Goal: Task Accomplishment & Management: Use online tool/utility

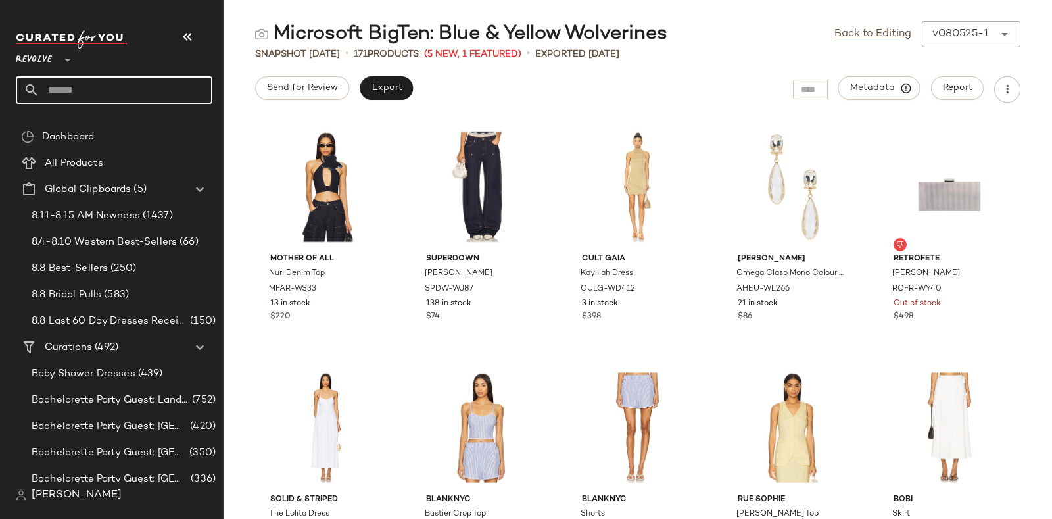
click at [120, 85] on input "text" at bounding box center [125, 90] width 173 height 28
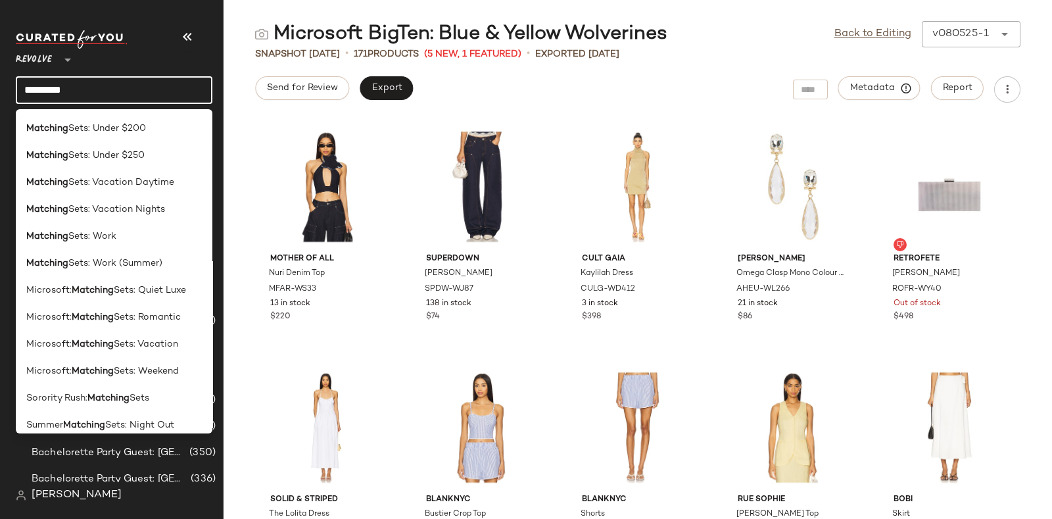
scroll to position [360, 0]
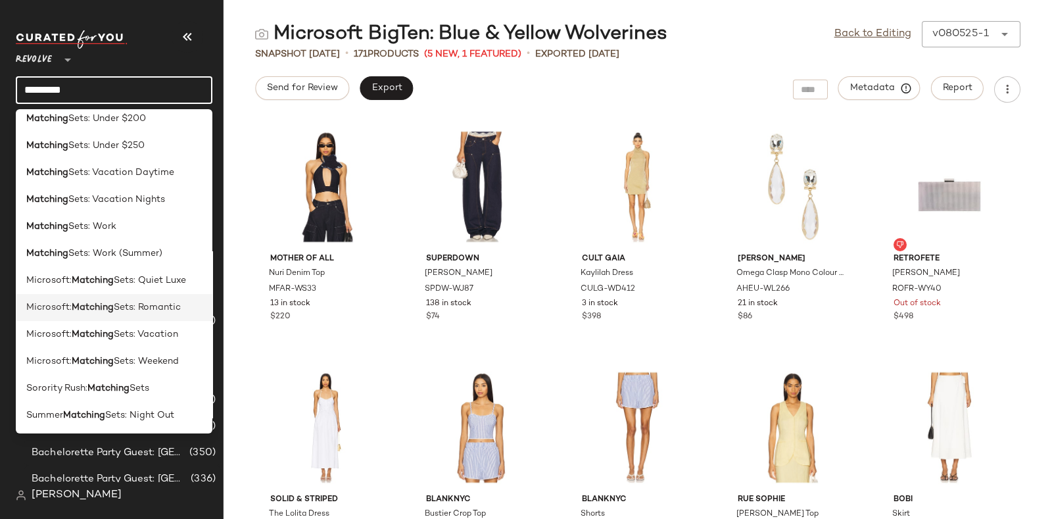
type input "********"
click at [158, 306] on span "Sets: Romantic" at bounding box center [147, 307] width 67 height 14
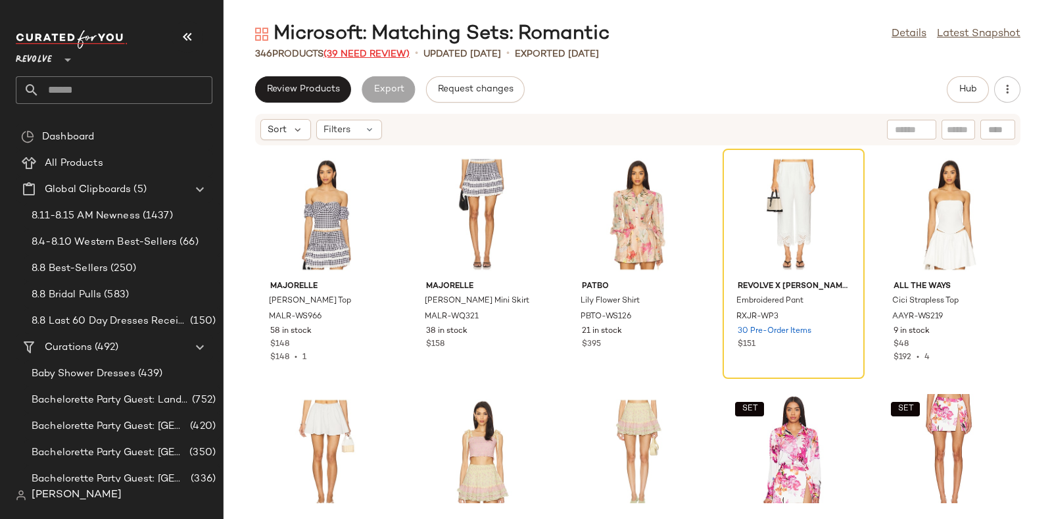
click at [366, 54] on span "(39 Need Review)" at bounding box center [366, 54] width 86 height 10
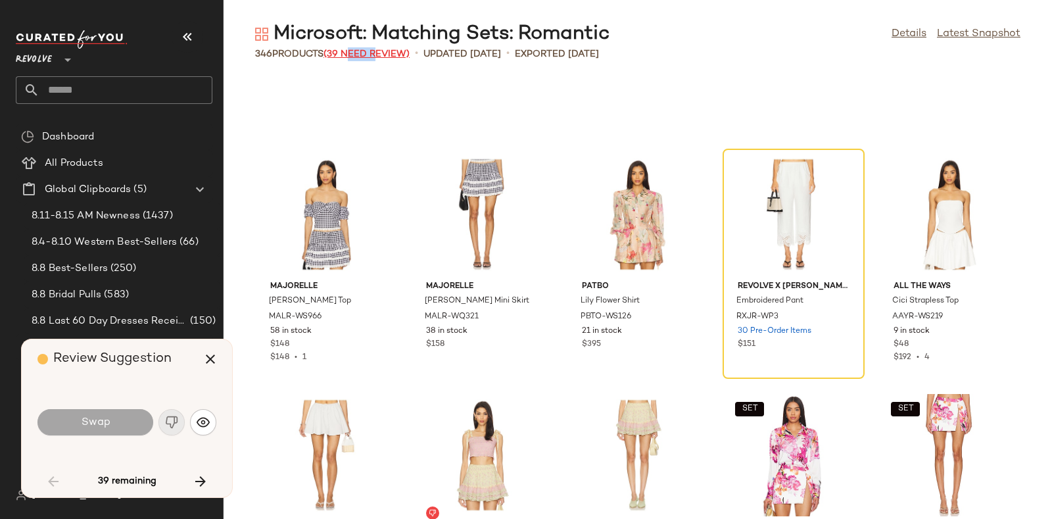
click at [366, 54] on span "(39 Need Review)" at bounding box center [366, 54] width 86 height 10
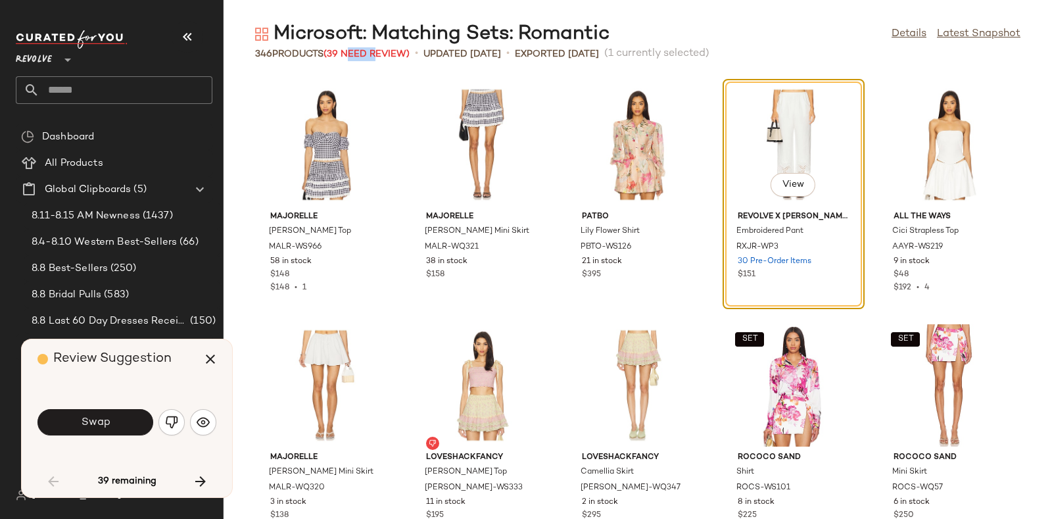
drag, startPoint x: 359, startPoint y: 351, endPoint x: 766, endPoint y: 18, distance: 525.9
click at [766, 18] on main "Microsoft: Matching Sets: Romantic Details Latest Snapshot 346 Products (39 Nee…" at bounding box center [526, 259] width 1052 height 519
click at [148, 396] on div "Swap" at bounding box center [126, 422] width 179 height 71
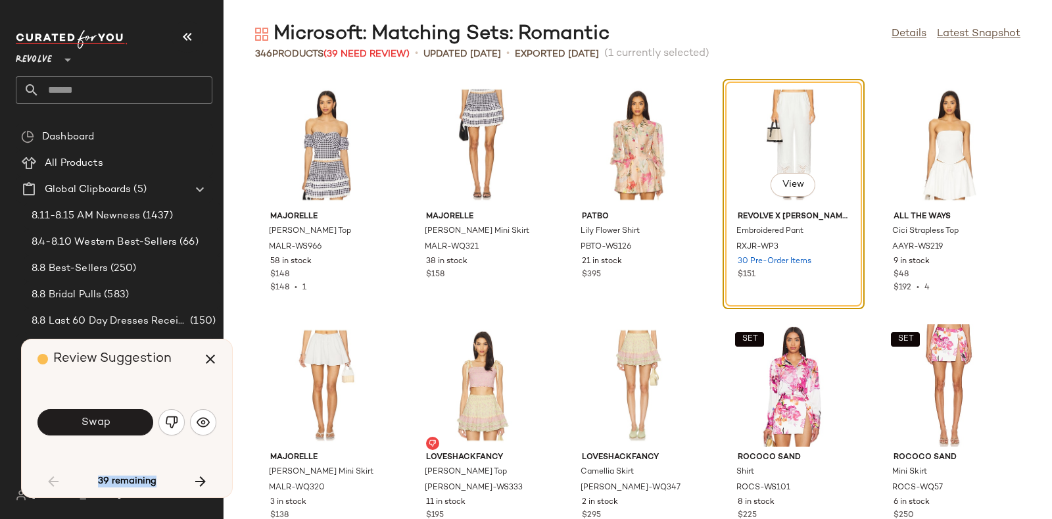
click at [145, 397] on div "Swap" at bounding box center [126, 422] width 179 height 71
click at [172, 371] on div "Review Suggestion" at bounding box center [131, 358] width 189 height 39
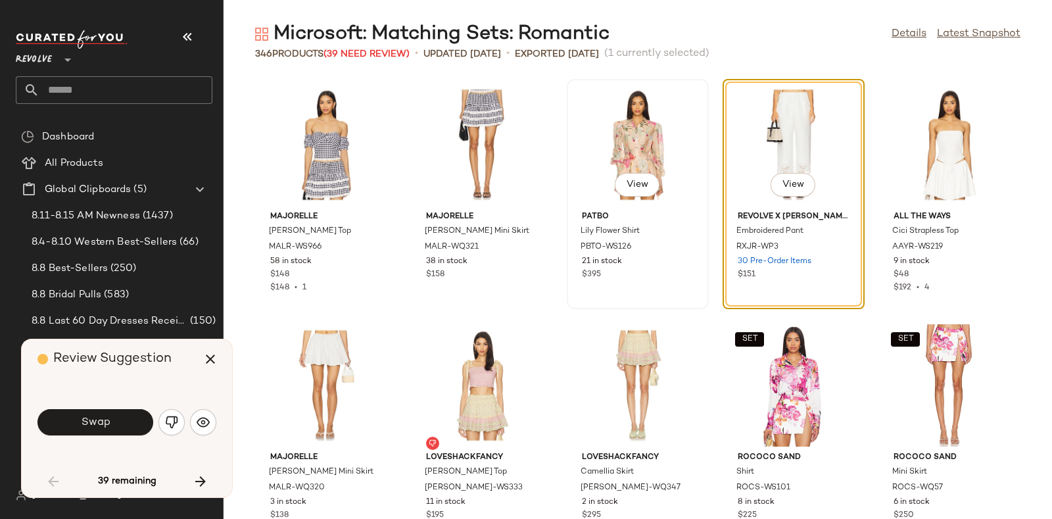
click at [624, 290] on div "View PatBO Lily Flower Shirt PBTO-WS126 21 in stock $395" at bounding box center [637, 193] width 139 height 227
drag, startPoint x: 626, startPoint y: 293, endPoint x: 617, endPoint y: 28, distance: 265.7
click at [617, 28] on div "Microsoft: Matching Sets: Romantic Details Latest Snapshot" at bounding box center [637, 34] width 828 height 26
click at [171, 422] on img "button" at bounding box center [171, 421] width 13 height 13
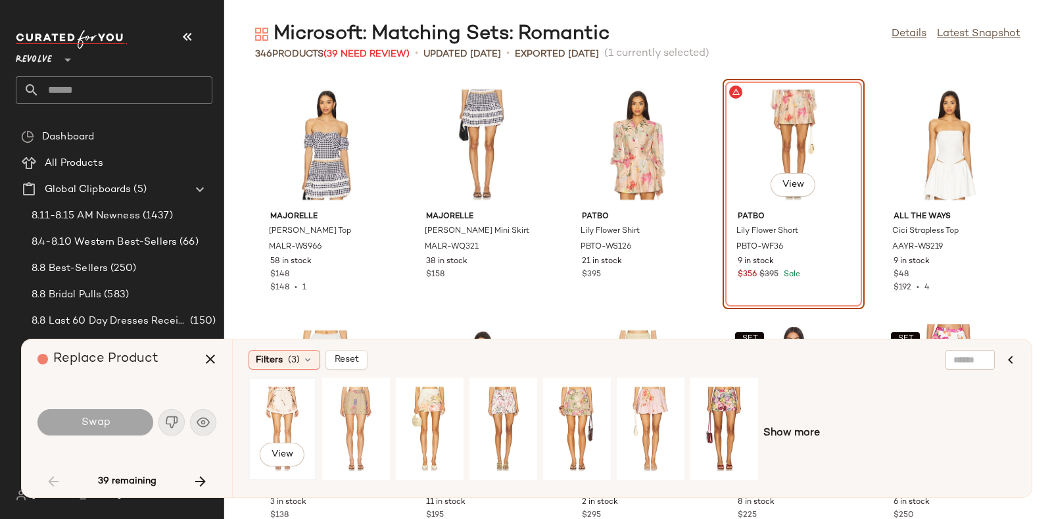
click at [285, 403] on div "View" at bounding box center [282, 428] width 59 height 93
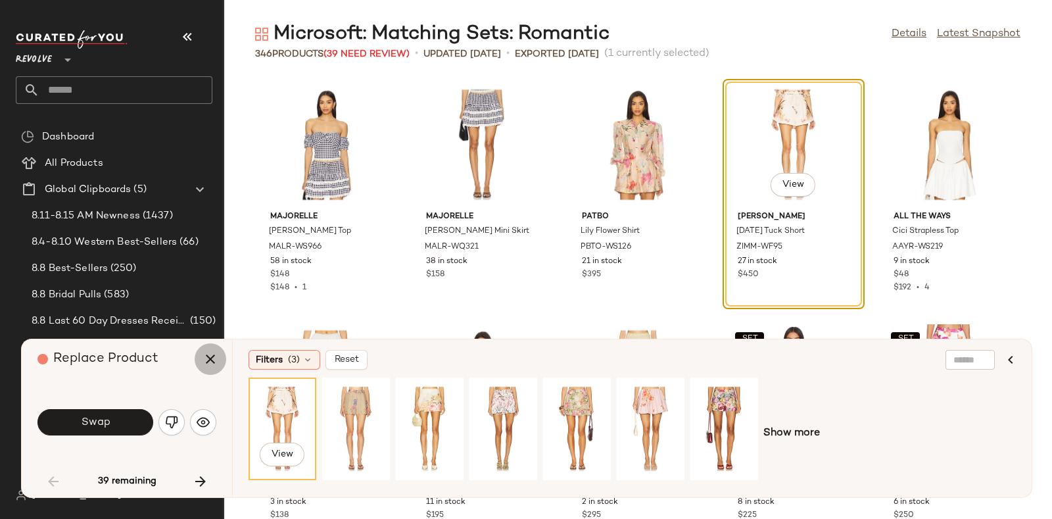
click at [208, 361] on icon "button" at bounding box center [210, 359] width 16 height 16
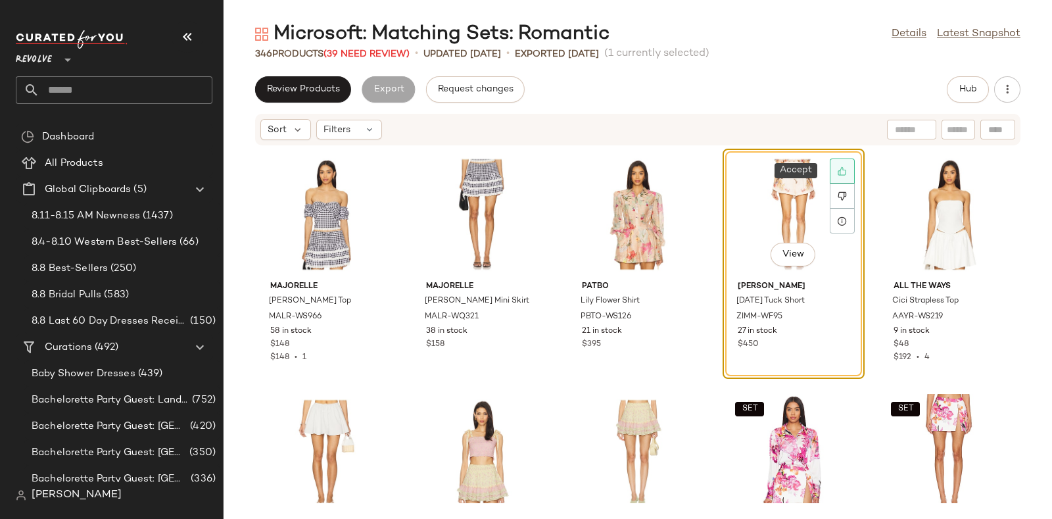
click at [840, 166] on icon at bounding box center [841, 170] width 9 height 9
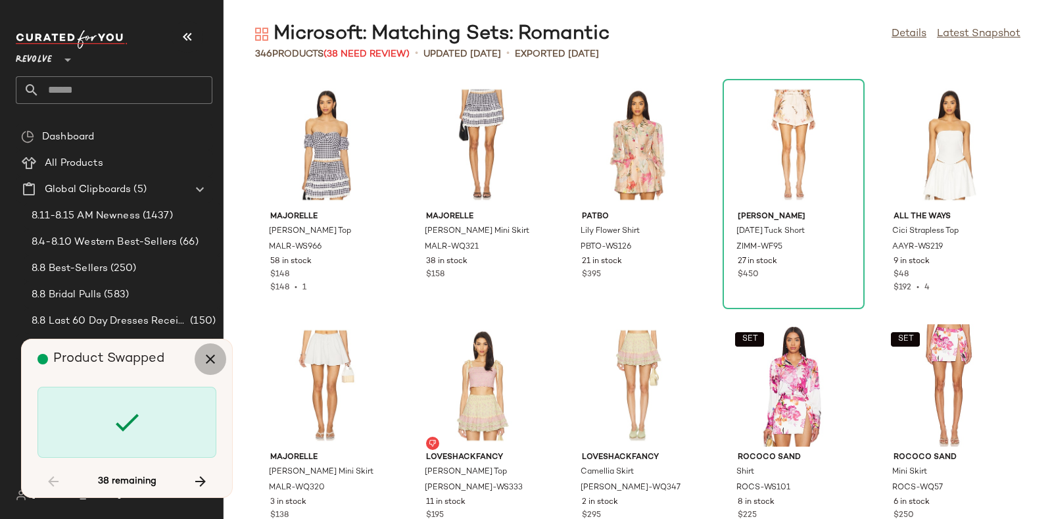
click at [204, 355] on icon "button" at bounding box center [210, 359] width 16 height 16
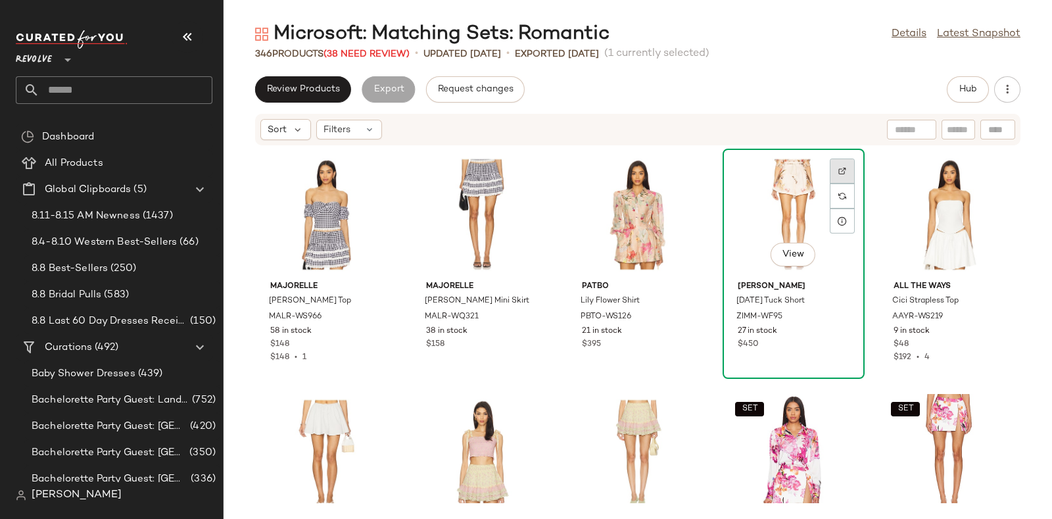
click at [838, 168] on img at bounding box center [842, 171] width 8 height 8
drag, startPoint x: 834, startPoint y: 169, endPoint x: 957, endPoint y: 87, distance: 147.9
click at [957, 87] on button "Hub" at bounding box center [968, 89] width 42 height 26
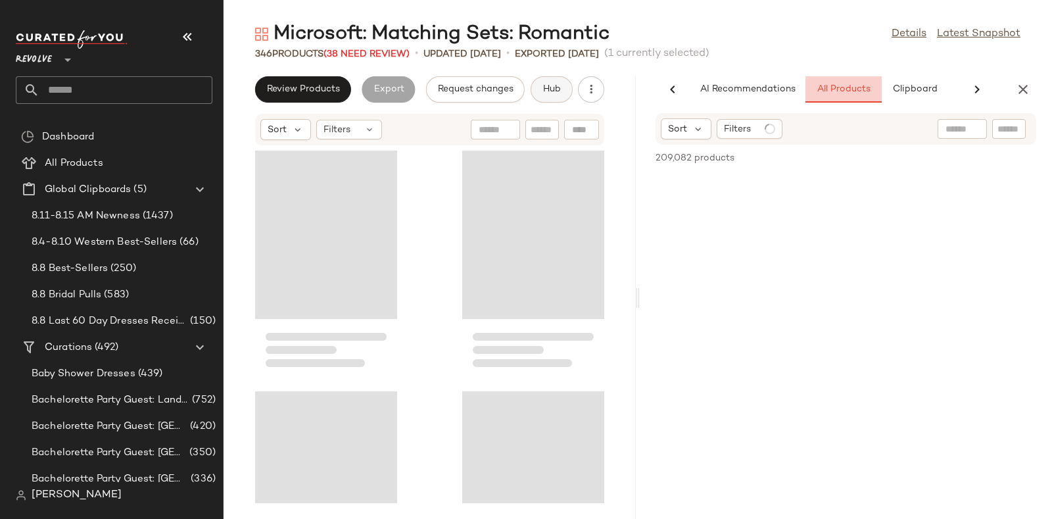
scroll to position [0, 35]
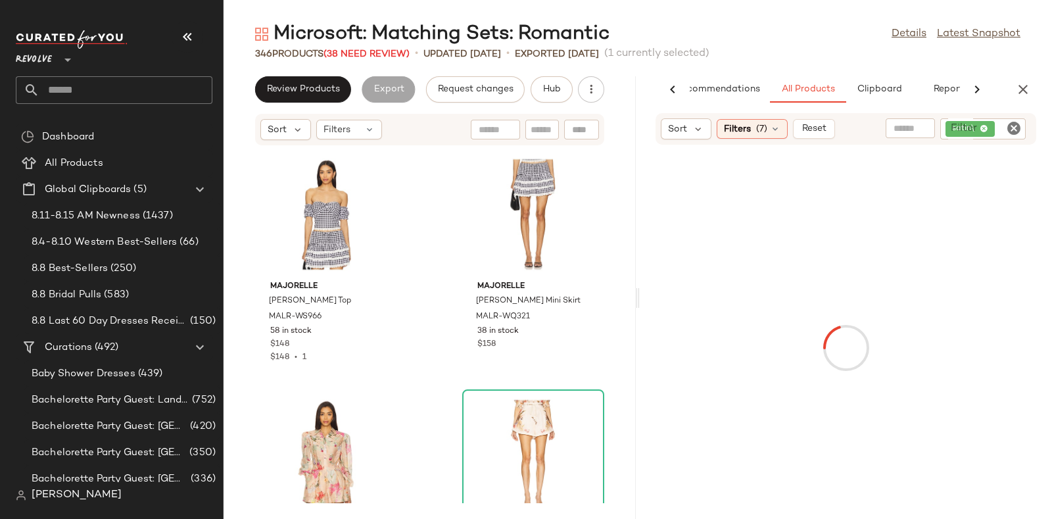
drag, startPoint x: 957, startPoint y: 87, endPoint x: 1004, endPoint y: 128, distance: 62.9
click at [1004, 128] on div "satin\" at bounding box center [982, 128] width 85 height 21
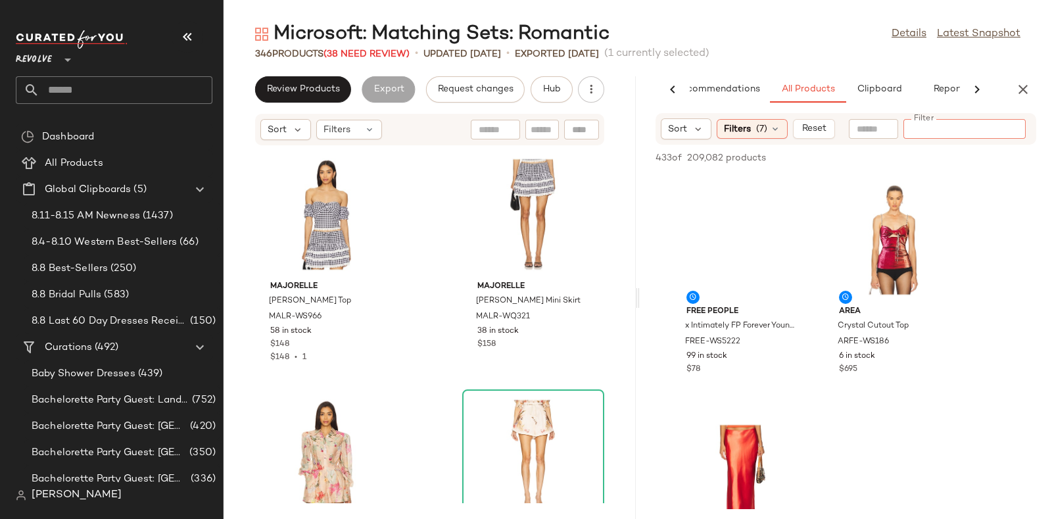
paste input "*********"
type input "*********"
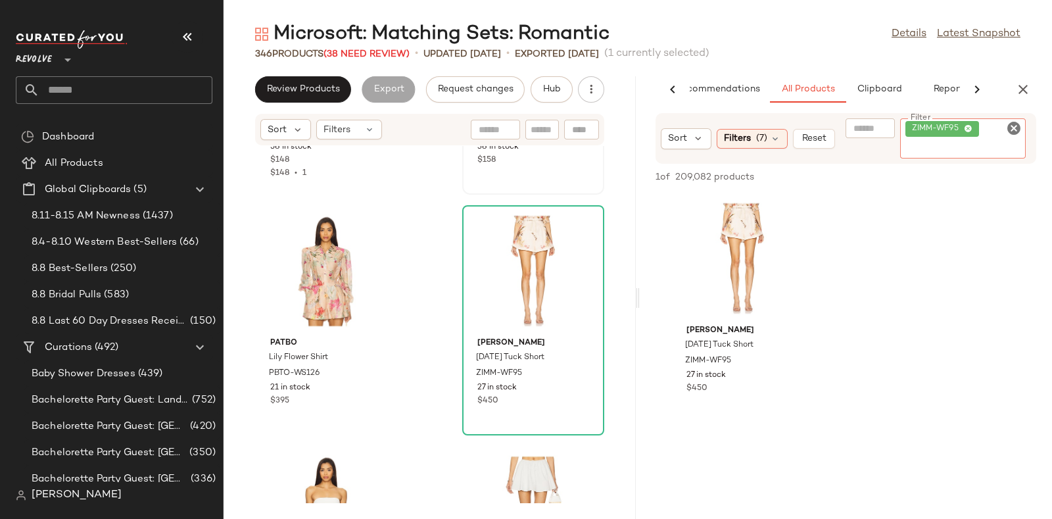
scroll to position [192, 0]
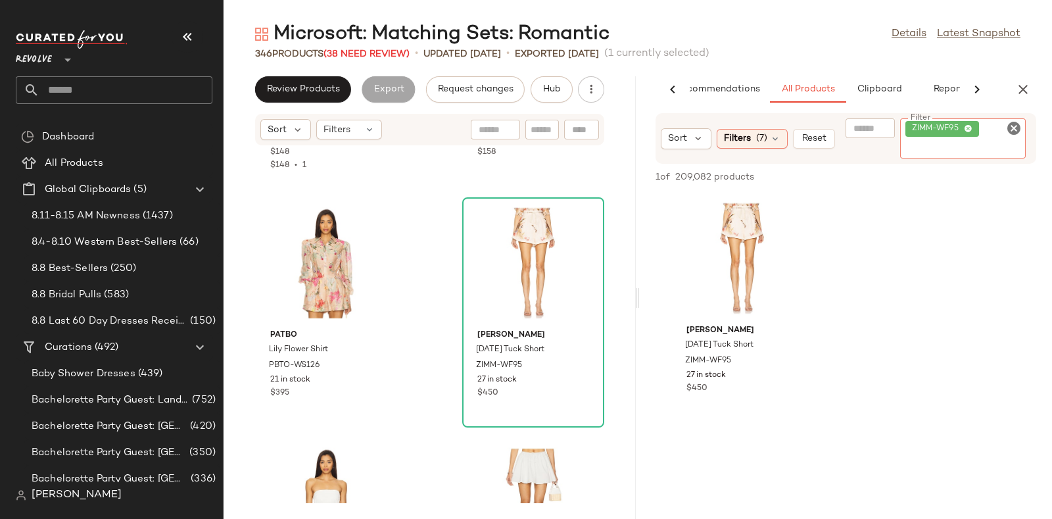
drag, startPoint x: 977, startPoint y: 135, endPoint x: 986, endPoint y: 143, distance: 12.1
click at [986, 143] on input "Filter" at bounding box center [963, 149] width 116 height 14
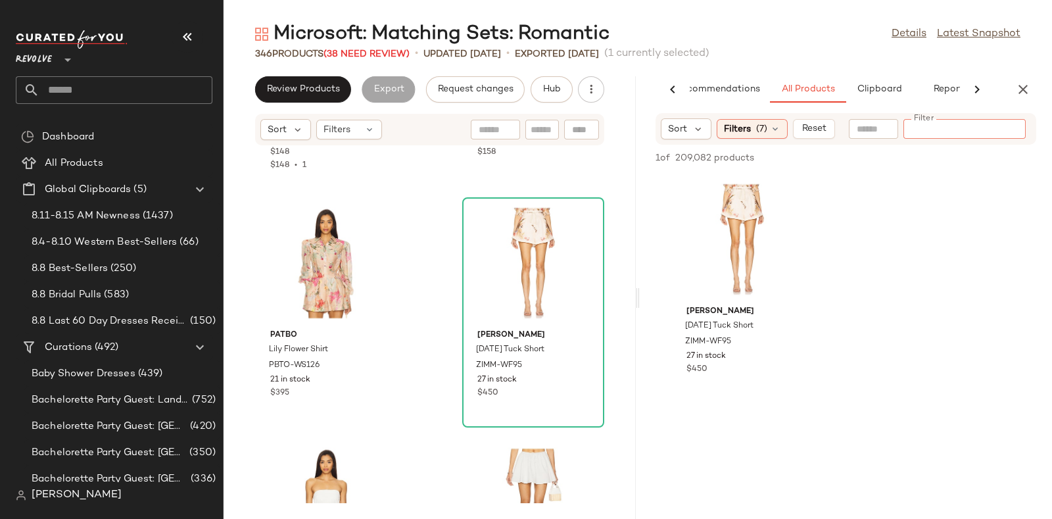
paste input "**********"
type input "**********"
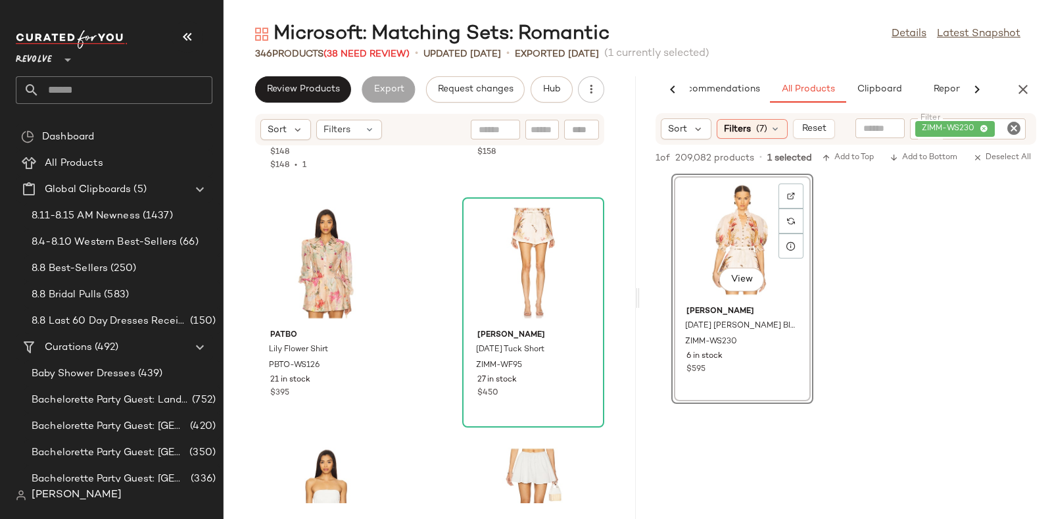
drag, startPoint x: 425, startPoint y: 271, endPoint x: 439, endPoint y: 341, distance: 71.0
click at [439, 341] on div "MAJORELLE Reece Top MALR-WS966 58 in stock $148 $148 • 1 MAJORELLE Reece Mini S…" at bounding box center [429, 324] width 412 height 357
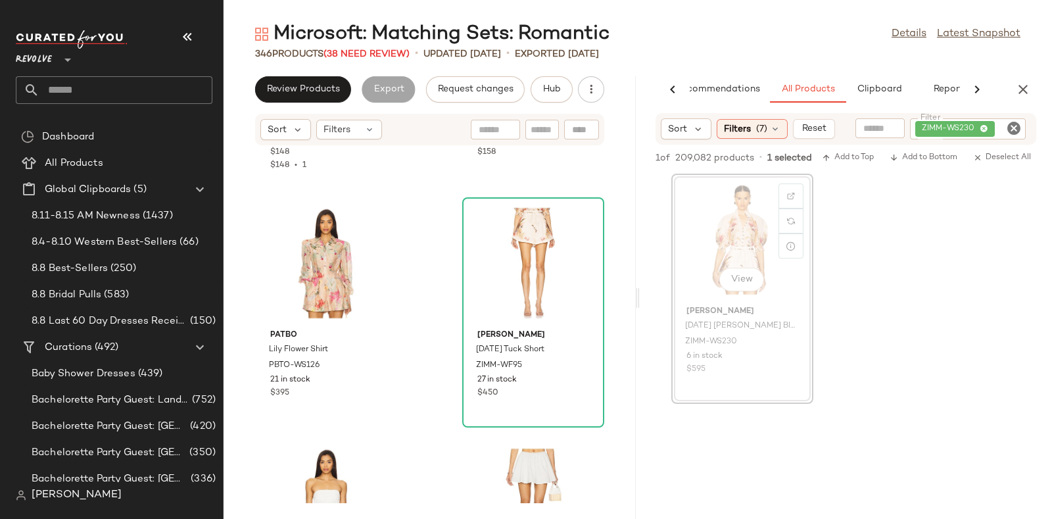
scroll to position [191, 0]
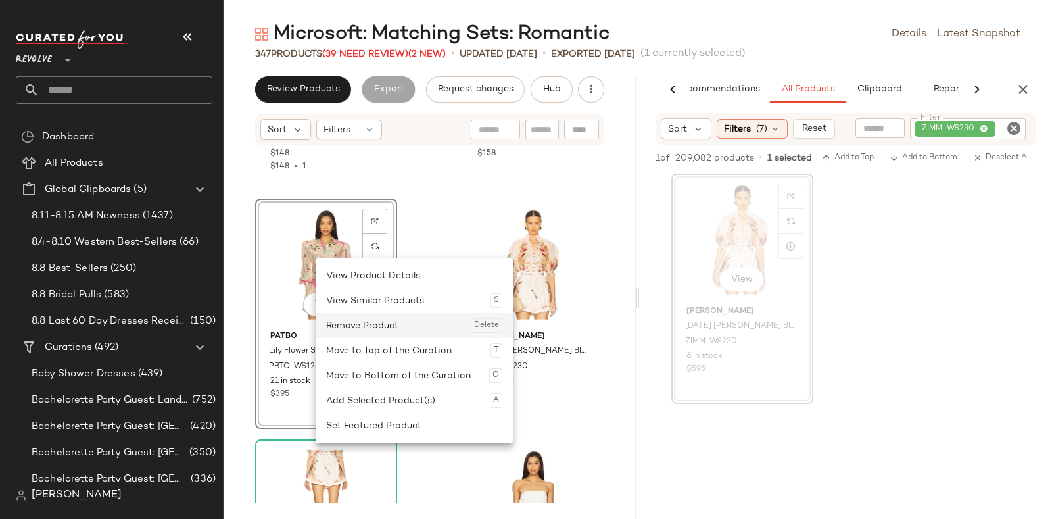
click at [348, 323] on div "Remove Product Delete" at bounding box center [414, 325] width 176 height 25
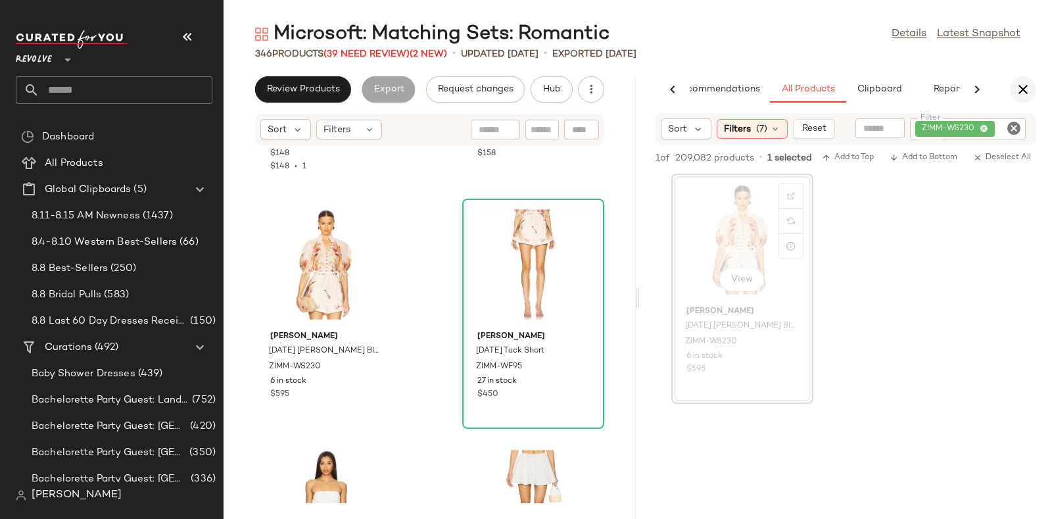
click at [1019, 85] on icon "button" at bounding box center [1023, 90] width 16 height 16
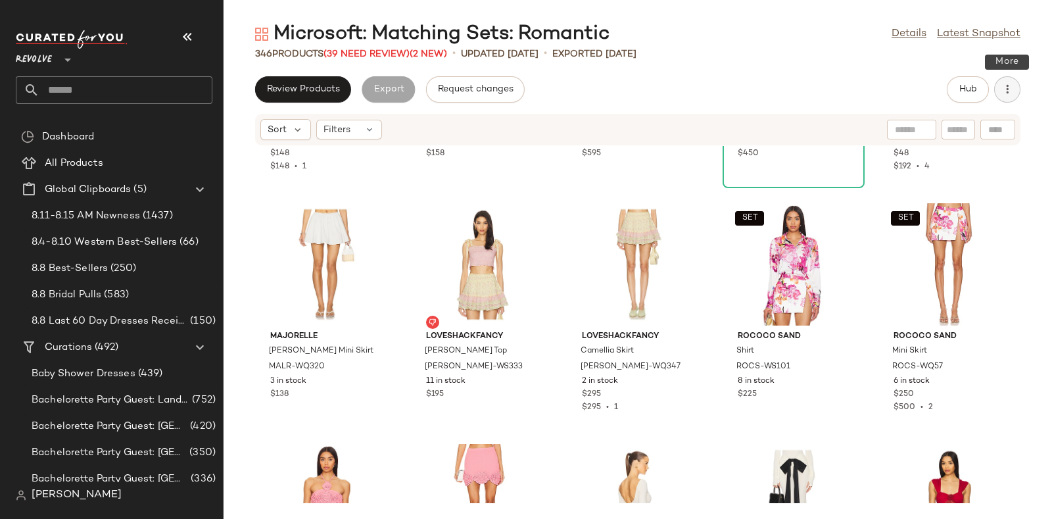
click at [1019, 85] on button "button" at bounding box center [1007, 89] width 26 height 26
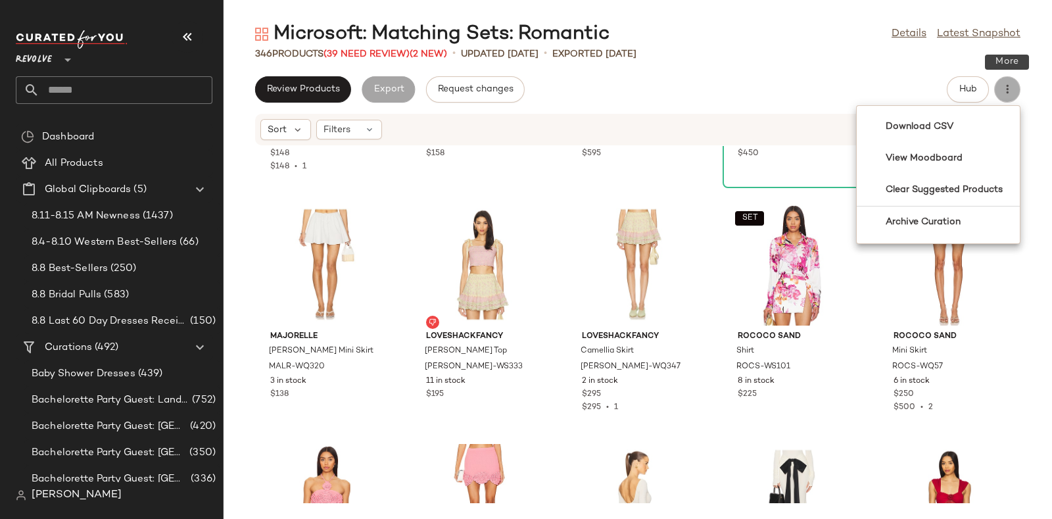
click at [1019, 85] on button "button" at bounding box center [1007, 89] width 26 height 26
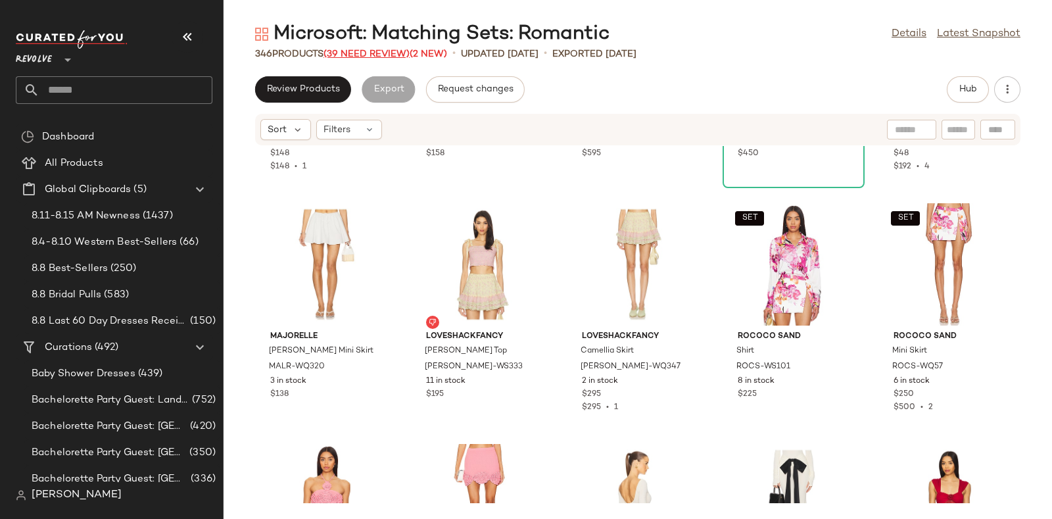
click at [357, 51] on span "(39 Need Review)" at bounding box center [366, 54] width 86 height 10
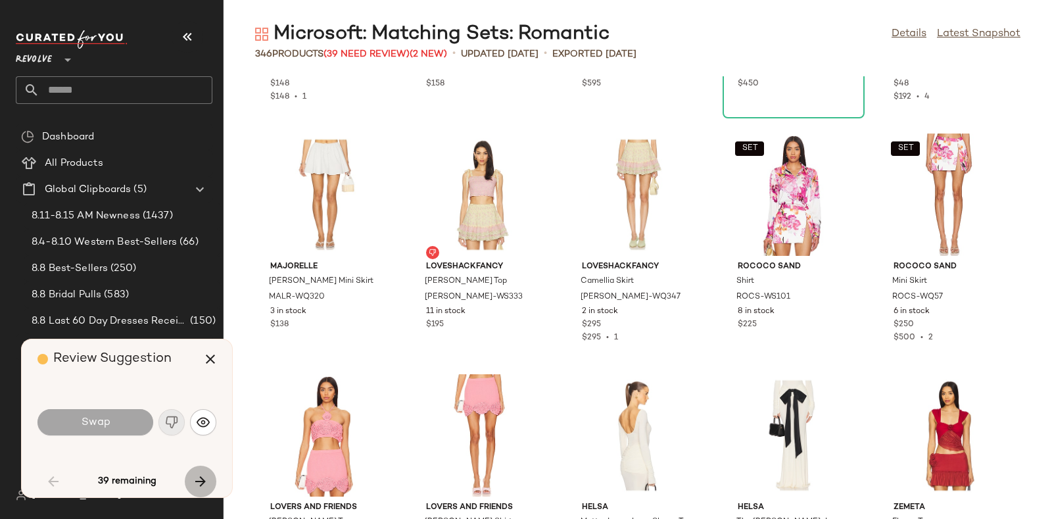
click at [198, 474] on icon "button" at bounding box center [201, 481] width 16 height 16
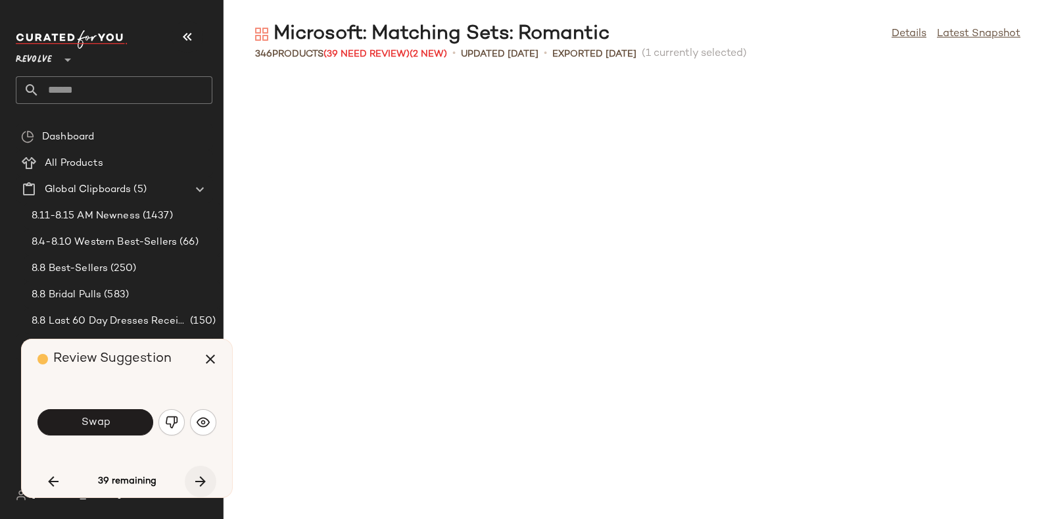
scroll to position [962, 0]
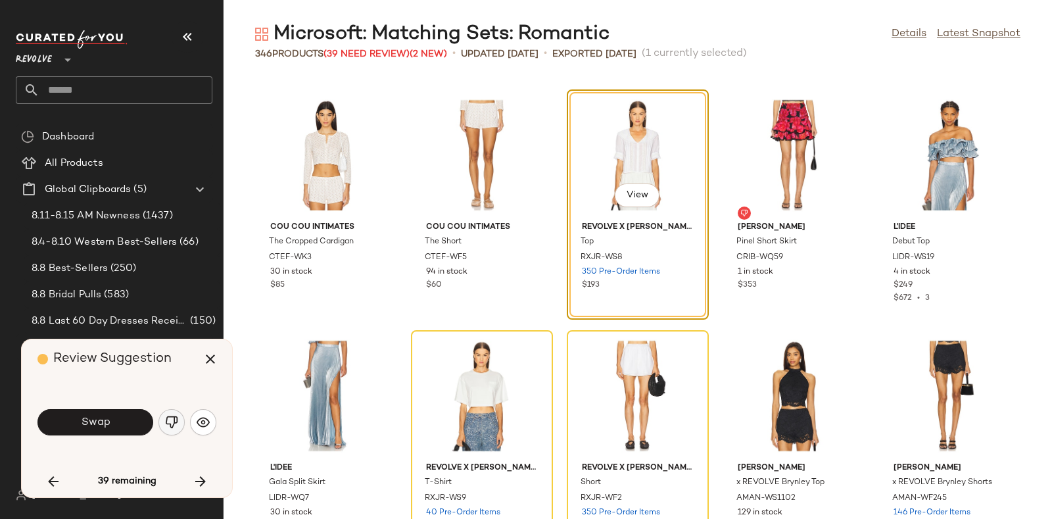
click at [167, 422] on img "button" at bounding box center [171, 421] width 13 height 13
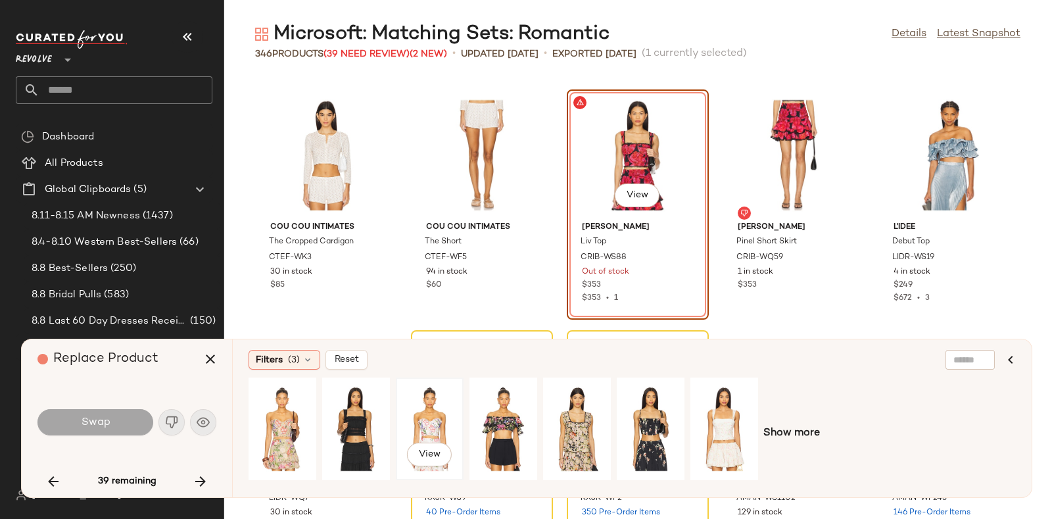
click at [433, 415] on div "View" at bounding box center [429, 428] width 59 height 93
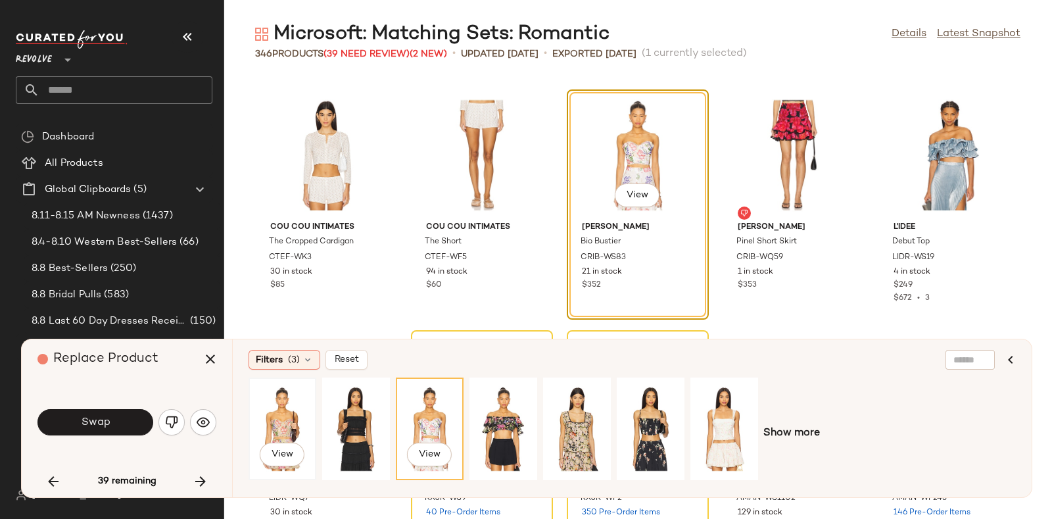
click at [284, 422] on div "View" at bounding box center [282, 428] width 59 height 93
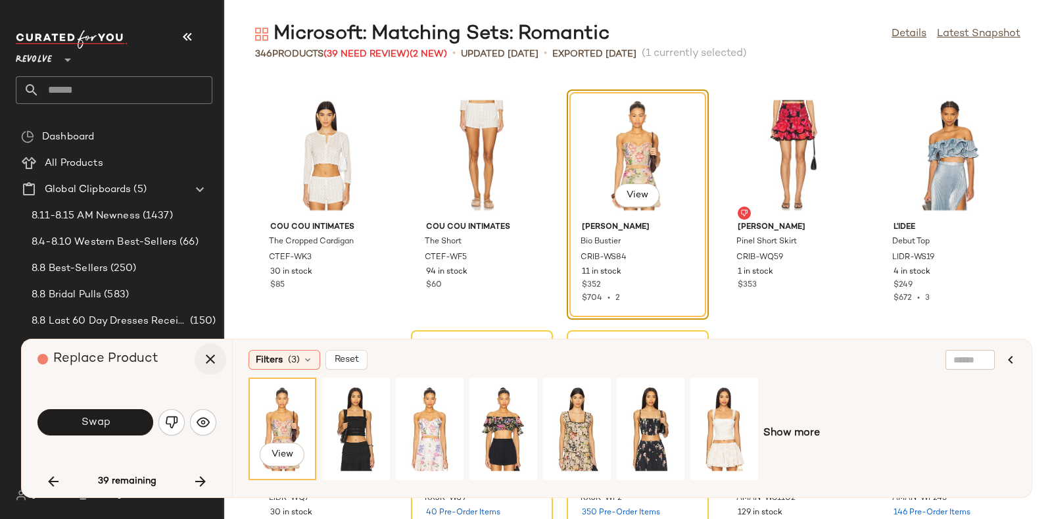
click at [214, 356] on icon "button" at bounding box center [210, 359] width 16 height 16
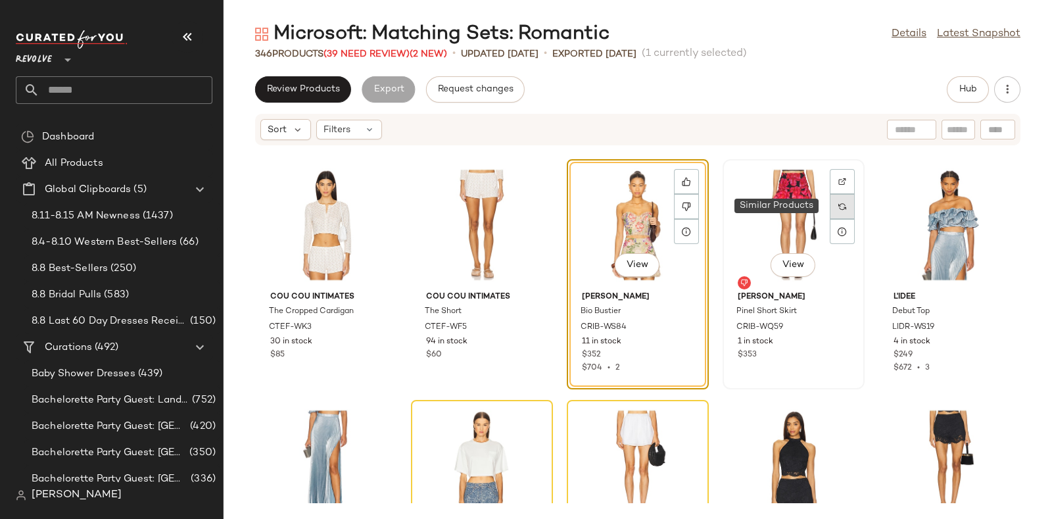
click at [838, 202] on img at bounding box center [842, 206] width 8 height 8
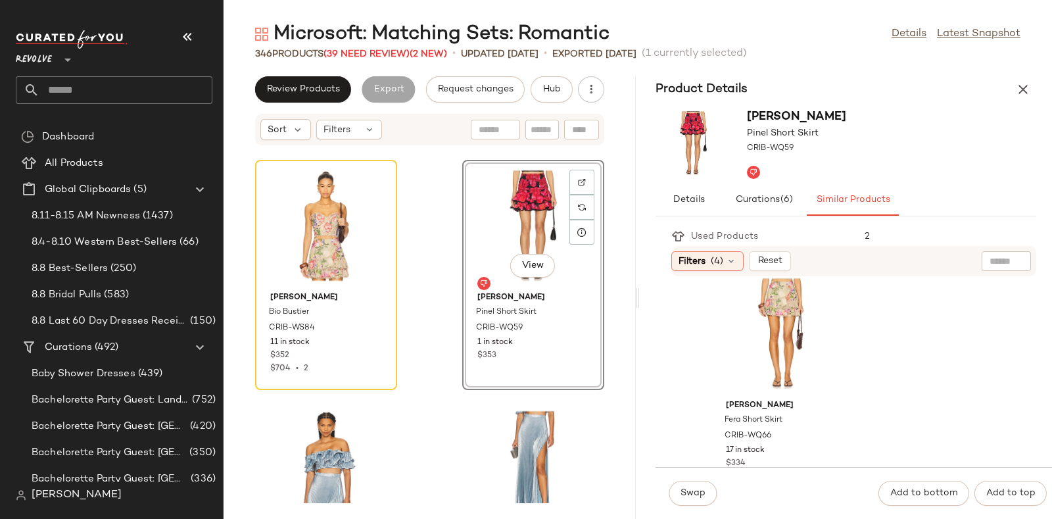
scroll to position [23, 0]
click at [766, 323] on div "View" at bounding box center [781, 329] width 133 height 122
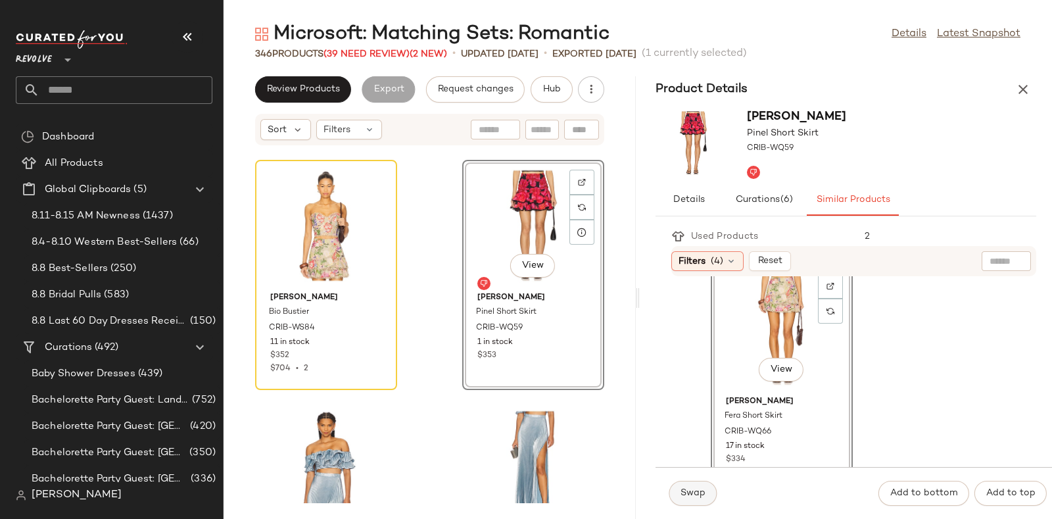
click at [685, 494] on span "Swap" at bounding box center [693, 493] width 26 height 11
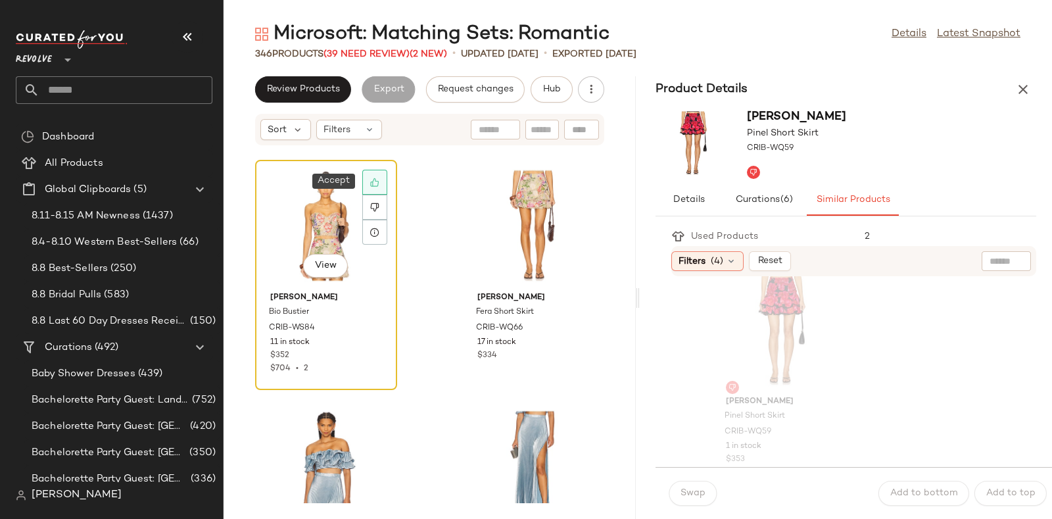
click at [377, 177] on icon at bounding box center [374, 181] width 9 height 9
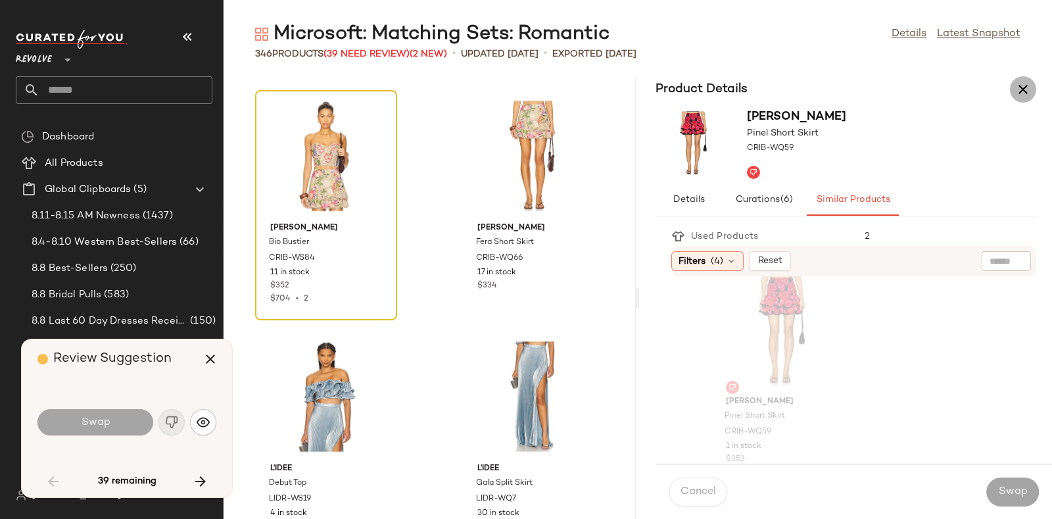
click at [1021, 88] on icon "button" at bounding box center [1023, 90] width 16 height 16
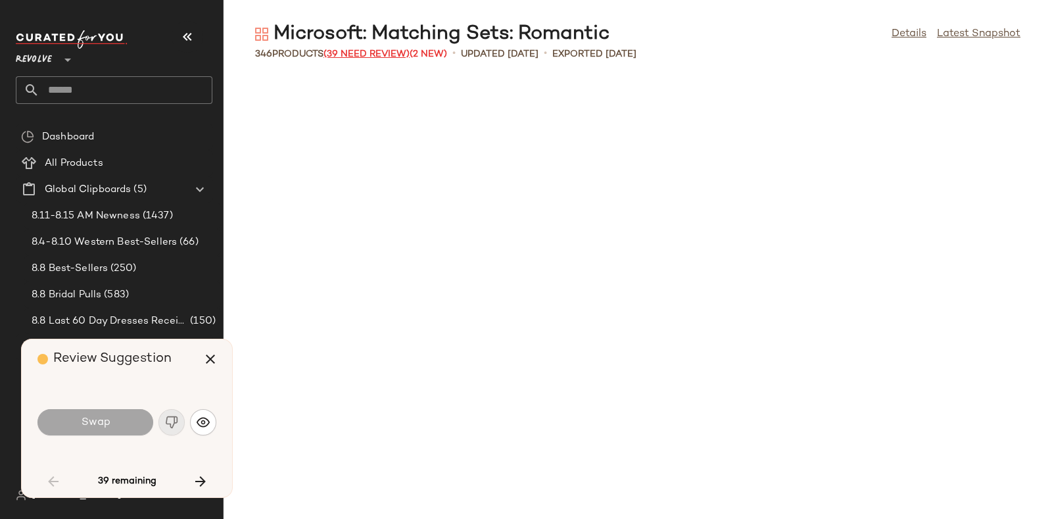
scroll to position [2405, 0]
click at [204, 361] on icon "button" at bounding box center [210, 359] width 16 height 16
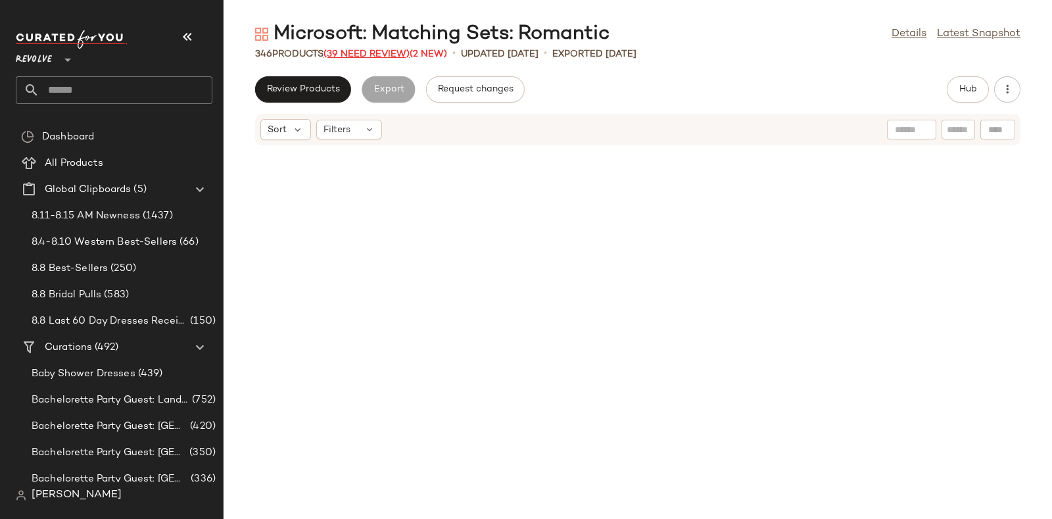
click at [362, 55] on span "(39 Need Review)" at bounding box center [366, 54] width 86 height 10
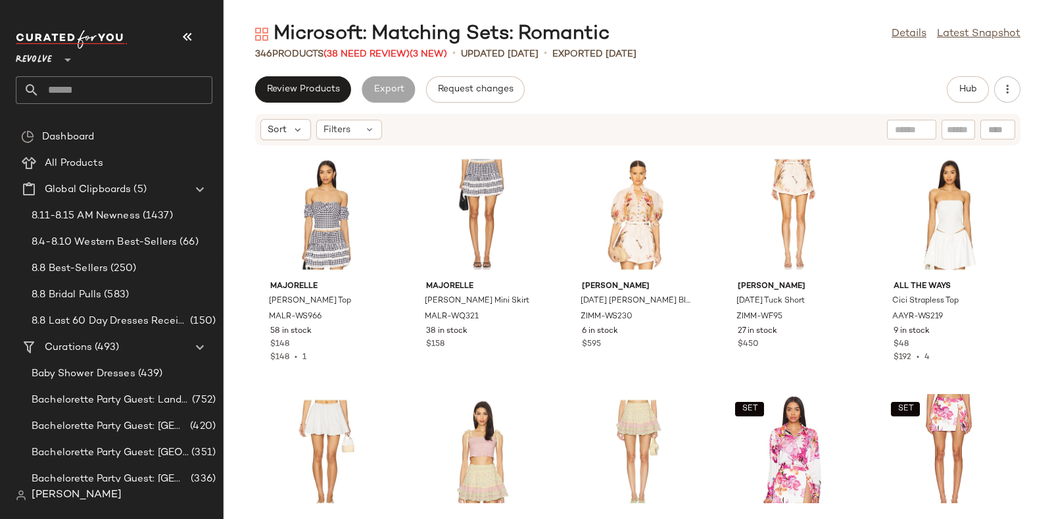
drag, startPoint x: 0, startPoint y: 0, endPoint x: 727, endPoint y: 27, distance: 727.5
click at [727, 27] on div "Microsoft: Matching Sets: Romantic Details Latest Snapshot" at bounding box center [637, 34] width 828 height 26
click at [388, 53] on span "(38 Need Review)" at bounding box center [366, 54] width 86 height 10
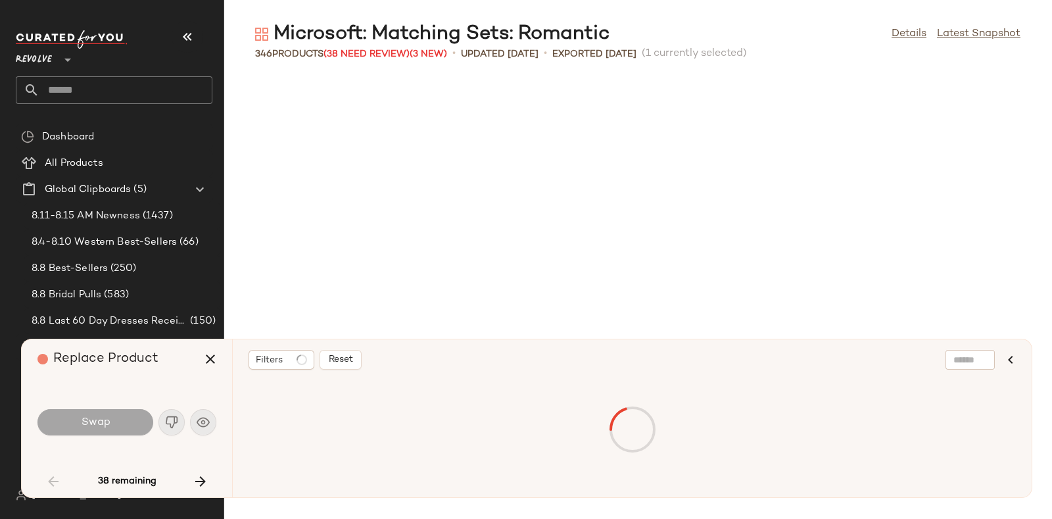
scroll to position [962, 0]
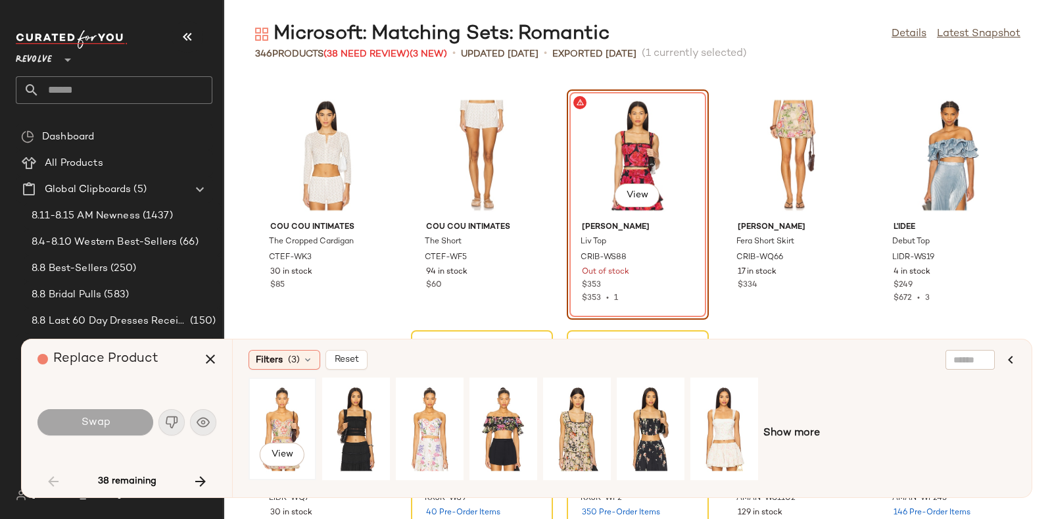
click at [280, 410] on div "View" at bounding box center [282, 428] width 59 height 93
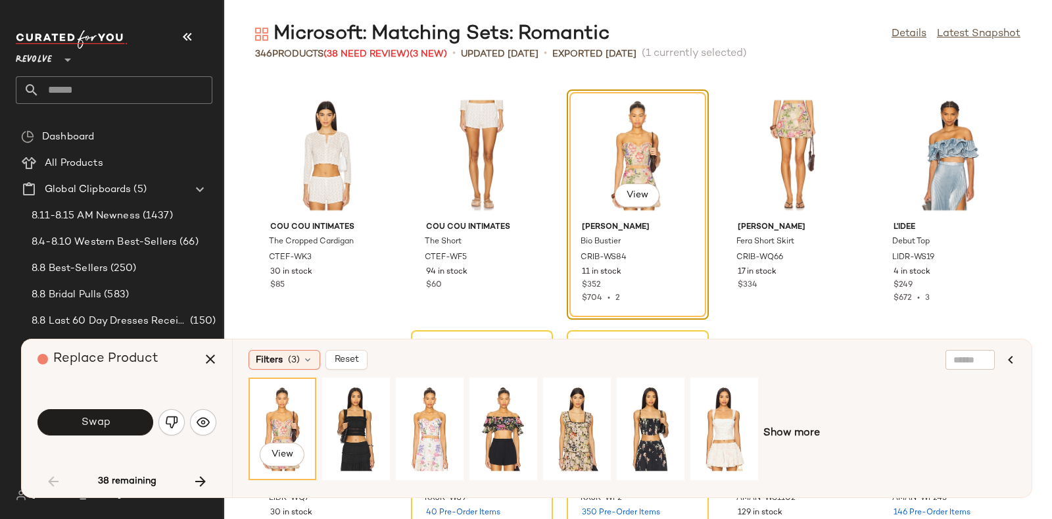
drag, startPoint x: 280, startPoint y: 410, endPoint x: 80, endPoint y: 422, distance: 200.2
click at [80, 422] on span "Swap" at bounding box center [95, 422] width 30 height 12
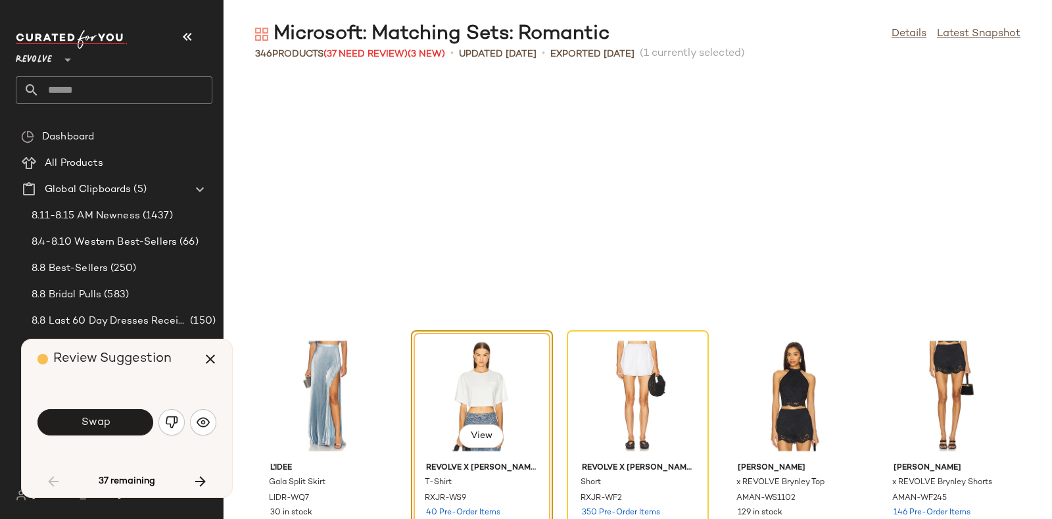
scroll to position [1202, 0]
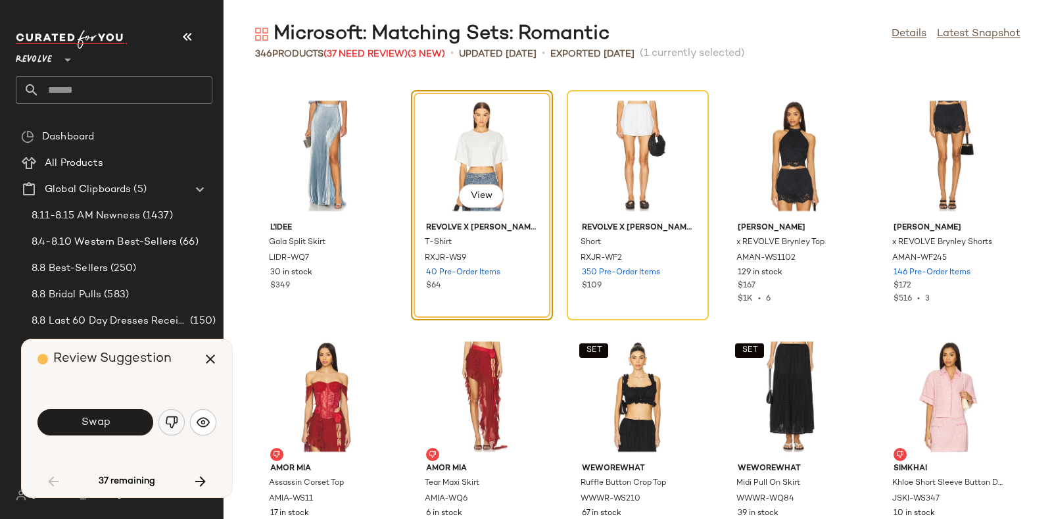
click at [168, 417] on img "button" at bounding box center [171, 421] width 13 height 13
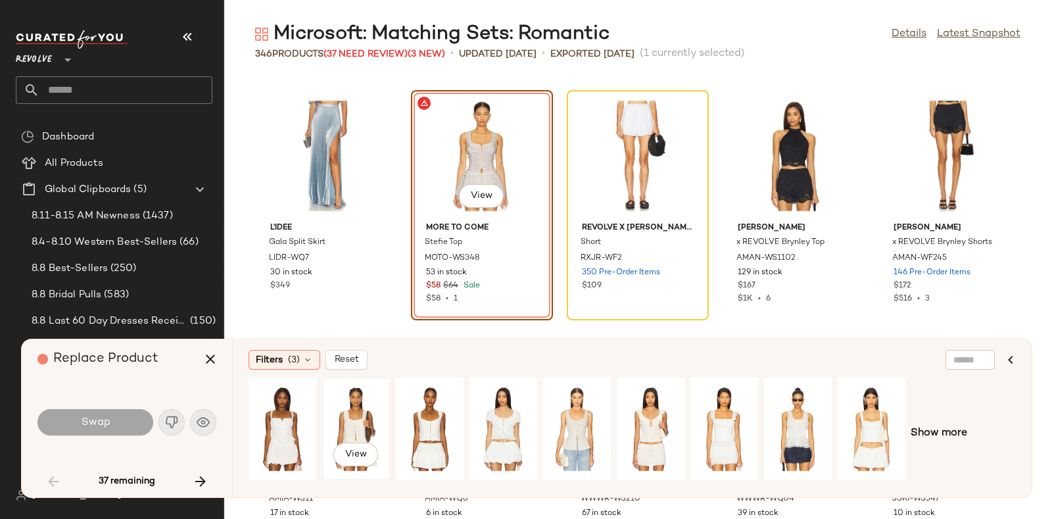
click at [359, 408] on div "View" at bounding box center [356, 428] width 59 height 93
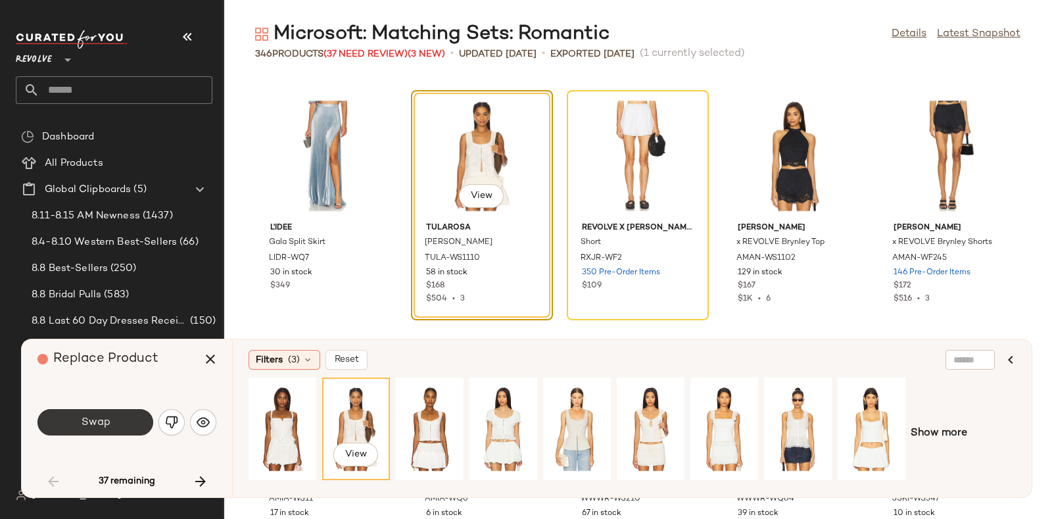
click at [122, 421] on button "Swap" at bounding box center [95, 422] width 116 height 26
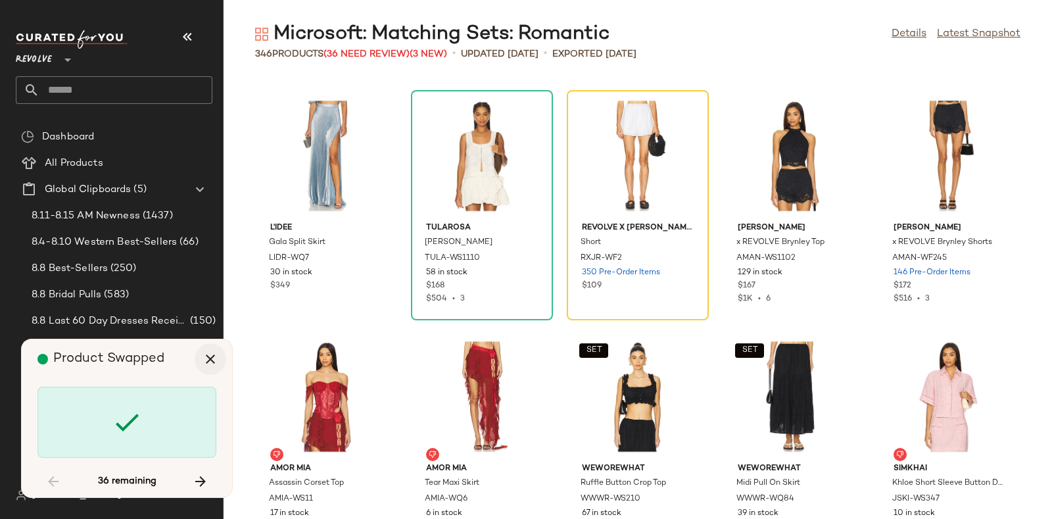
click at [208, 360] on icon "button" at bounding box center [210, 359] width 16 height 16
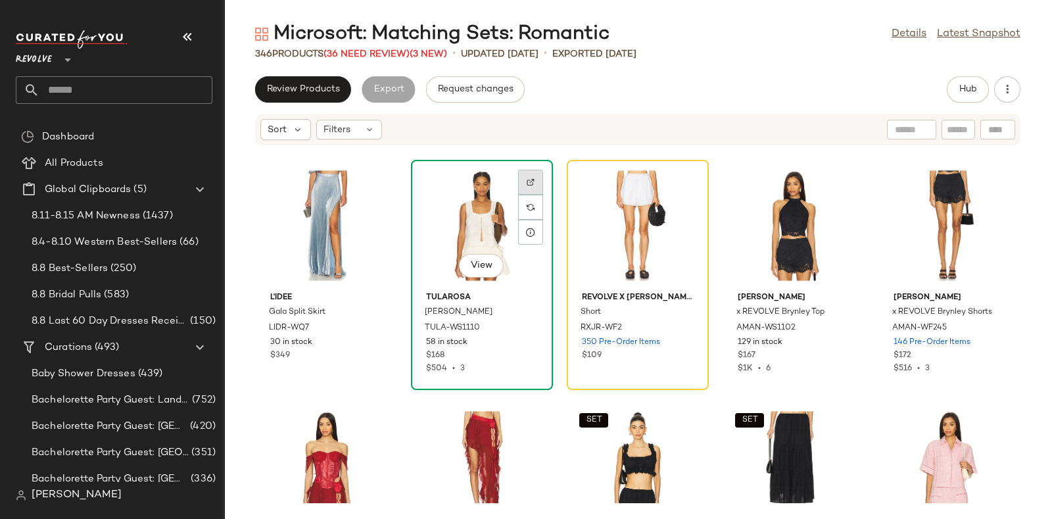
click at [530, 195] on div at bounding box center [530, 207] width 25 height 25
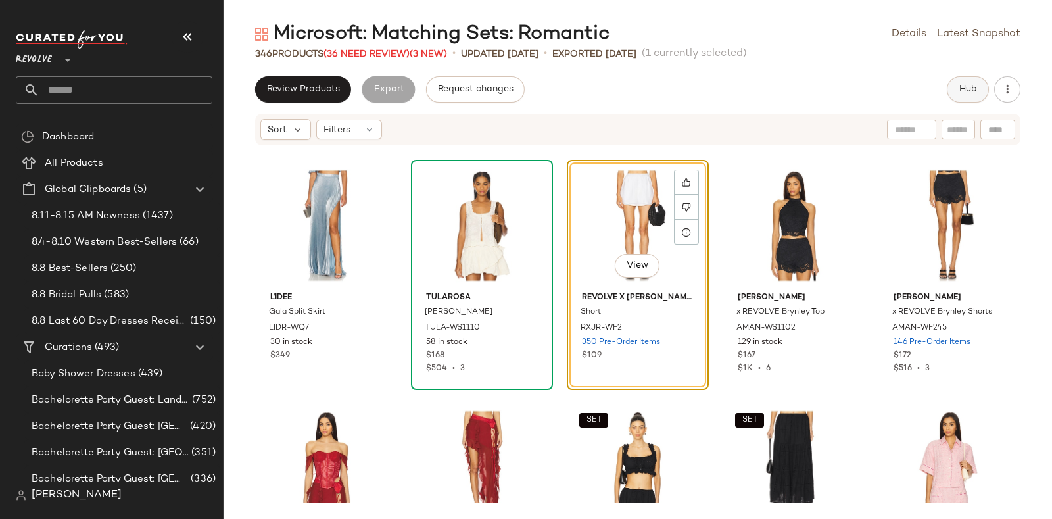
click at [967, 85] on span "Hub" at bounding box center [967, 89] width 18 height 11
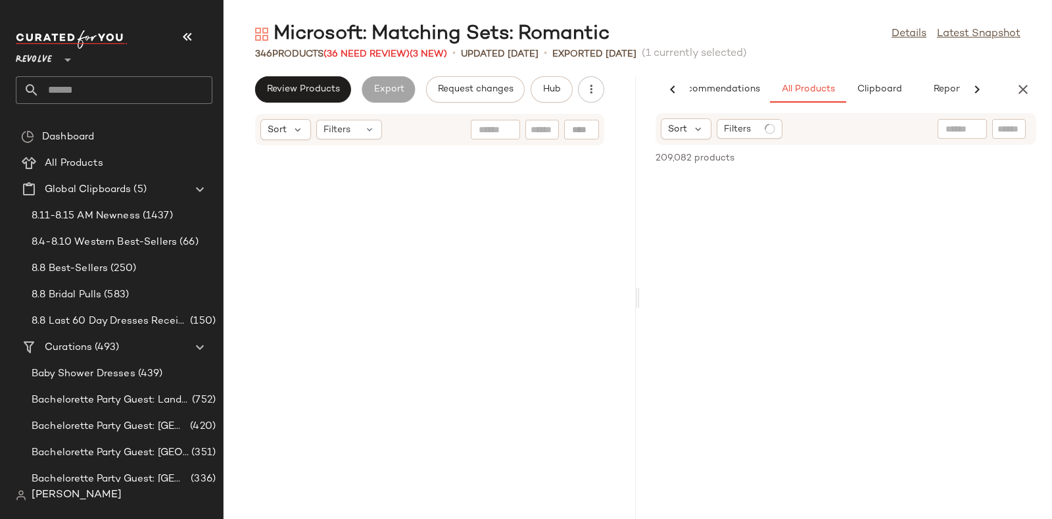
scroll to position [3128, 0]
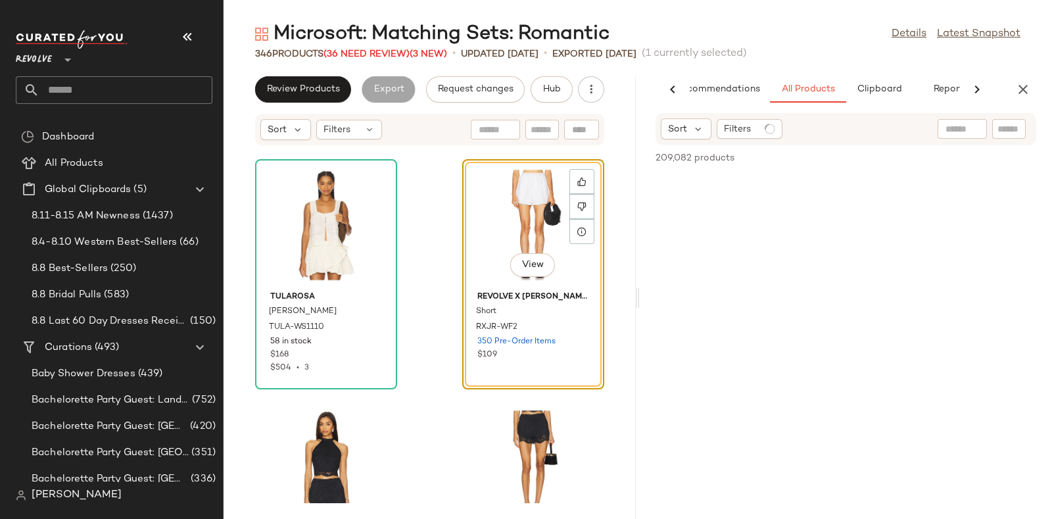
drag, startPoint x: 970, startPoint y: 112, endPoint x: 1010, endPoint y: 132, distance: 44.4
click at [1010, 132] on input "text" at bounding box center [1008, 129] width 23 height 14
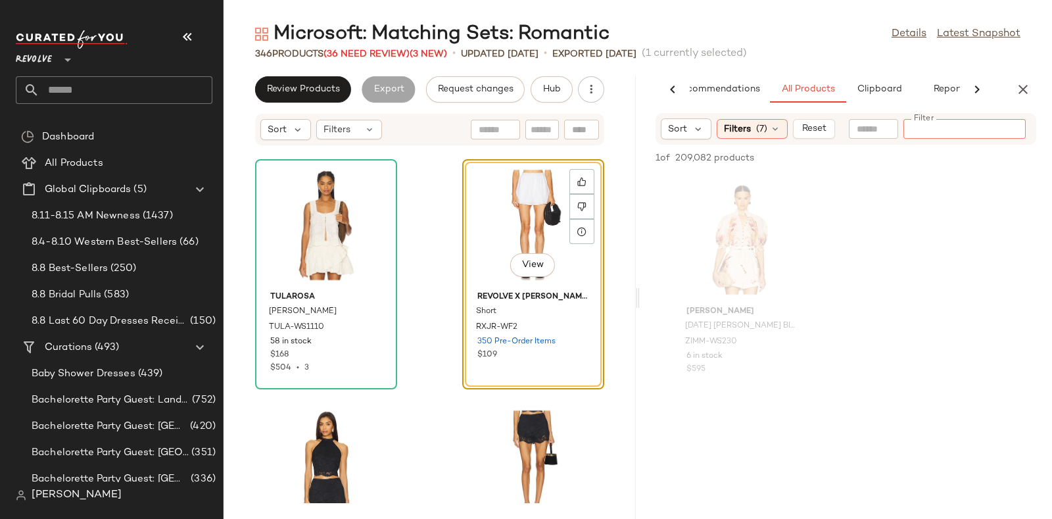
paste input "**********"
type input "**********"
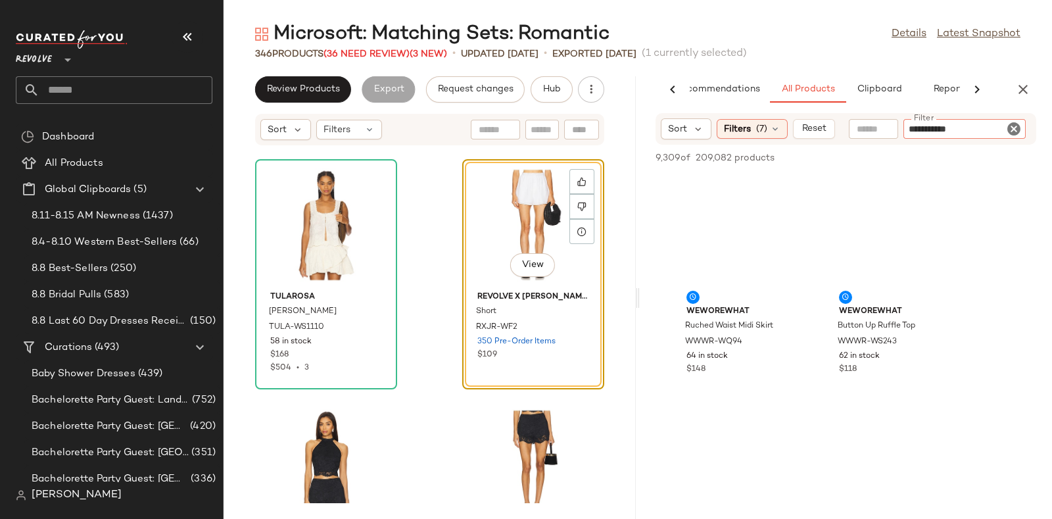
drag, startPoint x: 1010, startPoint y: 132, endPoint x: 980, endPoint y: 120, distance: 32.1
click at [980, 120] on div "**********" at bounding box center [964, 129] width 122 height 20
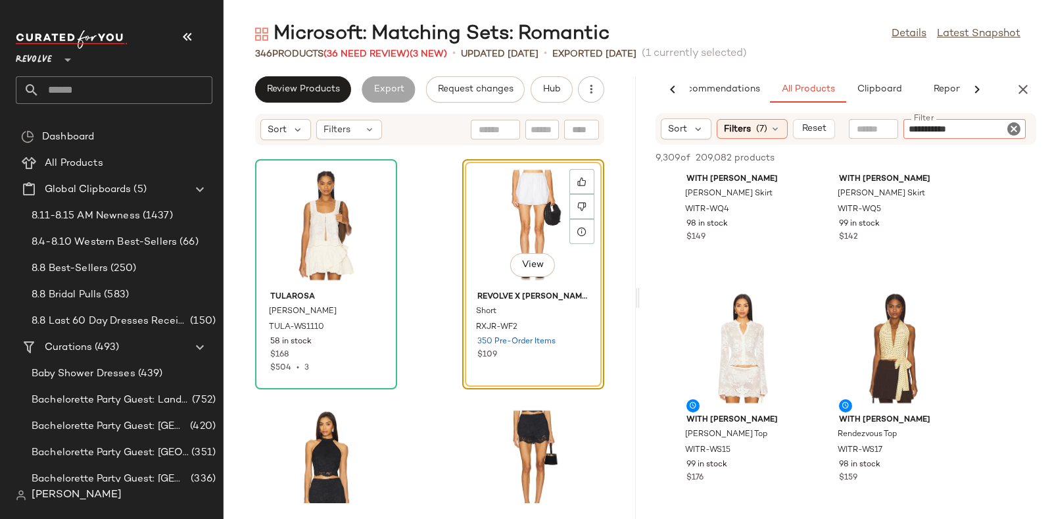
scroll to position [392, 0]
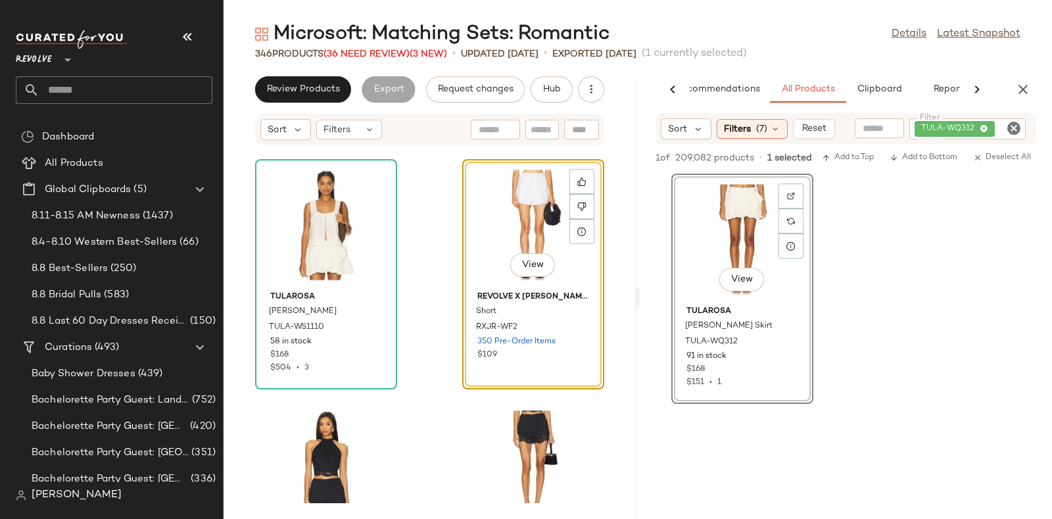
click at [417, 312] on div "Tularosa Jenna Top TULA-WS1110 58 in stock $168 $504 • 3 View REVOLVE x JJ Shor…" at bounding box center [429, 324] width 412 height 357
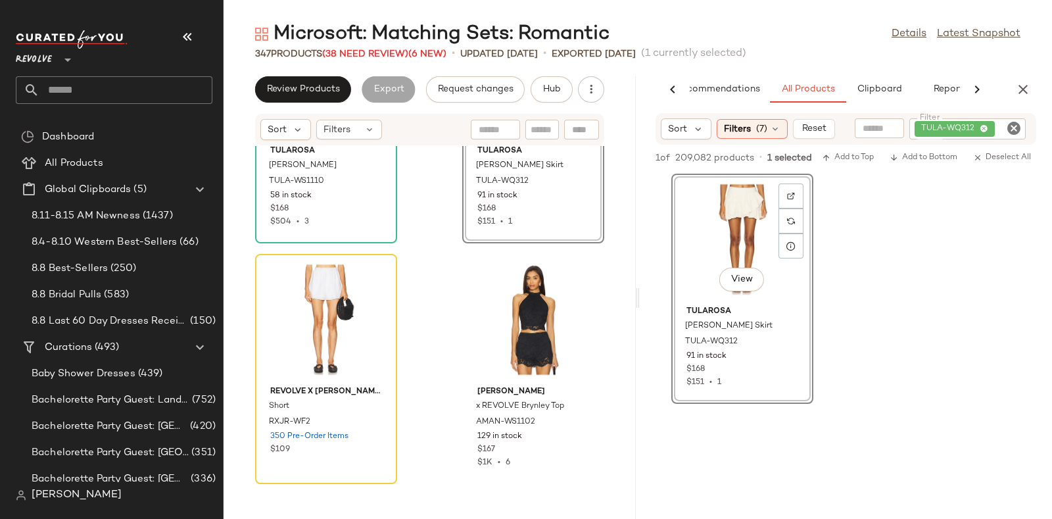
scroll to position [3293, 0]
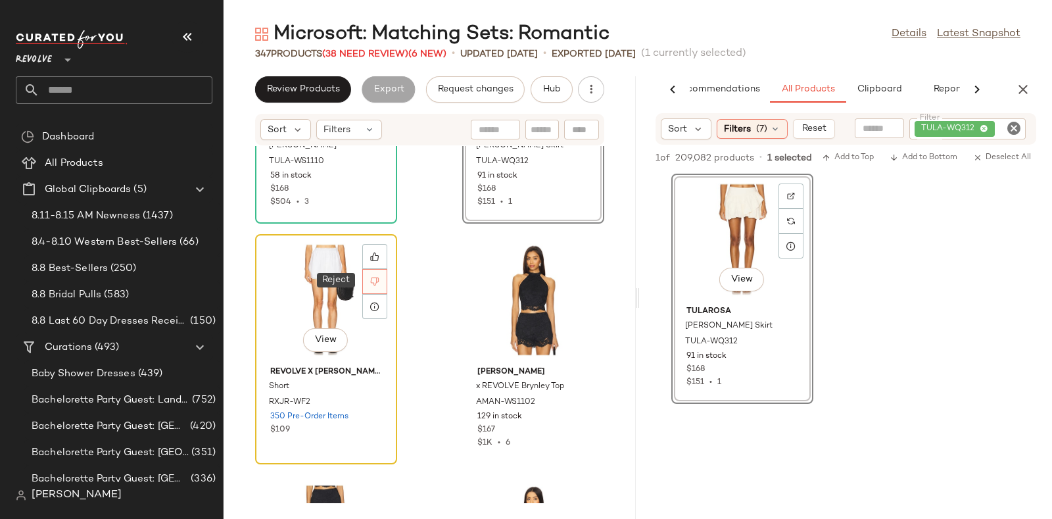
click at [375, 277] on icon at bounding box center [374, 281] width 9 height 9
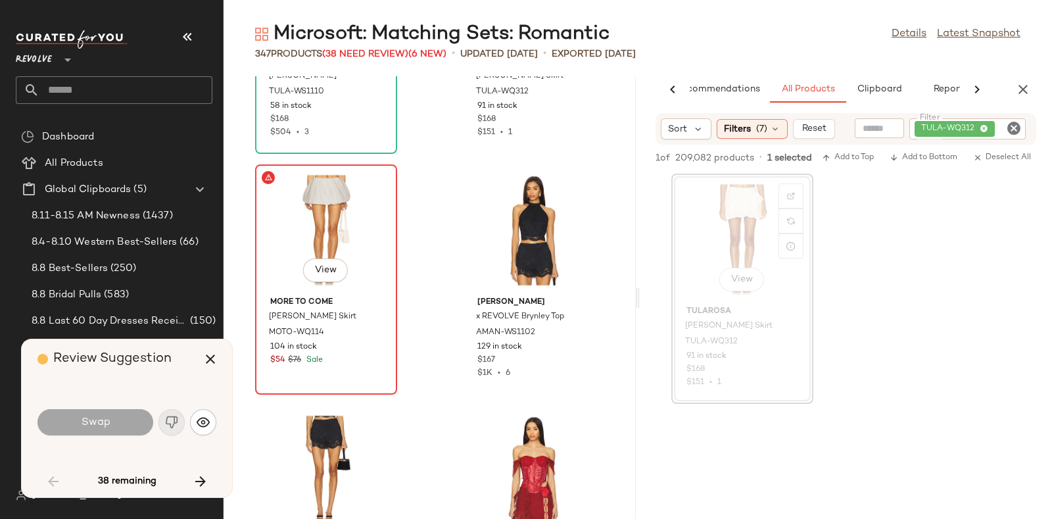
drag, startPoint x: 375, startPoint y: 277, endPoint x: 317, endPoint y: 196, distance: 99.9
drag, startPoint x: 317, startPoint y: 196, endPoint x: 206, endPoint y: 361, distance: 198.9
click at [206, 361] on icon "button" at bounding box center [210, 359] width 16 height 16
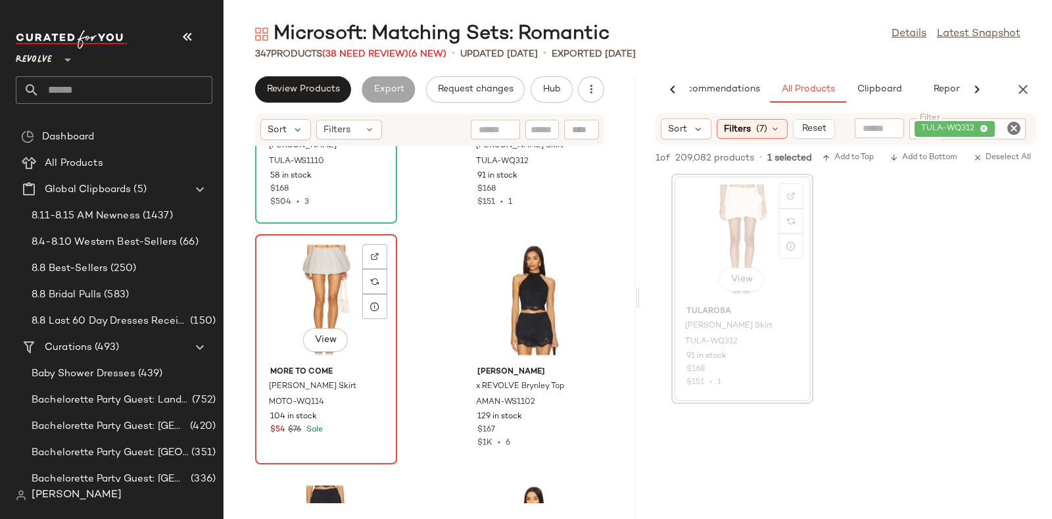
click at [294, 287] on div "View" at bounding box center [326, 300] width 133 height 122
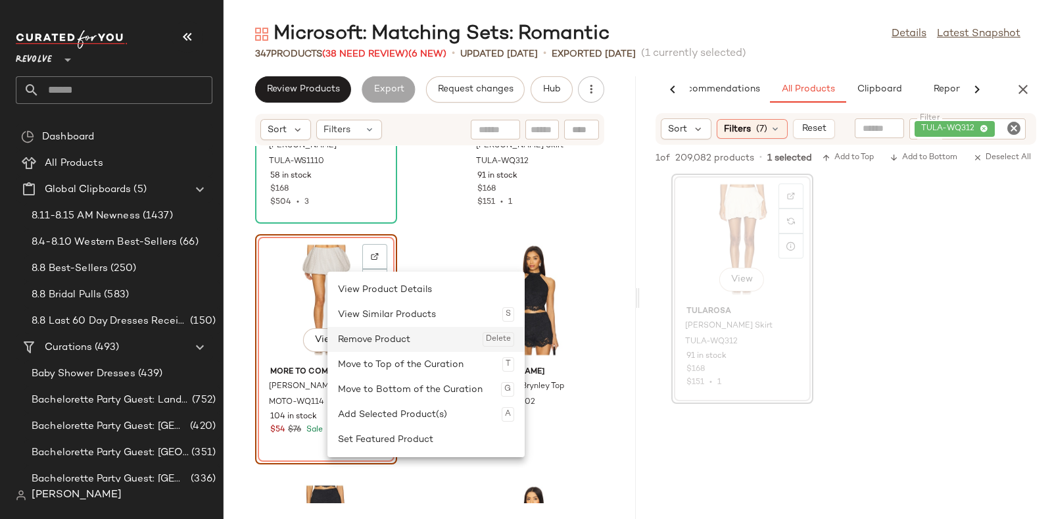
click at [362, 335] on div "Remove Product Delete" at bounding box center [426, 339] width 176 height 25
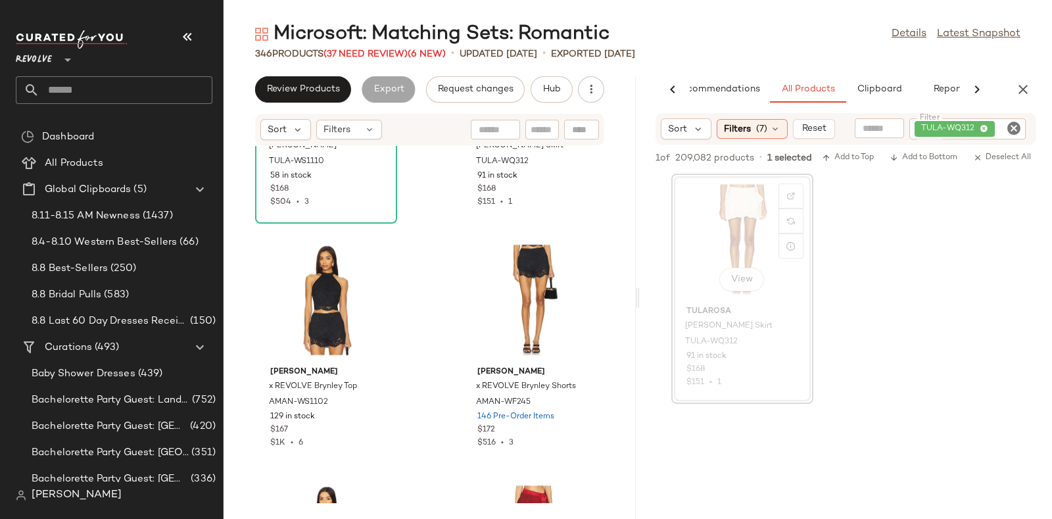
click at [814, 254] on div "View Tularosa Jenna Mini Skirt TULA-WQ312 91 in stock $168 $151 • 1" at bounding box center [846, 289] width 412 height 230
click at [1022, 88] on icon "button" at bounding box center [1023, 90] width 16 height 16
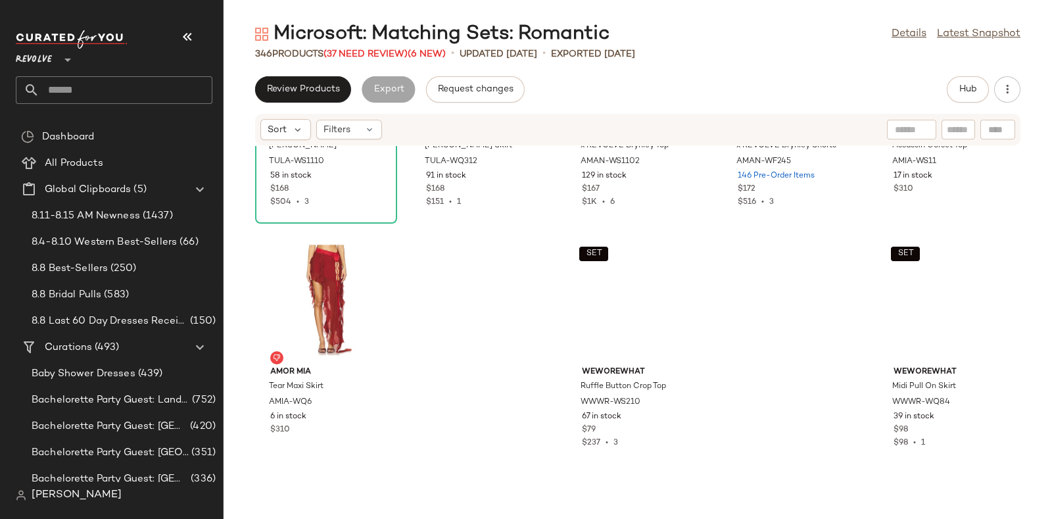
scroll to position [3053, 0]
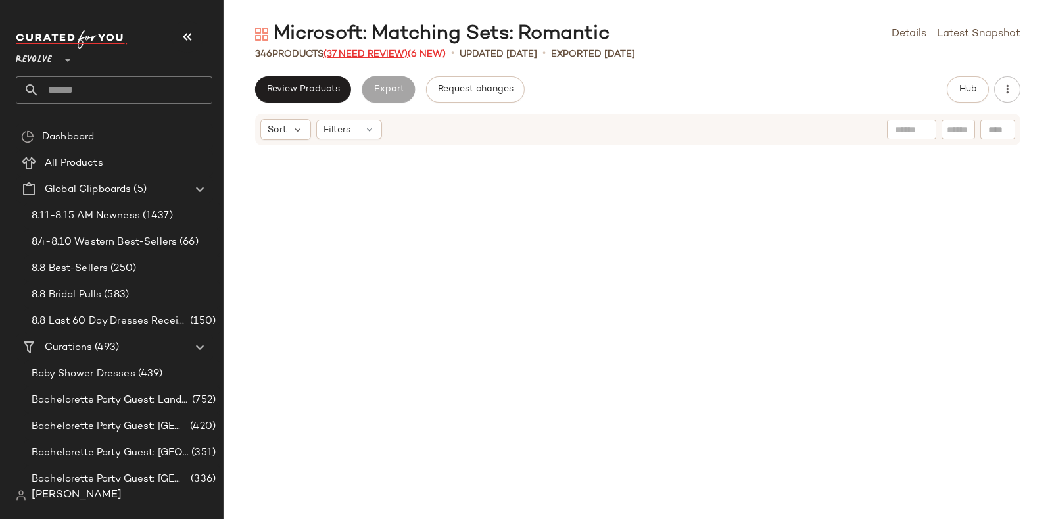
click at [352, 54] on span "(37 Need Review)" at bounding box center [365, 54] width 84 height 10
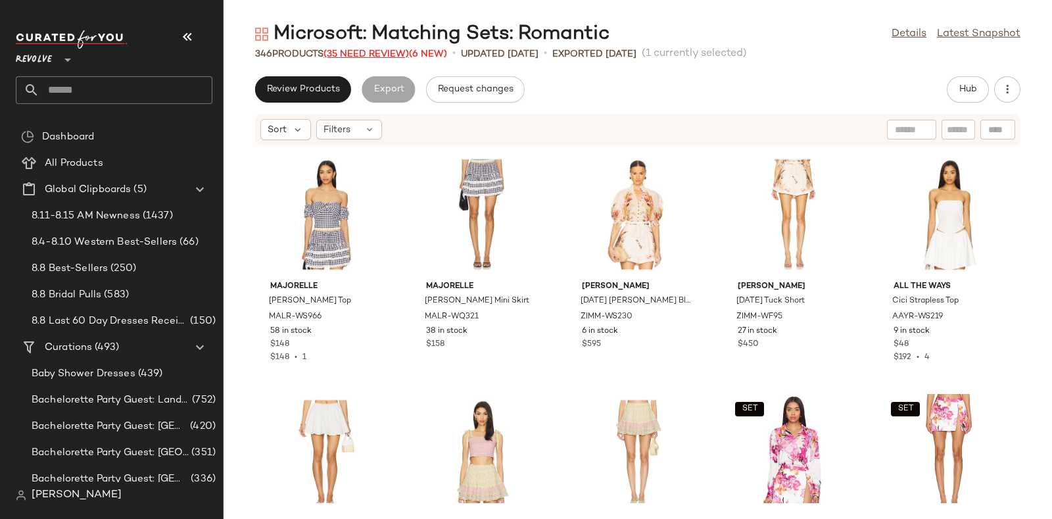
click at [375, 51] on span "(35 Need Review)" at bounding box center [365, 54] width 85 height 10
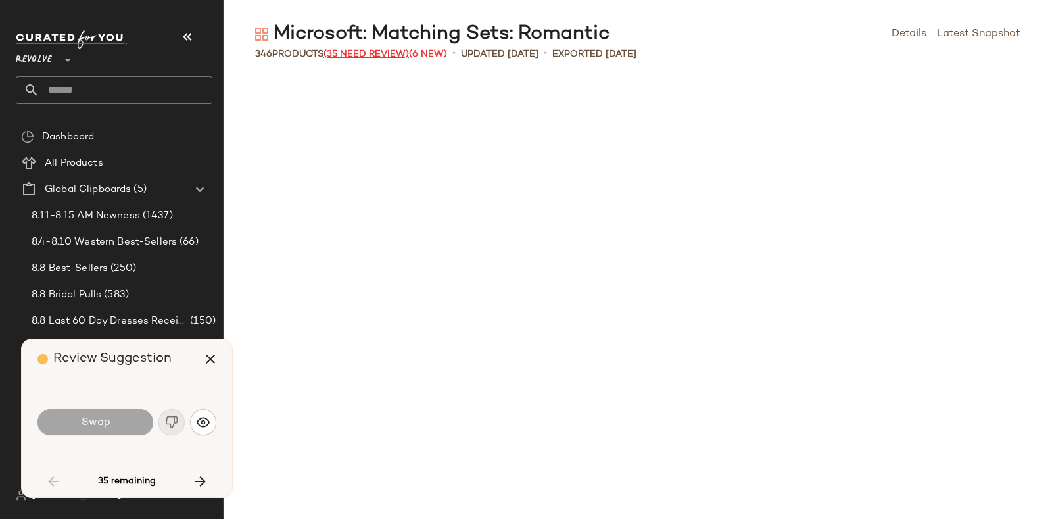
scroll to position [1925, 0]
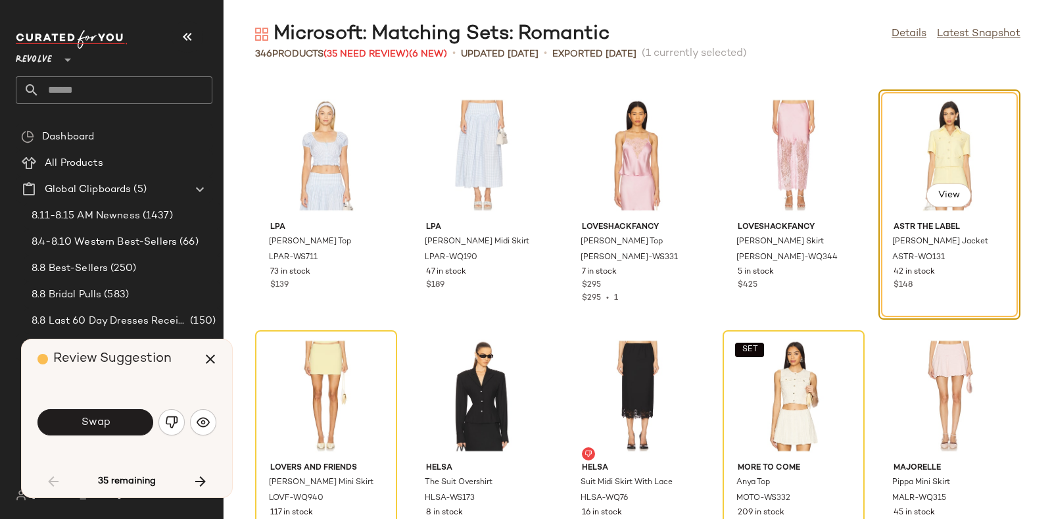
drag, startPoint x: 375, startPoint y: 51, endPoint x: 665, endPoint y: 28, distance: 290.8
click at [665, 28] on div "Microsoft: Matching Sets: Romantic Details Latest Snapshot" at bounding box center [637, 34] width 828 height 26
click at [114, 420] on button "Swap" at bounding box center [95, 422] width 116 height 26
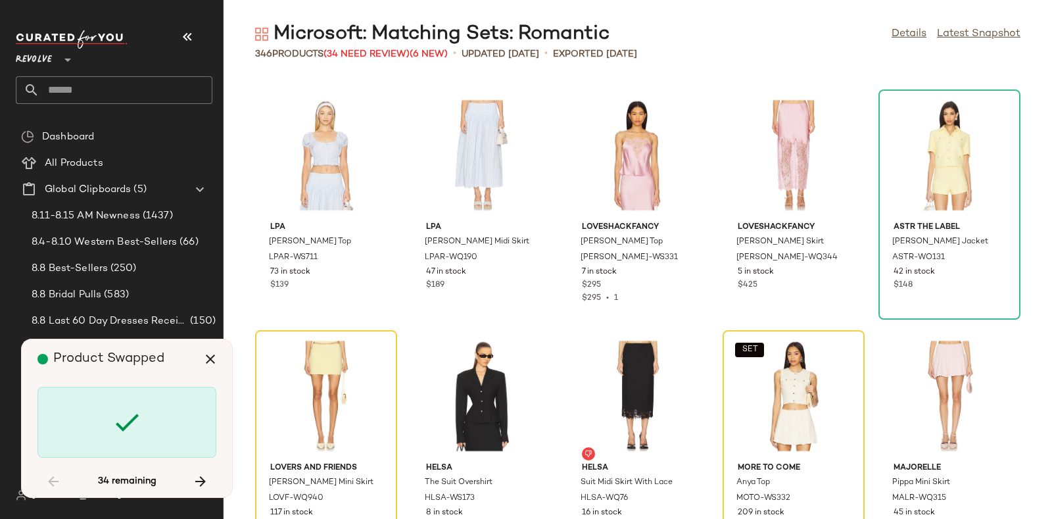
drag, startPoint x: 233, startPoint y: 354, endPoint x: 832, endPoint y: 48, distance: 672.6
click at [832, 48] on div "346 Products (34 Need Review) (6 New) • updated Aug 13th • Exported Jul 31st" at bounding box center [637, 53] width 828 height 13
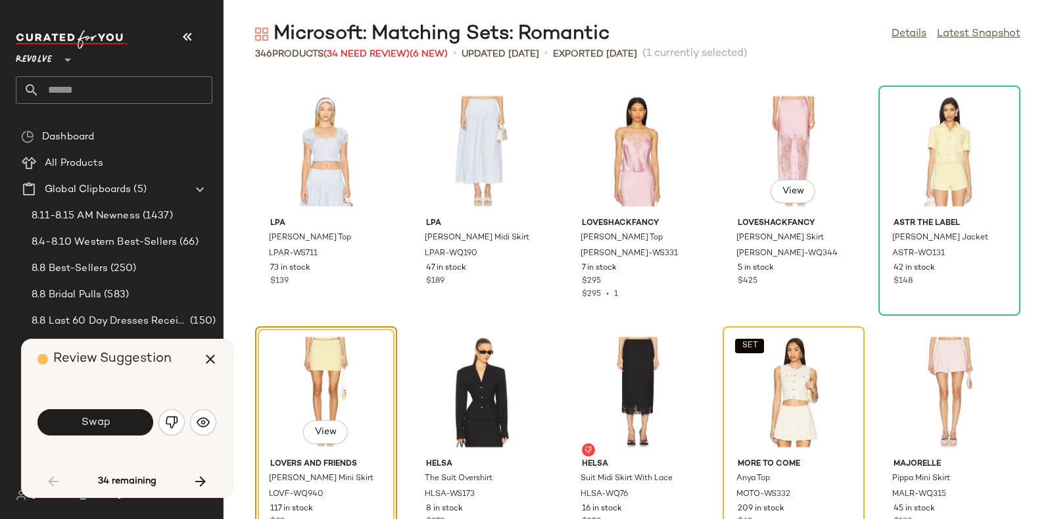
scroll to position [1927, 0]
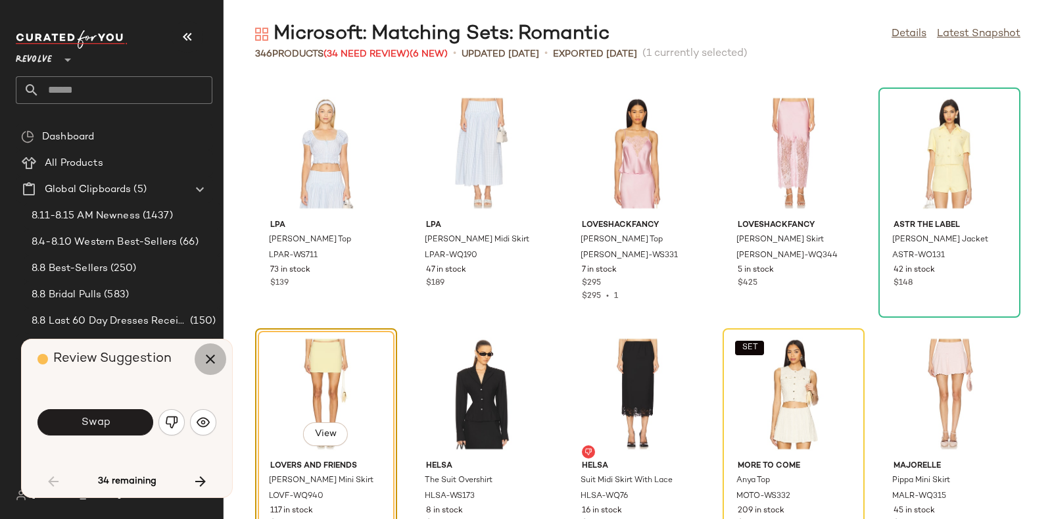
click at [212, 356] on icon "button" at bounding box center [210, 359] width 16 height 16
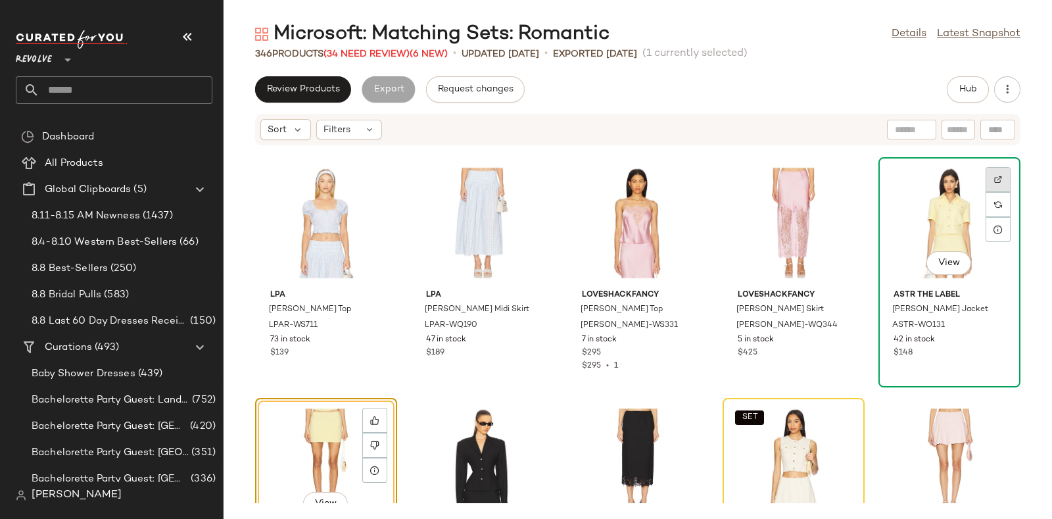
click at [991, 192] on div at bounding box center [997, 204] width 25 height 25
click at [375, 443] on icon at bounding box center [374, 444] width 9 height 9
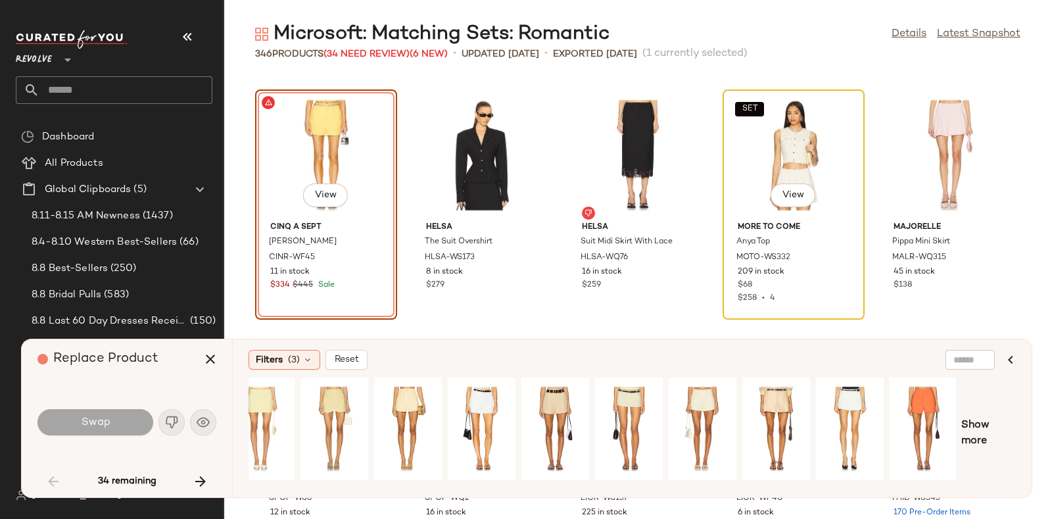
scroll to position [1894, 0]
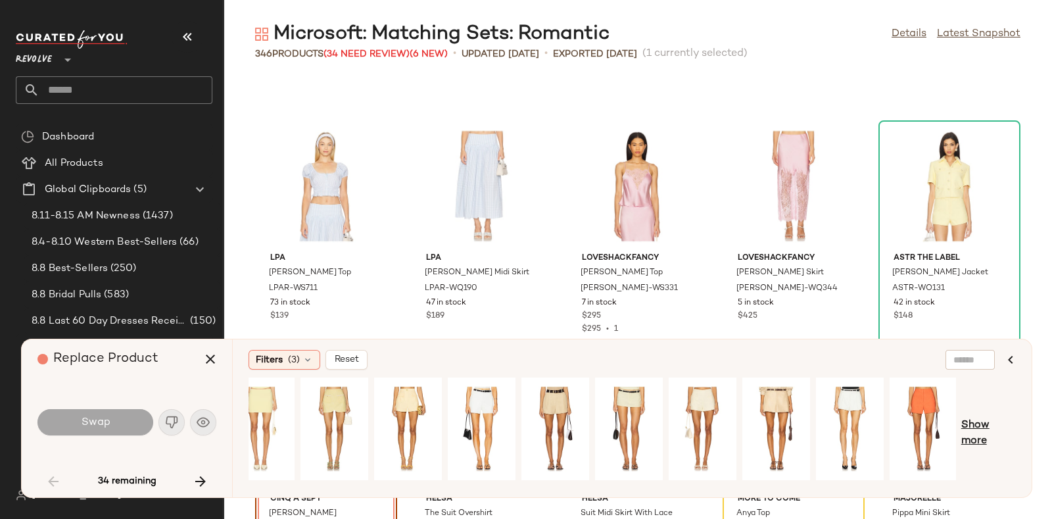
click at [976, 419] on span "Show more" at bounding box center [988, 433] width 55 height 32
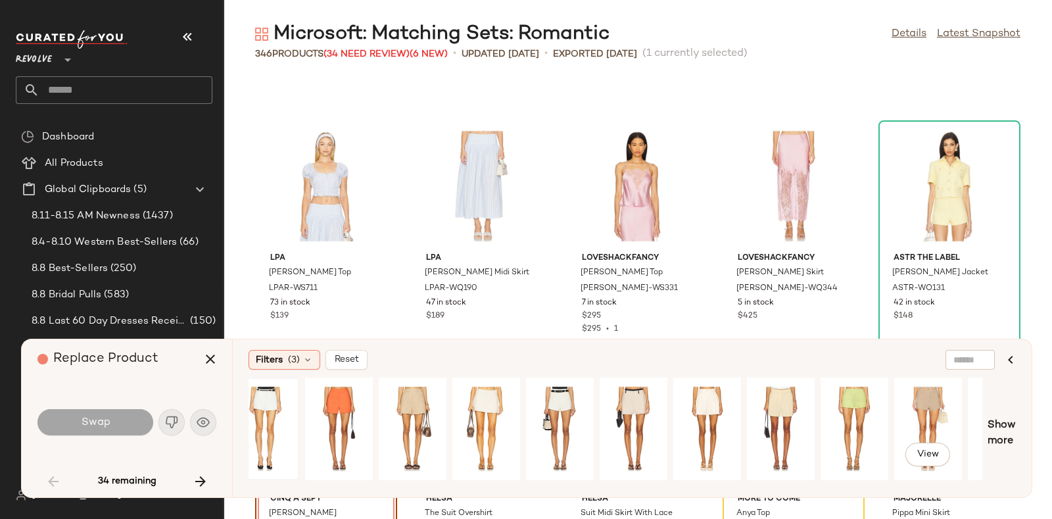
scroll to position [0, 732]
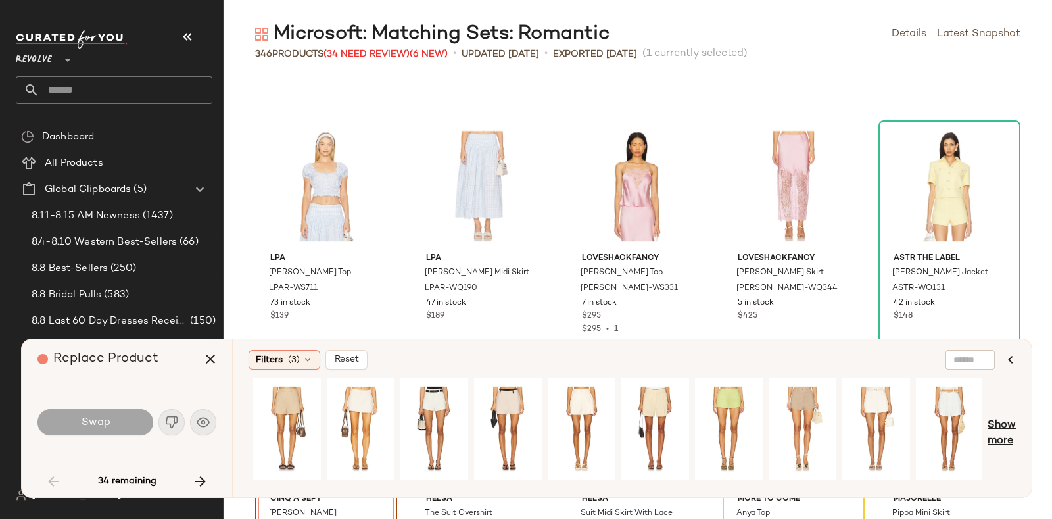
click at [1003, 427] on span "Show more" at bounding box center [1001, 433] width 28 height 32
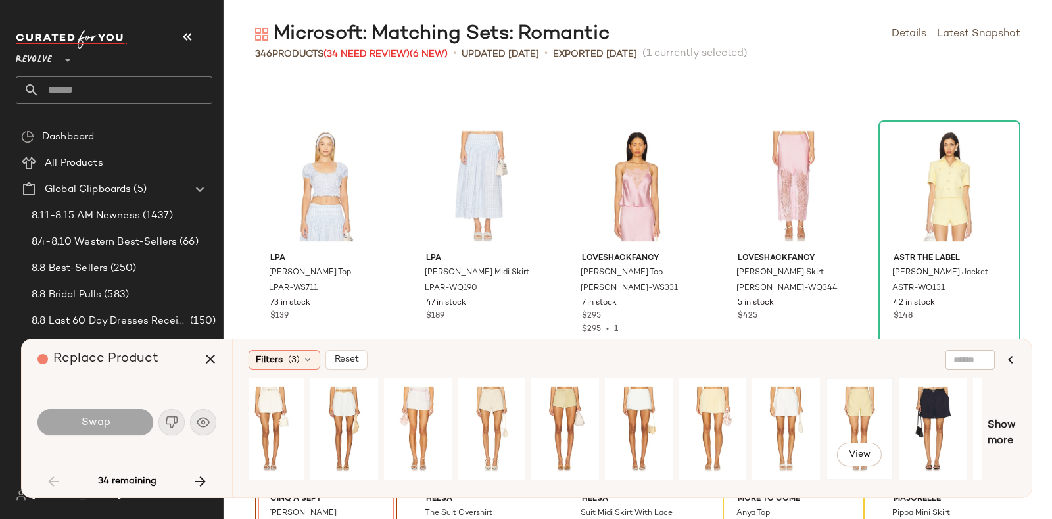
scroll to position [0, 1467]
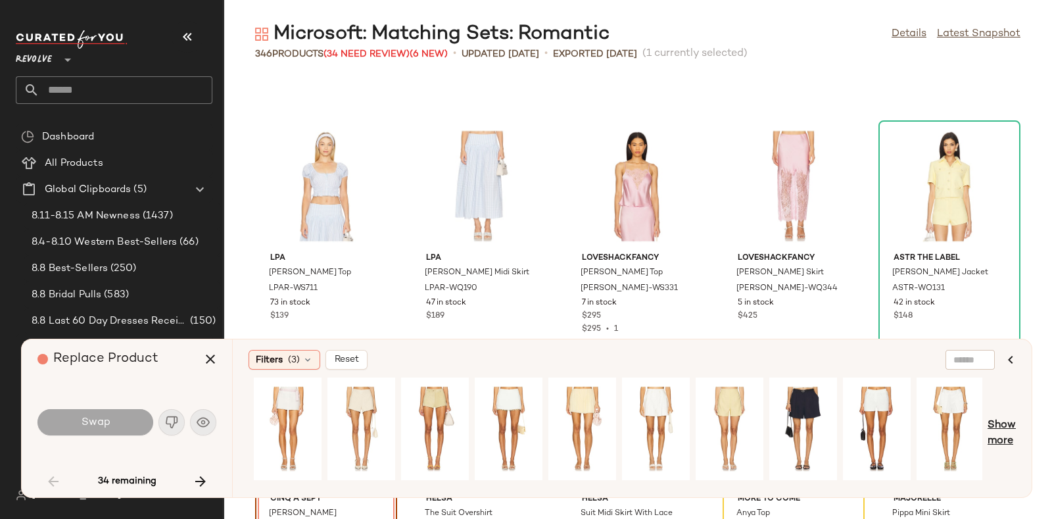
click at [1006, 429] on span "Show more" at bounding box center [1001, 433] width 28 height 32
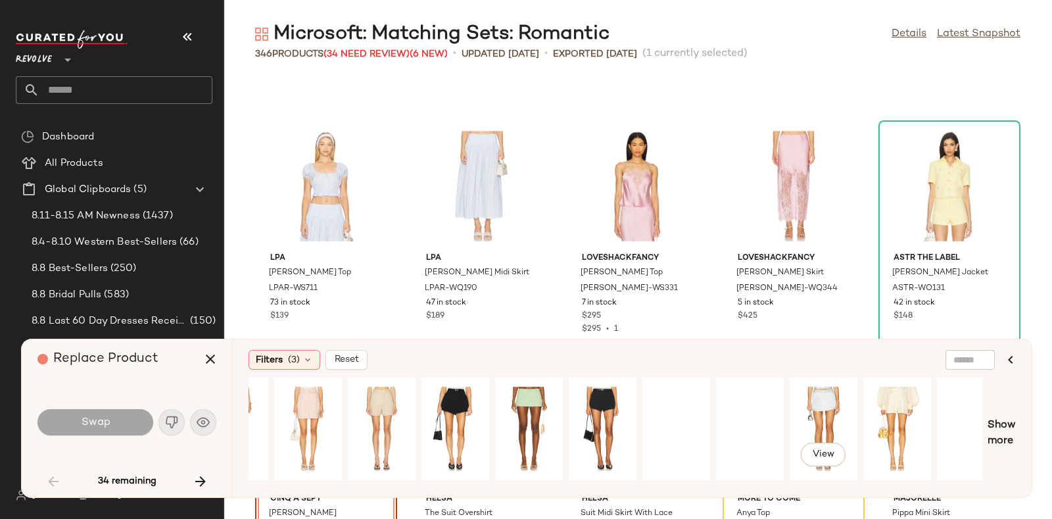
scroll to position [0, 2203]
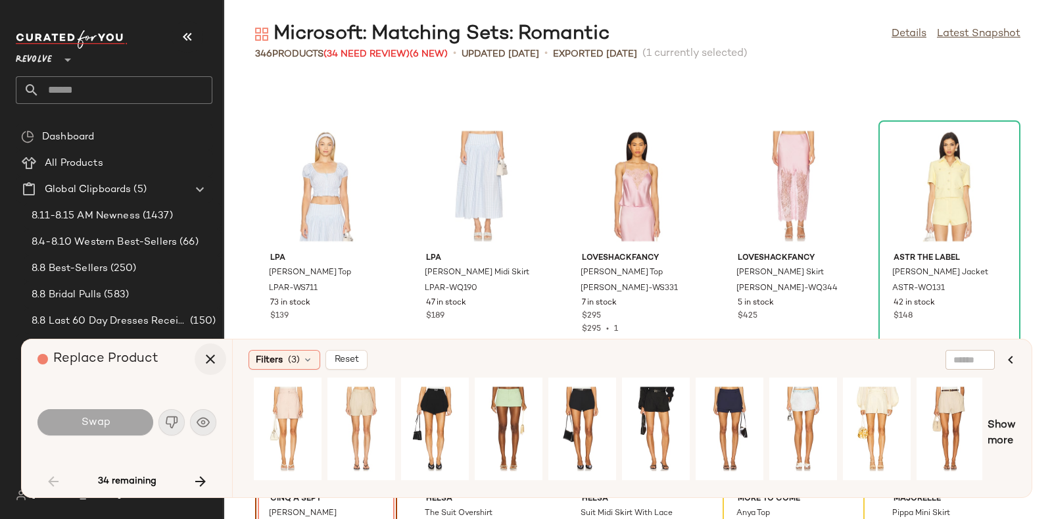
click at [207, 351] on icon "button" at bounding box center [210, 359] width 16 height 16
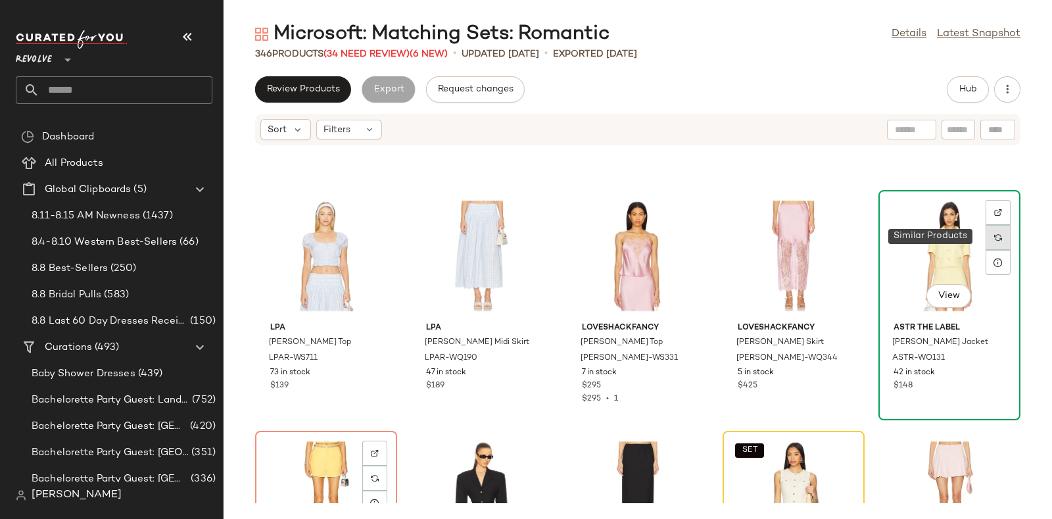
click at [985, 238] on div at bounding box center [997, 237] width 25 height 25
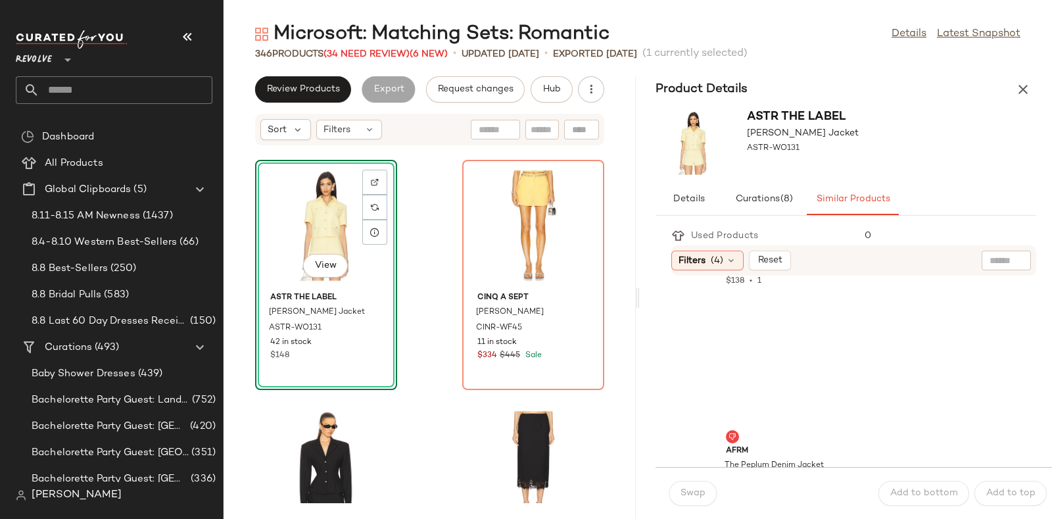
scroll to position [2415, 0]
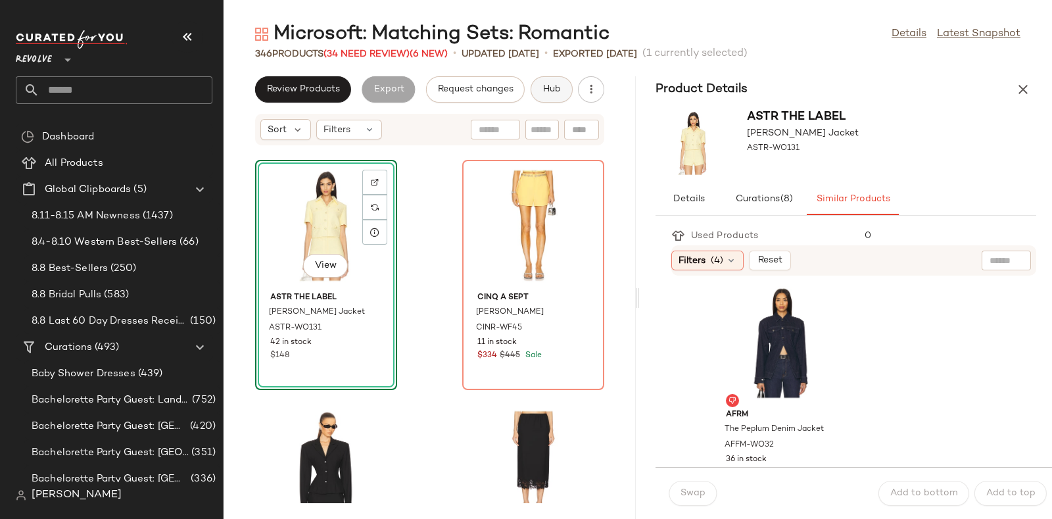
click at [548, 83] on button "Hub" at bounding box center [551, 89] width 42 height 26
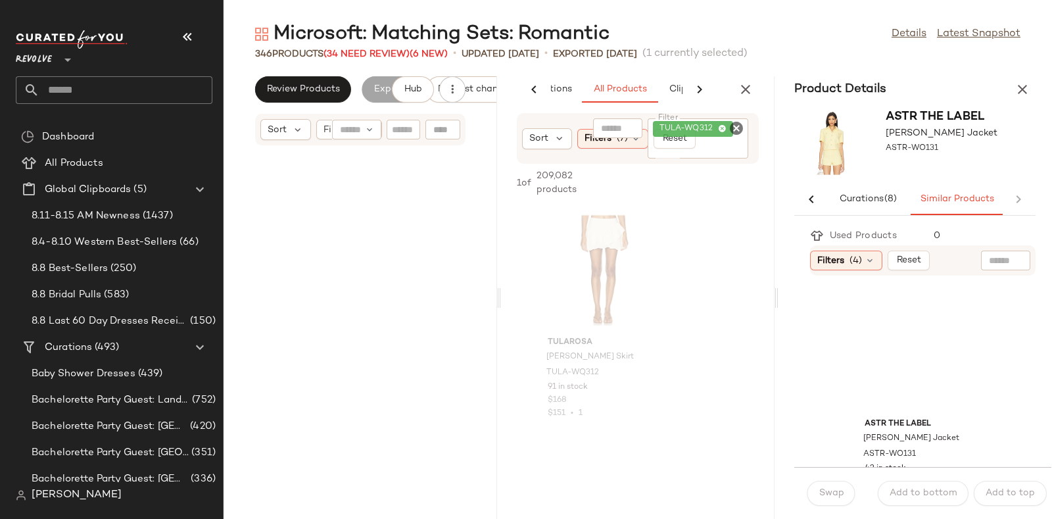
scroll to position [10586, 0]
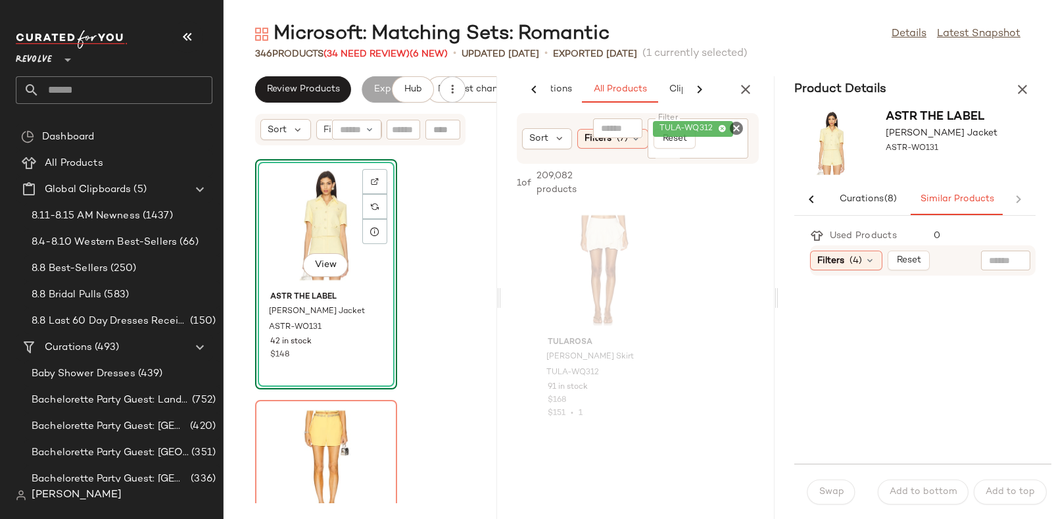
drag, startPoint x: 671, startPoint y: 64, endPoint x: 1025, endPoint y: 83, distance: 354.8
click at [1025, 83] on icon "button" at bounding box center [1022, 90] width 16 height 16
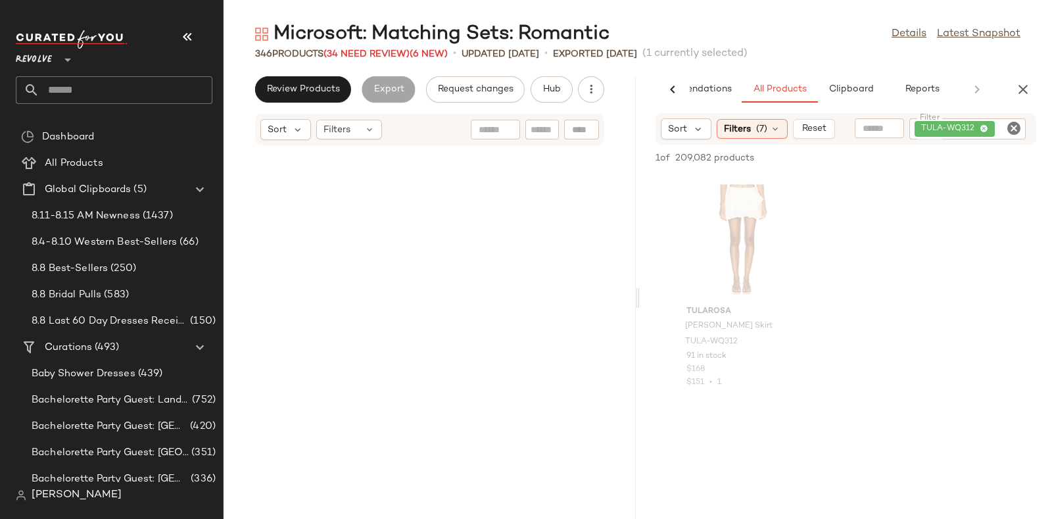
scroll to position [5292, 0]
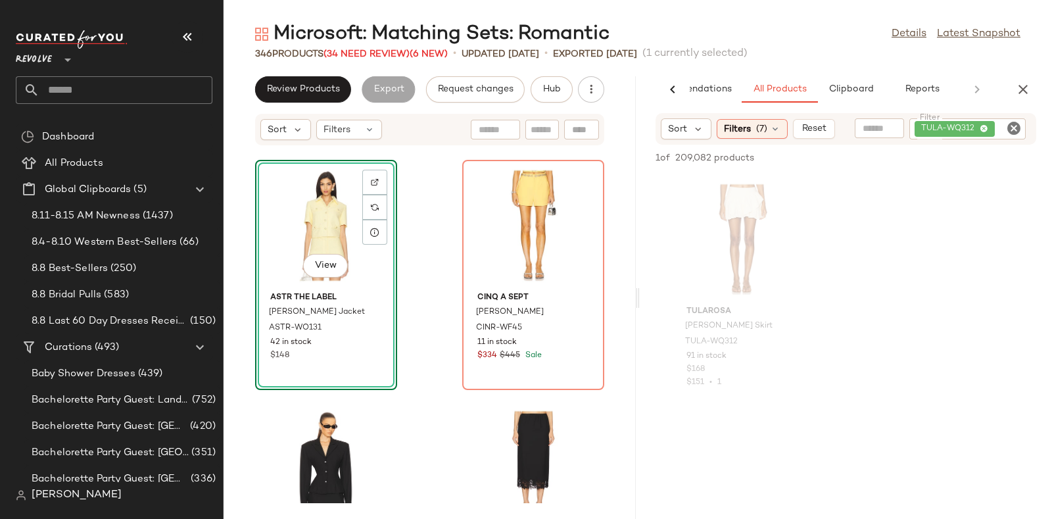
click at [1014, 125] on icon "Clear Filter" at bounding box center [1014, 128] width 16 height 16
paste input "********"
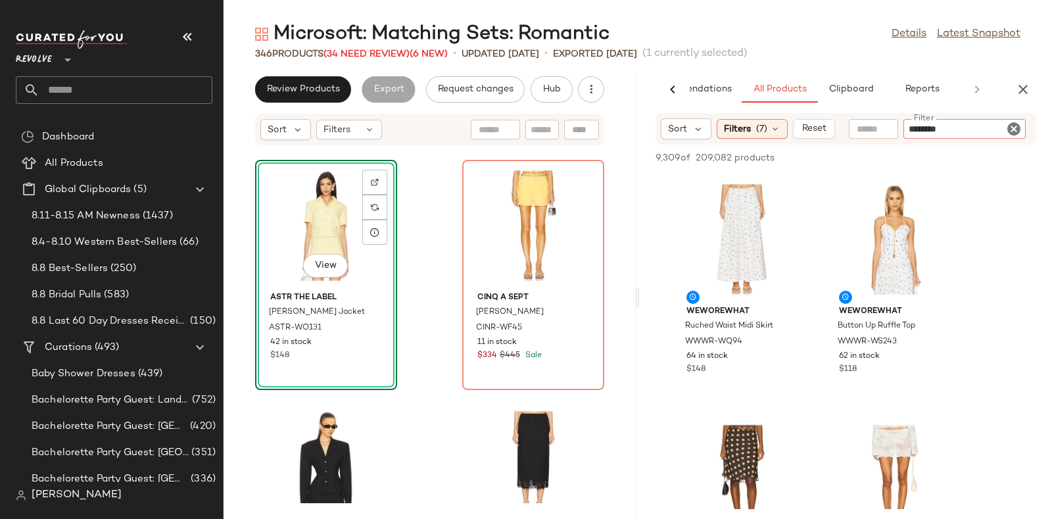
click at [977, 122] on div "********" at bounding box center [964, 129] width 122 height 20
type input "*********"
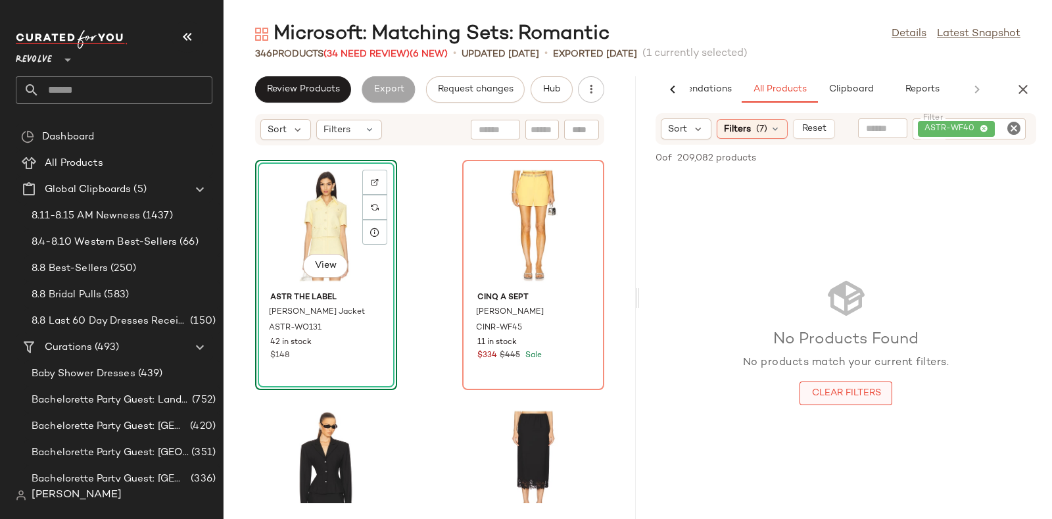
click at [832, 404] on button "Clear Filters" at bounding box center [845, 393] width 92 height 24
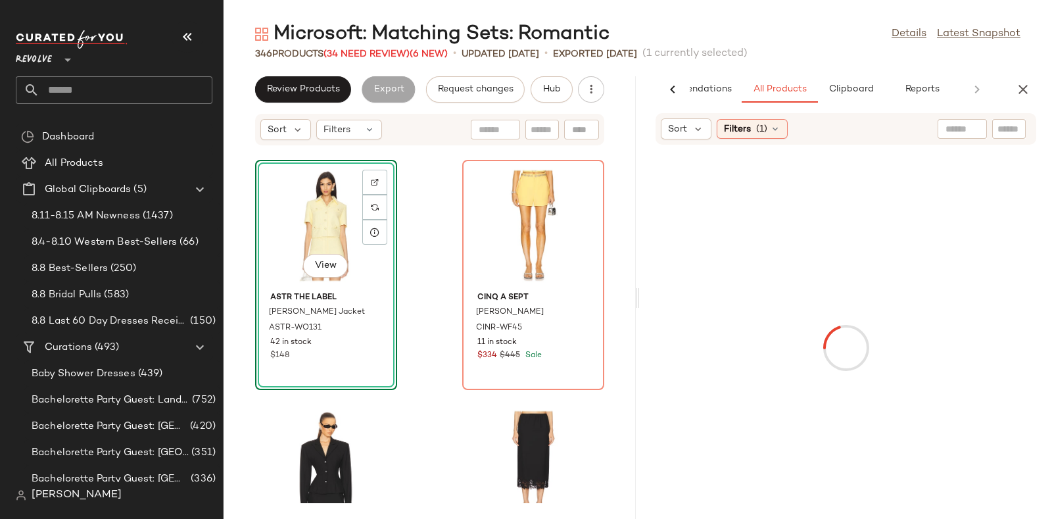
click at [1016, 126] on input "text" at bounding box center [1008, 129] width 23 height 14
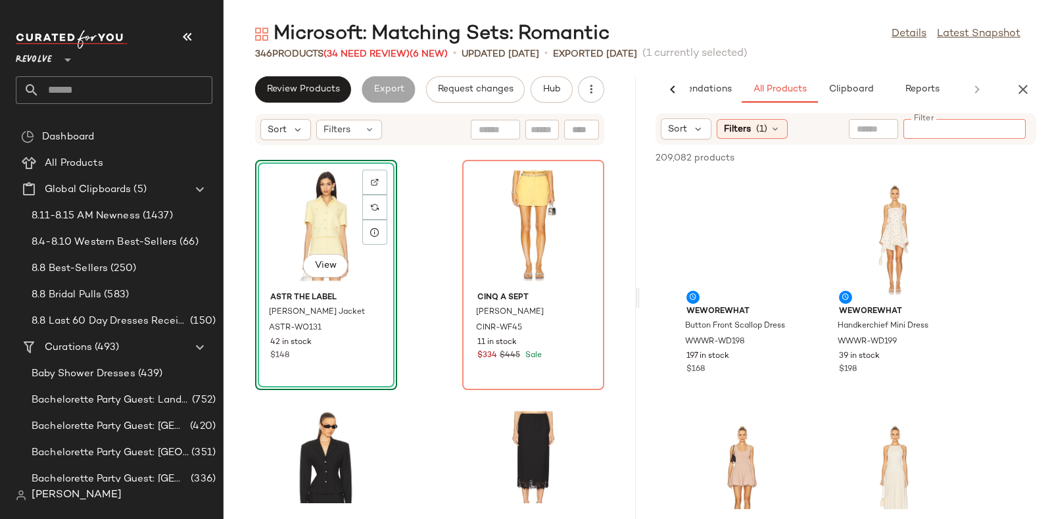
paste input "********"
type input "*********"
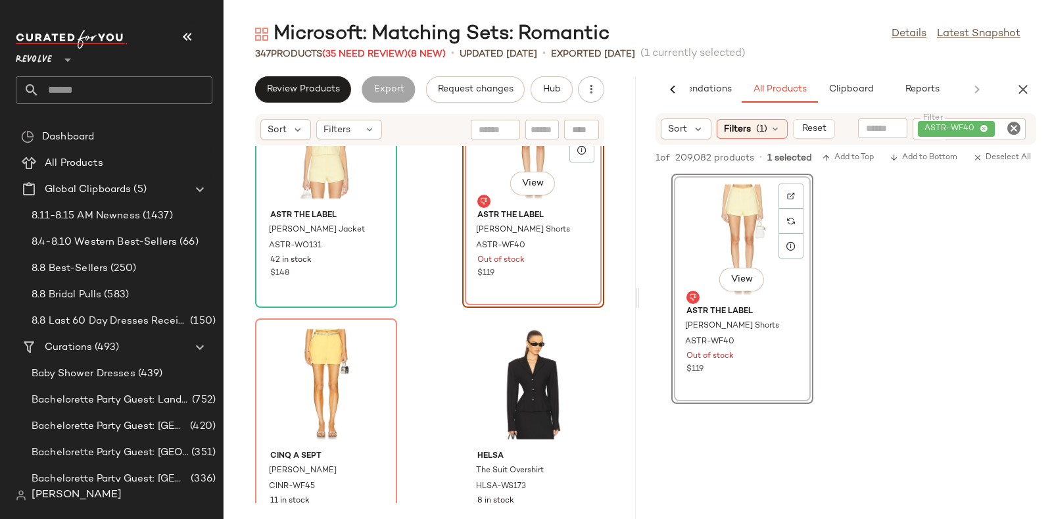
scroll to position [5381, 0]
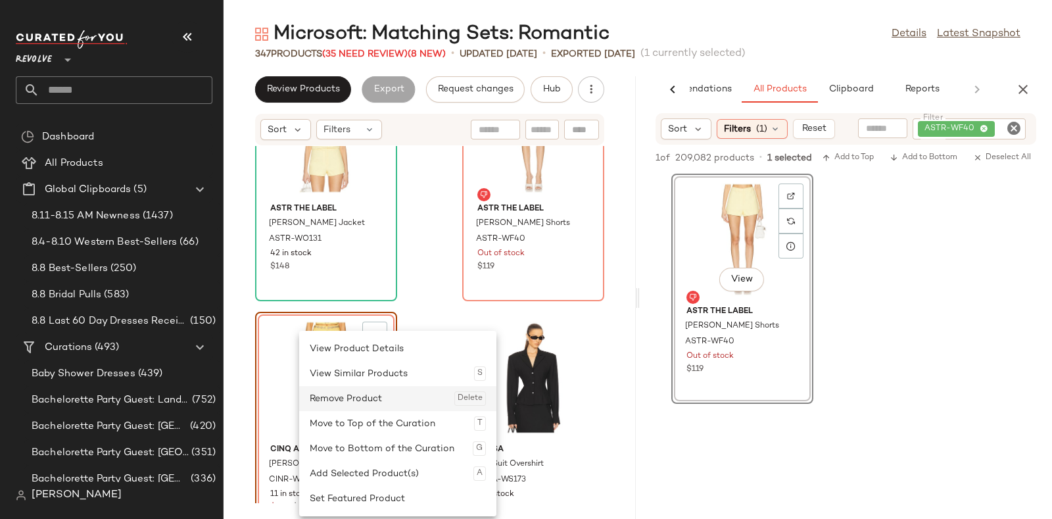
click at [342, 398] on div "Remove Product Delete" at bounding box center [398, 398] width 176 height 25
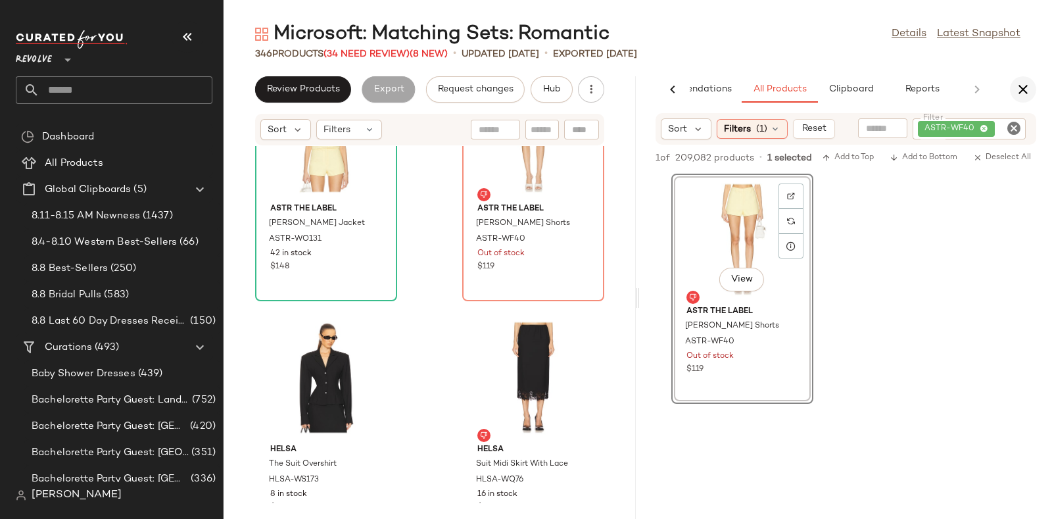
click at [1022, 89] on icon "button" at bounding box center [1023, 90] width 16 height 16
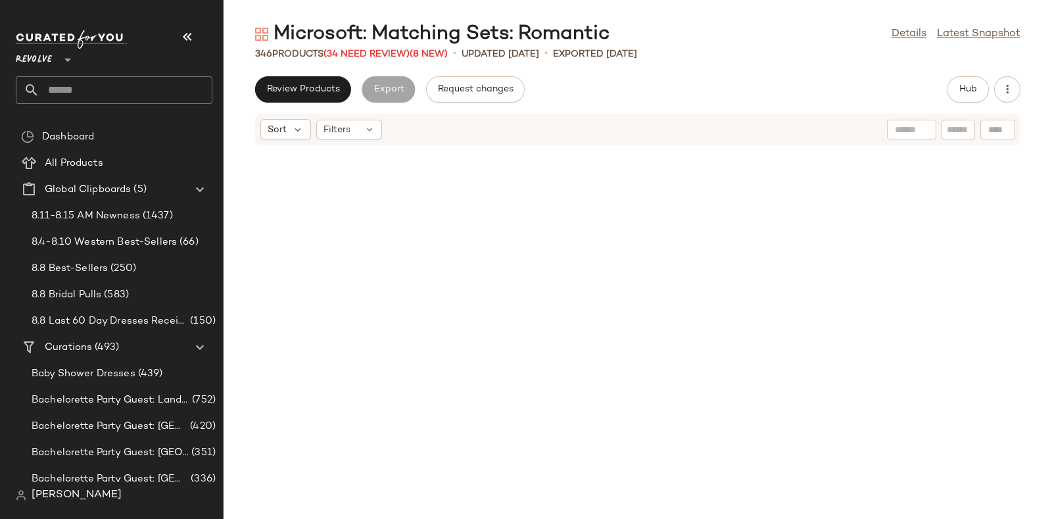
scroll to position [5140, 0]
click at [368, 51] on span "(34 Need Review)" at bounding box center [366, 54] width 86 height 10
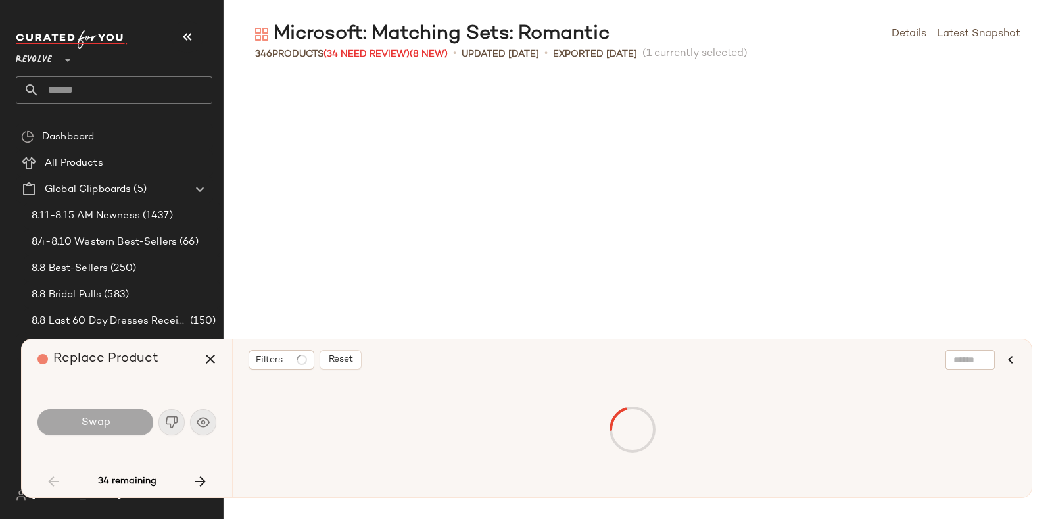
scroll to position [2165, 0]
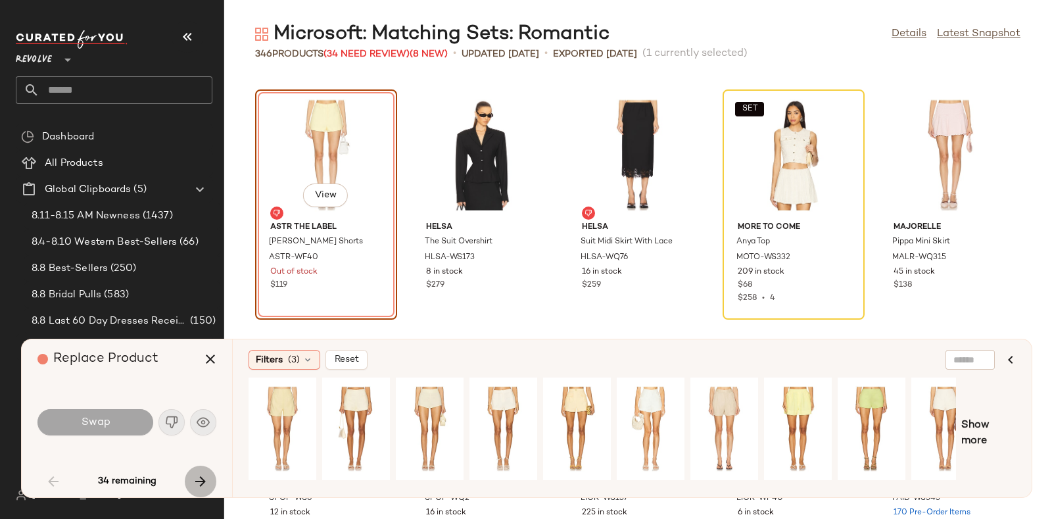
click at [200, 474] on icon "button" at bounding box center [201, 481] width 16 height 16
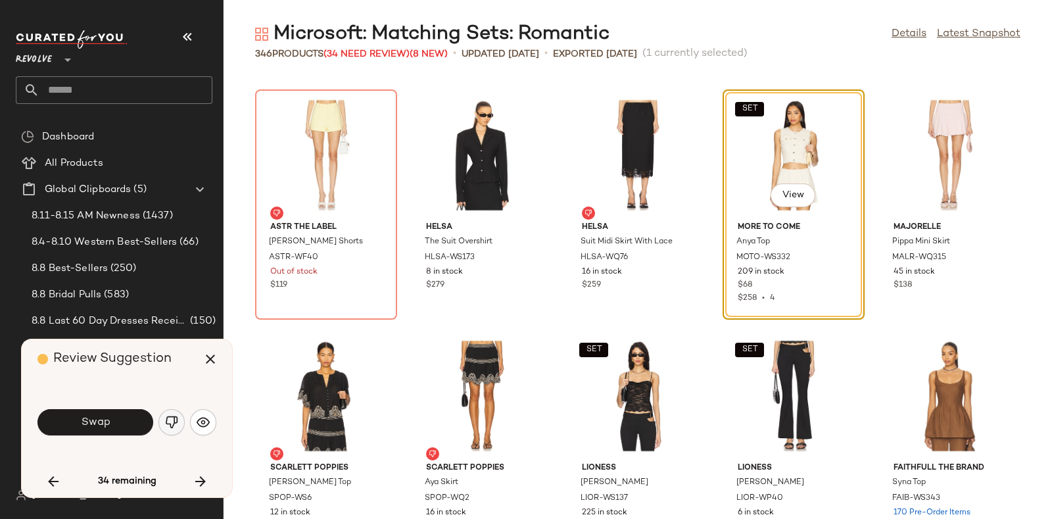
click at [171, 427] on img "button" at bounding box center [171, 421] width 13 height 13
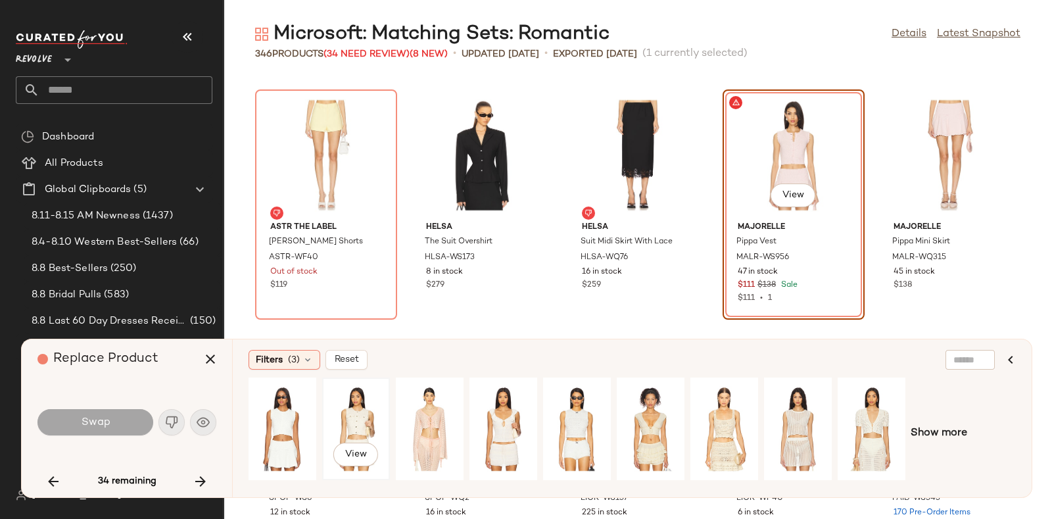
click at [367, 415] on div "View" at bounding box center [356, 428] width 59 height 93
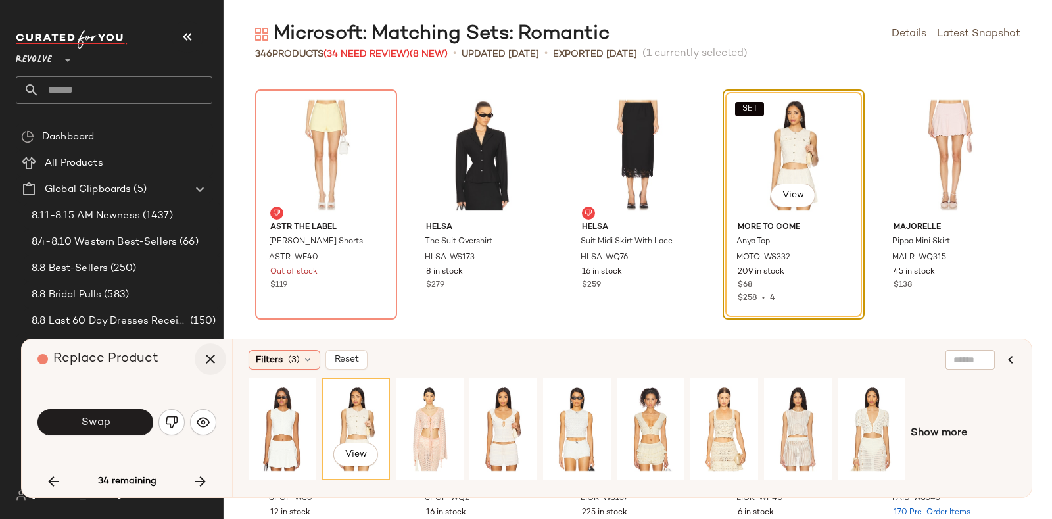
click at [209, 359] on icon "button" at bounding box center [210, 359] width 16 height 16
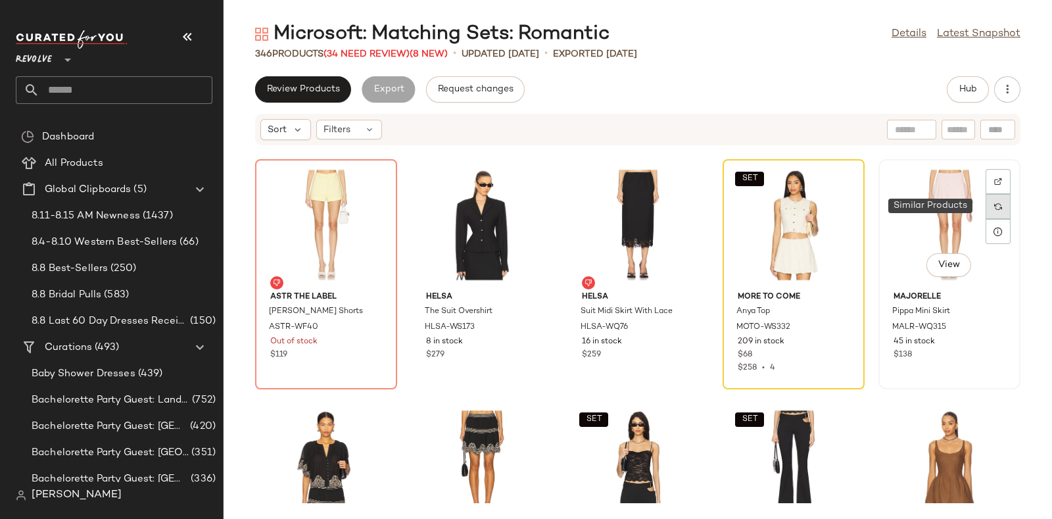
click at [994, 204] on img at bounding box center [998, 206] width 8 height 8
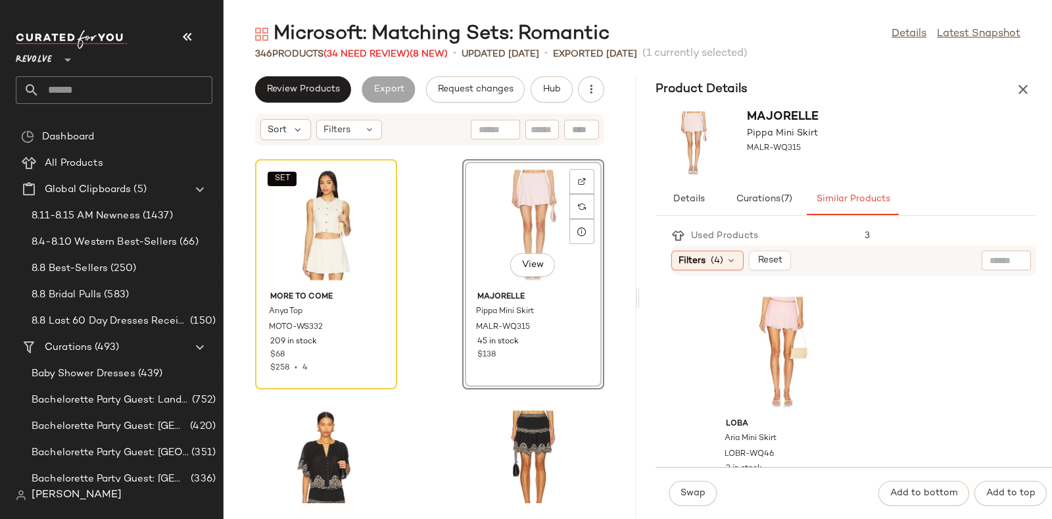
scroll to position [129, 0]
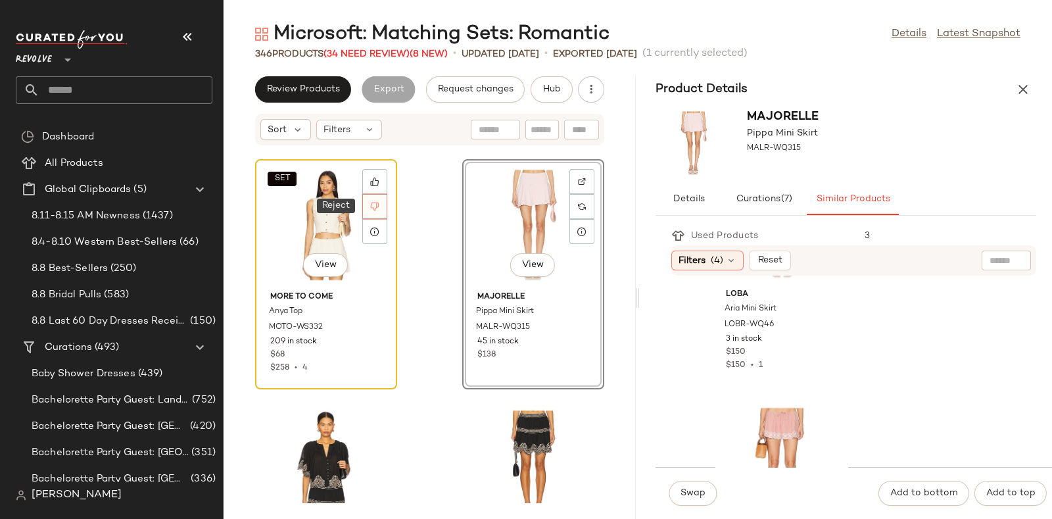
click at [375, 206] on icon at bounding box center [374, 206] width 9 height 9
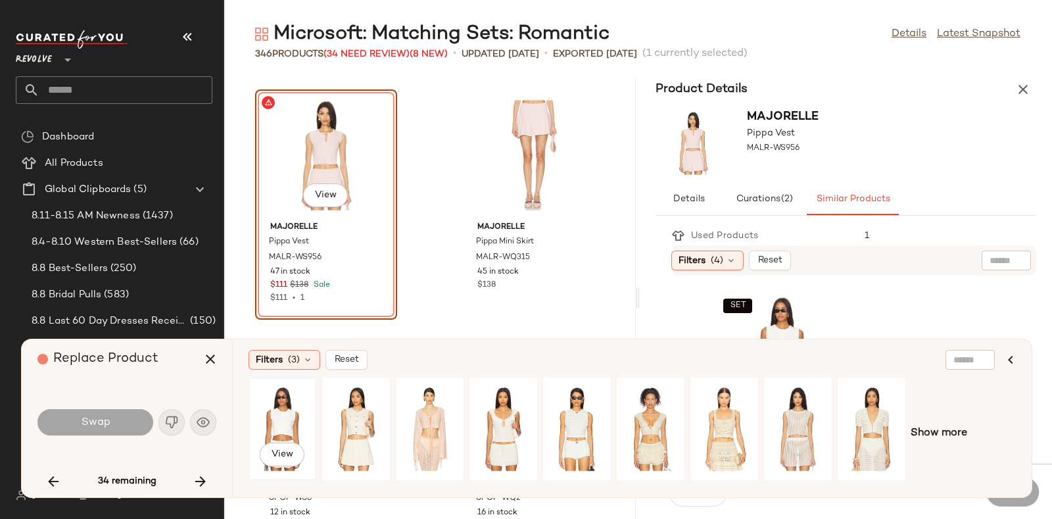
click at [286, 412] on div "View" at bounding box center [282, 428] width 59 height 93
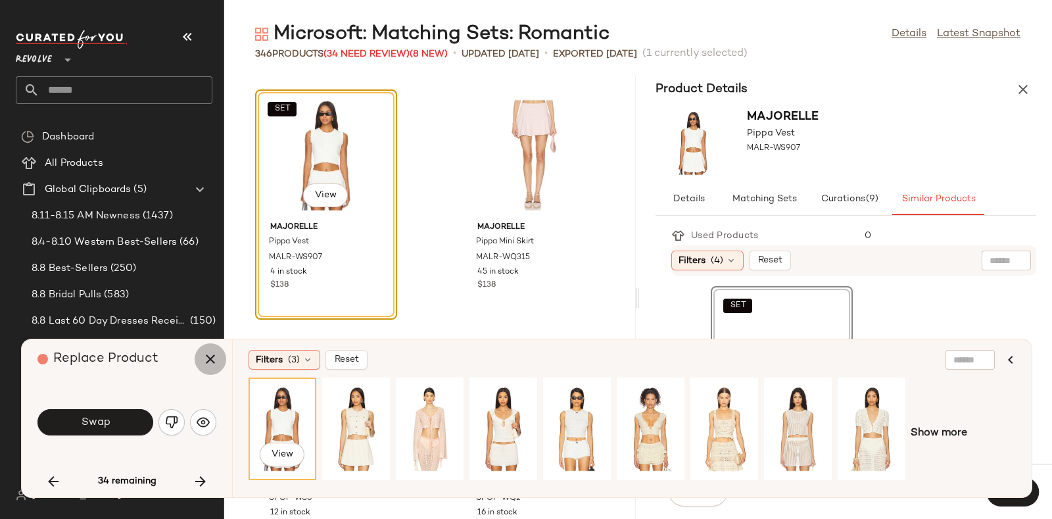
click at [210, 364] on icon "button" at bounding box center [210, 359] width 16 height 16
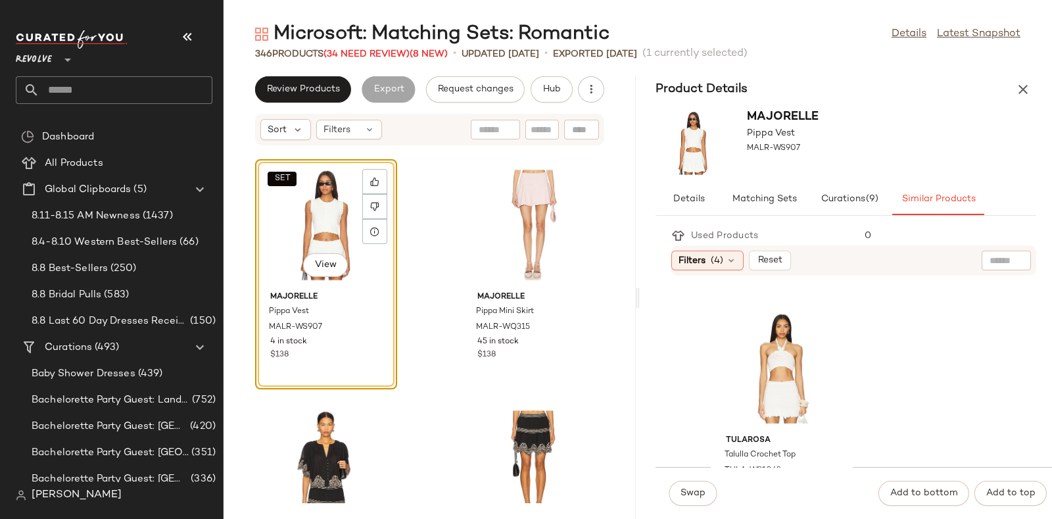
scroll to position [475, 0]
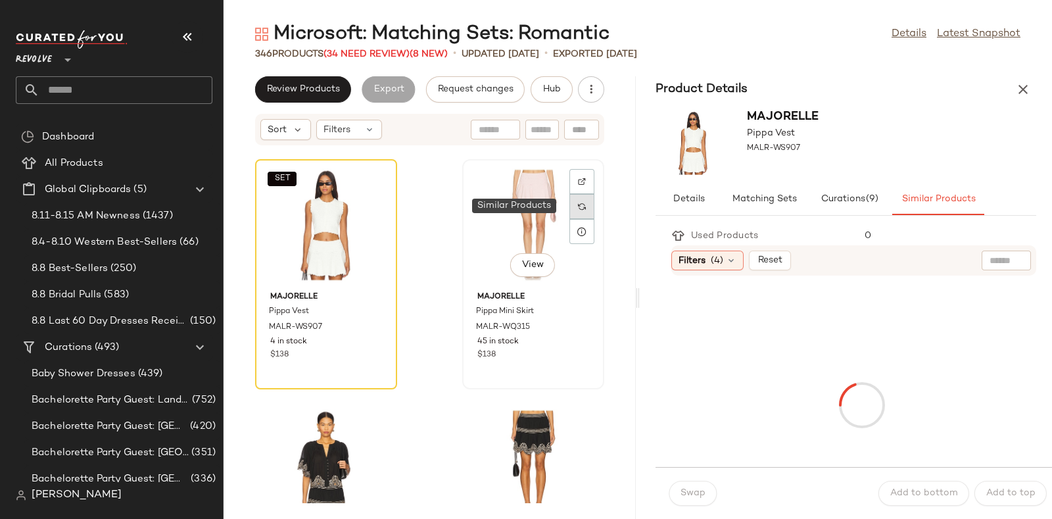
click at [578, 206] on img at bounding box center [582, 206] width 8 height 8
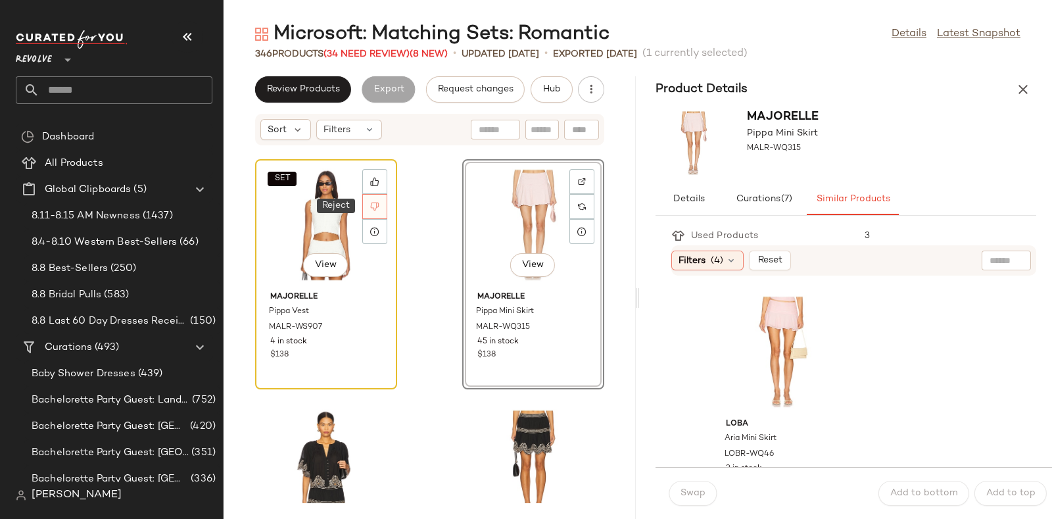
click at [371, 203] on icon at bounding box center [374, 206] width 9 height 9
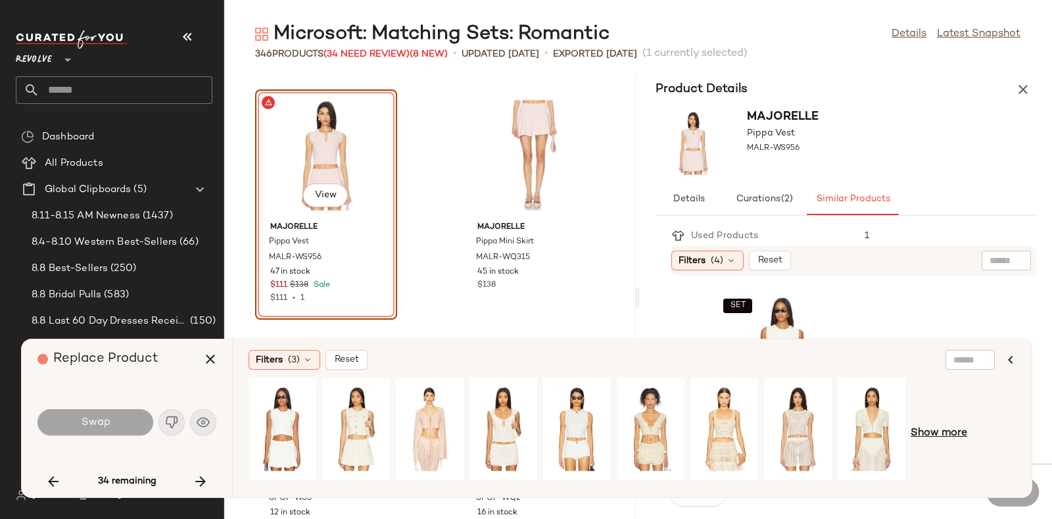
click at [927, 429] on span "Show more" at bounding box center [938, 433] width 57 height 16
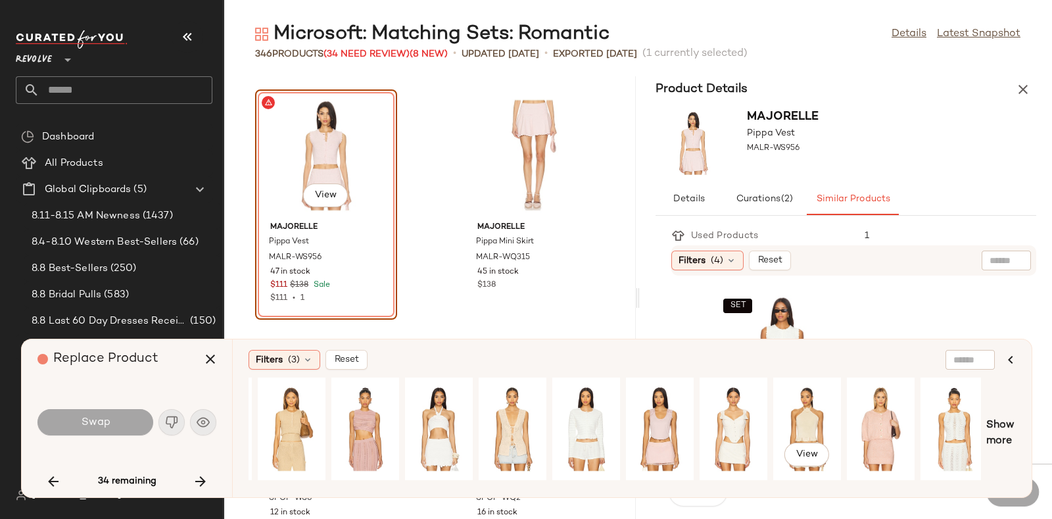
scroll to position [0, 660]
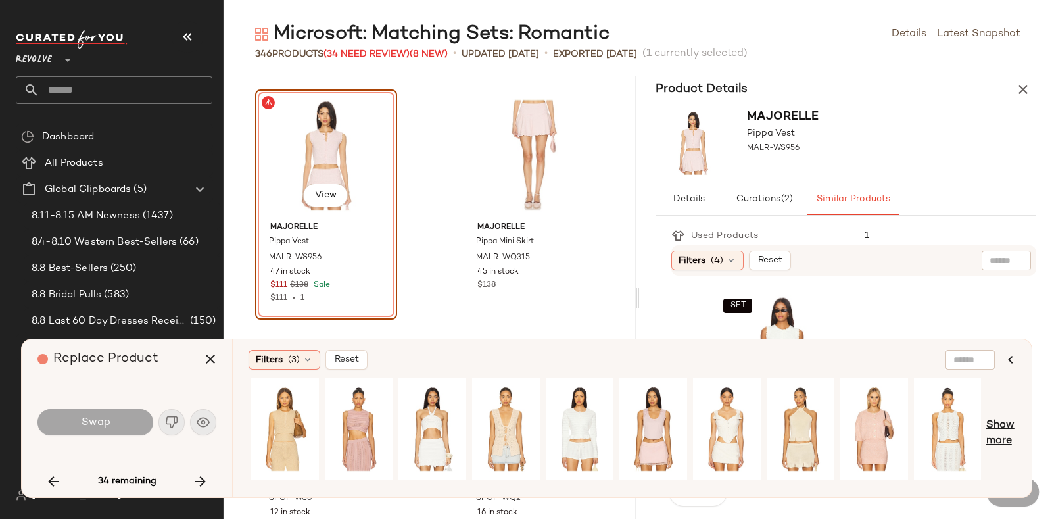
click at [1001, 426] on span "Show more" at bounding box center [1001, 433] width 30 height 32
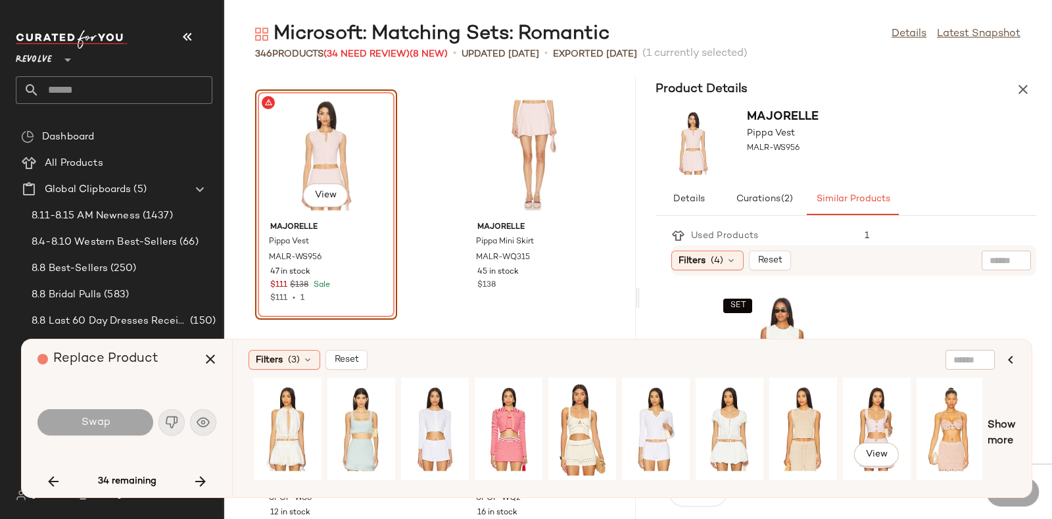
scroll to position [0, 1394]
click at [289, 417] on div "View" at bounding box center [287, 428] width 59 height 93
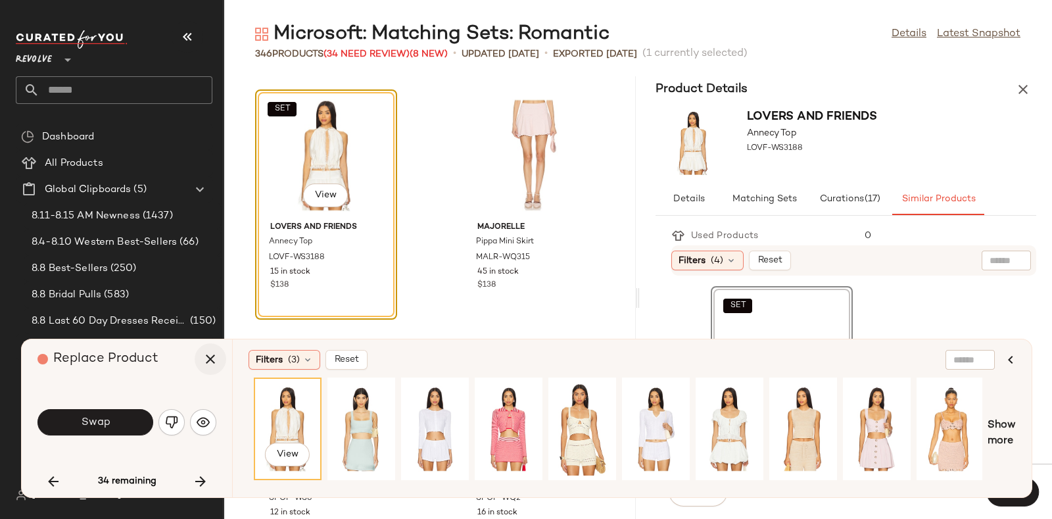
click at [210, 366] on icon "button" at bounding box center [210, 359] width 16 height 16
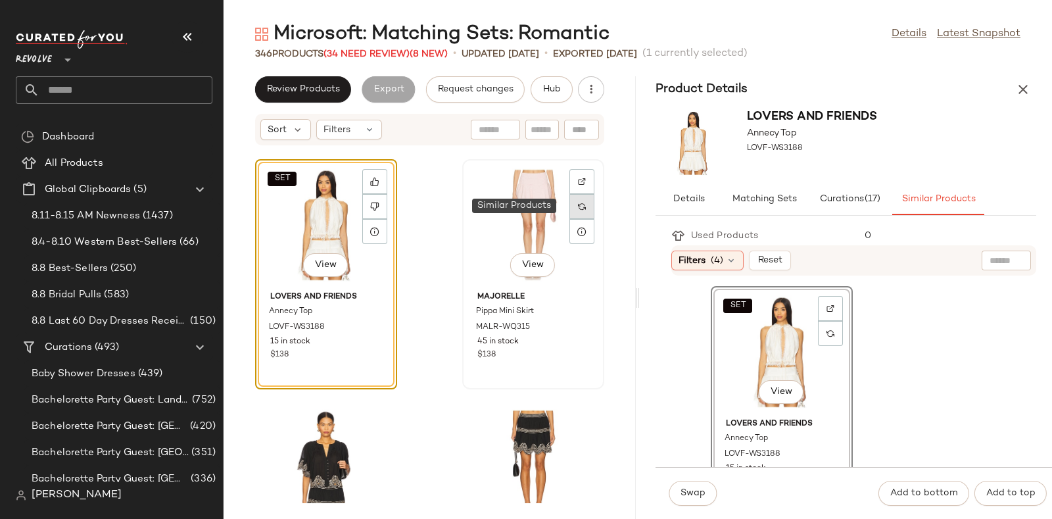
click at [578, 208] on img at bounding box center [582, 206] width 8 height 8
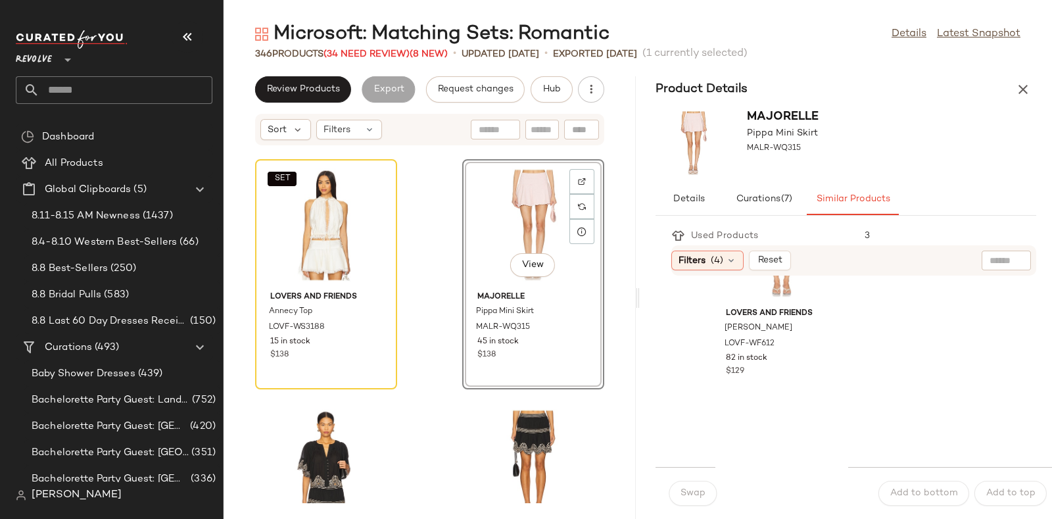
scroll to position [4684, 0]
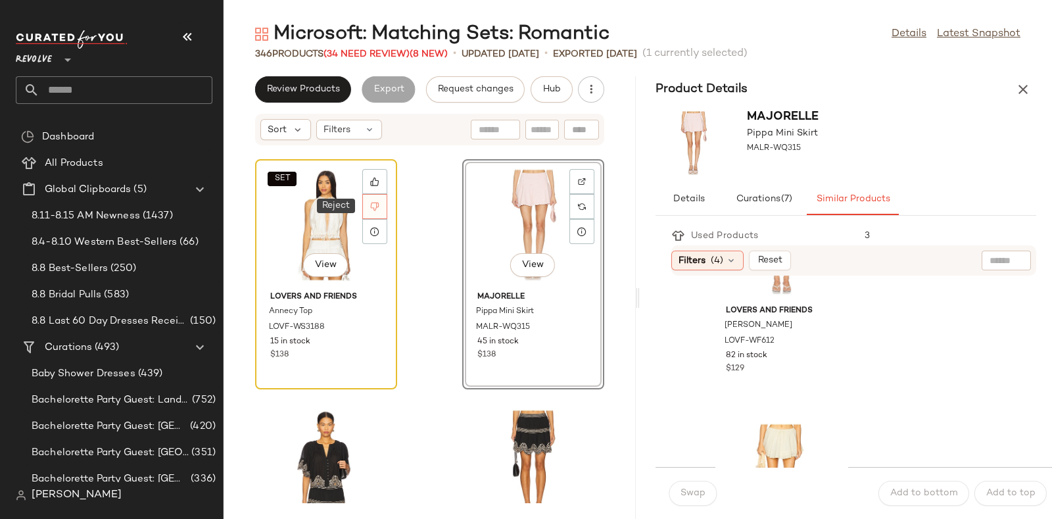
click at [377, 204] on icon at bounding box center [374, 206] width 9 height 9
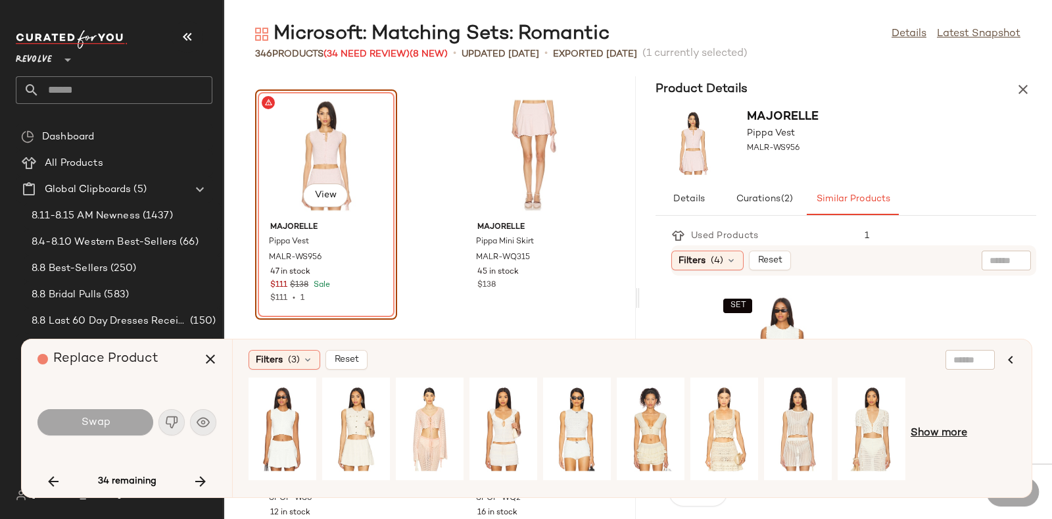
click at [934, 432] on span "Show more" at bounding box center [938, 433] width 57 height 16
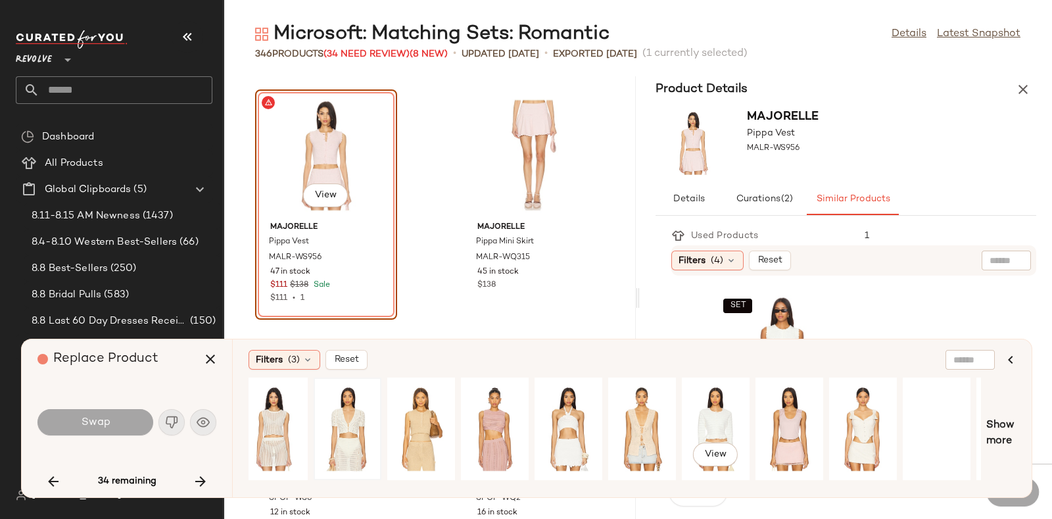
scroll to position [0, 660]
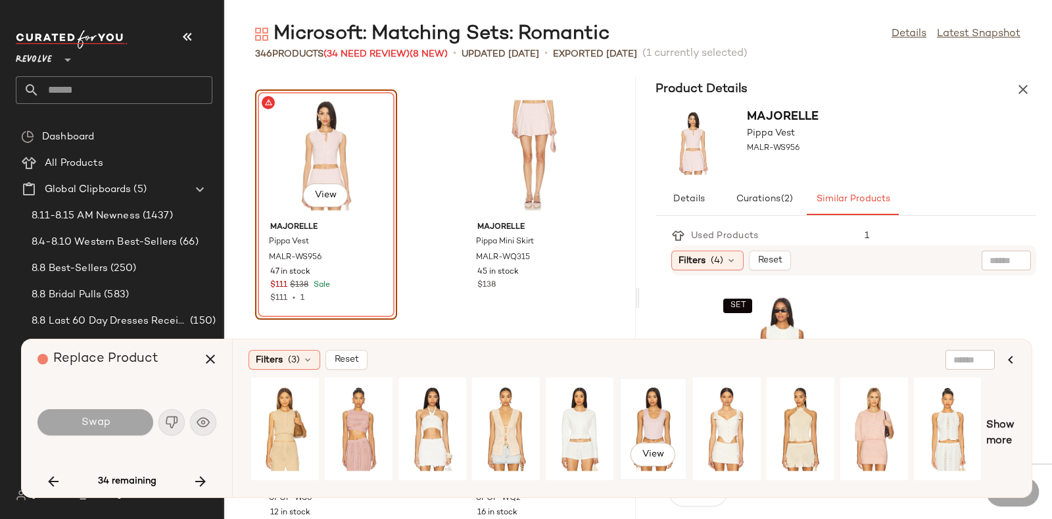
click at [661, 410] on div "View" at bounding box center [653, 428] width 59 height 93
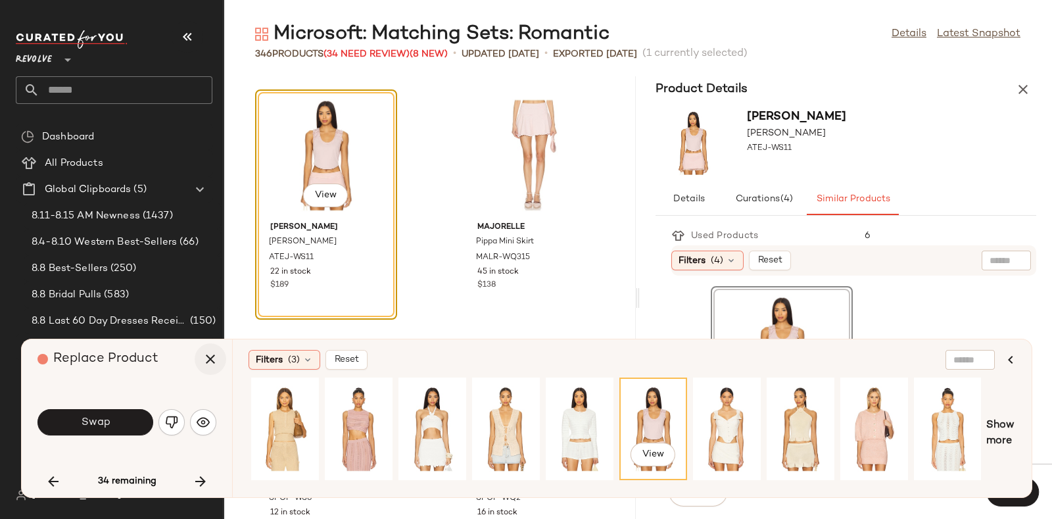
click at [208, 354] on icon "button" at bounding box center [210, 359] width 16 height 16
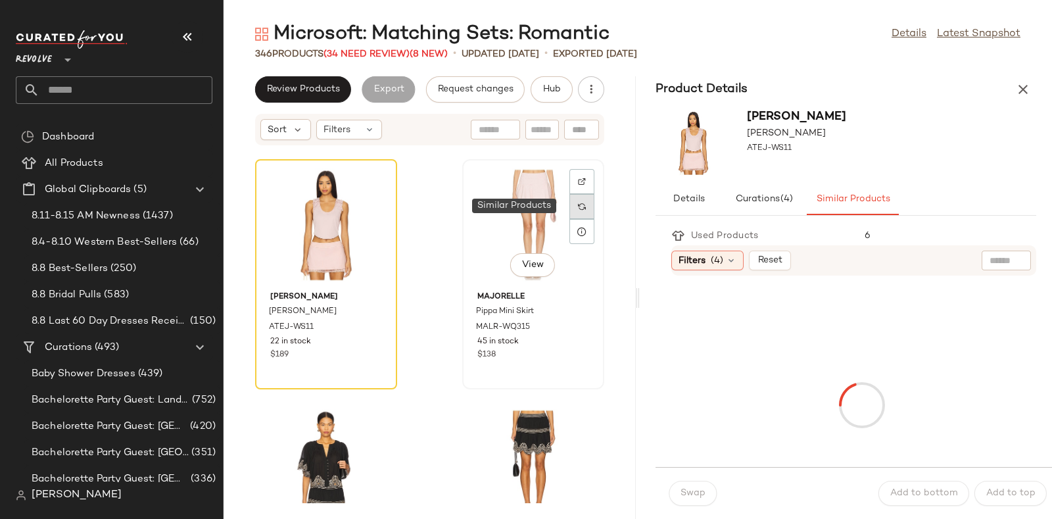
click at [569, 202] on div at bounding box center [581, 206] width 25 height 25
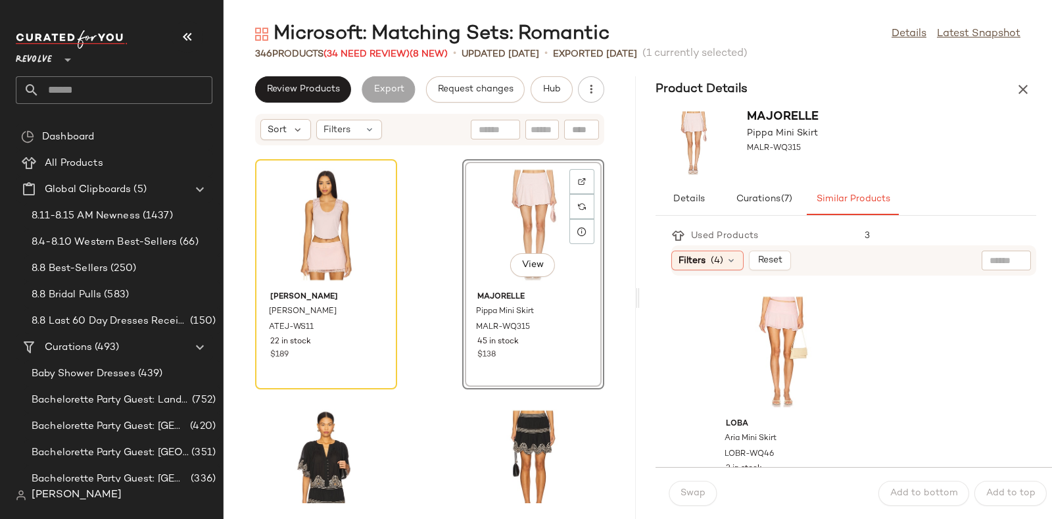
scroll to position [23, 0]
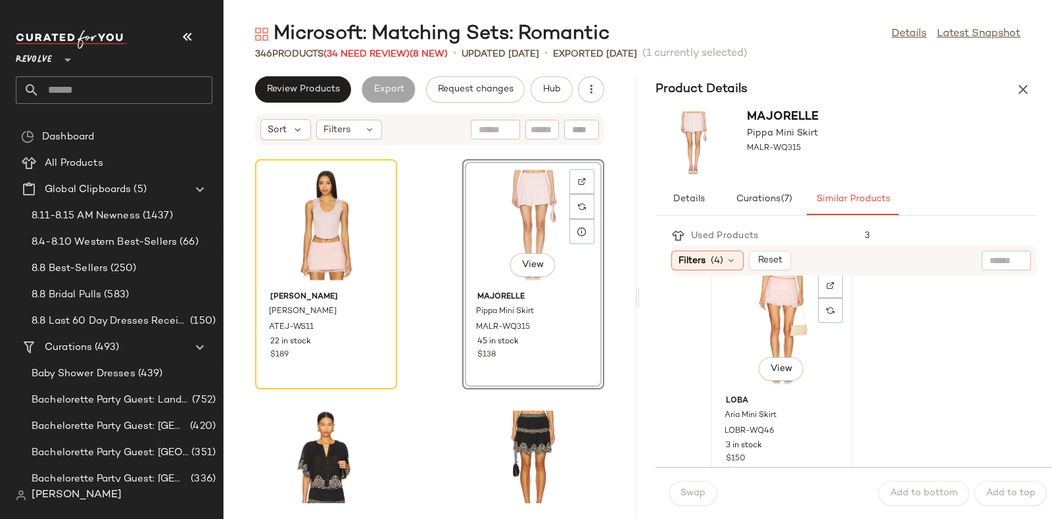
click at [791, 328] on div "View" at bounding box center [781, 329] width 133 height 122
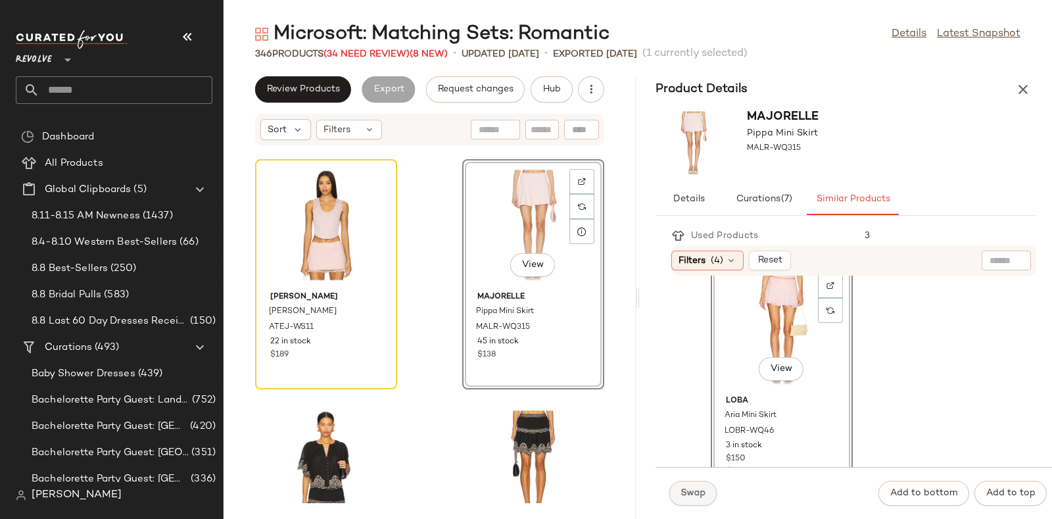
click at [691, 490] on span "Swap" at bounding box center [693, 493] width 26 height 11
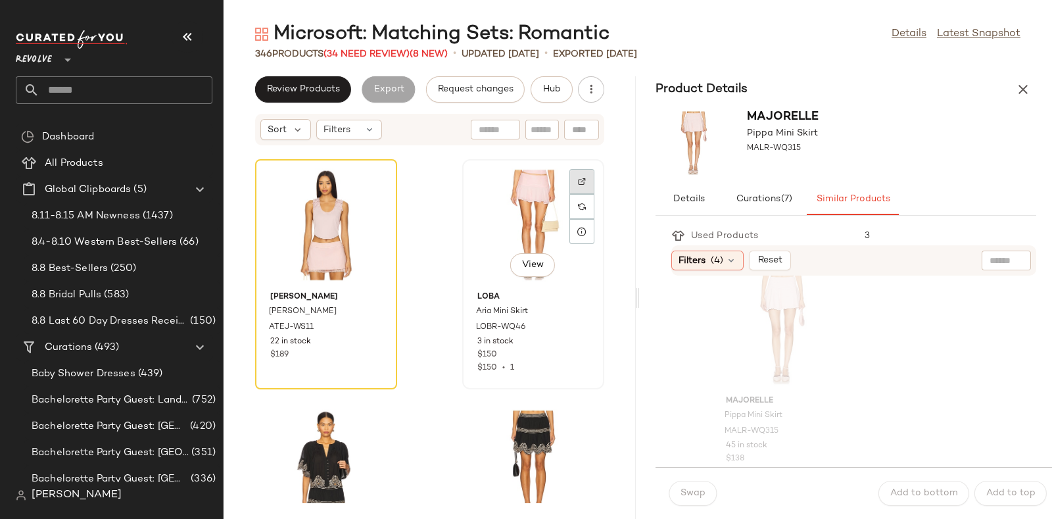
click at [569, 194] on div at bounding box center [581, 206] width 25 height 25
click at [554, 87] on span "Hub" at bounding box center [551, 89] width 18 height 11
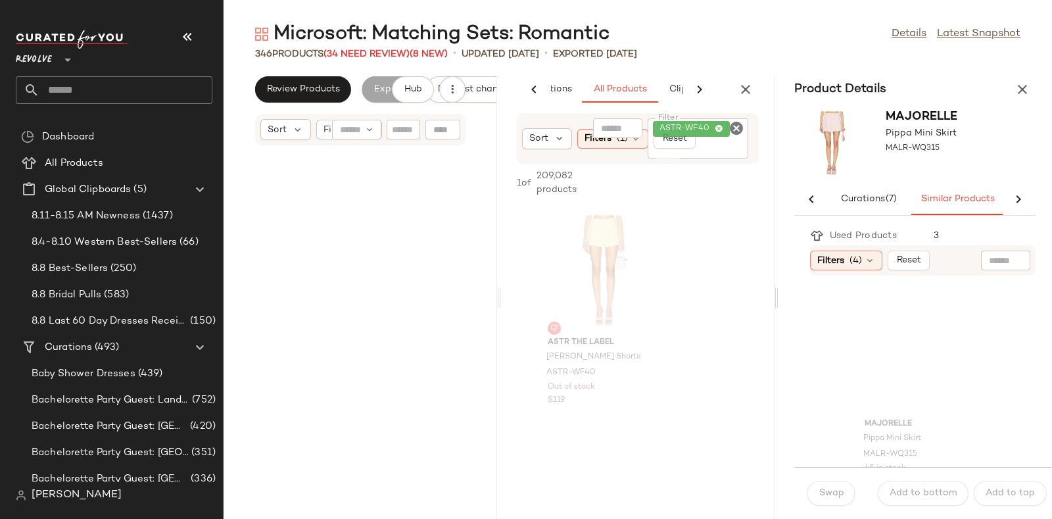
scroll to position [11548, 0]
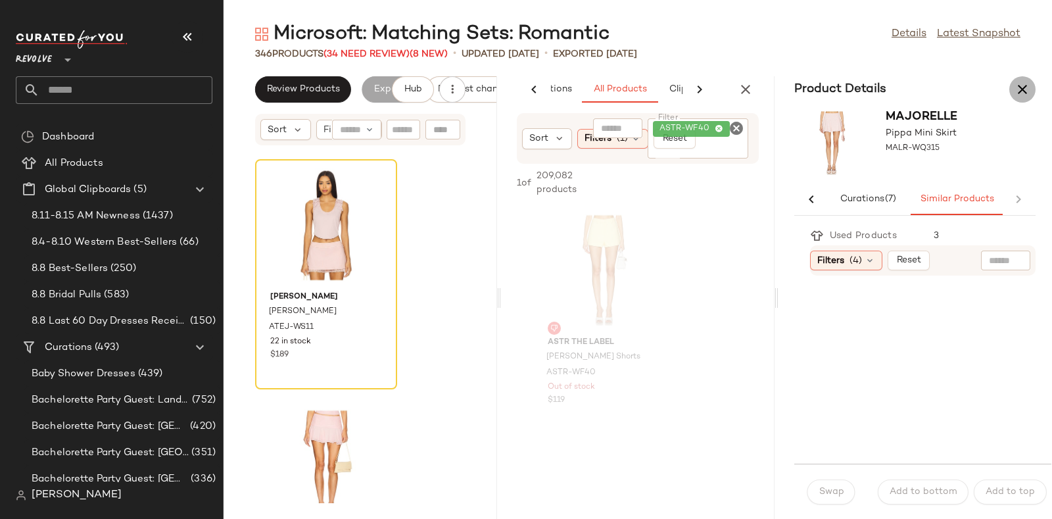
click at [1020, 86] on icon "button" at bounding box center [1022, 90] width 16 height 16
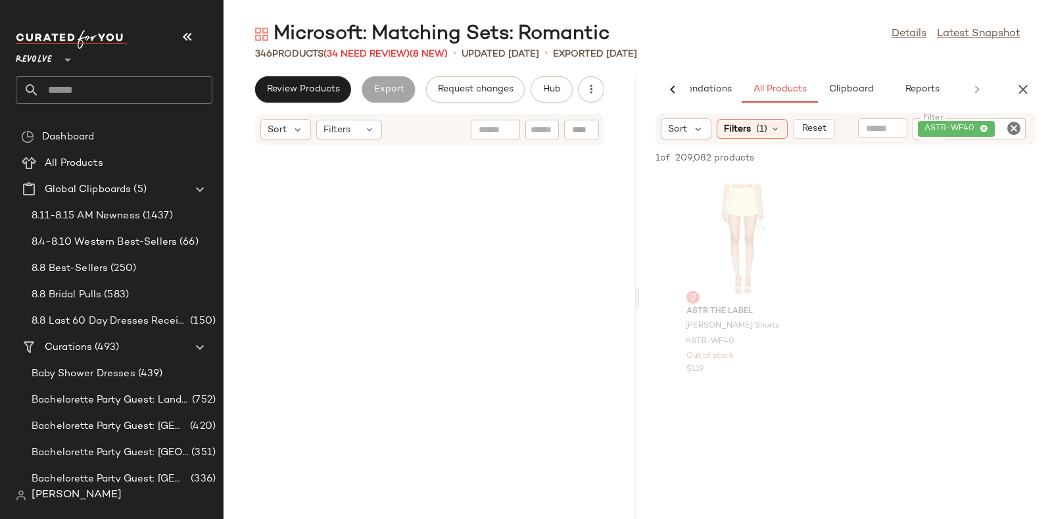
scroll to position [5774, 0]
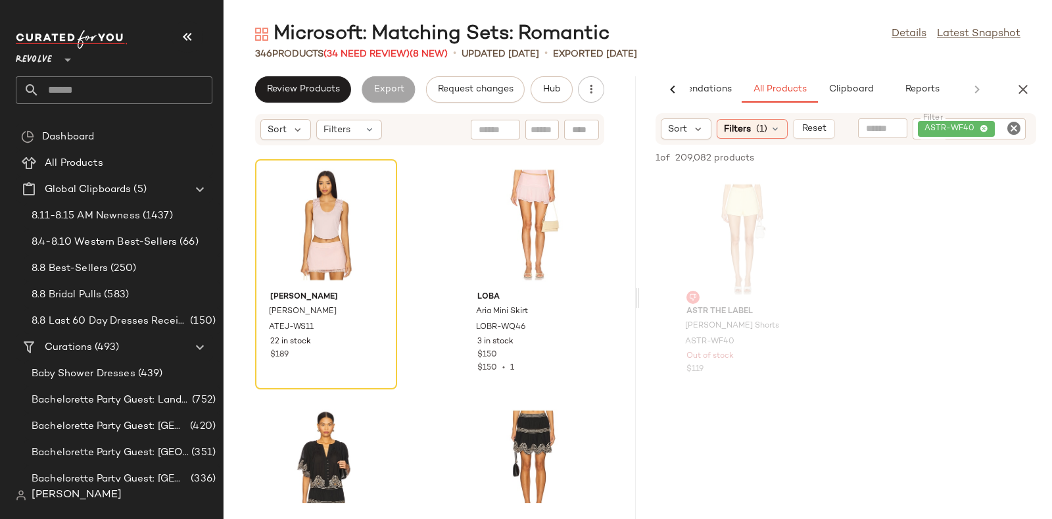
click at [1016, 128] on icon "Clear Filter" at bounding box center [1014, 128] width 16 height 16
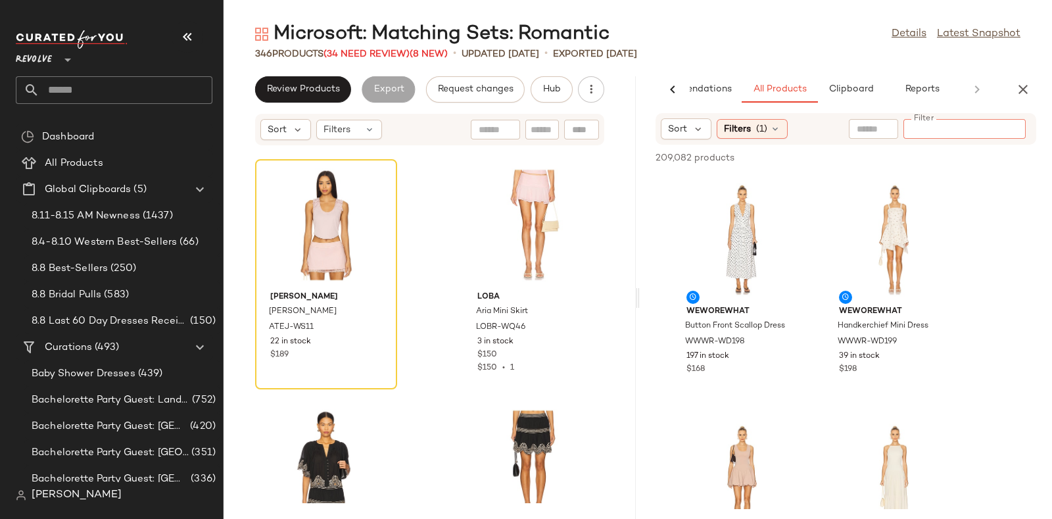
paste input "*********"
type input "*********"
click at [953, 131] on input "*********" at bounding box center [964, 129] width 112 height 14
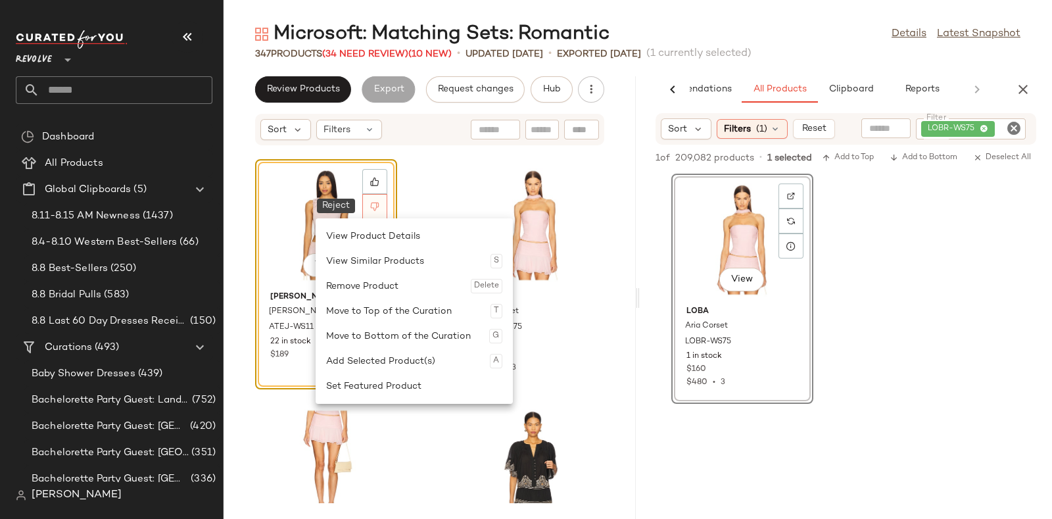
click at [380, 201] on div at bounding box center [374, 206] width 25 height 25
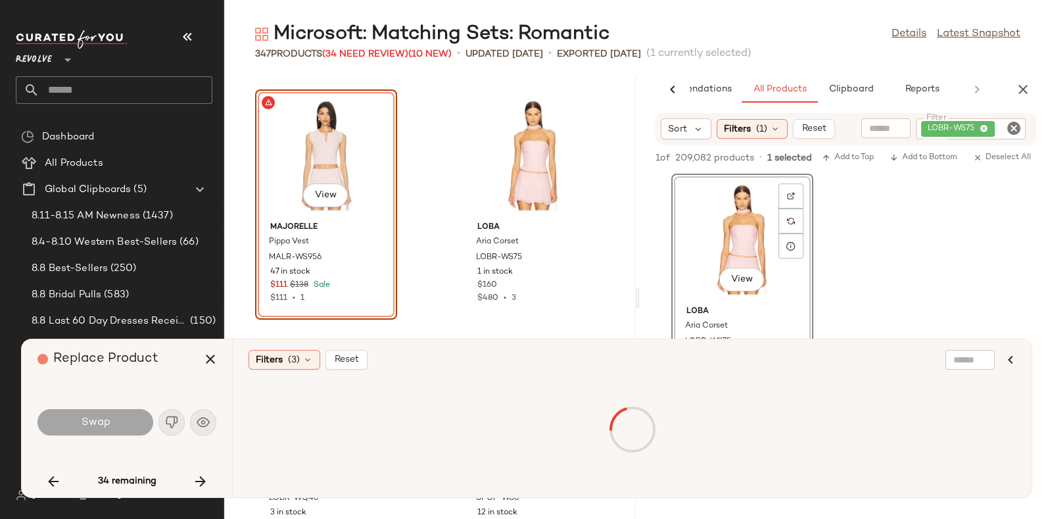
click at [313, 212] on div "View" at bounding box center [326, 155] width 133 height 122
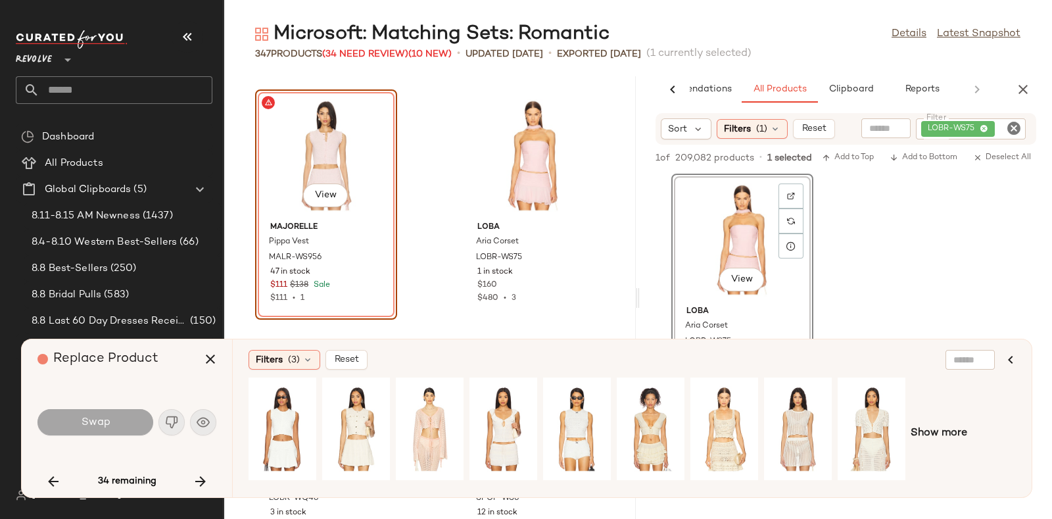
click at [313, 212] on div "View" at bounding box center [326, 155] width 133 height 122
drag, startPoint x: 313, startPoint y: 152, endPoint x: 210, endPoint y: 358, distance: 229.3
click at [210, 358] on icon "button" at bounding box center [210, 359] width 16 height 16
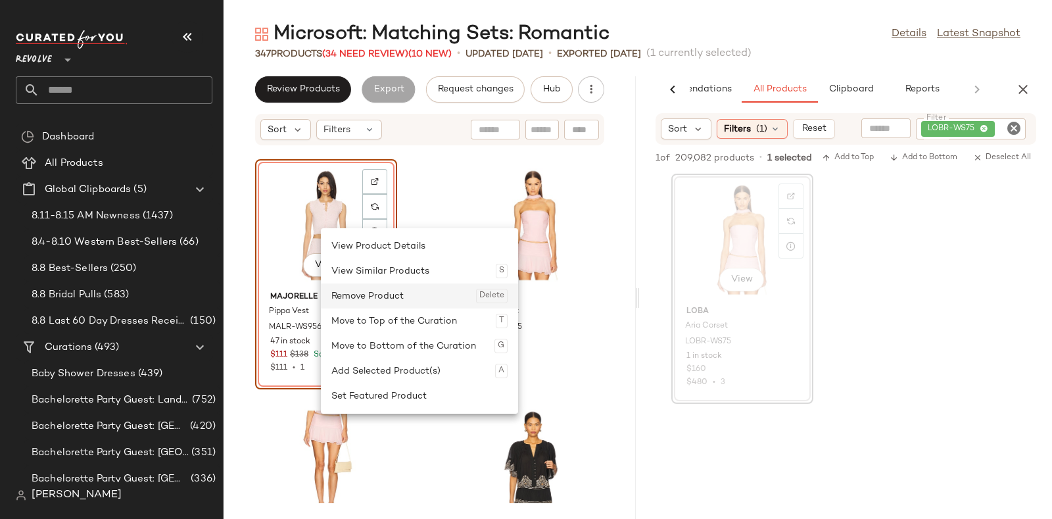
click at [356, 291] on div "Remove Product Delete" at bounding box center [419, 295] width 176 height 25
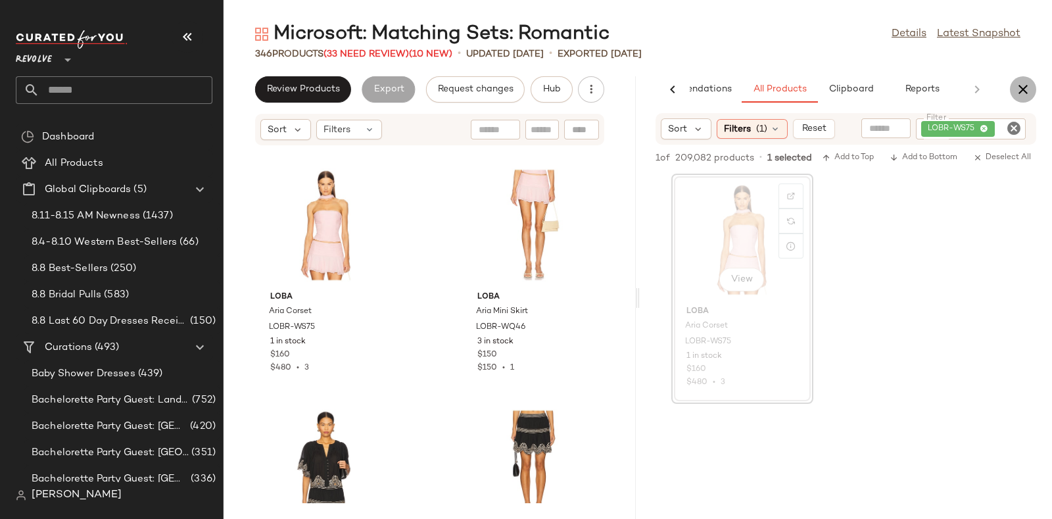
click at [1021, 88] on icon "button" at bounding box center [1023, 90] width 16 height 16
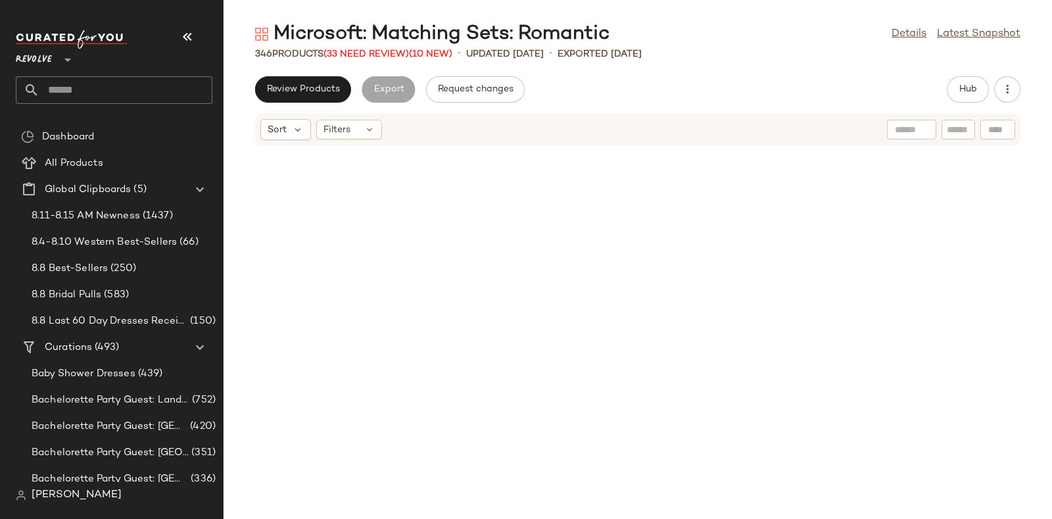
scroll to position [2165, 0]
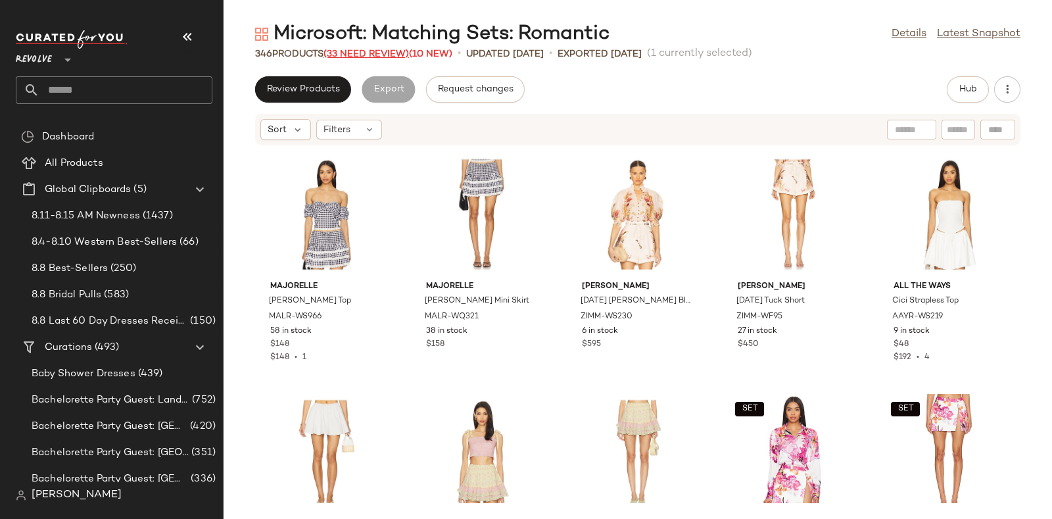
click at [369, 55] on span "(33 Need Review)" at bounding box center [365, 54] width 85 height 10
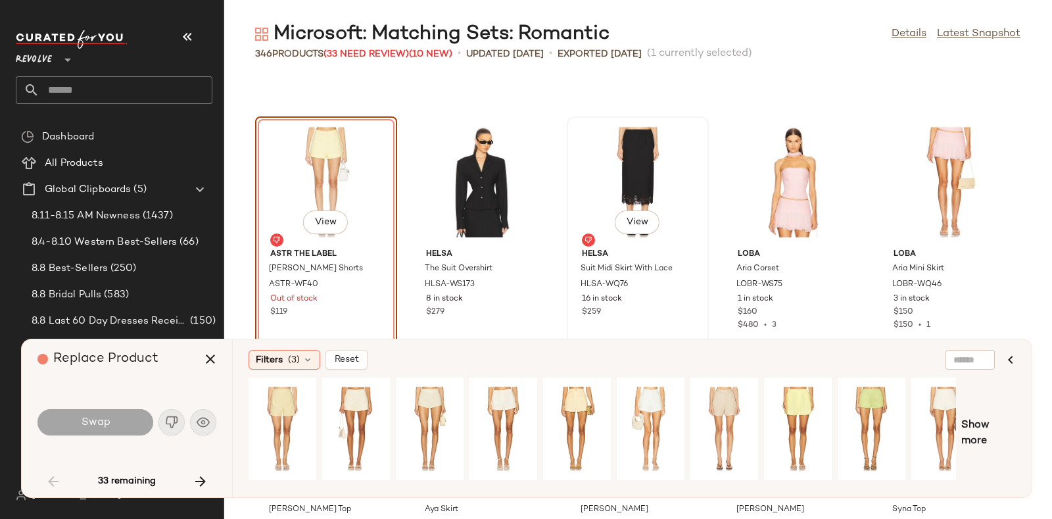
scroll to position [2153, 0]
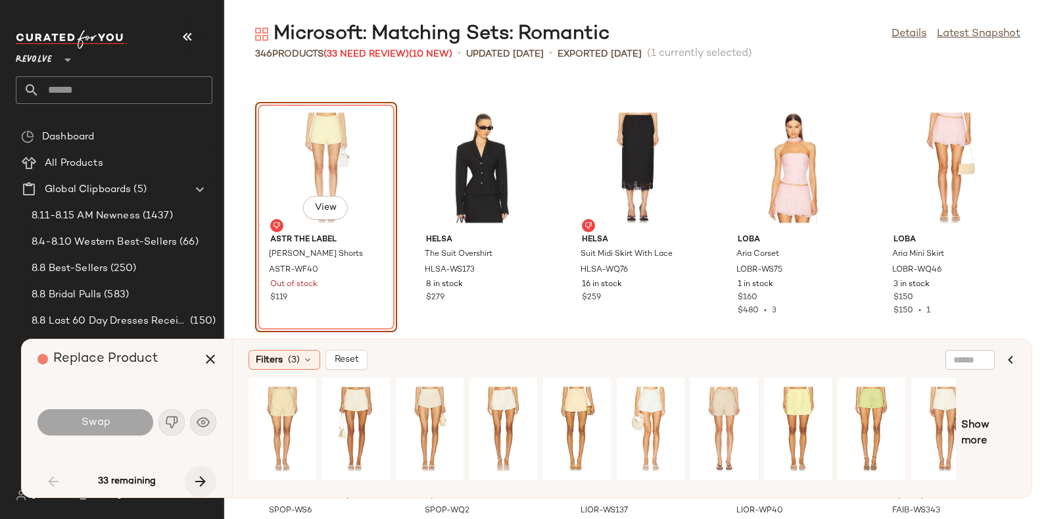
click at [193, 475] on icon "button" at bounding box center [201, 481] width 16 height 16
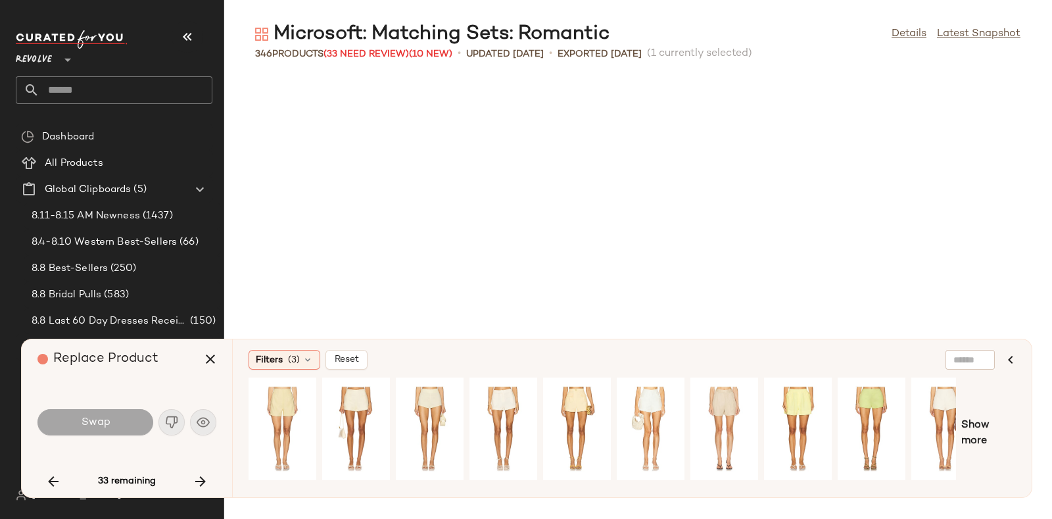
scroll to position [3128, 0]
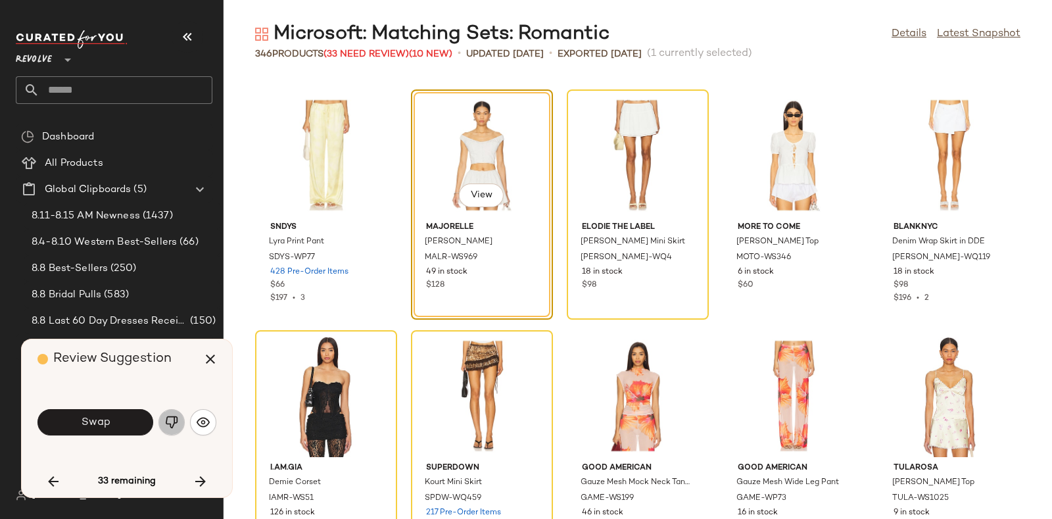
click at [171, 415] on img "button" at bounding box center [171, 421] width 13 height 13
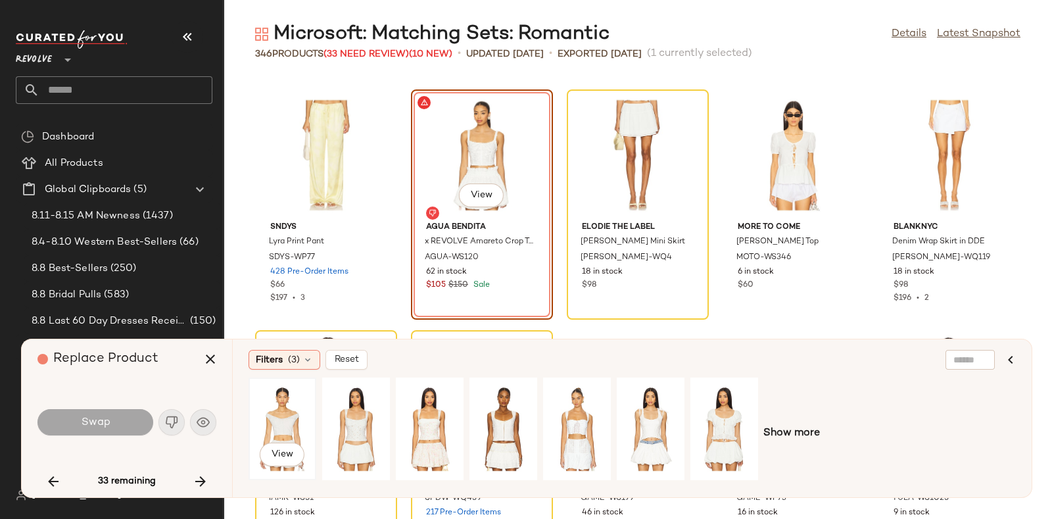
click at [279, 421] on div "View" at bounding box center [282, 428] width 59 height 93
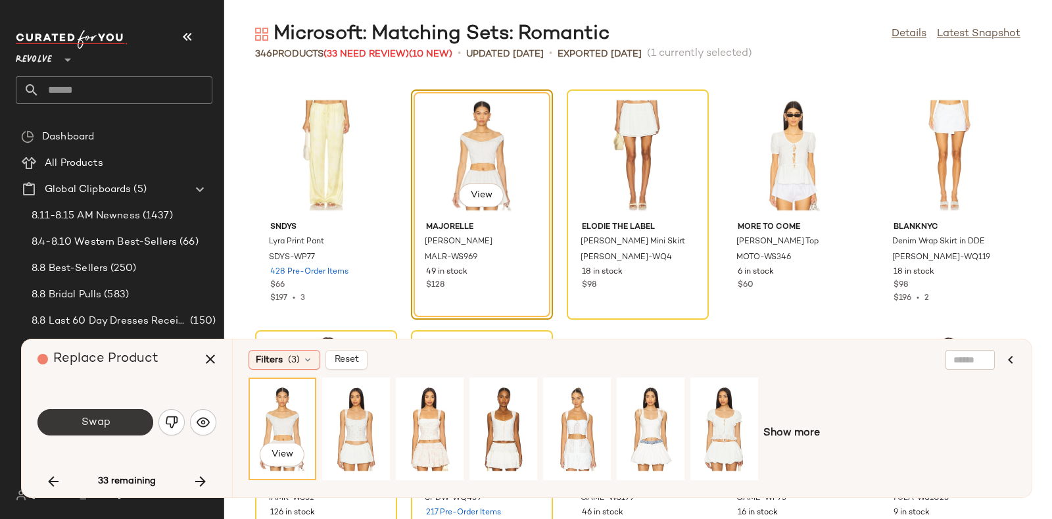
click at [115, 418] on button "Swap" at bounding box center [95, 422] width 116 height 26
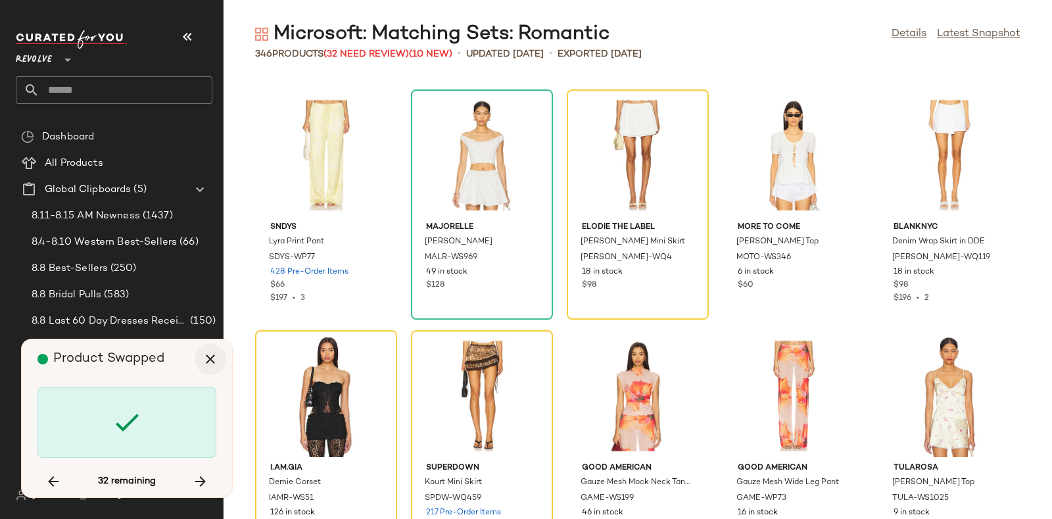
click at [210, 356] on icon "button" at bounding box center [210, 359] width 16 height 16
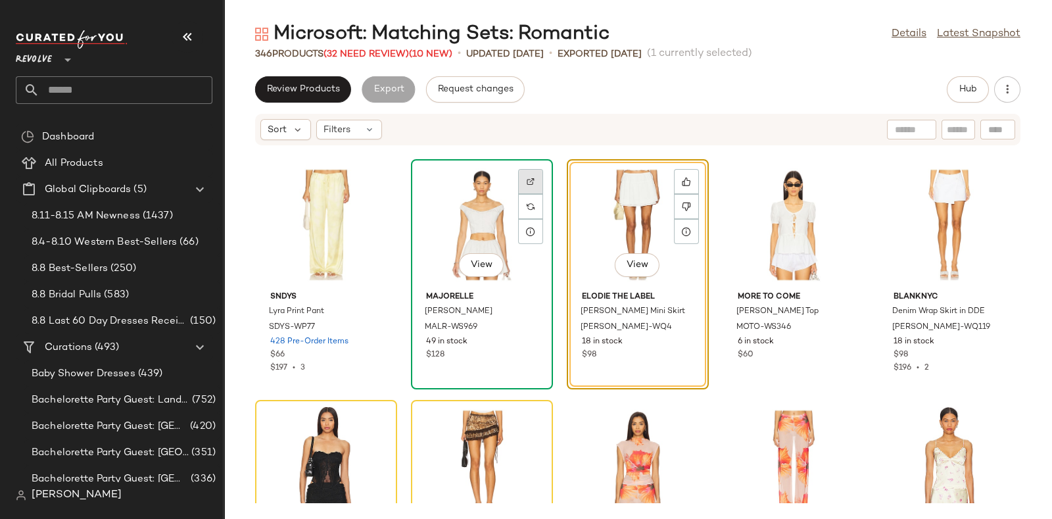
click at [523, 194] on div at bounding box center [530, 206] width 25 height 25
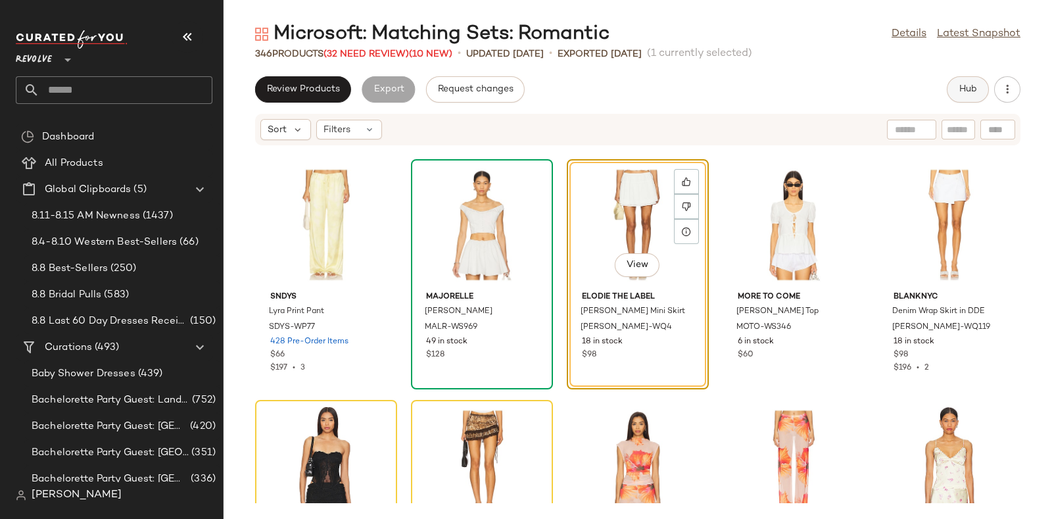
click at [962, 87] on span "Hub" at bounding box center [967, 89] width 18 height 11
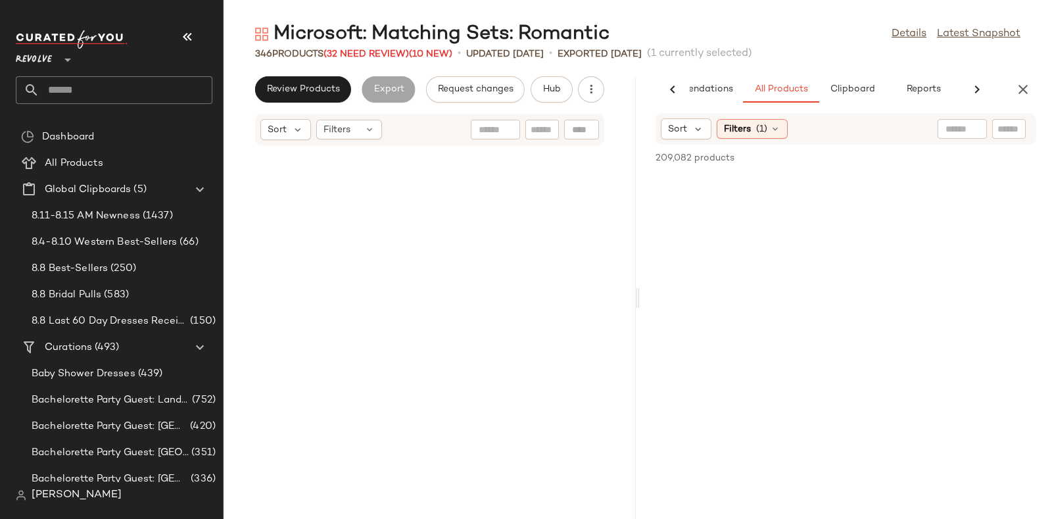
scroll to position [7939, 0]
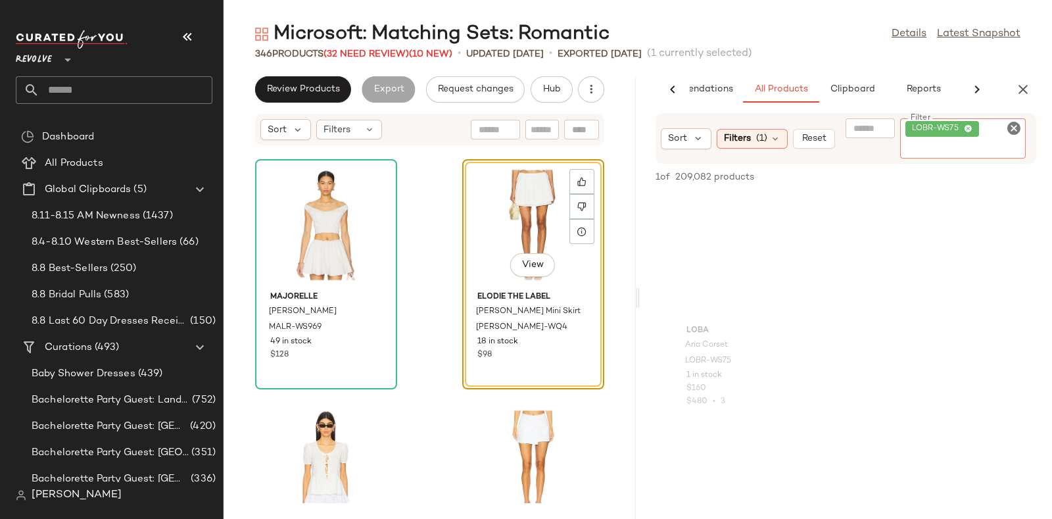
click at [1008, 130] on div "Filter LOBR-WS75 Filter" at bounding box center [963, 138] width 126 height 40
click at [1011, 126] on icon "Clear Filter" at bounding box center [1014, 128] width 16 height 16
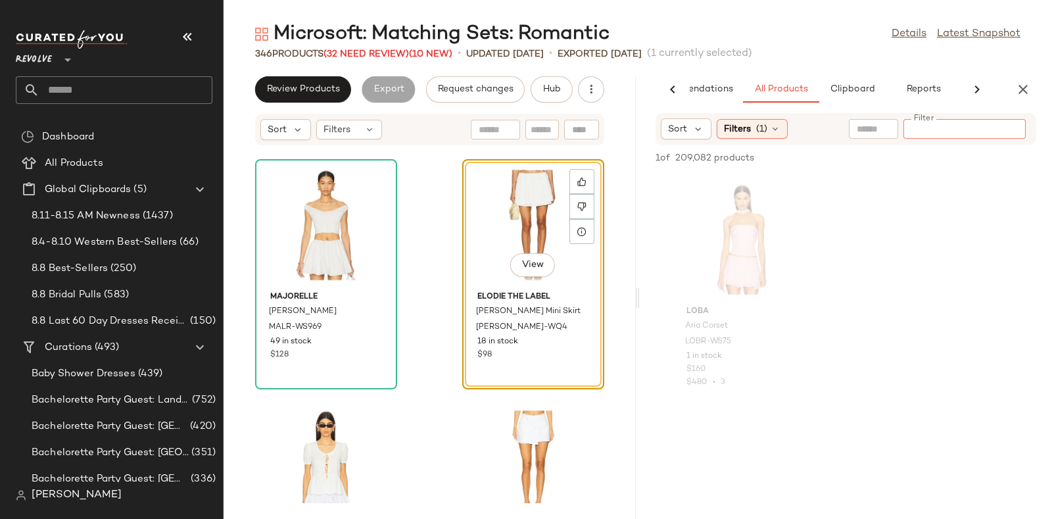
paste input "**********"
type input "**********"
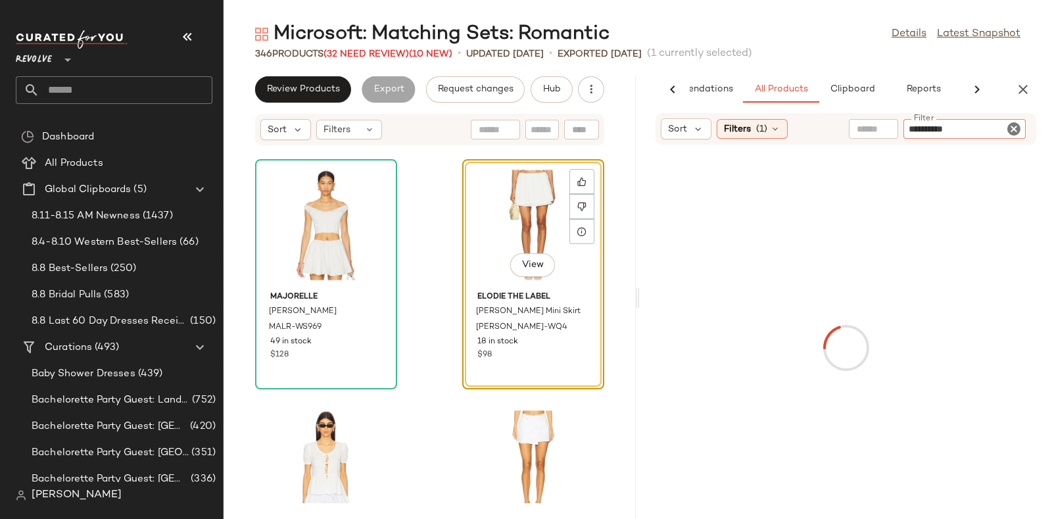
drag, startPoint x: 953, startPoint y: 123, endPoint x: 989, endPoint y: 128, distance: 36.4
click at [989, 128] on input "**********" at bounding box center [964, 129] width 112 height 14
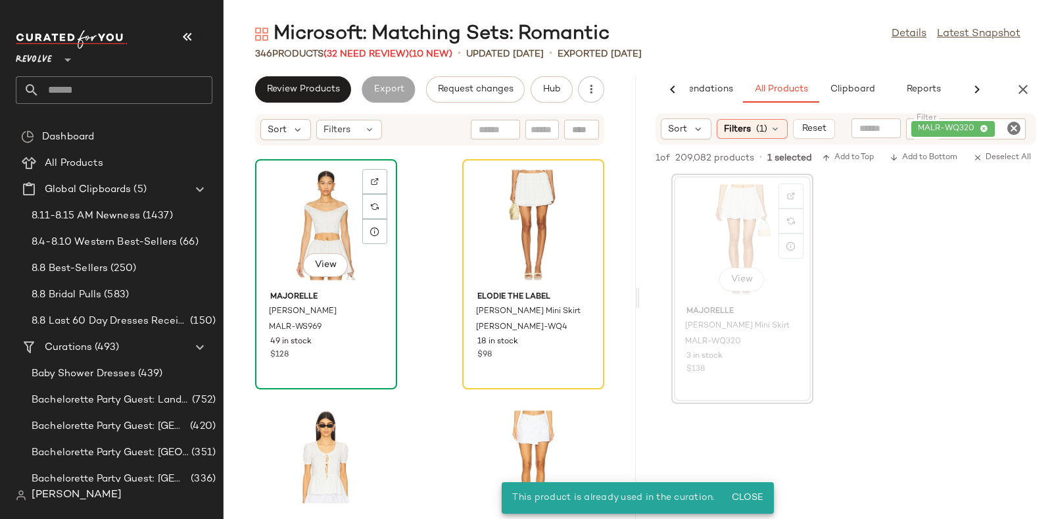
click at [379, 258] on div "View" at bounding box center [326, 225] width 133 height 122
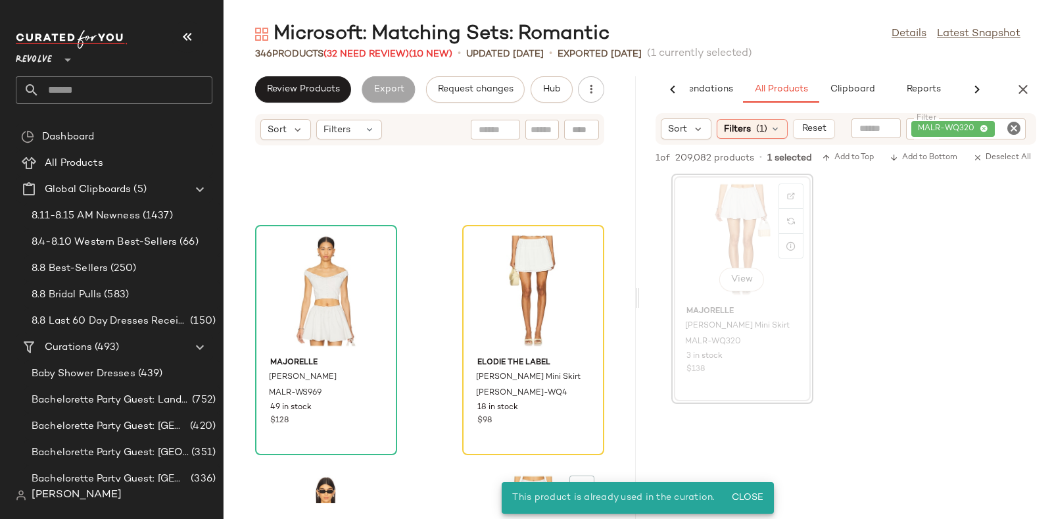
scroll to position [7875, 0]
click at [373, 270] on img at bounding box center [375, 271] width 8 height 8
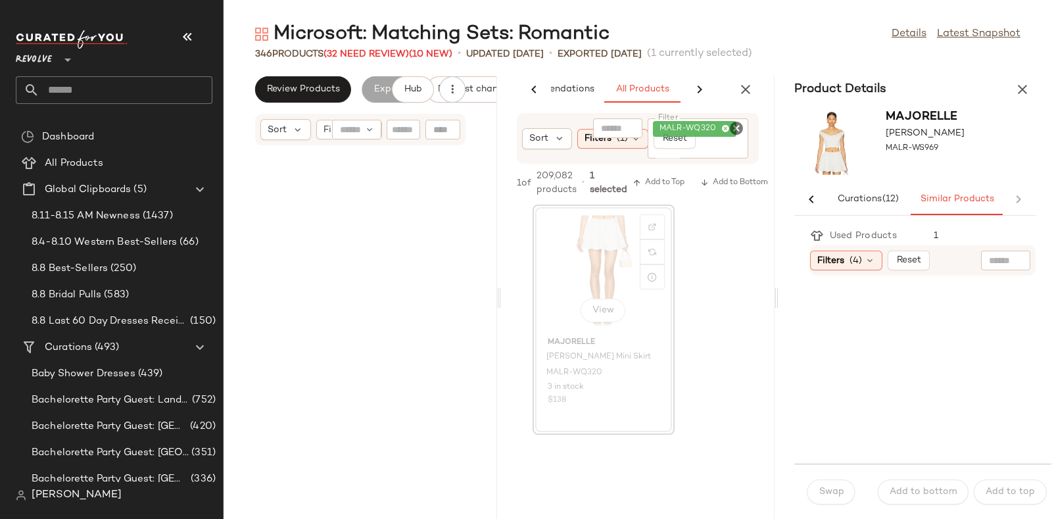
scroll to position [15878, 0]
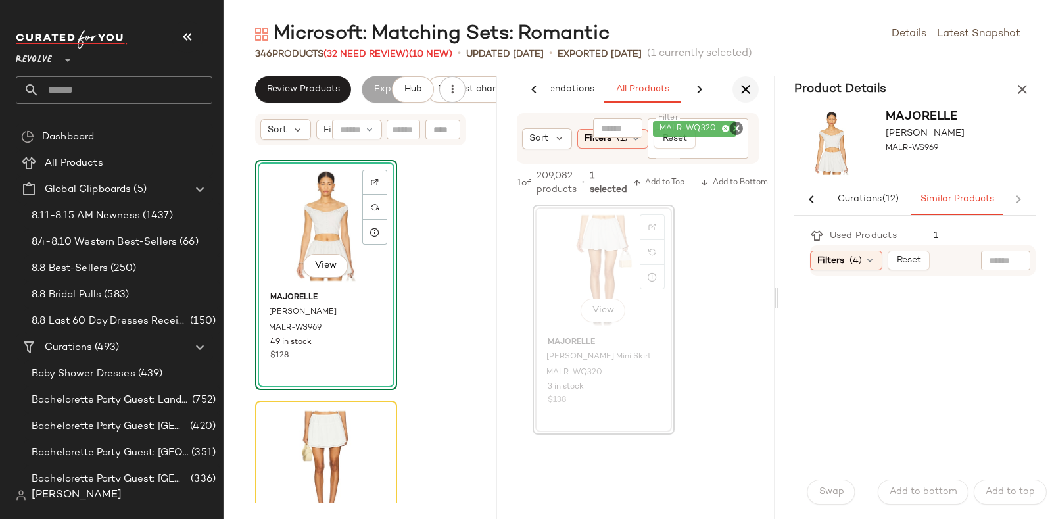
click at [741, 84] on icon "button" at bounding box center [746, 90] width 16 height 16
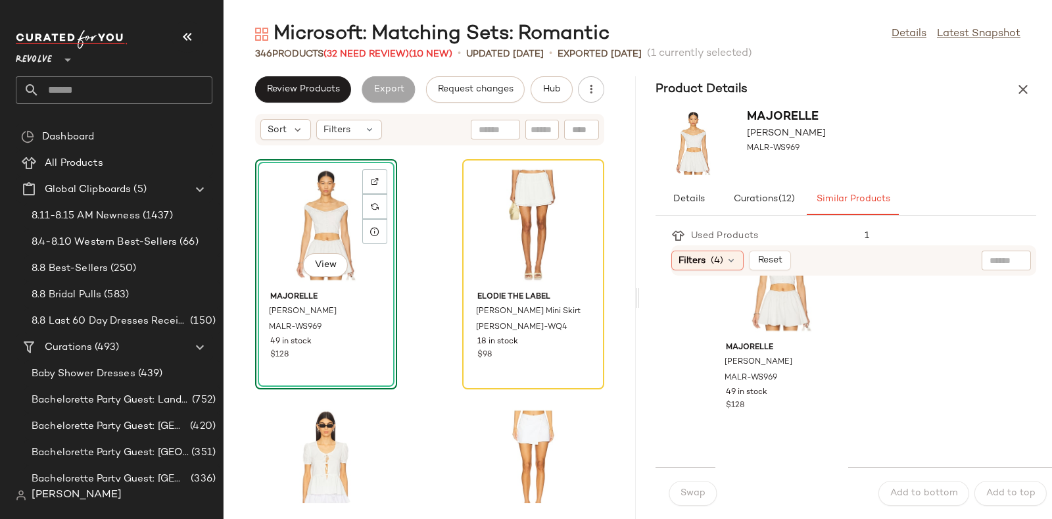
scroll to position [105, 0]
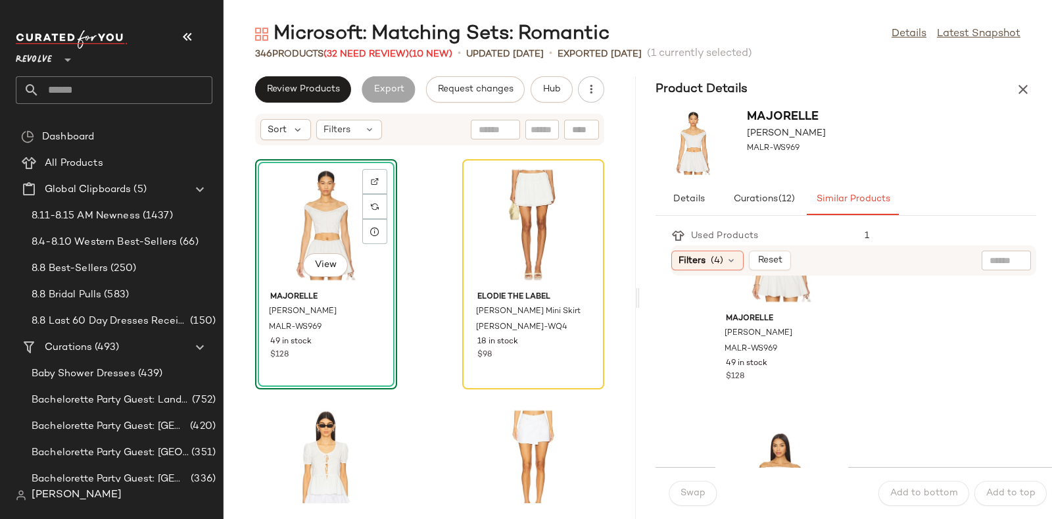
drag, startPoint x: 876, startPoint y: 367, endPoint x: 884, endPoint y: 373, distance: 9.9
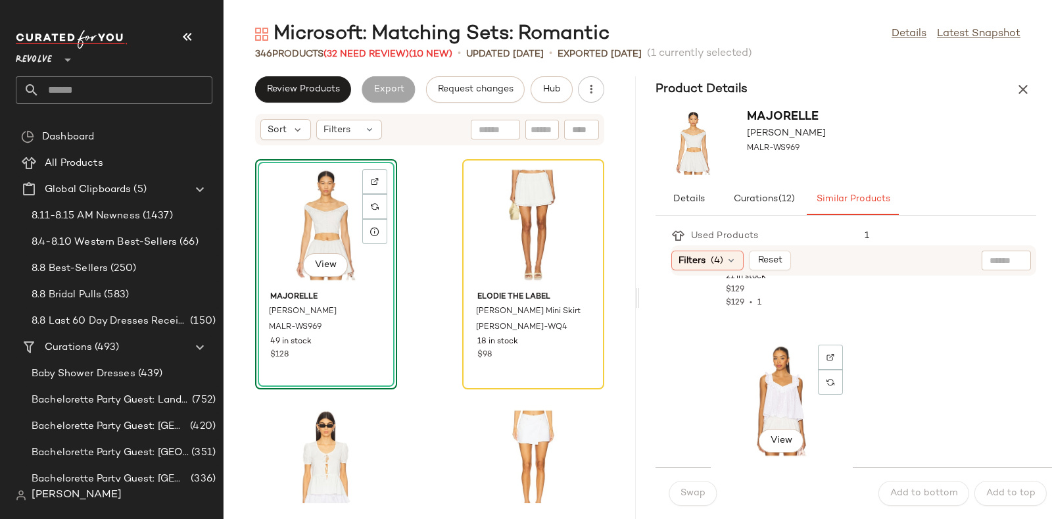
scroll to position [4775, 0]
click at [774, 364] on div "View" at bounding box center [781, 388] width 133 height 122
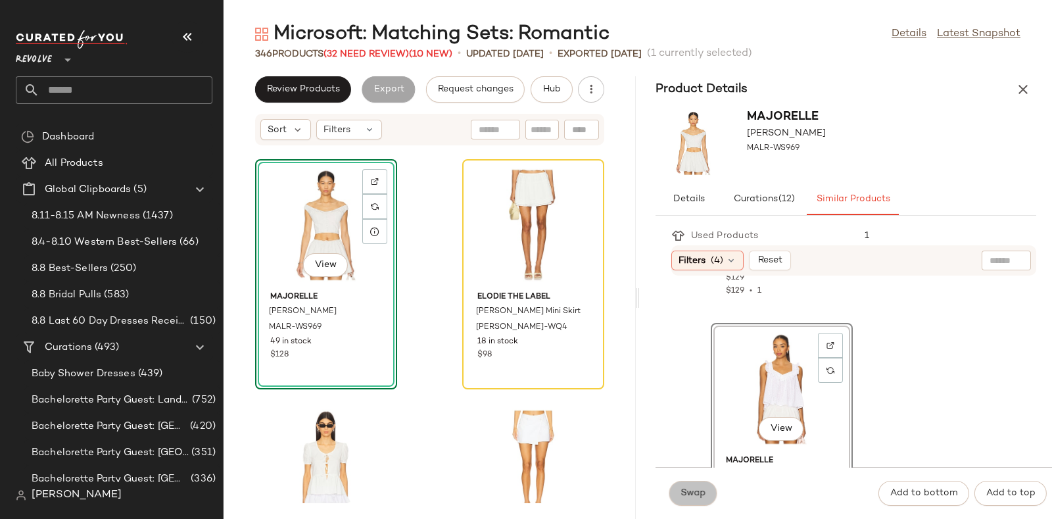
click at [697, 483] on button "Swap" at bounding box center [692, 493] width 48 height 25
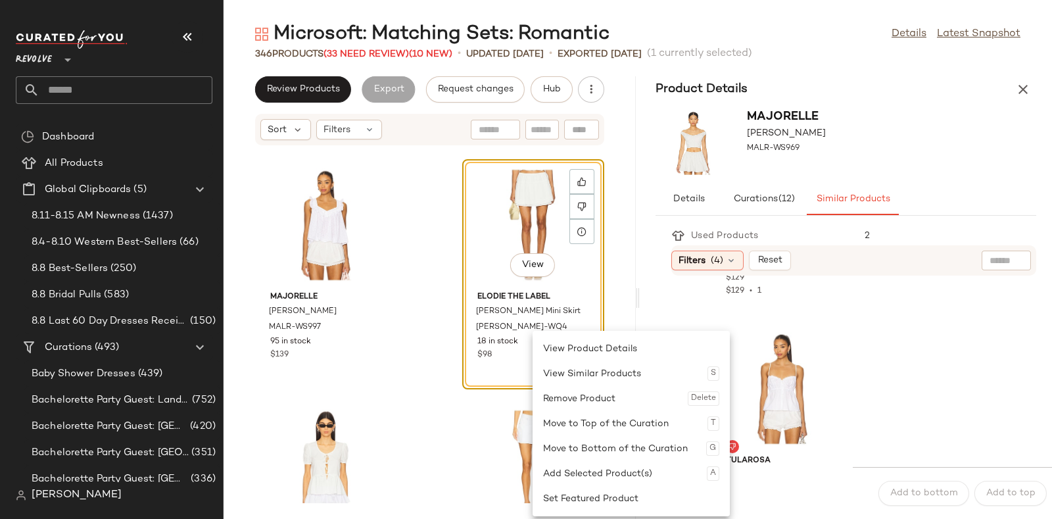
click at [412, 224] on div "MAJORELLE Esmarie Top MALR-WS997 95 in stock $139 View Elodie the Label Juliett…" at bounding box center [429, 324] width 412 height 357
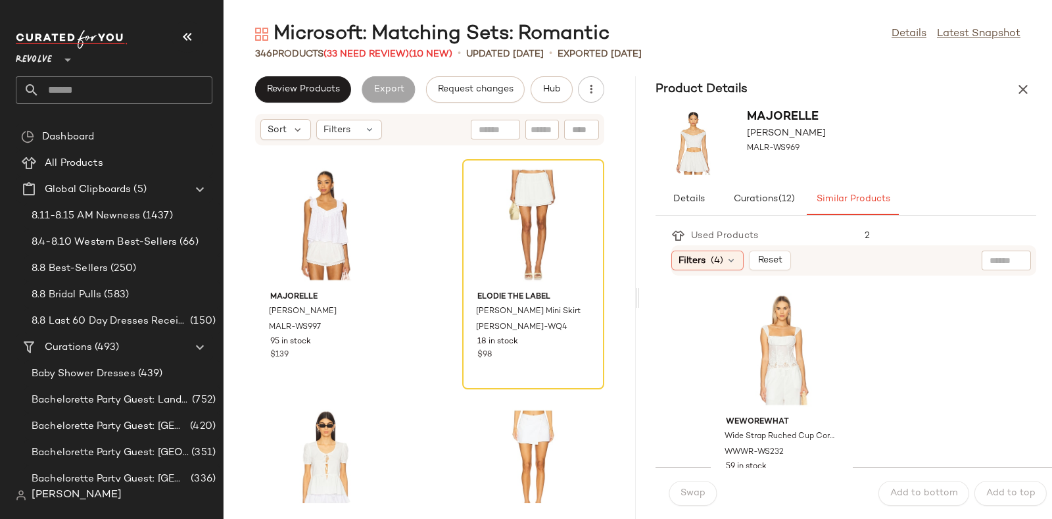
scroll to position [5069, 0]
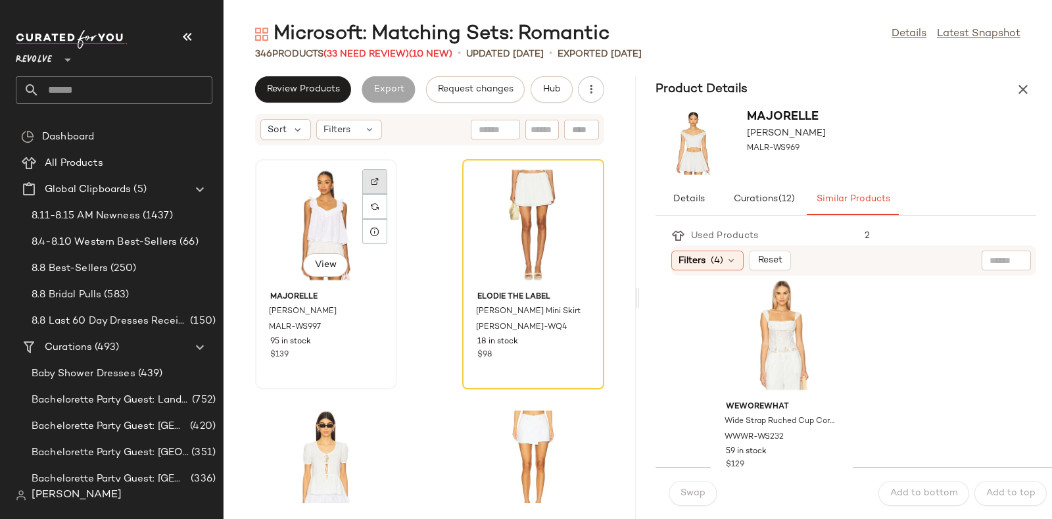
click at [372, 177] on img at bounding box center [375, 181] width 8 height 8
click at [555, 92] on span "Hub" at bounding box center [551, 89] width 18 height 11
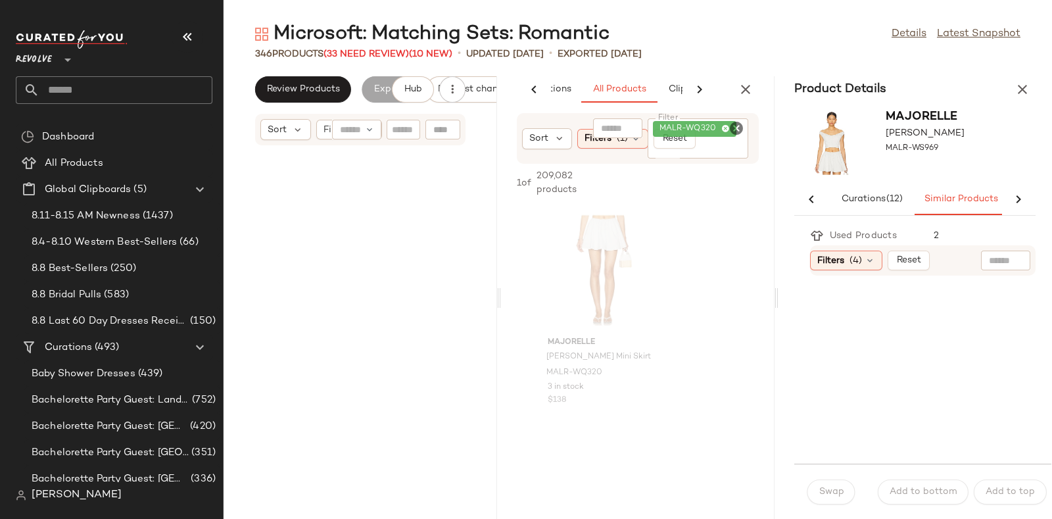
scroll to position [16118, 0]
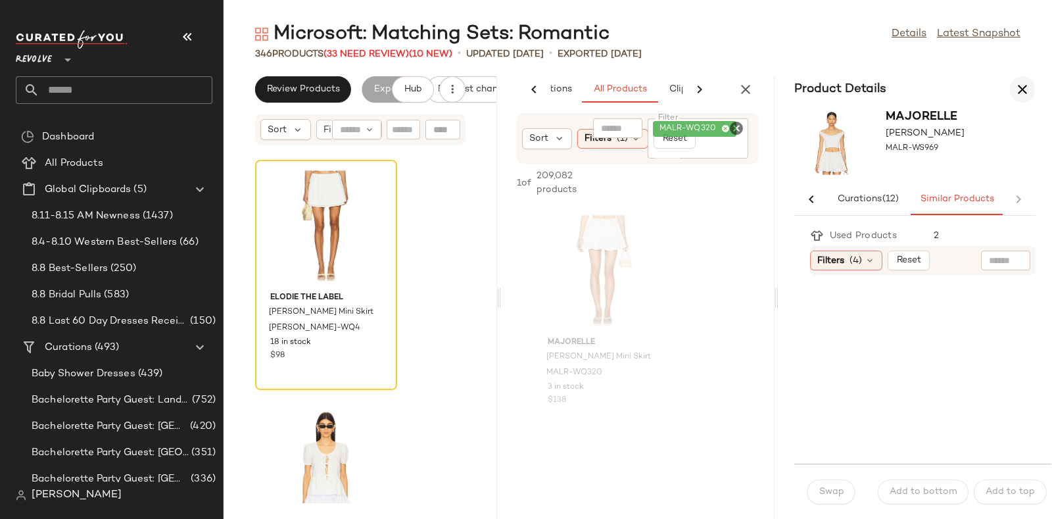
click at [1023, 87] on icon "button" at bounding box center [1022, 90] width 16 height 16
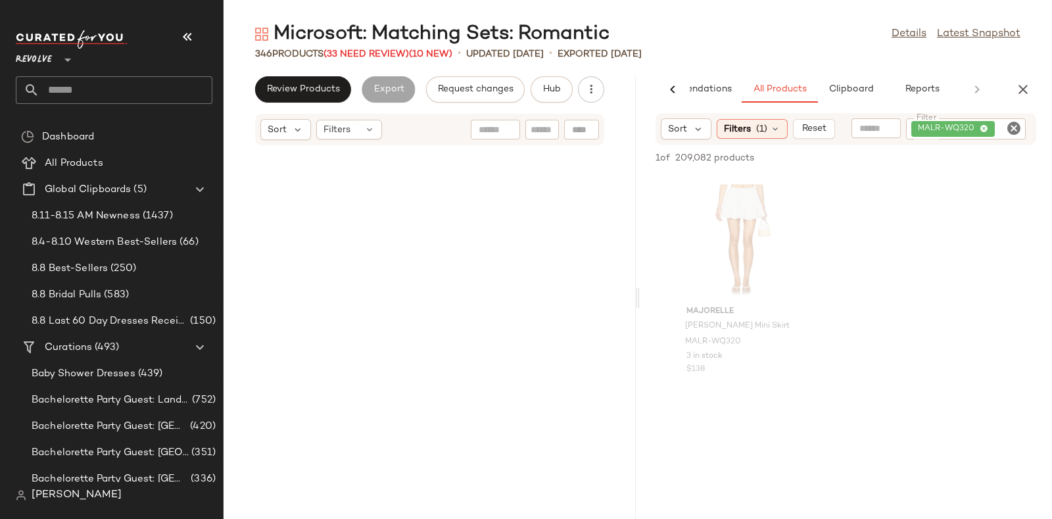
scroll to position [7939, 0]
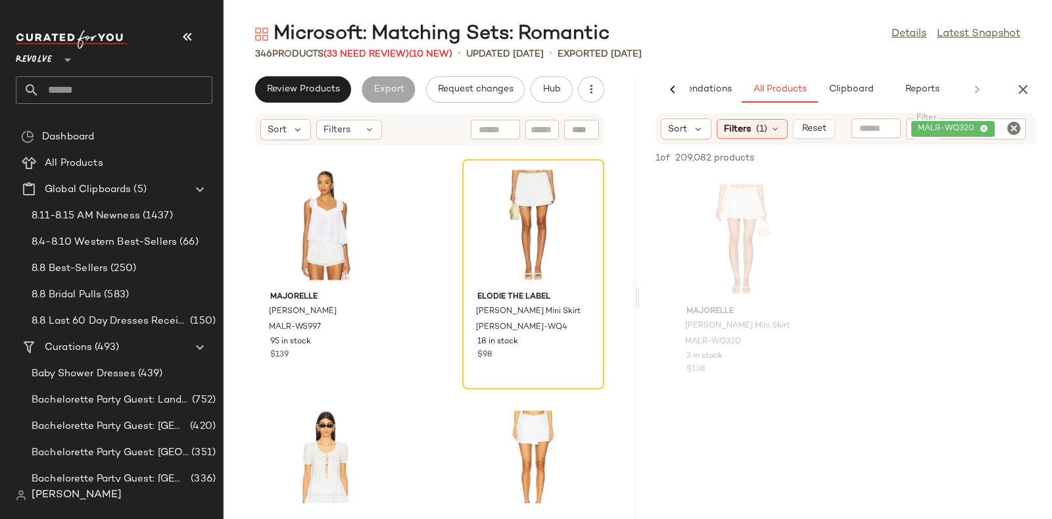
click at [1015, 128] on icon "Clear Filter" at bounding box center [1014, 128] width 16 height 16
paste input "*********"
type input "*********"
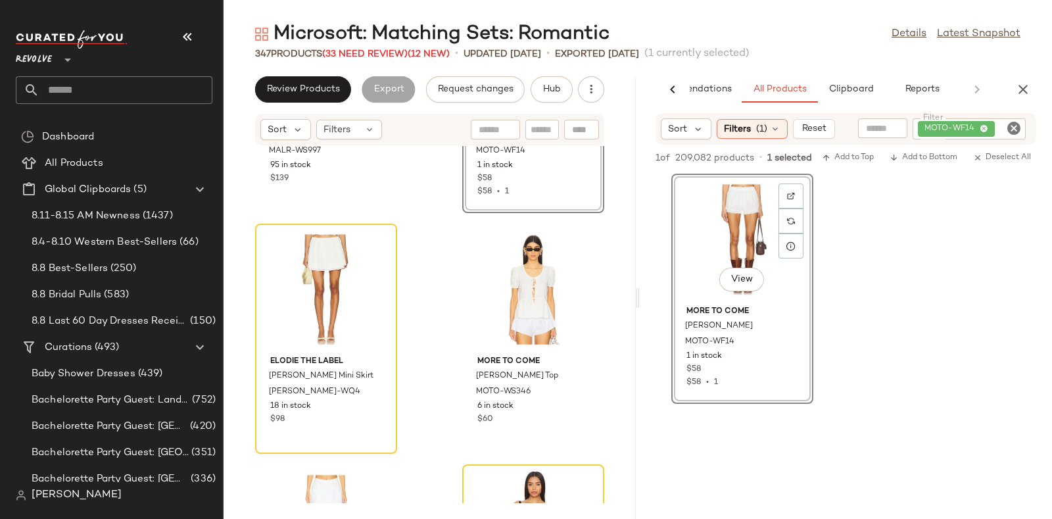
scroll to position [8132, 0]
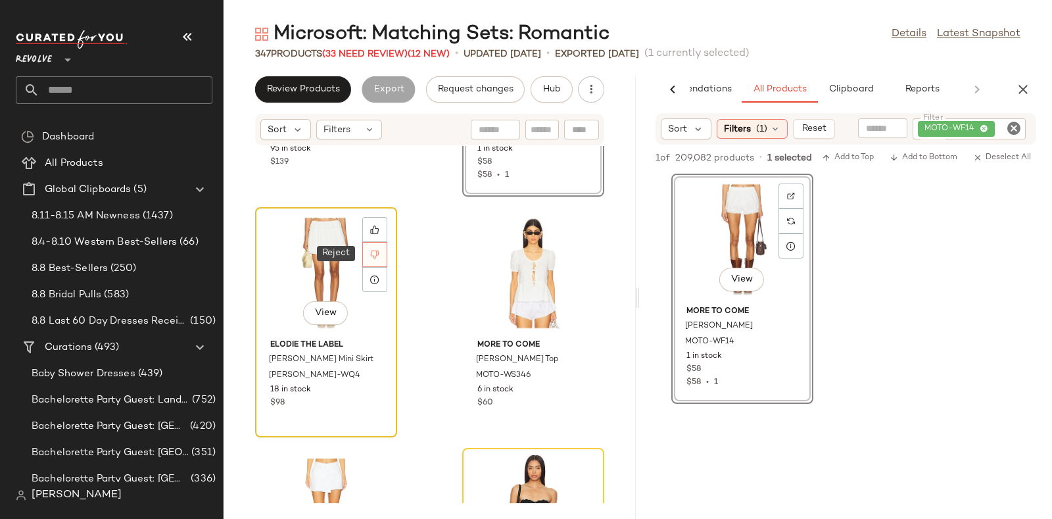
click at [375, 256] on icon at bounding box center [374, 254] width 9 height 9
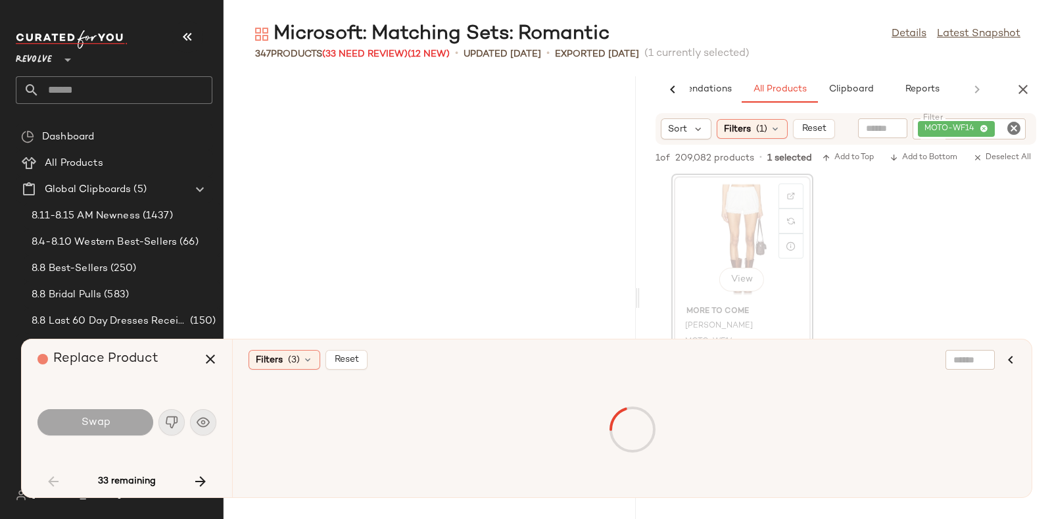
scroll to position [5292, 0]
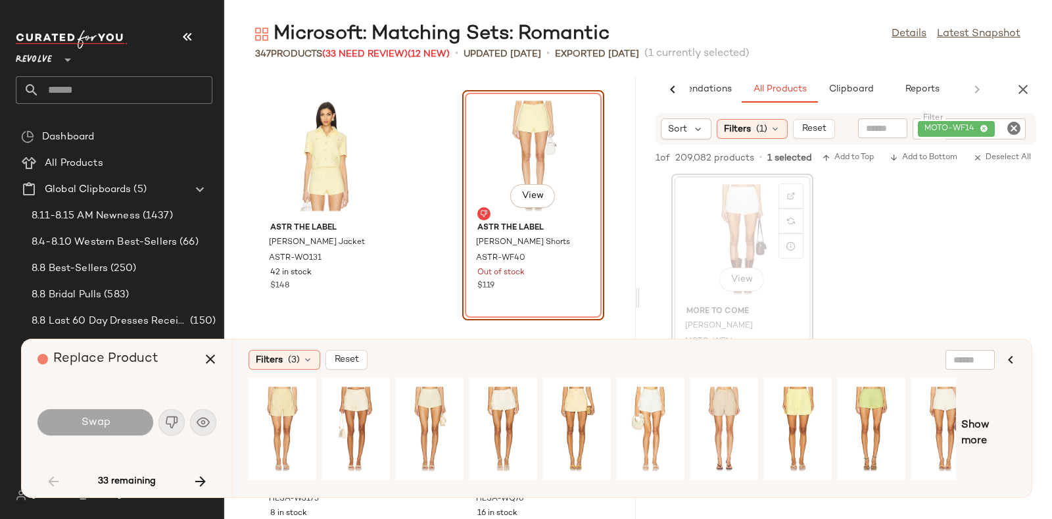
click at [197, 344] on div "Replace Product" at bounding box center [131, 358] width 189 height 39
click at [203, 475] on icon "button" at bounding box center [201, 481] width 16 height 16
click at [183, 377] on div "Replace Product" at bounding box center [131, 358] width 189 height 39
click at [201, 475] on icon "button" at bounding box center [201, 481] width 16 height 16
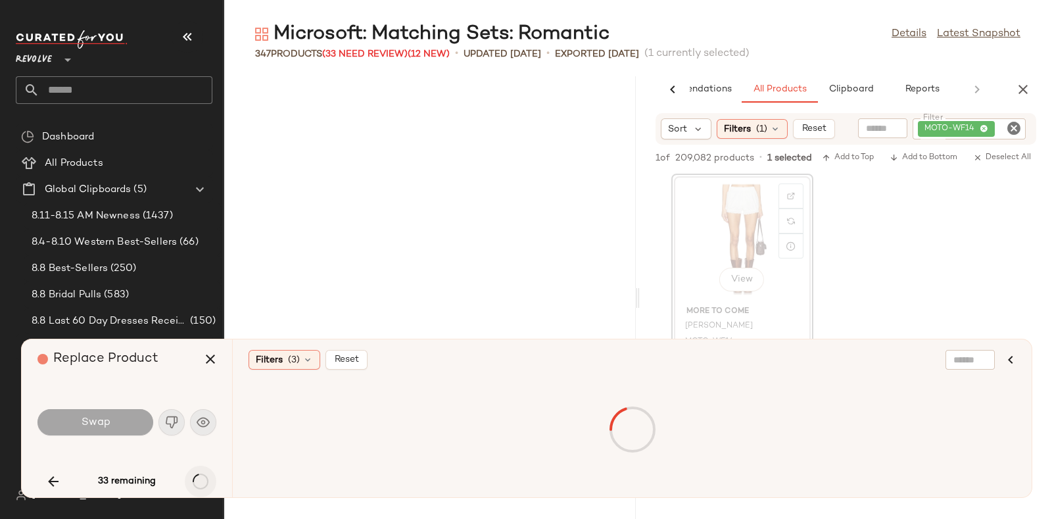
scroll to position [8180, 0]
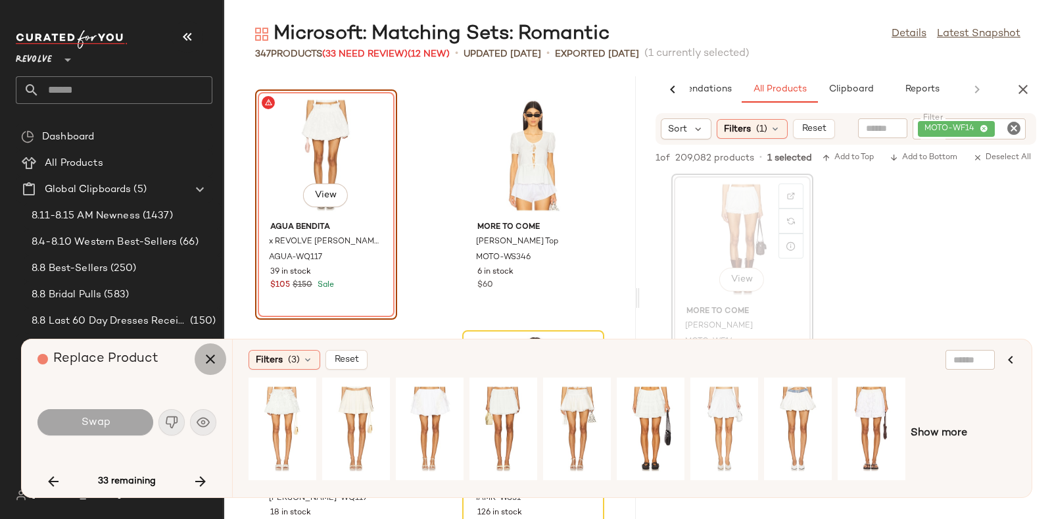
click at [209, 360] on icon "button" at bounding box center [210, 359] width 16 height 16
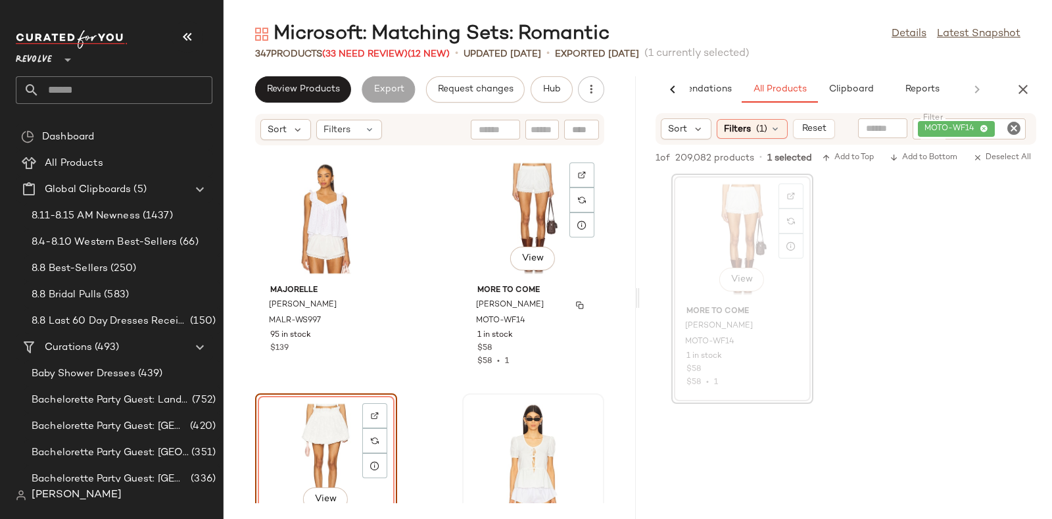
scroll to position [7944, 0]
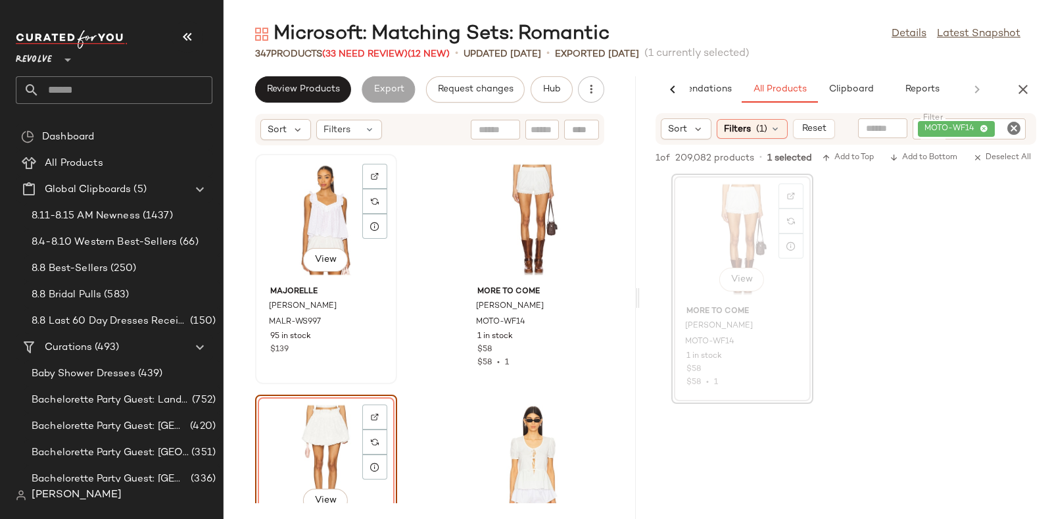
click at [260, 199] on div "View" at bounding box center [326, 219] width 133 height 122
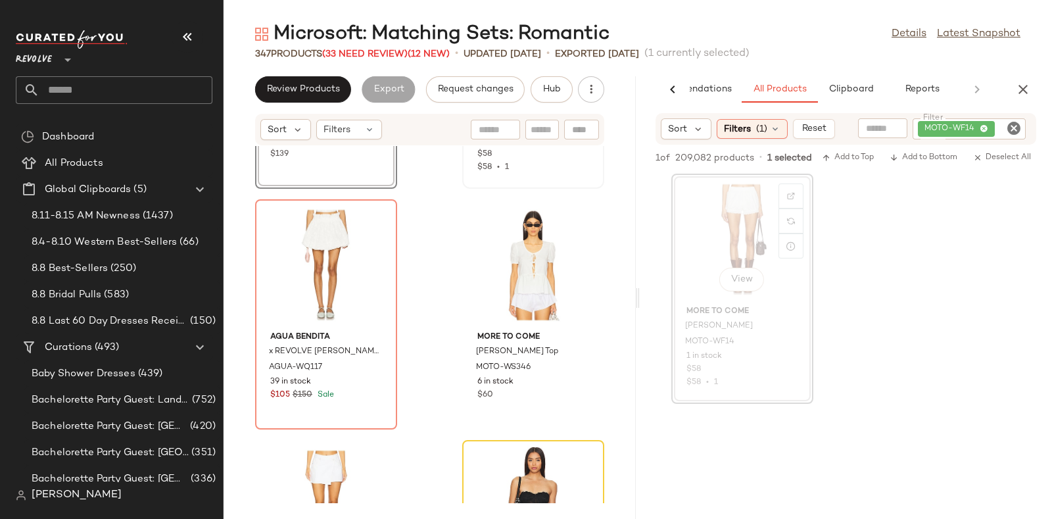
scroll to position [8140, 0]
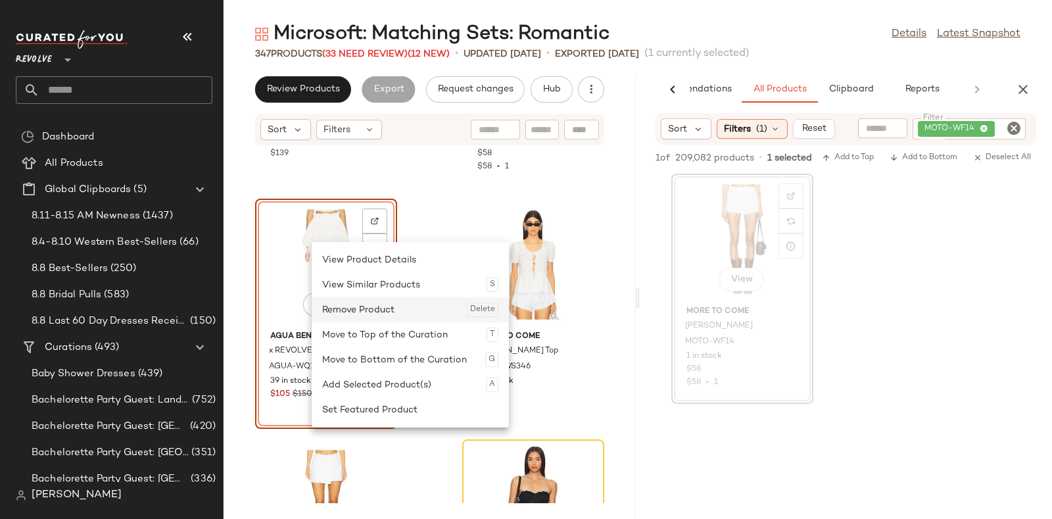
click at [344, 308] on div "Remove Product Delete" at bounding box center [410, 309] width 176 height 25
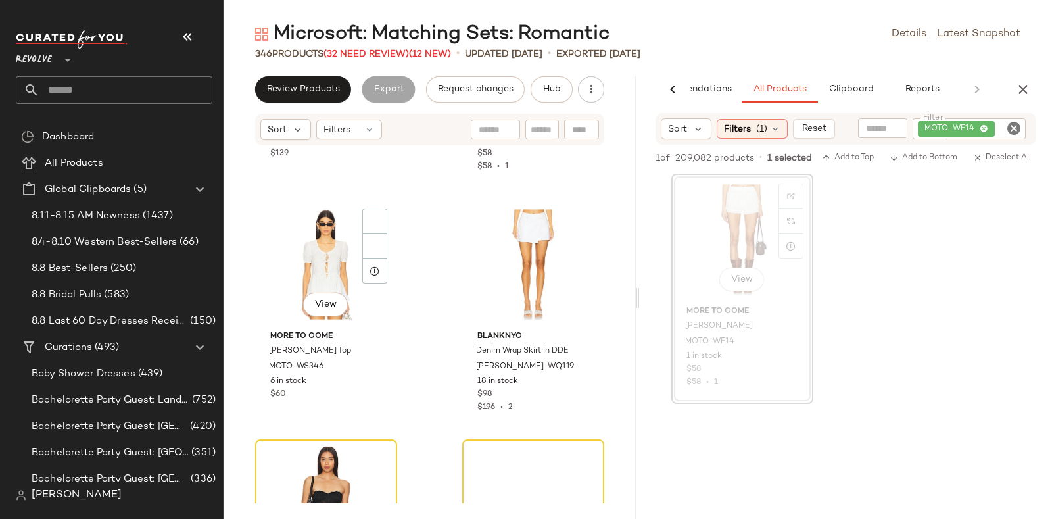
click at [344, 308] on div "View" at bounding box center [326, 264] width 133 height 122
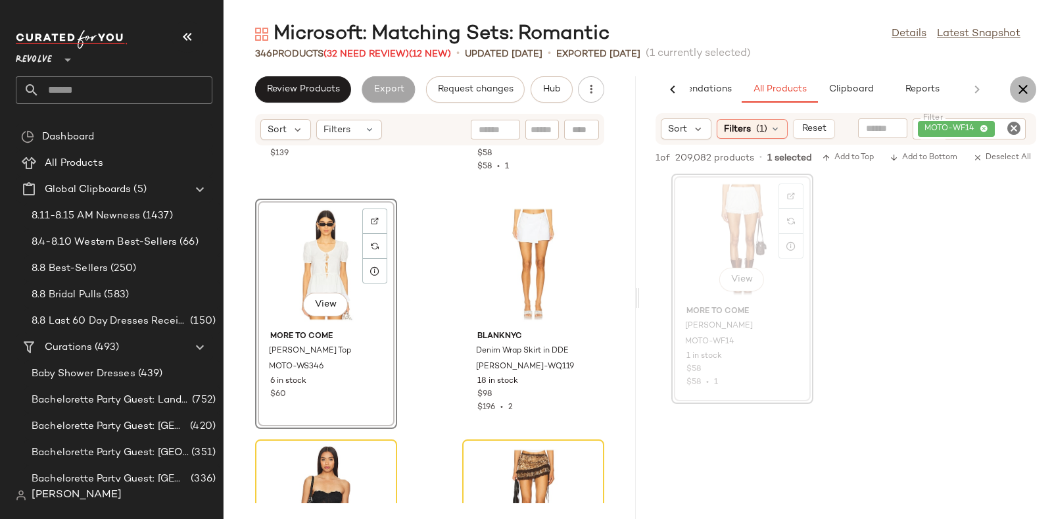
click at [1021, 97] on button "button" at bounding box center [1023, 89] width 26 height 26
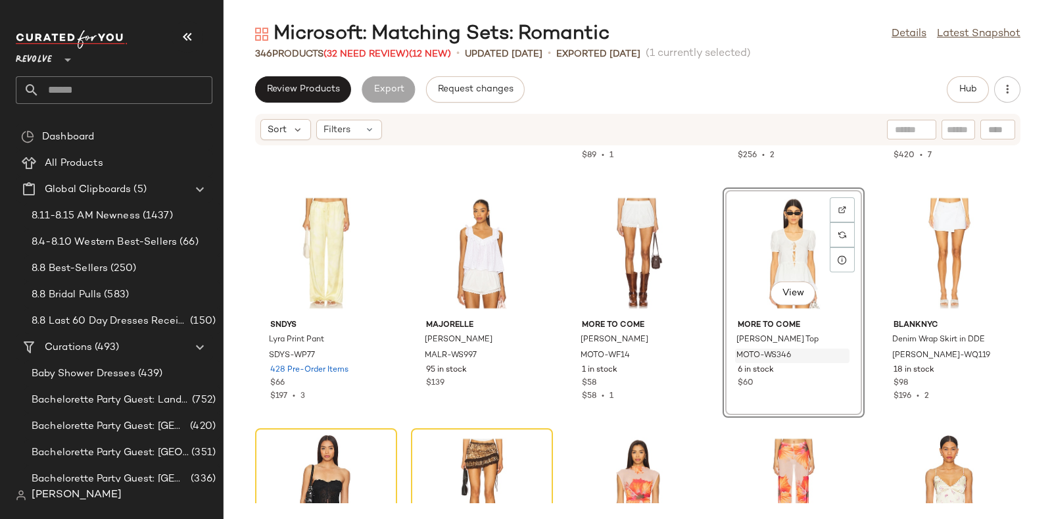
scroll to position [3108, 0]
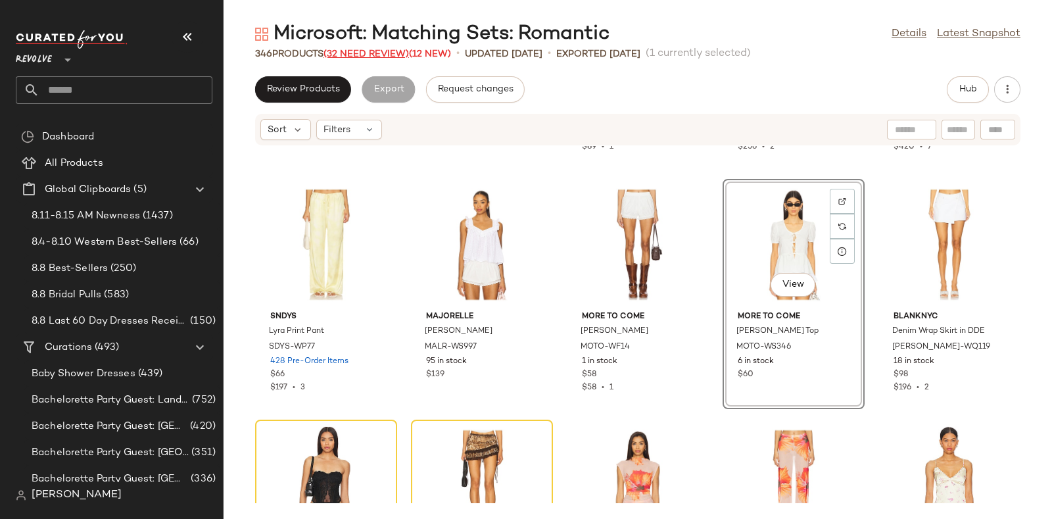
click at [381, 54] on span "(32 Need Review)" at bounding box center [365, 54] width 85 height 10
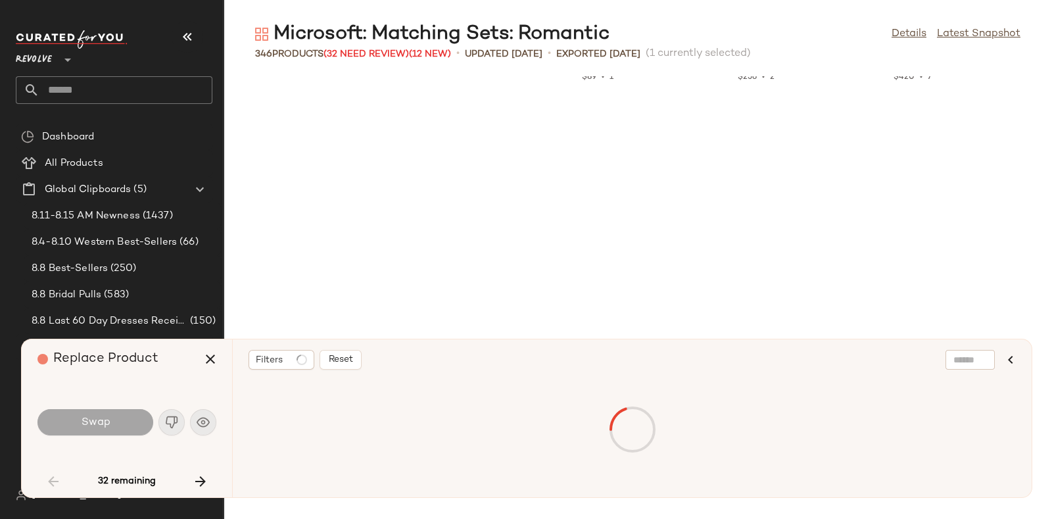
scroll to position [2165, 0]
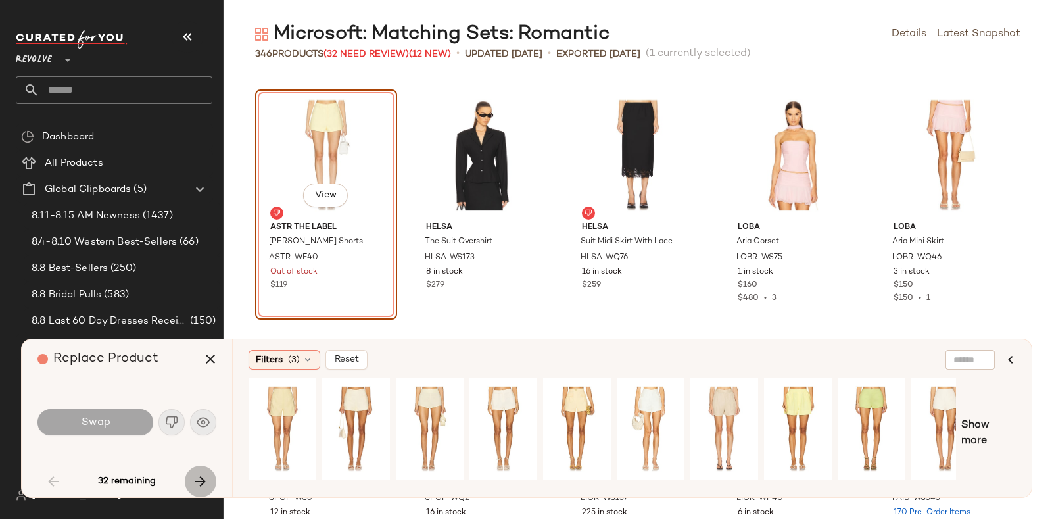
click at [199, 473] on icon "button" at bounding box center [201, 481] width 16 height 16
click at [199, 477] on icon "button" at bounding box center [201, 481] width 16 height 16
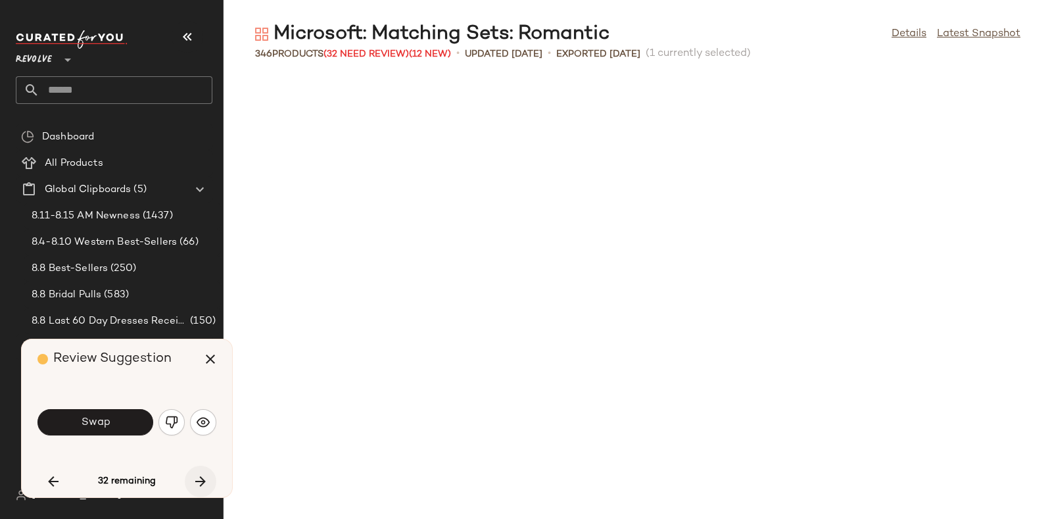
scroll to position [3368, 0]
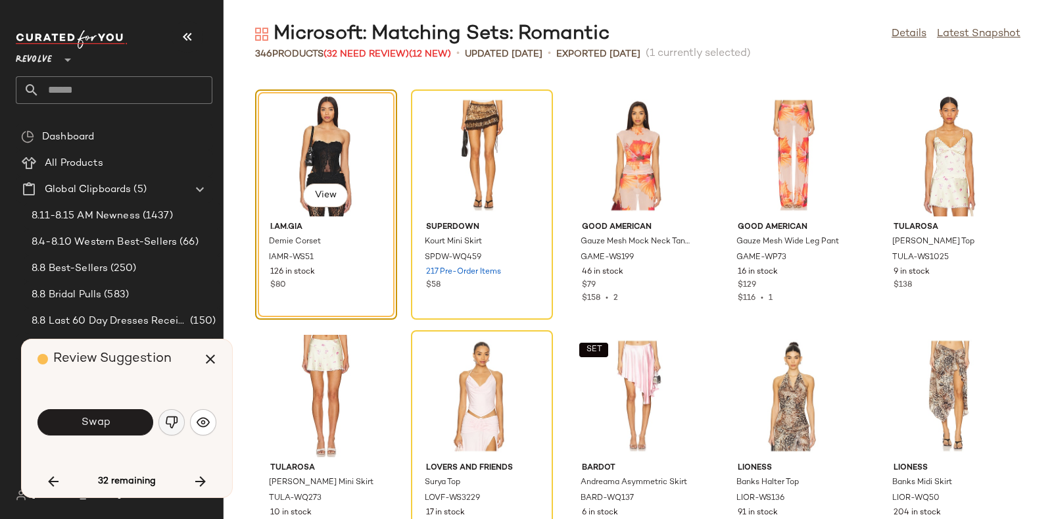
click at [170, 417] on img "button" at bounding box center [171, 421] width 13 height 13
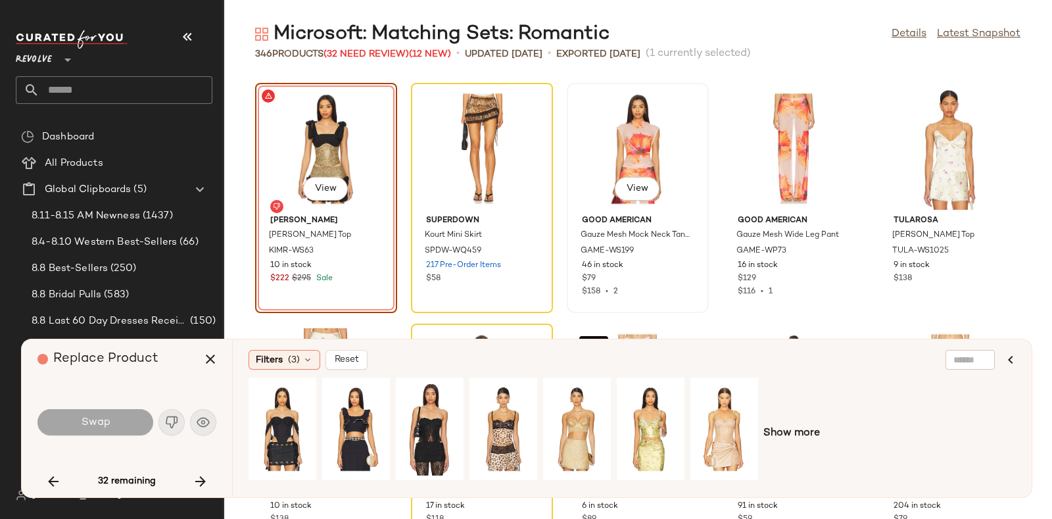
scroll to position [3375, 0]
click at [498, 422] on div "View" at bounding box center [503, 428] width 59 height 93
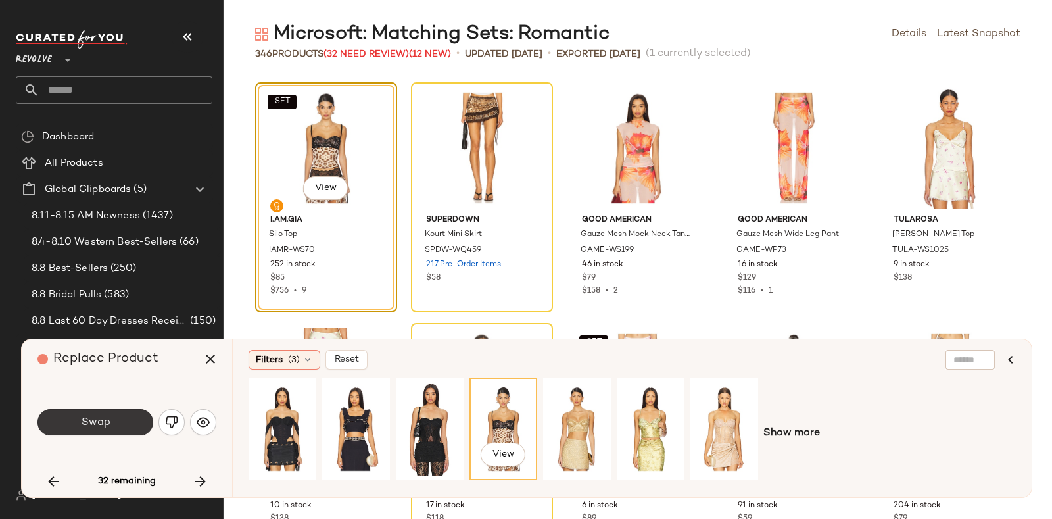
click at [122, 422] on button "Swap" at bounding box center [95, 422] width 116 height 26
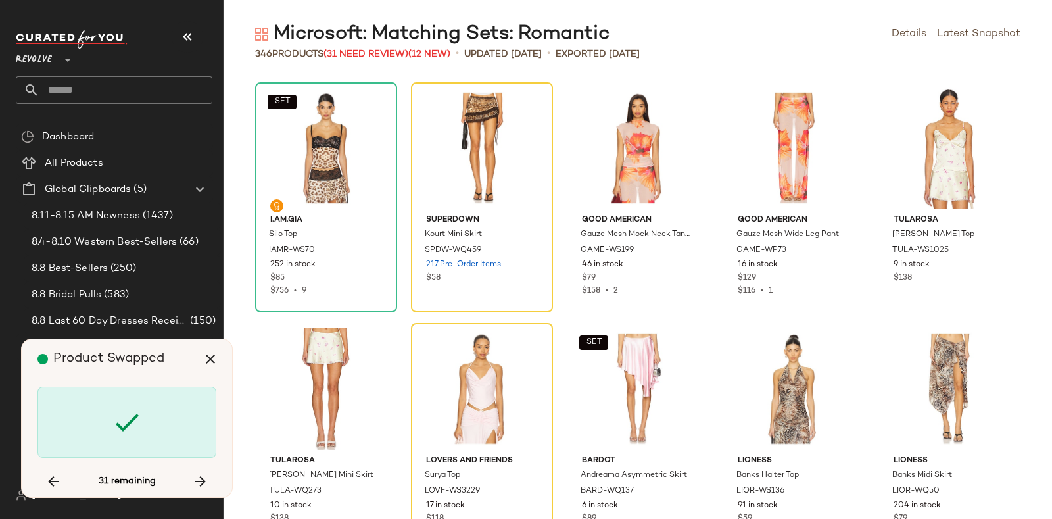
click at [158, 373] on div "Product Swapped" at bounding box center [131, 358] width 189 height 39
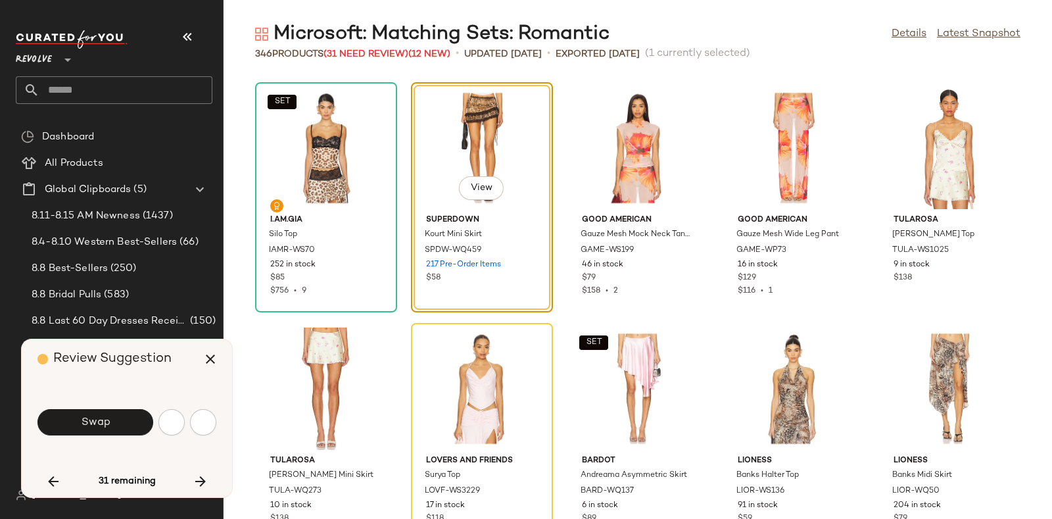
scroll to position [3368, 0]
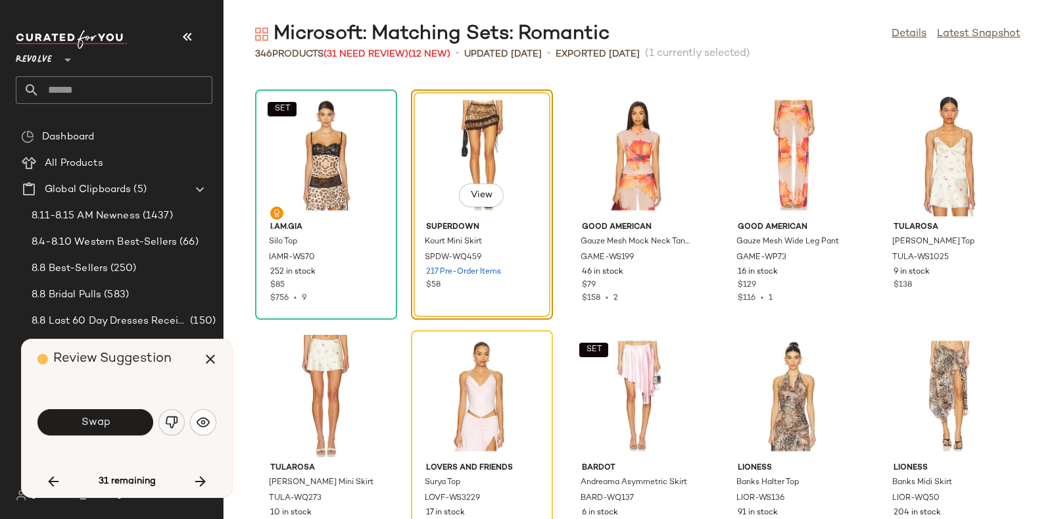
click at [172, 419] on img "button" at bounding box center [171, 421] width 13 height 13
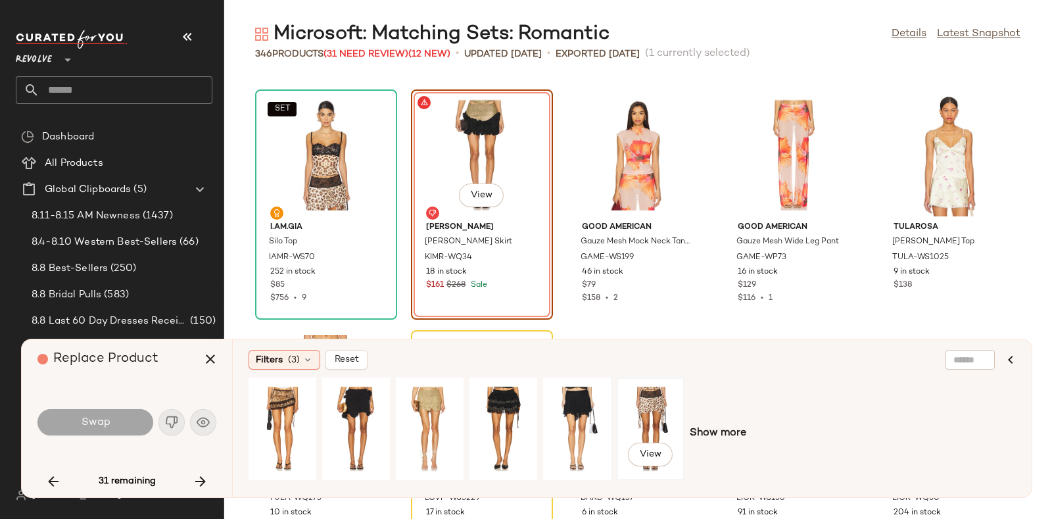
click at [651, 421] on div "View" at bounding box center [650, 428] width 59 height 93
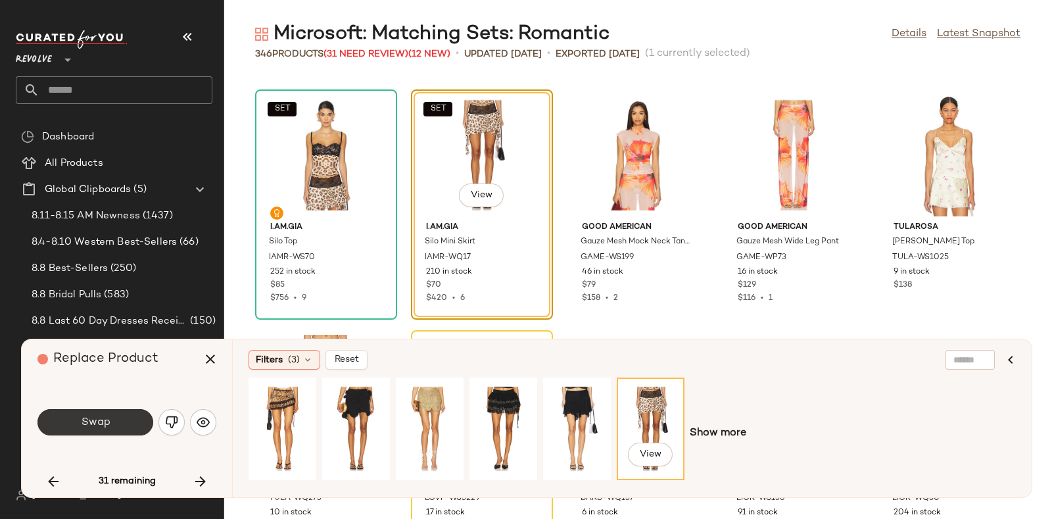
click at [118, 420] on button "Swap" at bounding box center [95, 422] width 116 height 26
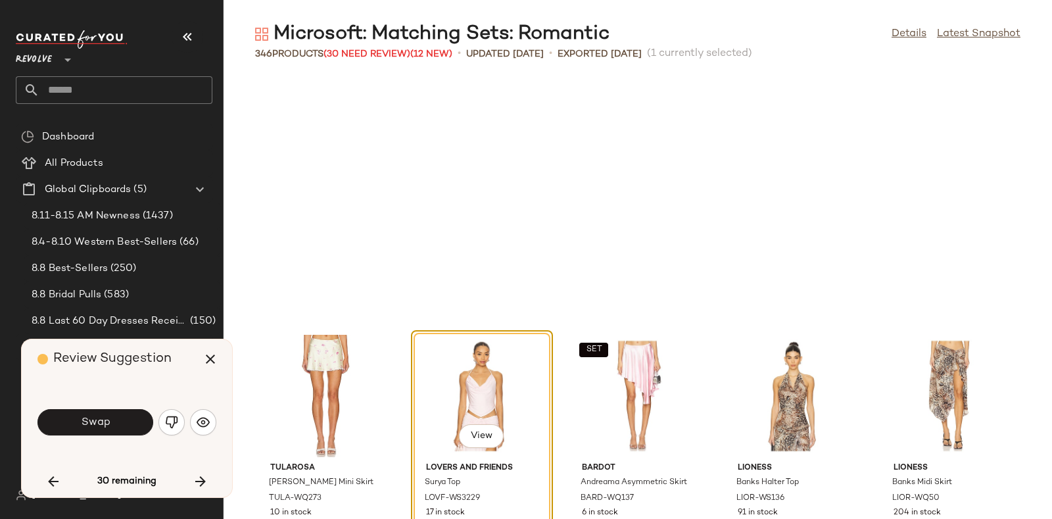
scroll to position [3609, 0]
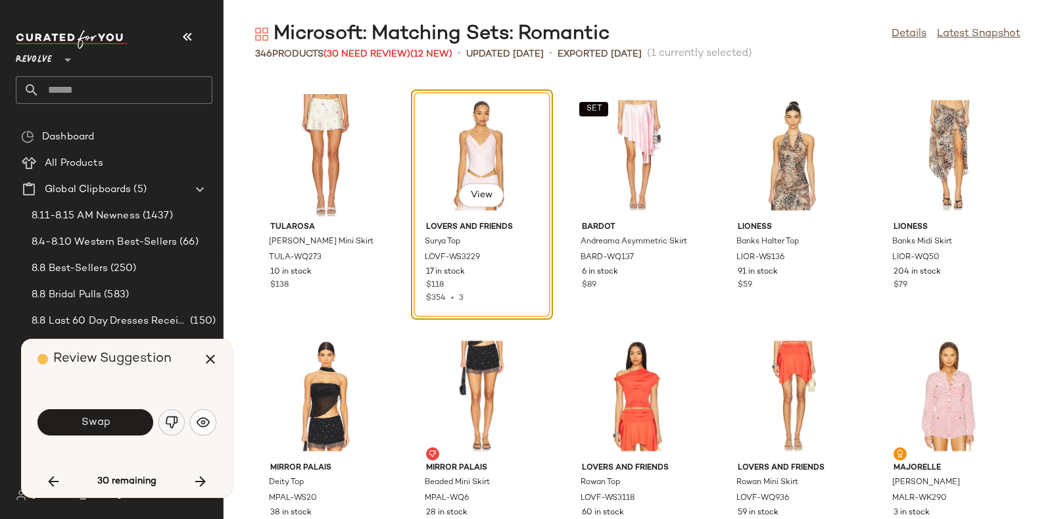
click at [171, 416] on img "button" at bounding box center [171, 421] width 13 height 13
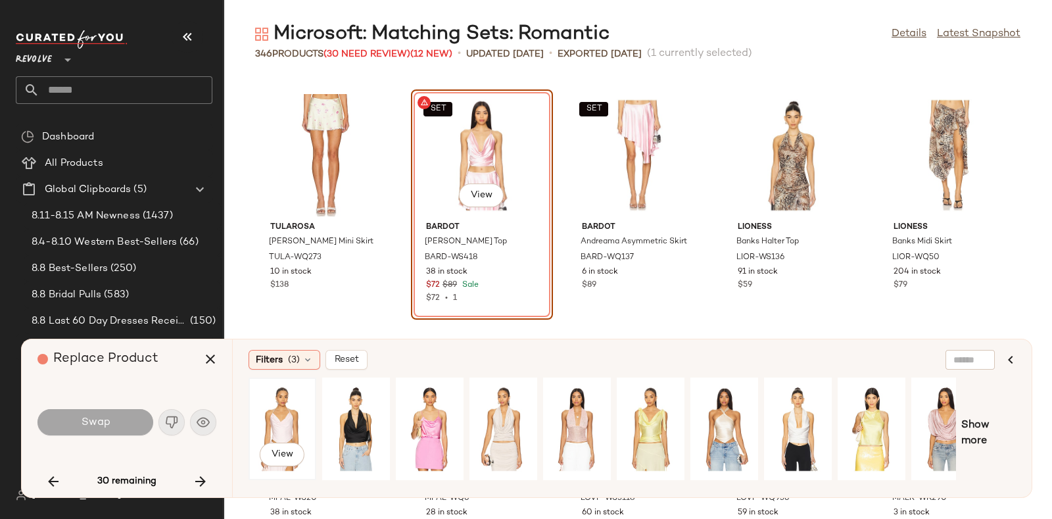
click at [281, 413] on div "View" at bounding box center [282, 428] width 59 height 93
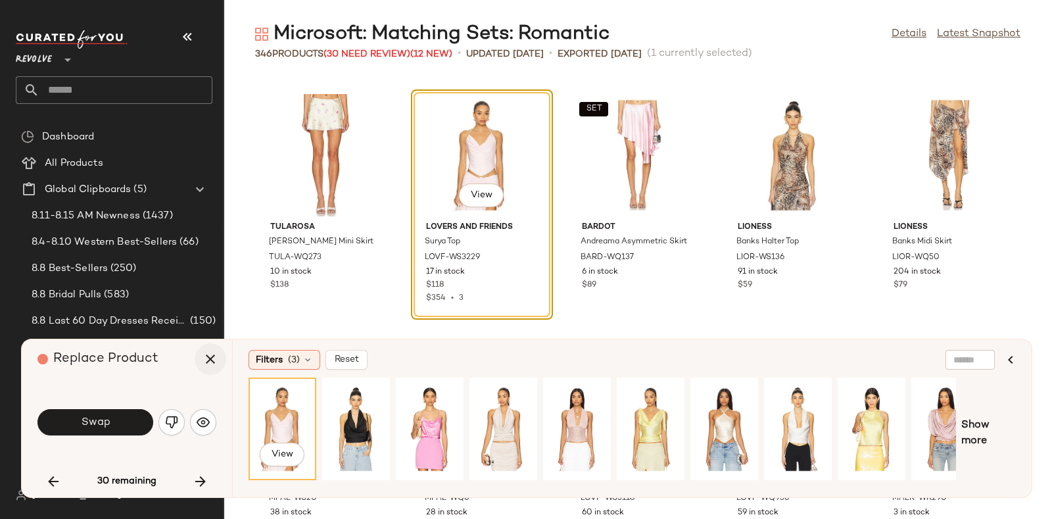
click at [206, 360] on icon "button" at bounding box center [210, 359] width 16 height 16
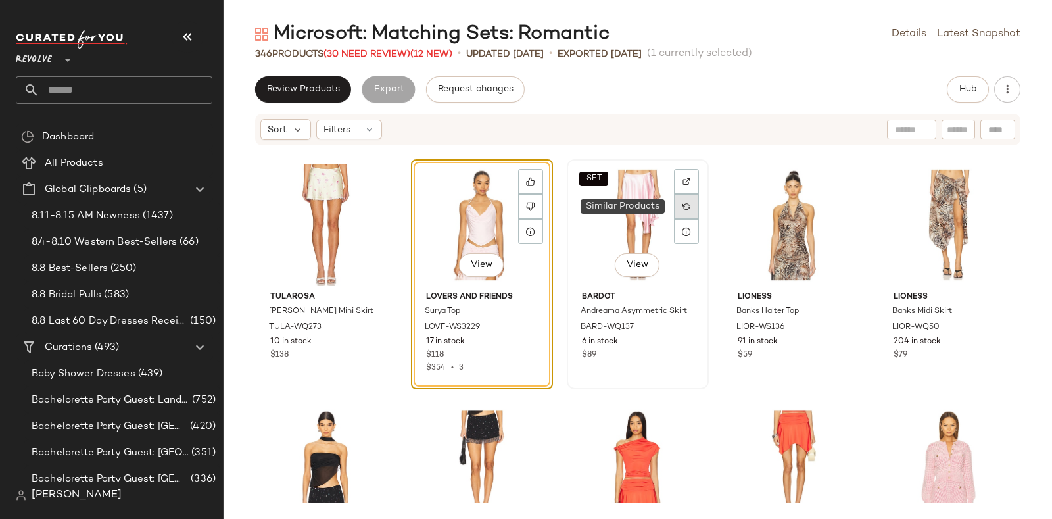
click at [674, 204] on div at bounding box center [686, 206] width 25 height 25
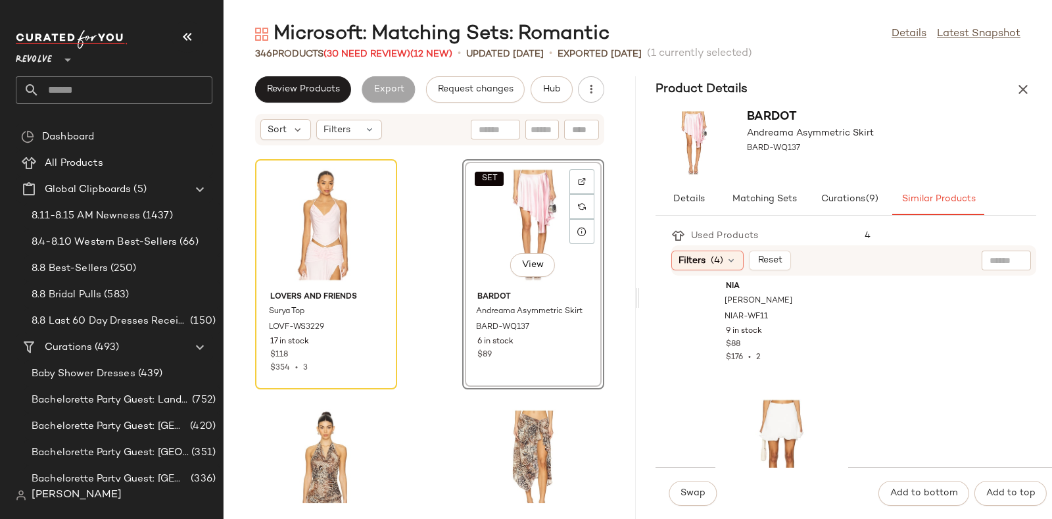
scroll to position [561, 0]
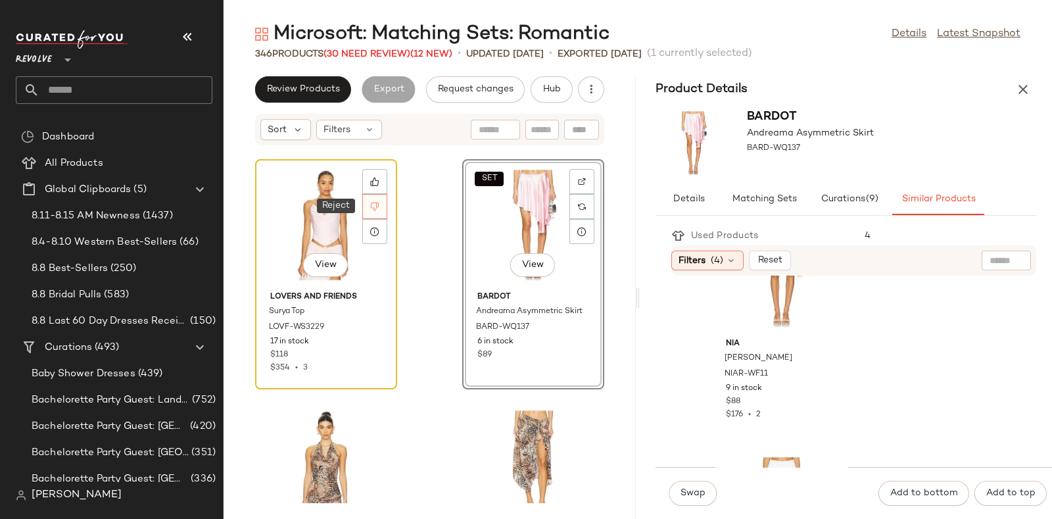
click at [374, 208] on icon at bounding box center [375, 206] width 9 height 9
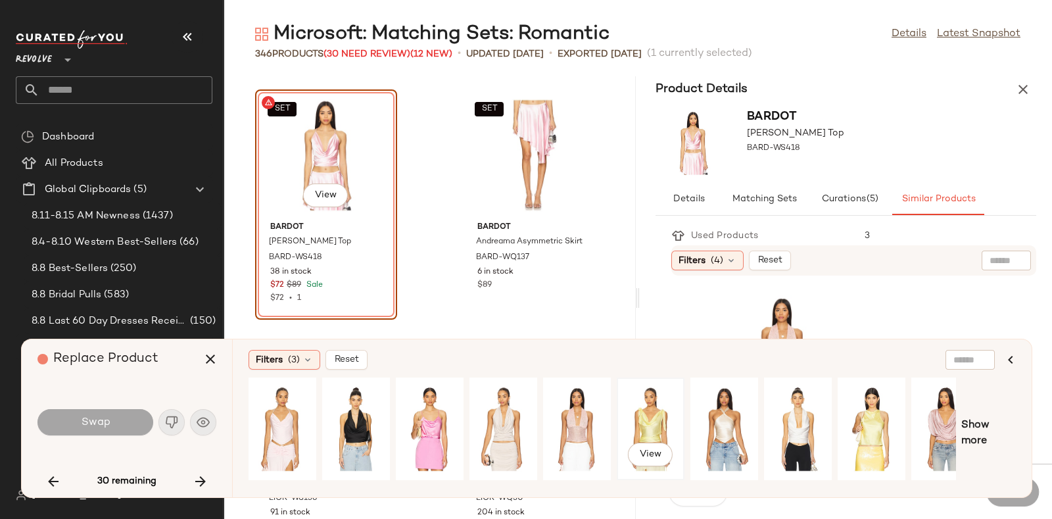
scroll to position [0, 22]
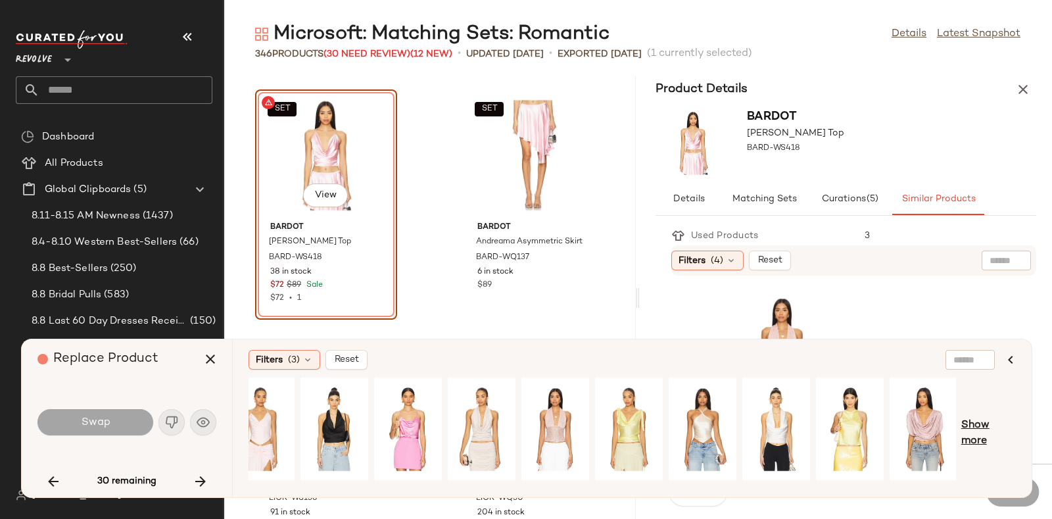
click at [967, 425] on span "Show more" at bounding box center [988, 433] width 55 height 32
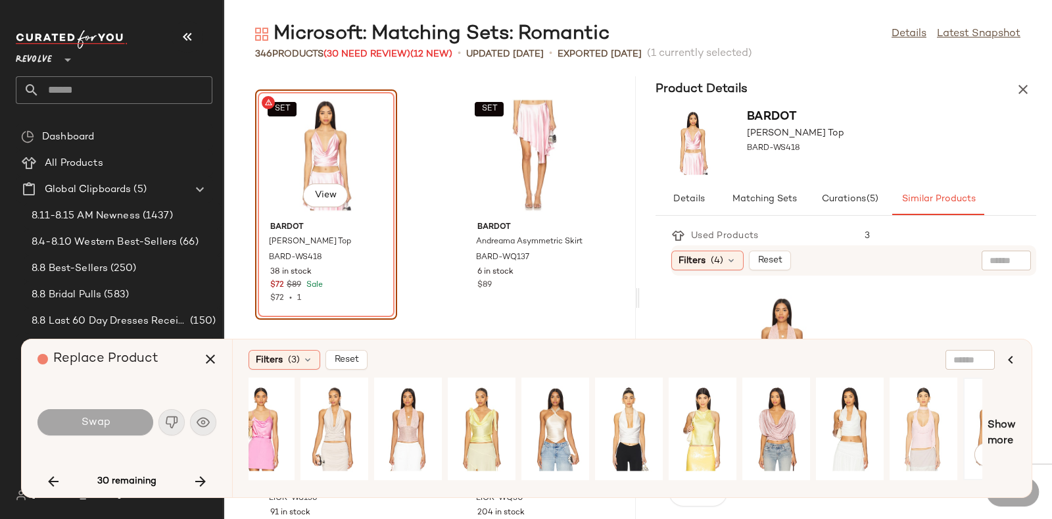
scroll to position [0, 0]
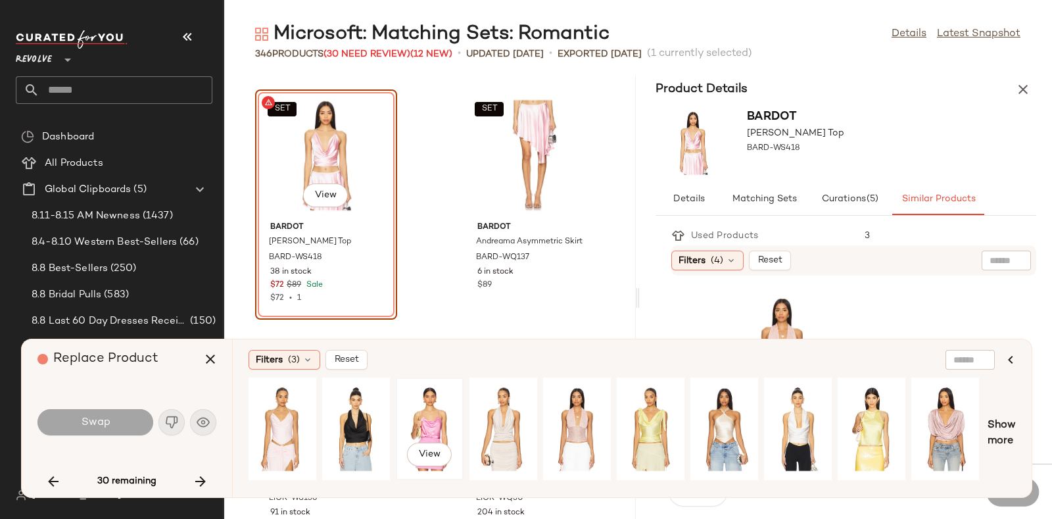
click at [433, 412] on div "View" at bounding box center [429, 428] width 59 height 93
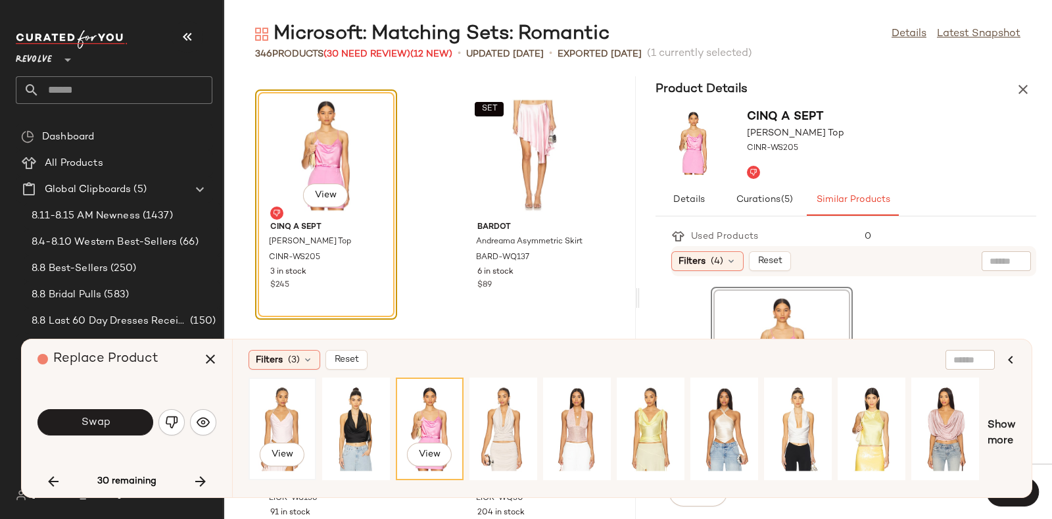
click at [289, 403] on div "View" at bounding box center [282, 428] width 59 height 93
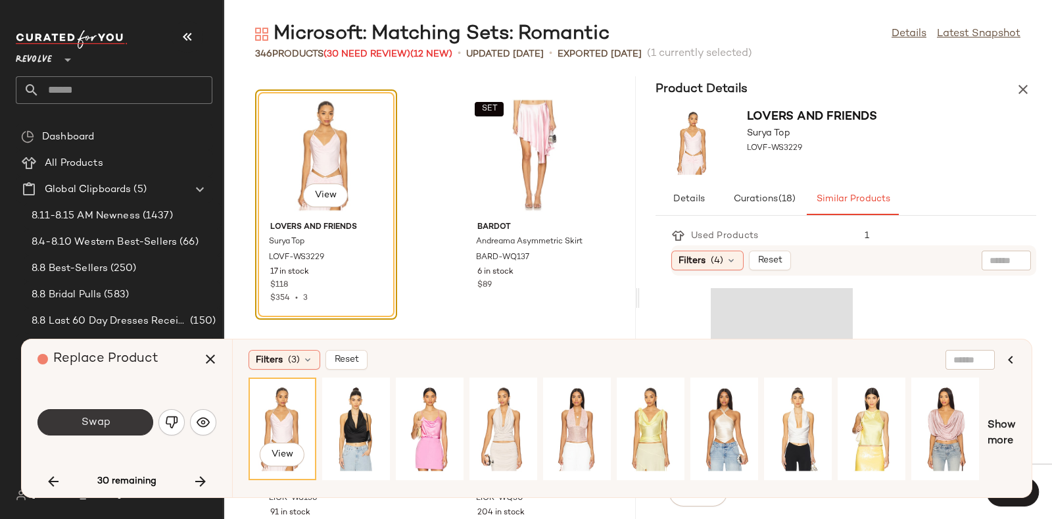
click at [114, 415] on button "Swap" at bounding box center [95, 422] width 116 height 26
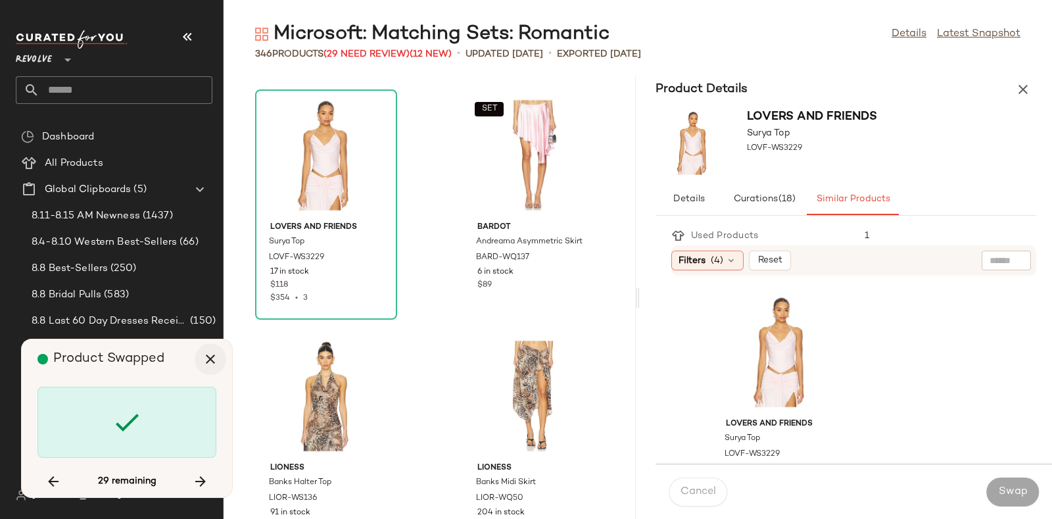
click at [203, 355] on icon "button" at bounding box center [210, 359] width 16 height 16
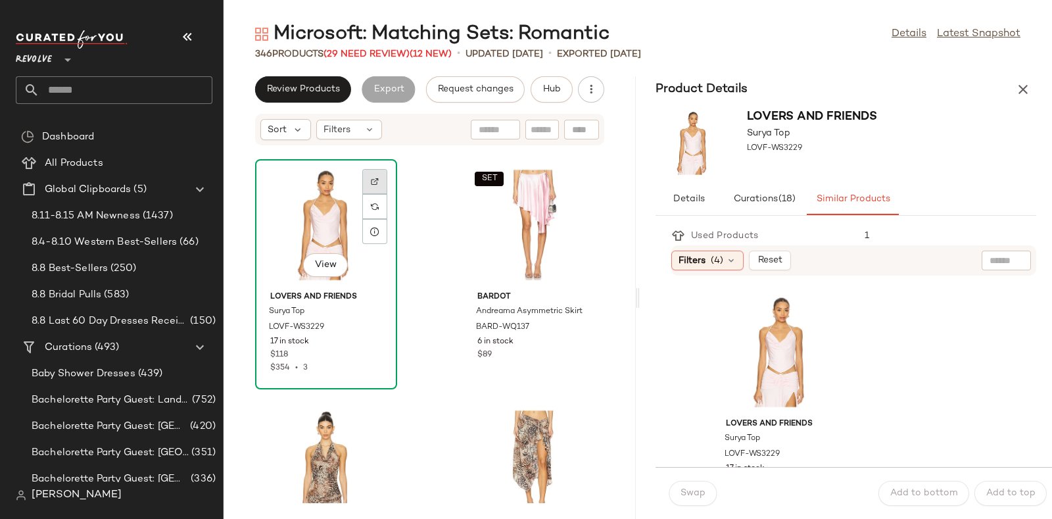
click at [379, 194] on div at bounding box center [374, 206] width 25 height 25
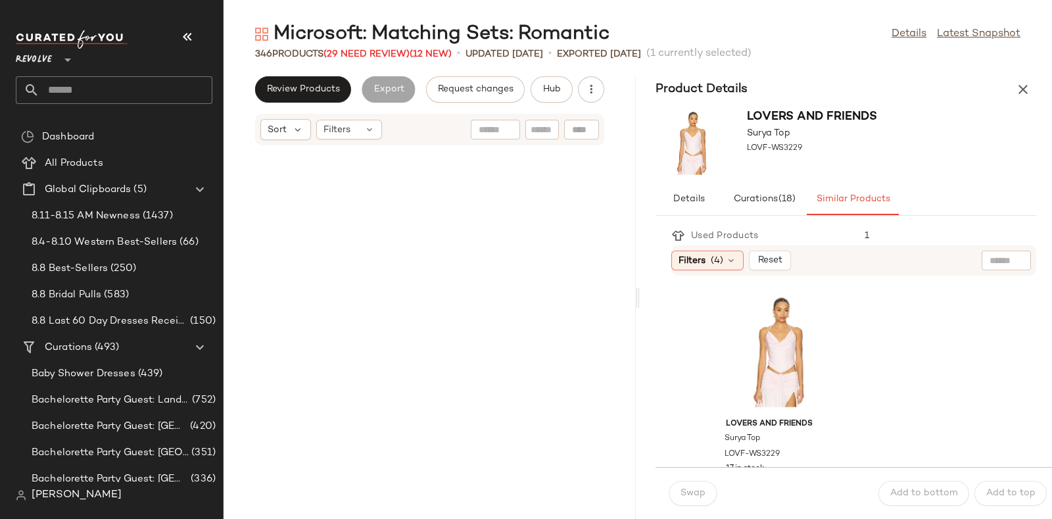
scroll to position [12269, 0]
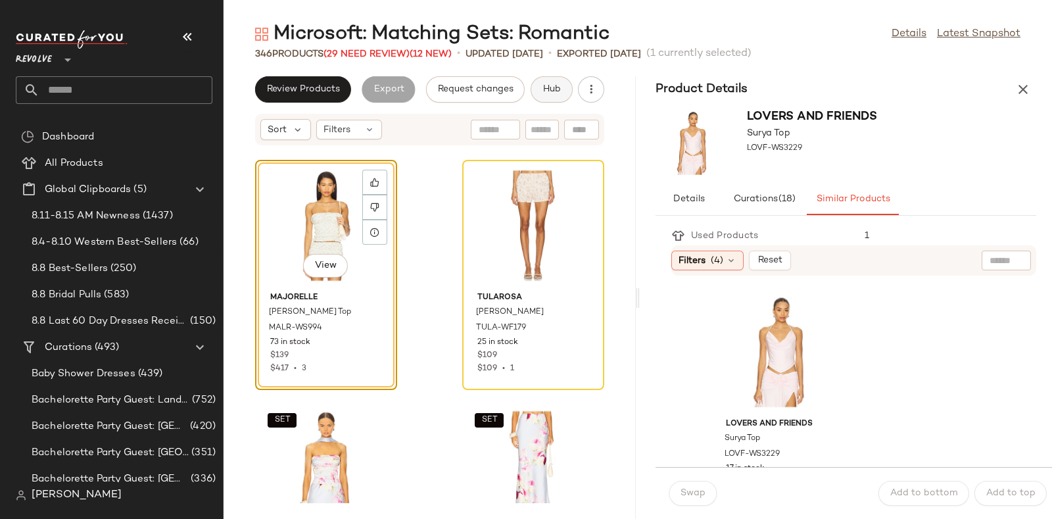
click at [542, 85] on span "Hub" at bounding box center [551, 89] width 18 height 11
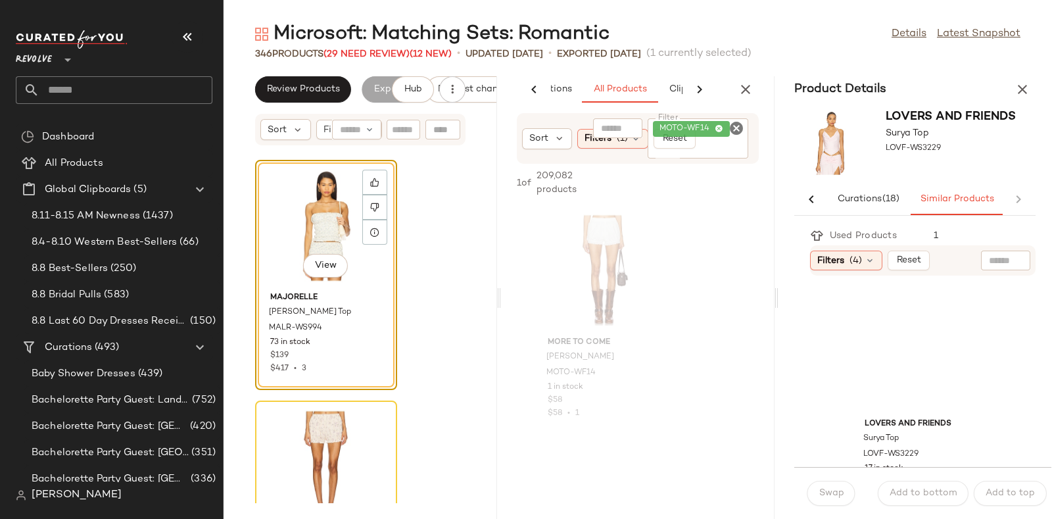
scroll to position [0, 69]
click at [1025, 86] on icon "button" at bounding box center [1022, 90] width 16 height 16
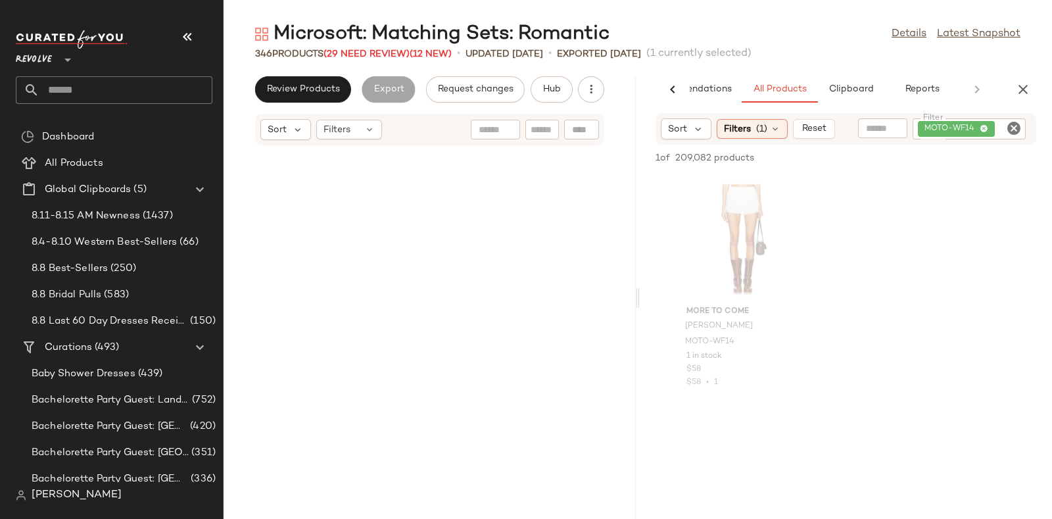
scroll to position [12269, 0]
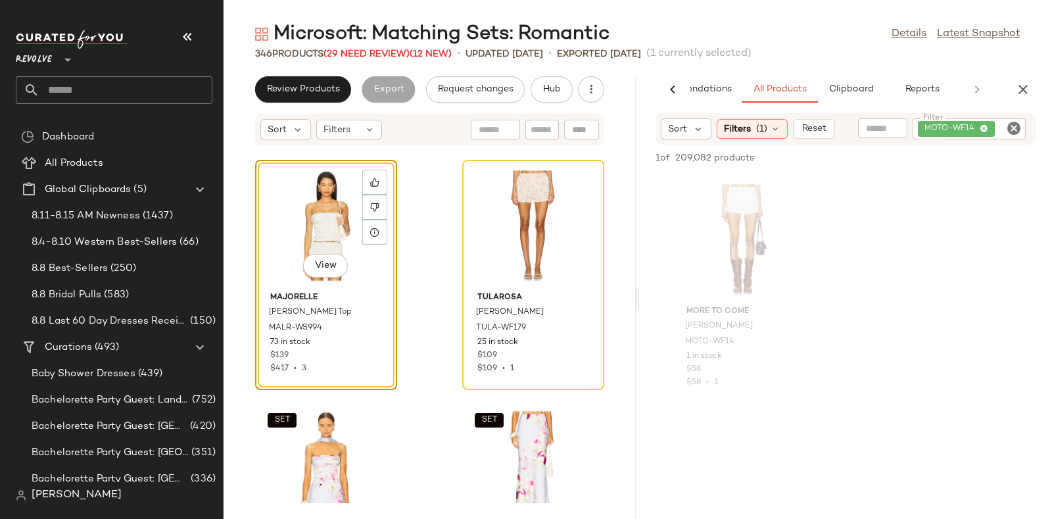
click at [1012, 129] on icon "Clear Filter" at bounding box center [1014, 128] width 16 height 16
paste input "**********"
type input "**********"
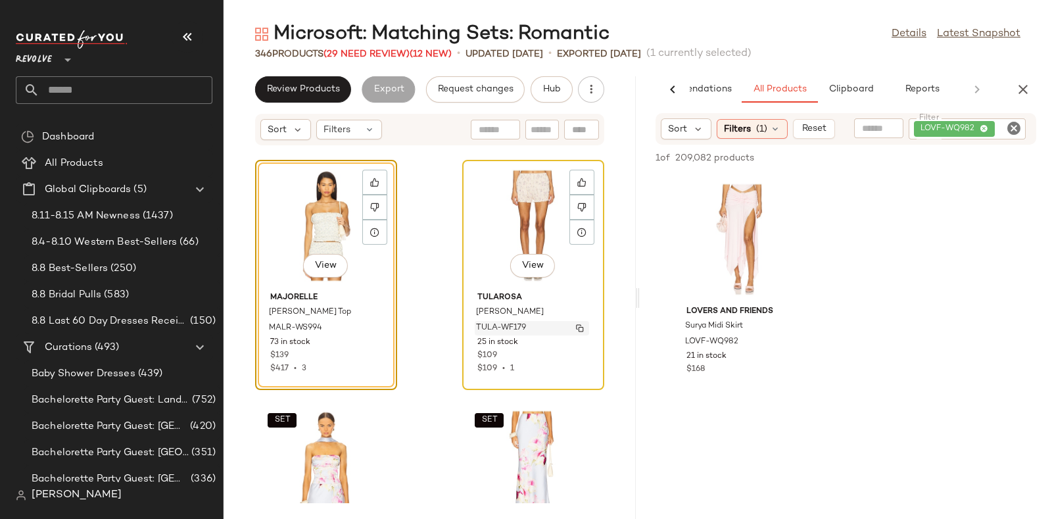
click at [520, 327] on div "TULA-WF179" at bounding box center [532, 328] width 114 height 14
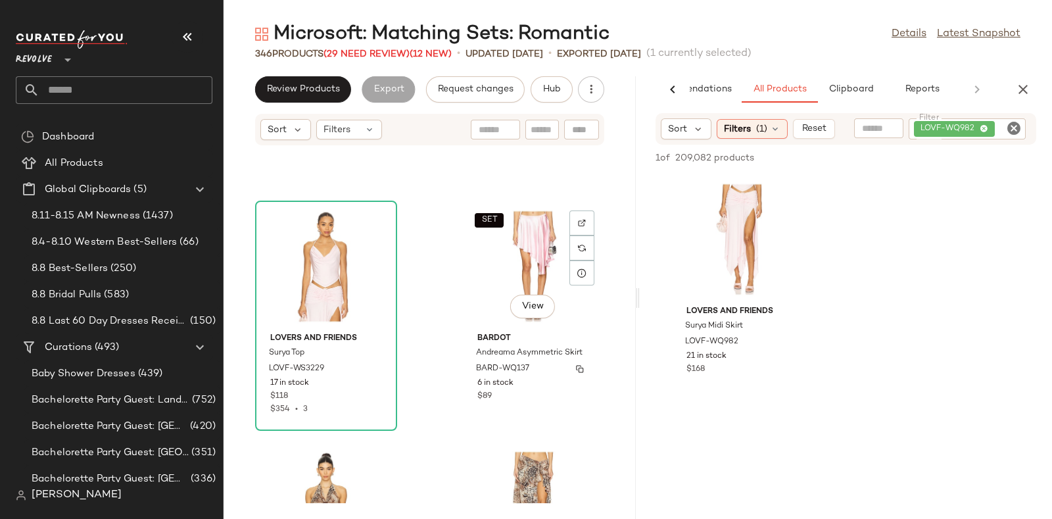
scroll to position [9095, 0]
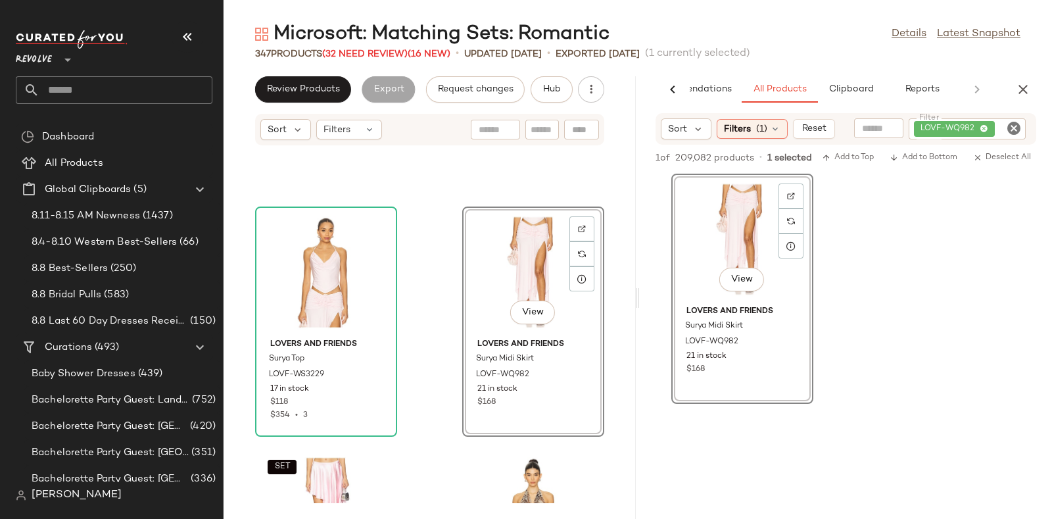
scroll to position [9259, 0]
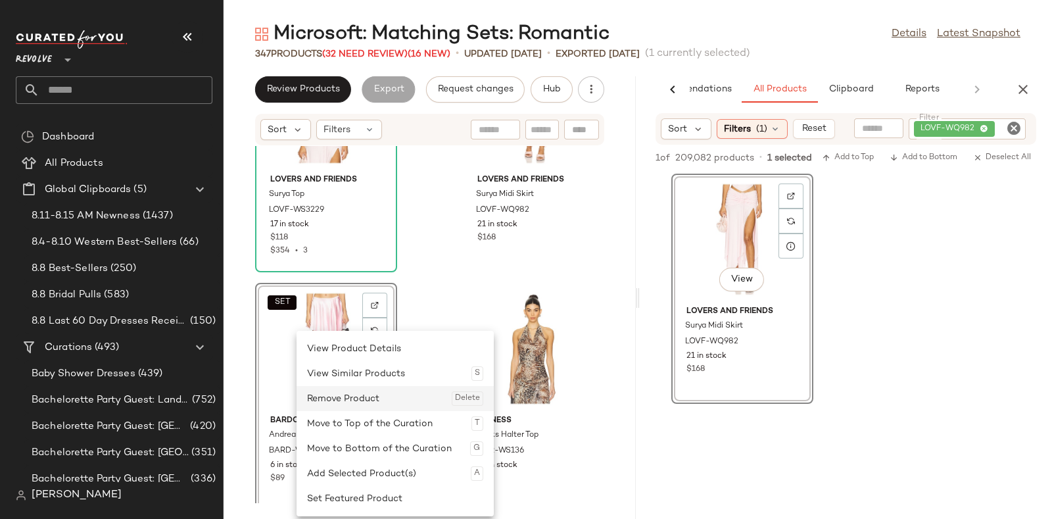
click at [336, 396] on div "Remove Product Delete" at bounding box center [395, 398] width 176 height 25
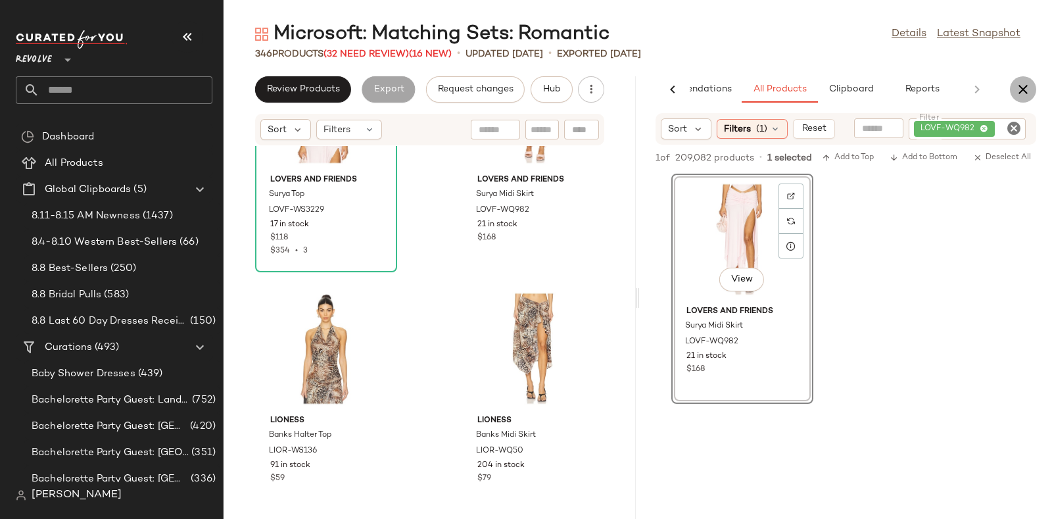
click at [1022, 87] on icon "button" at bounding box center [1023, 90] width 16 height 16
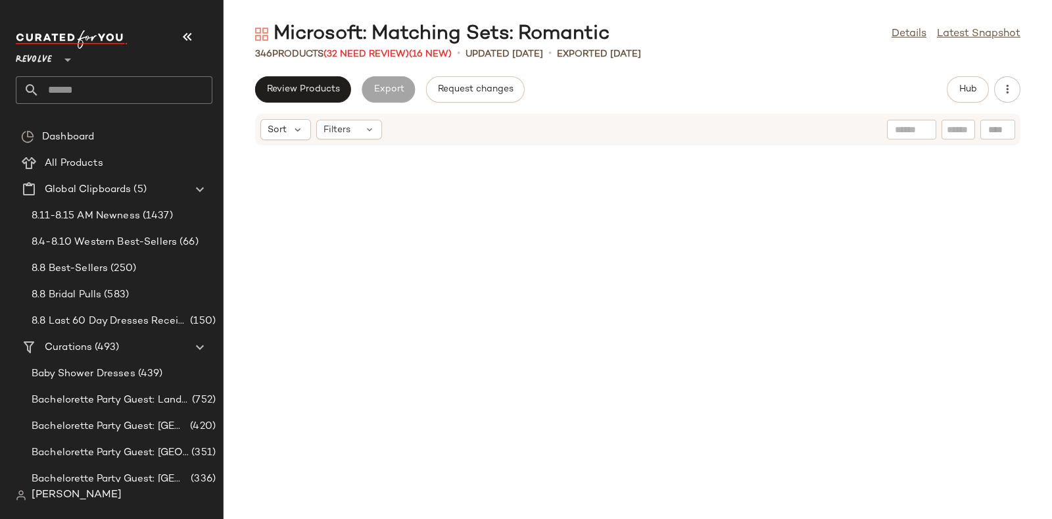
scroll to position [9018, 0]
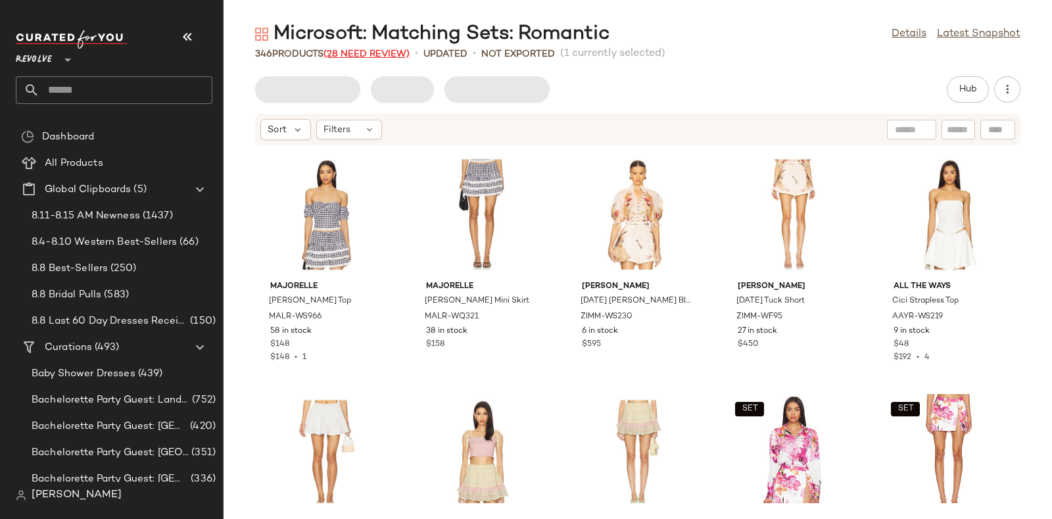
click at [381, 51] on span "(28 Need Review)" at bounding box center [366, 54] width 86 height 10
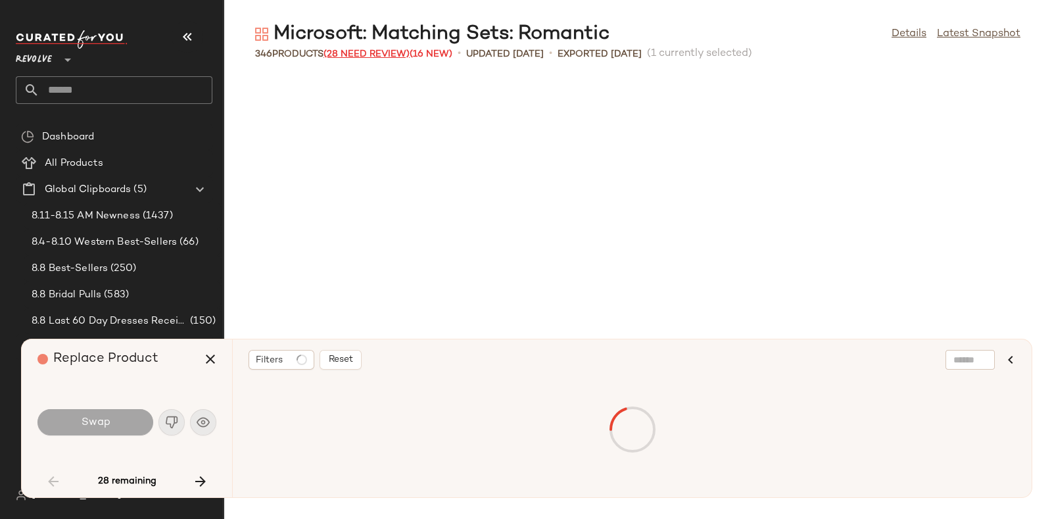
scroll to position [2165, 0]
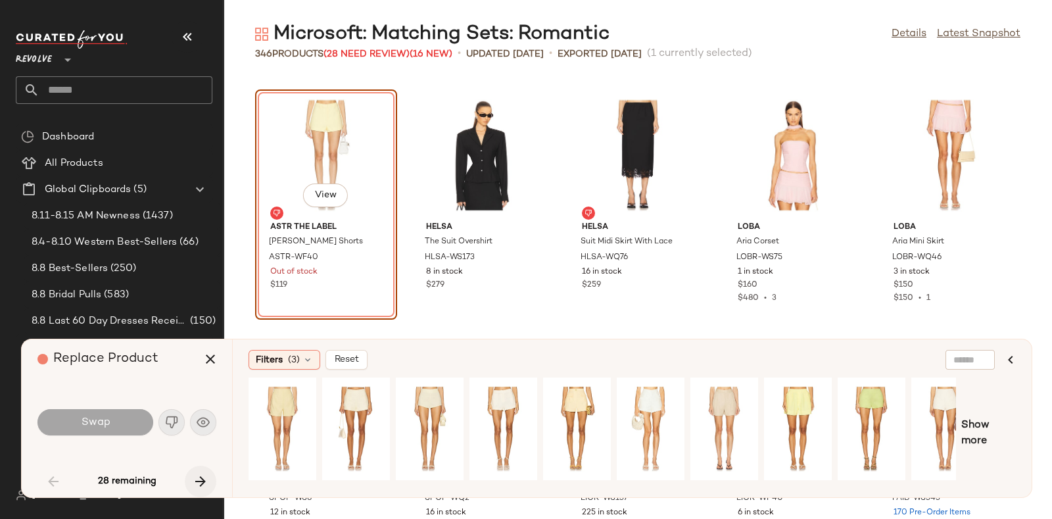
click at [197, 478] on icon "button" at bounding box center [201, 481] width 16 height 16
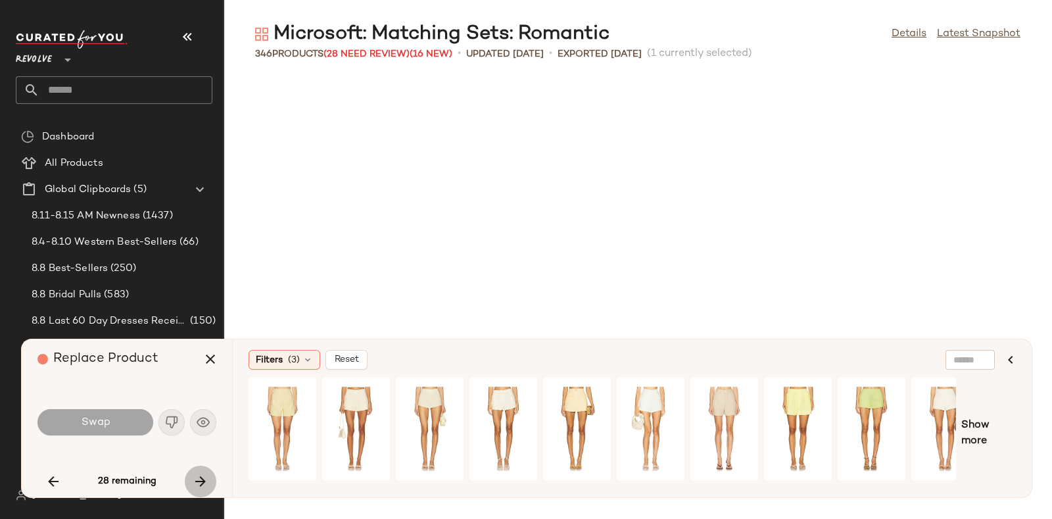
scroll to position [4811, 0]
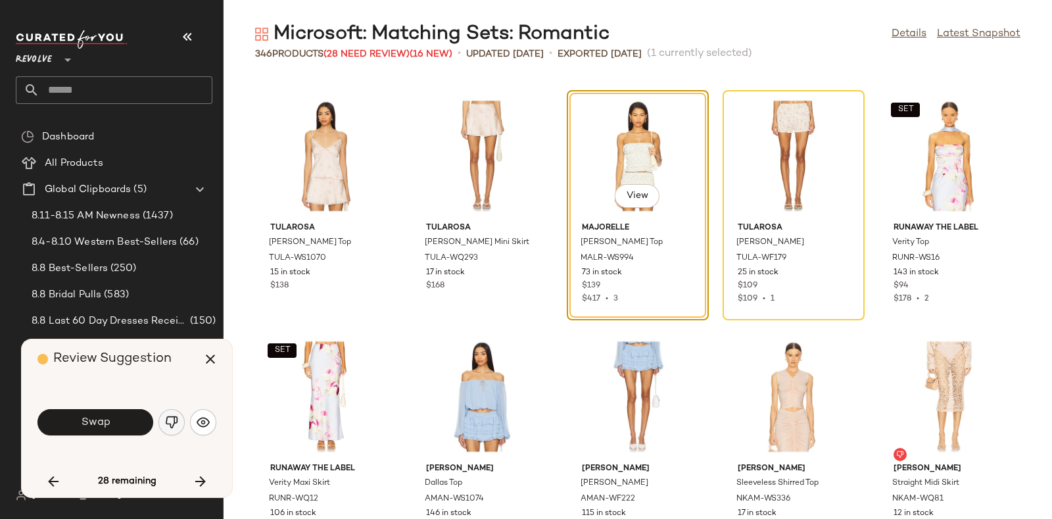
click at [168, 417] on img "button" at bounding box center [171, 421] width 13 height 13
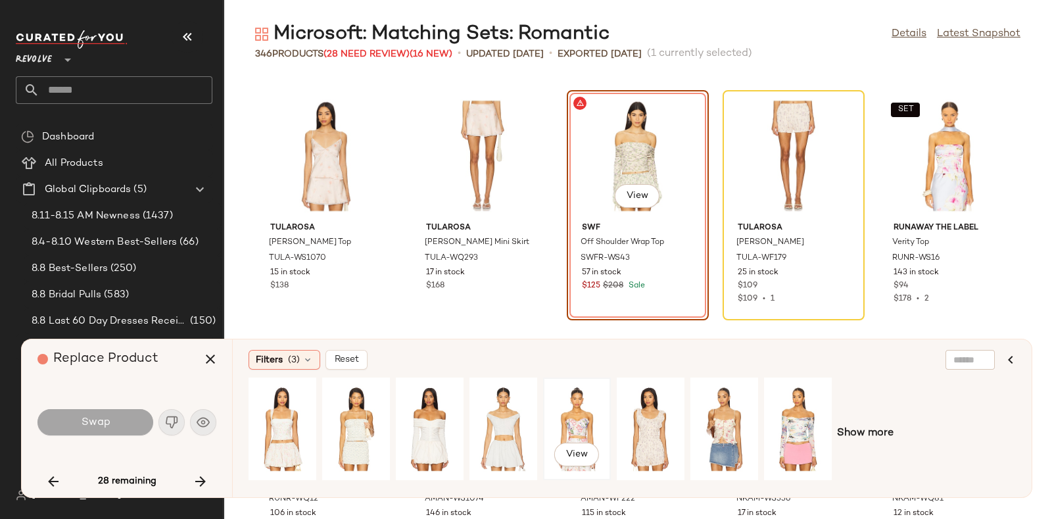
click at [577, 415] on div "View" at bounding box center [577, 428] width 59 height 93
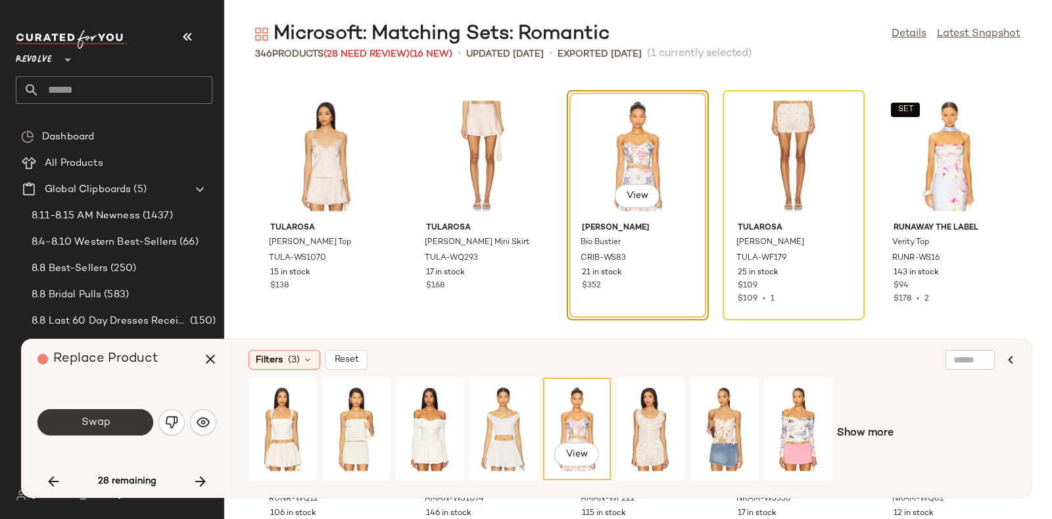
click at [116, 425] on button "Swap" at bounding box center [95, 422] width 116 height 26
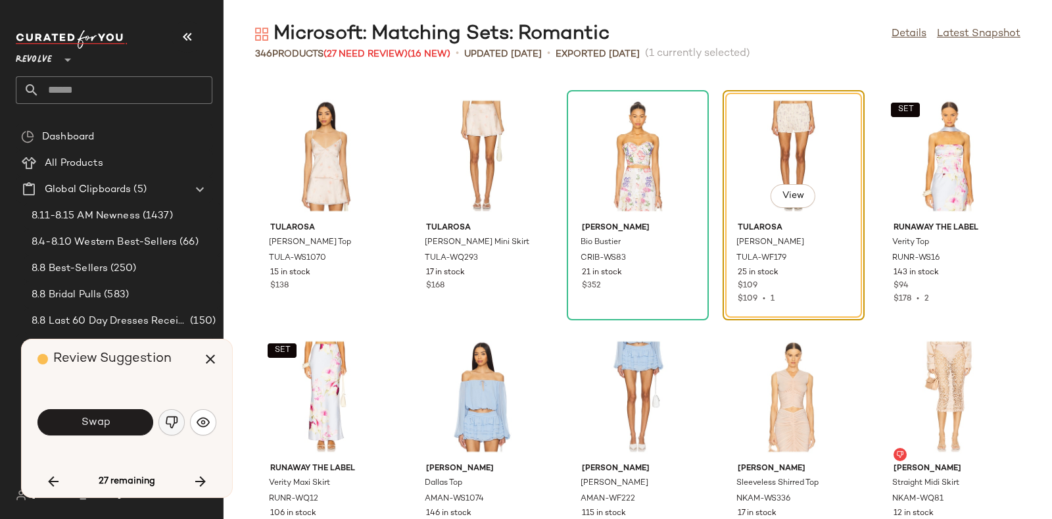
click at [174, 417] on img "button" at bounding box center [171, 421] width 13 height 13
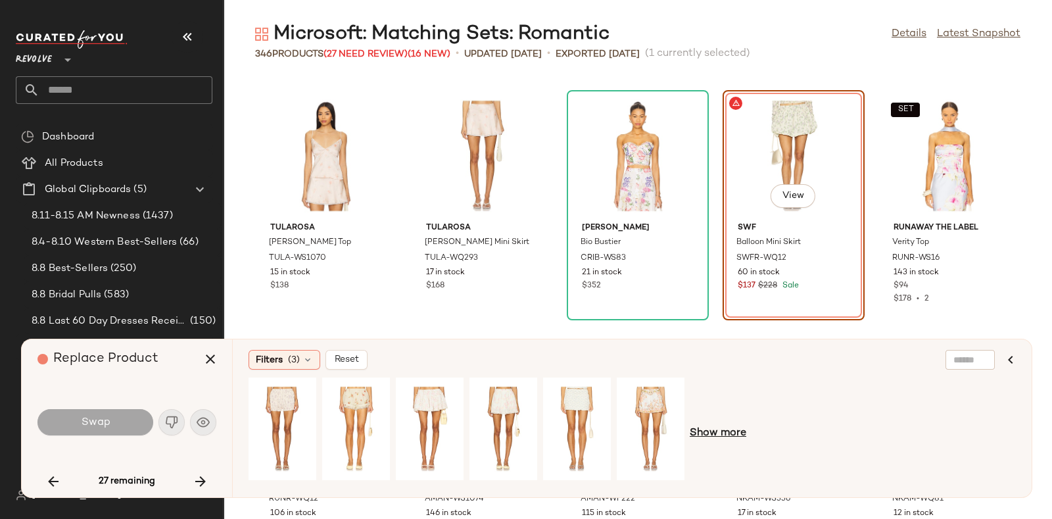
click at [720, 425] on span "Show more" at bounding box center [718, 433] width 57 height 16
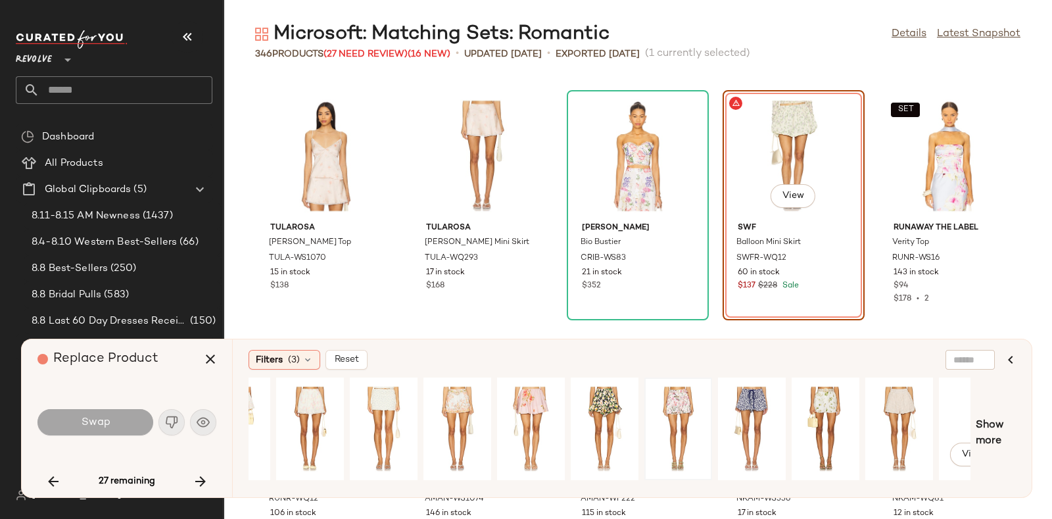
scroll to position [0, 302]
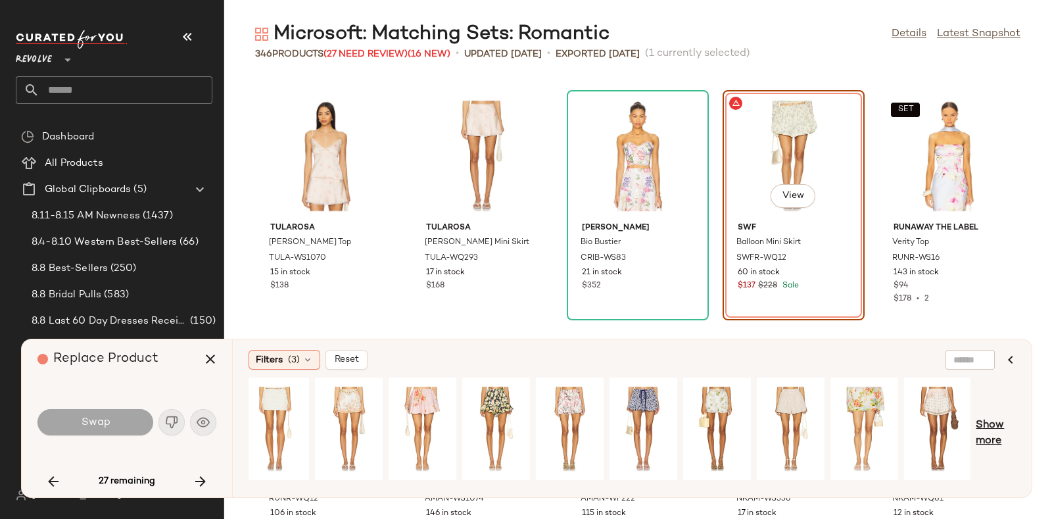
click at [999, 426] on span "Show more" at bounding box center [995, 433] width 40 height 32
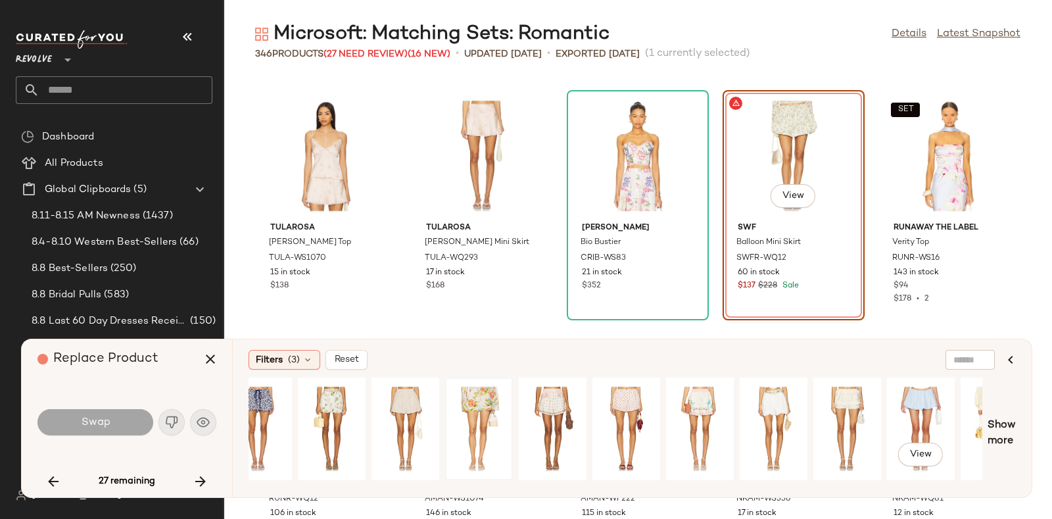
scroll to position [0, 952]
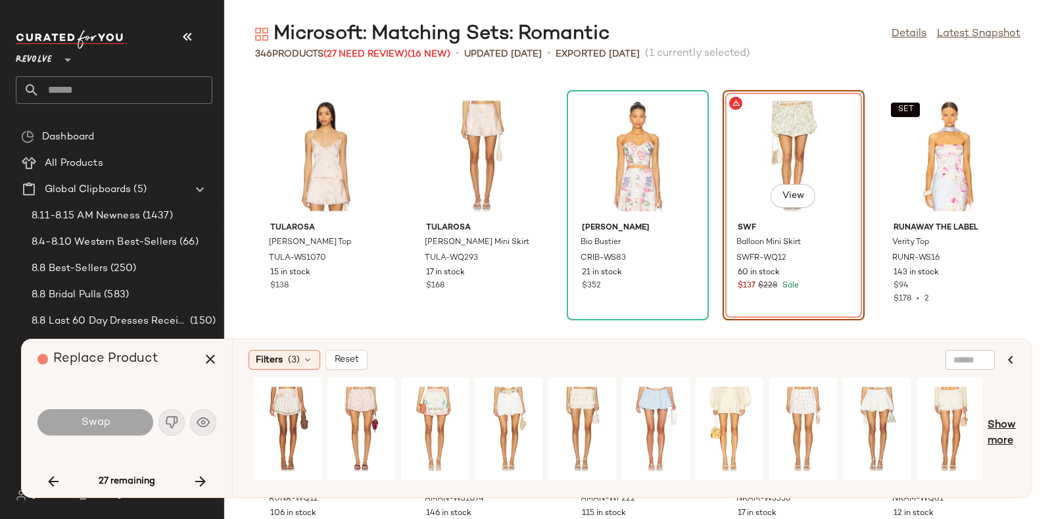
click at [993, 422] on span "Show more" at bounding box center [1001, 433] width 28 height 32
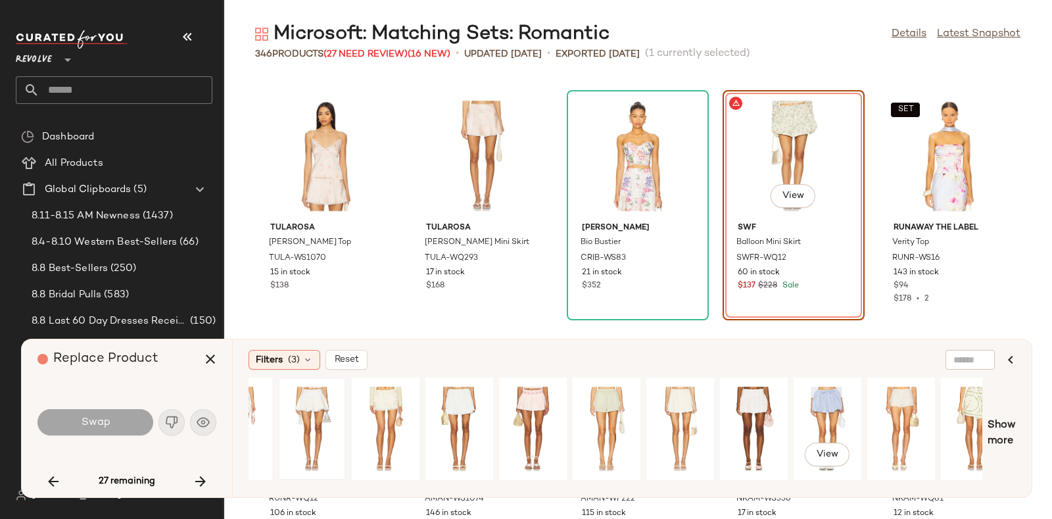
scroll to position [0, 1541]
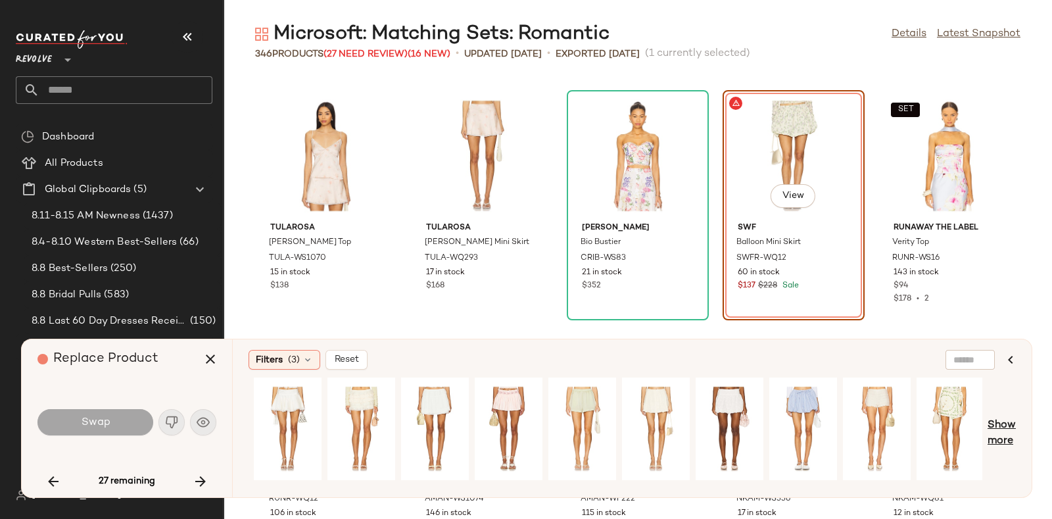
click at [1002, 423] on span "Show more" at bounding box center [1001, 433] width 28 height 32
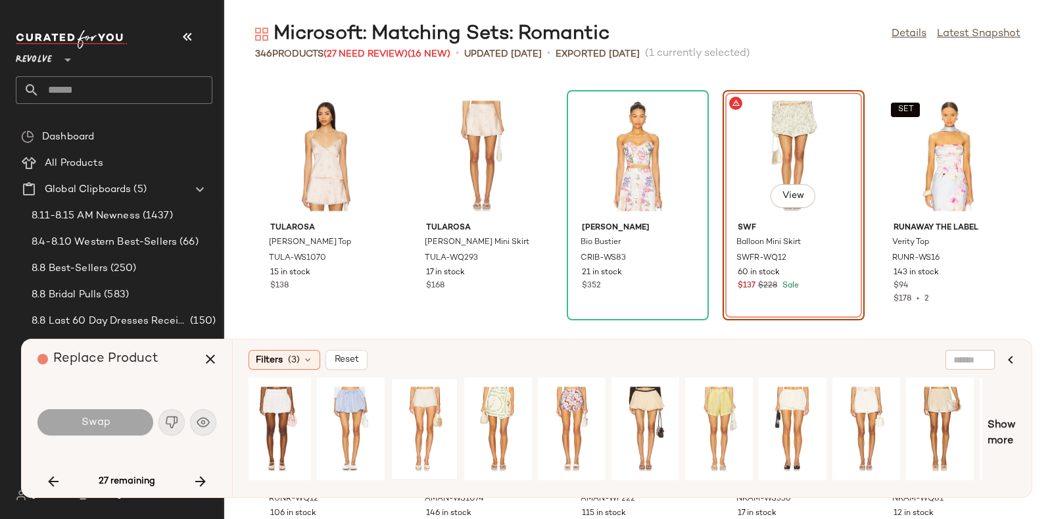
scroll to position [0, 2203]
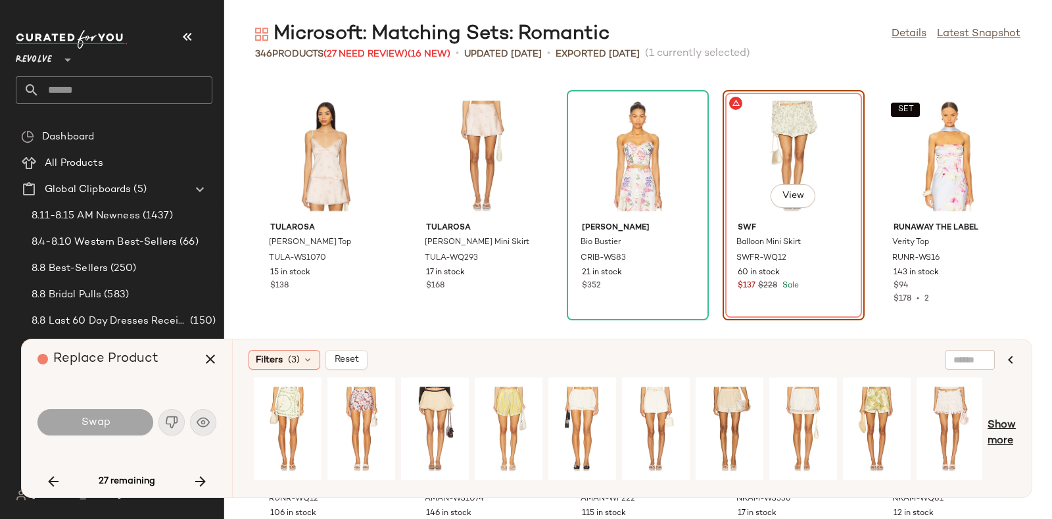
click at [1000, 424] on span "Show more" at bounding box center [1001, 433] width 28 height 32
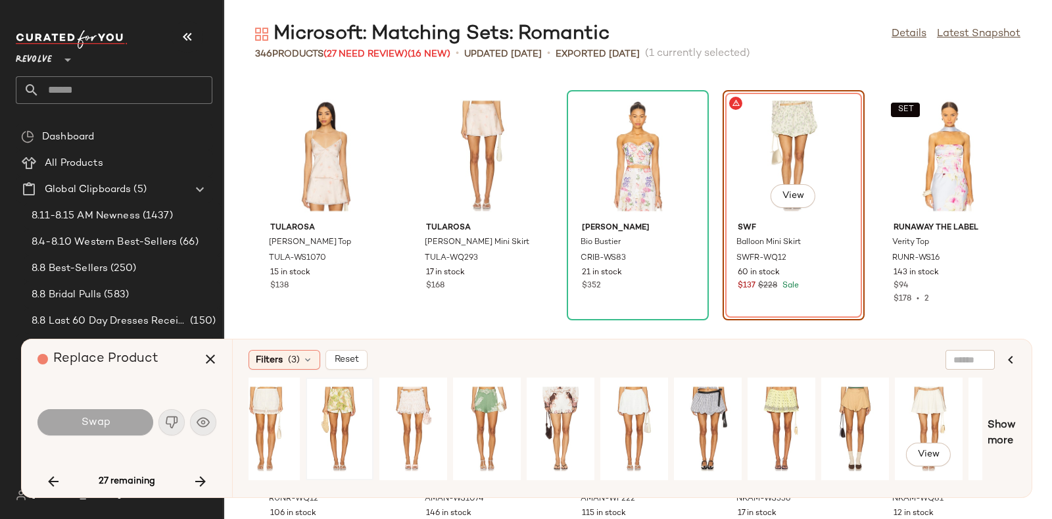
scroll to position [0, 2745]
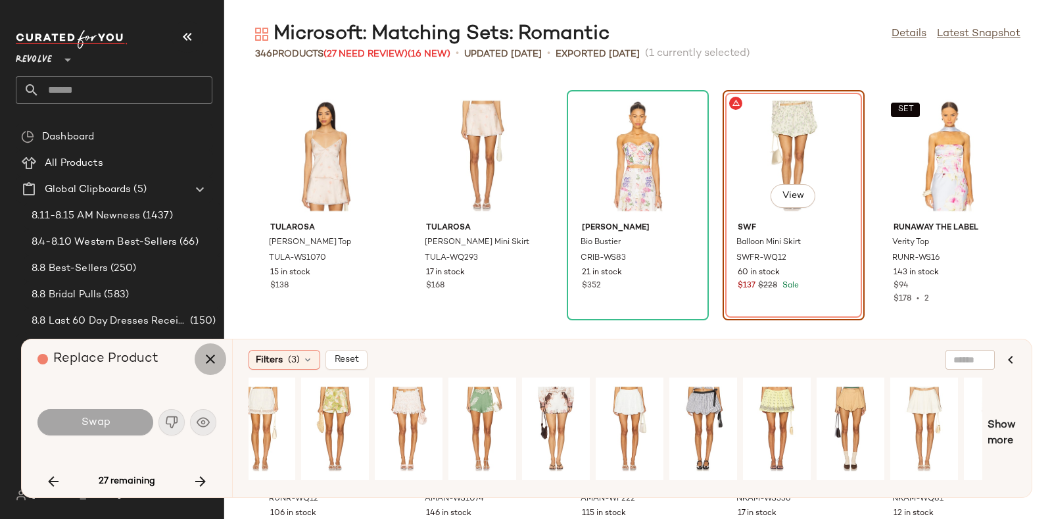
click at [212, 360] on icon "button" at bounding box center [210, 359] width 16 height 16
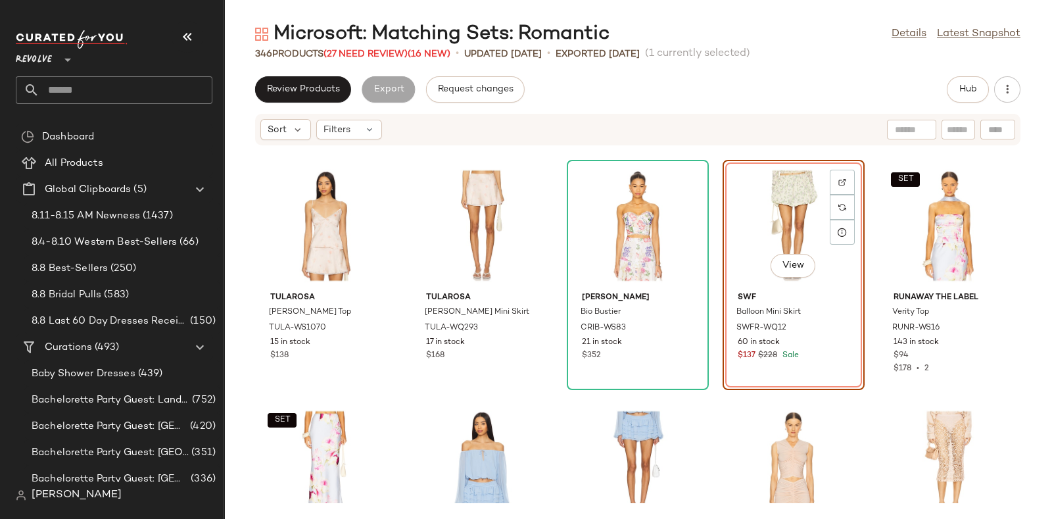
click at [674, 176] on div at bounding box center [637, 225] width 133 height 122
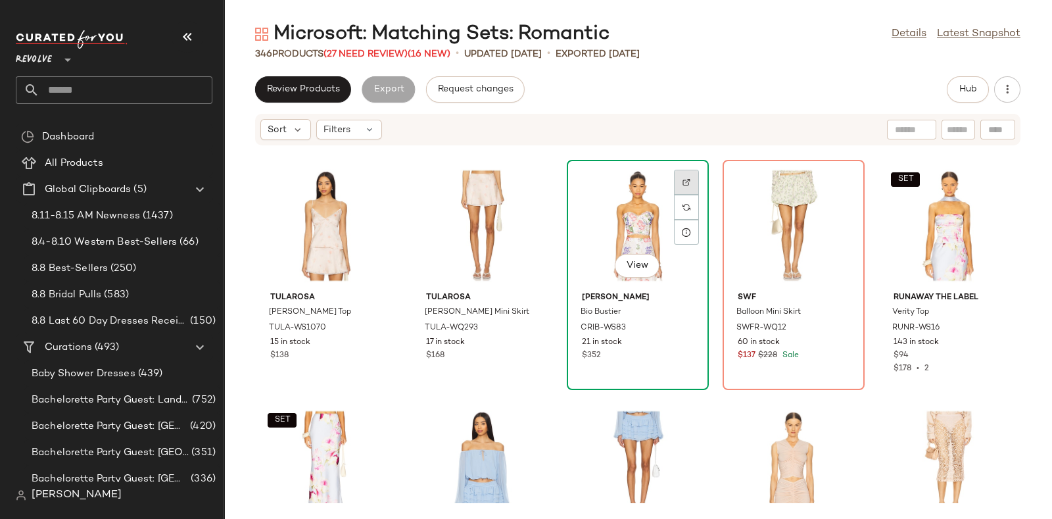
click at [683, 195] on div at bounding box center [686, 207] width 25 height 25
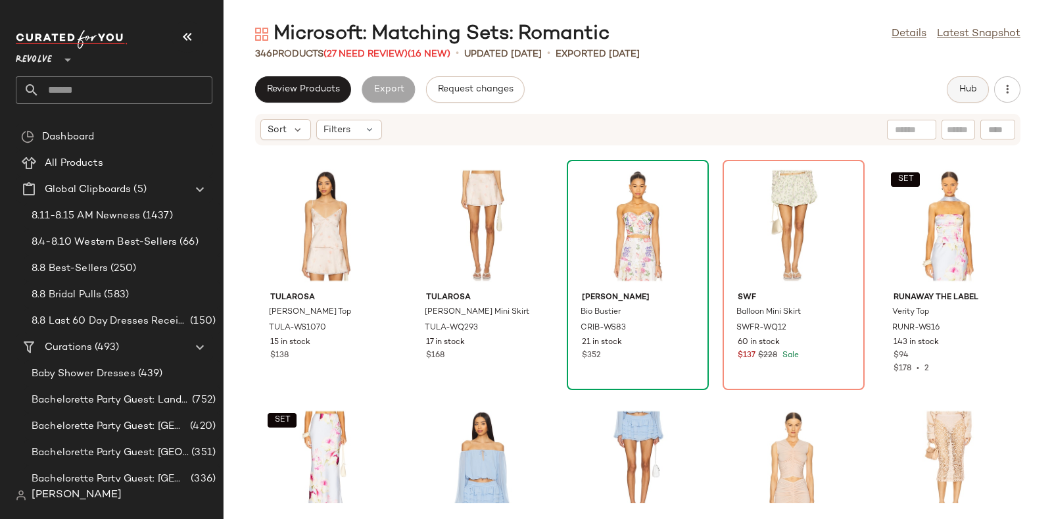
click at [956, 87] on button "Hub" at bounding box center [968, 89] width 42 height 26
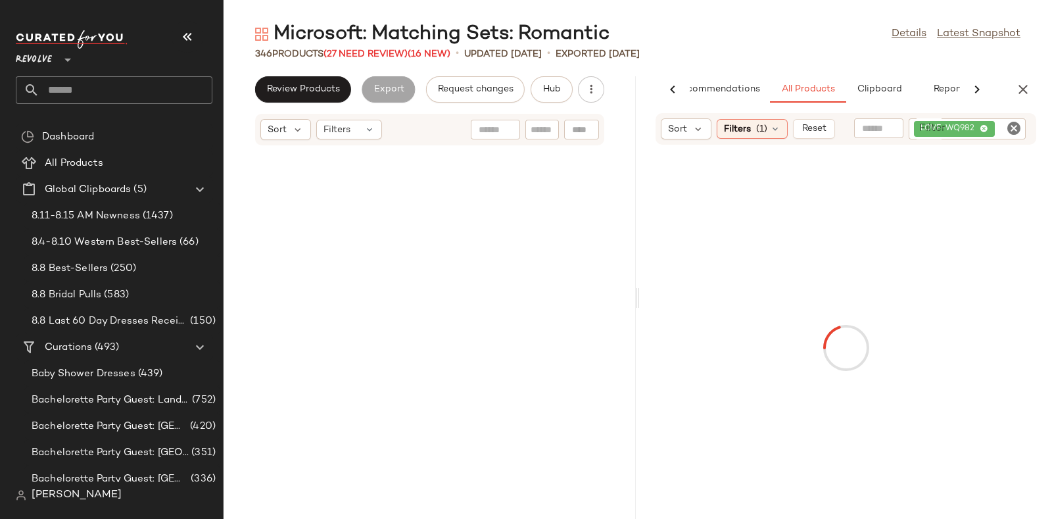
scroll to position [12269, 0]
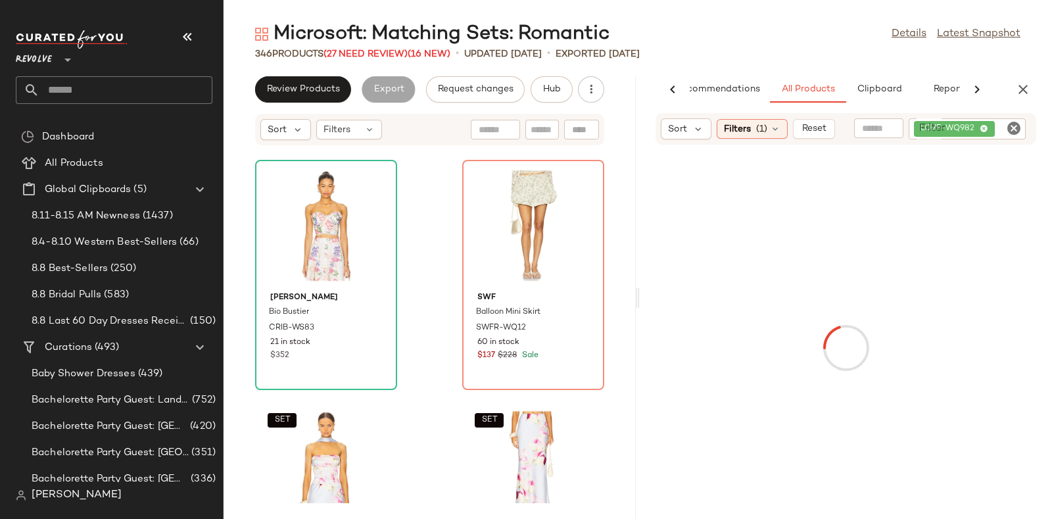
click at [1004, 126] on div "LOVF-WQ982" at bounding box center [966, 128] width 117 height 21
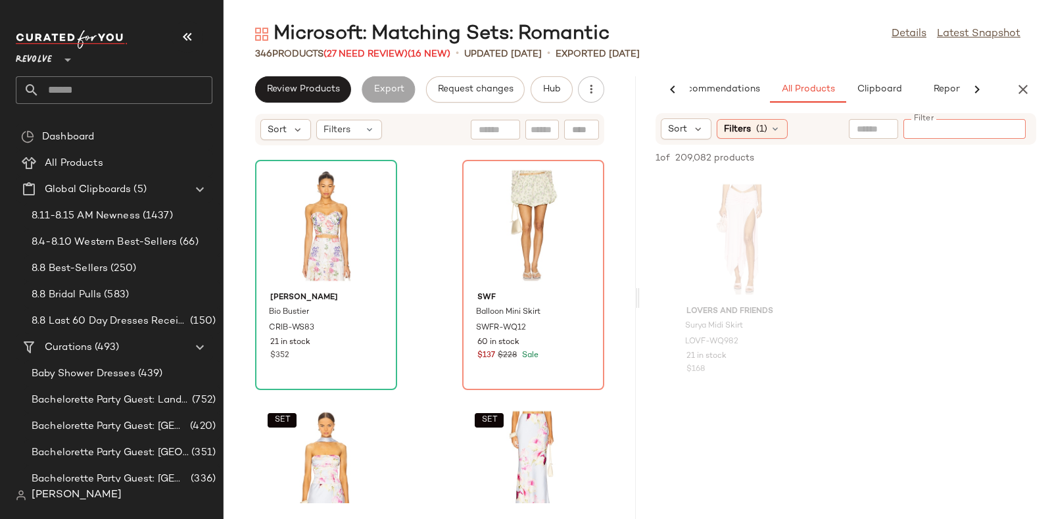
paste input "*********"
type input "*********"
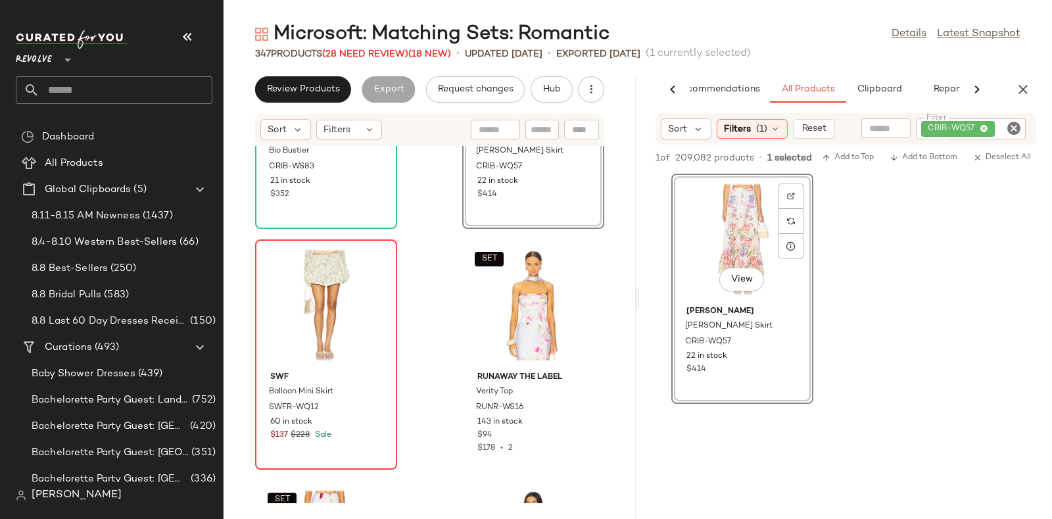
scroll to position [12431, 0]
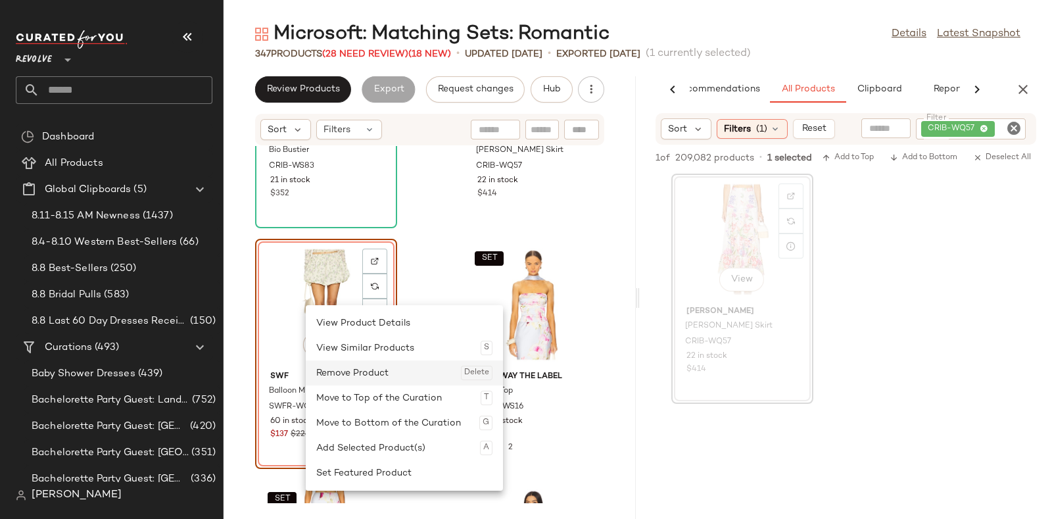
click at [354, 367] on div "Remove Product Delete" at bounding box center [404, 372] width 176 height 25
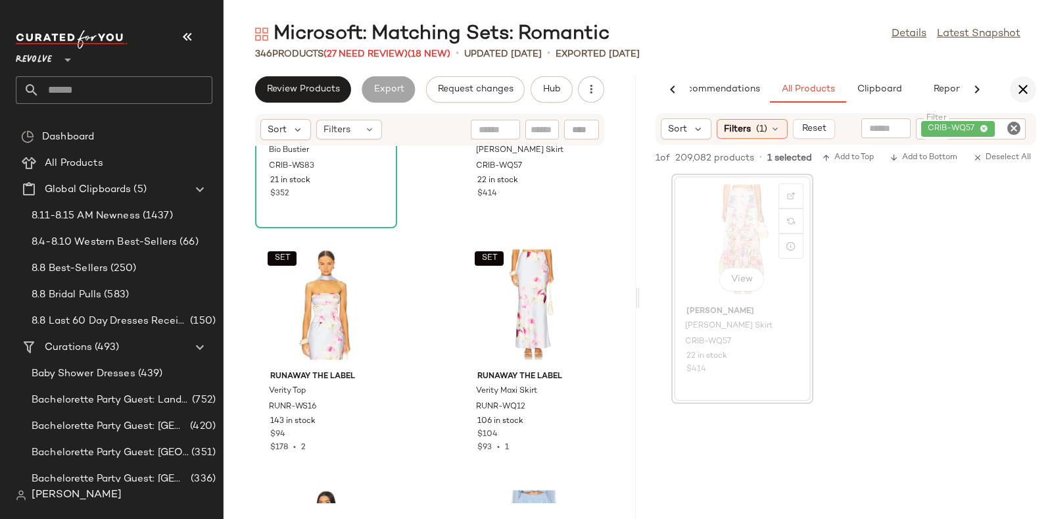
click at [1017, 86] on icon "button" at bounding box center [1023, 90] width 16 height 16
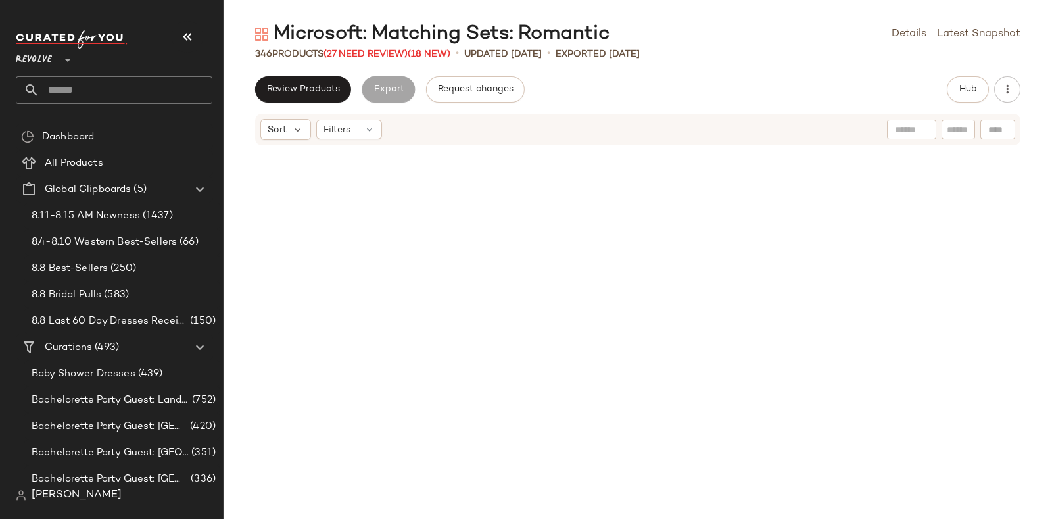
scroll to position [12190, 0]
click at [356, 57] on span "(27 Need Review)" at bounding box center [365, 54] width 84 height 10
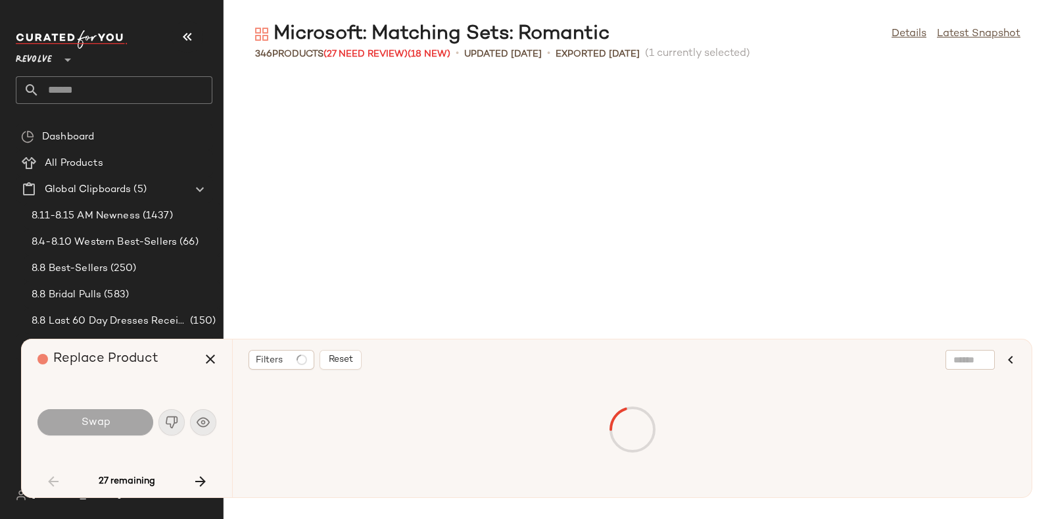
scroll to position [2165, 0]
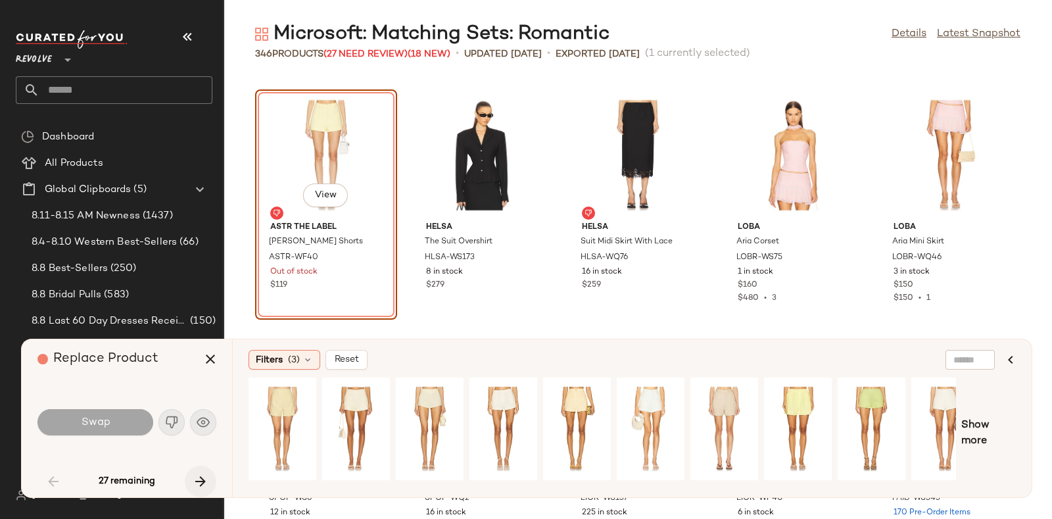
click at [194, 477] on icon "button" at bounding box center [201, 481] width 16 height 16
click at [197, 477] on icon "button" at bounding box center [201, 481] width 16 height 16
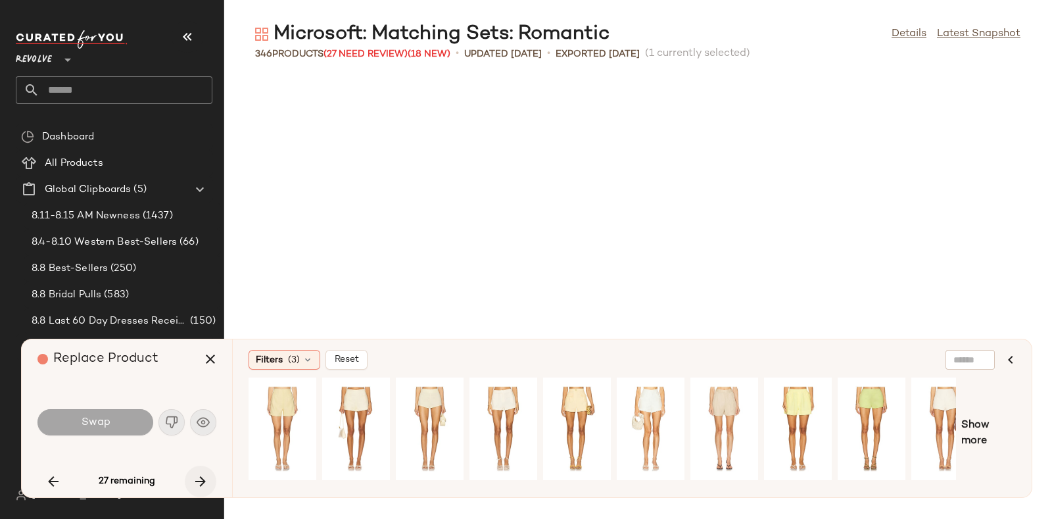
scroll to position [5774, 0]
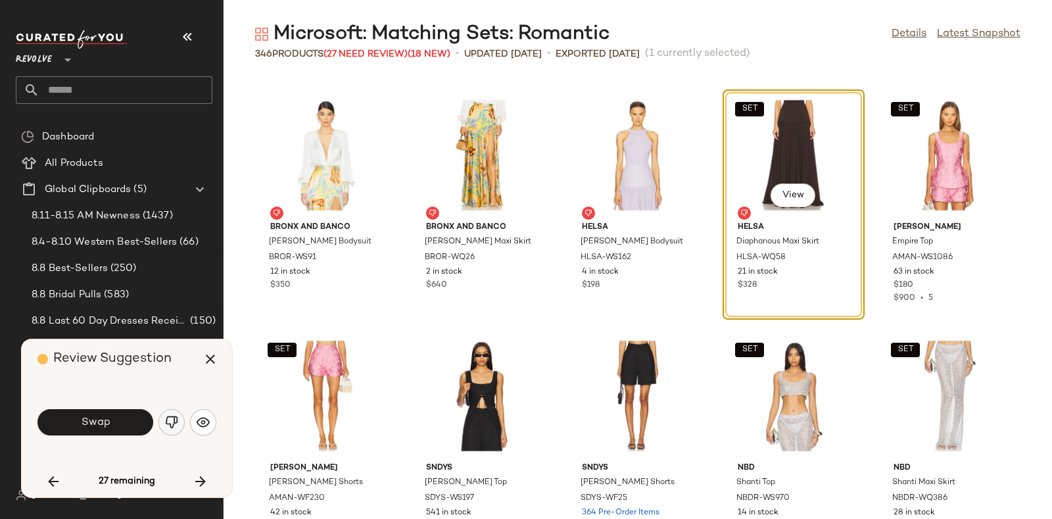
click at [166, 423] on img "button" at bounding box center [171, 421] width 13 height 13
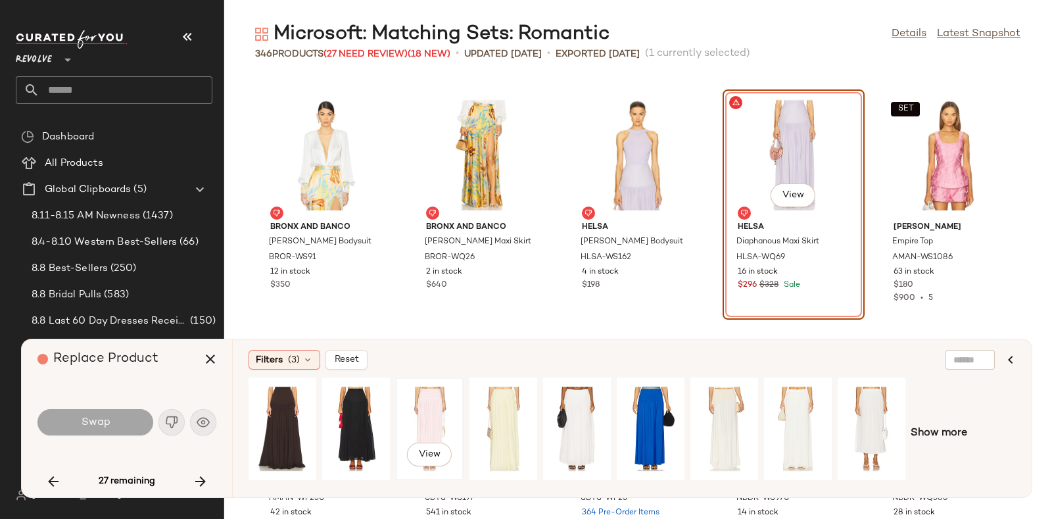
click at [442, 402] on div "View" at bounding box center [429, 428] width 59 height 93
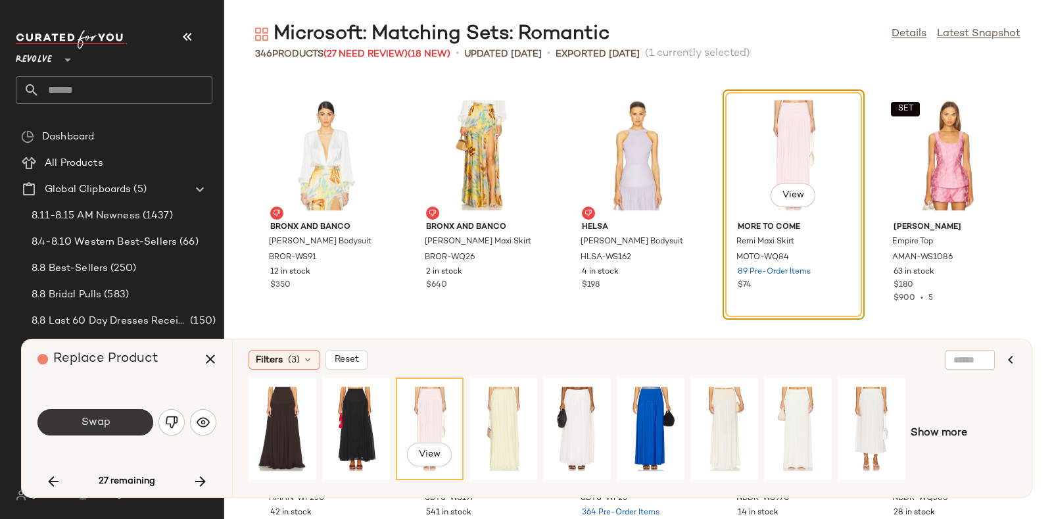
click at [126, 416] on button "Swap" at bounding box center [95, 422] width 116 height 26
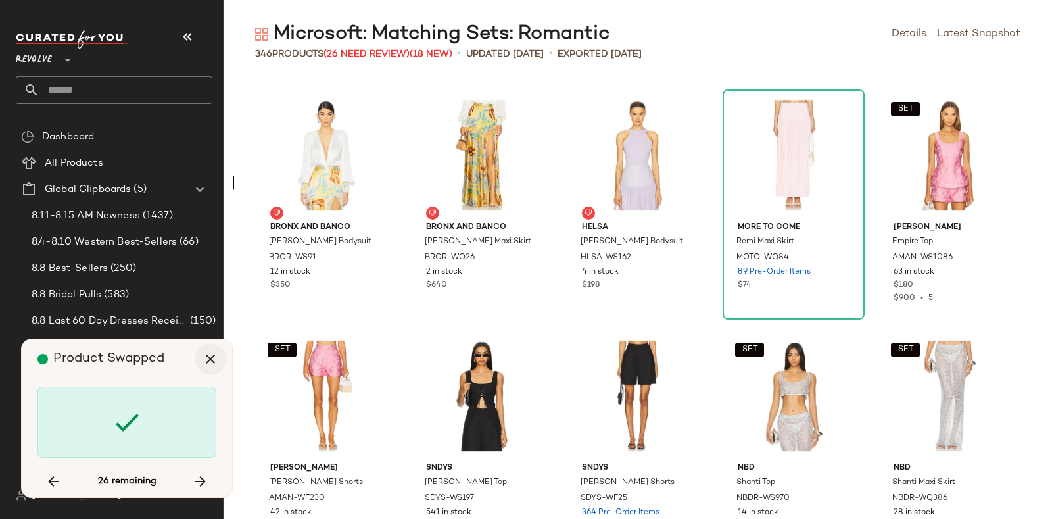
click at [209, 356] on icon "button" at bounding box center [210, 359] width 16 height 16
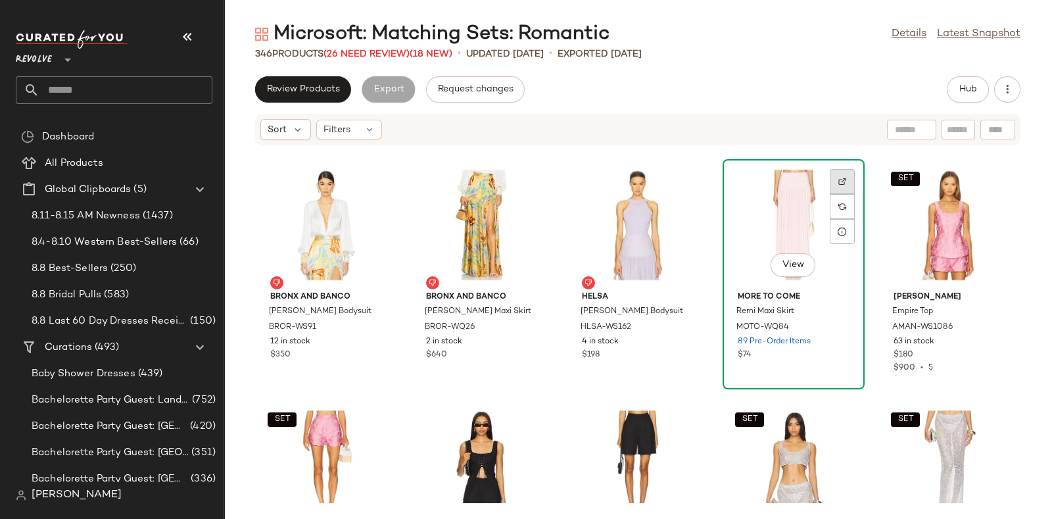
click at [839, 178] on img at bounding box center [842, 181] width 8 height 8
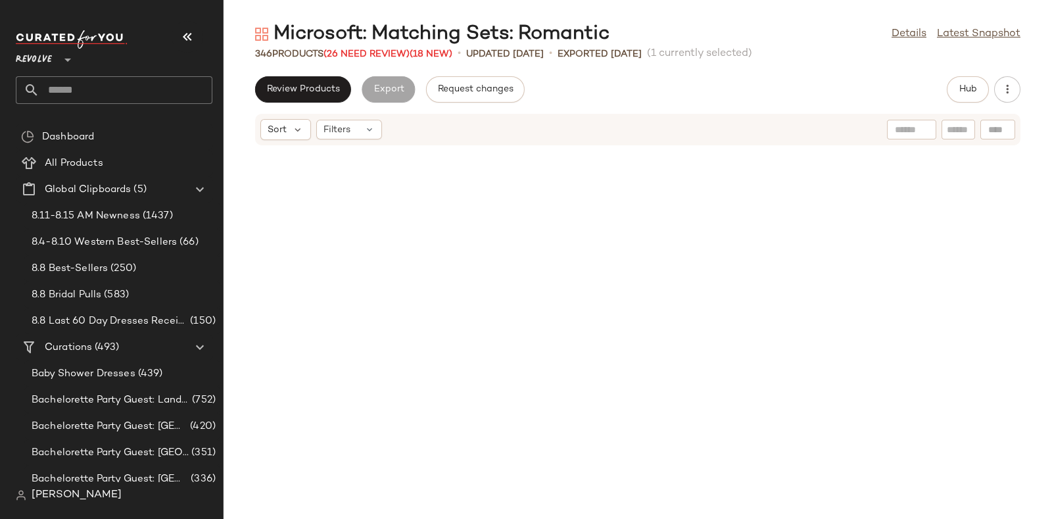
scroll to position [6254, 0]
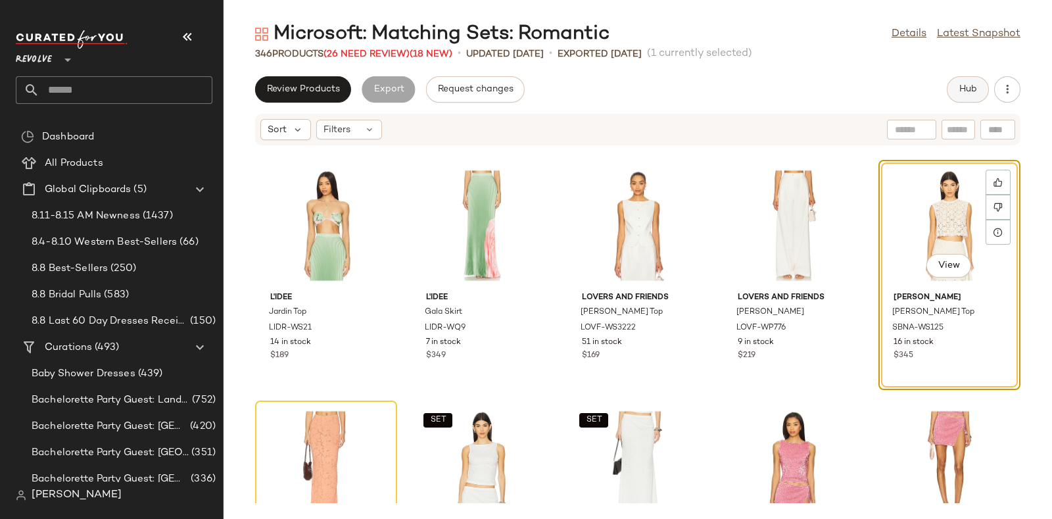
click at [966, 87] on span "Hub" at bounding box center [967, 89] width 18 height 11
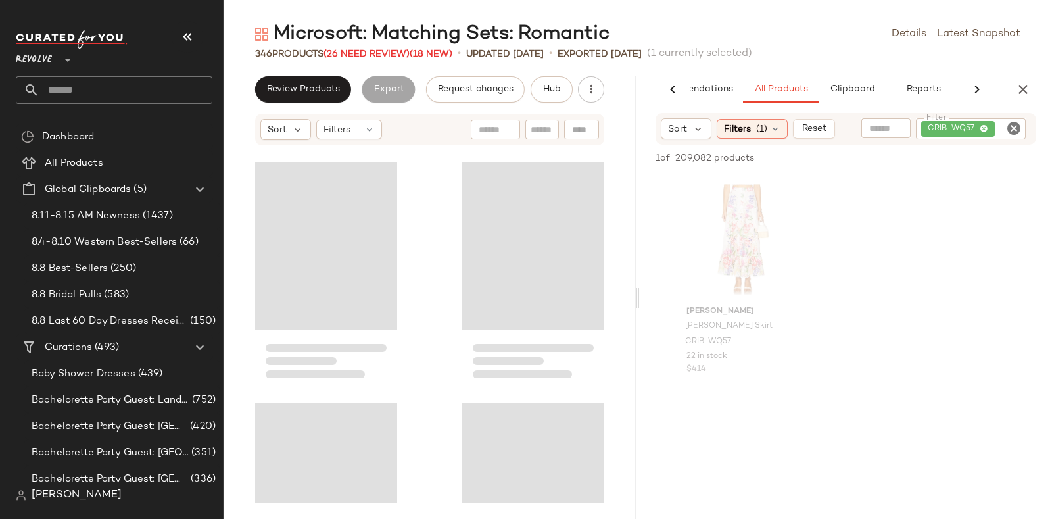
scroll to position [16118, 0]
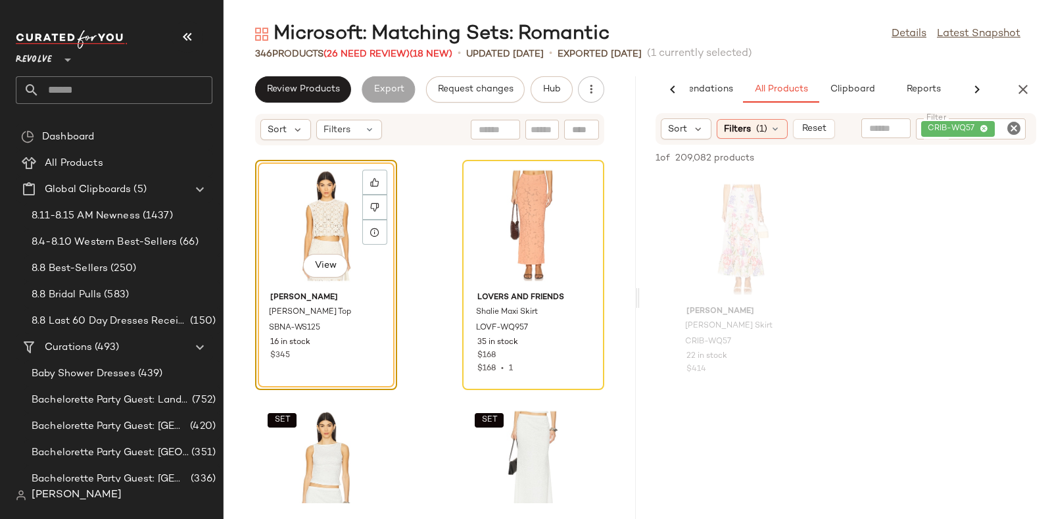
click at [1016, 126] on icon "Clear Filter" at bounding box center [1014, 128] width 16 height 16
paste input "**********"
type input "**********"
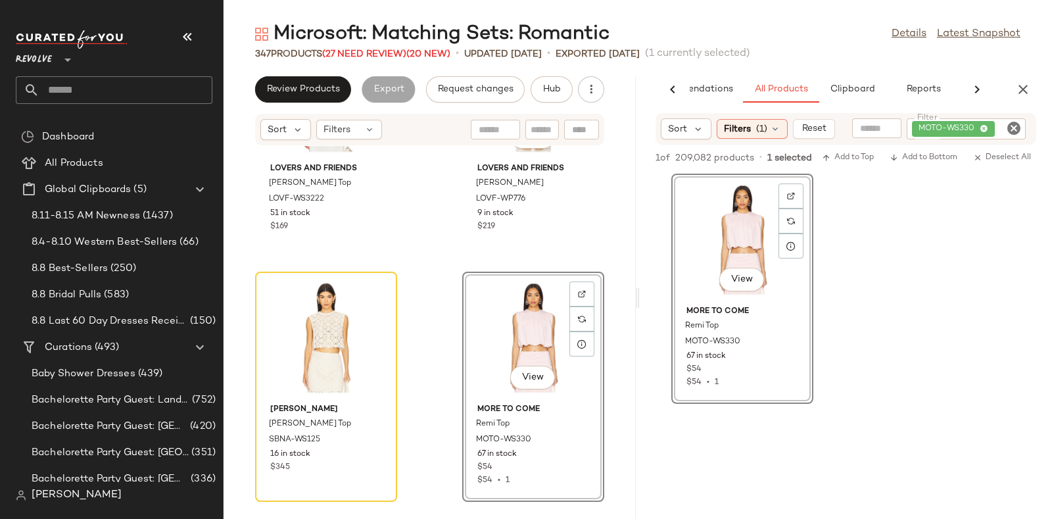
scroll to position [16008, 0]
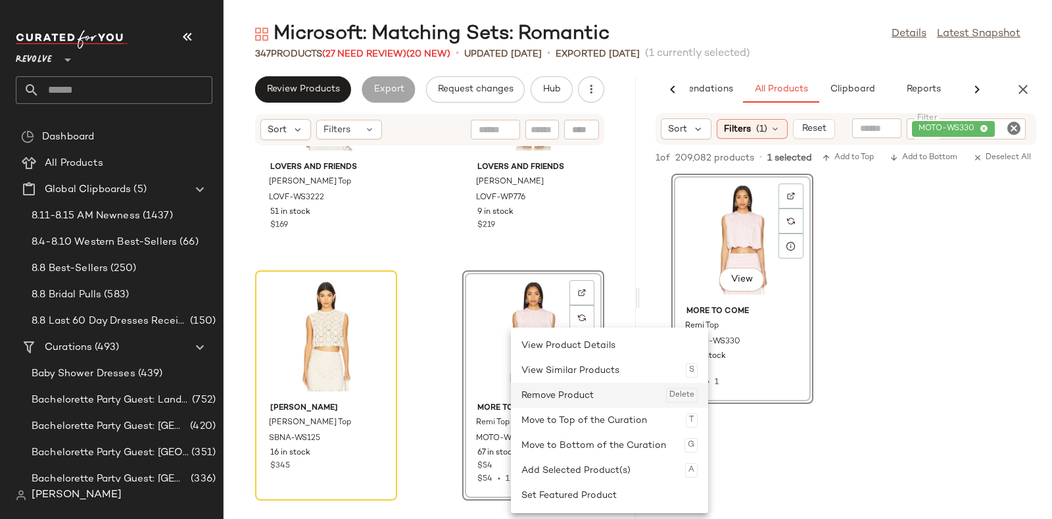
click at [553, 390] on div "Remove Product Delete" at bounding box center [609, 395] width 176 height 25
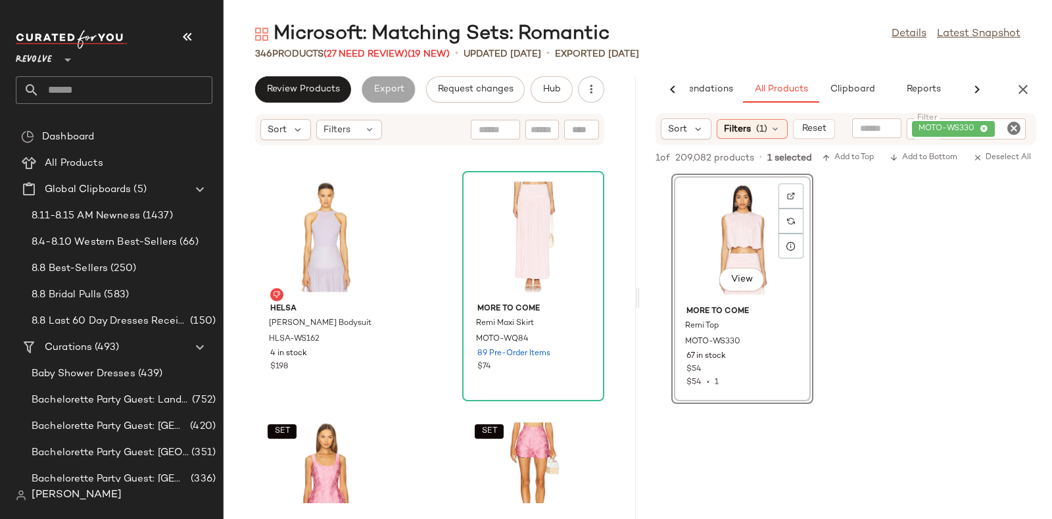
scroll to position [14658, 0]
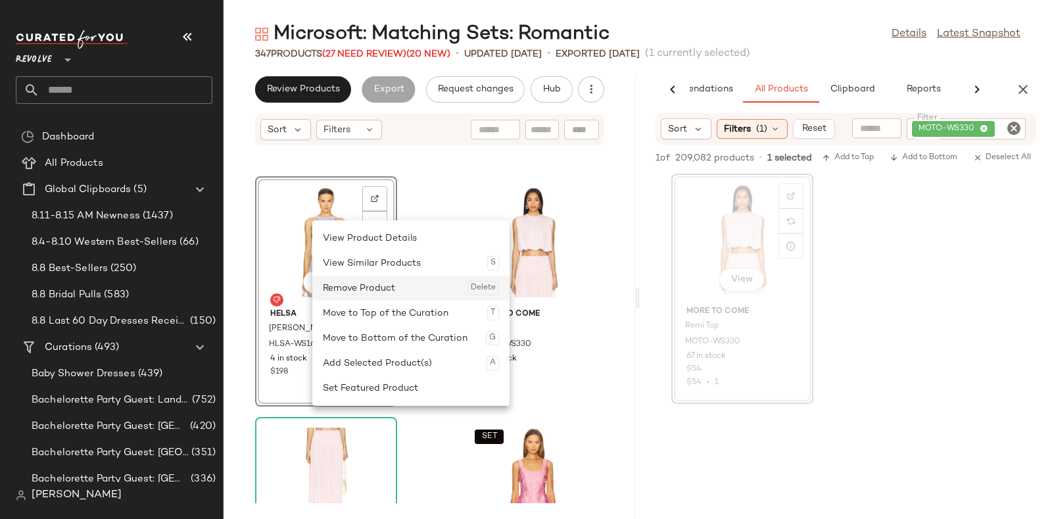
click at [339, 280] on div "Remove Product Delete" at bounding box center [411, 287] width 176 height 25
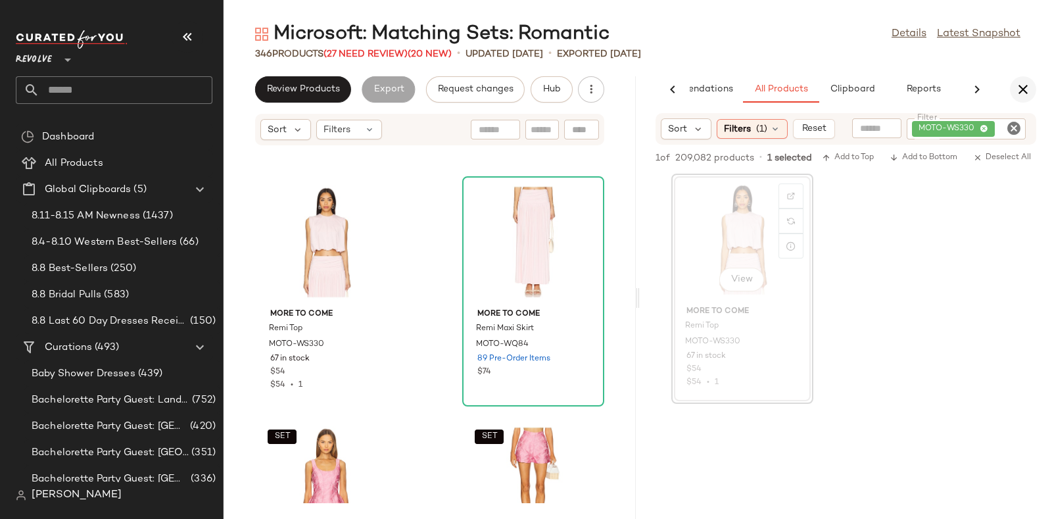
click at [1025, 84] on icon "button" at bounding box center [1023, 90] width 16 height 16
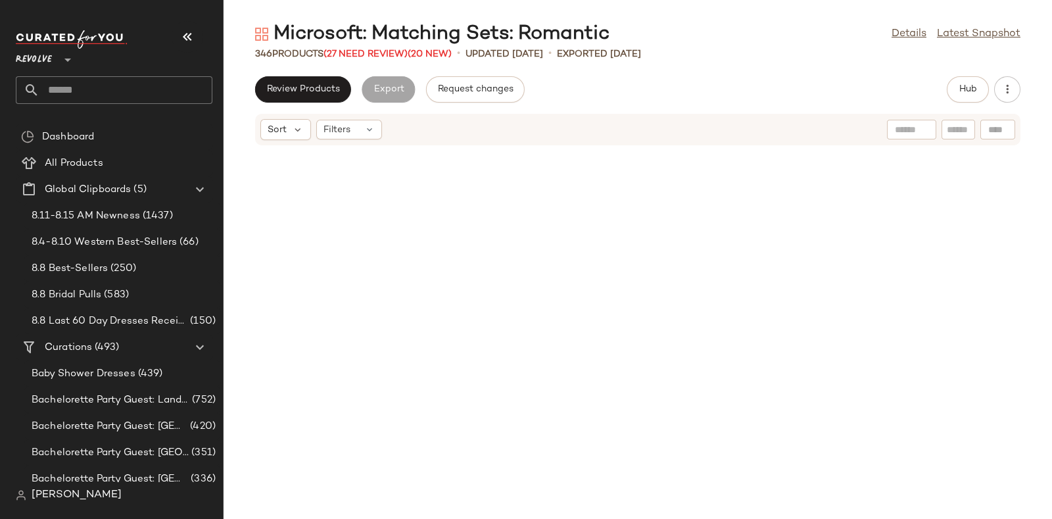
scroll to position [14418, 0]
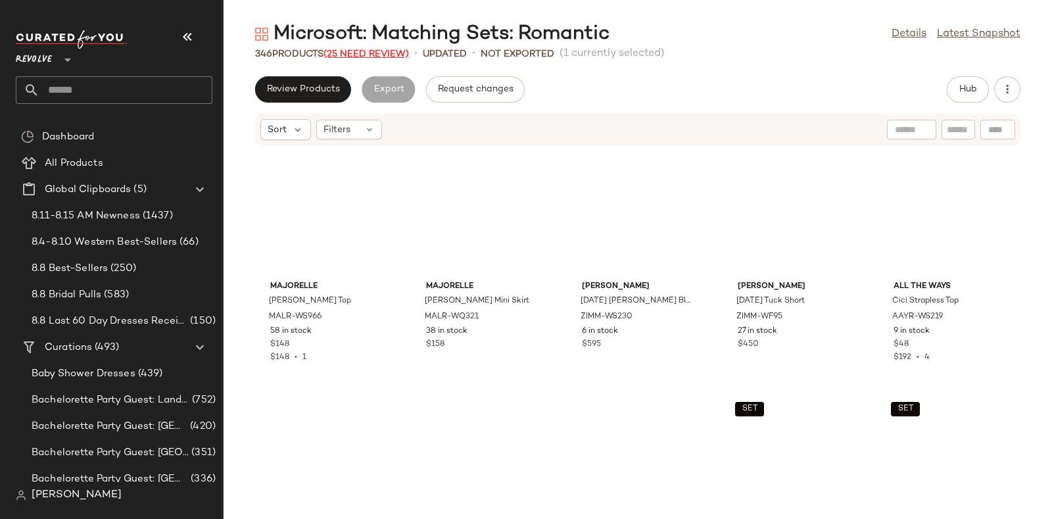
click at [387, 49] on span "(25 Need Review)" at bounding box center [365, 54] width 85 height 10
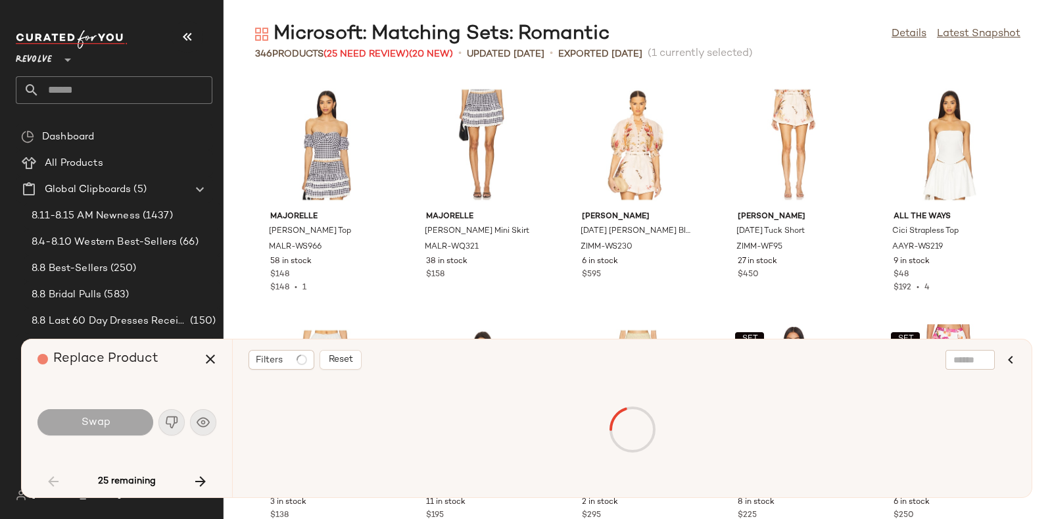
scroll to position [2165, 0]
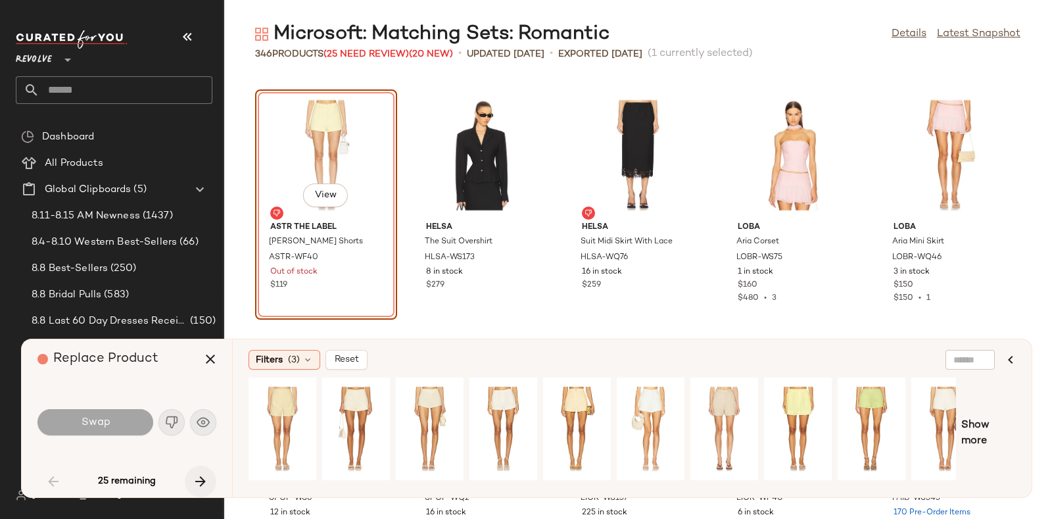
click at [197, 474] on icon "button" at bounding box center [201, 481] width 16 height 16
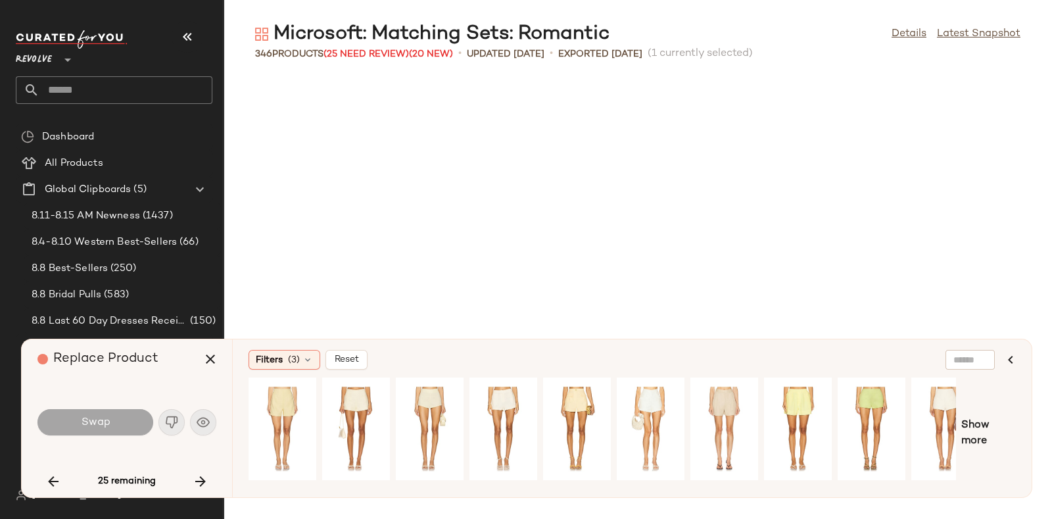
scroll to position [6254, 0]
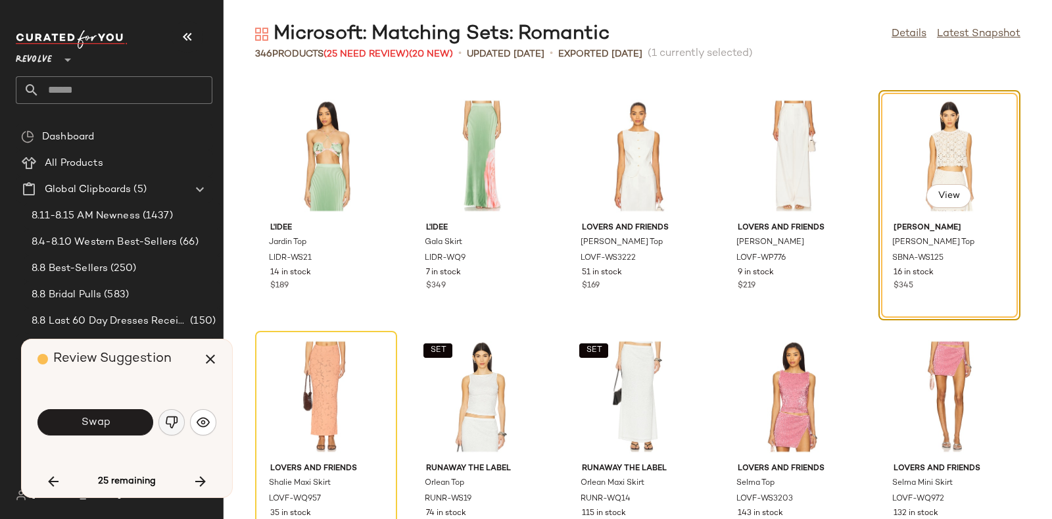
click at [168, 419] on img "button" at bounding box center [171, 421] width 13 height 13
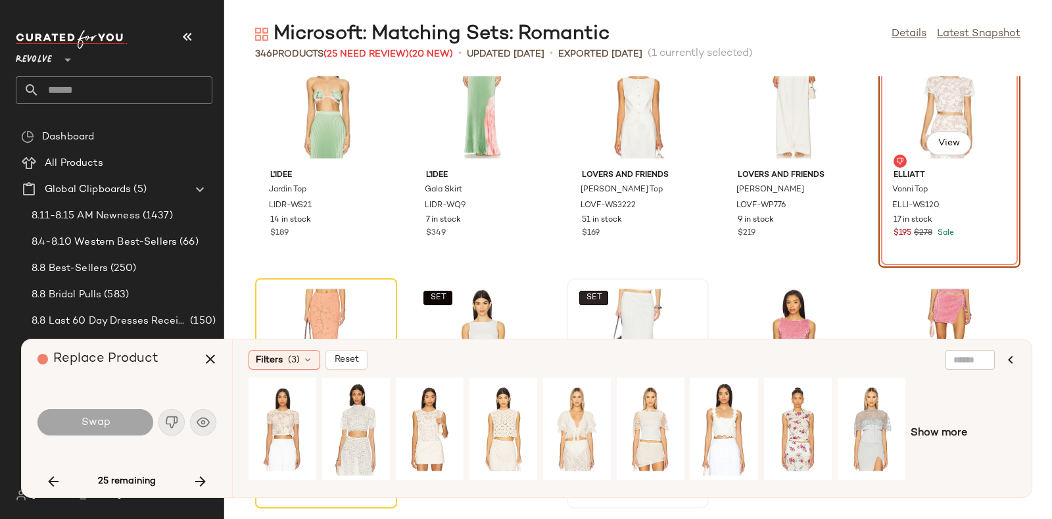
scroll to position [6353, 0]
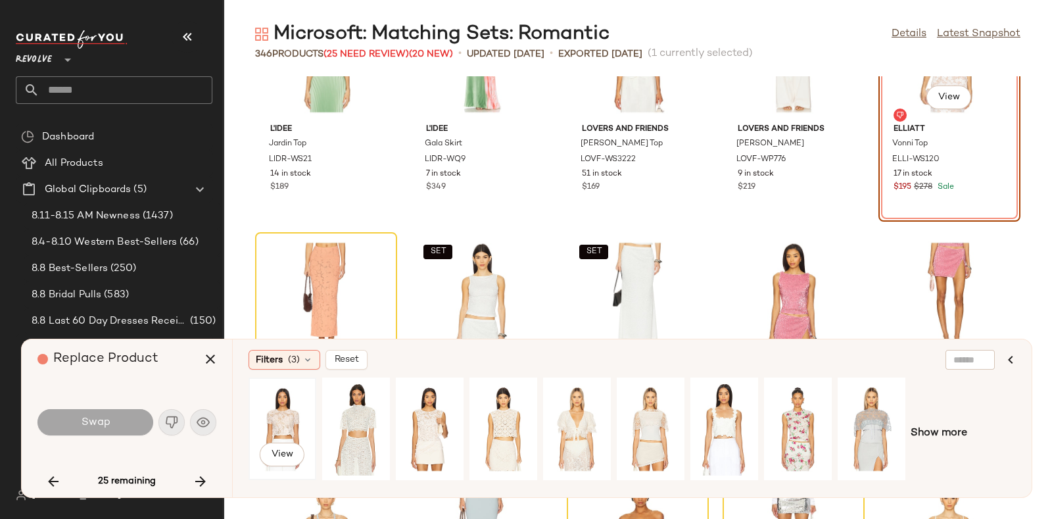
click at [281, 420] on div "View" at bounding box center [282, 428] width 59 height 93
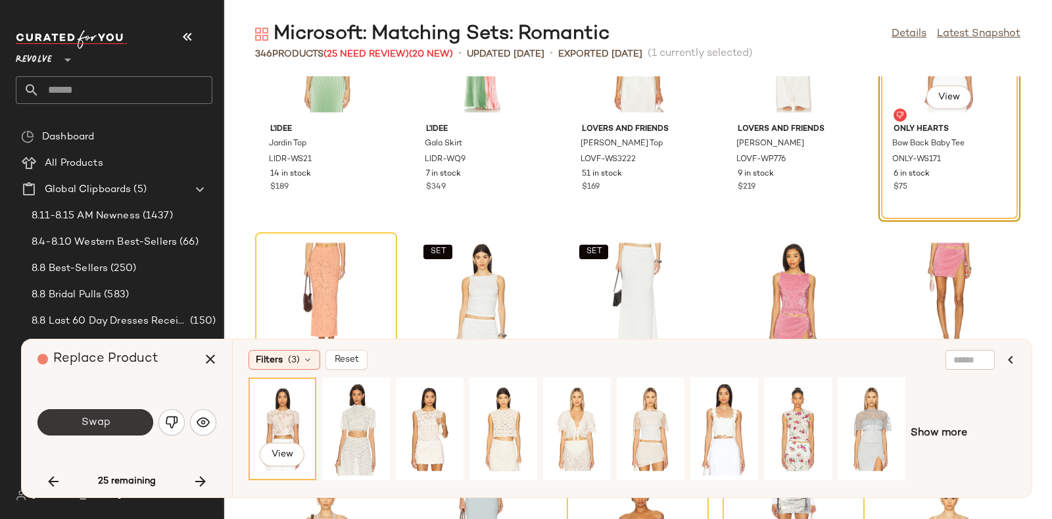
click at [122, 422] on button "Swap" at bounding box center [95, 422] width 116 height 26
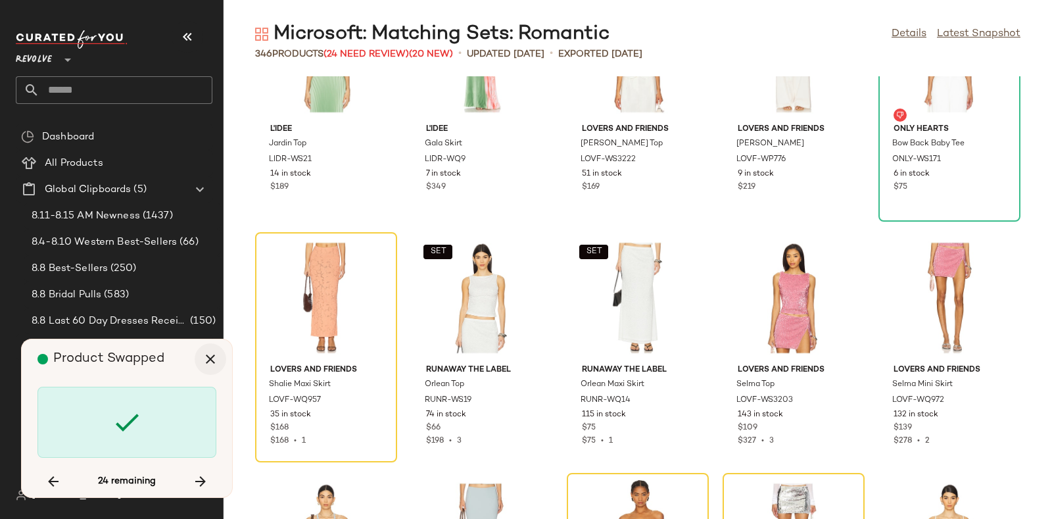
click at [207, 359] on icon "button" at bounding box center [210, 359] width 16 height 16
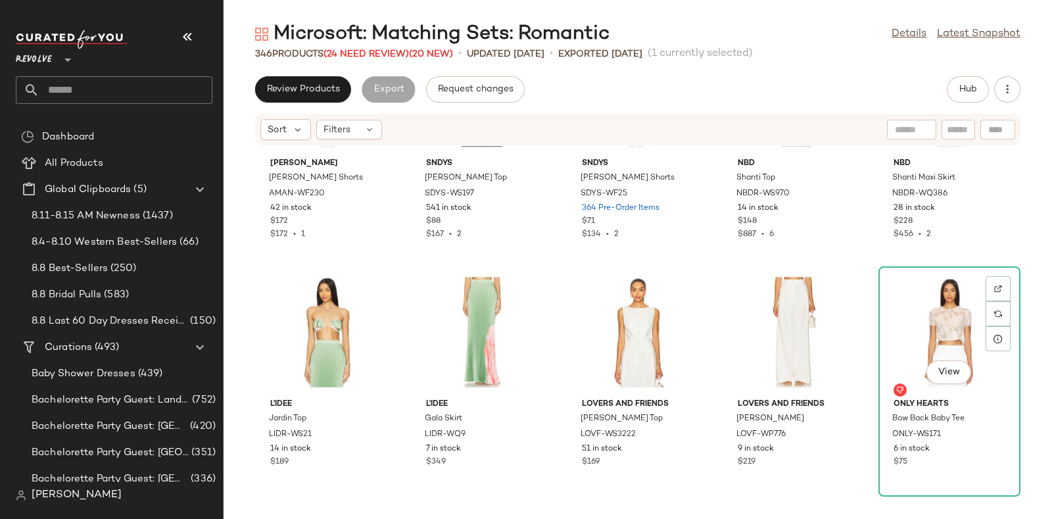
scroll to position [6495, 0]
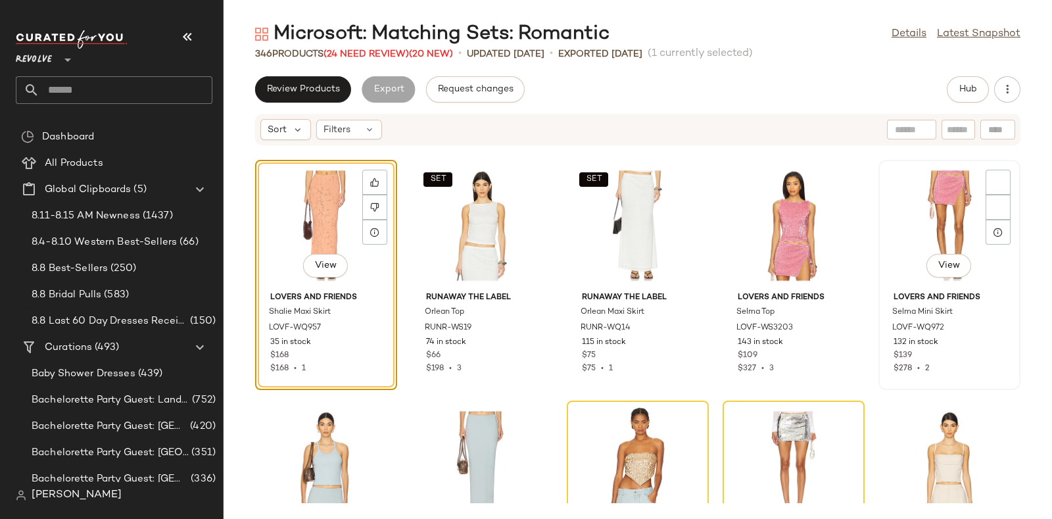
click at [993, 287] on div "Lovers and Friends Selma Mini Skirt LOVF-WQ972 132 in stock $139 $278 • 2" at bounding box center [949, 331] width 133 height 88
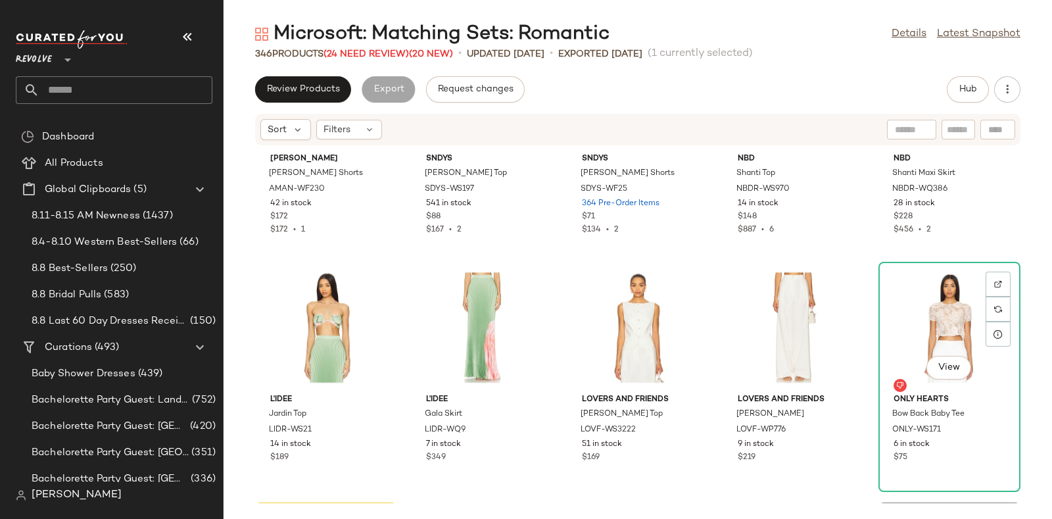
scroll to position [6147, 0]
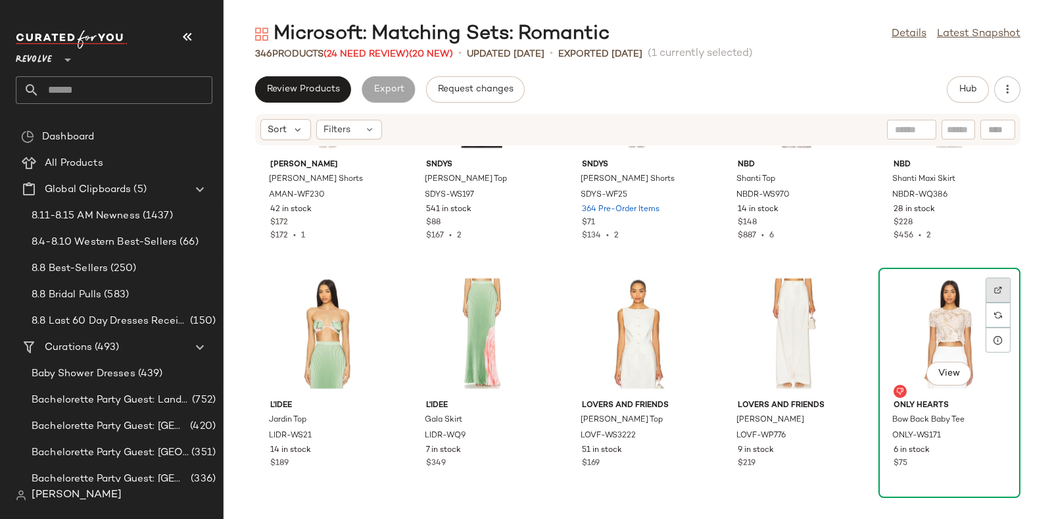
click at [994, 287] on img at bounding box center [998, 290] width 8 height 8
click at [994, 315] on img at bounding box center [998, 315] width 8 height 8
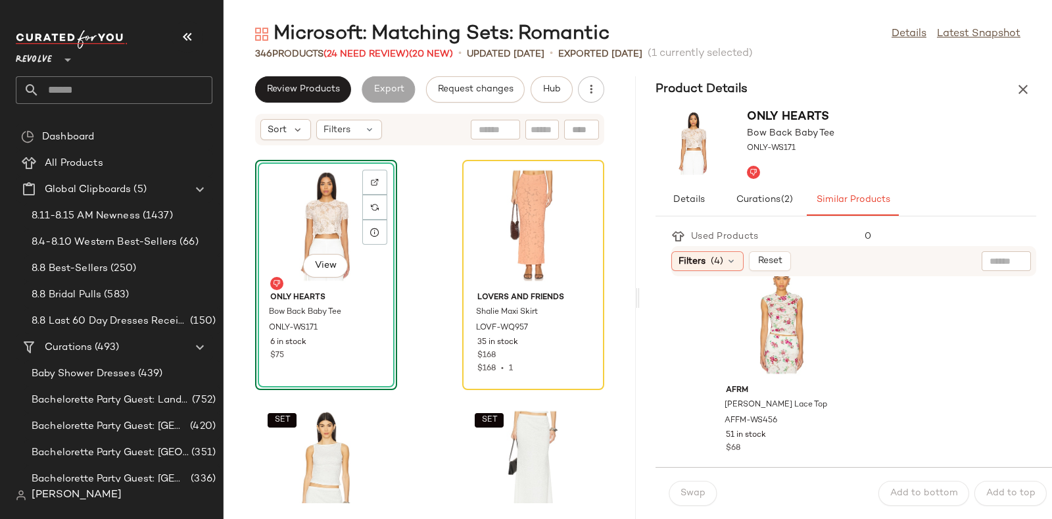
scroll to position [756, 0]
click at [783, 310] on div "View" at bounding box center [781, 318] width 133 height 122
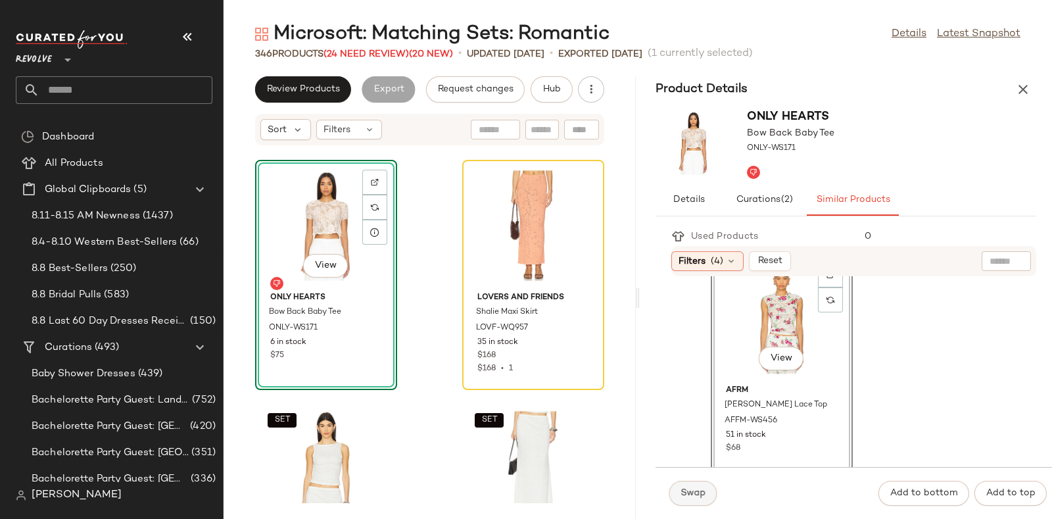
click at [693, 492] on span "Swap" at bounding box center [693, 493] width 26 height 11
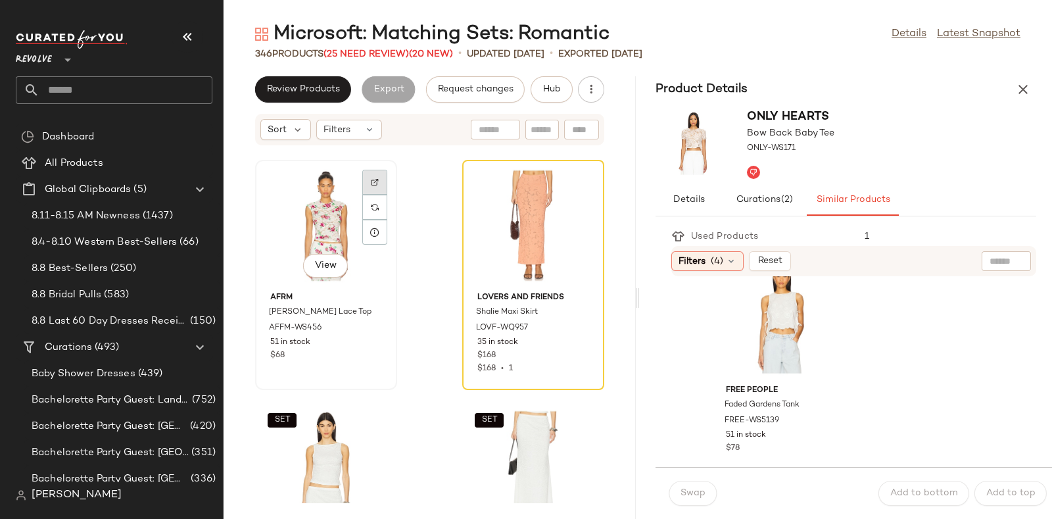
click at [379, 195] on div at bounding box center [374, 207] width 25 height 25
click at [538, 87] on button "Hub" at bounding box center [551, 89] width 42 height 26
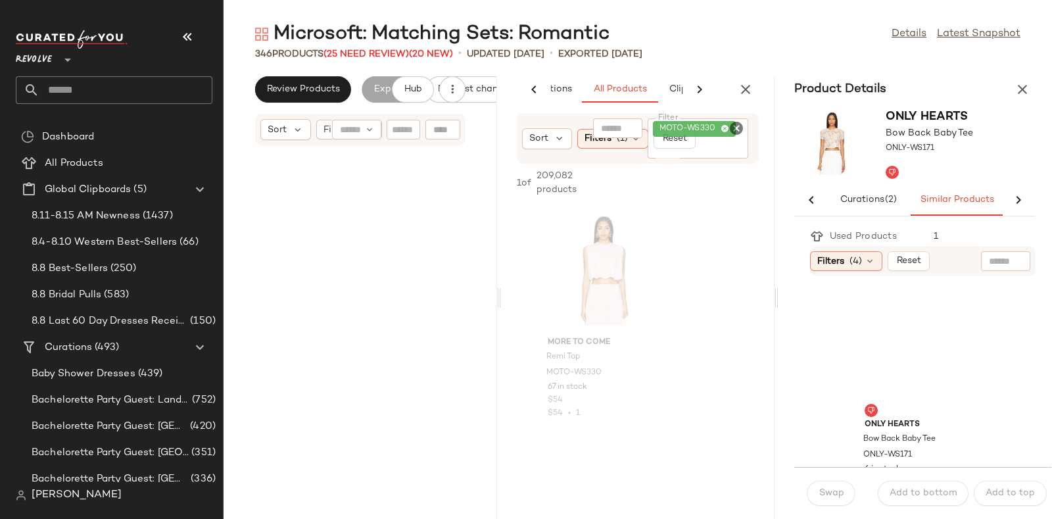
scroll to position [0, 69]
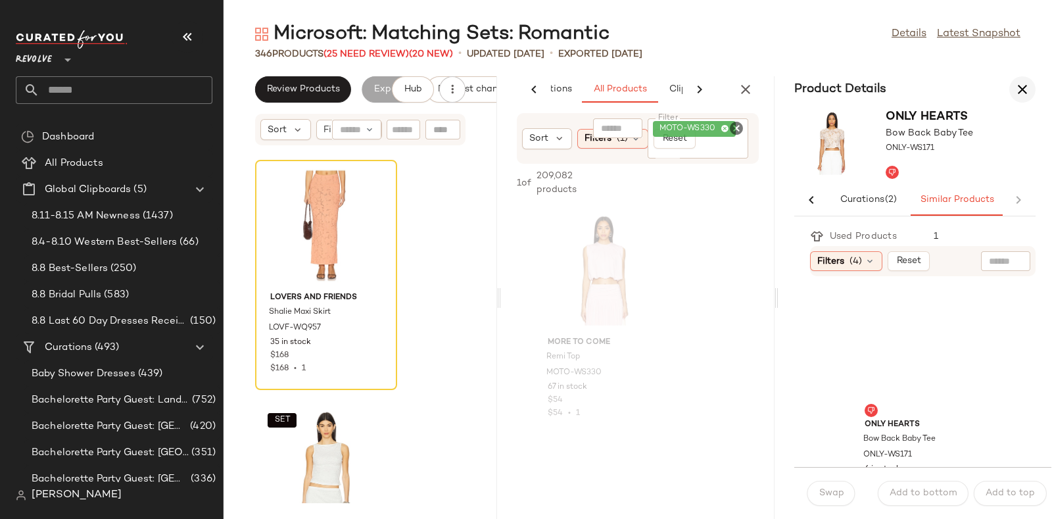
click at [1019, 83] on icon "button" at bounding box center [1022, 90] width 16 height 16
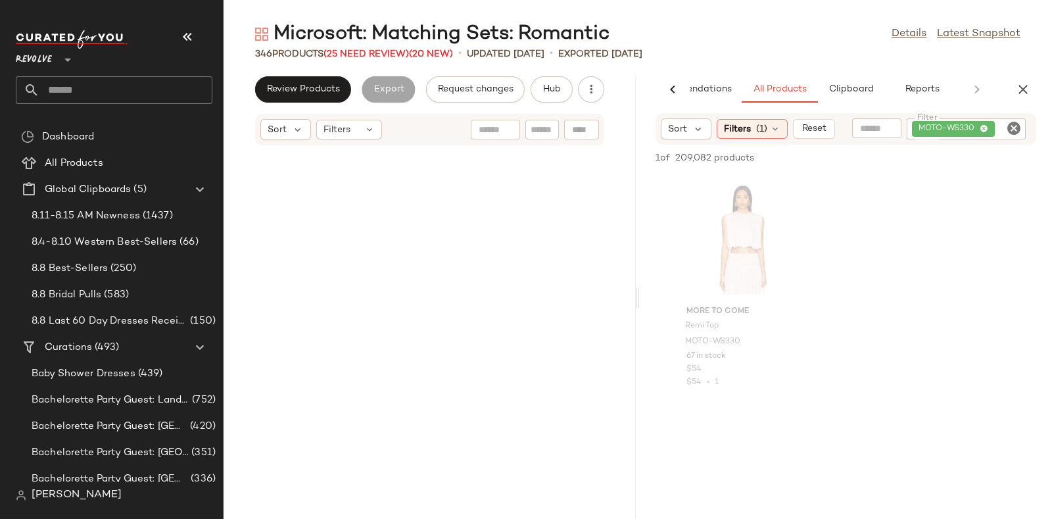
scroll to position [16118, 0]
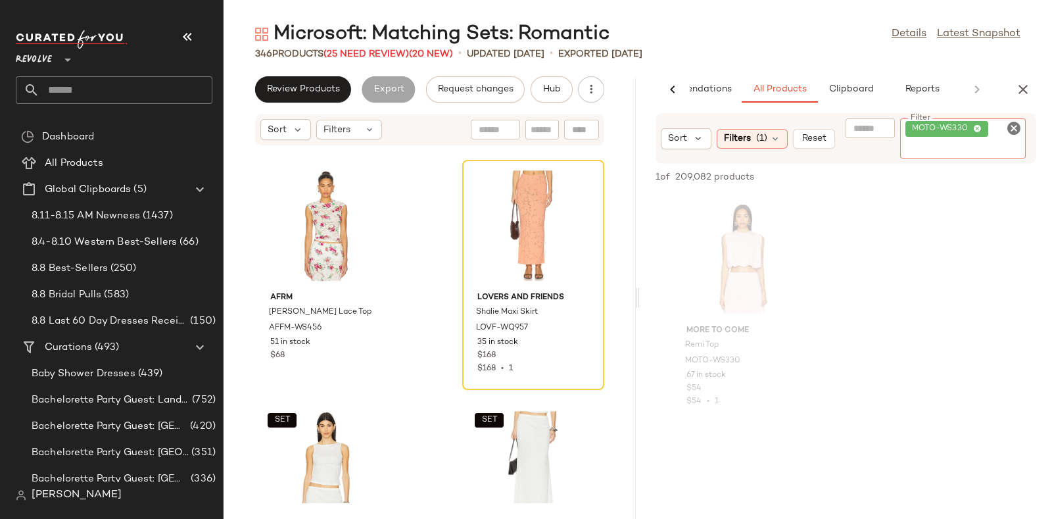
click at [1023, 133] on div "MOTO-WS330" at bounding box center [963, 138] width 126 height 40
click at [1012, 128] on icon "Clear Filter" at bounding box center [1014, 128] width 16 height 16
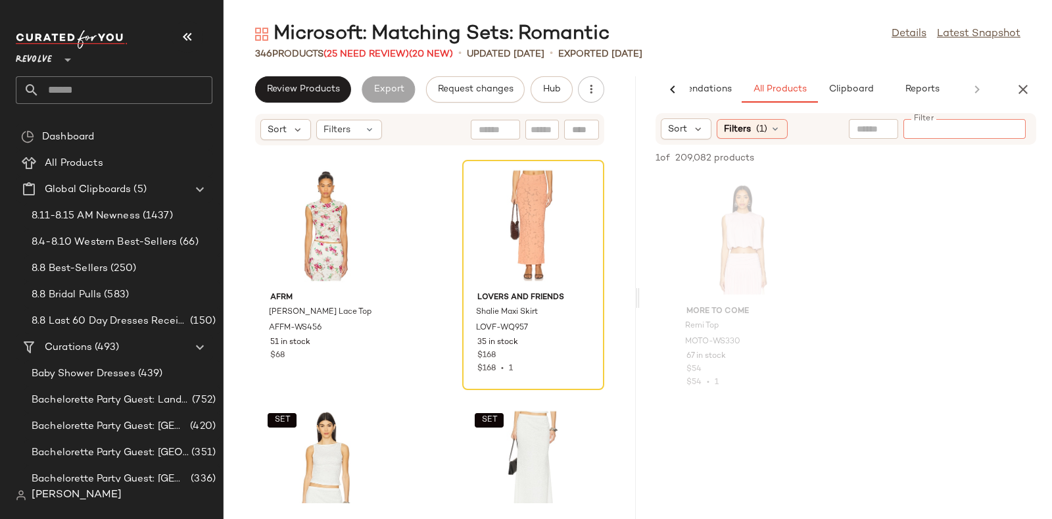
paste input "*********"
type input "*********"
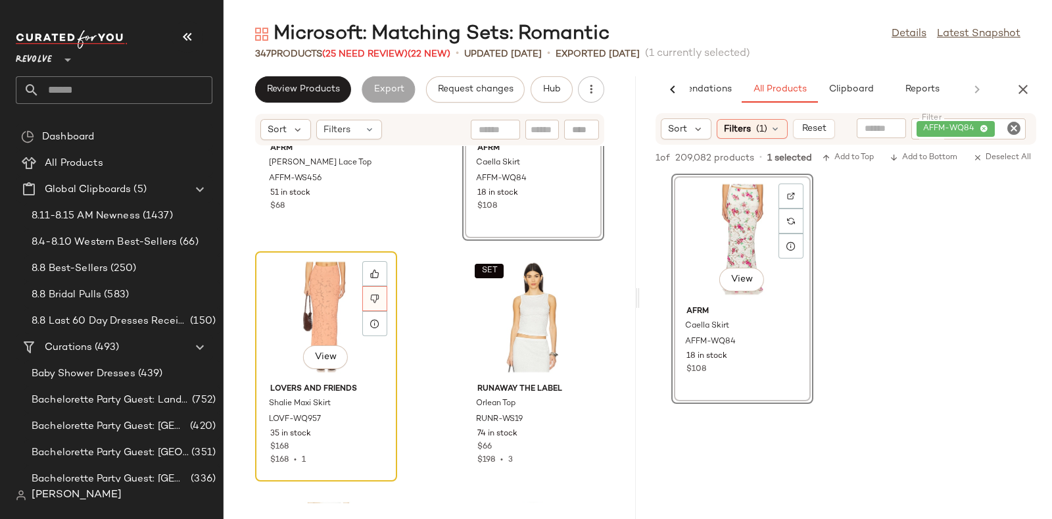
scroll to position [16268, 0]
click at [379, 297] on icon at bounding box center [374, 297] width 9 height 9
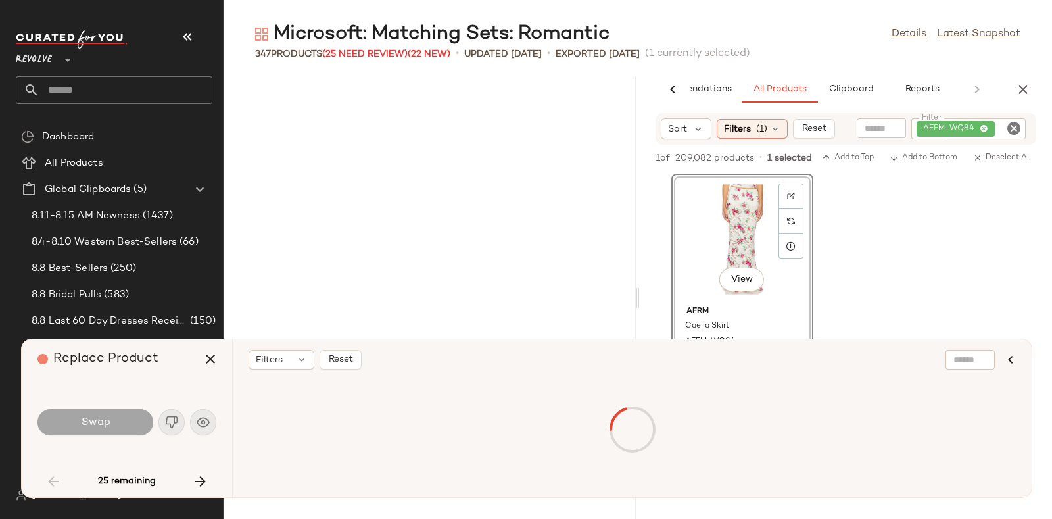
scroll to position [5292, 0]
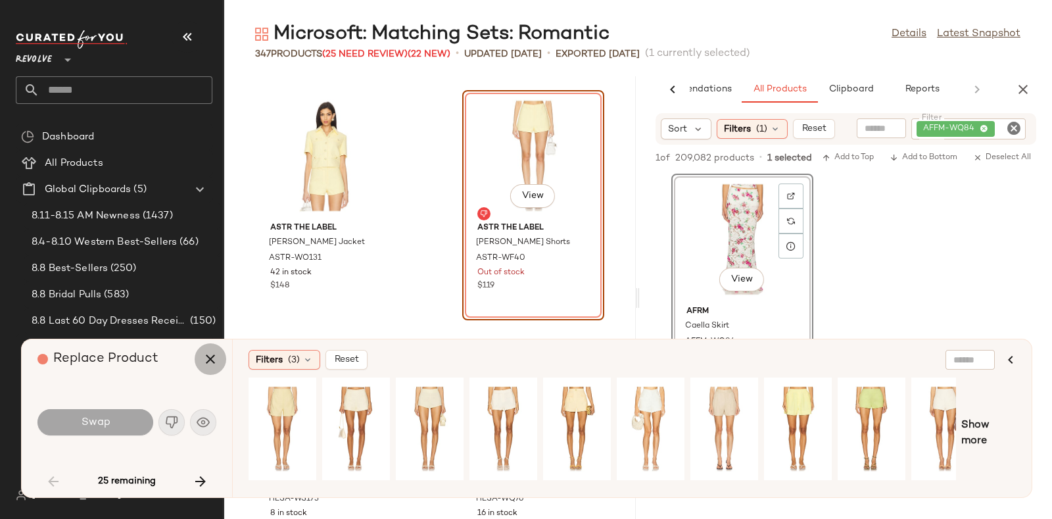
drag, startPoint x: 299, startPoint y: 287, endPoint x: 210, endPoint y: 362, distance: 115.7
click at [210, 362] on icon "button" at bounding box center [210, 359] width 16 height 16
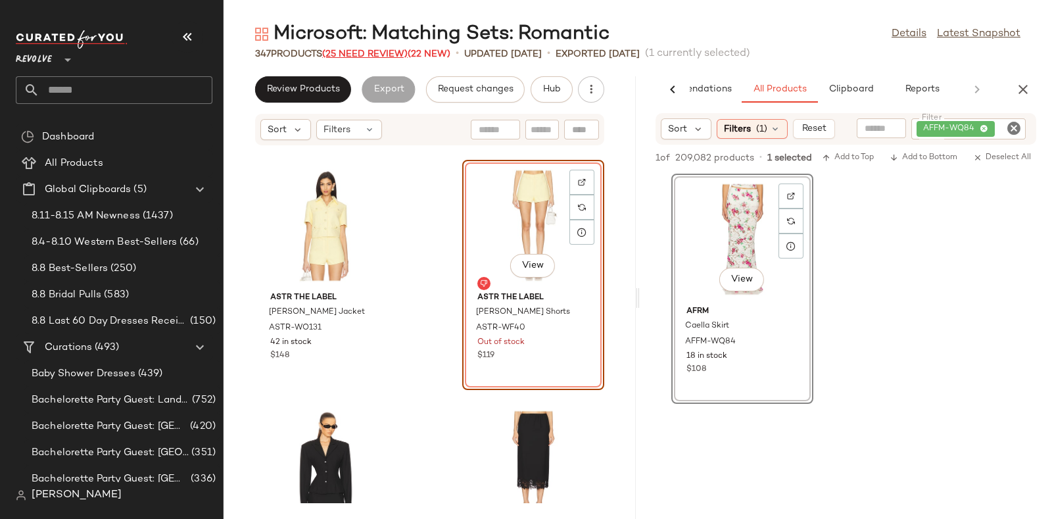
click at [387, 50] on span "(25 Need Review)" at bounding box center [364, 54] width 85 height 10
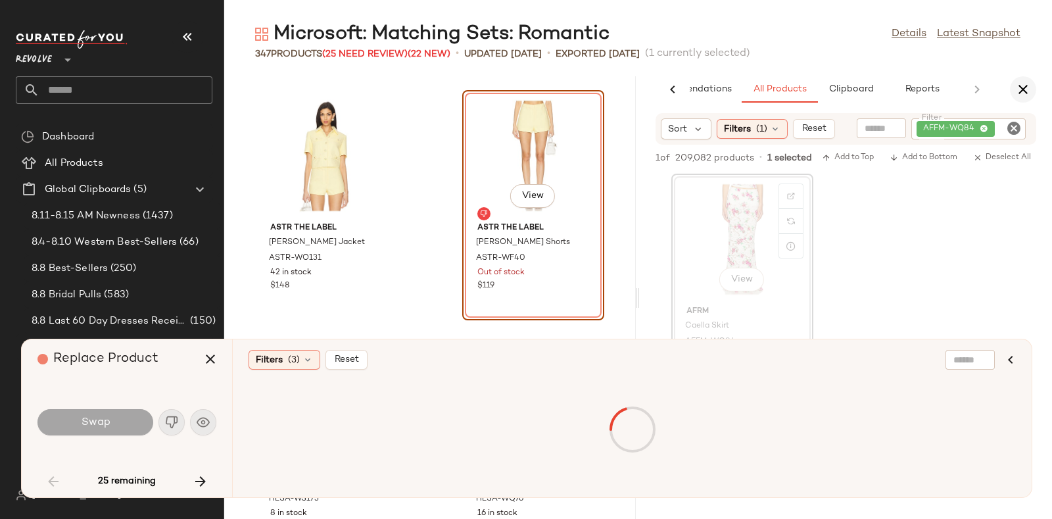
click at [1023, 83] on icon "button" at bounding box center [1023, 90] width 16 height 16
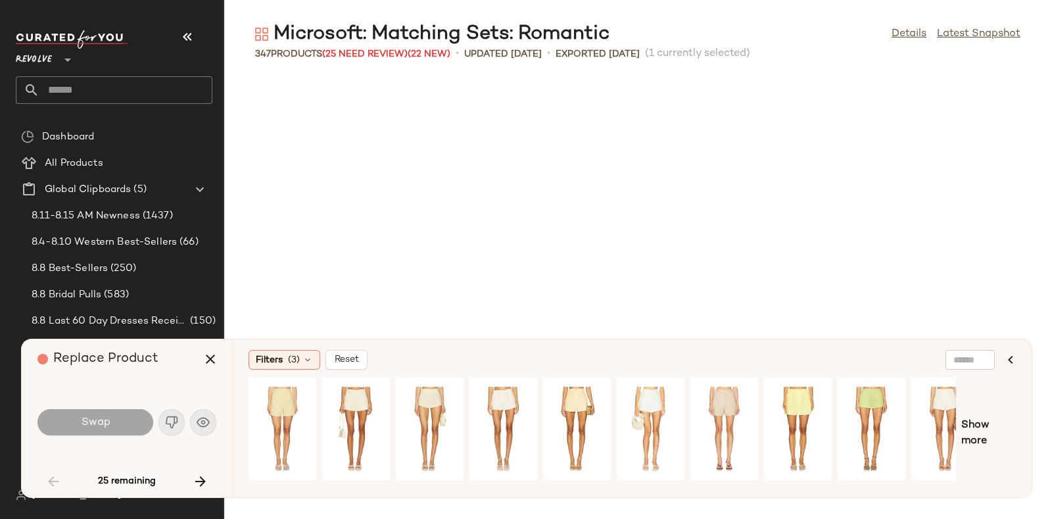
scroll to position [2165, 0]
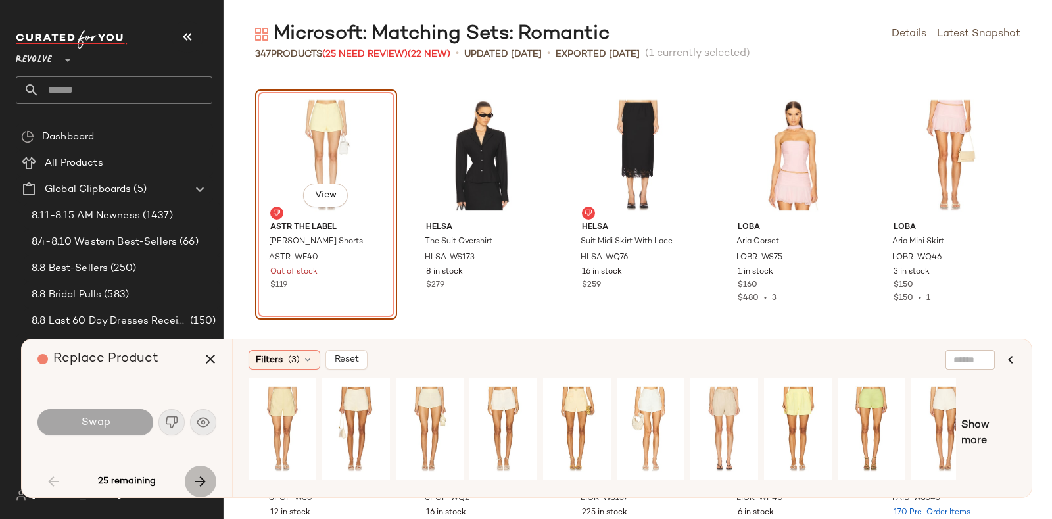
click at [201, 477] on icon "button" at bounding box center [201, 481] width 16 height 16
click at [200, 476] on icon "button" at bounding box center [201, 481] width 16 height 16
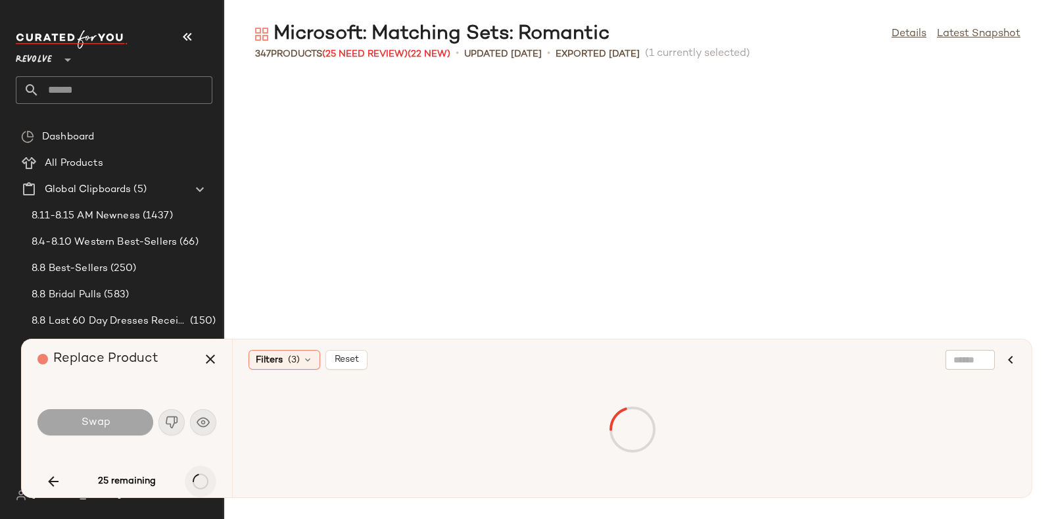
scroll to position [6495, 0]
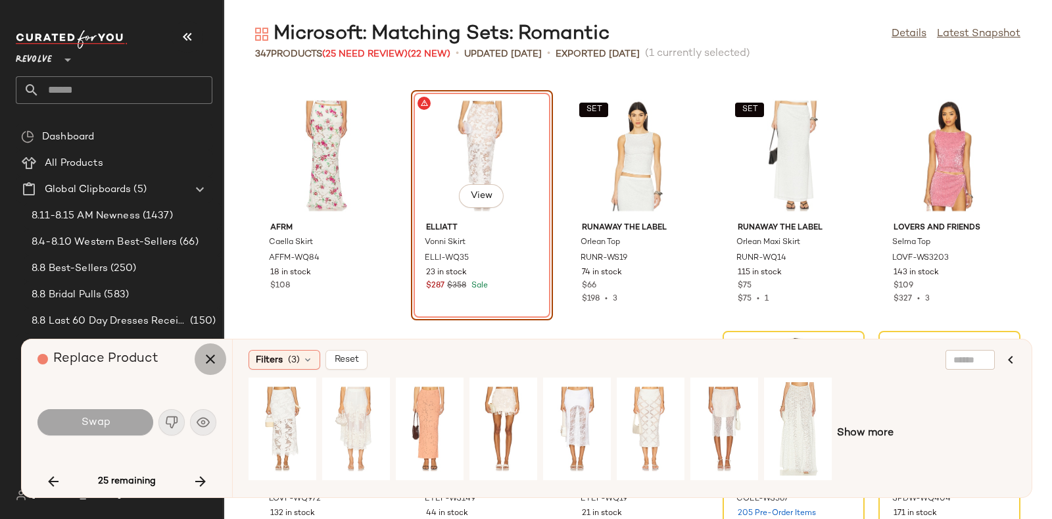
click at [204, 359] on icon "button" at bounding box center [210, 359] width 16 height 16
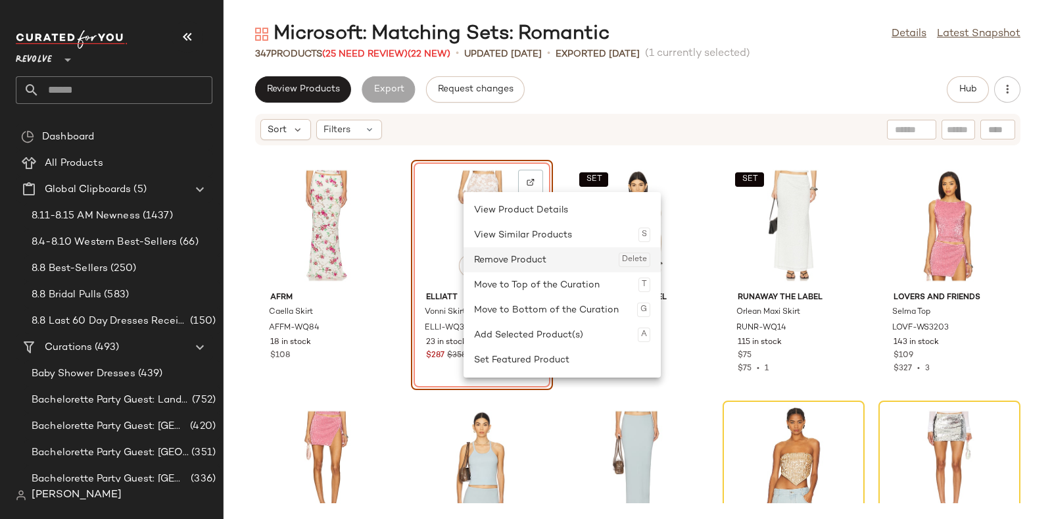
click at [508, 260] on div "Remove Product Delete" at bounding box center [562, 259] width 176 height 25
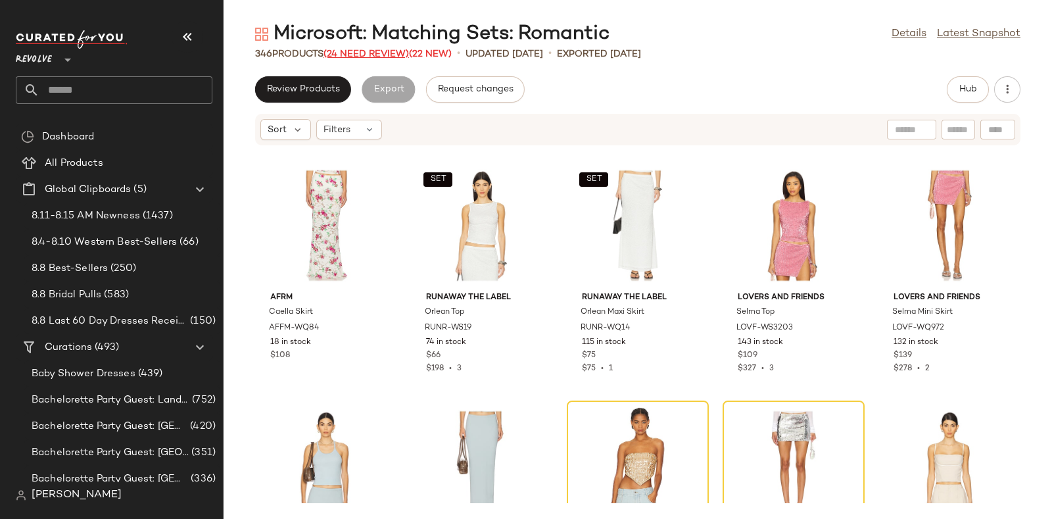
click at [380, 53] on span "(24 Need Review)" at bounding box center [365, 54] width 85 height 10
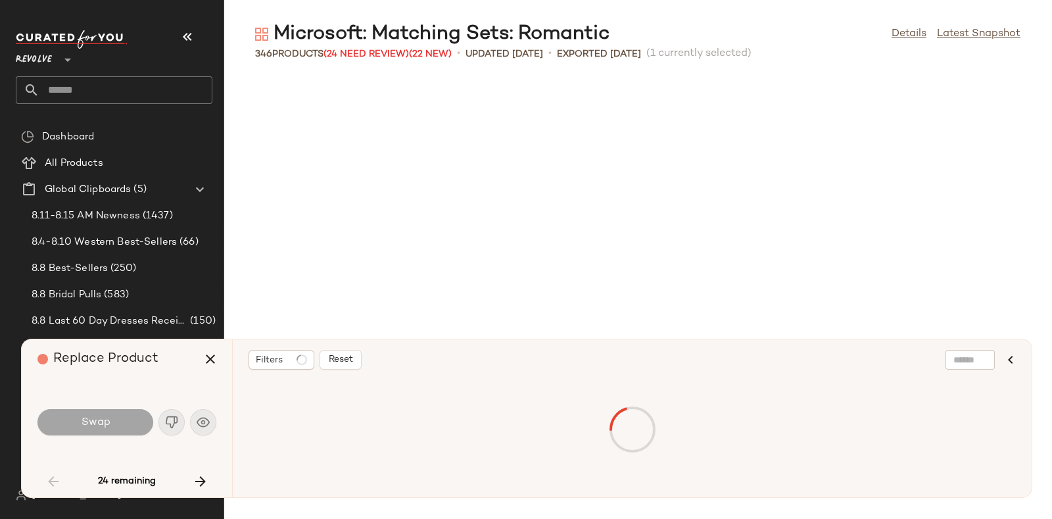
scroll to position [2165, 0]
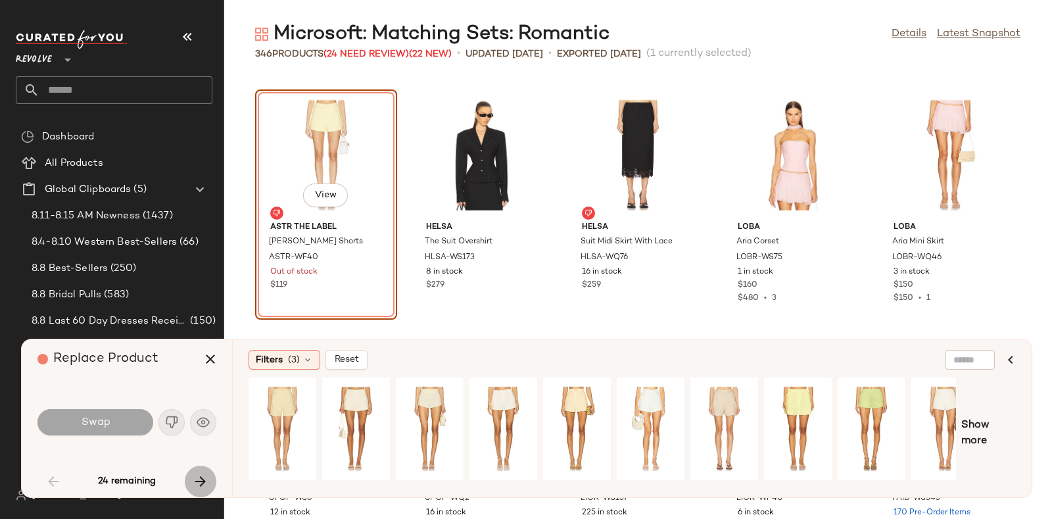
click at [197, 468] on button "button" at bounding box center [201, 481] width 32 height 32
click at [200, 475] on icon "button" at bounding box center [201, 481] width 16 height 16
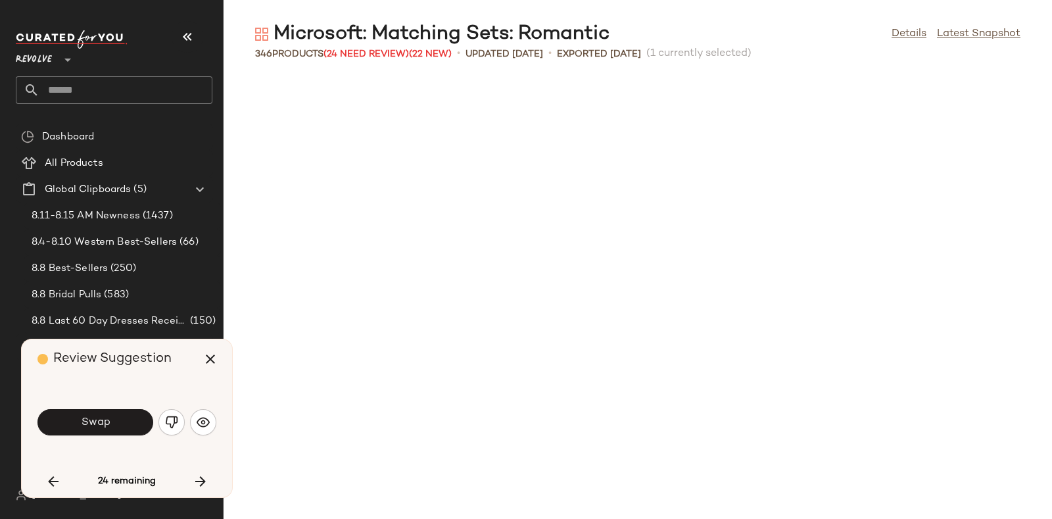
scroll to position [6736, 0]
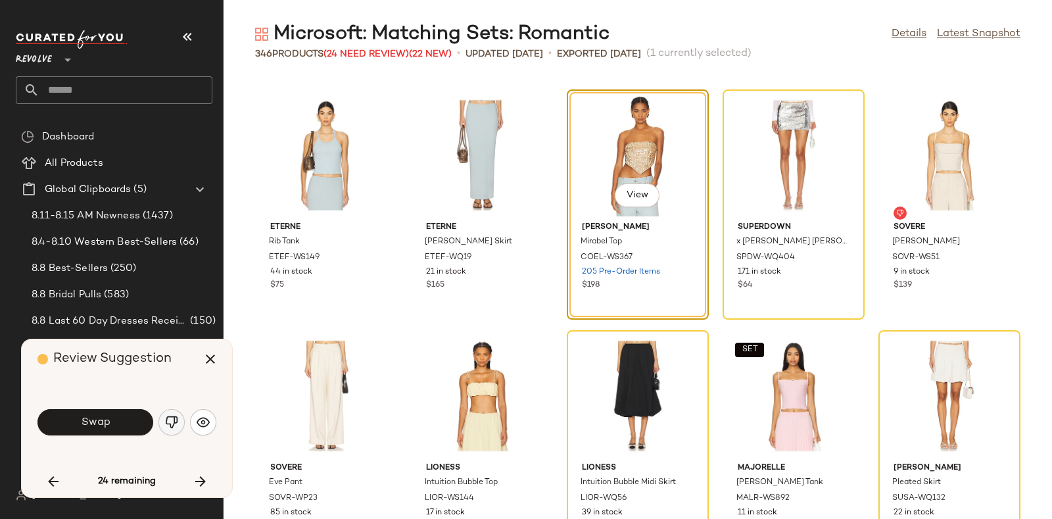
click at [171, 422] on img "button" at bounding box center [171, 421] width 13 height 13
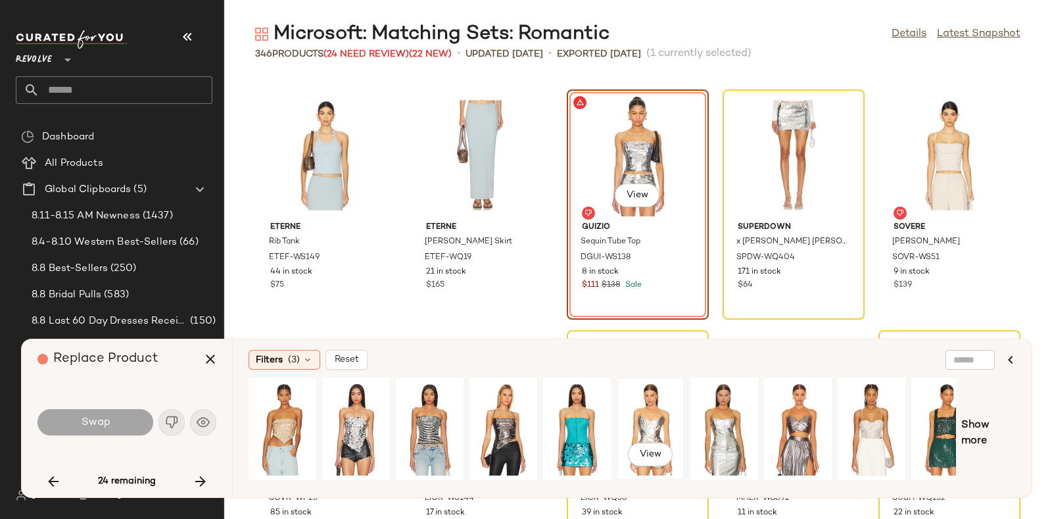
click at [638, 412] on div "View" at bounding box center [650, 428] width 59 height 93
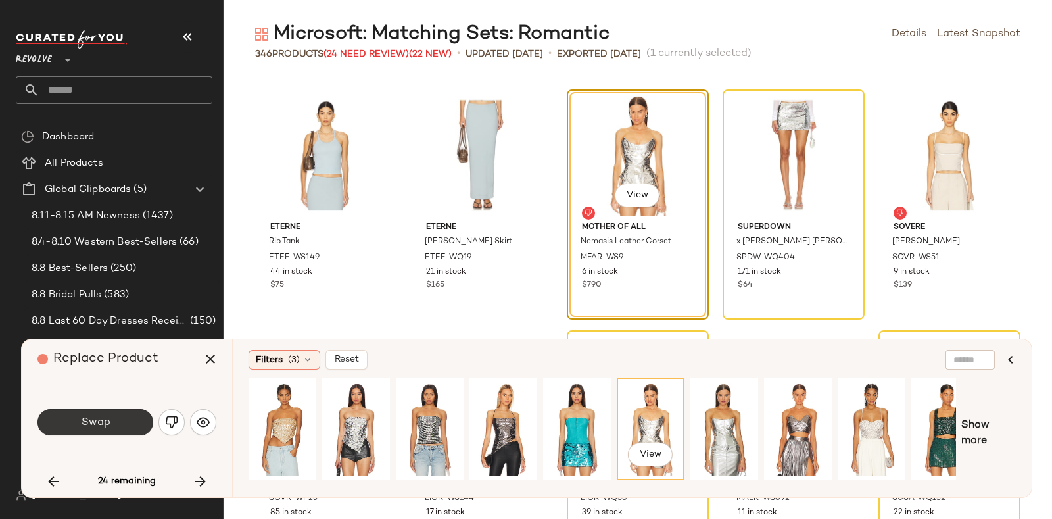
click at [115, 419] on button "Swap" at bounding box center [95, 422] width 116 height 26
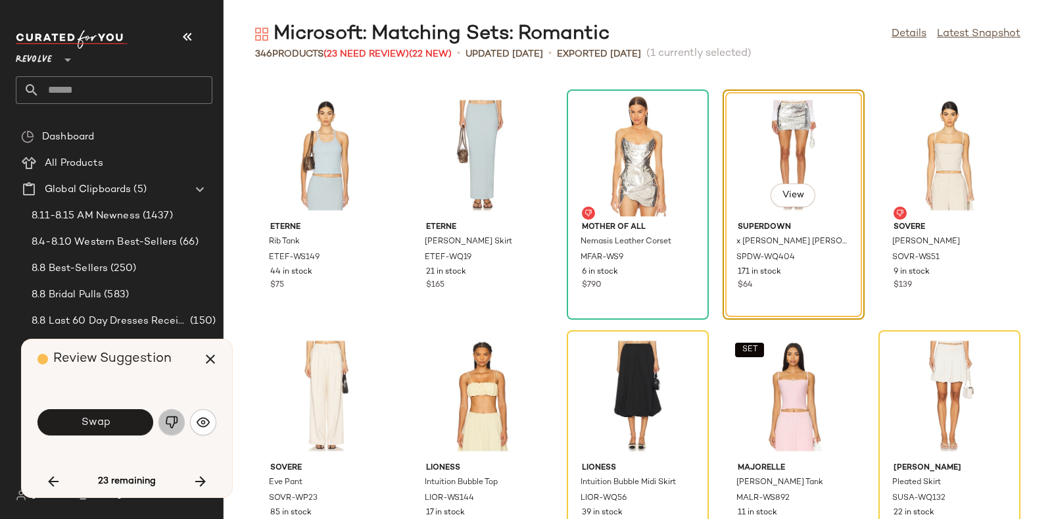
click at [166, 425] on img "button" at bounding box center [171, 421] width 13 height 13
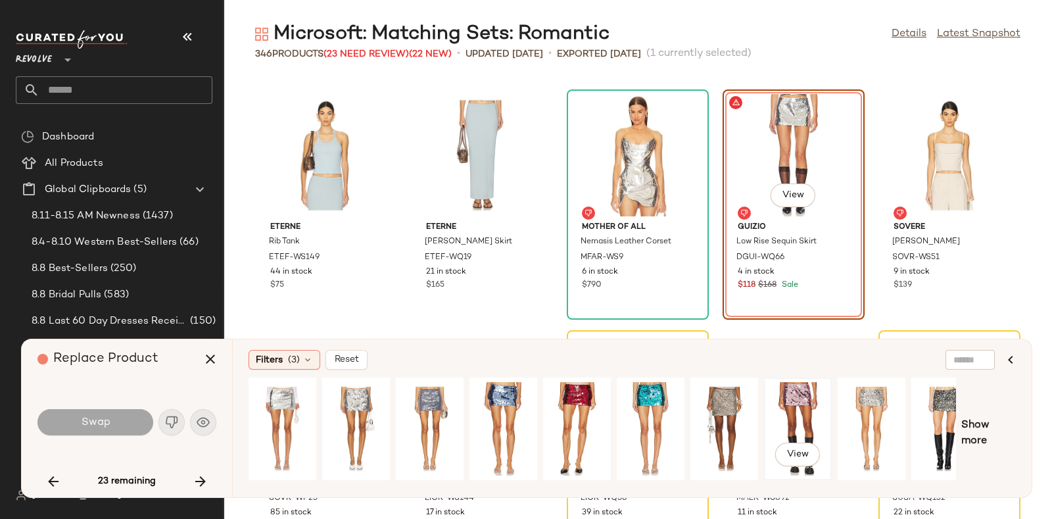
scroll to position [0, 22]
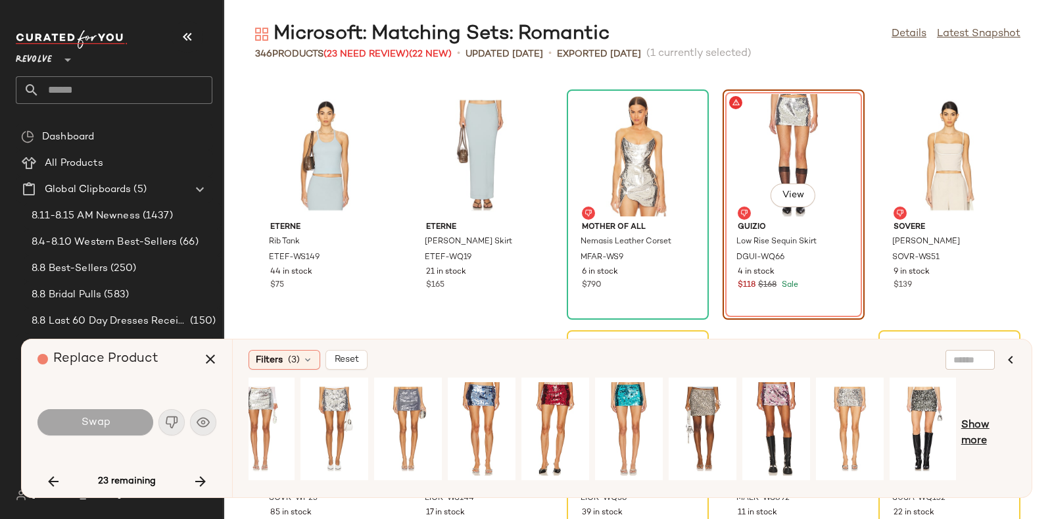
click at [983, 423] on span "Show more" at bounding box center [988, 433] width 55 height 32
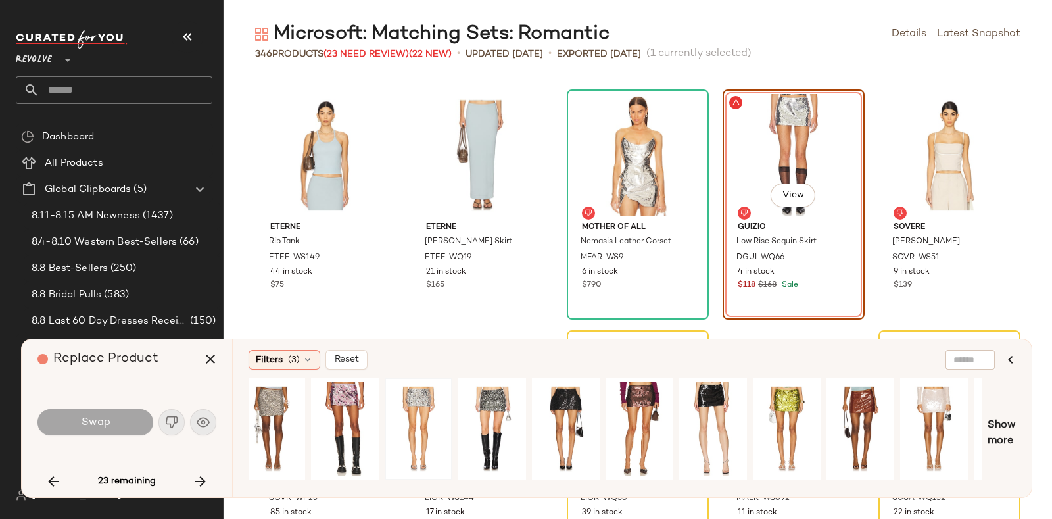
scroll to position [0, 732]
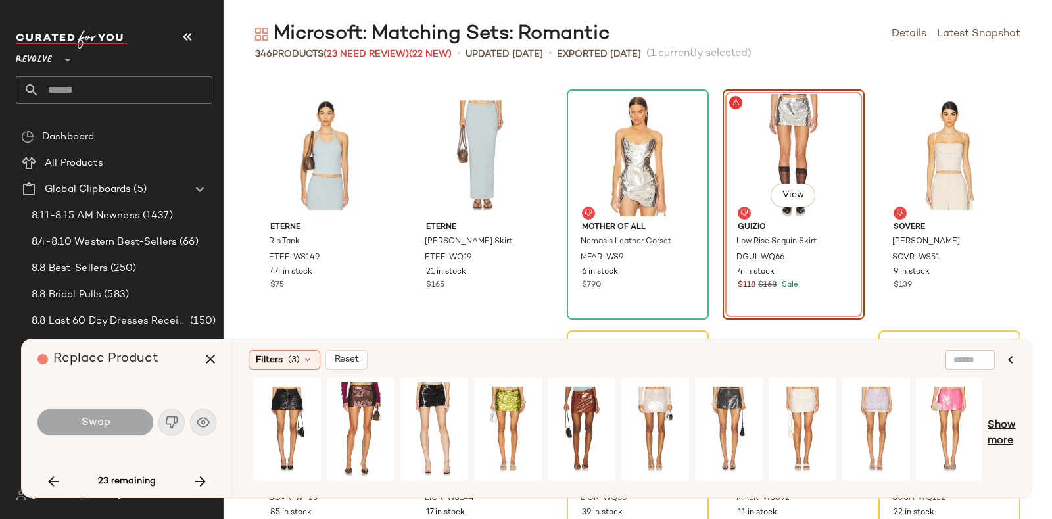
click at [1007, 426] on span "Show more" at bounding box center [1001, 433] width 28 height 32
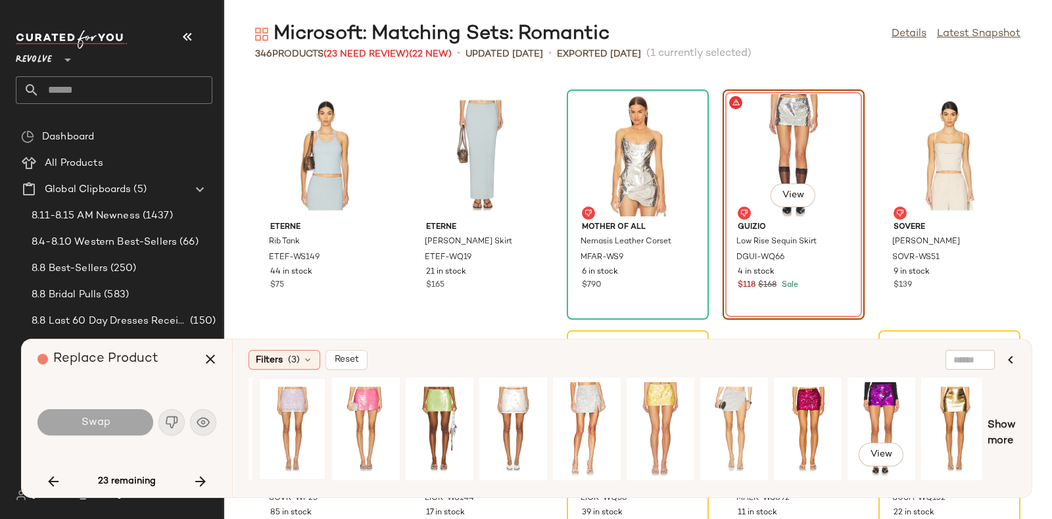
scroll to position [0, 1467]
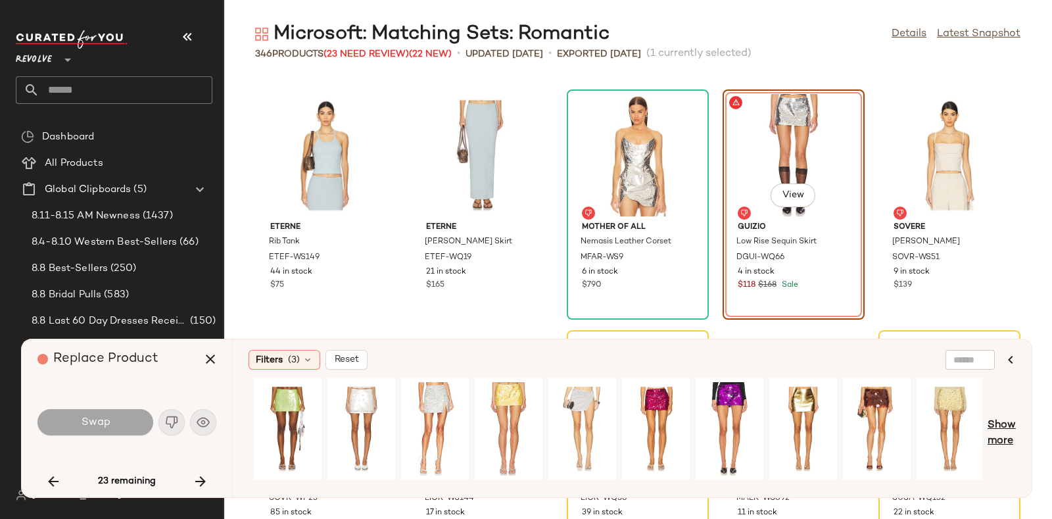
click at [1014, 428] on span "Show more" at bounding box center [1001, 433] width 28 height 32
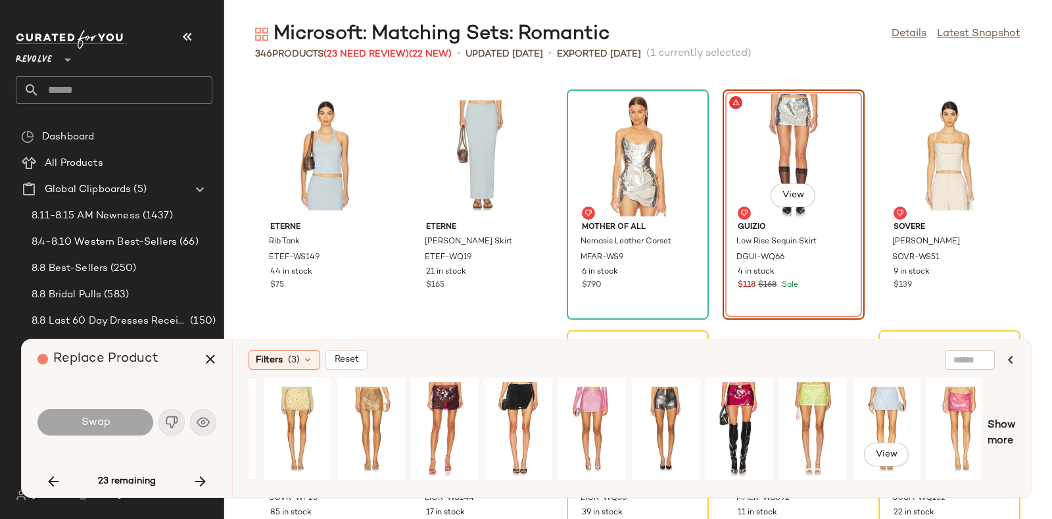
scroll to position [0, 2129]
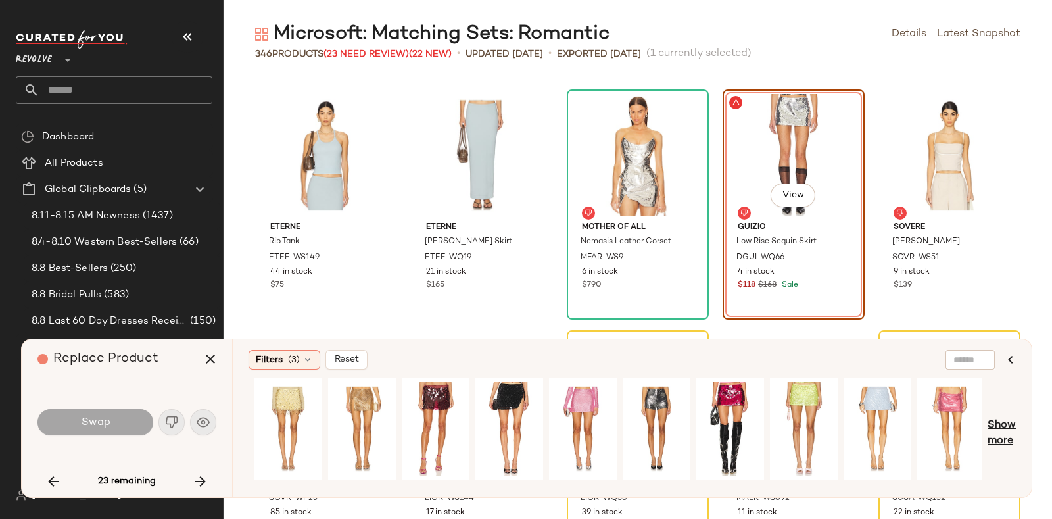
click at [1004, 429] on span "Show more" at bounding box center [1001, 433] width 28 height 32
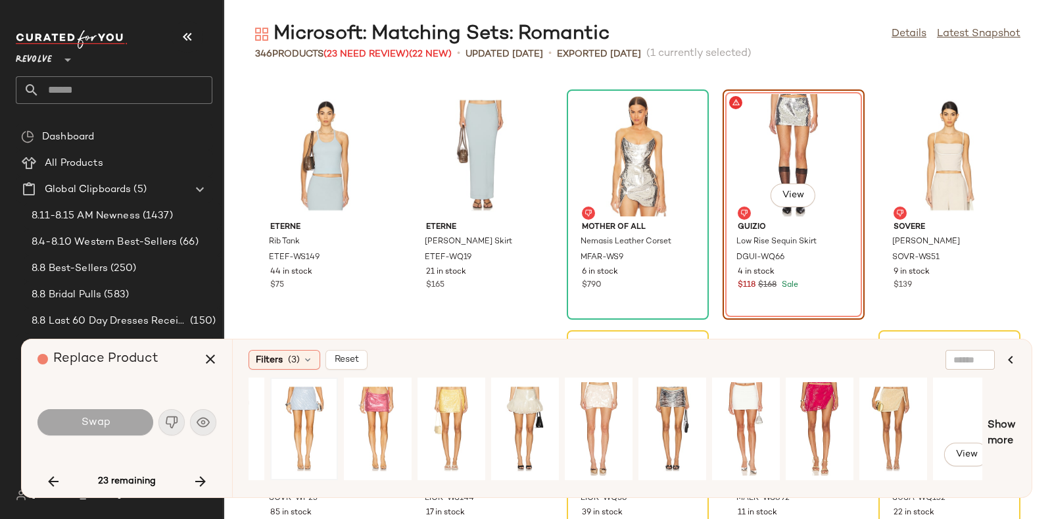
scroll to position [0, 2866]
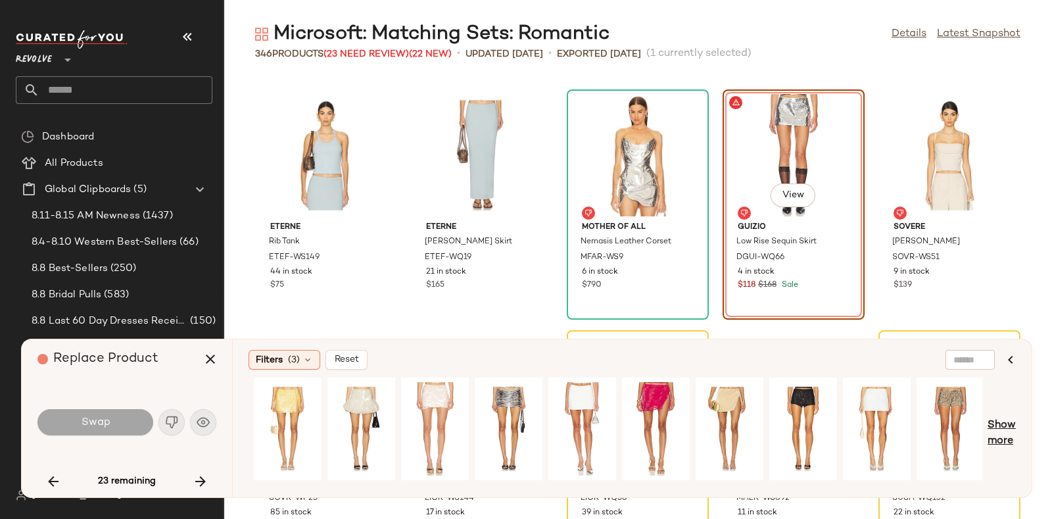
click at [1004, 425] on span "Show more" at bounding box center [1001, 433] width 28 height 32
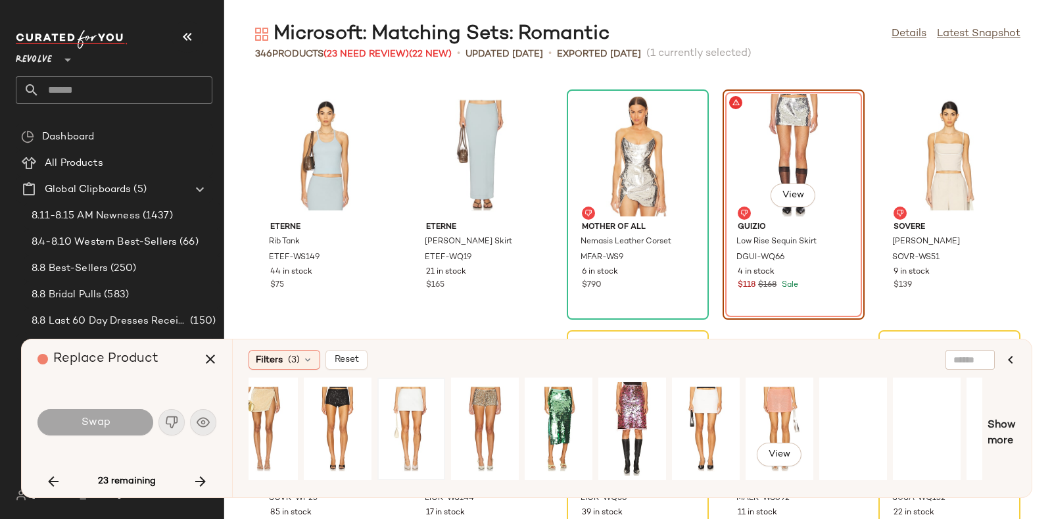
scroll to position [0, 3381]
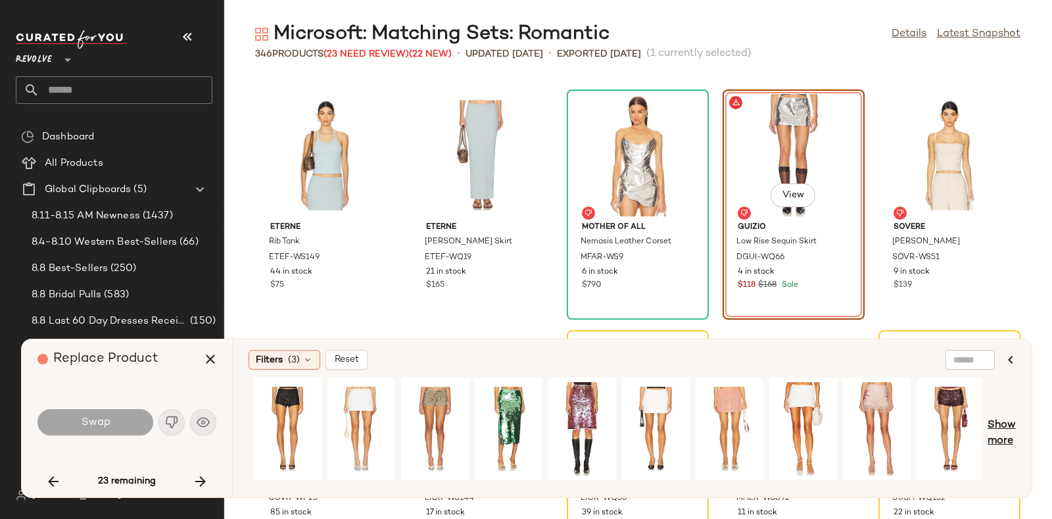
click at [1010, 425] on span "Show more" at bounding box center [1001, 433] width 28 height 32
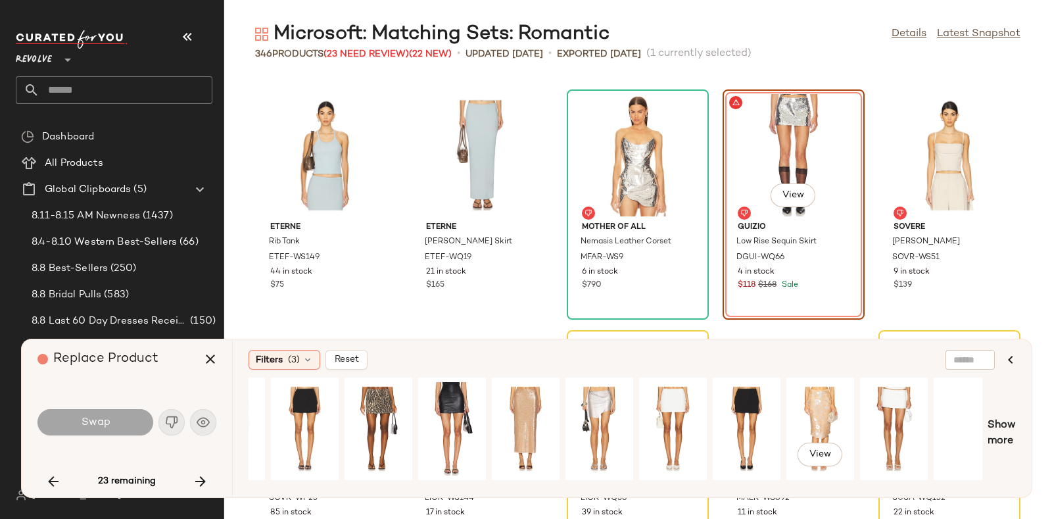
scroll to position [0, 4117]
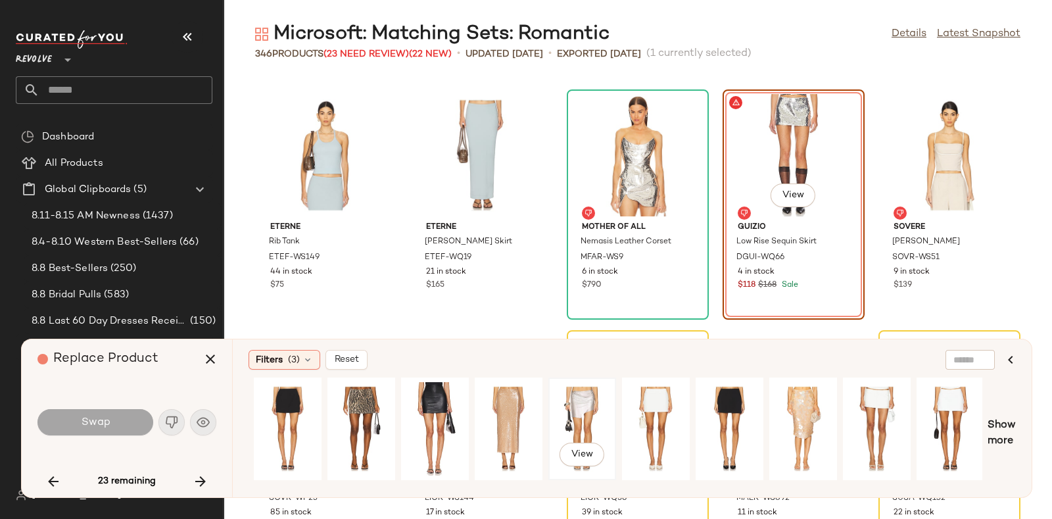
click at [573, 404] on div "View" at bounding box center [582, 428] width 59 height 93
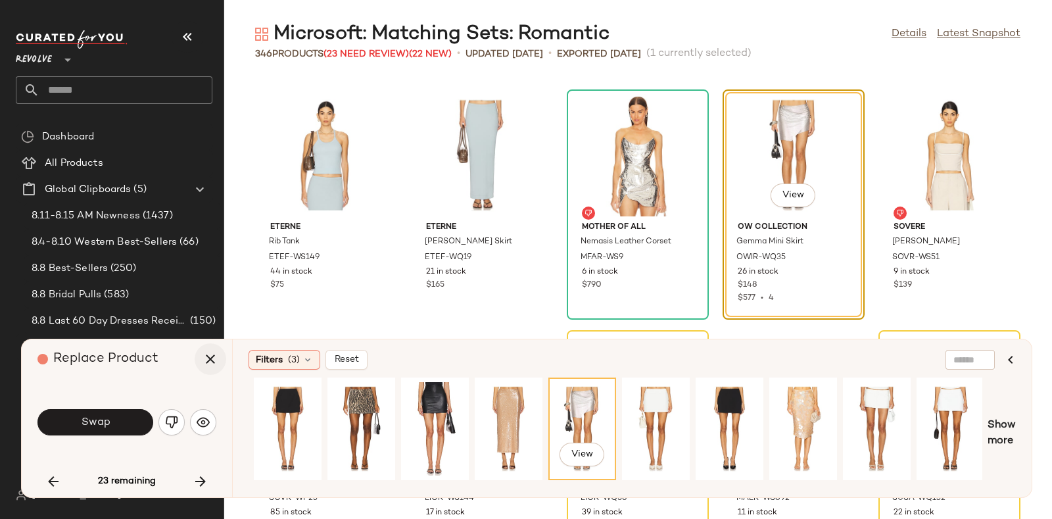
click at [204, 360] on icon "button" at bounding box center [210, 359] width 16 height 16
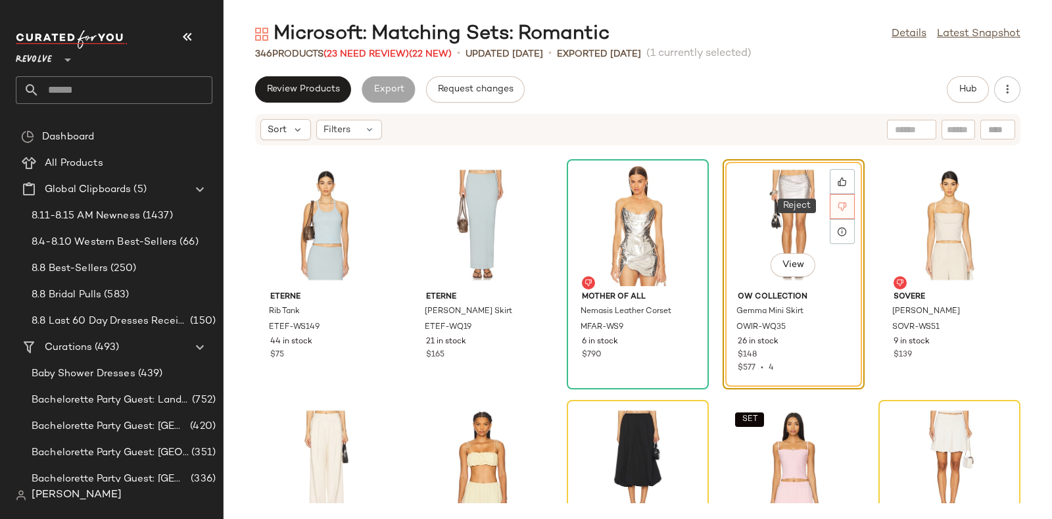
click at [830, 202] on div at bounding box center [842, 206] width 25 height 25
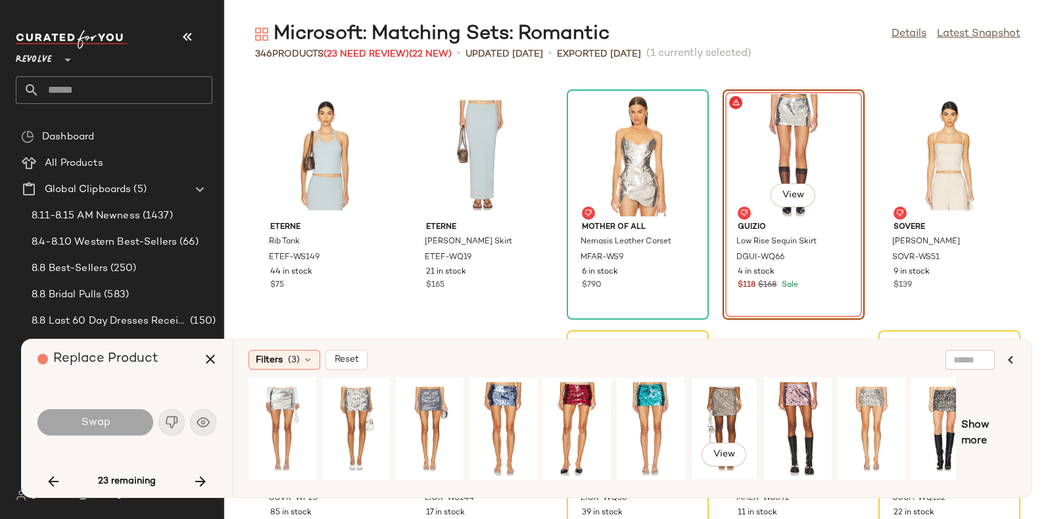
scroll to position [0, 22]
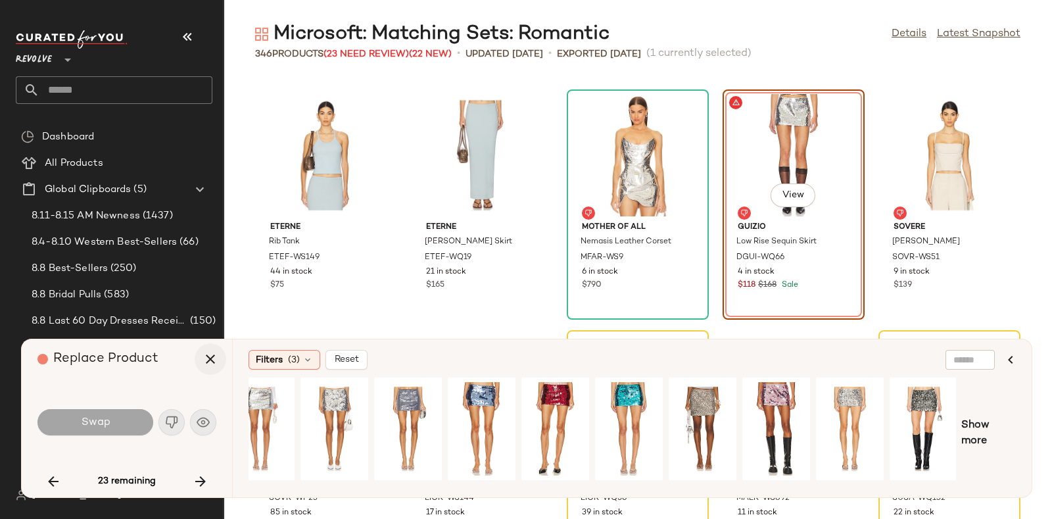
click at [205, 353] on icon "button" at bounding box center [210, 359] width 16 height 16
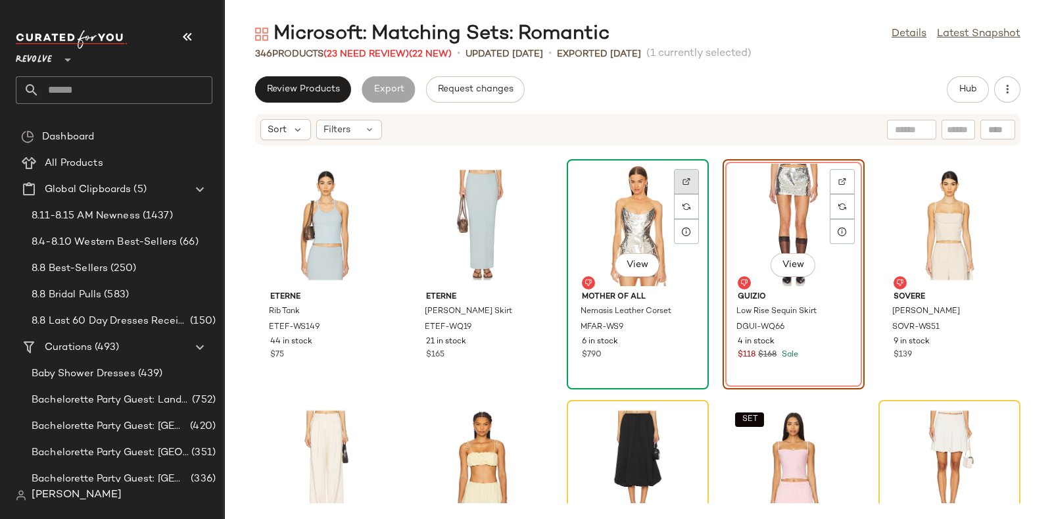
click at [682, 178] on img at bounding box center [686, 181] width 8 height 8
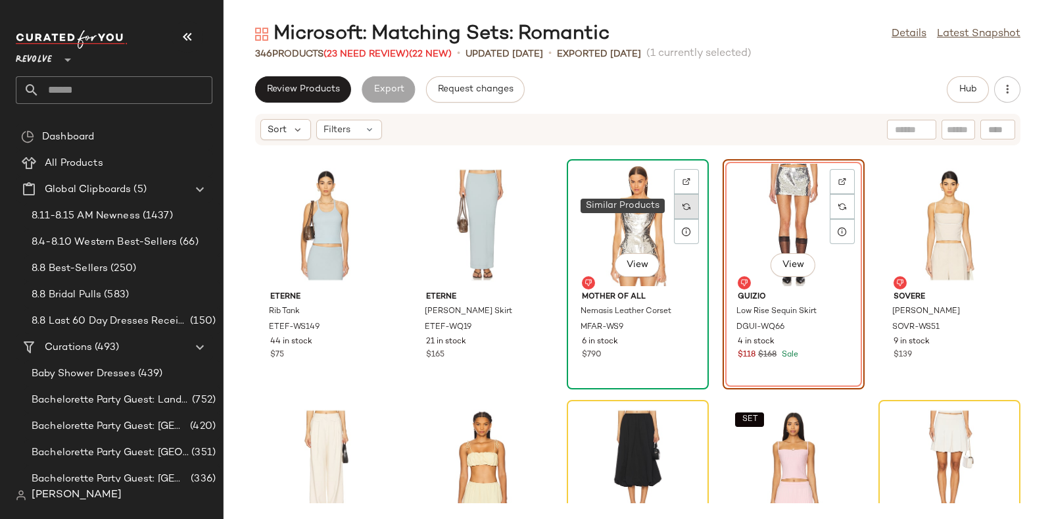
click at [682, 208] on img at bounding box center [686, 206] width 8 height 8
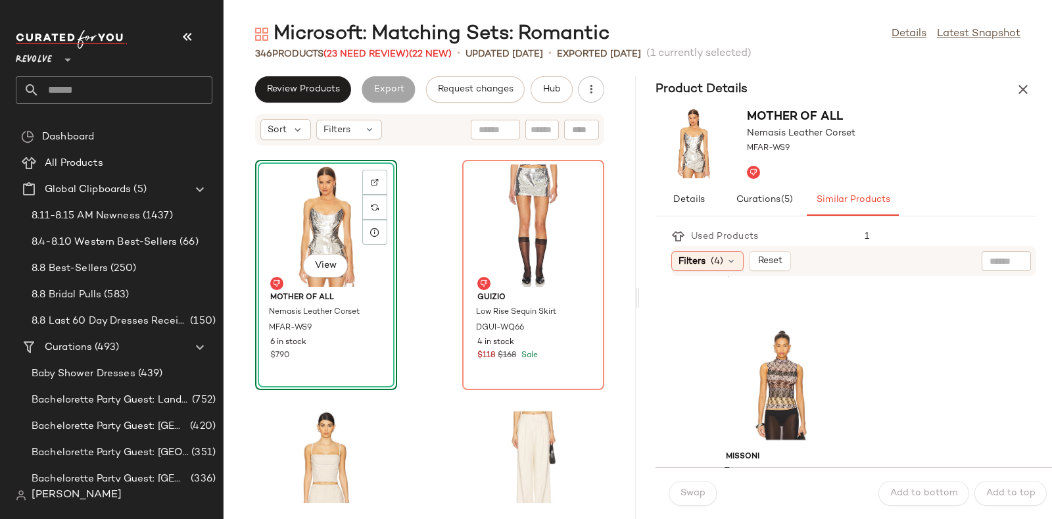
scroll to position [3114, 0]
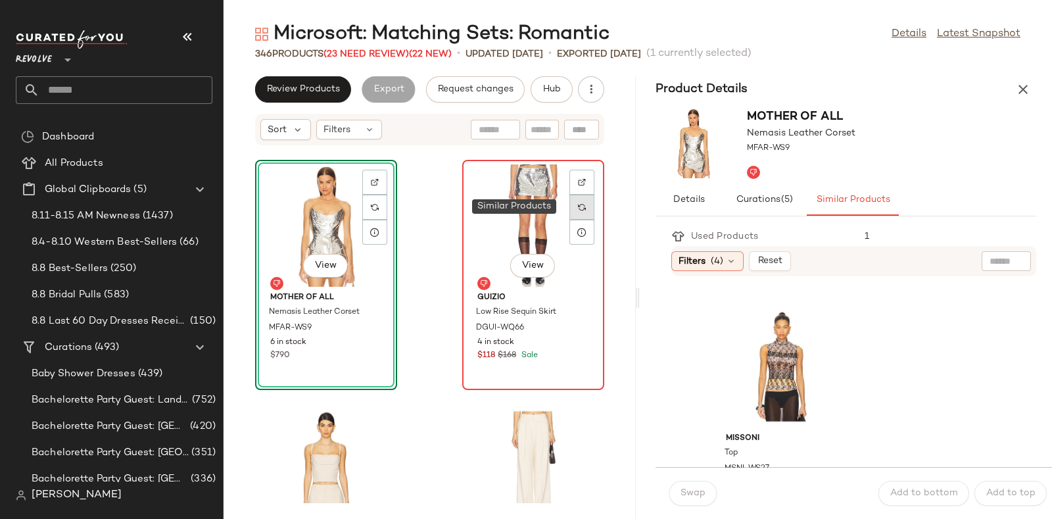
click at [578, 206] on img at bounding box center [582, 207] width 8 height 8
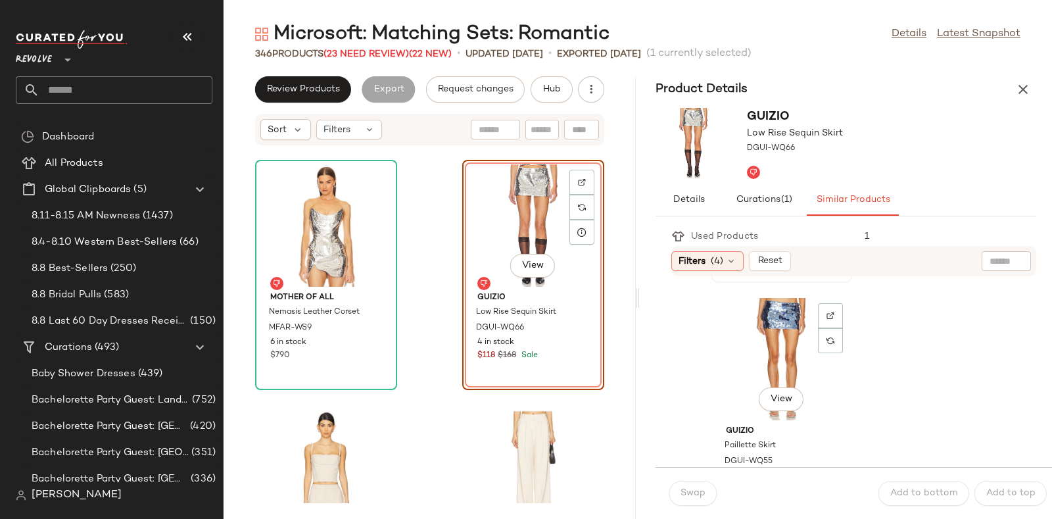
scroll to position [258, 0]
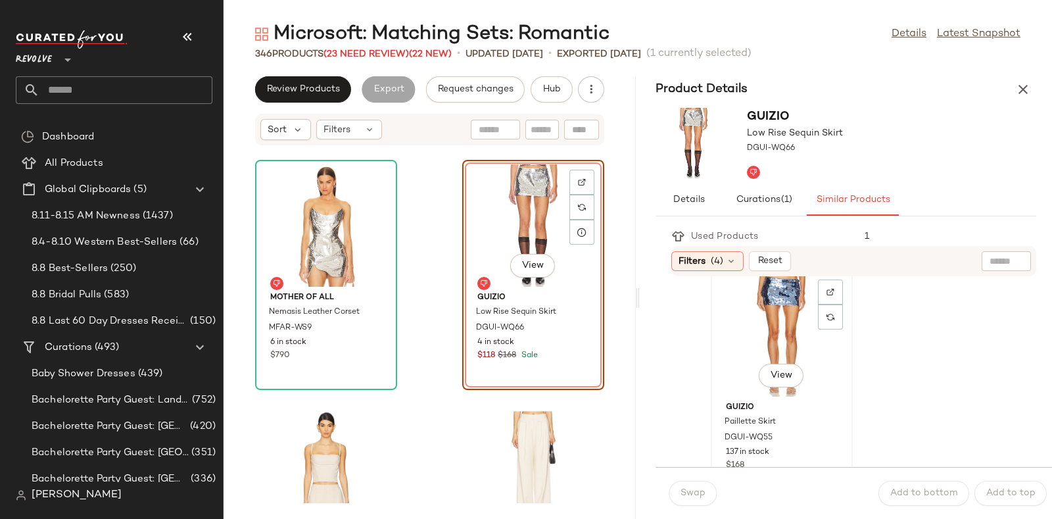
click at [796, 329] on div "View" at bounding box center [781, 335] width 133 height 122
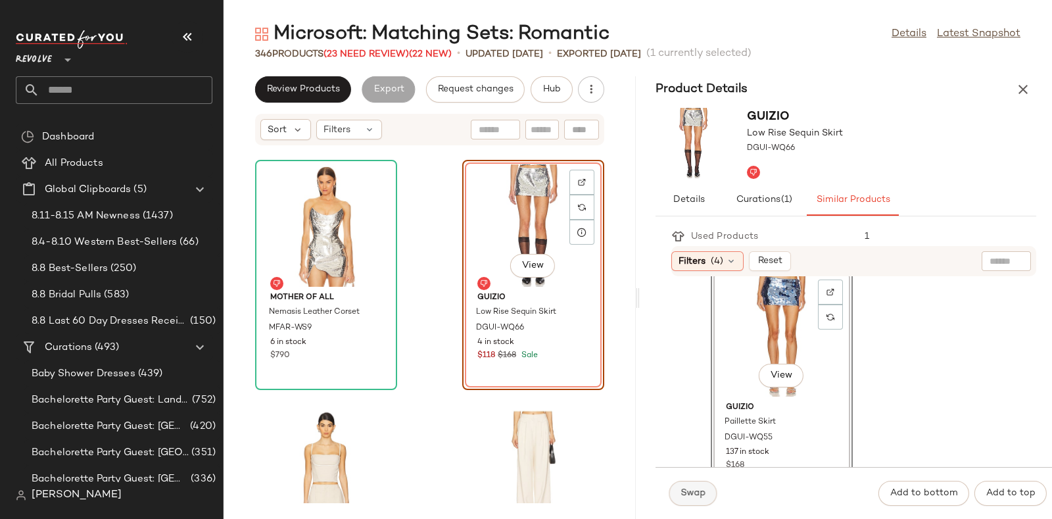
click at [701, 486] on button "Swap" at bounding box center [692, 493] width 48 height 25
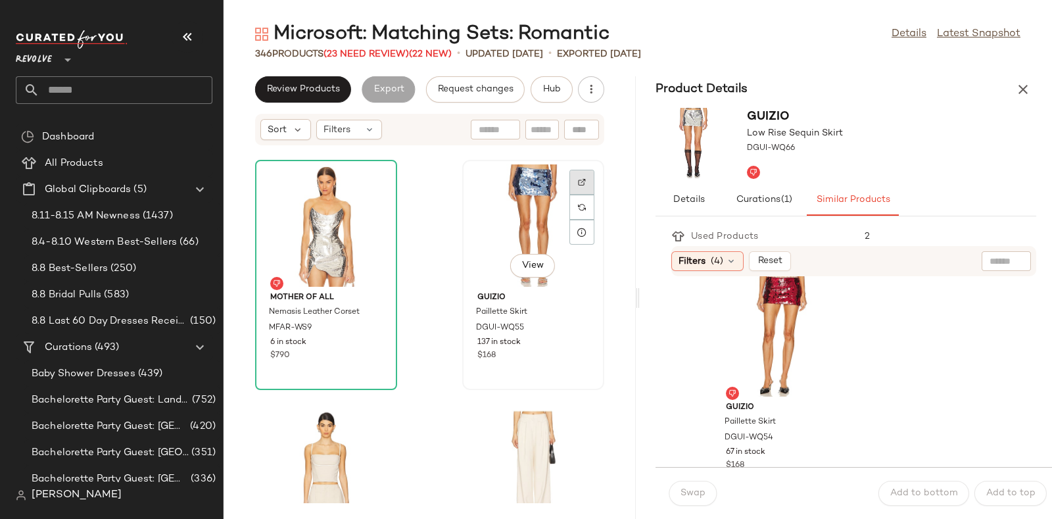
click at [578, 178] on img at bounding box center [582, 182] width 8 height 8
click at [578, 208] on img at bounding box center [582, 207] width 8 height 8
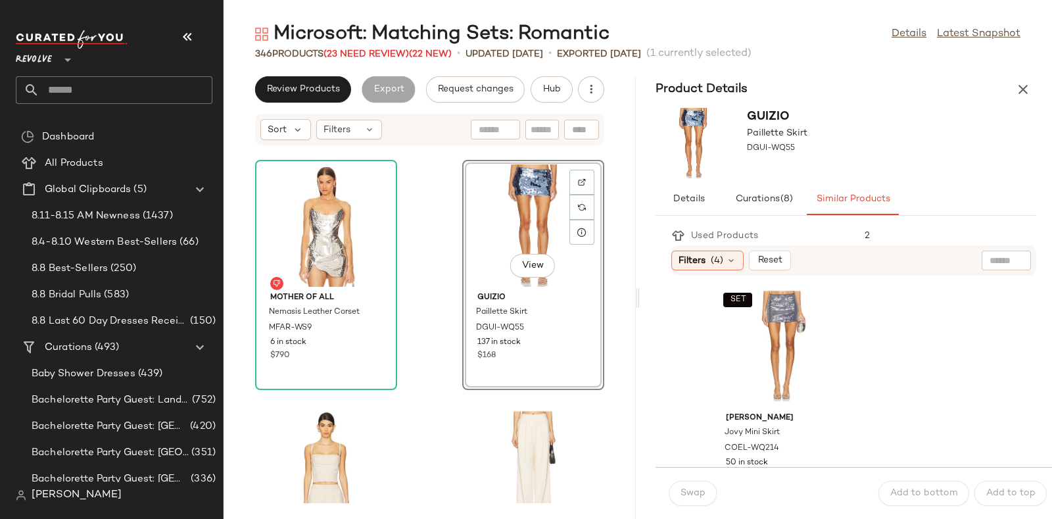
scroll to position [247, 0]
click at [782, 343] on div "SET View" at bounding box center [781, 345] width 133 height 122
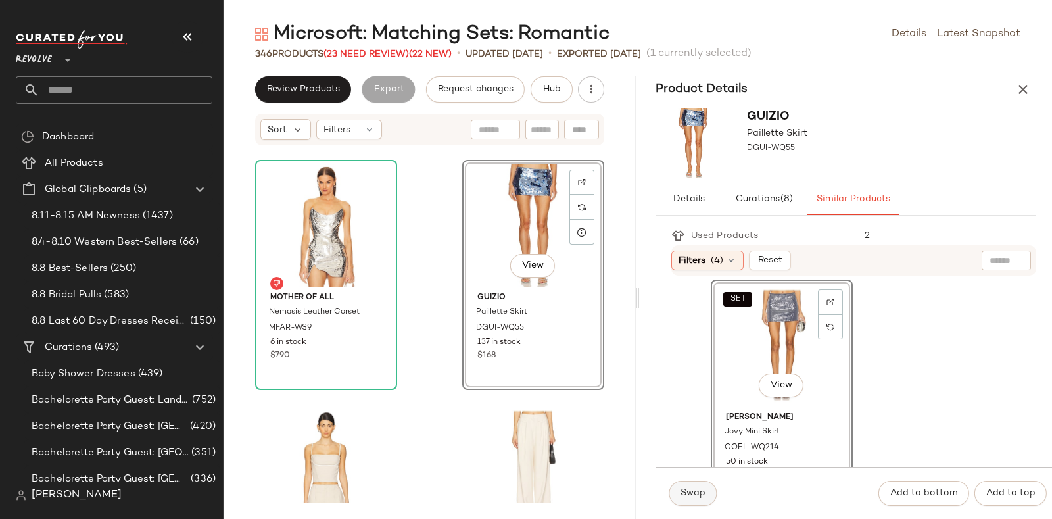
click at [693, 489] on span "Swap" at bounding box center [693, 493] width 26 height 11
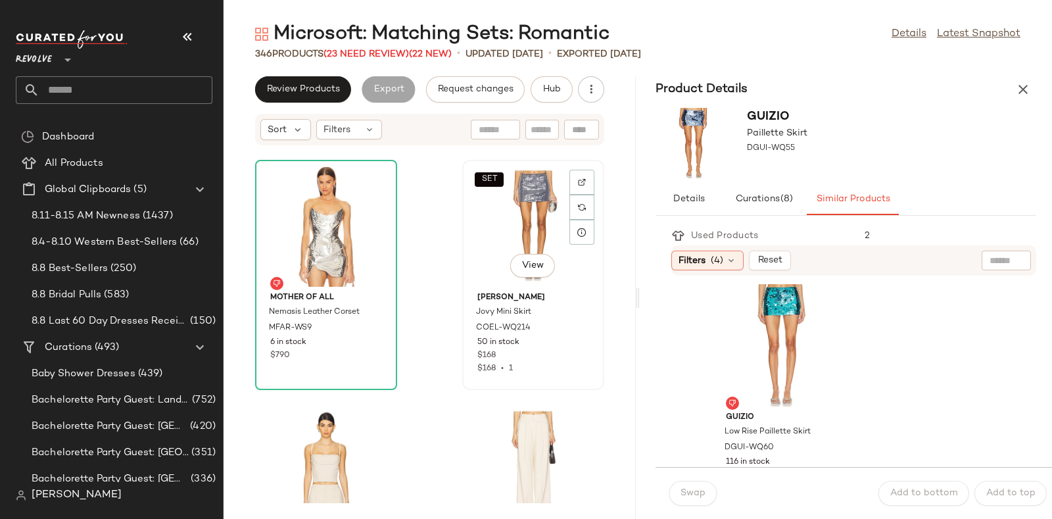
click at [509, 193] on div "SET View" at bounding box center [533, 225] width 133 height 122
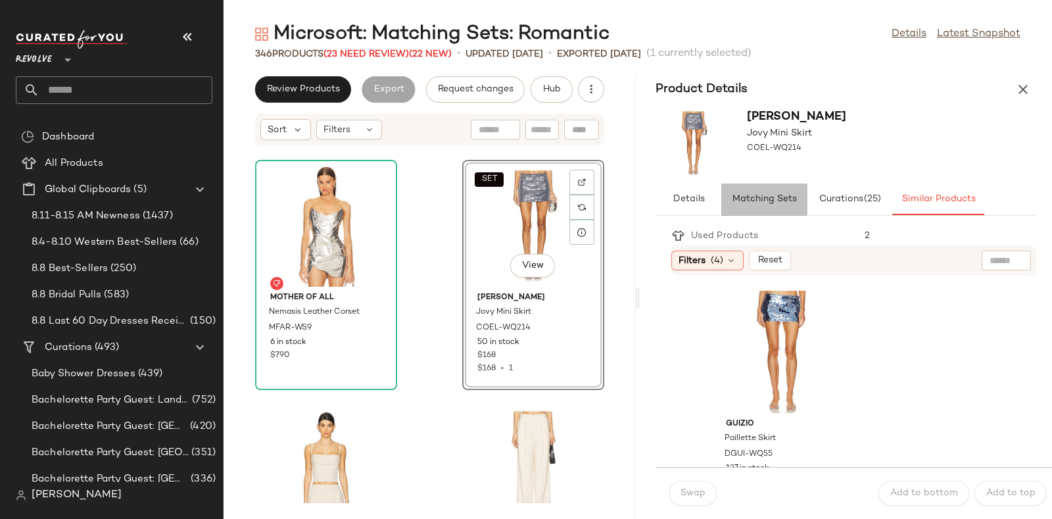
click at [777, 195] on span "Matching Sets" at bounding box center [763, 199] width 65 height 11
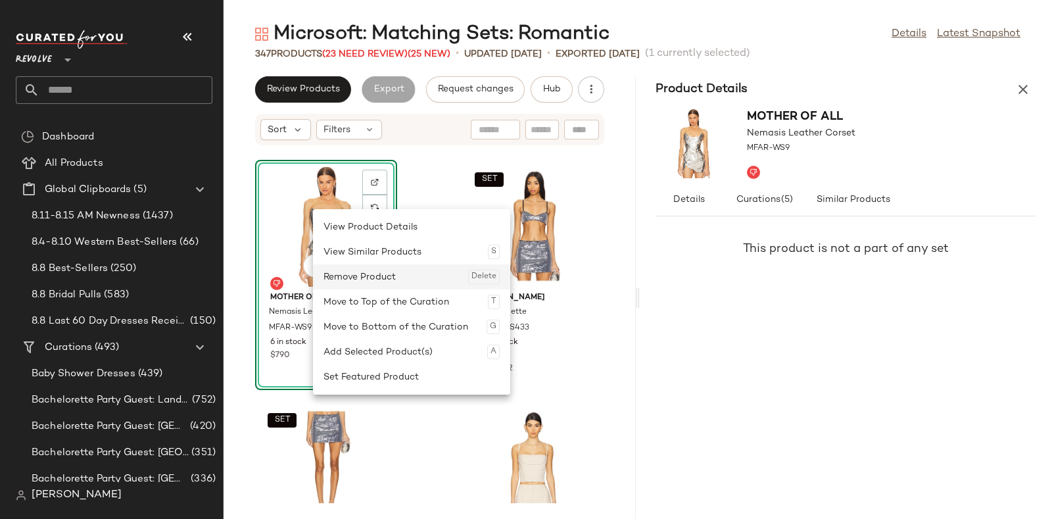
click at [346, 272] on div "Remove Product Delete" at bounding box center [411, 276] width 176 height 25
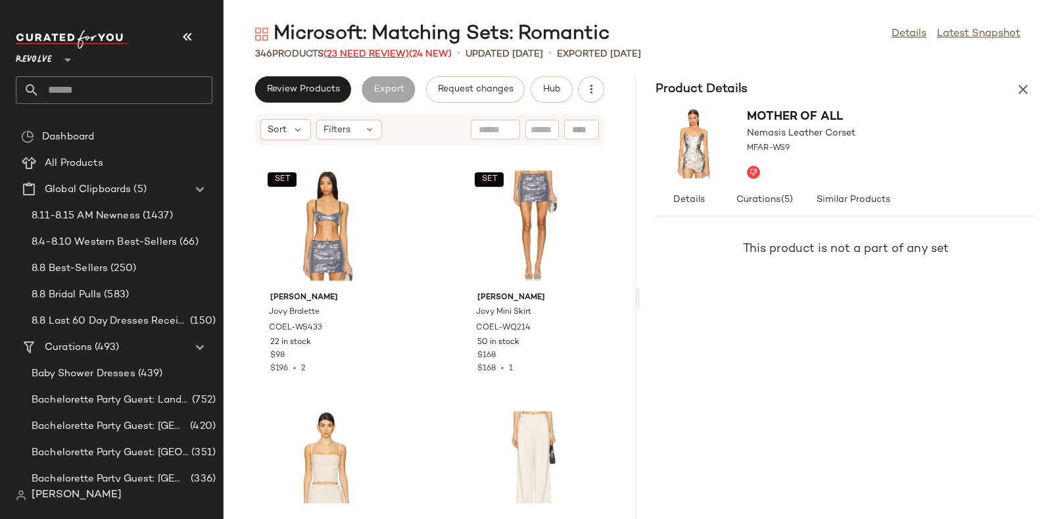
click at [394, 51] on span "(23 Need Review)" at bounding box center [365, 54] width 85 height 10
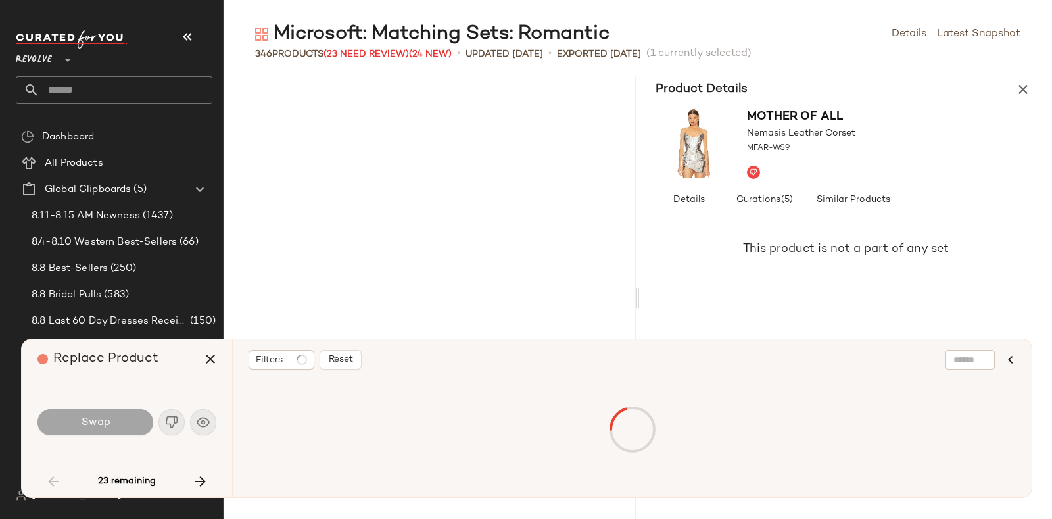
scroll to position [5292, 0]
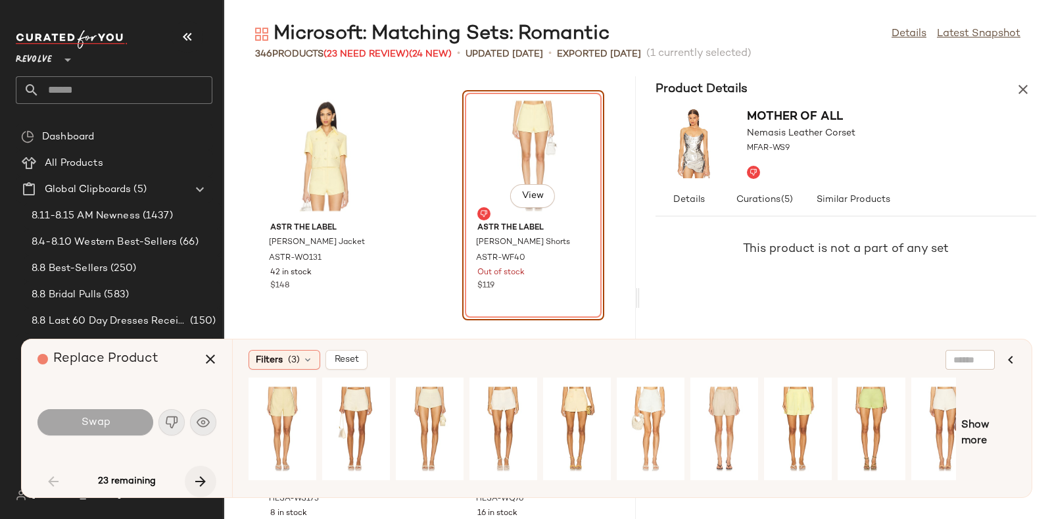
click at [201, 475] on icon "button" at bounding box center [201, 481] width 16 height 16
click at [196, 482] on icon "button" at bounding box center [201, 481] width 16 height 16
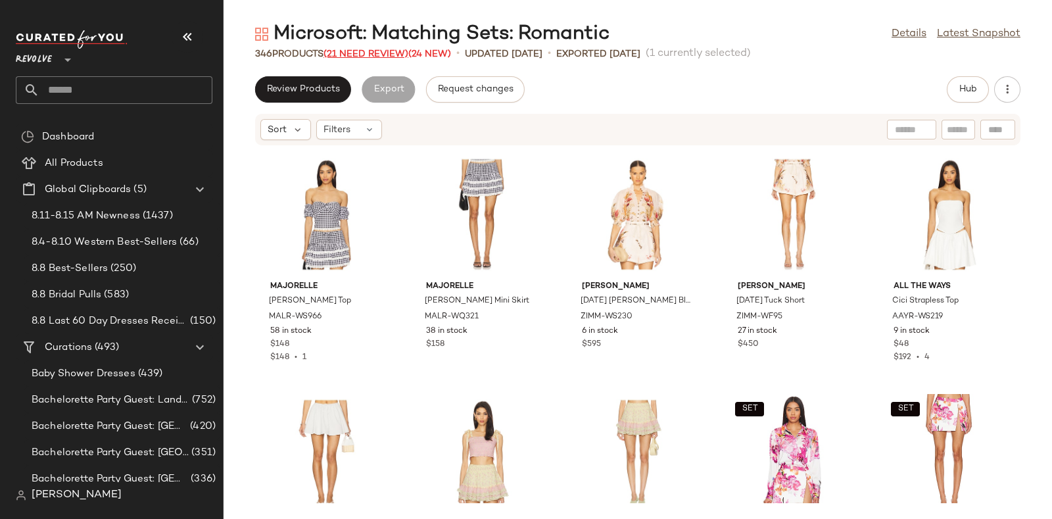
click at [362, 51] on span "(21 Need Review)" at bounding box center [365, 54] width 85 height 10
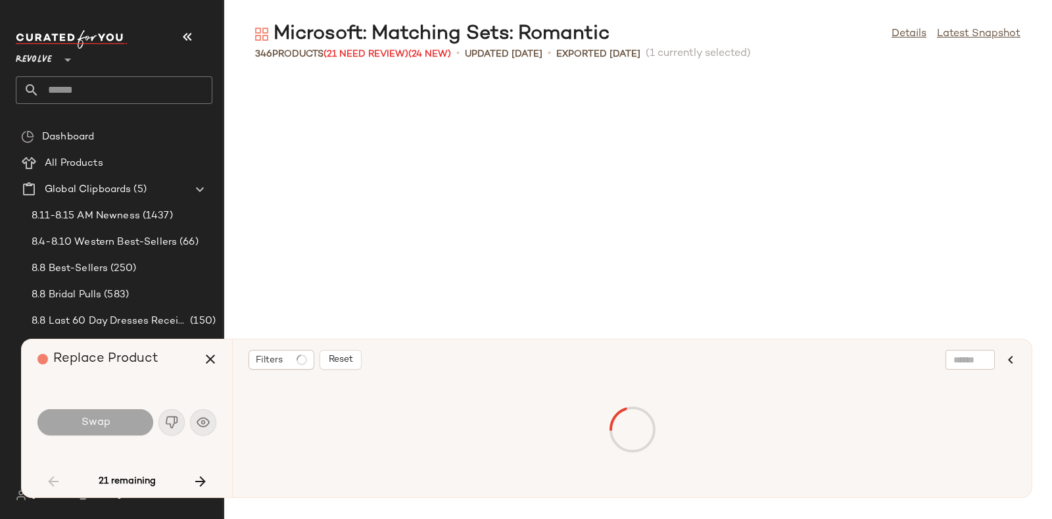
scroll to position [2165, 0]
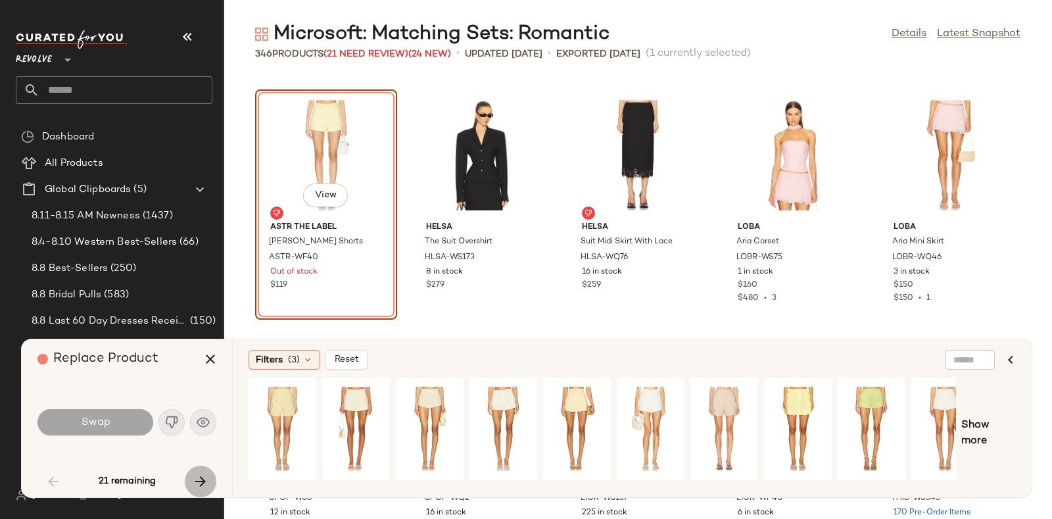
click at [199, 476] on icon "button" at bounding box center [201, 481] width 16 height 16
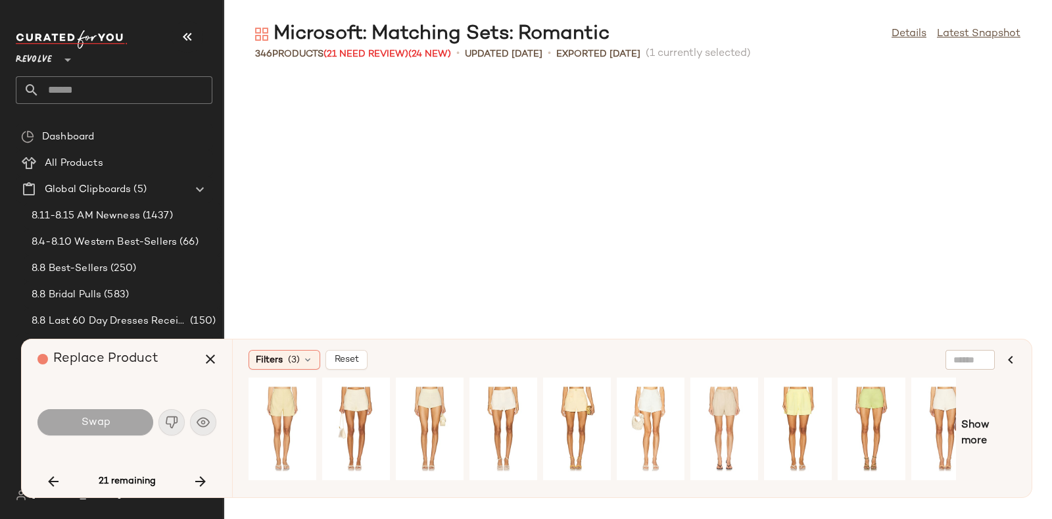
scroll to position [6977, 0]
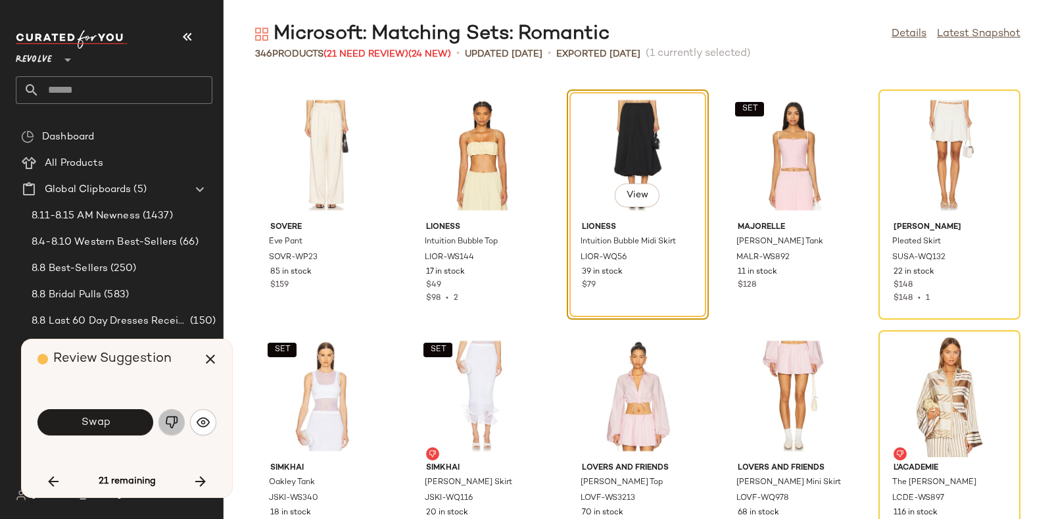
click at [176, 425] on img "button" at bounding box center [171, 421] width 13 height 13
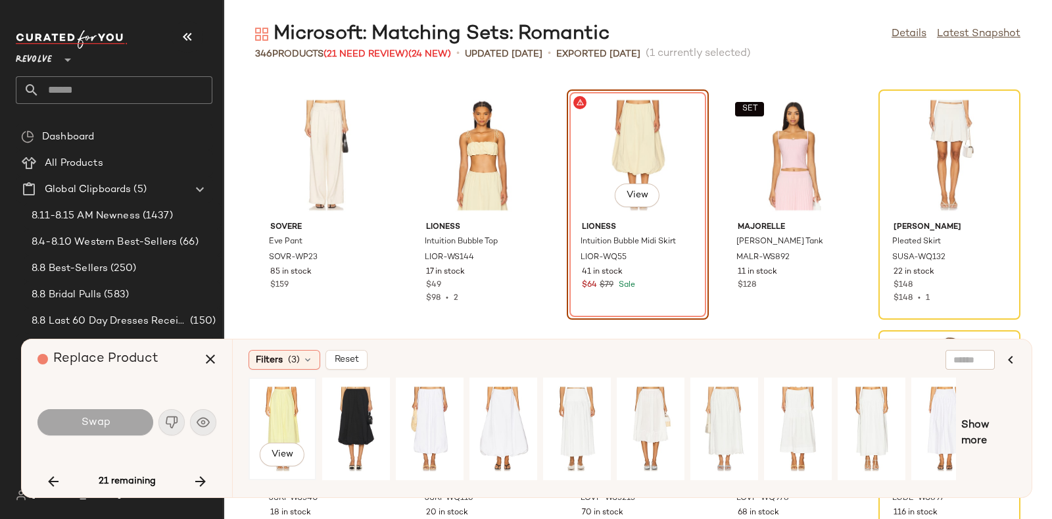
click at [280, 406] on div "View" at bounding box center [282, 428] width 59 height 93
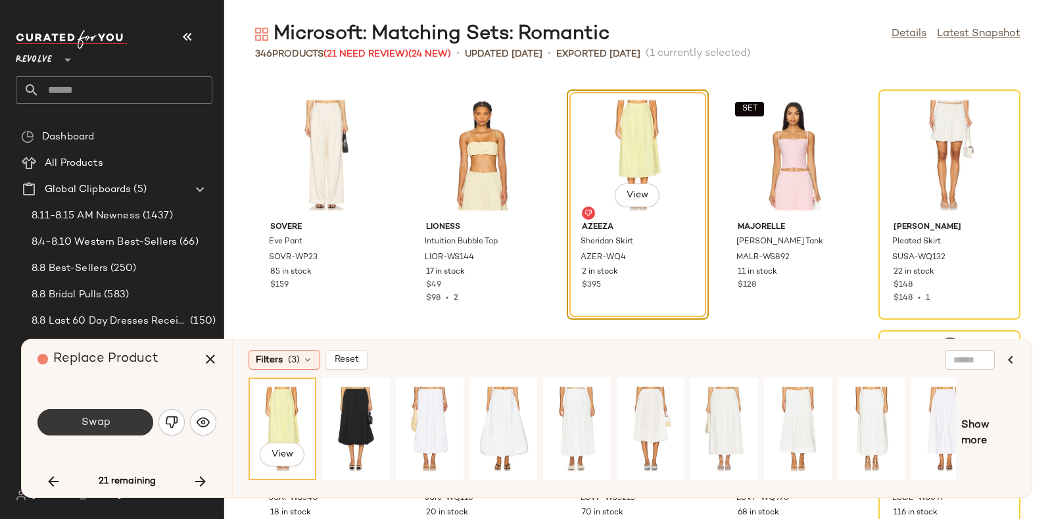
click at [109, 415] on button "Swap" at bounding box center [95, 422] width 116 height 26
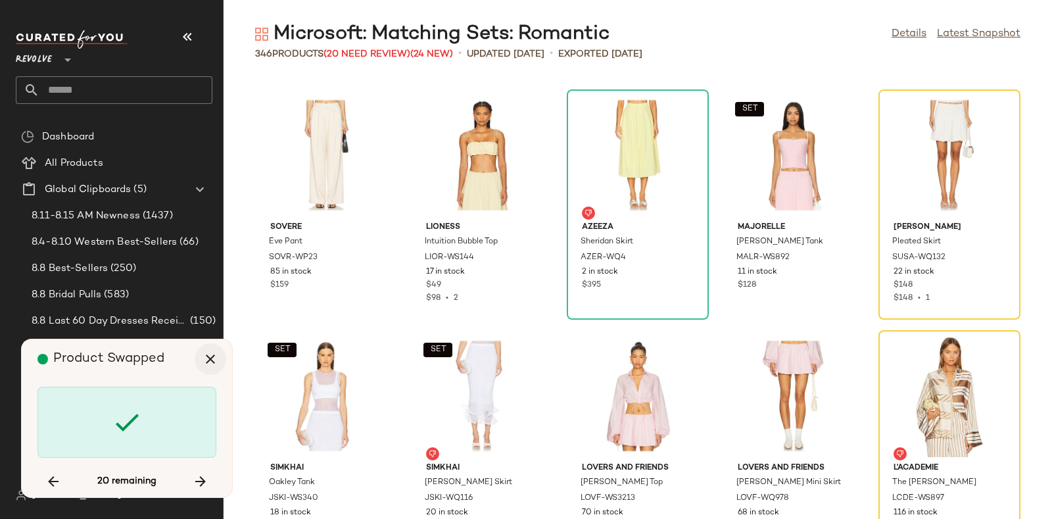
click at [208, 357] on icon "button" at bounding box center [210, 359] width 16 height 16
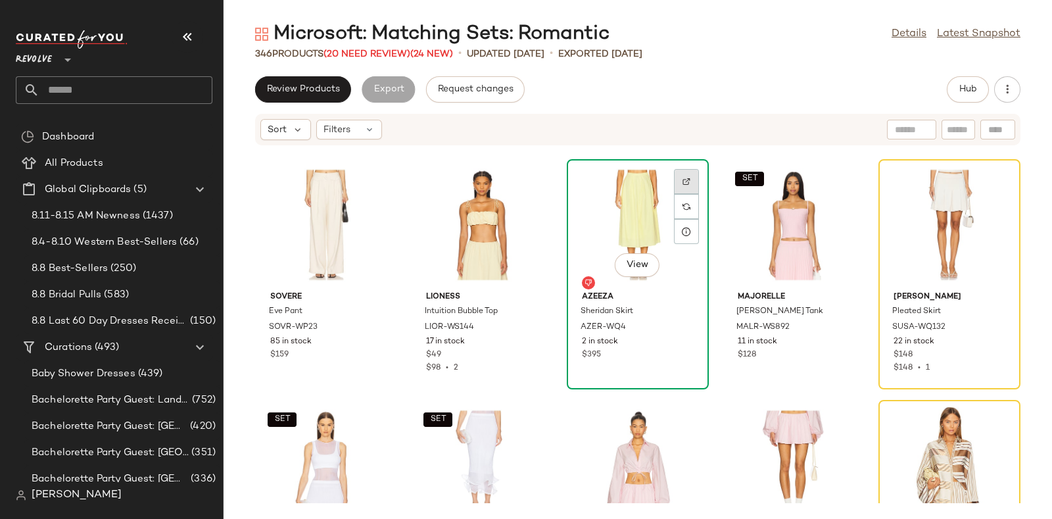
click at [678, 194] on div at bounding box center [686, 206] width 25 height 25
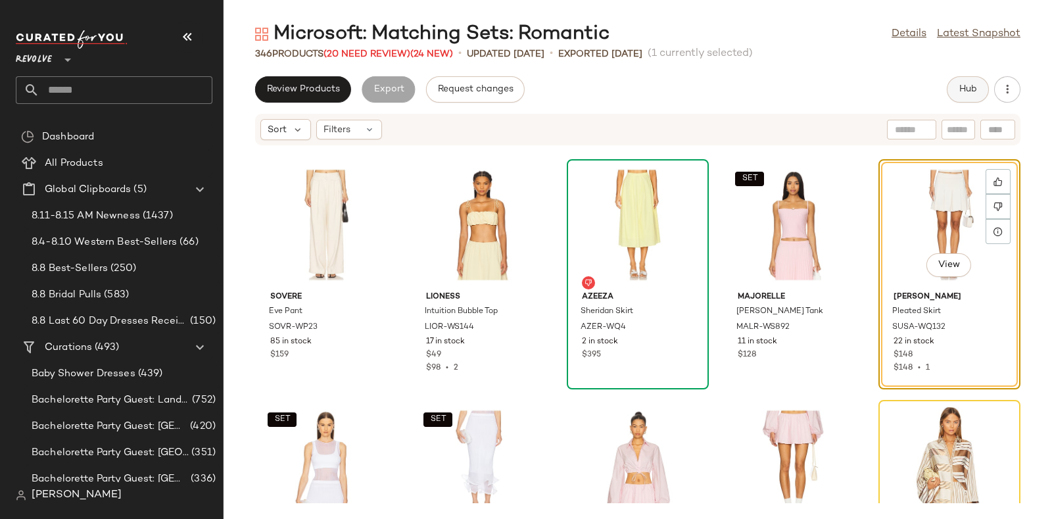
click at [963, 81] on button "Hub" at bounding box center [968, 89] width 42 height 26
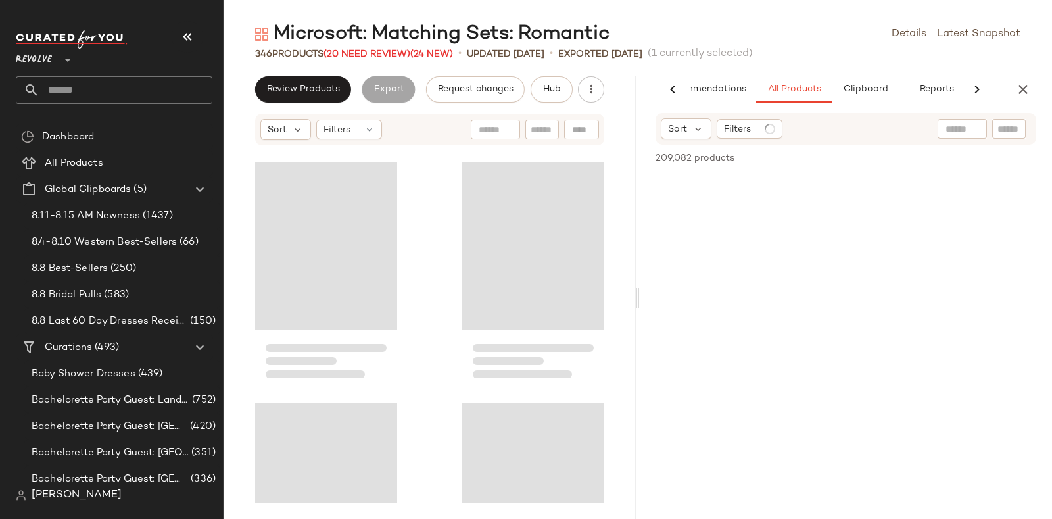
scroll to position [17803, 0]
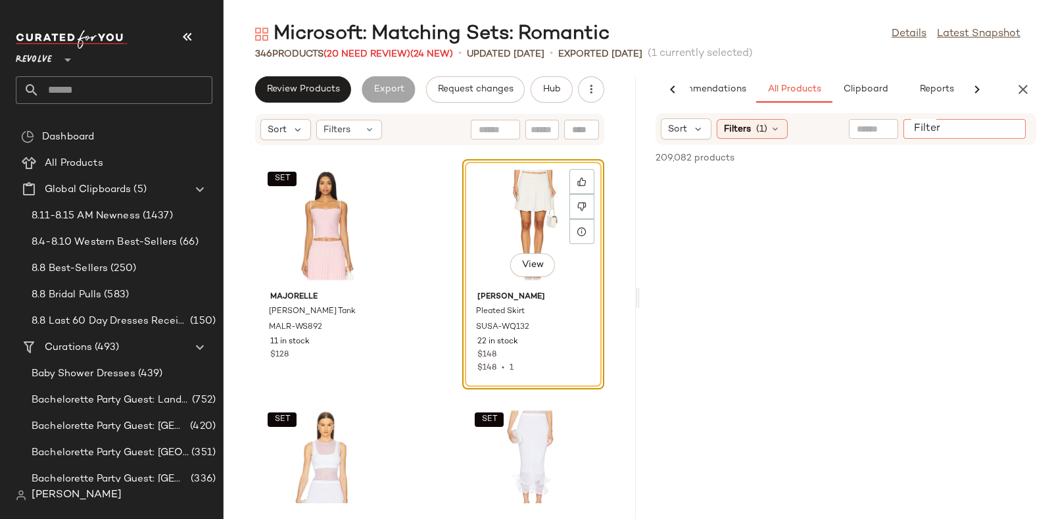
click at [1009, 129] on div at bounding box center [964, 129] width 122 height 20
paste input "*********"
type input "*********"
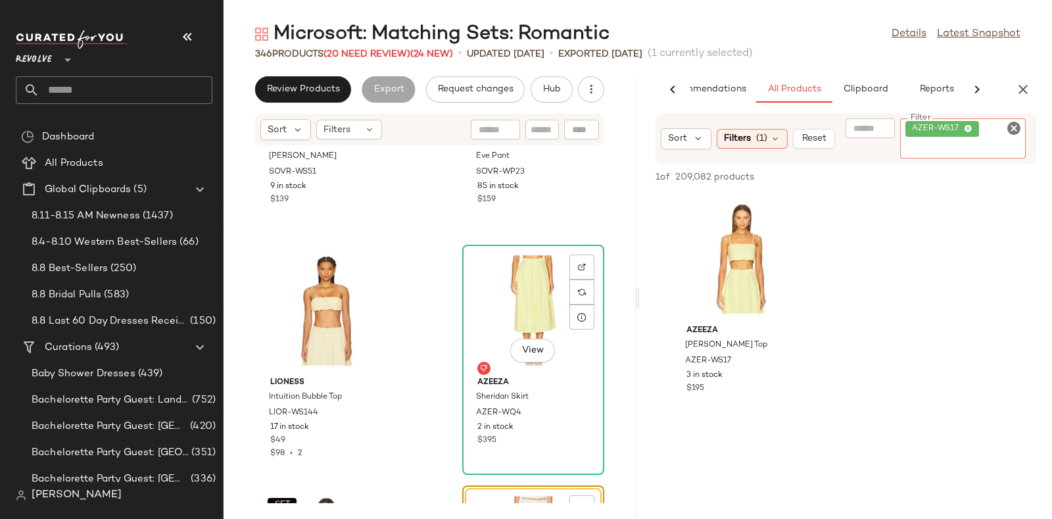
scroll to position [17485, 0]
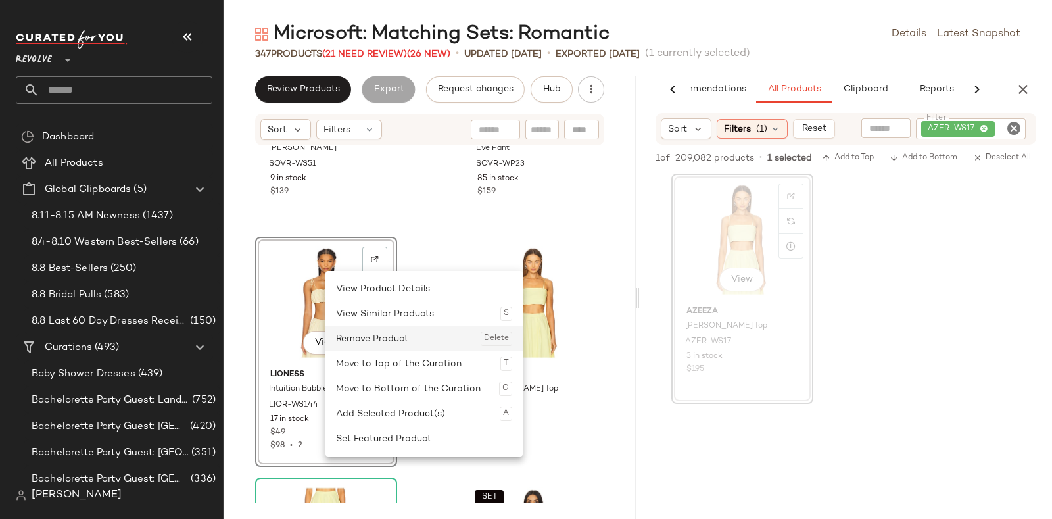
click at [353, 337] on div "Remove Product Delete" at bounding box center [424, 338] width 176 height 25
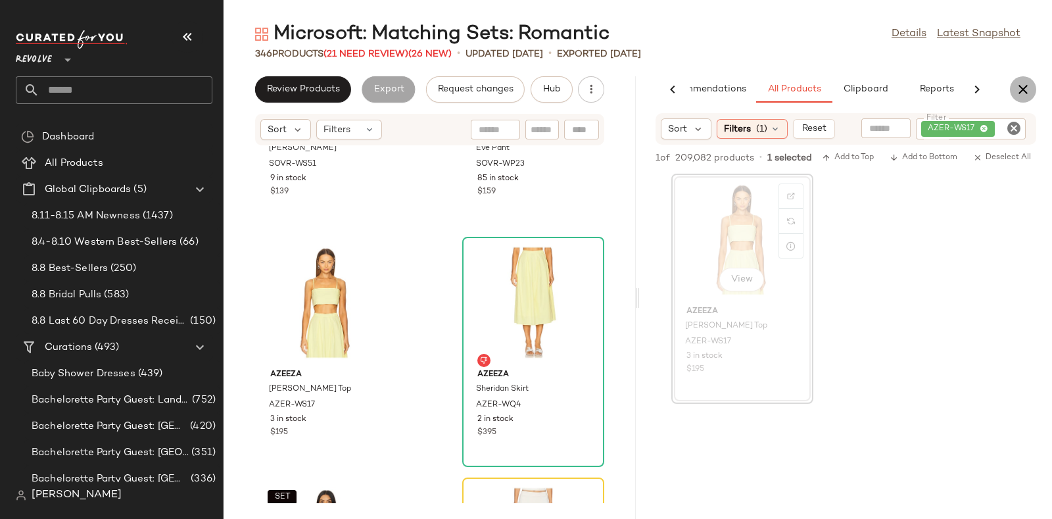
click at [1016, 88] on icon "button" at bounding box center [1023, 90] width 16 height 16
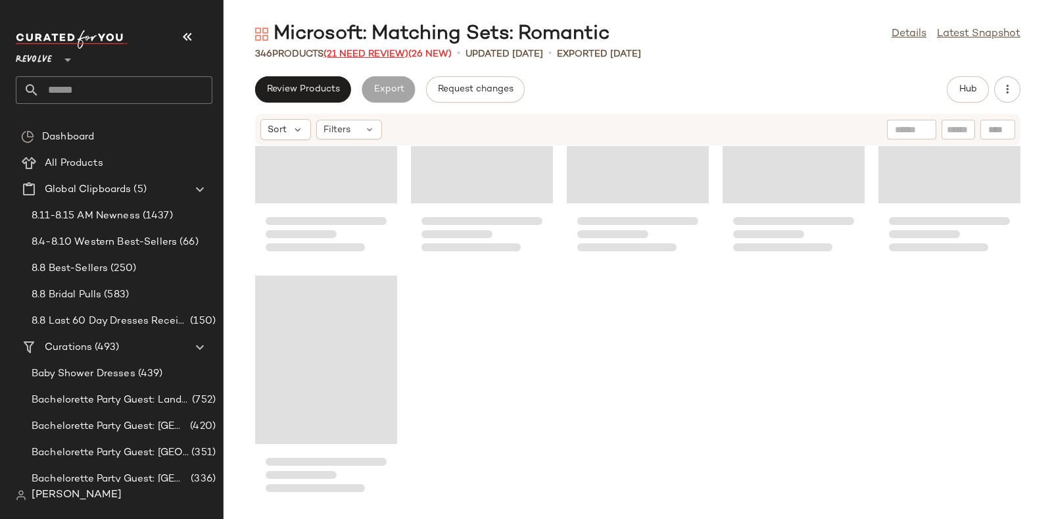
click at [356, 49] on span "(21 Need Review)" at bounding box center [365, 54] width 85 height 10
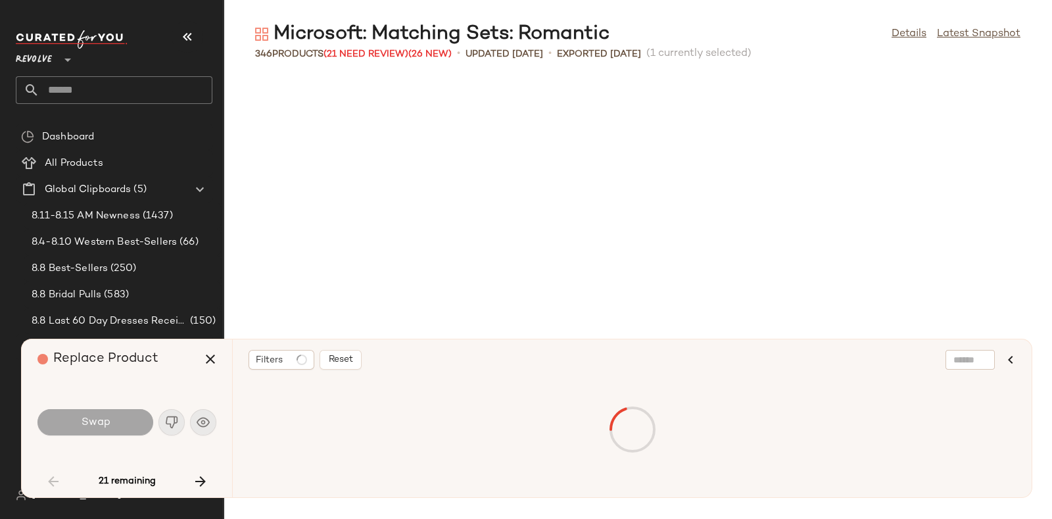
scroll to position [2165, 0]
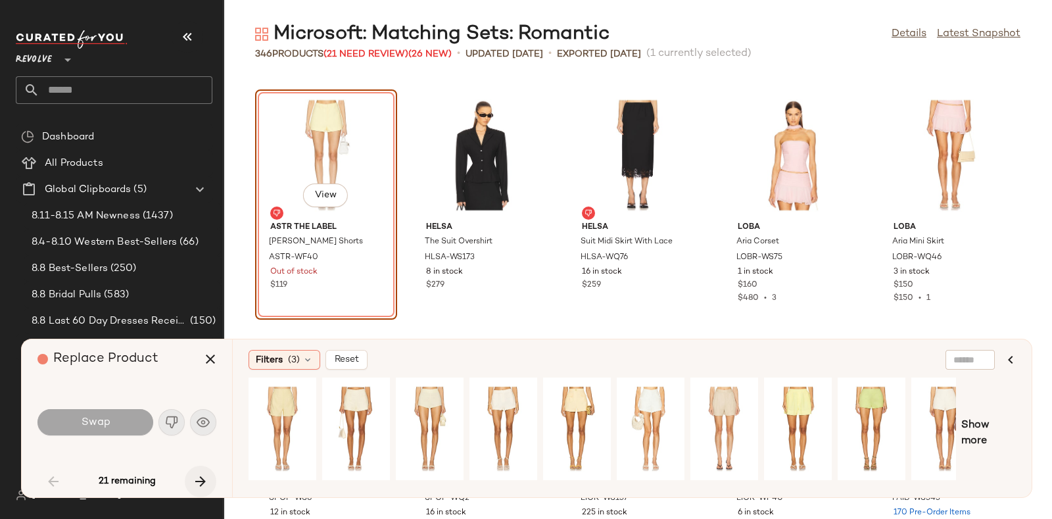
click at [197, 479] on icon "button" at bounding box center [201, 481] width 16 height 16
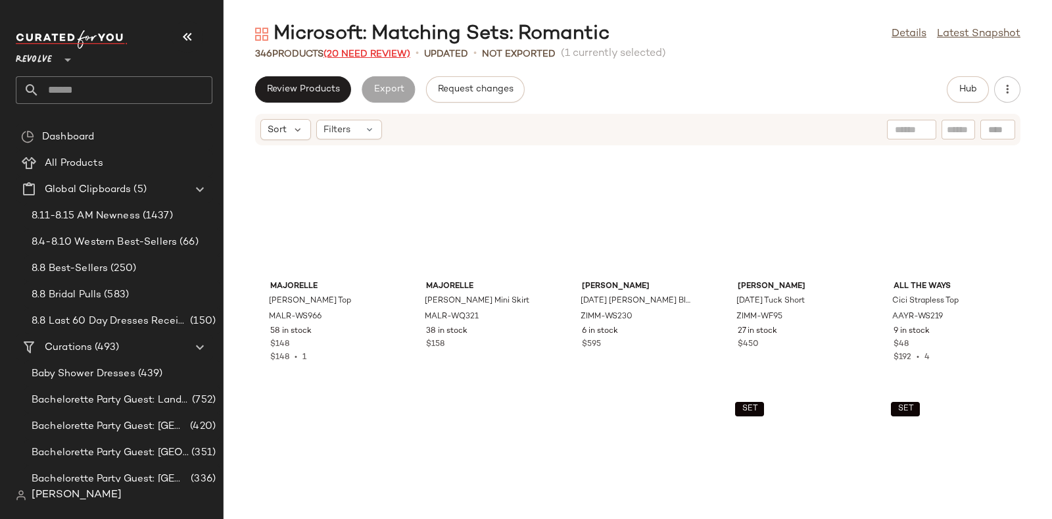
click at [354, 52] on span "(20 Need Review)" at bounding box center [366, 54] width 87 height 10
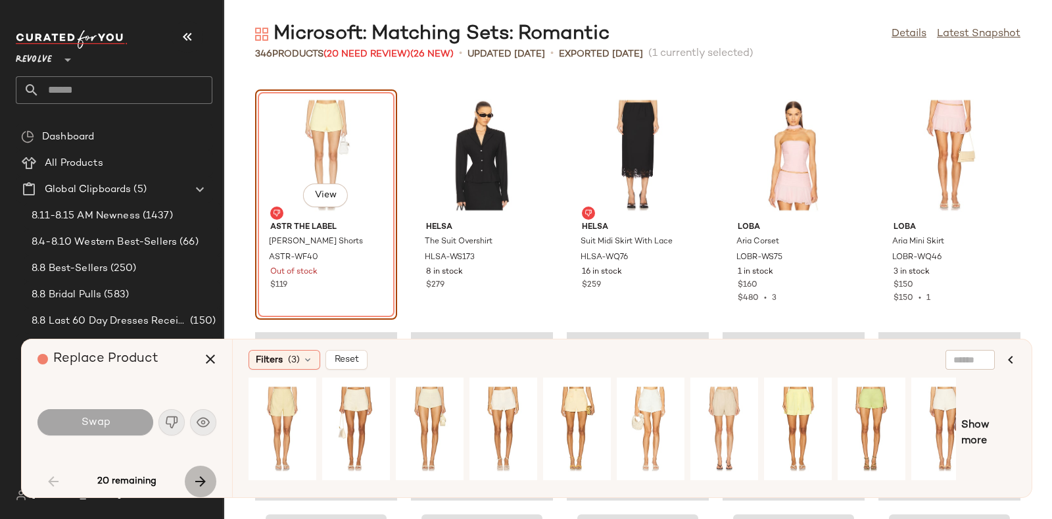
click at [206, 471] on button "button" at bounding box center [201, 481] width 32 height 32
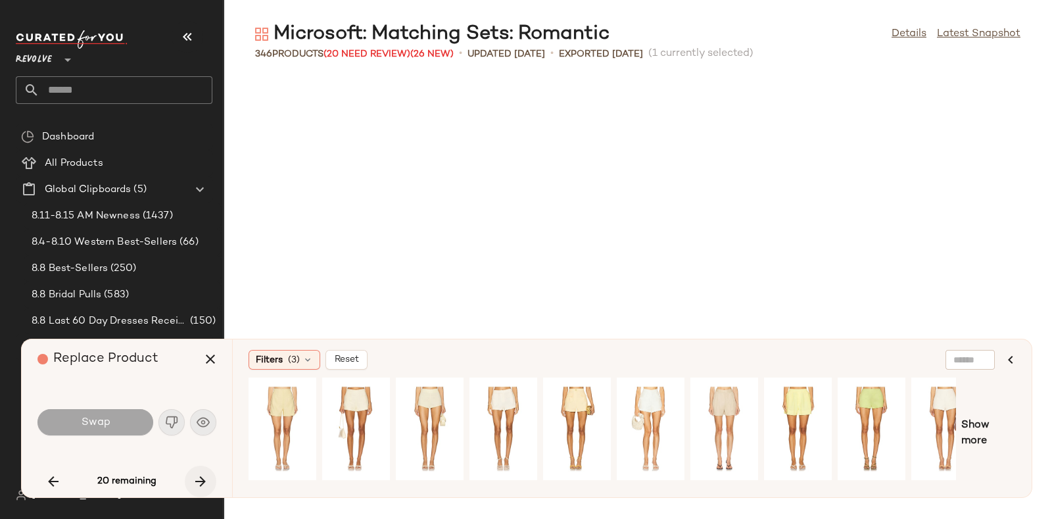
scroll to position [6977, 0]
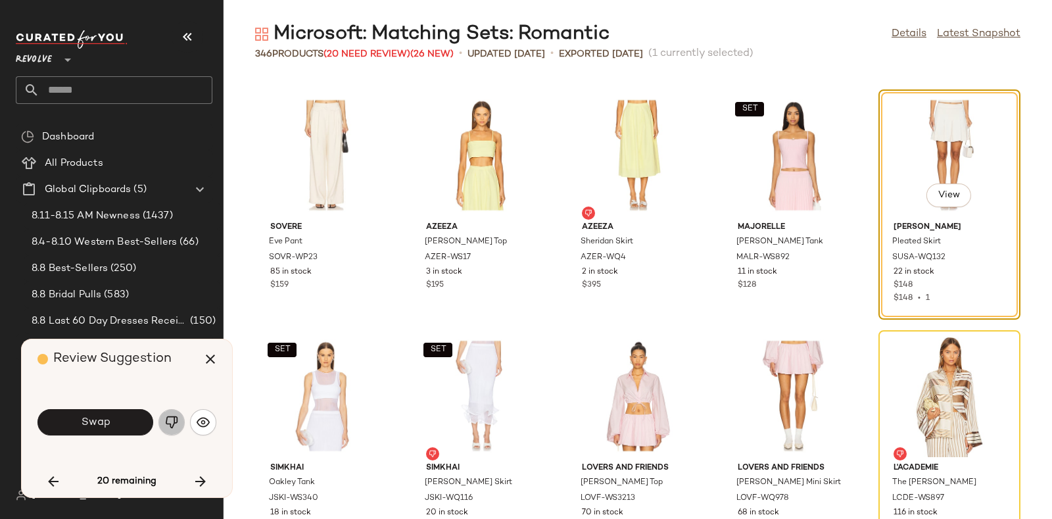
click at [165, 422] on img "button" at bounding box center [171, 421] width 13 height 13
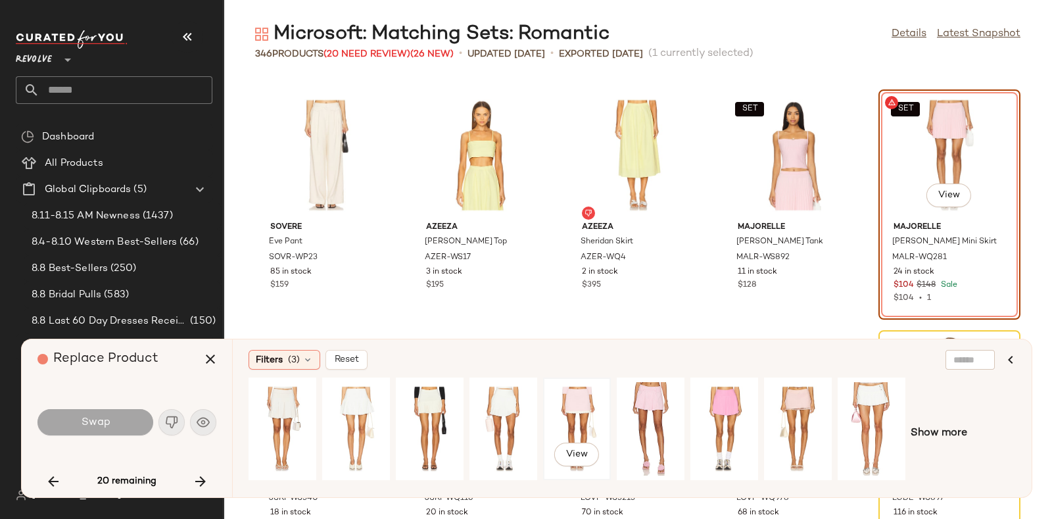
click at [575, 400] on div "View" at bounding box center [577, 428] width 59 height 93
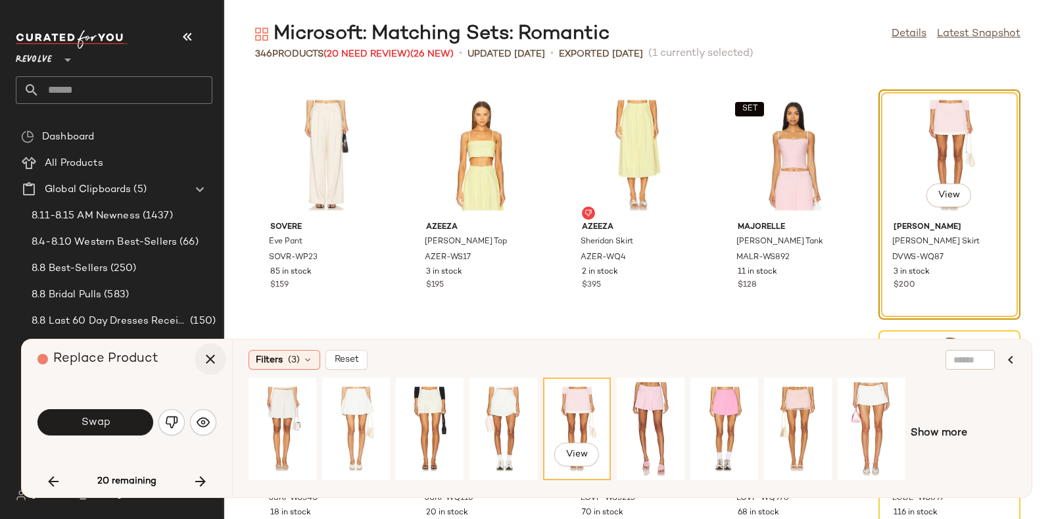
click at [211, 356] on icon "button" at bounding box center [210, 359] width 16 height 16
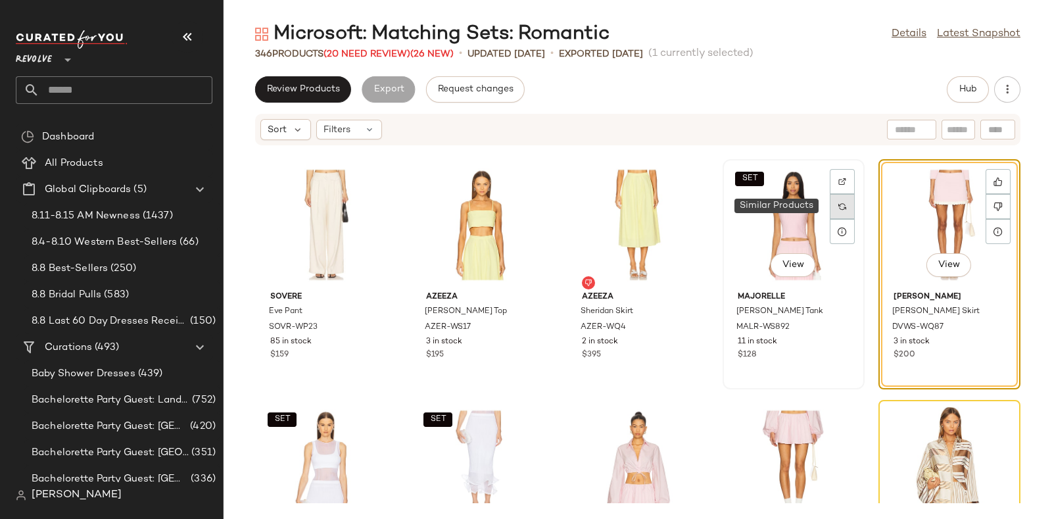
click at [838, 204] on img at bounding box center [842, 206] width 8 height 8
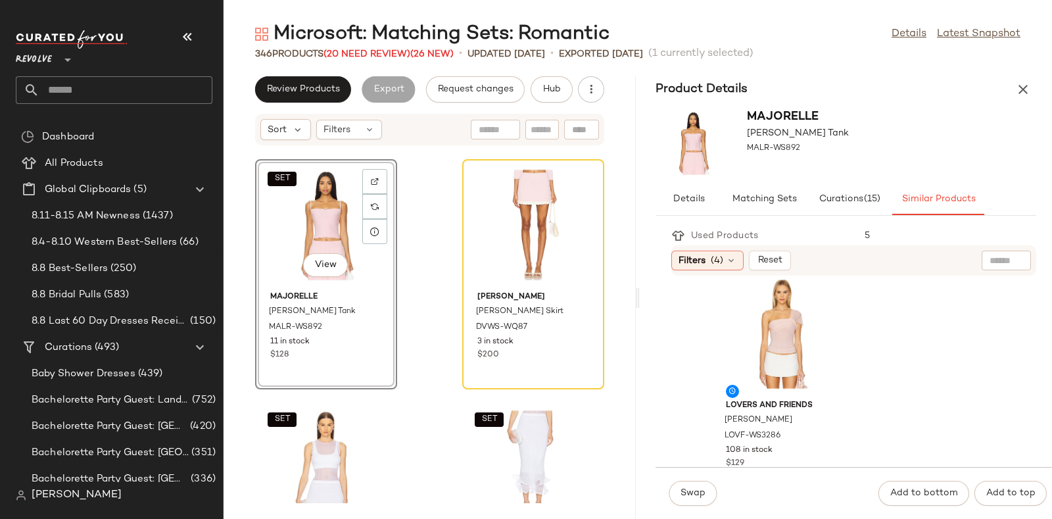
scroll to position [4620, 0]
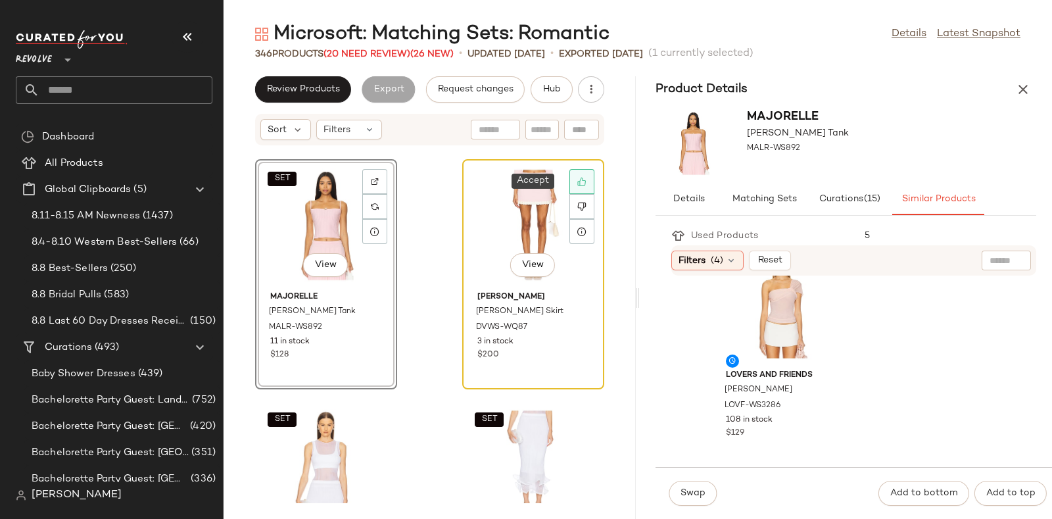
click at [569, 181] on div at bounding box center [581, 181] width 25 height 25
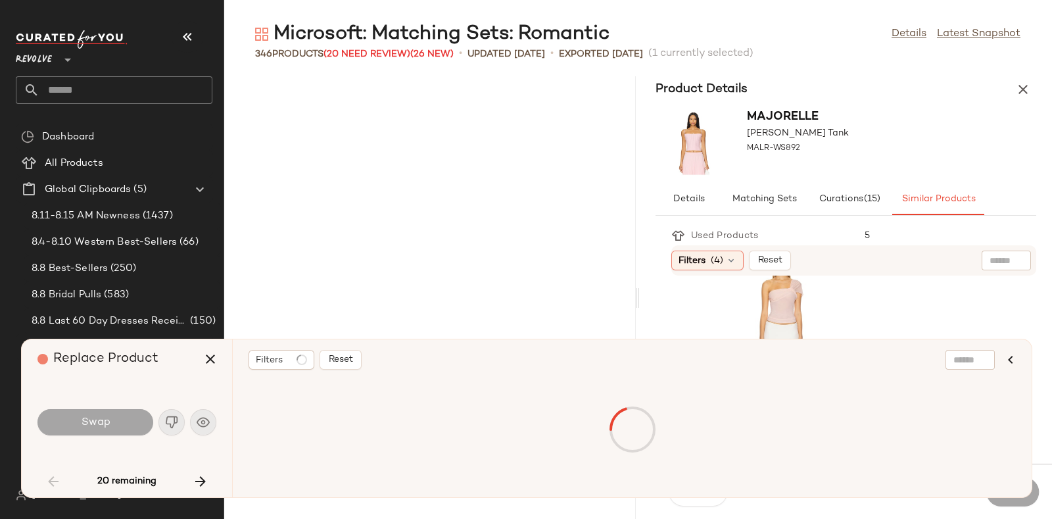
scroll to position [5292, 0]
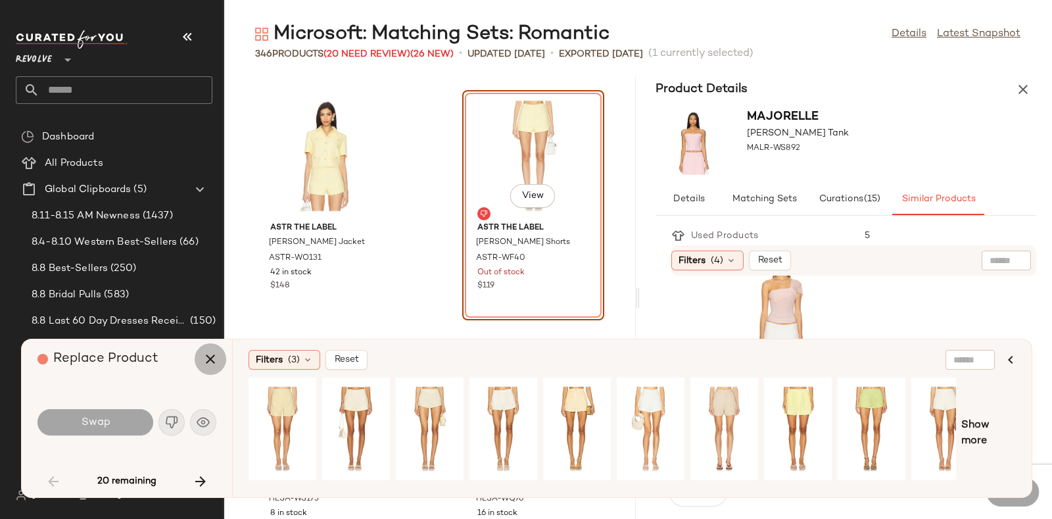
click at [208, 356] on icon "button" at bounding box center [210, 359] width 16 height 16
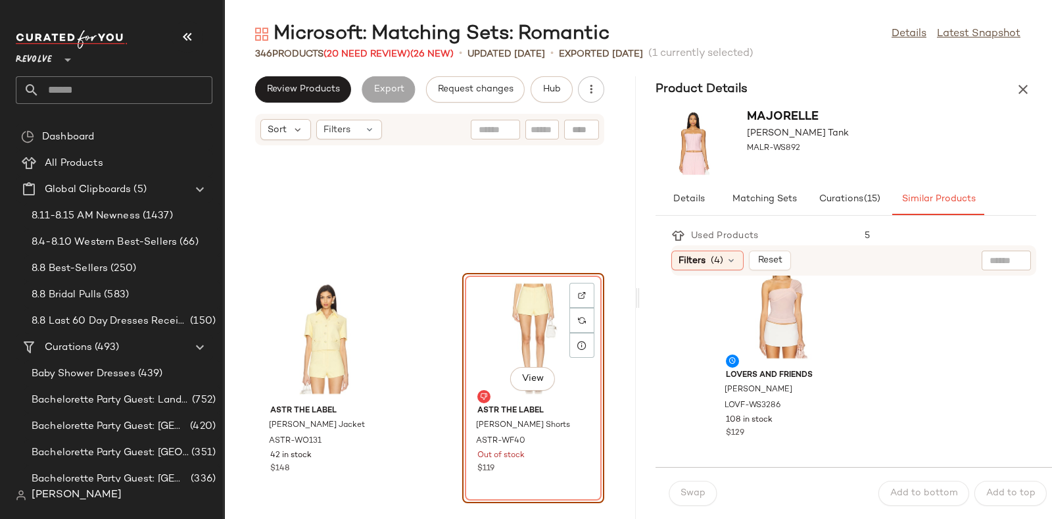
scroll to position [5235, 0]
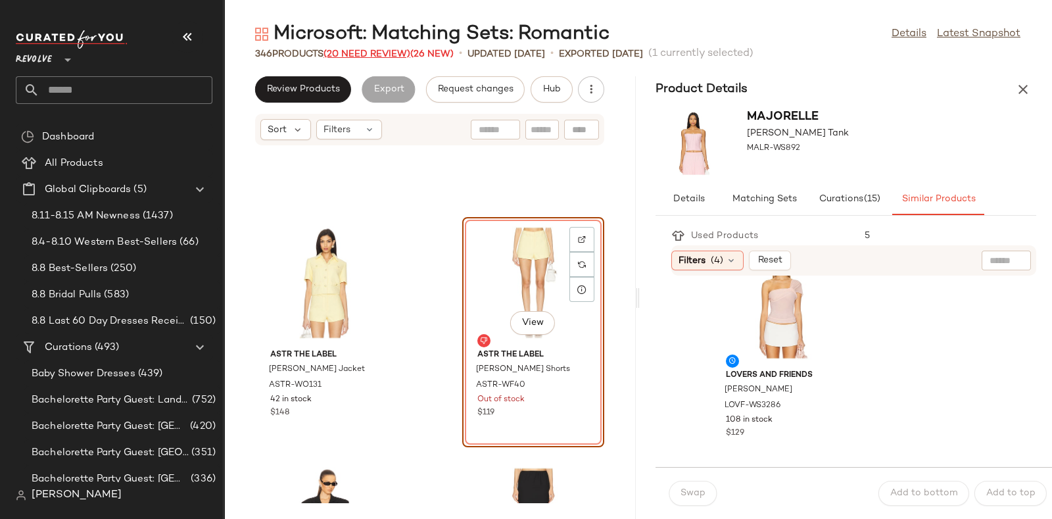
click at [361, 54] on span "(20 Need Review)" at bounding box center [366, 54] width 87 height 10
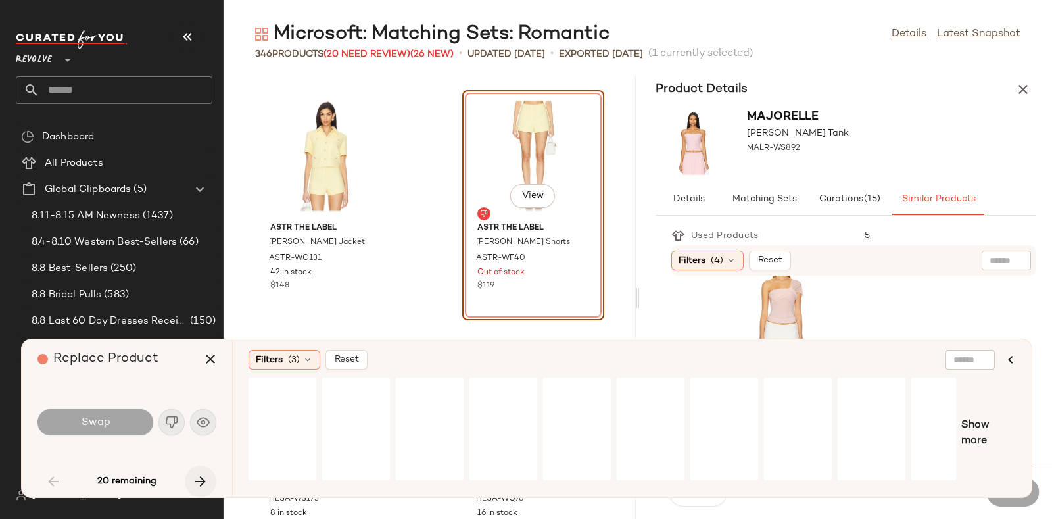
click at [200, 474] on icon "button" at bounding box center [201, 481] width 16 height 16
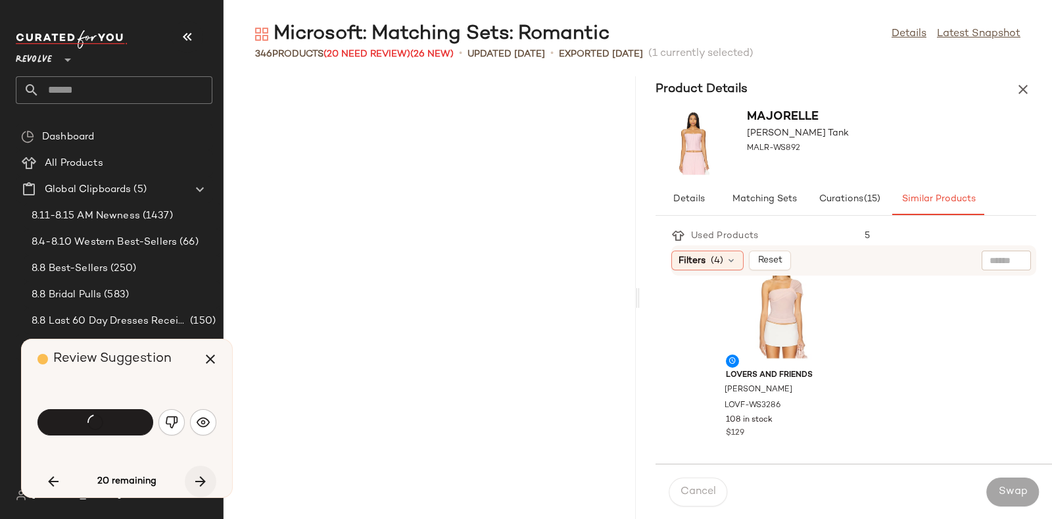
scroll to position [17803, 0]
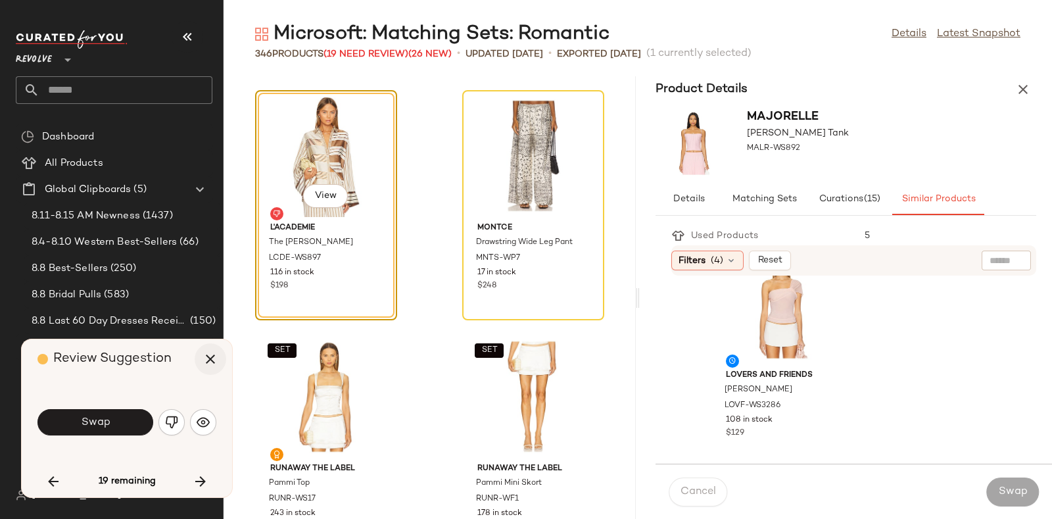
click at [204, 365] on icon "button" at bounding box center [210, 359] width 16 height 16
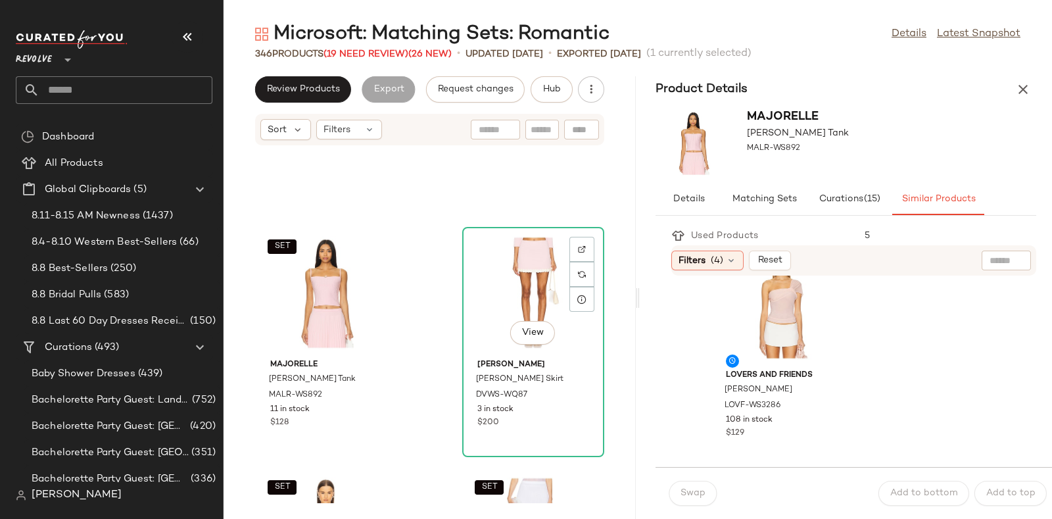
scroll to position [17735, 0]
click at [576, 262] on div at bounding box center [581, 274] width 25 height 25
click at [551, 82] on button "Hub" at bounding box center [551, 89] width 42 height 26
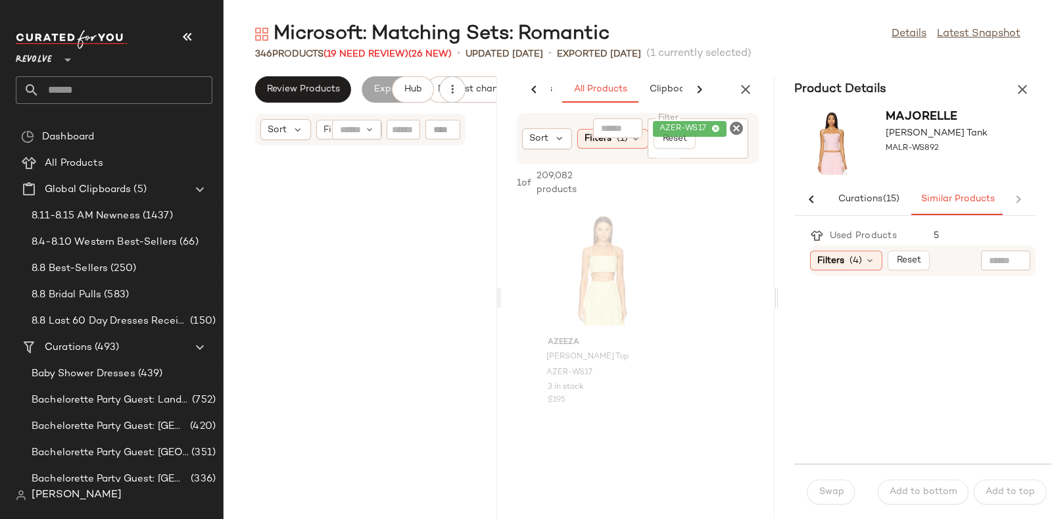
scroll to position [0, 154]
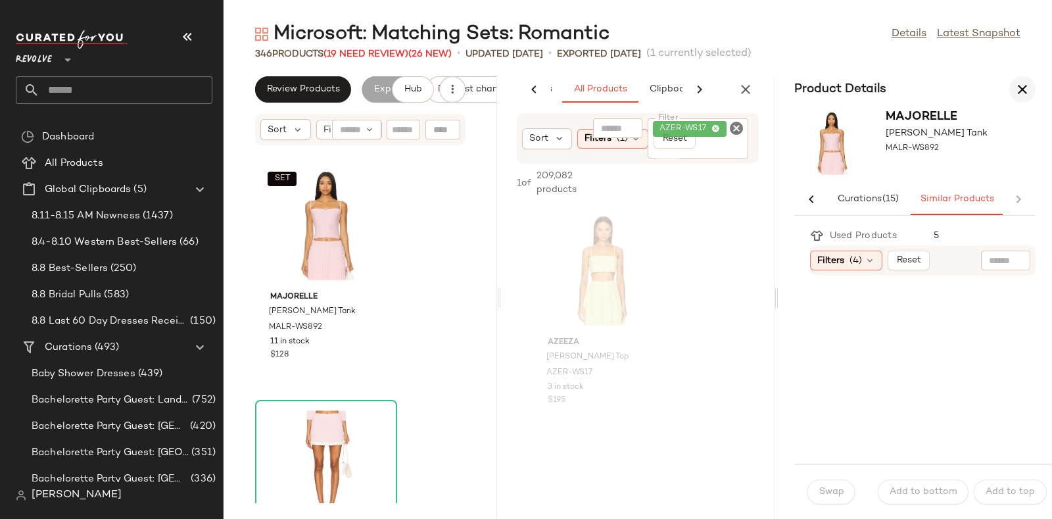
click at [1023, 84] on icon "button" at bounding box center [1022, 90] width 16 height 16
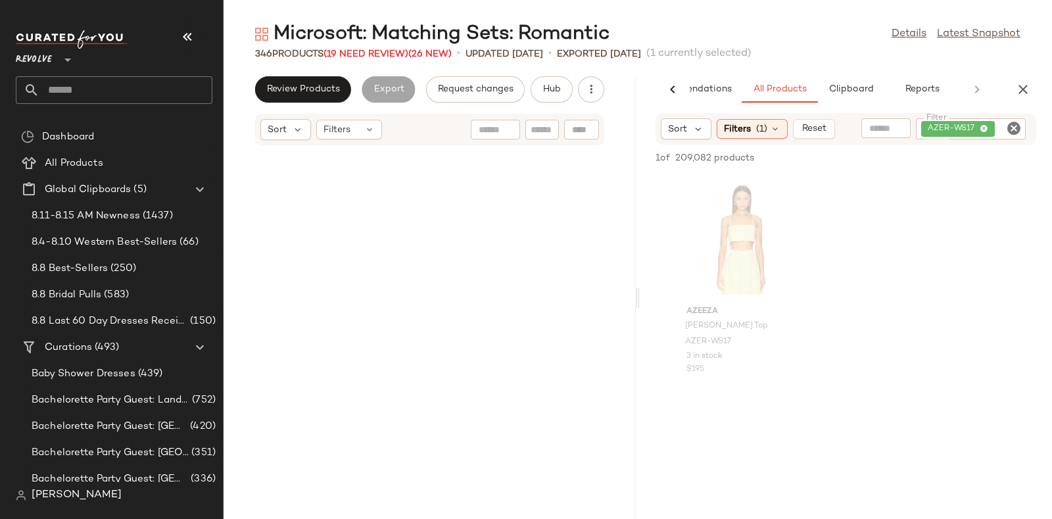
scroll to position [17803, 0]
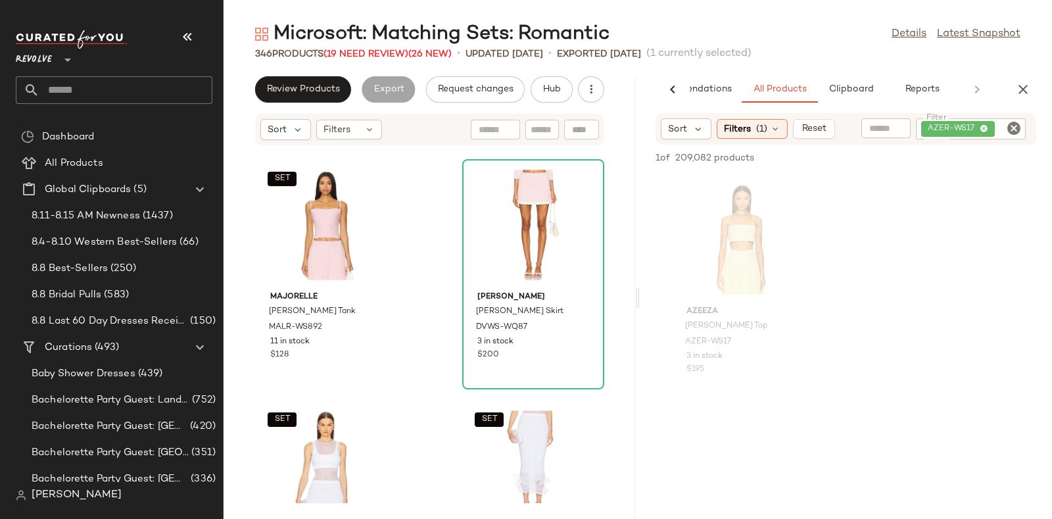
click at [1014, 132] on icon "Clear Filter" at bounding box center [1014, 128] width 16 height 16
paste input "*********"
type input "*********"
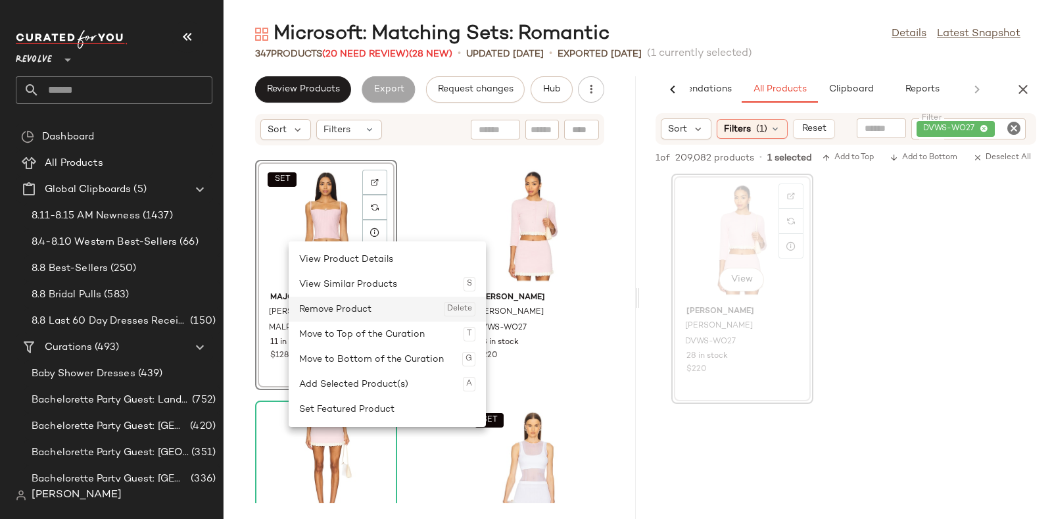
click at [338, 307] on div "Remove Product Delete" at bounding box center [387, 308] width 176 height 25
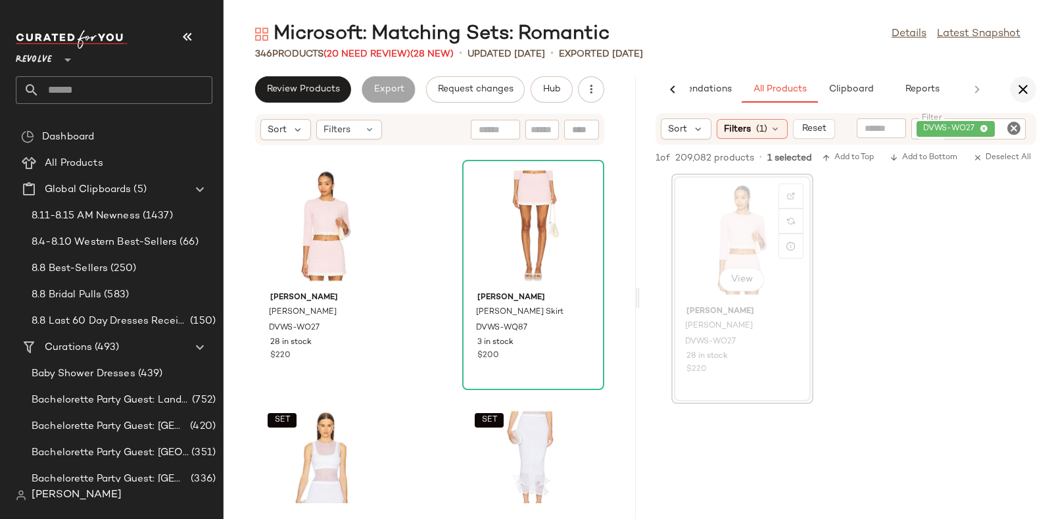
click at [1018, 88] on icon "button" at bounding box center [1023, 90] width 16 height 16
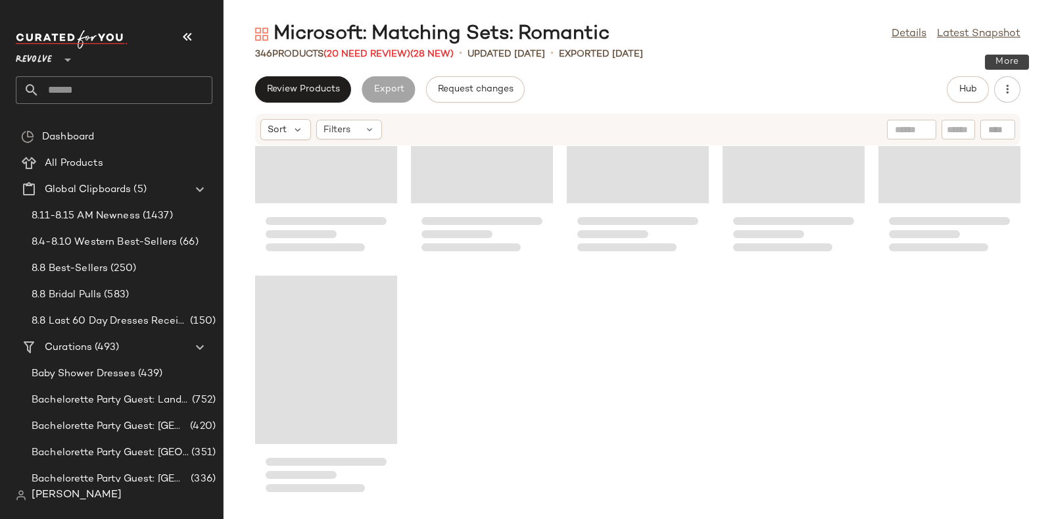
scroll to position [16486, 0]
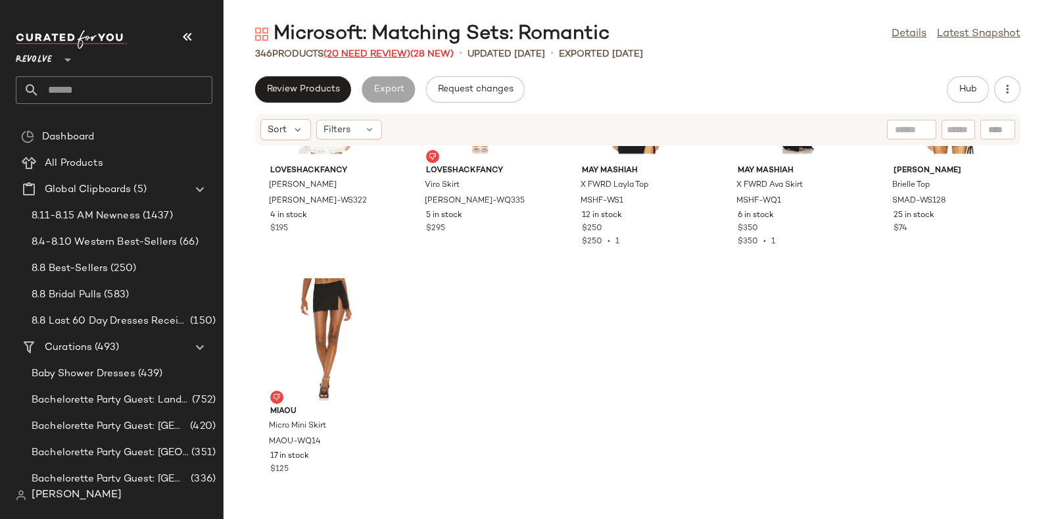
click at [366, 52] on span "(20 Need Review)" at bounding box center [366, 54] width 87 height 10
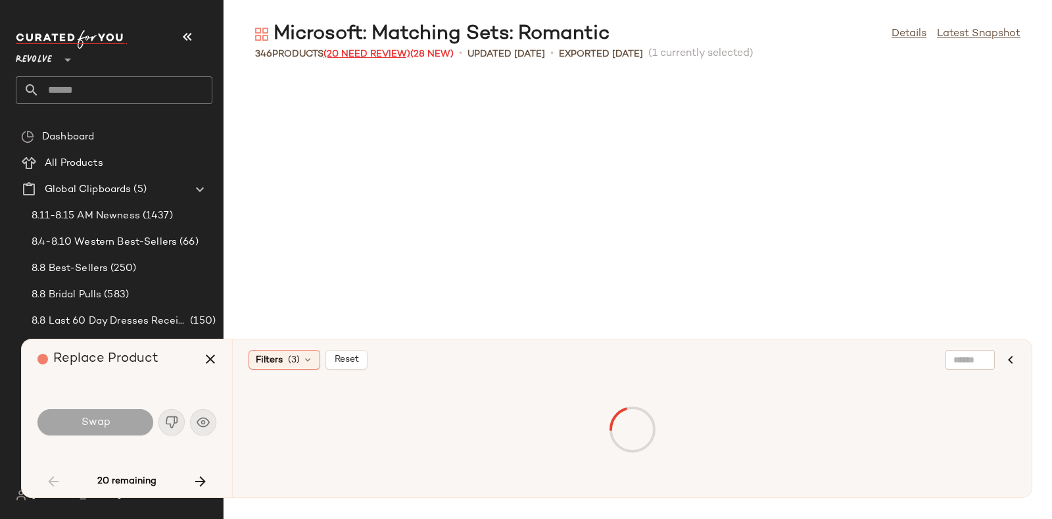
scroll to position [2165, 0]
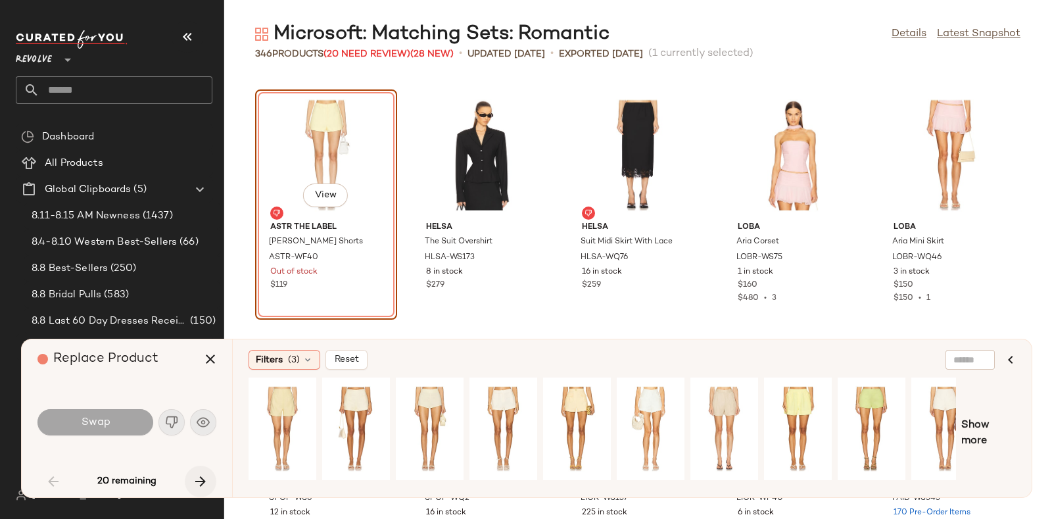
click at [200, 478] on icon "button" at bounding box center [201, 481] width 16 height 16
click at [198, 473] on icon "button" at bounding box center [201, 481] width 16 height 16
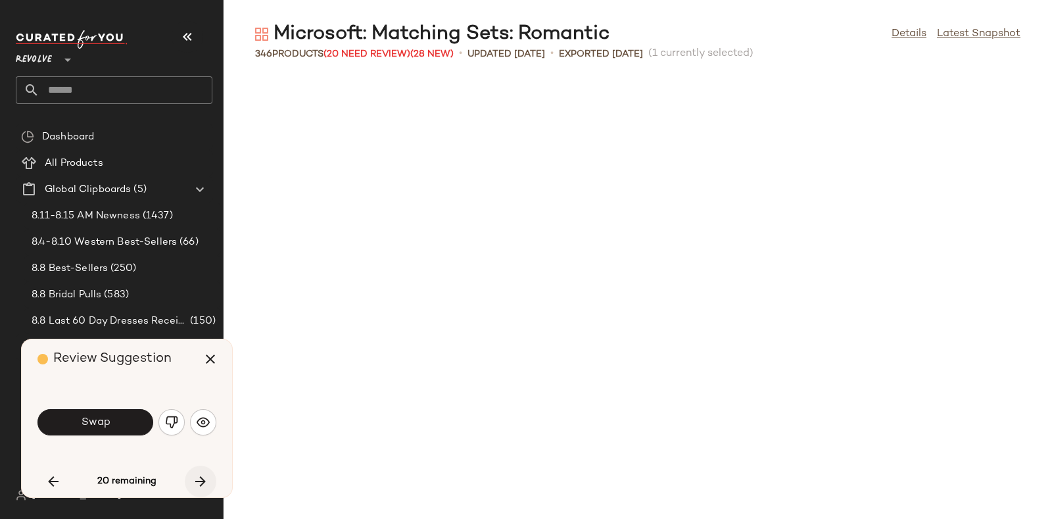
scroll to position [7217, 0]
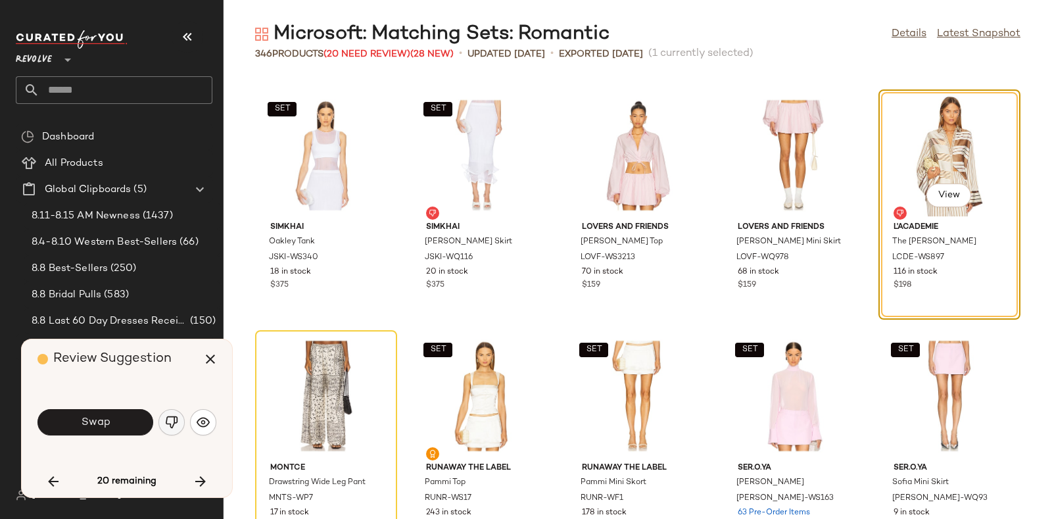
click at [168, 421] on img "button" at bounding box center [171, 421] width 13 height 13
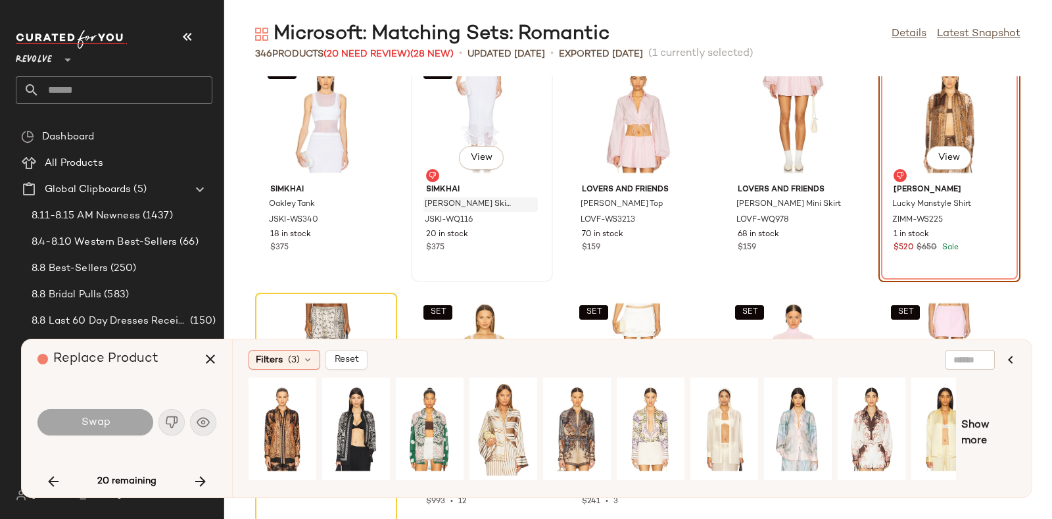
scroll to position [7242, 0]
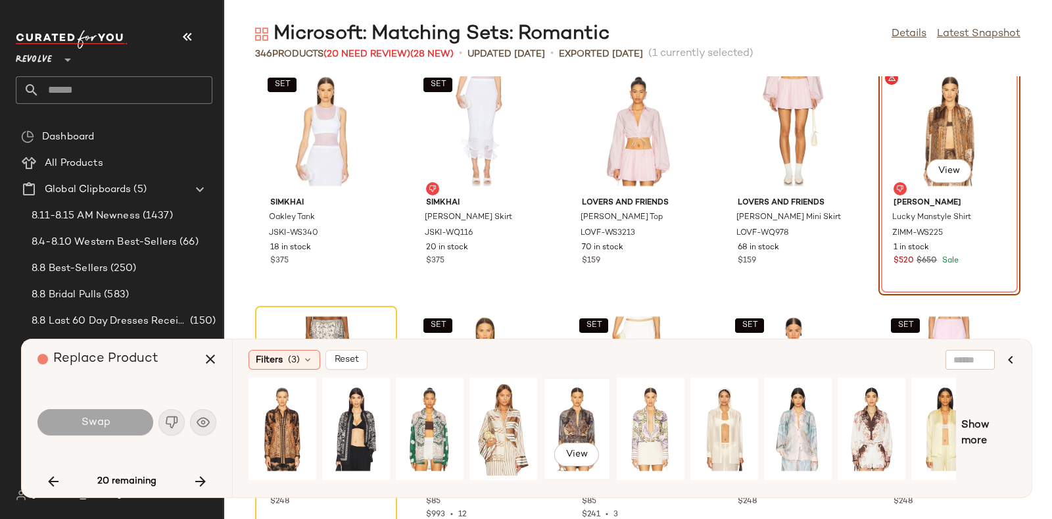
click at [576, 422] on div "View" at bounding box center [577, 428] width 59 height 93
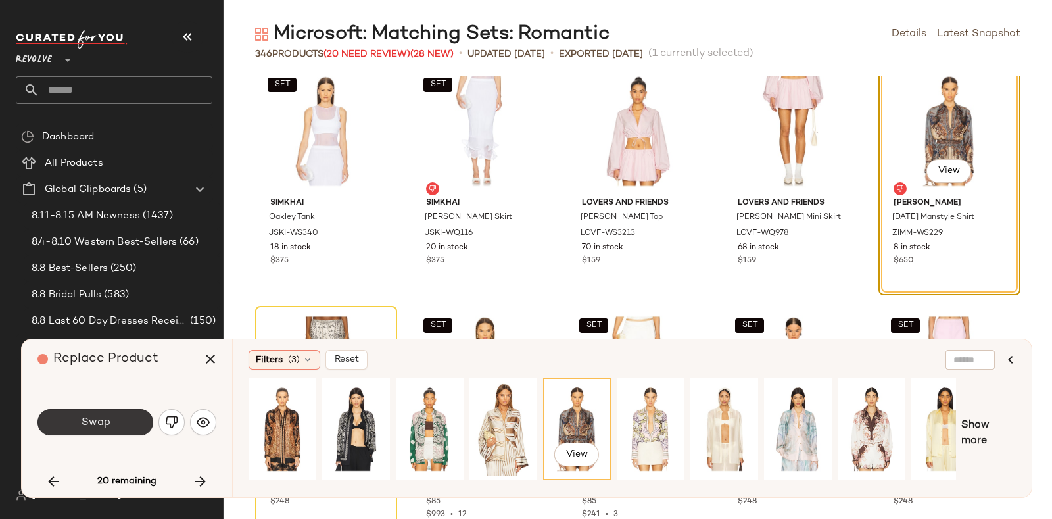
click at [102, 416] on span "Swap" at bounding box center [95, 422] width 30 height 12
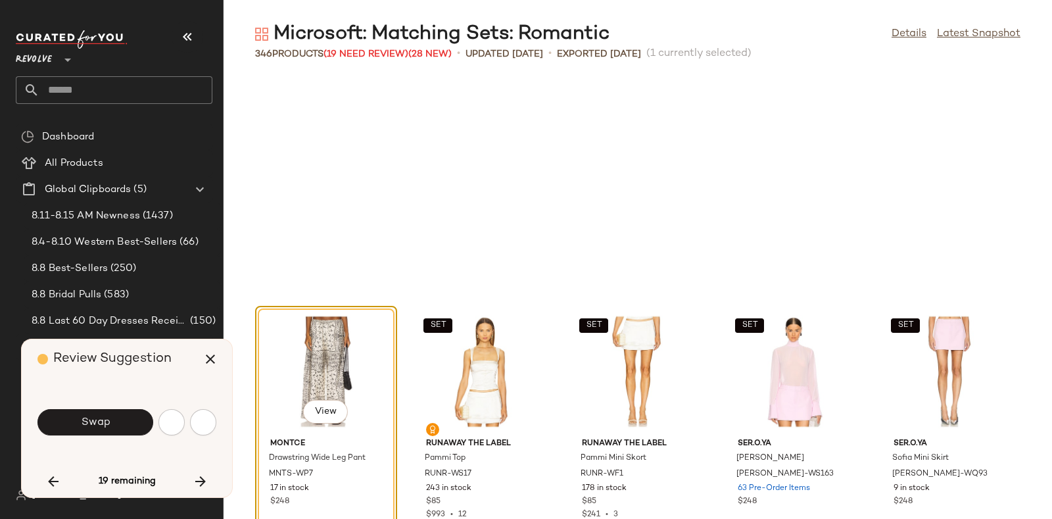
scroll to position [7457, 0]
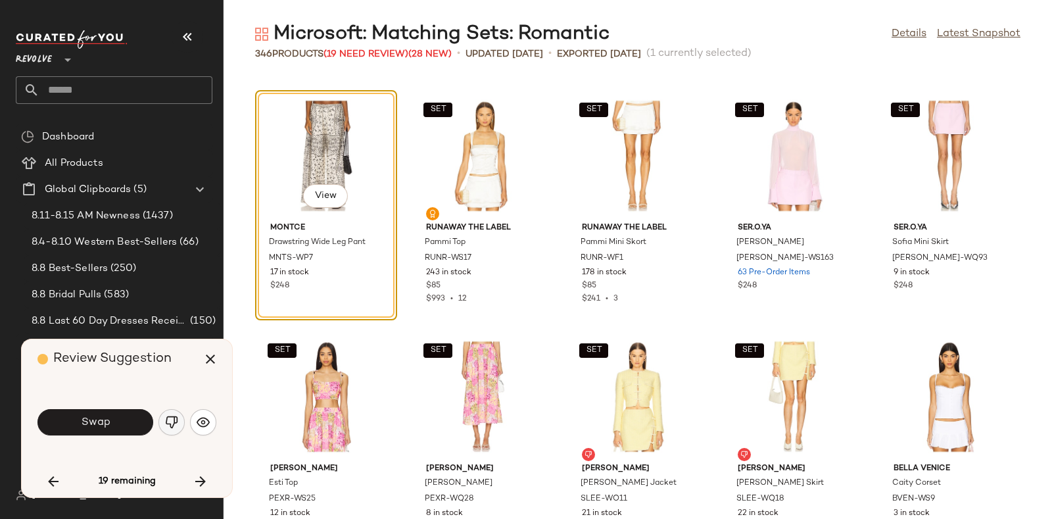
click at [166, 420] on img "button" at bounding box center [171, 421] width 13 height 13
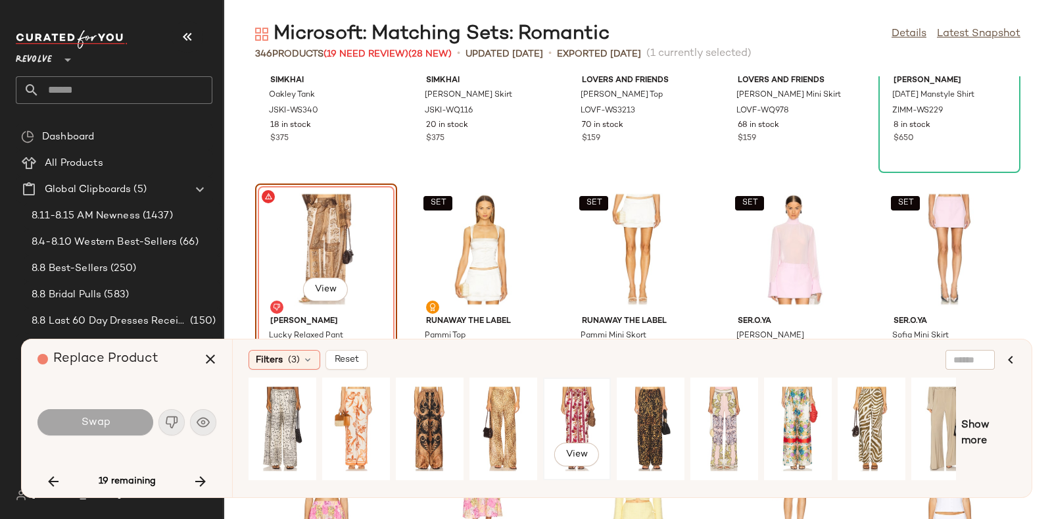
scroll to position [0, 22]
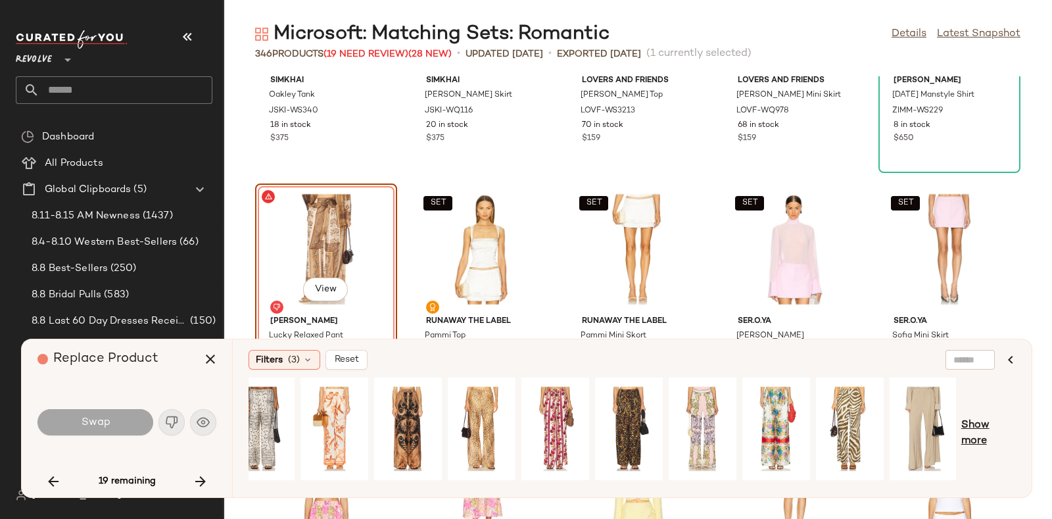
click at [976, 425] on span "Show more" at bounding box center [988, 433] width 55 height 32
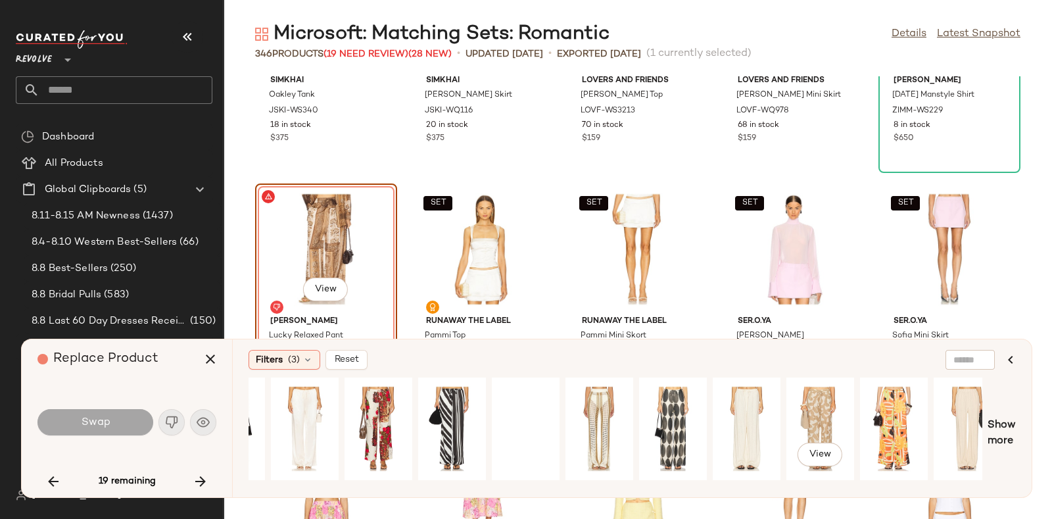
scroll to position [0, 732]
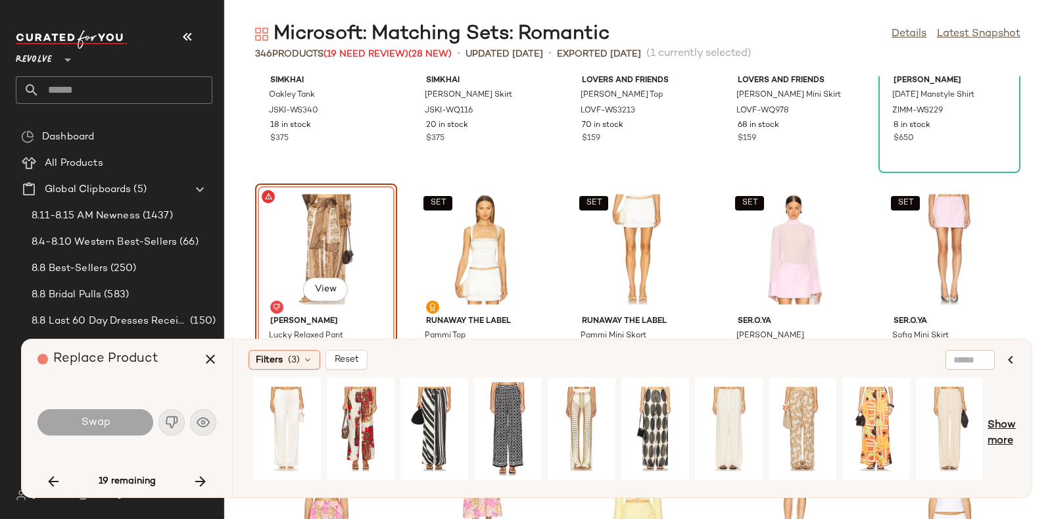
click at [1004, 425] on span "Show more" at bounding box center [1001, 433] width 28 height 32
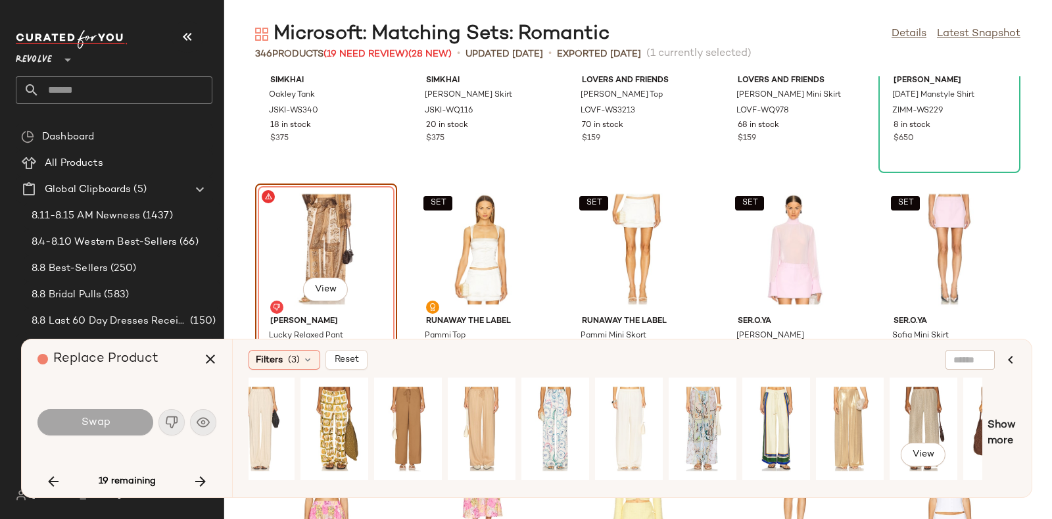
scroll to position [0, 1467]
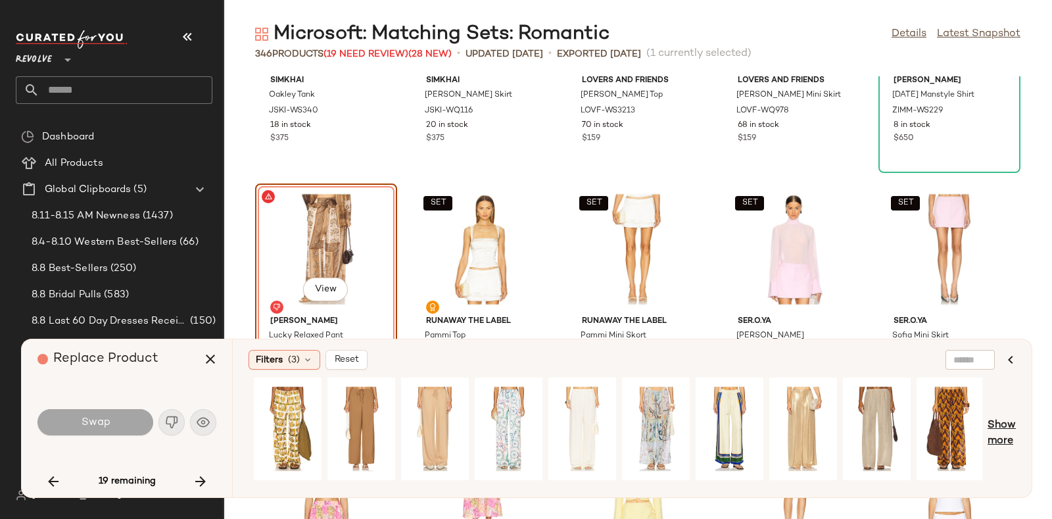
click at [1005, 424] on span "Show more" at bounding box center [1001, 433] width 28 height 32
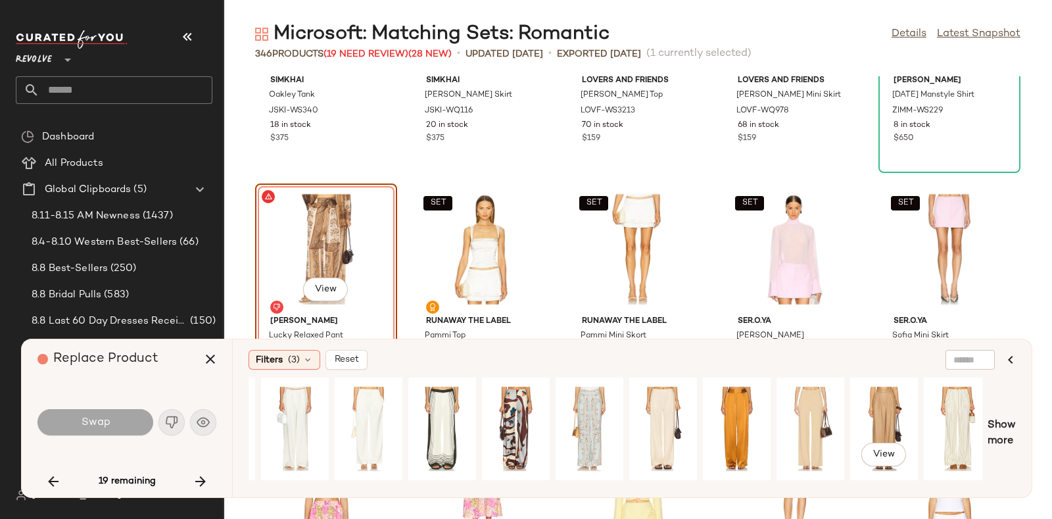
scroll to position [0, 2203]
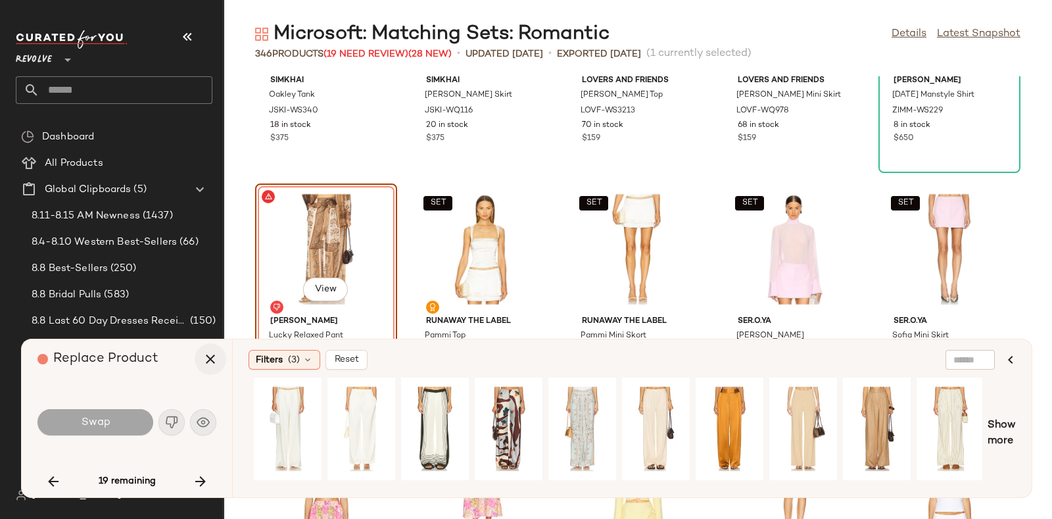
click at [214, 355] on icon "button" at bounding box center [210, 359] width 16 height 16
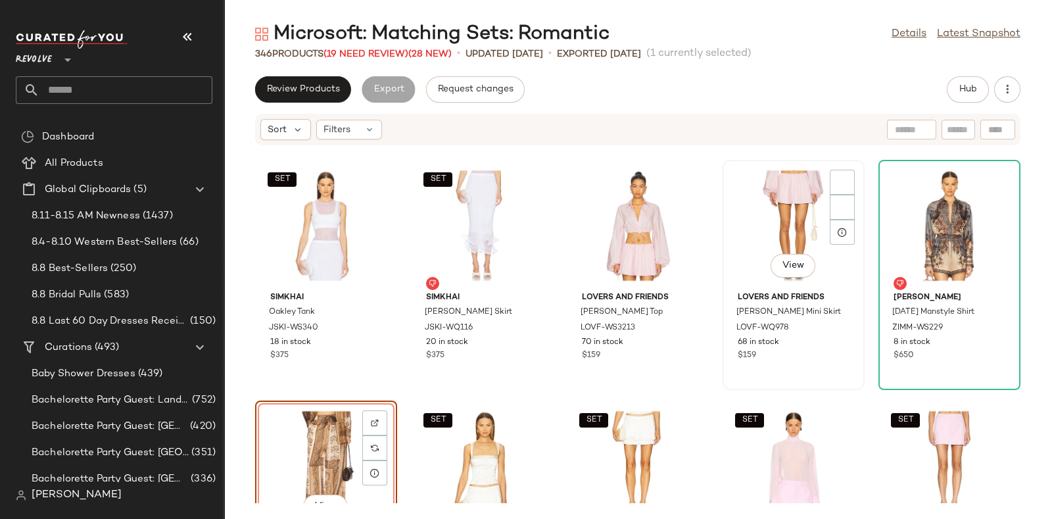
scroll to position [7189, 0]
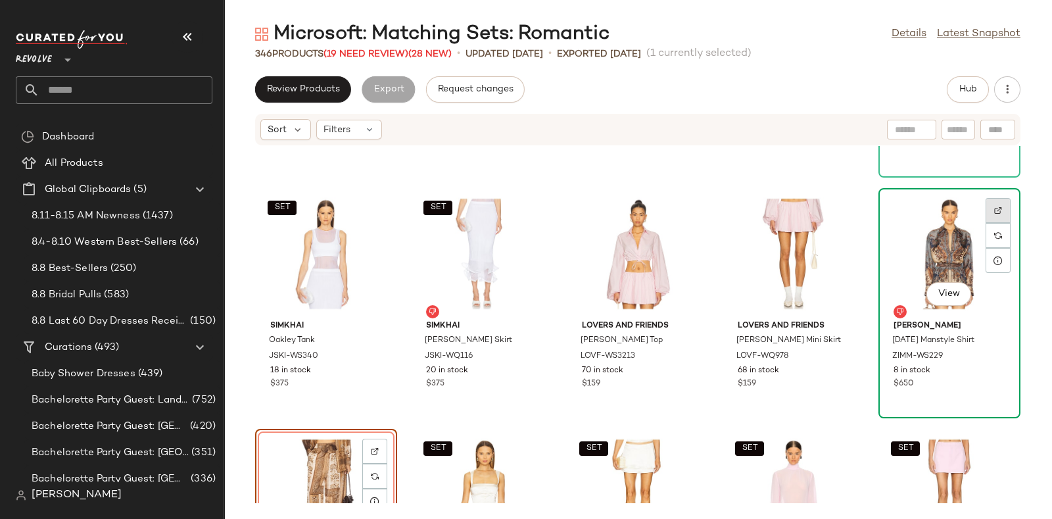
click at [995, 223] on div at bounding box center [997, 235] width 25 height 25
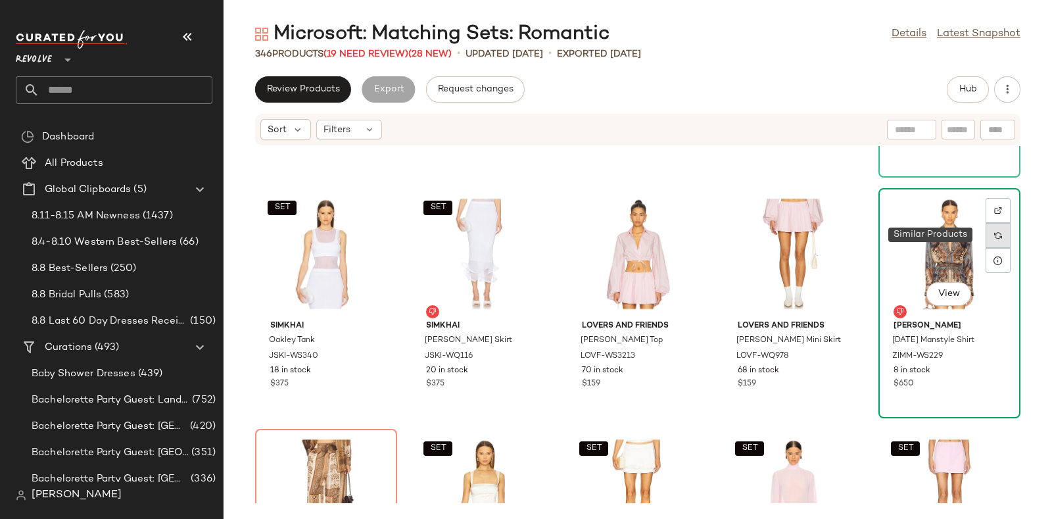
click at [985, 234] on div at bounding box center [997, 235] width 25 height 25
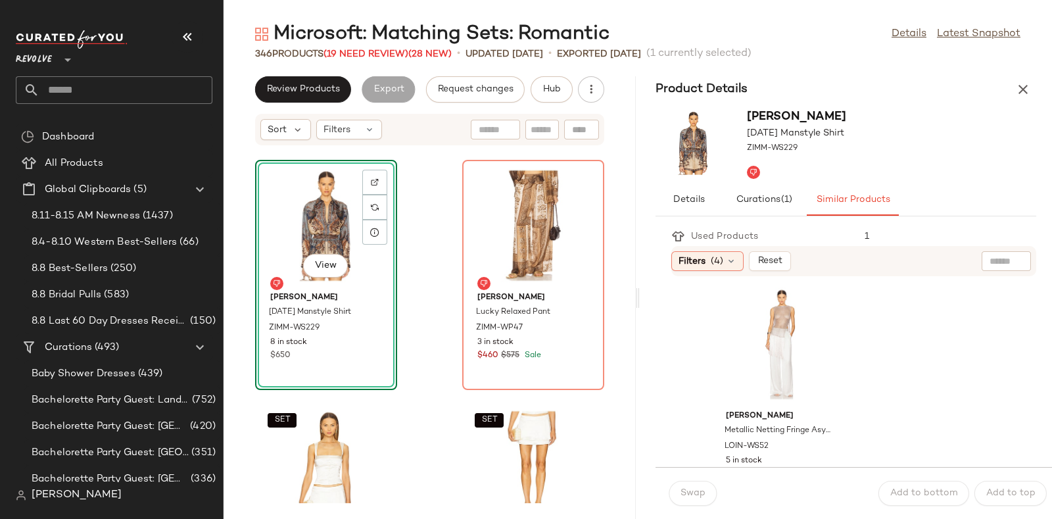
scroll to position [3678, 0]
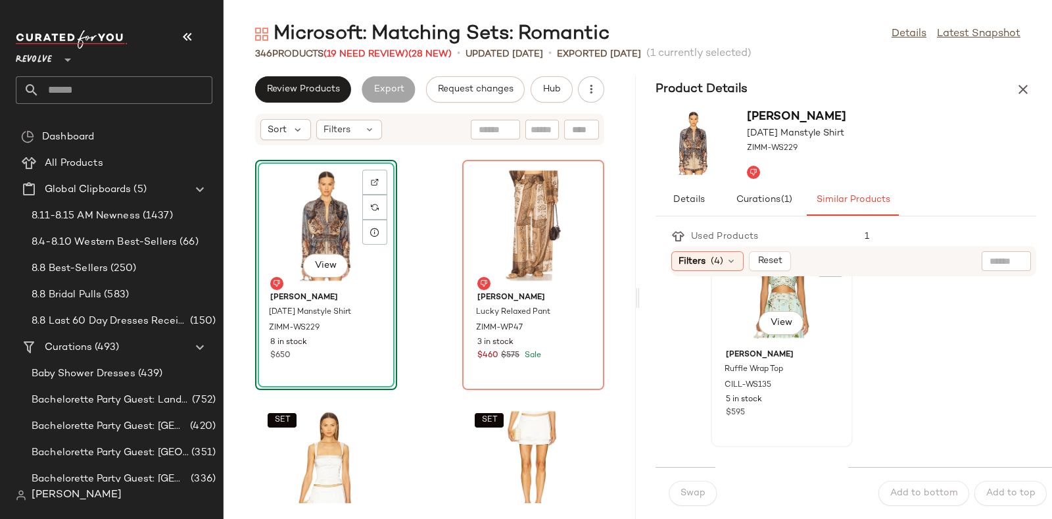
click at [802, 300] on div "View" at bounding box center [781, 283] width 133 height 122
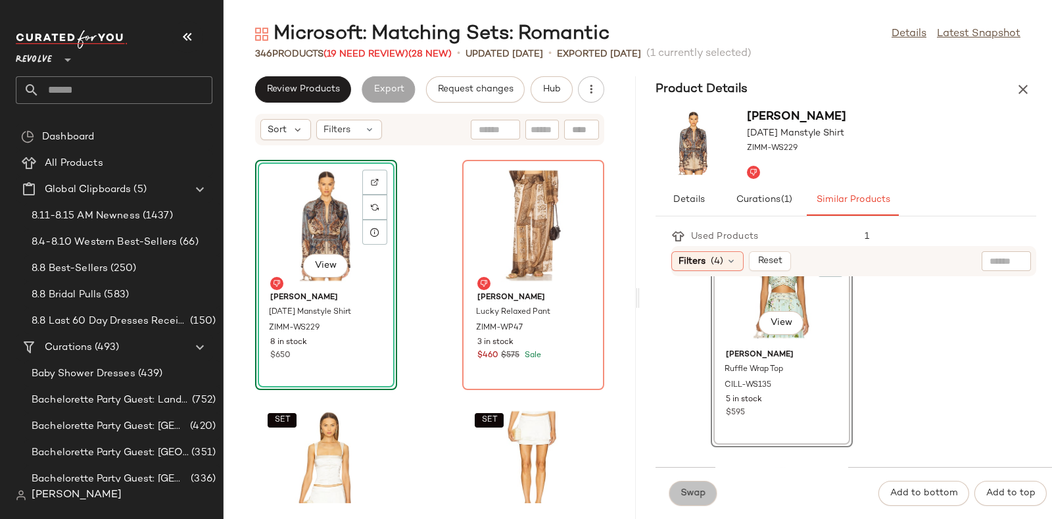
click at [691, 492] on span "Swap" at bounding box center [693, 493] width 26 height 11
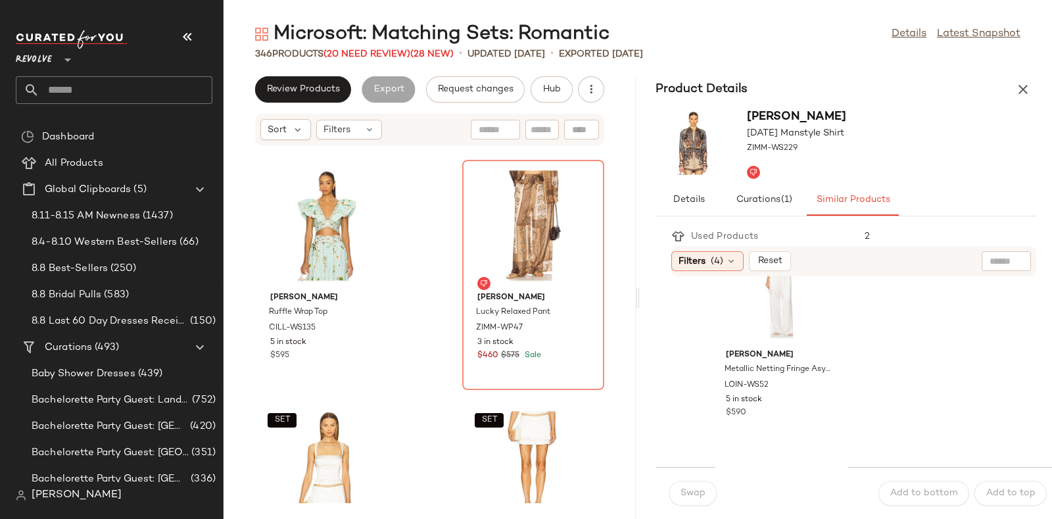
scroll to position [3438, 0]
click at [1025, 89] on icon "button" at bounding box center [1023, 90] width 16 height 16
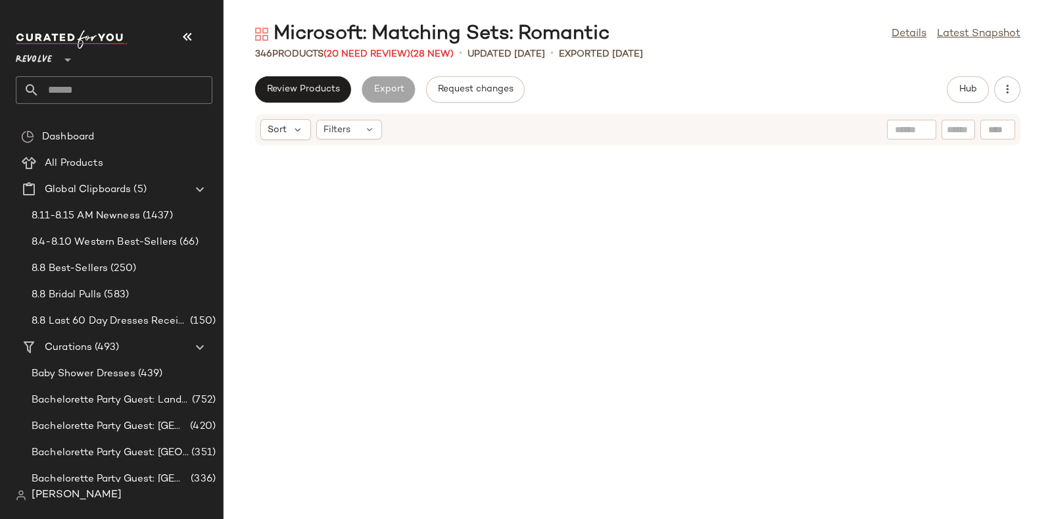
scroll to position [7217, 0]
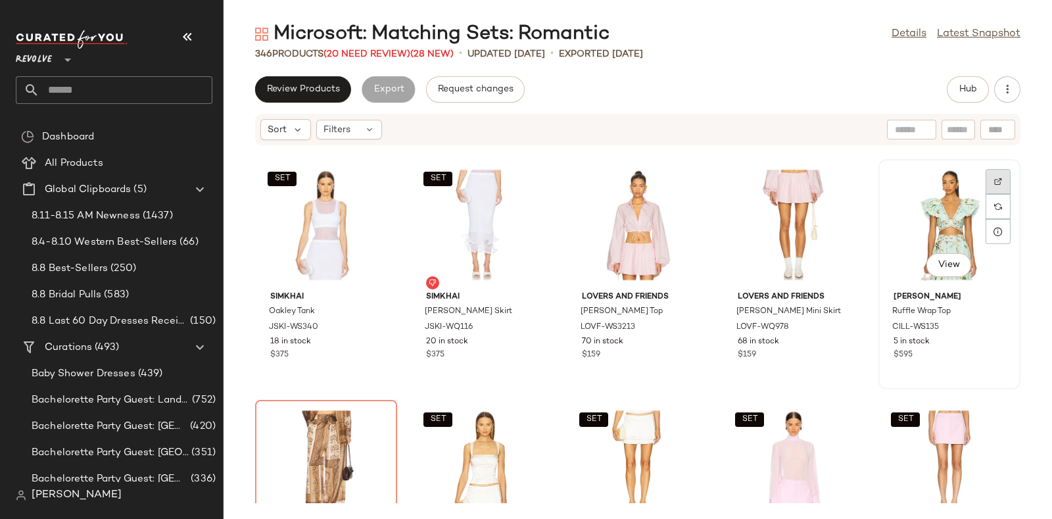
click at [994, 179] on img at bounding box center [998, 181] width 8 height 8
click at [958, 89] on span "Hub" at bounding box center [967, 89] width 18 height 11
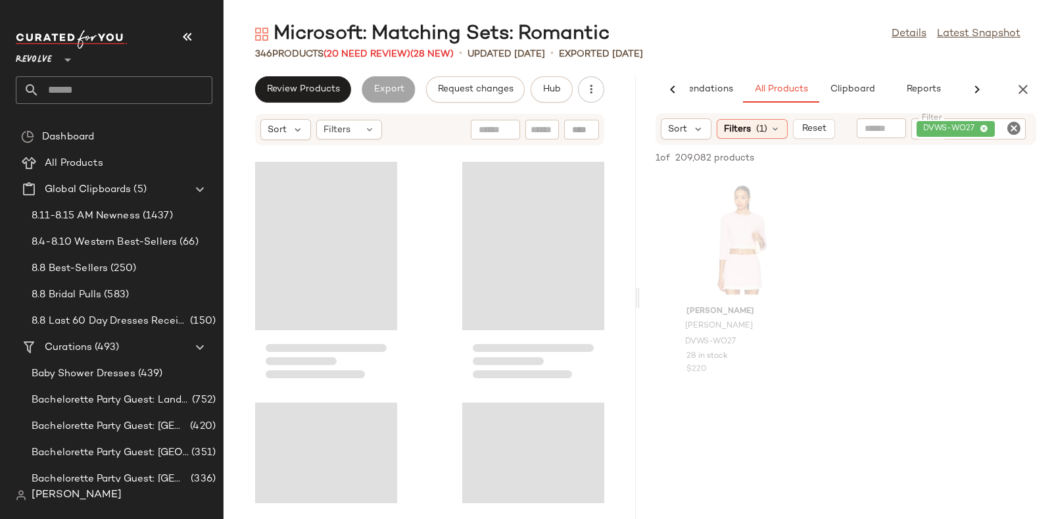
scroll to position [18043, 0]
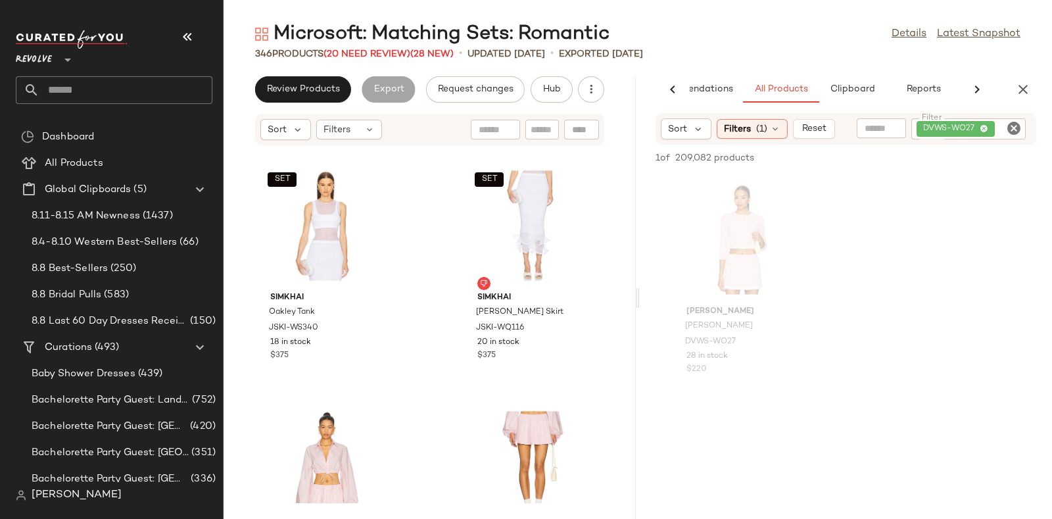
click at [1016, 124] on icon "Clear Filter" at bounding box center [1014, 128] width 16 height 16
paste input "*********"
type input "*********"
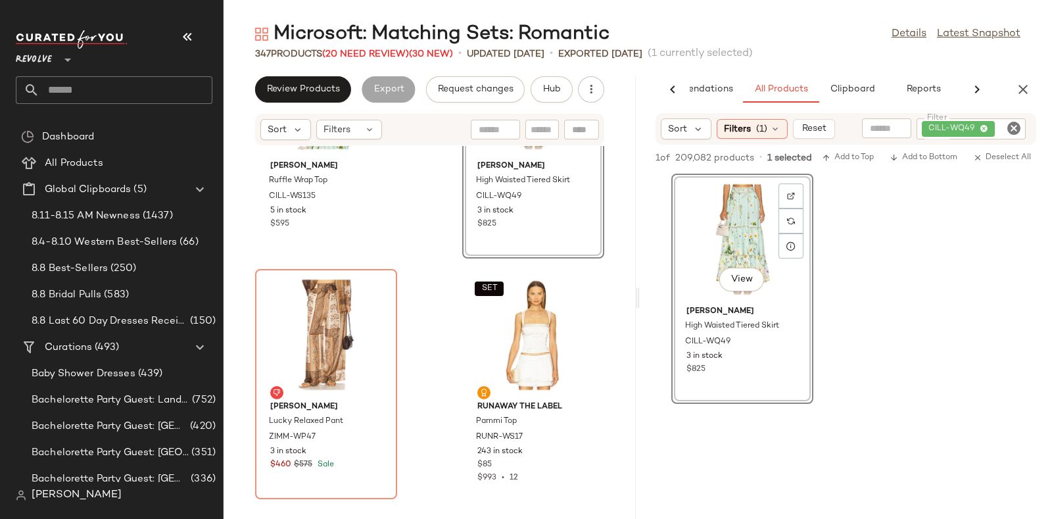
scroll to position [18663, 0]
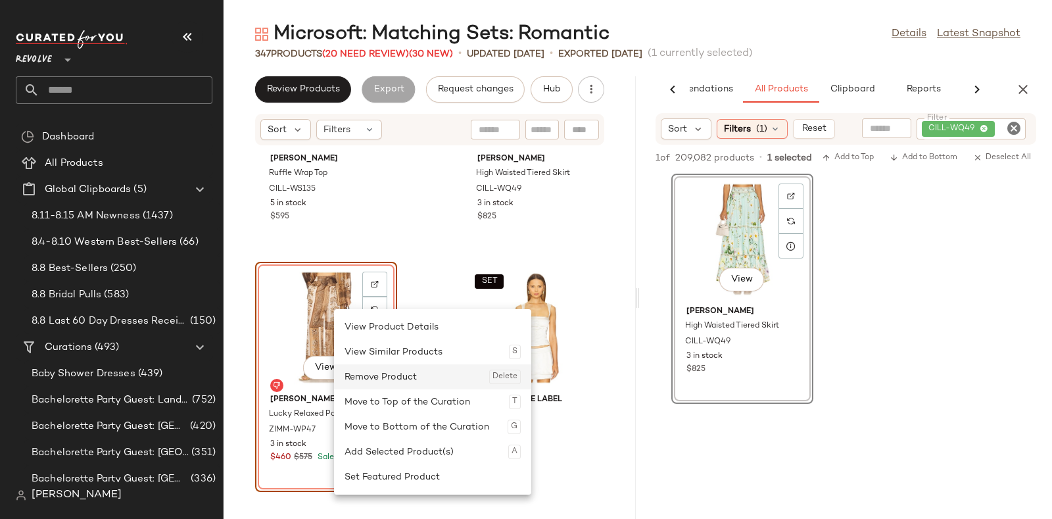
click at [363, 369] on div "Remove Product Delete" at bounding box center [432, 376] width 176 height 25
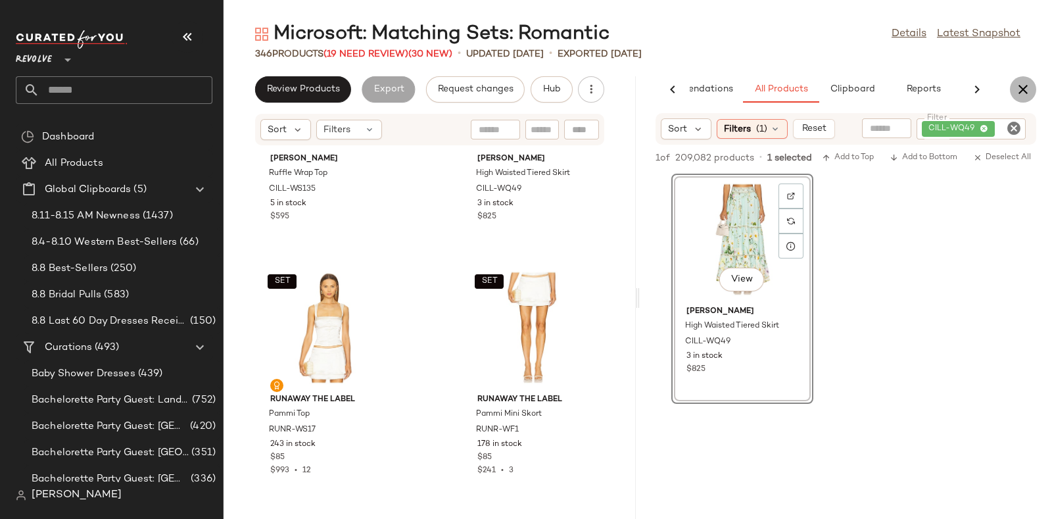
click at [1030, 85] on icon "button" at bounding box center [1023, 90] width 16 height 16
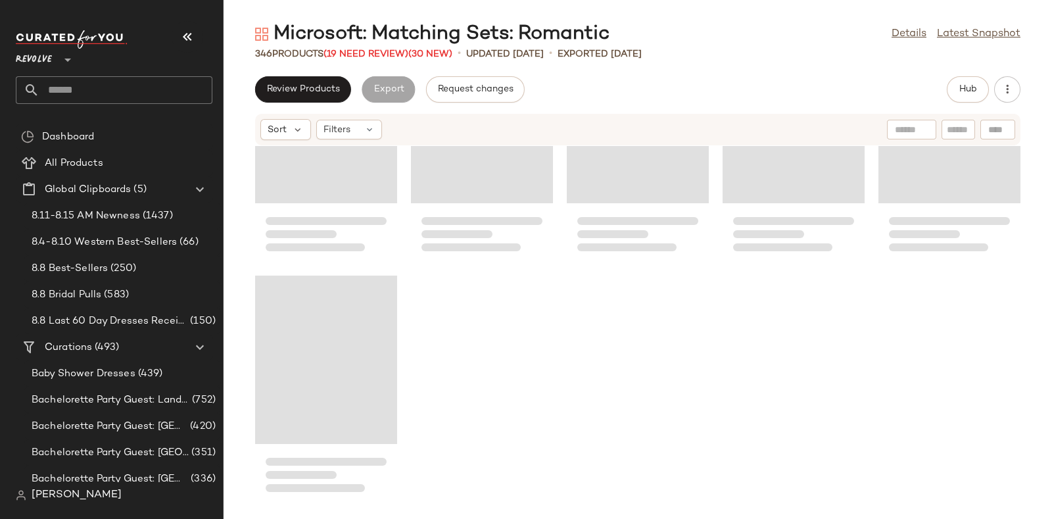
scroll to position [16486, 0]
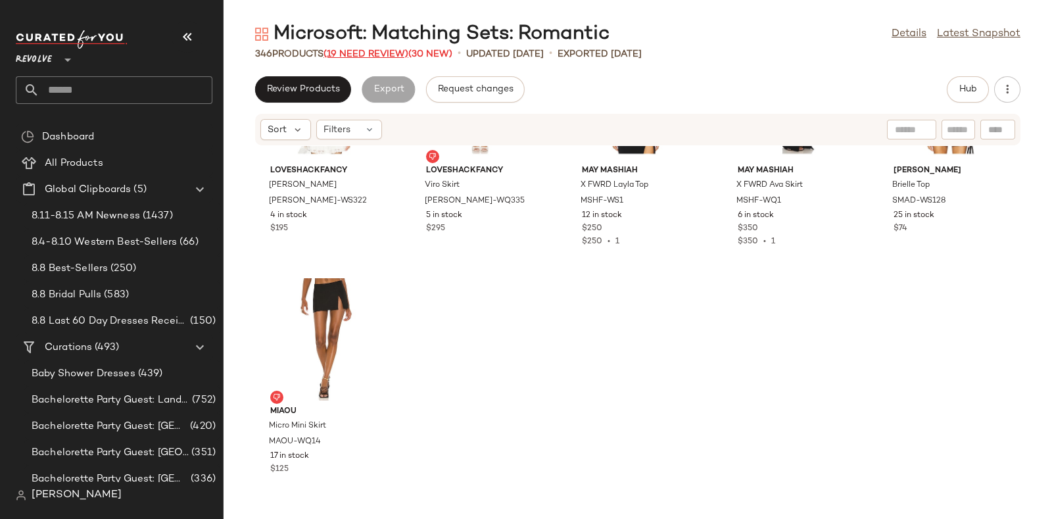
click at [361, 54] on span "(19 Need Review)" at bounding box center [365, 54] width 85 height 10
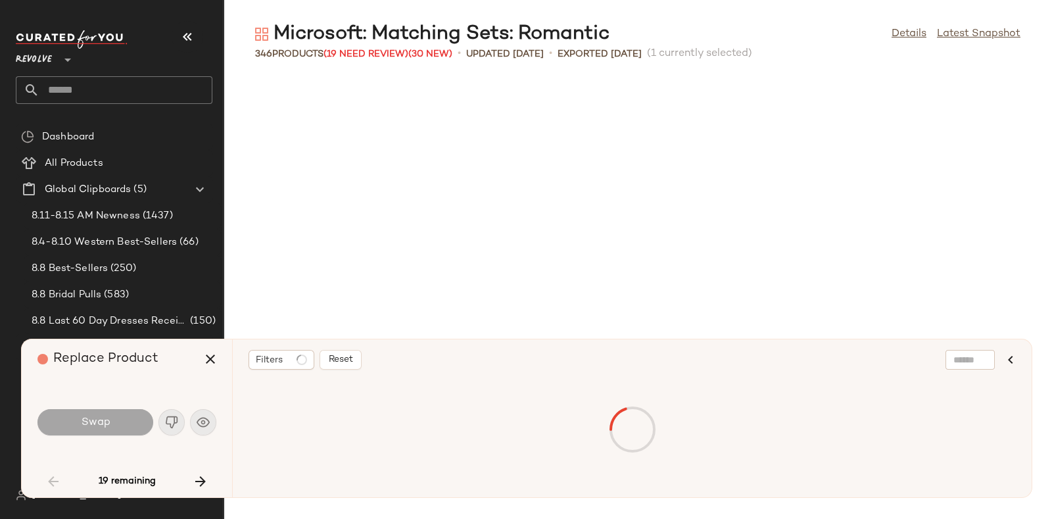
scroll to position [2165, 0]
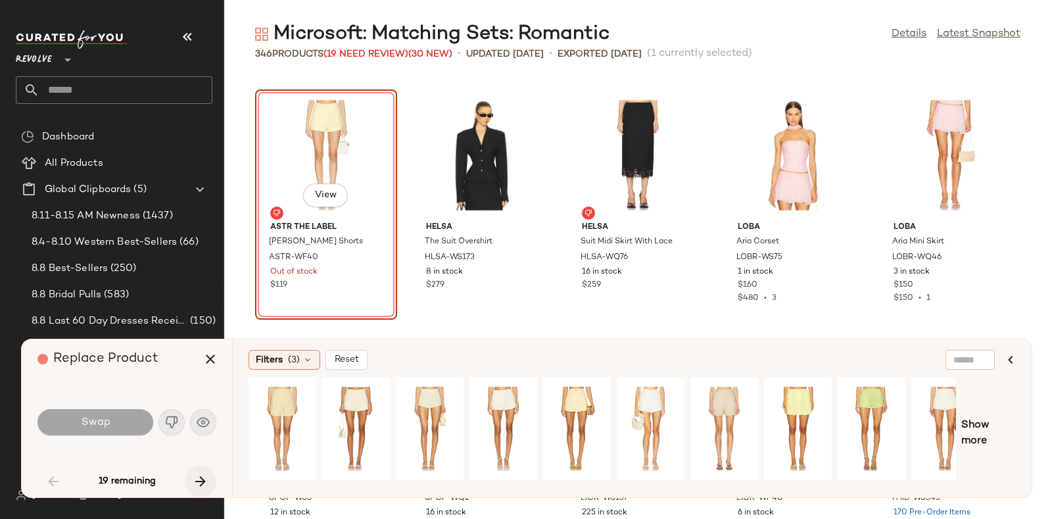
click at [199, 476] on icon "button" at bounding box center [201, 481] width 16 height 16
click at [196, 473] on icon "button" at bounding box center [201, 481] width 16 height 16
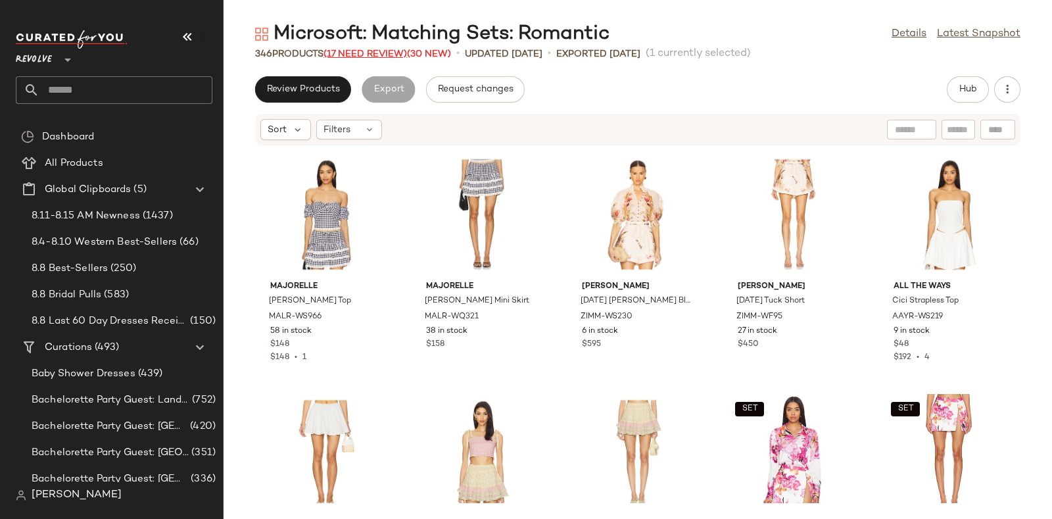
click at [383, 49] on span "(17 Need Review)" at bounding box center [364, 54] width 83 height 10
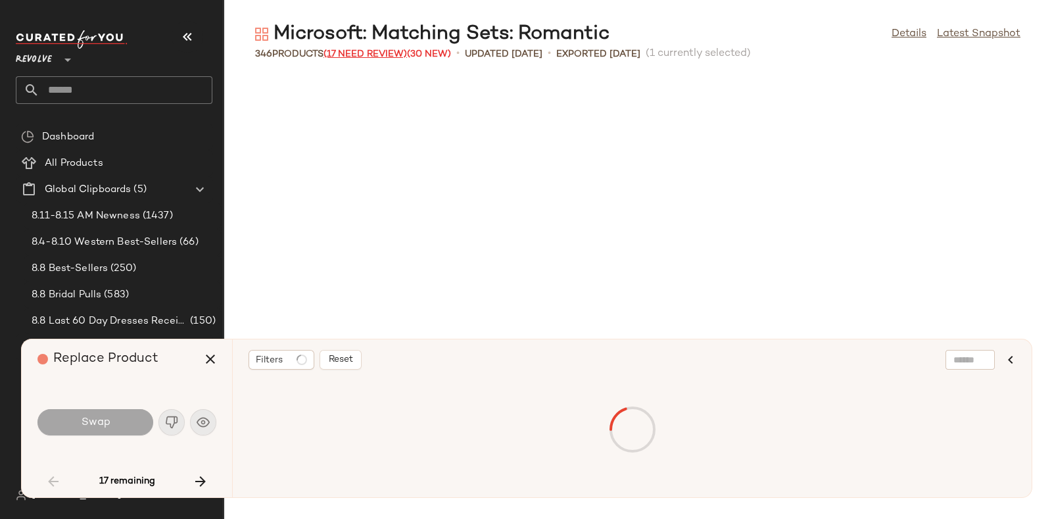
scroll to position [2165, 0]
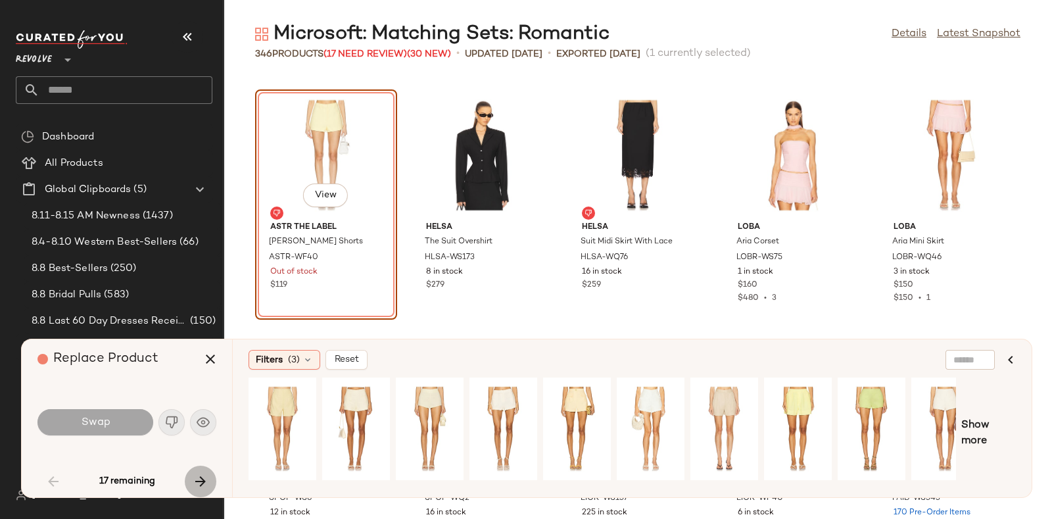
click at [197, 481] on icon "button" at bounding box center [201, 481] width 16 height 16
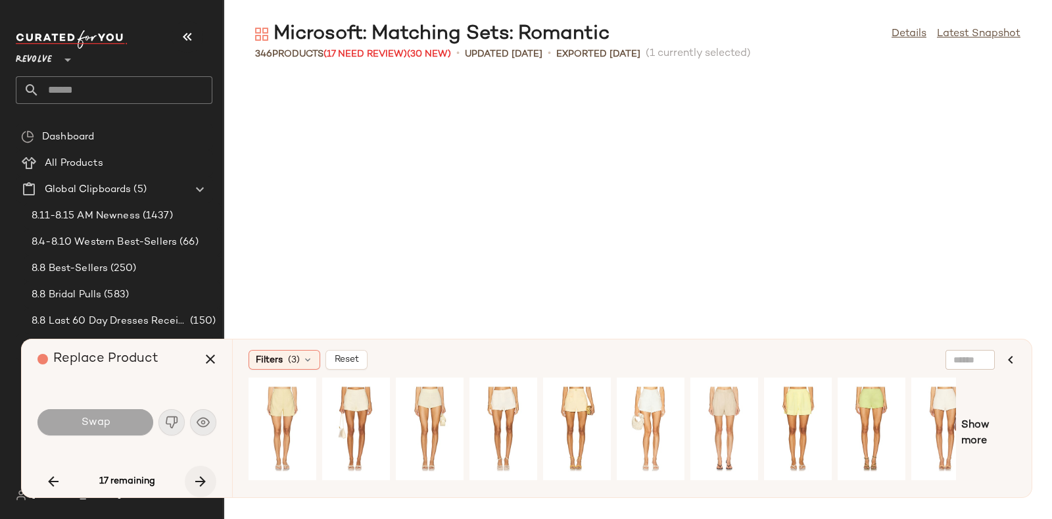
scroll to position [7939, 0]
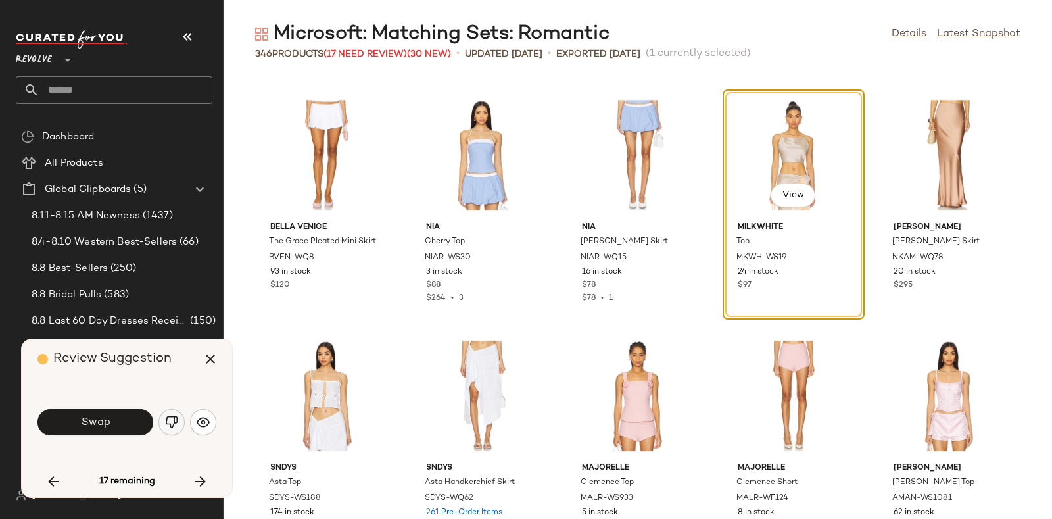
click at [170, 419] on img "button" at bounding box center [171, 421] width 13 height 13
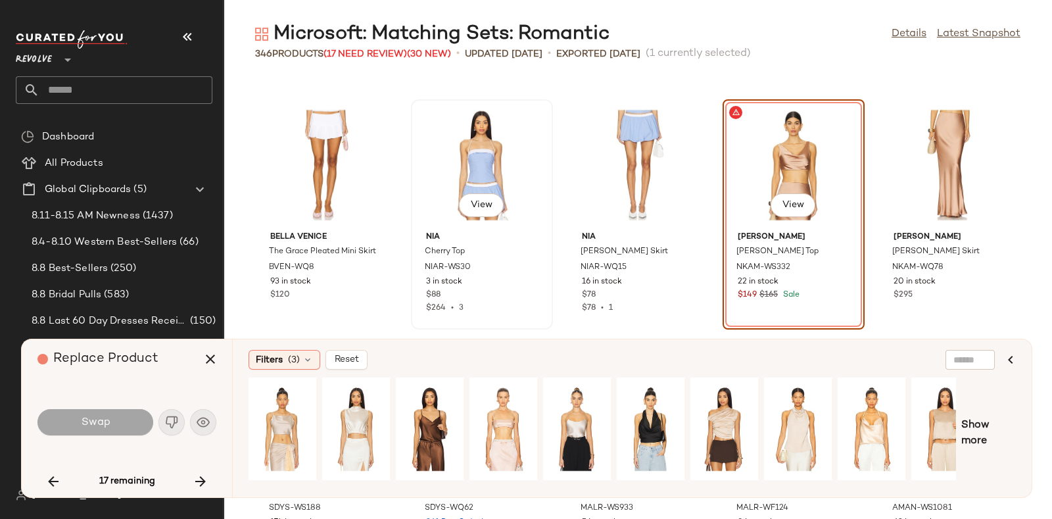
scroll to position [7914, 0]
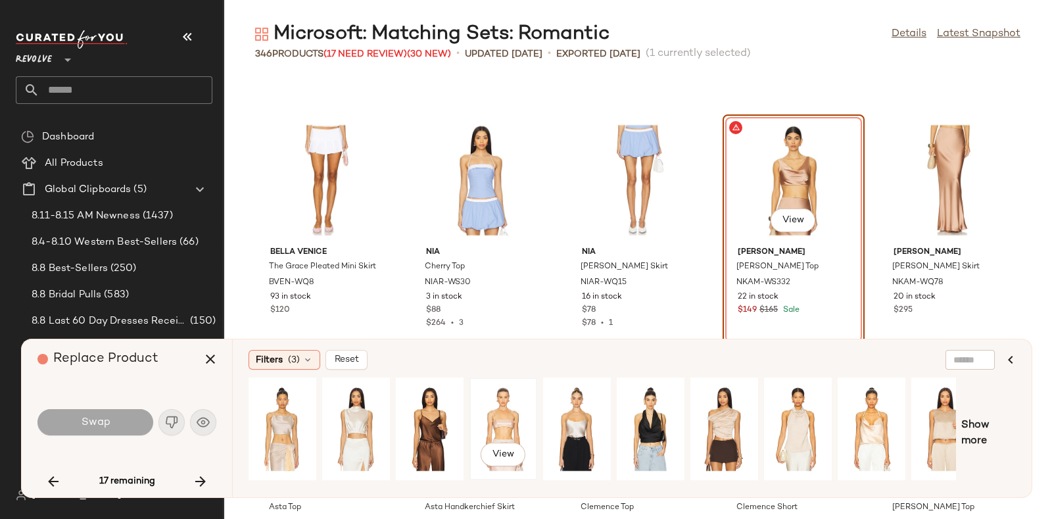
click at [509, 396] on div "View" at bounding box center [503, 428] width 59 height 93
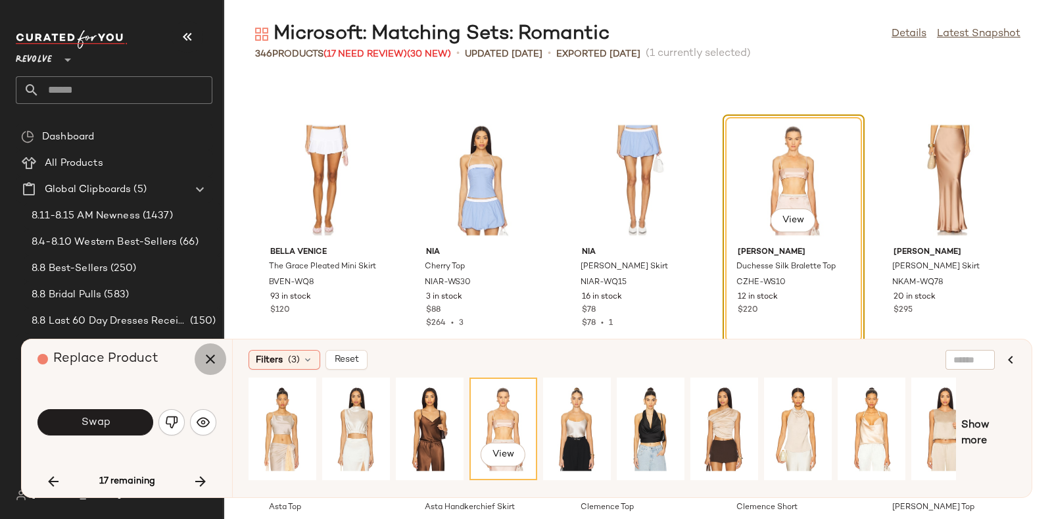
click at [207, 358] on icon "button" at bounding box center [210, 359] width 16 height 16
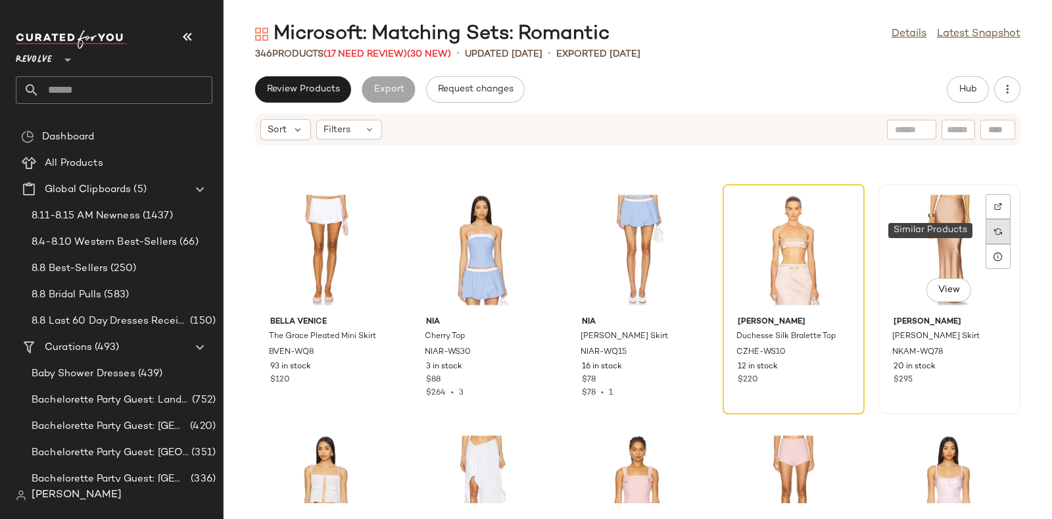
click at [994, 231] on img at bounding box center [998, 231] width 8 height 8
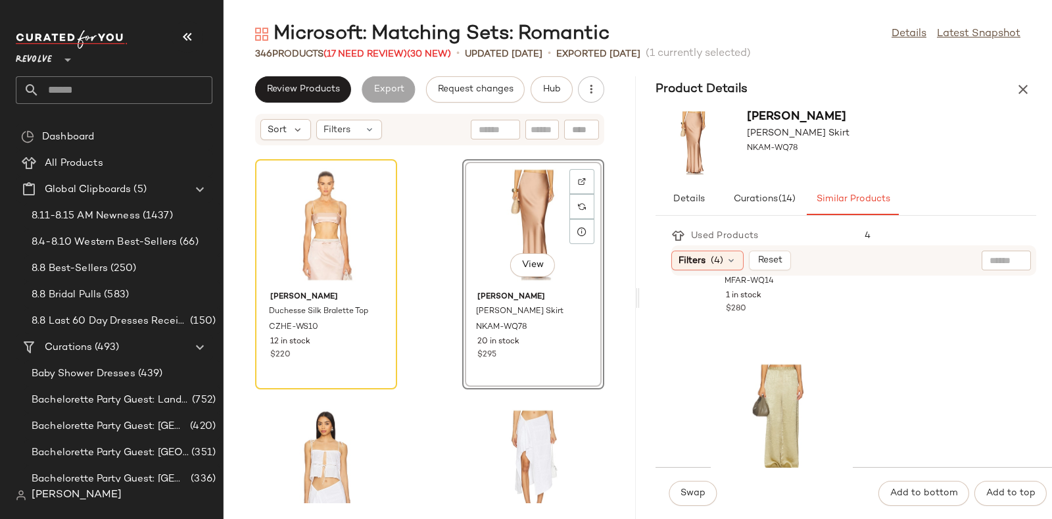
scroll to position [3182, 0]
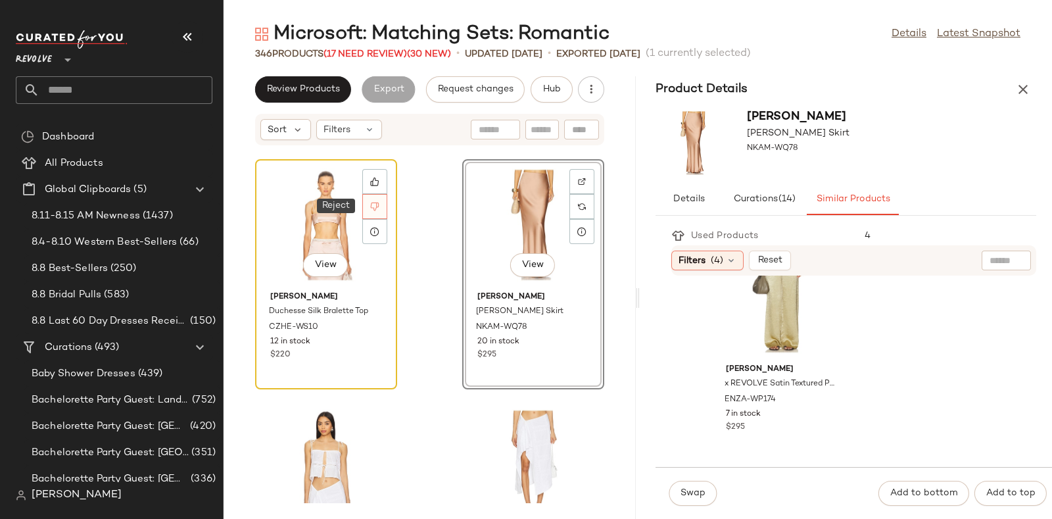
click at [378, 208] on icon at bounding box center [374, 206] width 9 height 9
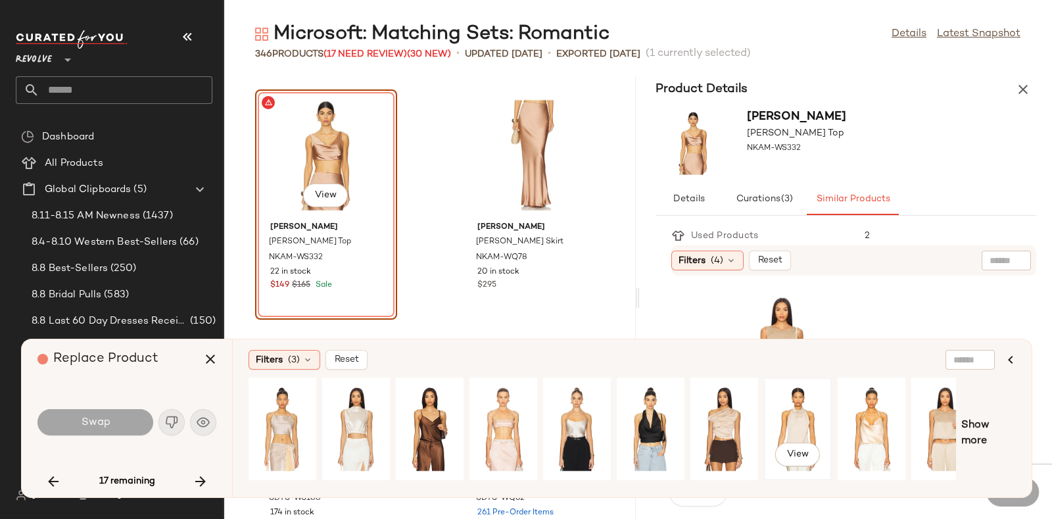
scroll to position [0, 22]
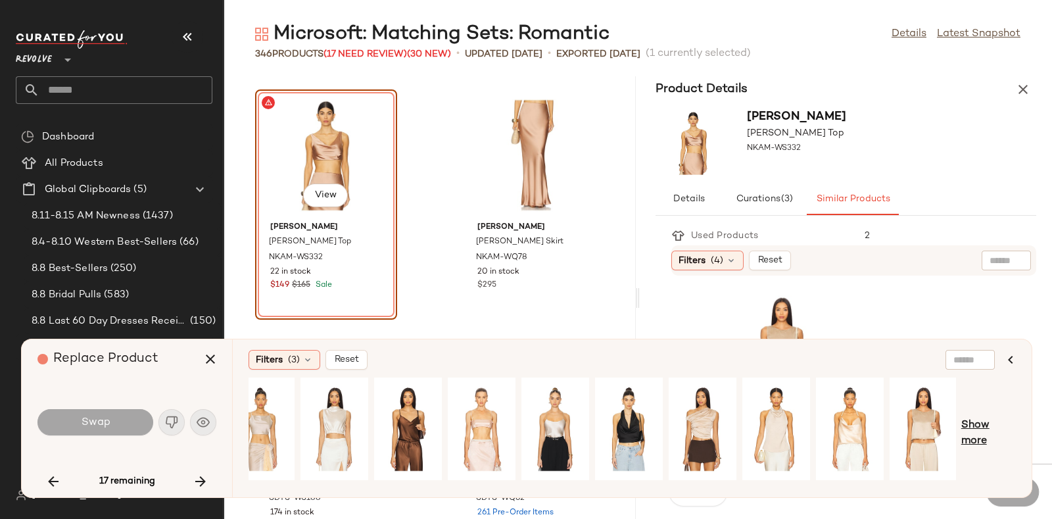
click at [987, 427] on span "Show more" at bounding box center [988, 433] width 55 height 32
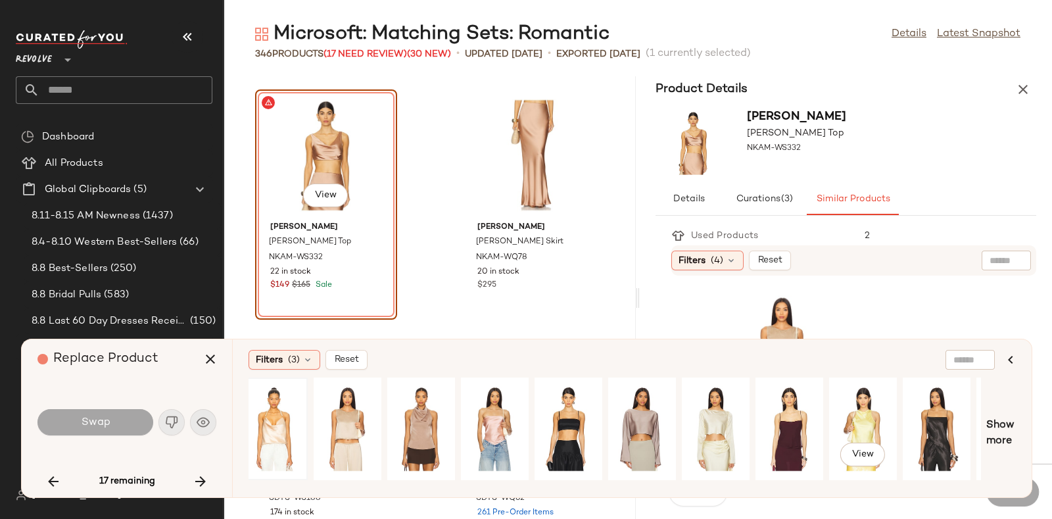
scroll to position [0, 660]
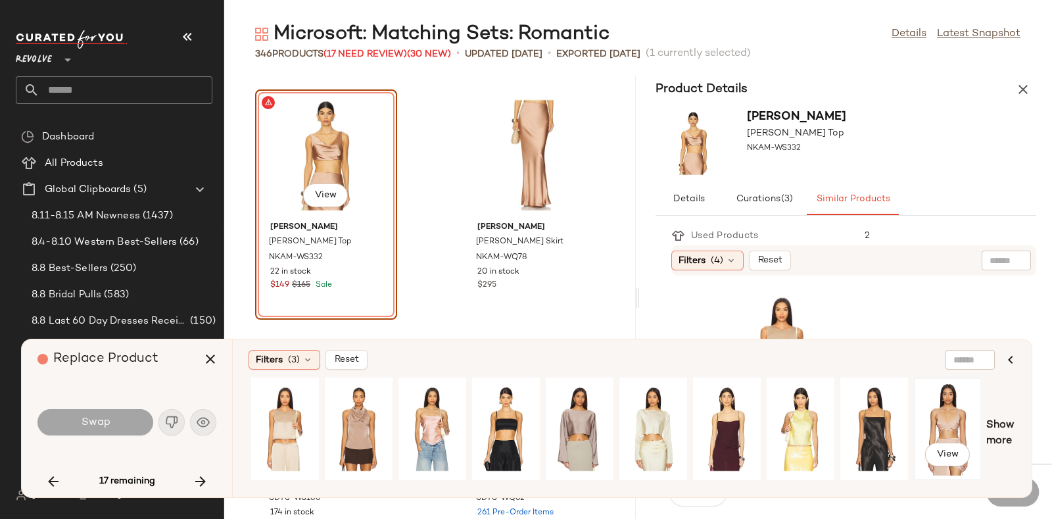
click at [950, 417] on div "View" at bounding box center [947, 428] width 59 height 93
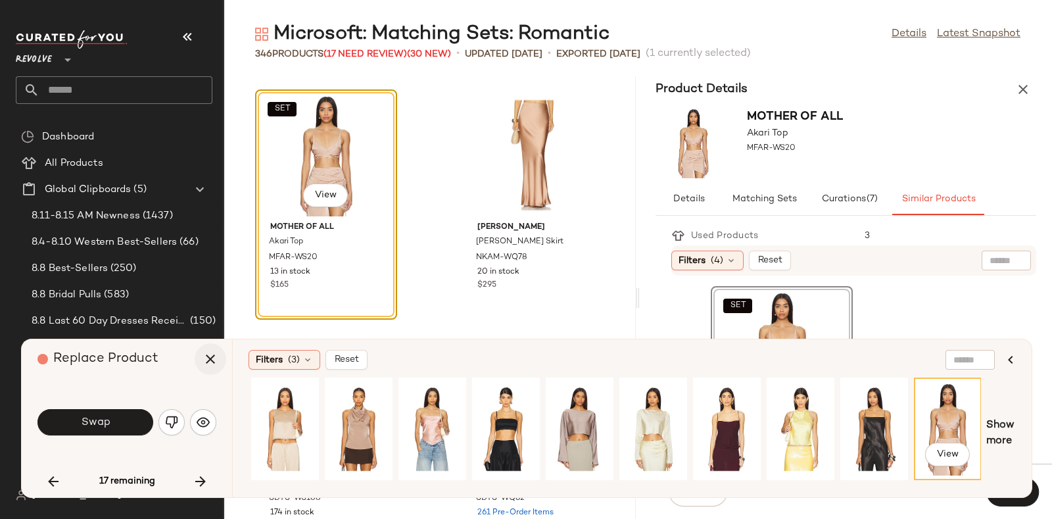
click at [206, 364] on icon "button" at bounding box center [210, 359] width 16 height 16
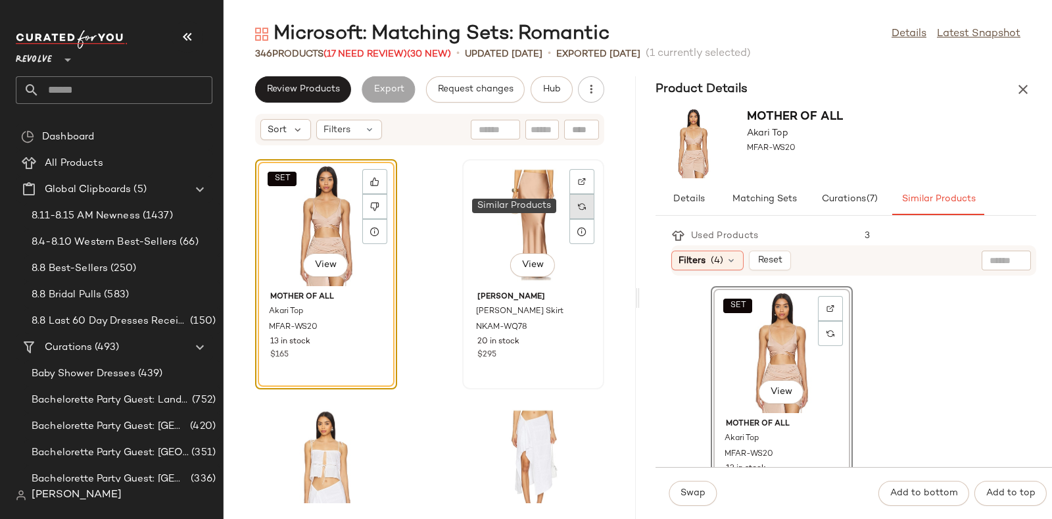
click at [578, 204] on img at bounding box center [582, 206] width 8 height 8
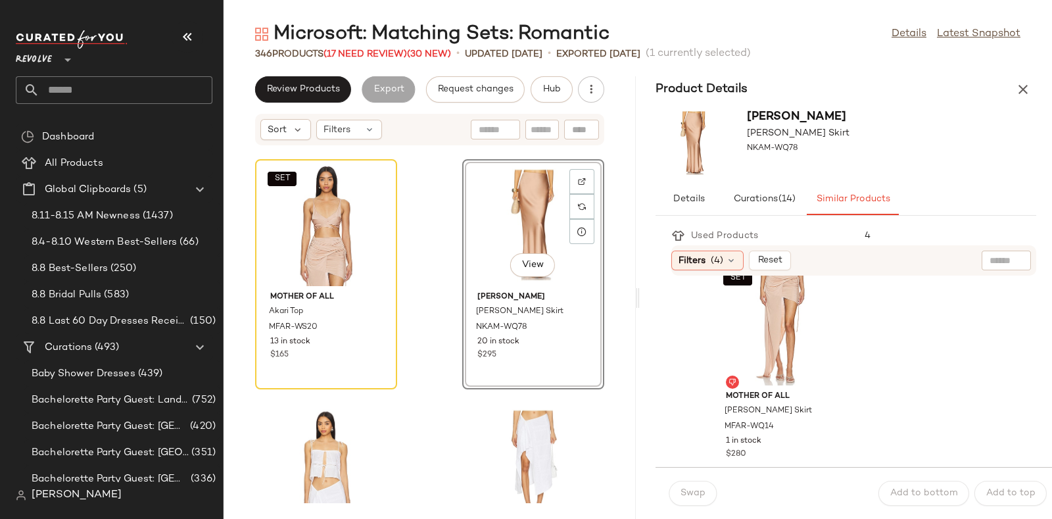
scroll to position [2916, 0]
click at [782, 317] on div "SET View" at bounding box center [781, 323] width 133 height 122
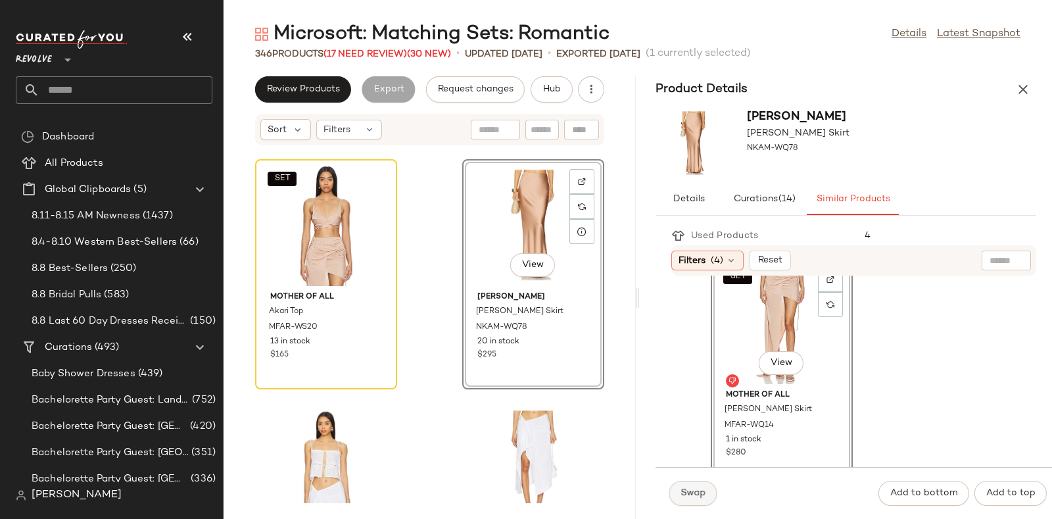
click at [690, 488] on span "Swap" at bounding box center [693, 493] width 26 height 11
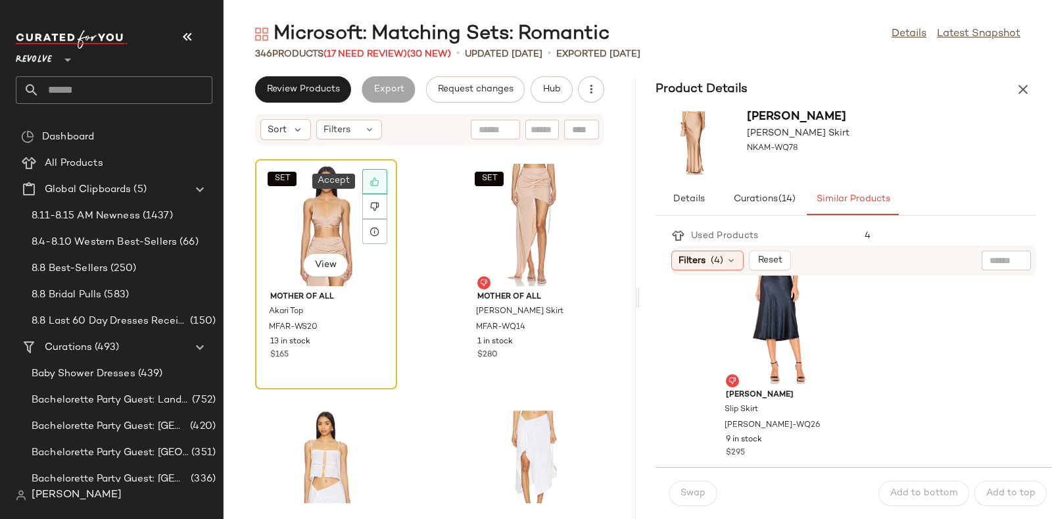
click at [380, 180] on div at bounding box center [374, 181] width 25 height 25
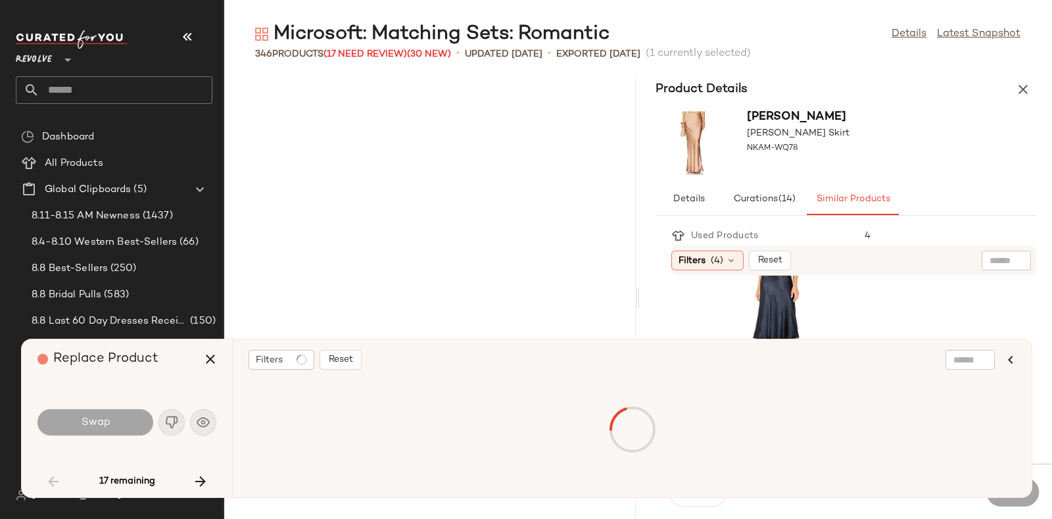
scroll to position [5292, 0]
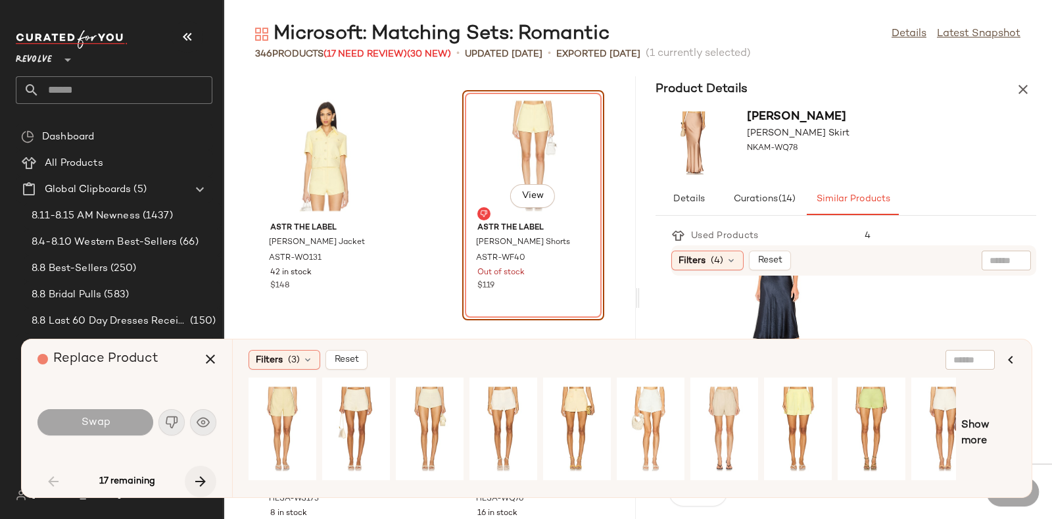
click at [197, 474] on icon "button" at bounding box center [201, 481] width 16 height 16
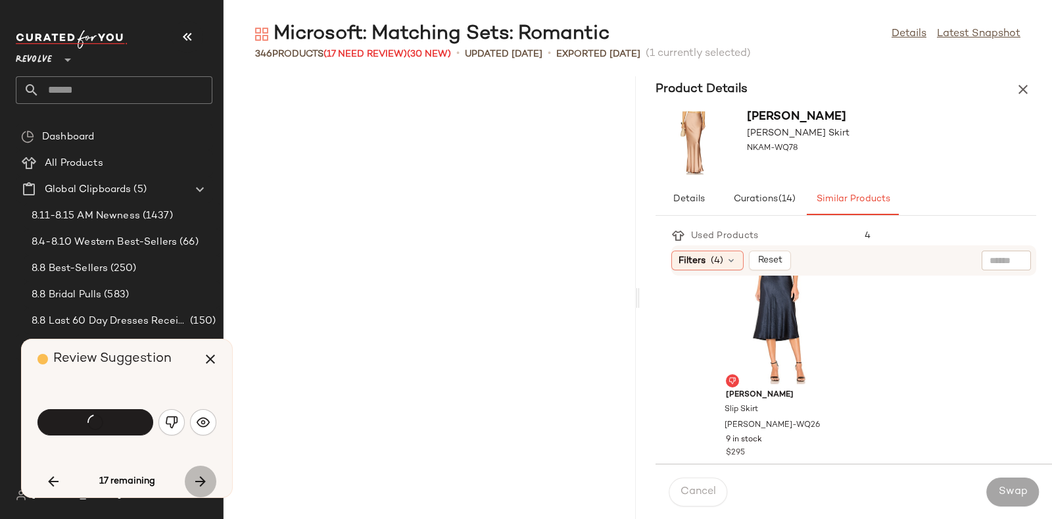
scroll to position [20209, 0]
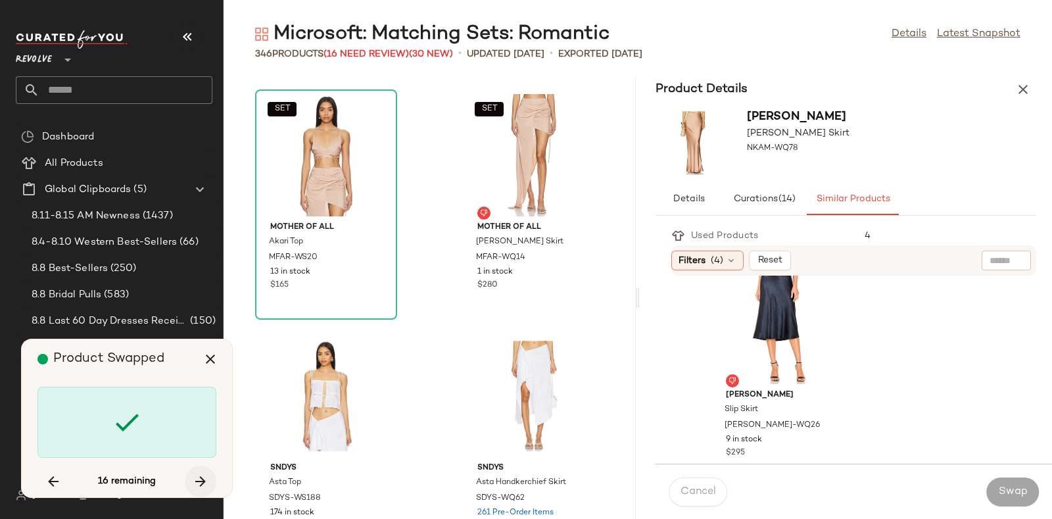
click at [199, 475] on icon "button" at bounding box center [201, 481] width 16 height 16
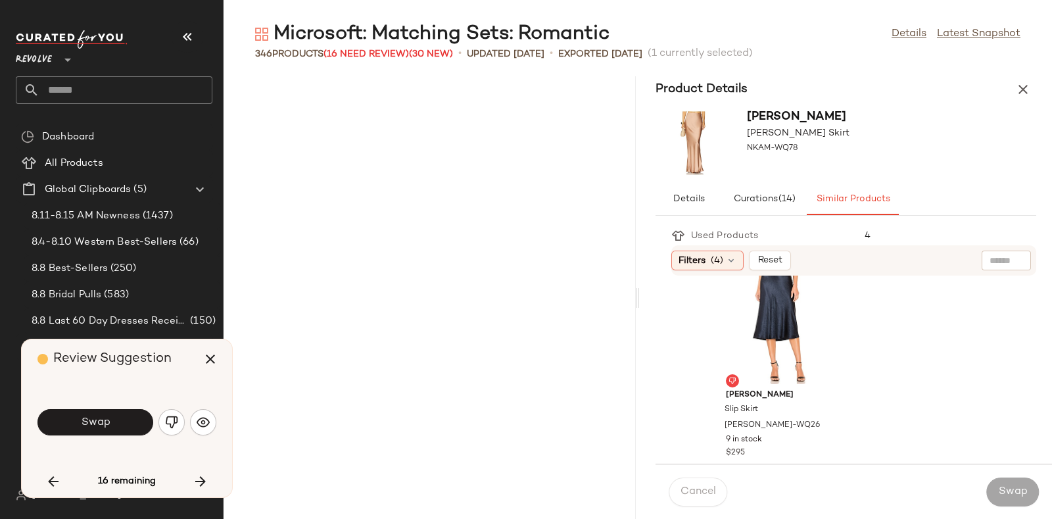
scroll to position [21171, 0]
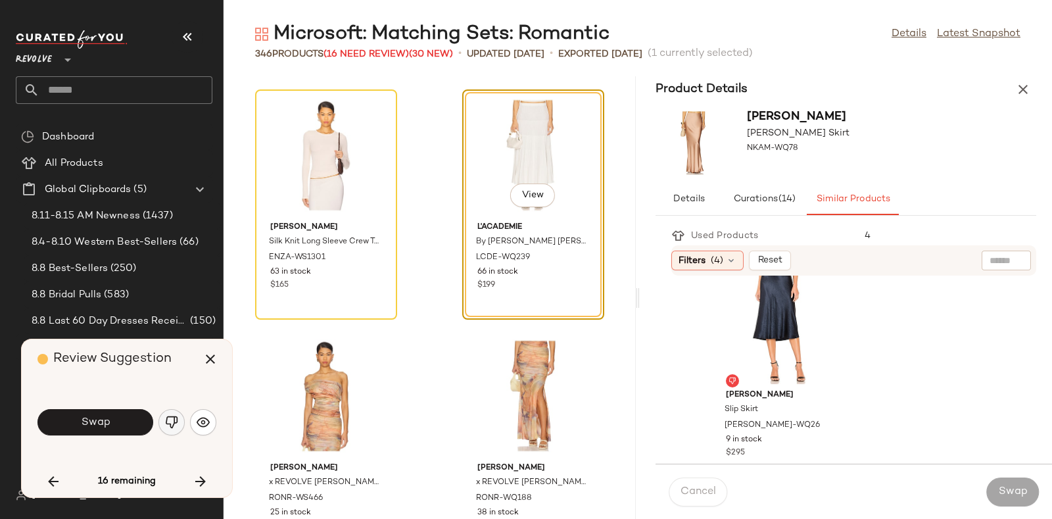
click at [172, 417] on img "button" at bounding box center [171, 421] width 13 height 13
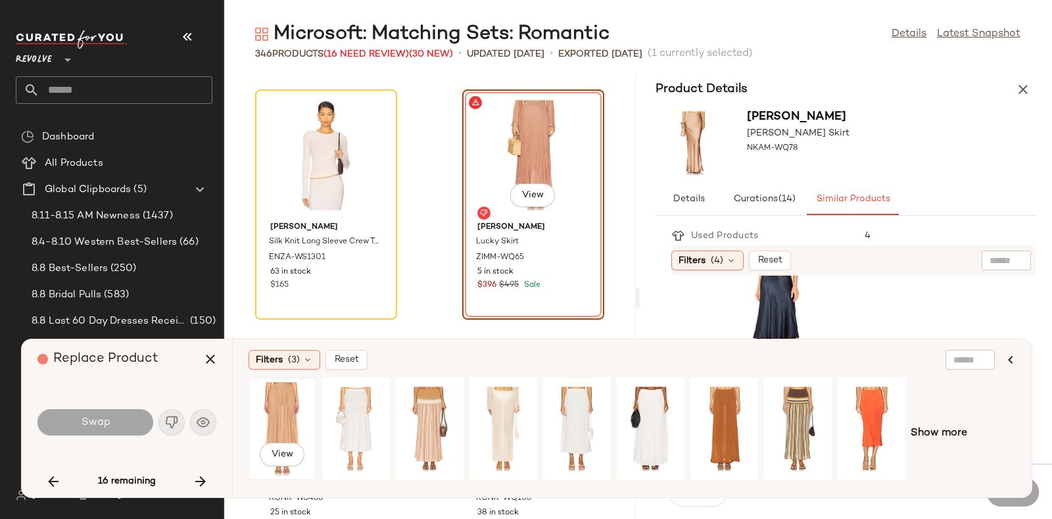
click at [280, 399] on div "View" at bounding box center [282, 428] width 59 height 93
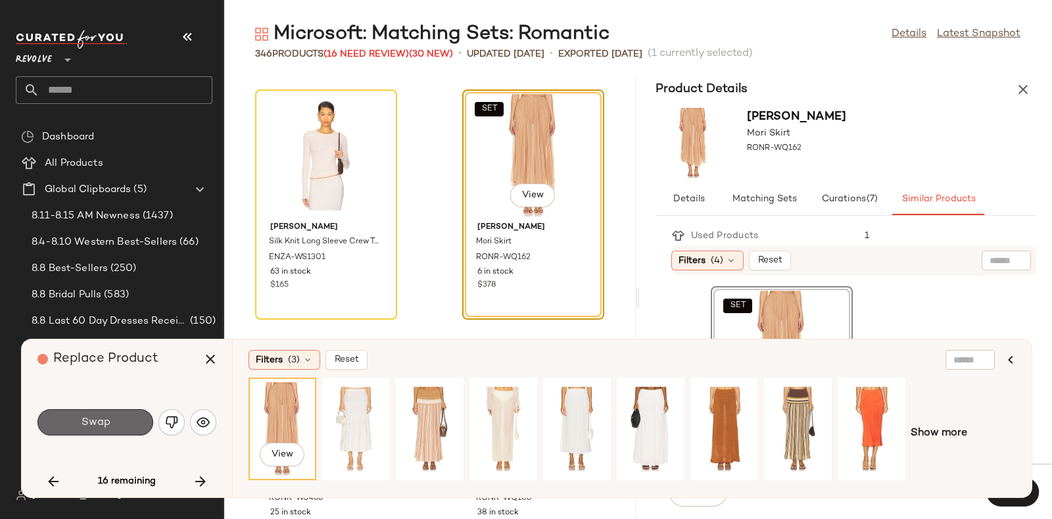
click at [126, 420] on button "Swap" at bounding box center [95, 422] width 116 height 26
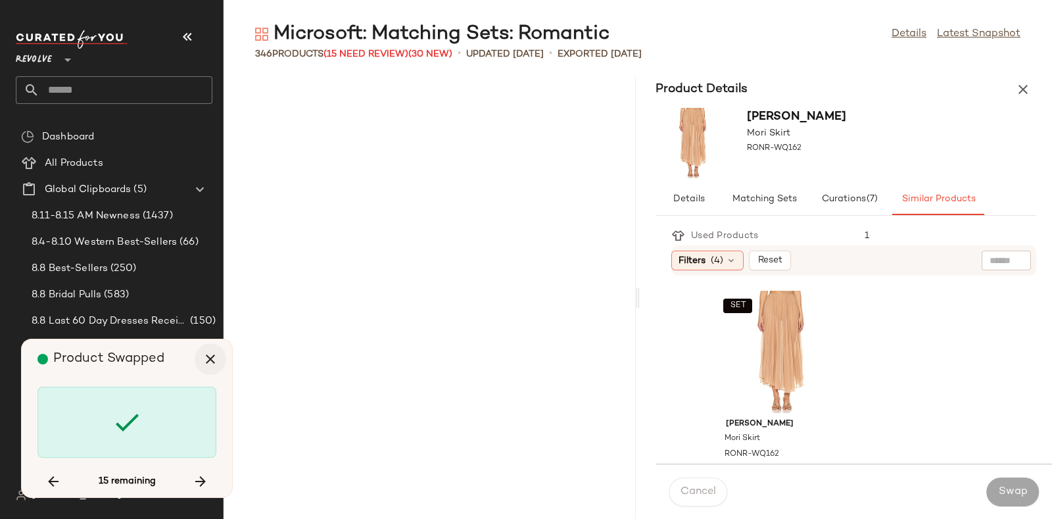
scroll to position [22133, 0]
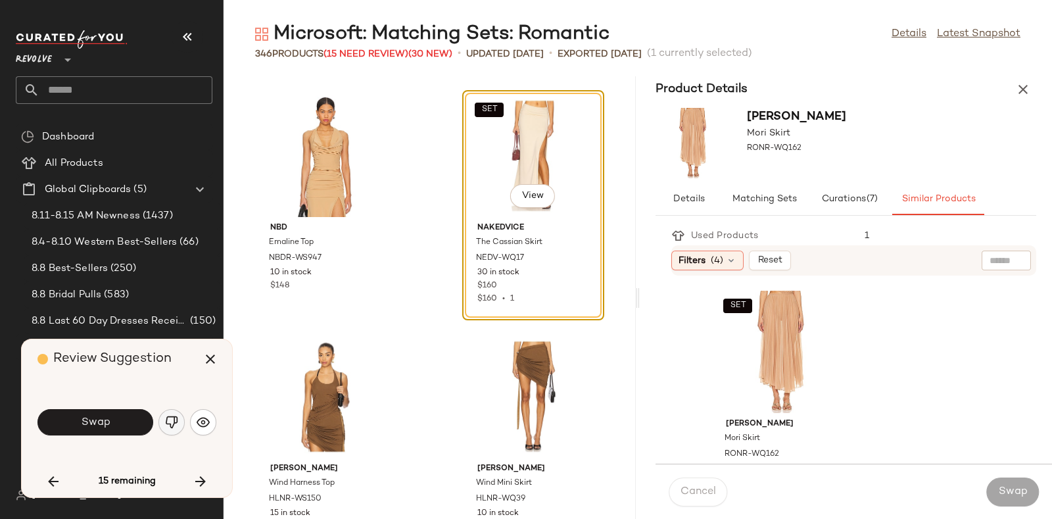
click at [166, 425] on img "button" at bounding box center [171, 421] width 13 height 13
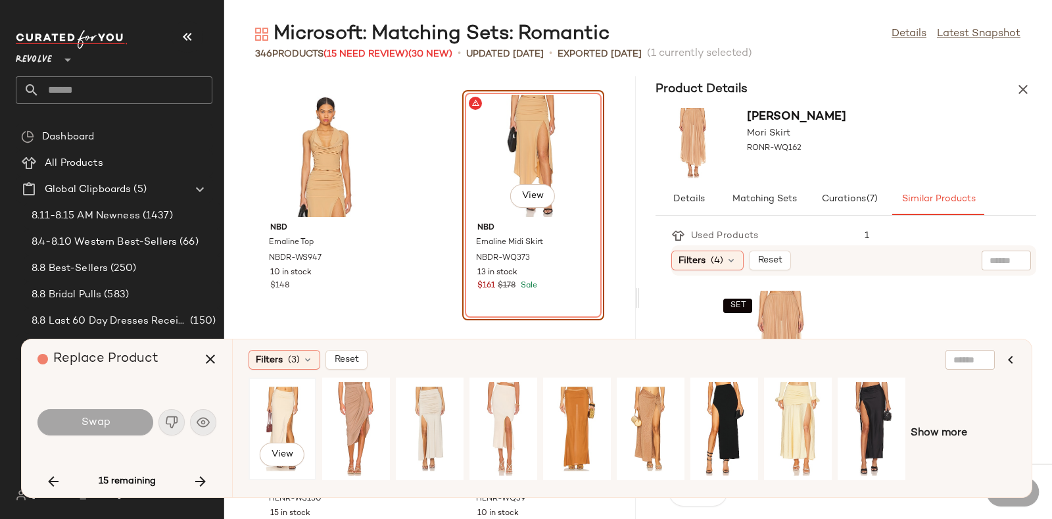
click at [284, 399] on div "View" at bounding box center [282, 428] width 59 height 93
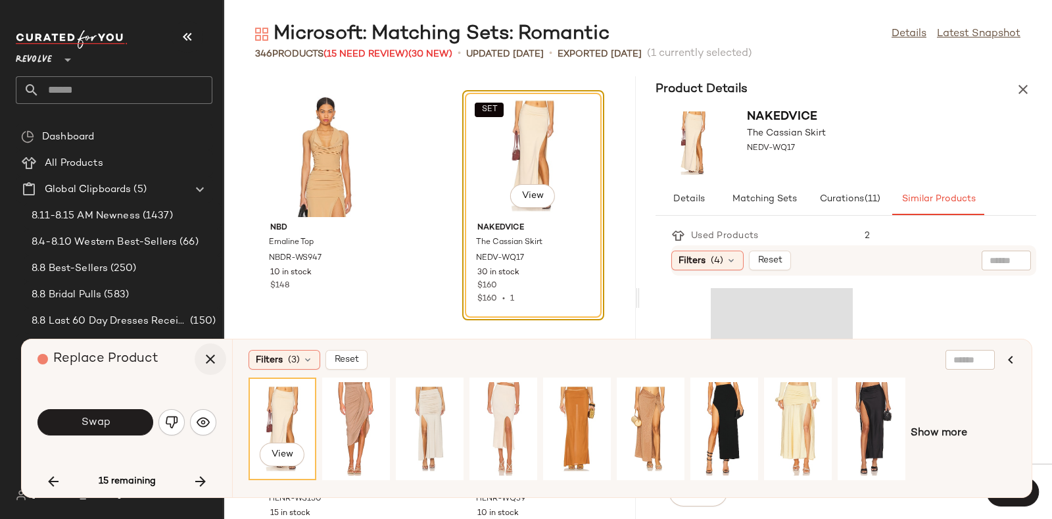
click at [215, 361] on icon "button" at bounding box center [210, 359] width 16 height 16
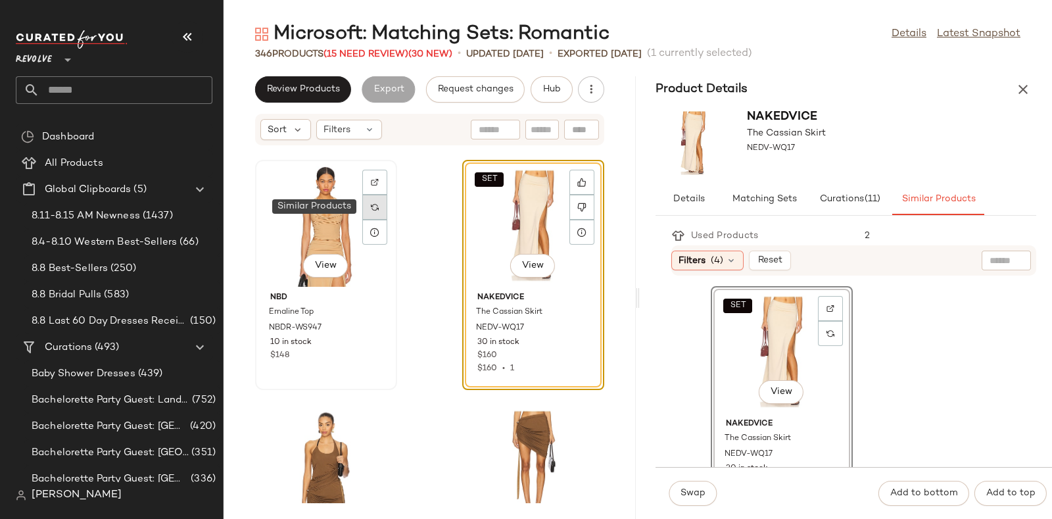
click at [373, 212] on div at bounding box center [374, 207] width 25 height 25
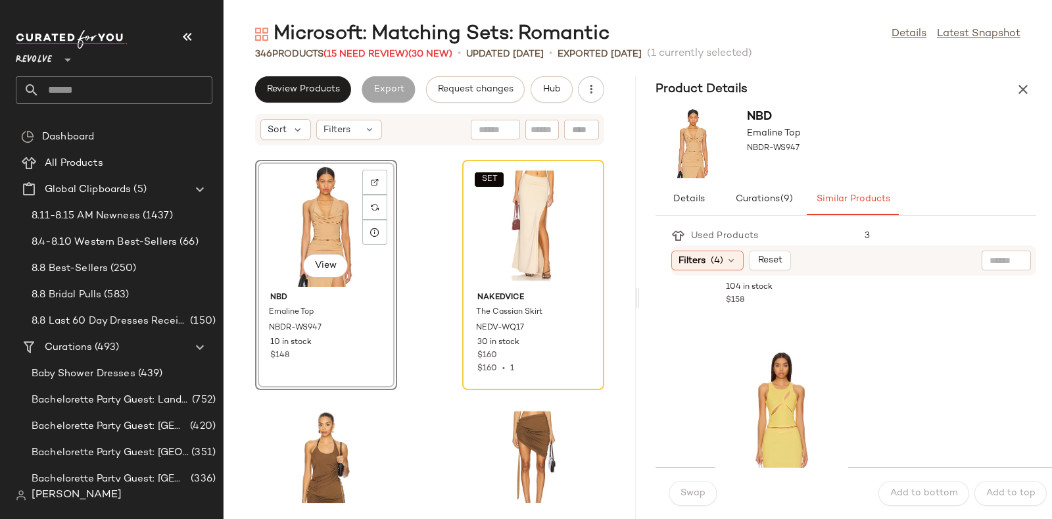
scroll to position [2162, 0]
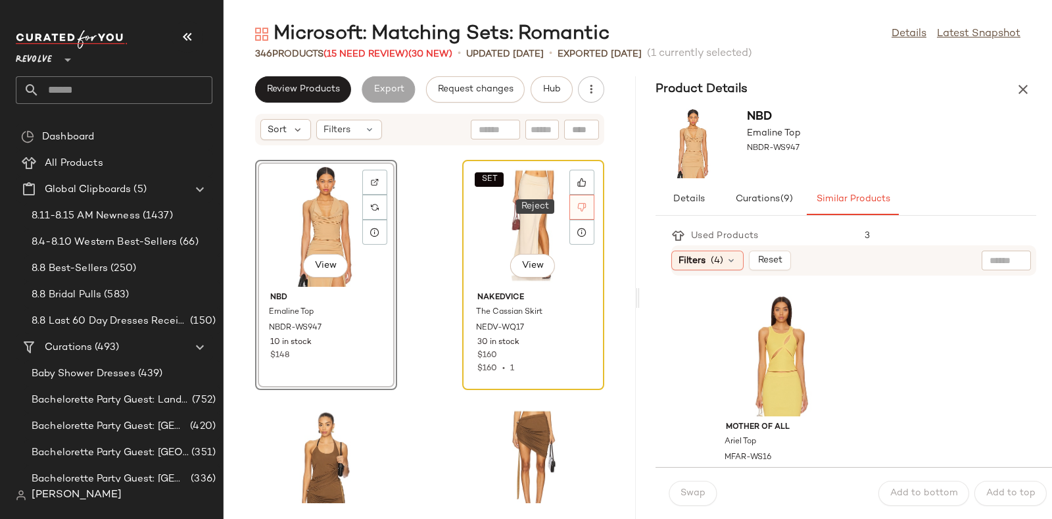
click at [578, 207] on icon at bounding box center [582, 207] width 9 height 9
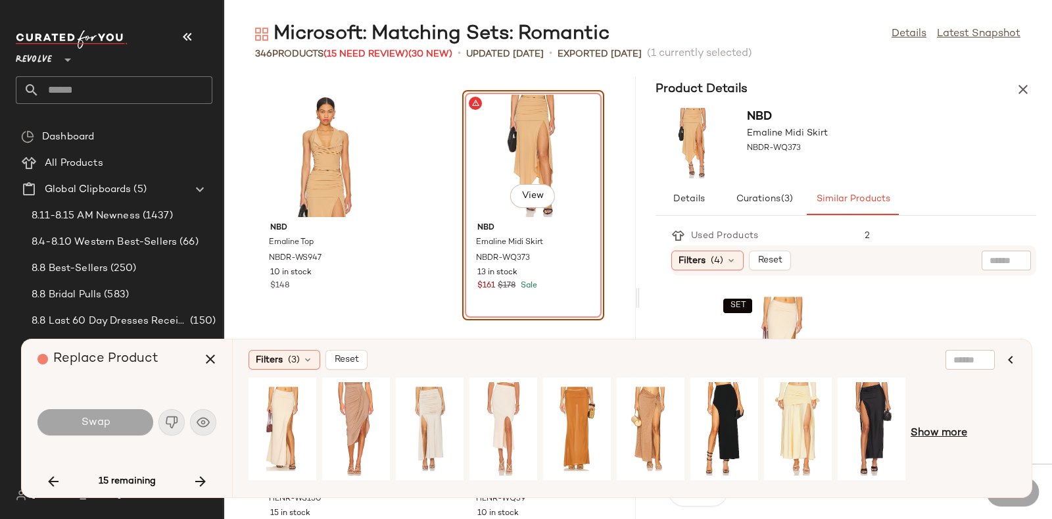
click at [929, 431] on span "Show more" at bounding box center [938, 433] width 57 height 16
click at [207, 360] on icon "button" at bounding box center [210, 359] width 16 height 16
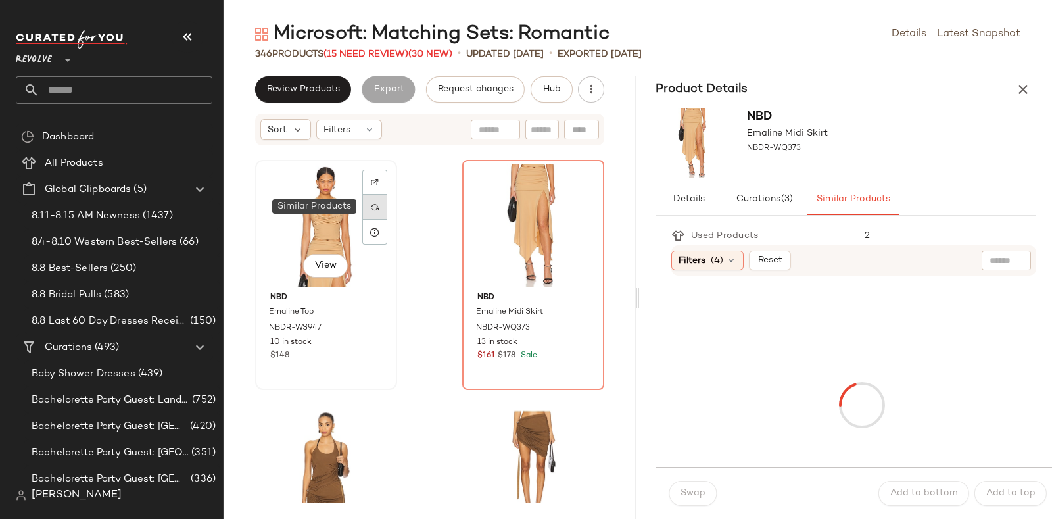
click at [377, 203] on img at bounding box center [375, 207] width 8 height 8
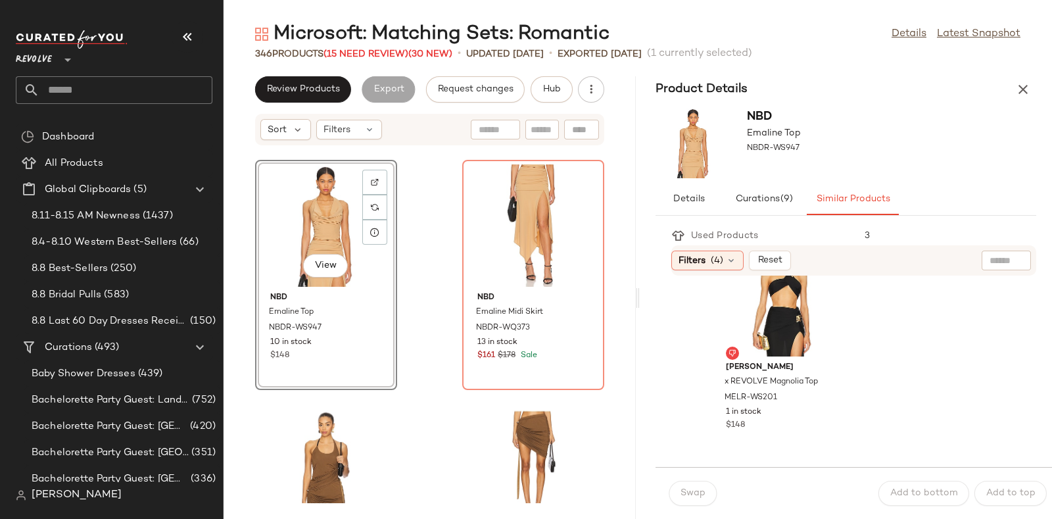
scroll to position [4825, 0]
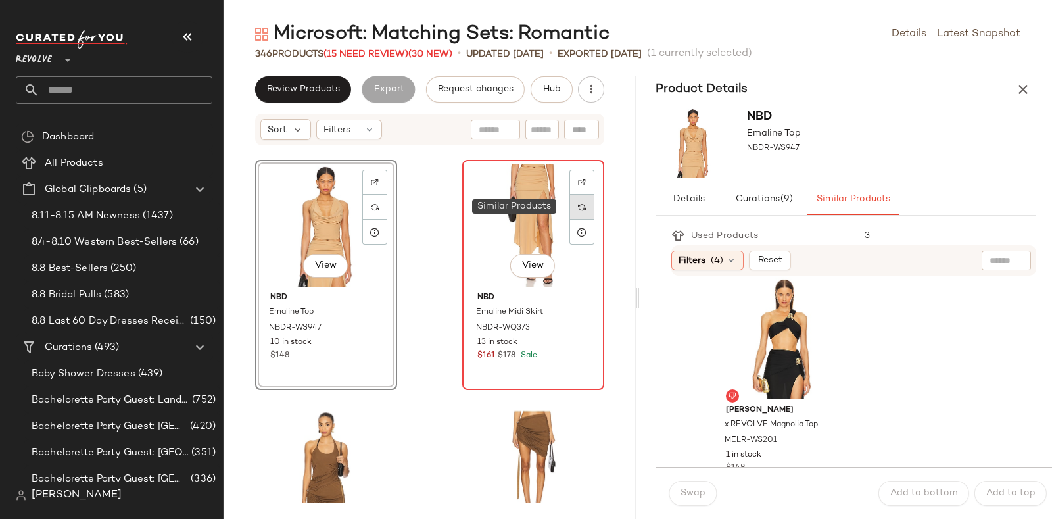
click at [578, 206] on img at bounding box center [582, 207] width 8 height 8
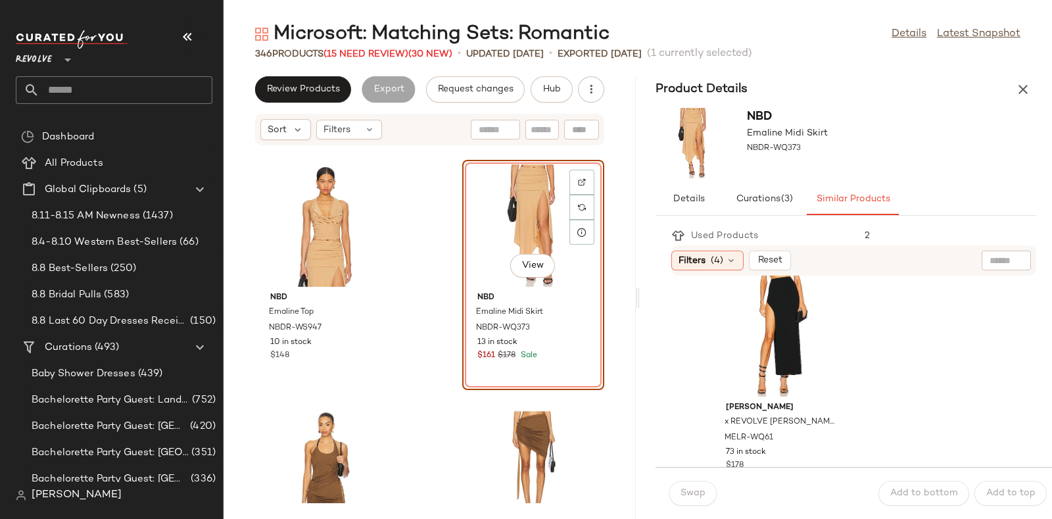
scroll to position [496, 0]
click at [782, 317] on div "View" at bounding box center [781, 336] width 133 height 122
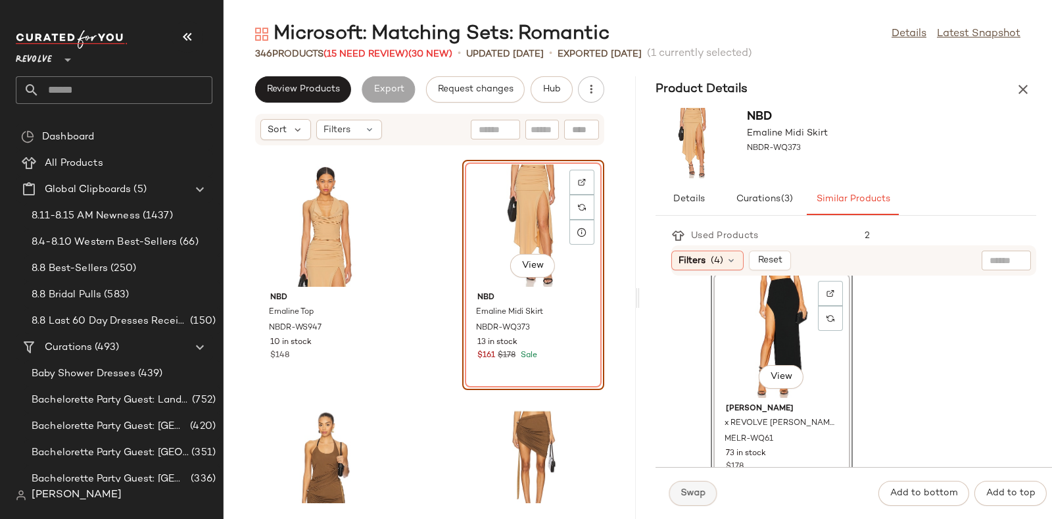
click at [690, 482] on button "Swap" at bounding box center [692, 493] width 48 height 25
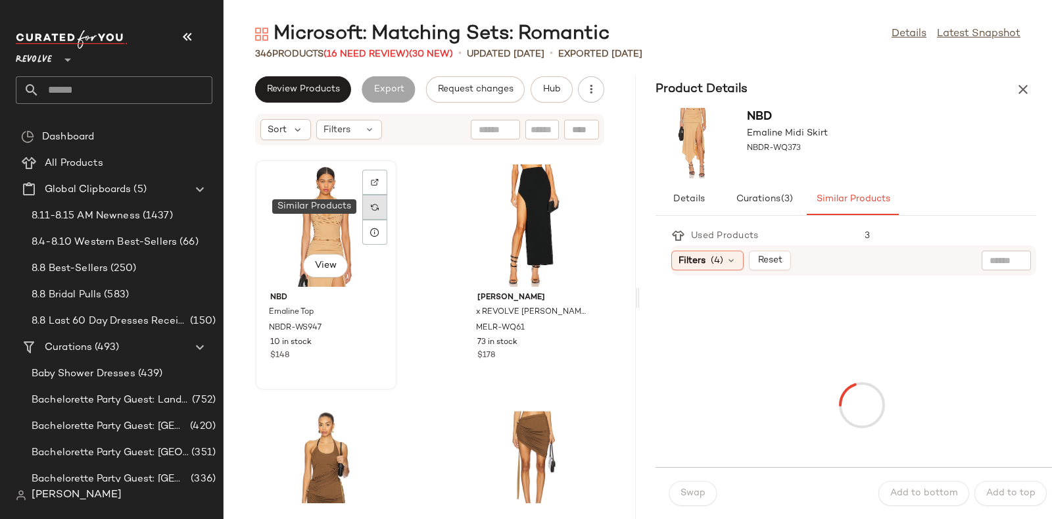
click at [383, 201] on div at bounding box center [374, 207] width 25 height 25
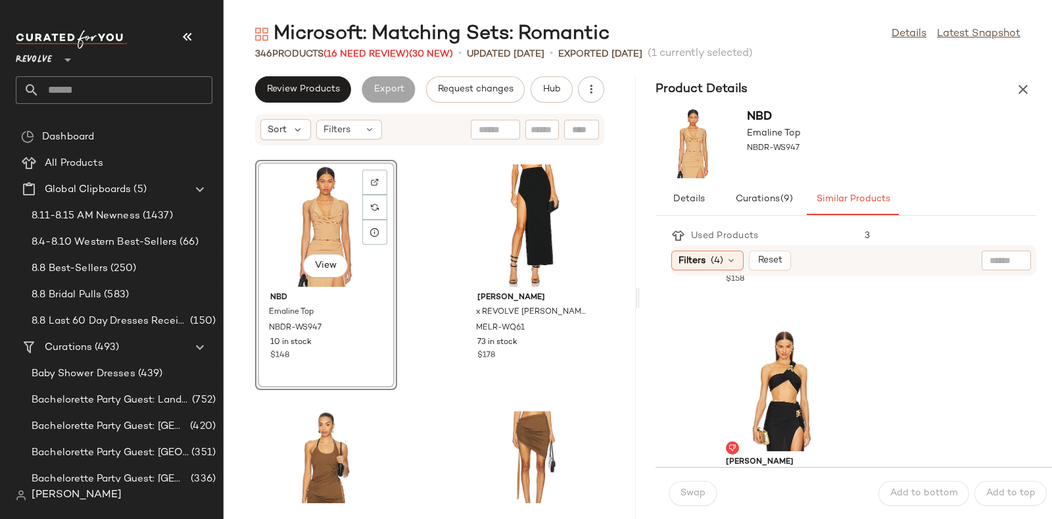
scroll to position [4772, 0]
click at [773, 379] on div "View" at bounding box center [781, 392] width 133 height 122
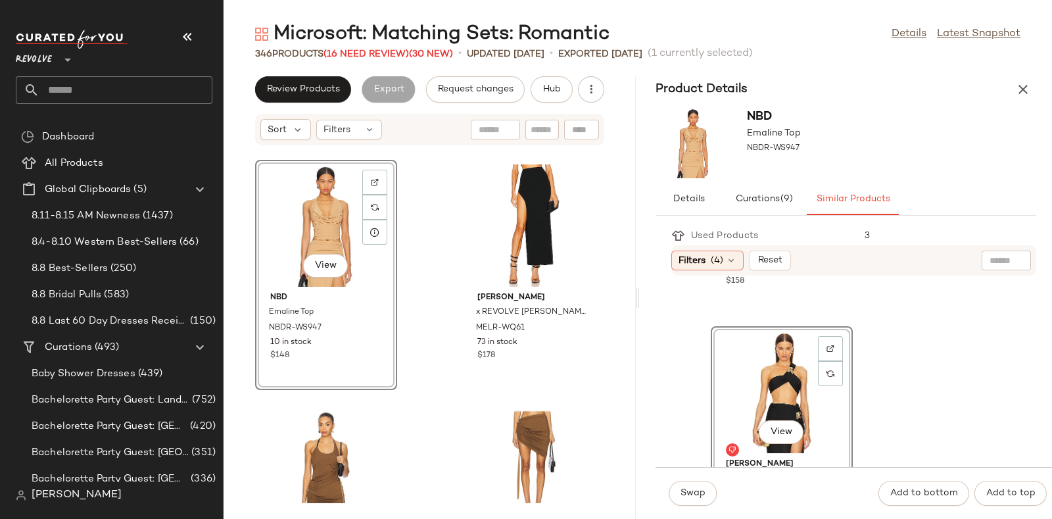
click at [700, 478] on div "Swap Add to bottom Add to top" at bounding box center [853, 493] width 396 height 52
click at [697, 488] on span "Swap" at bounding box center [693, 493] width 26 height 11
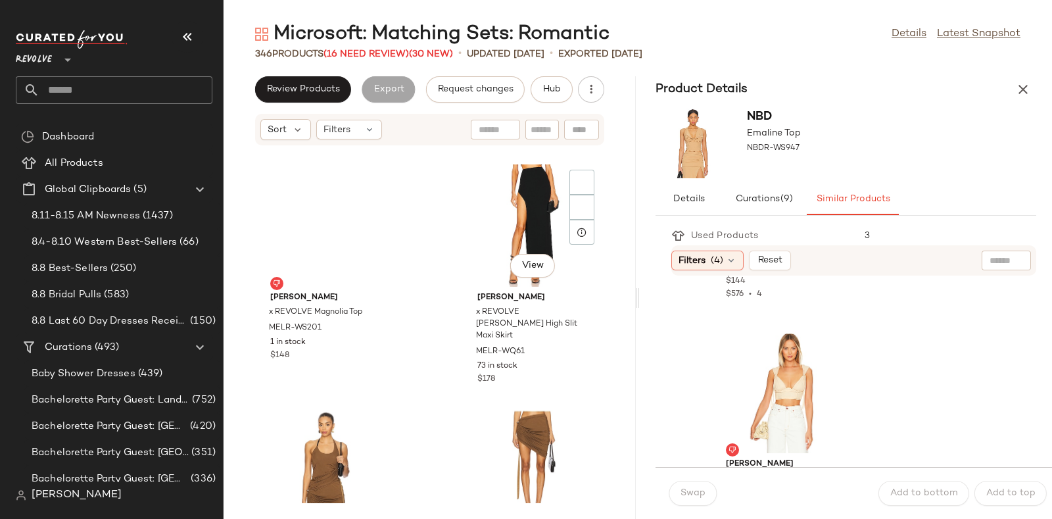
scroll to position [5012, 0]
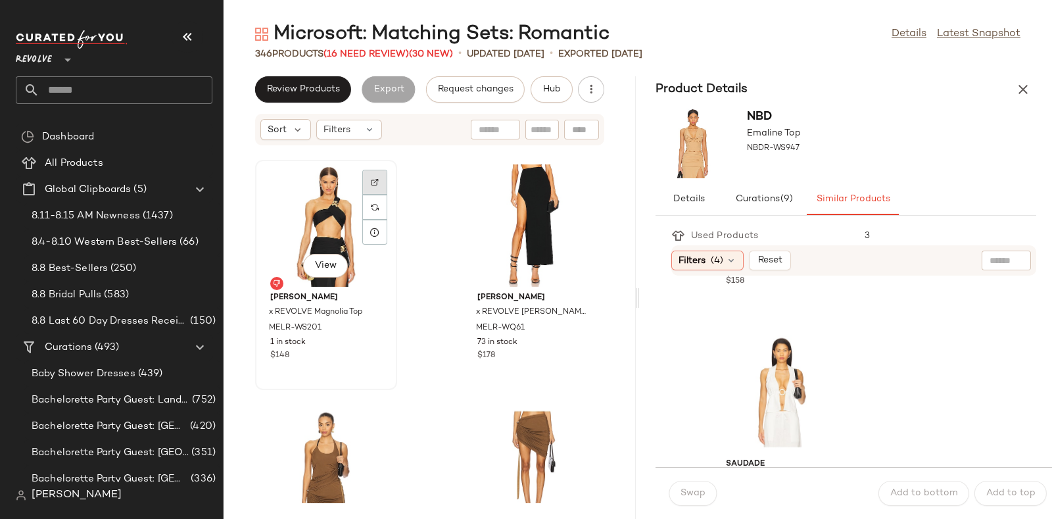
click at [371, 178] on img at bounding box center [375, 182] width 8 height 8
click at [555, 89] on span "Hub" at bounding box center [551, 89] width 18 height 11
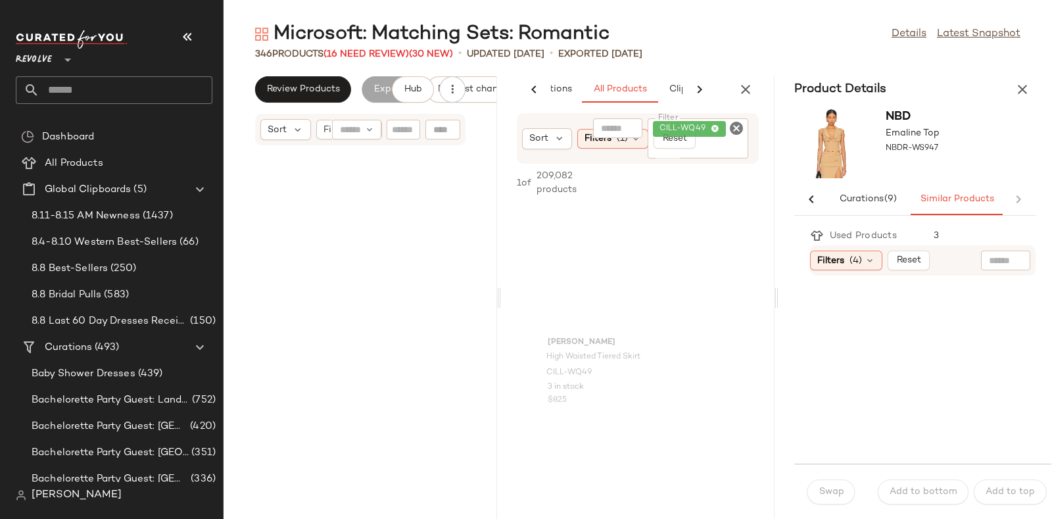
scroll to position [0, 69]
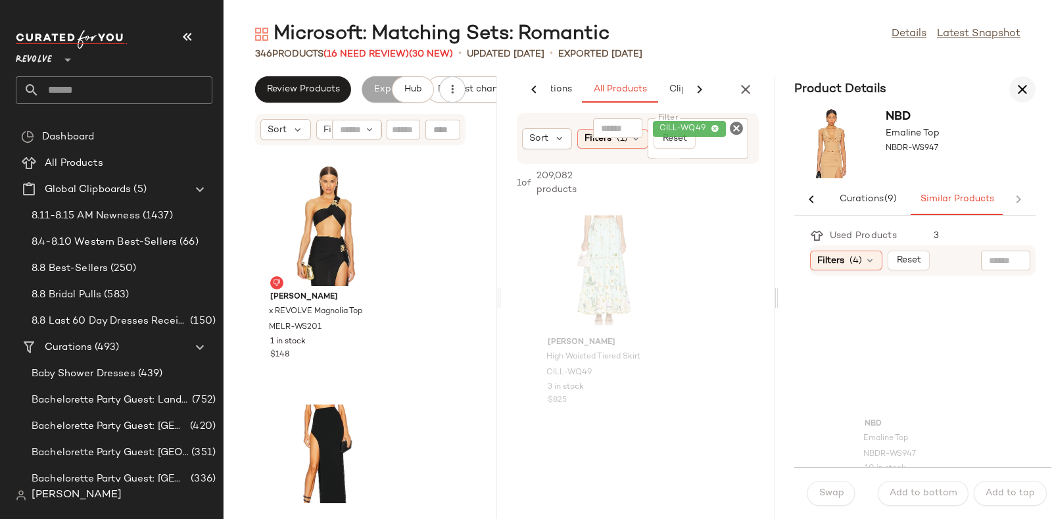
click at [1020, 83] on icon "button" at bounding box center [1022, 90] width 16 height 16
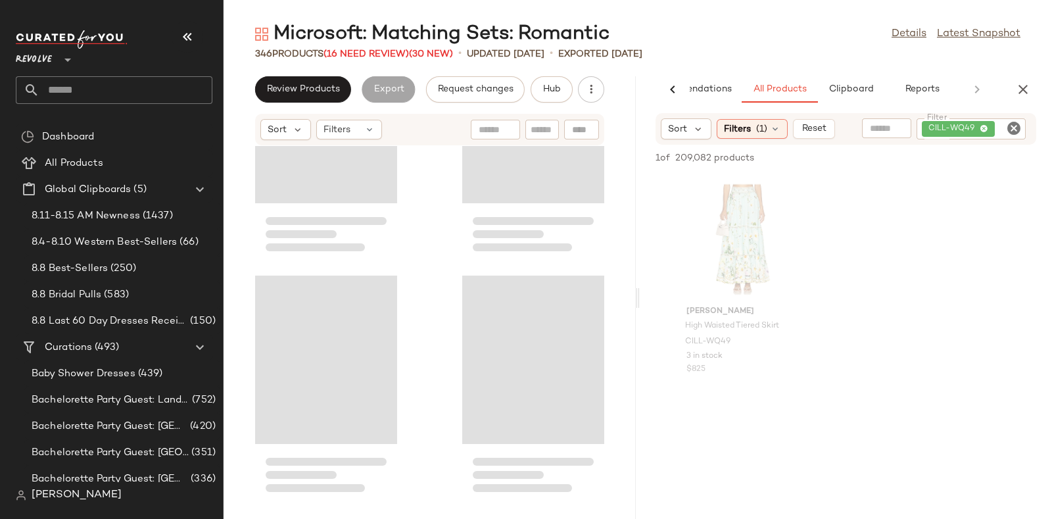
scroll to position [22133, 0]
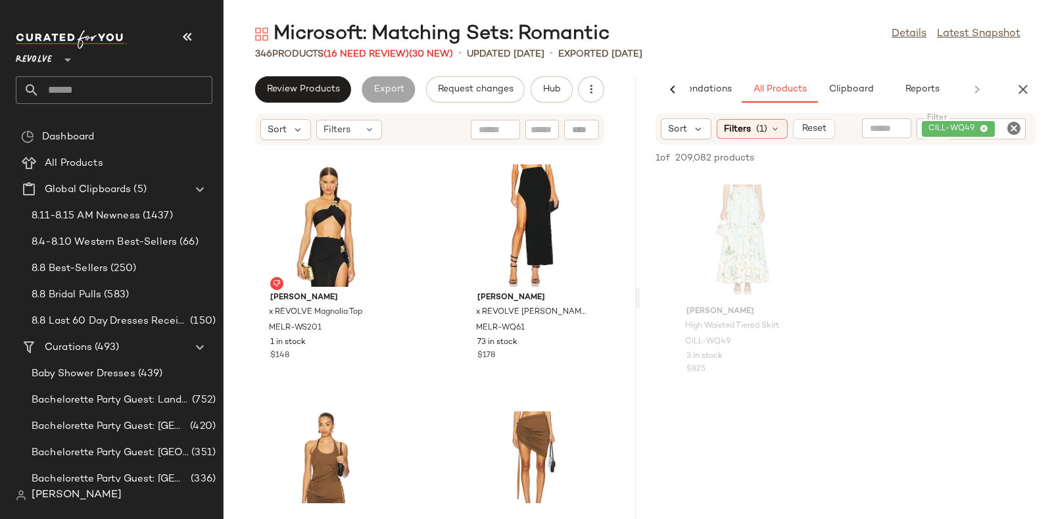
click at [1010, 126] on icon "Clear Filter" at bounding box center [1014, 128] width 16 height 16
paste input "*********"
type input "*********"
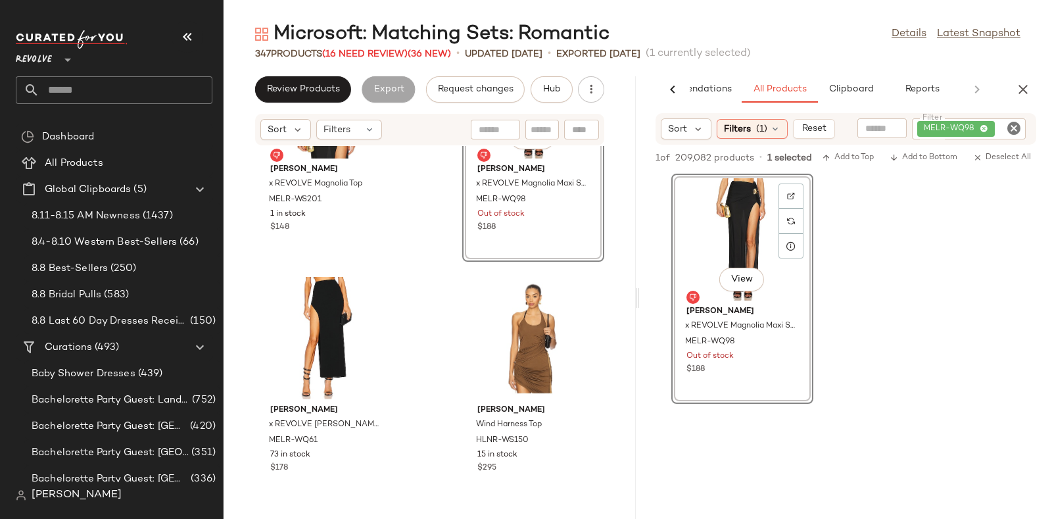
scroll to position [22264, 0]
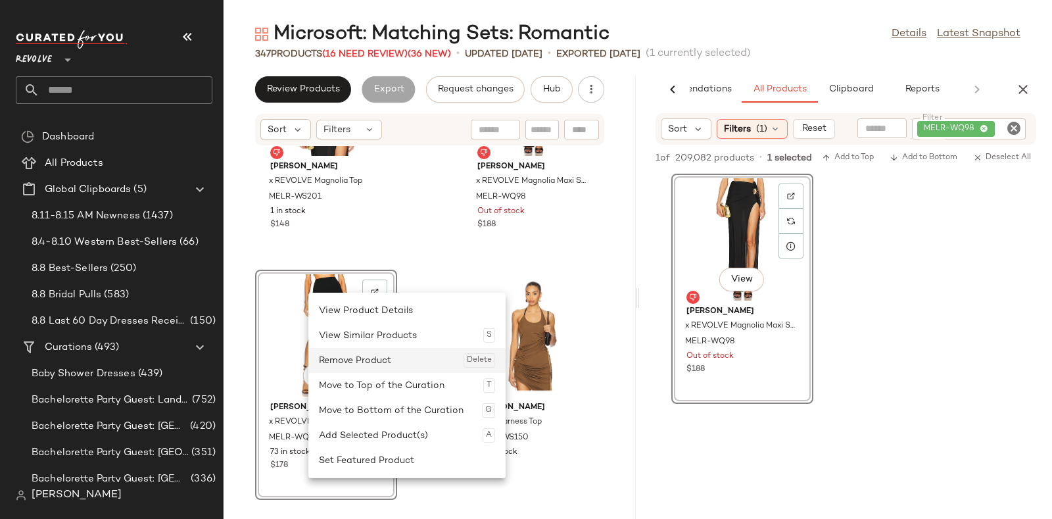
click at [344, 358] on div "Remove Product Delete" at bounding box center [407, 360] width 176 height 25
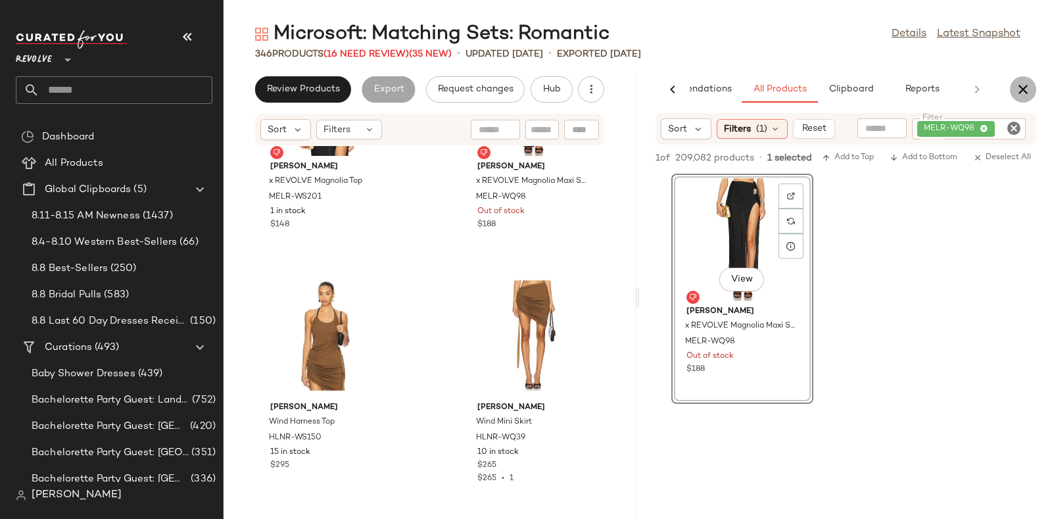
click at [1027, 85] on icon "button" at bounding box center [1023, 90] width 16 height 16
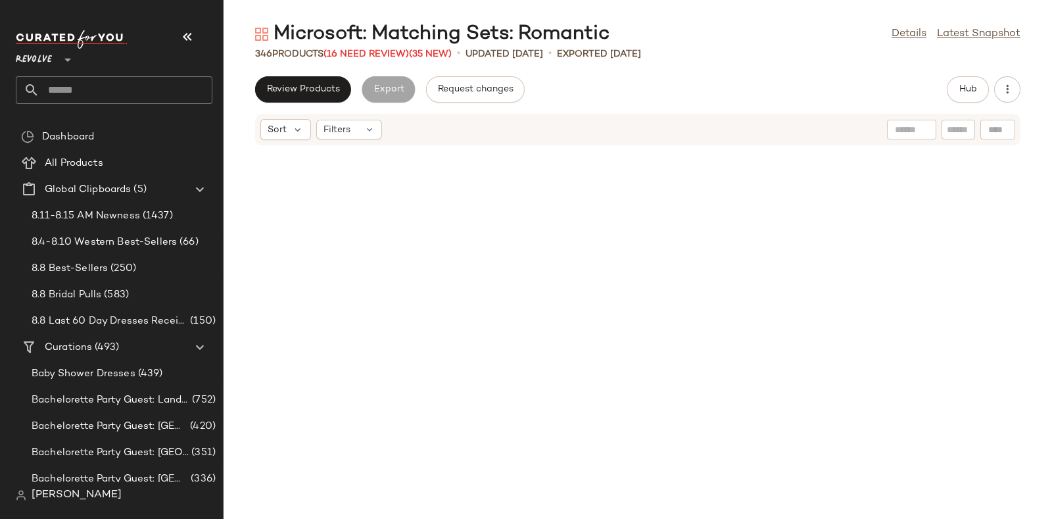
scroll to position [16486, 0]
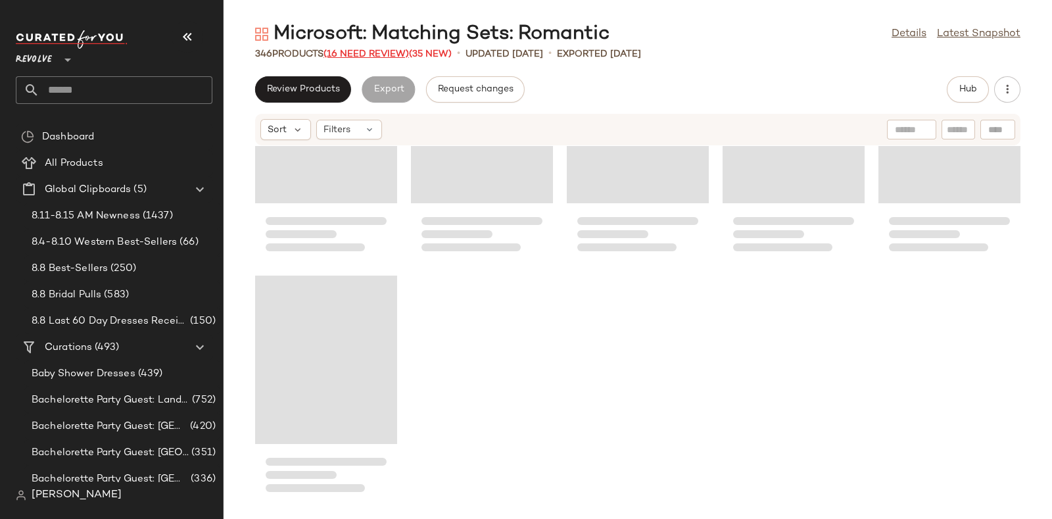
click at [349, 49] on span "(16 Need Review)" at bounding box center [365, 54] width 85 height 10
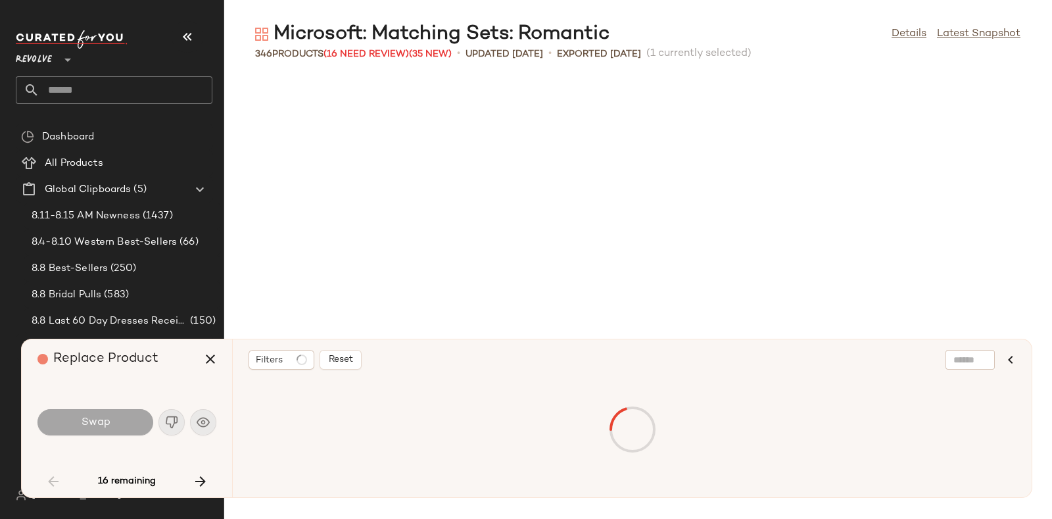
scroll to position [2165, 0]
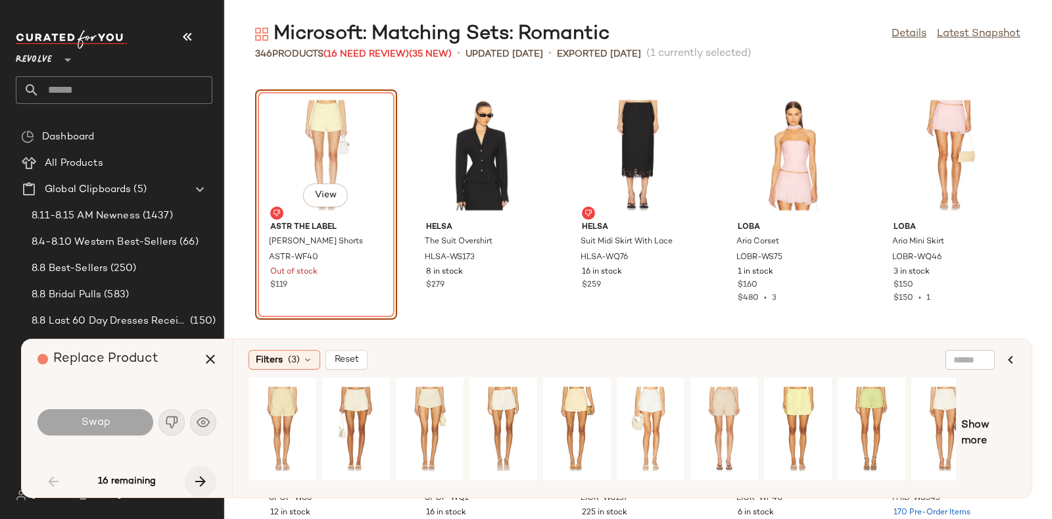
click at [202, 473] on icon "button" at bounding box center [201, 481] width 16 height 16
click at [204, 473] on icon "button" at bounding box center [201, 481] width 16 height 16
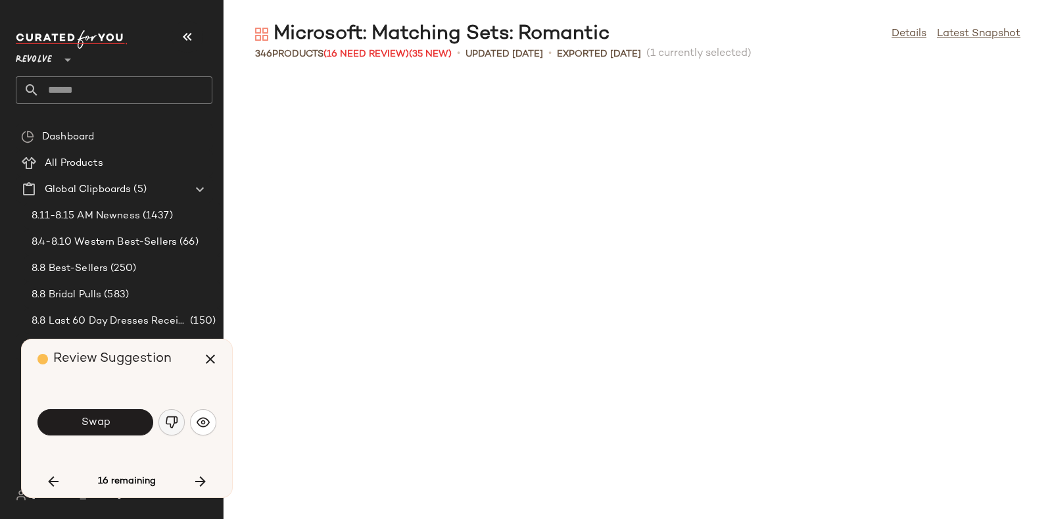
scroll to position [8420, 0]
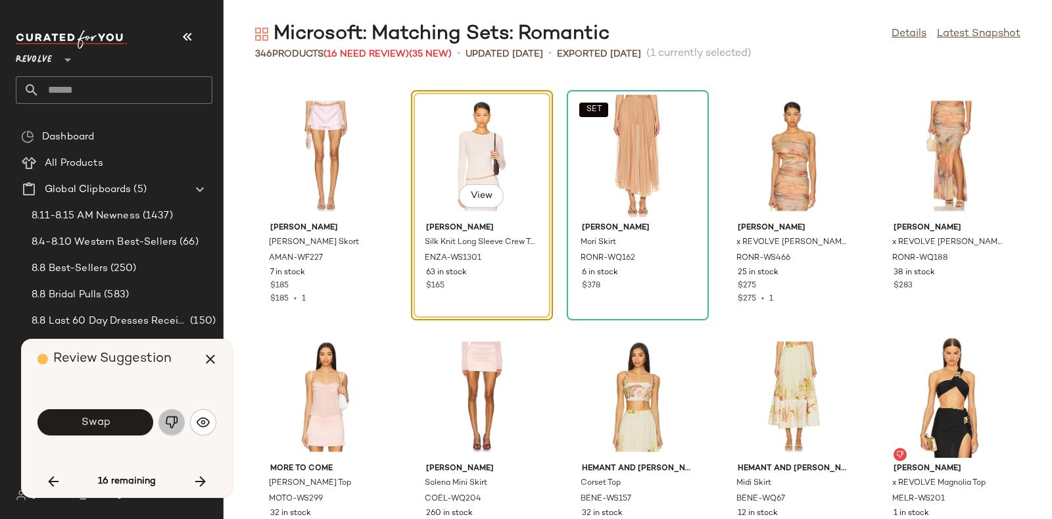
click at [172, 423] on img "button" at bounding box center [171, 421] width 13 height 13
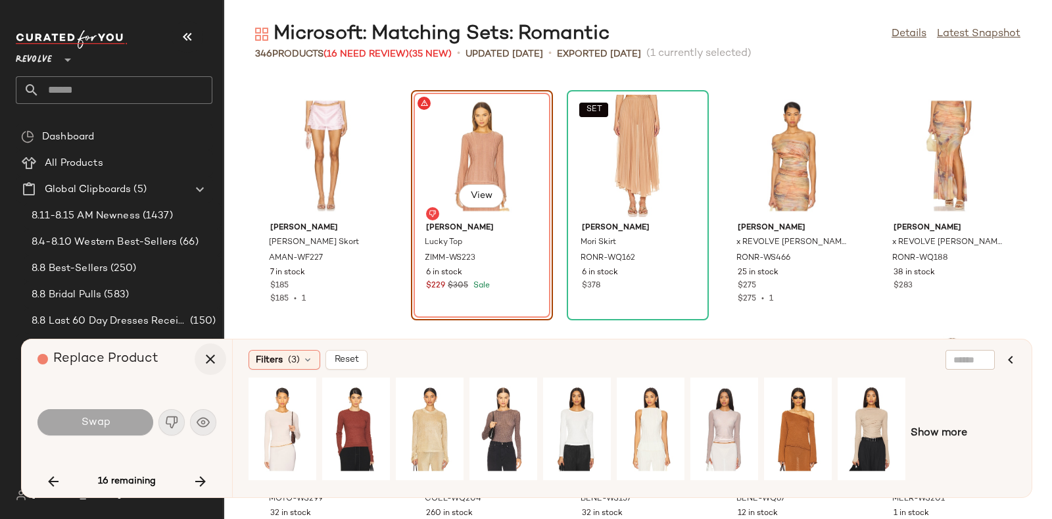
click at [214, 360] on icon "button" at bounding box center [210, 359] width 16 height 16
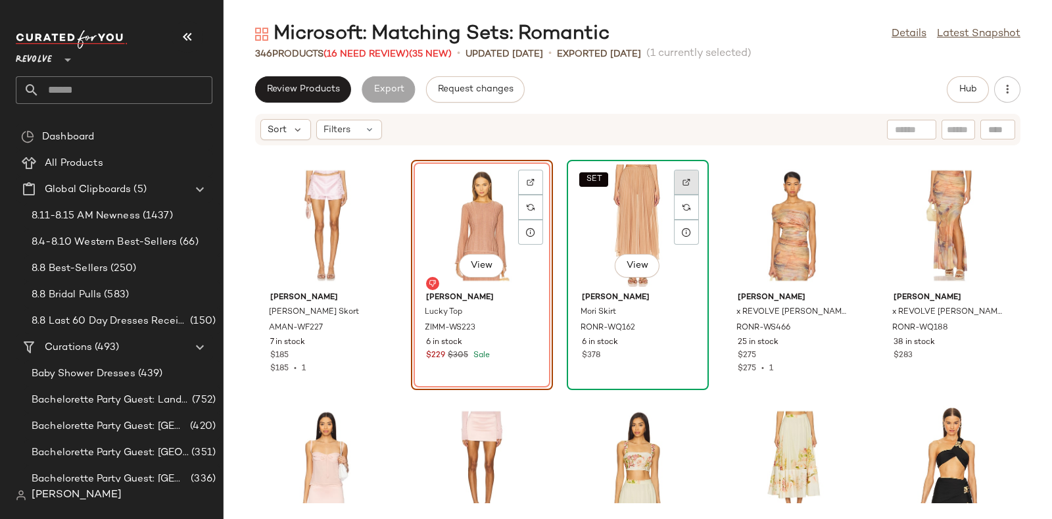
click at [683, 195] on div at bounding box center [686, 207] width 25 height 25
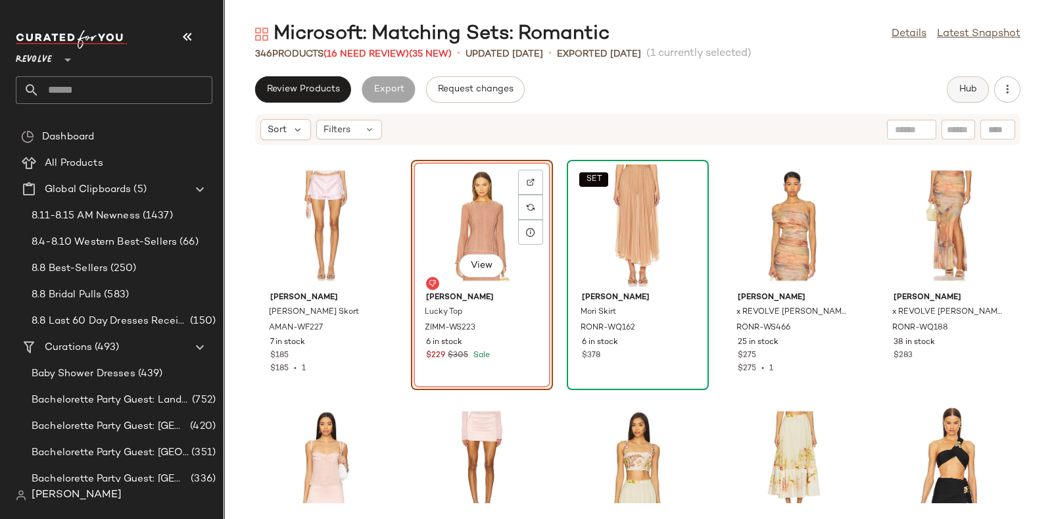
click at [960, 82] on button "Hub" at bounding box center [968, 89] width 42 height 26
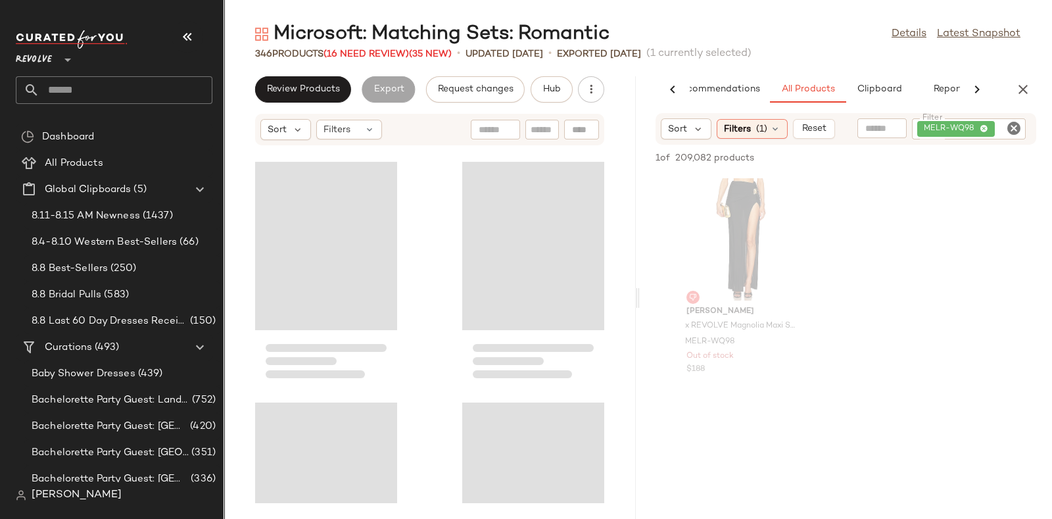
scroll to position [20930, 0]
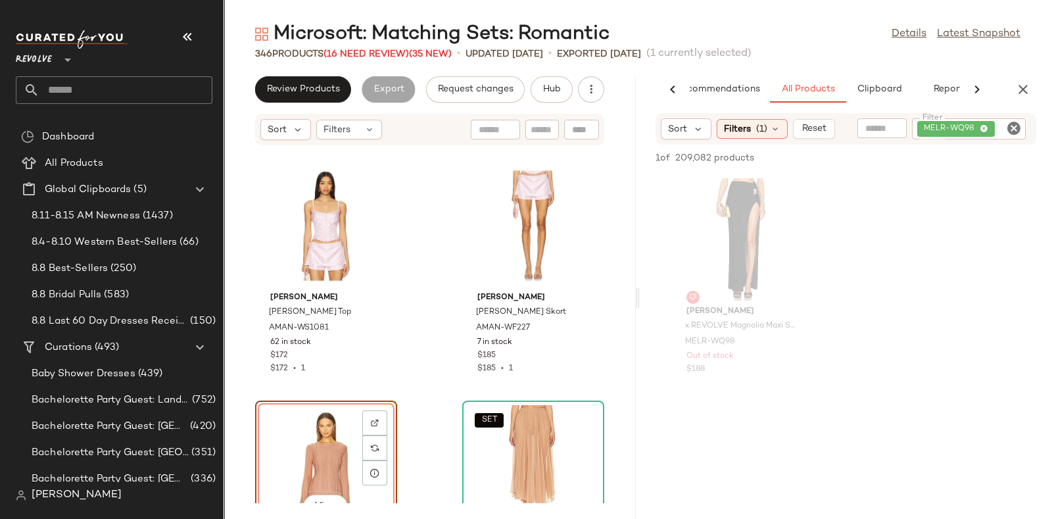
click at [1013, 120] on icon "Clear Filter" at bounding box center [1014, 128] width 16 height 16
paste input "**********"
type input "**********"
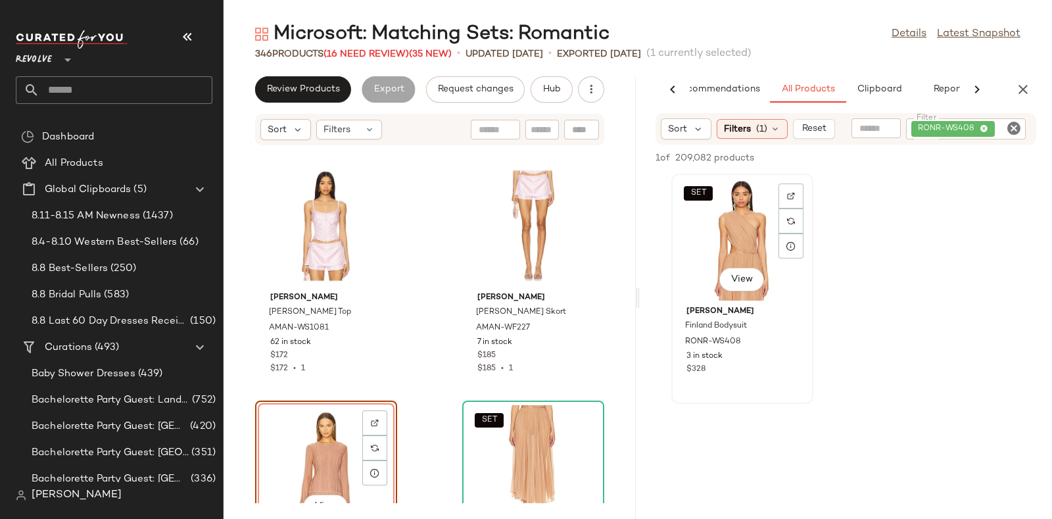
click at [755, 233] on div "SET View" at bounding box center [742, 239] width 133 height 122
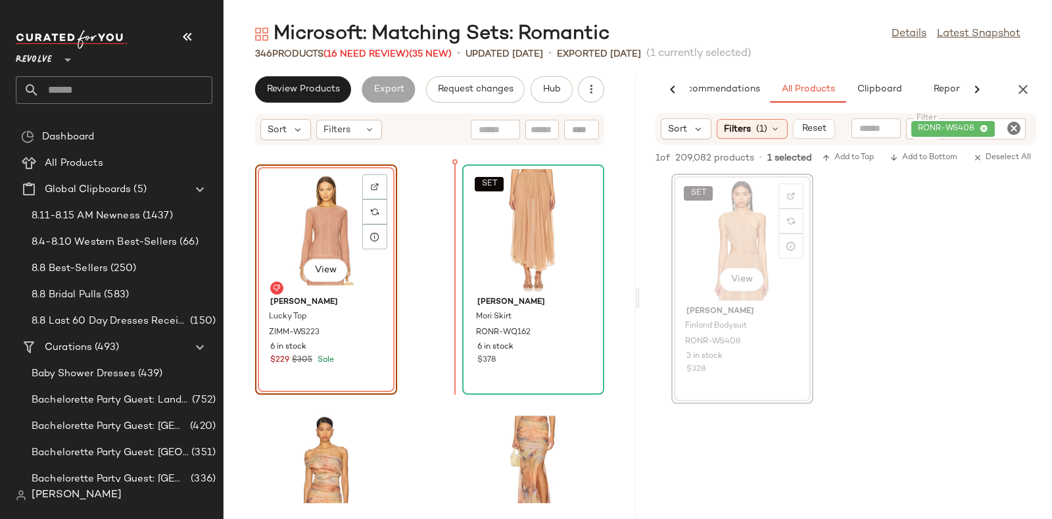
scroll to position [21165, 0]
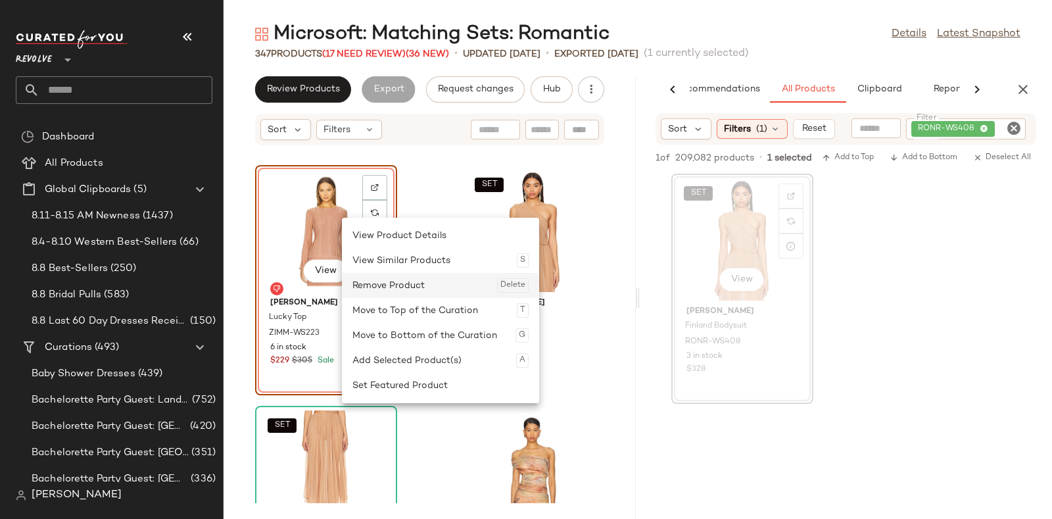
click at [377, 285] on div "Remove Product Delete" at bounding box center [440, 285] width 176 height 25
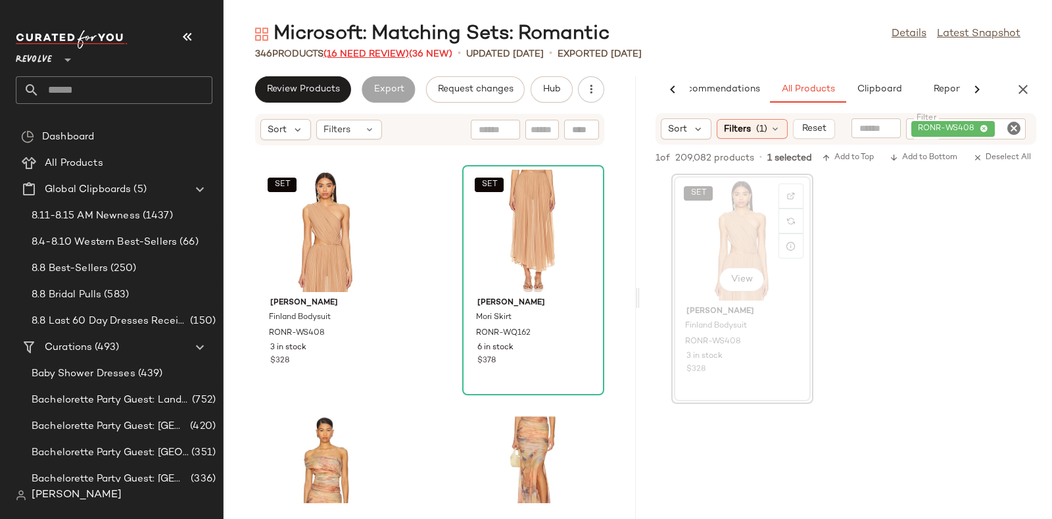
click at [388, 49] on span "(16 Need Review)" at bounding box center [365, 54] width 85 height 10
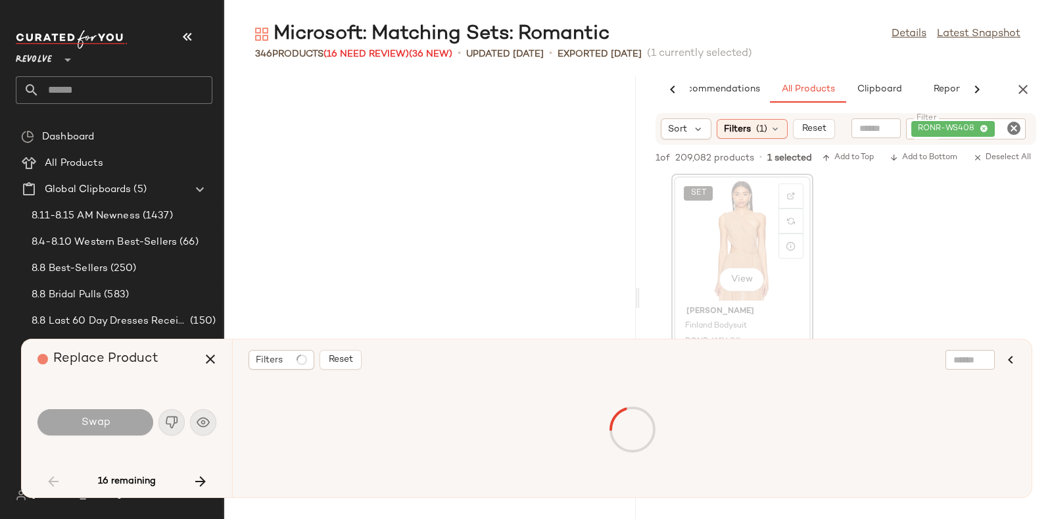
scroll to position [5292, 0]
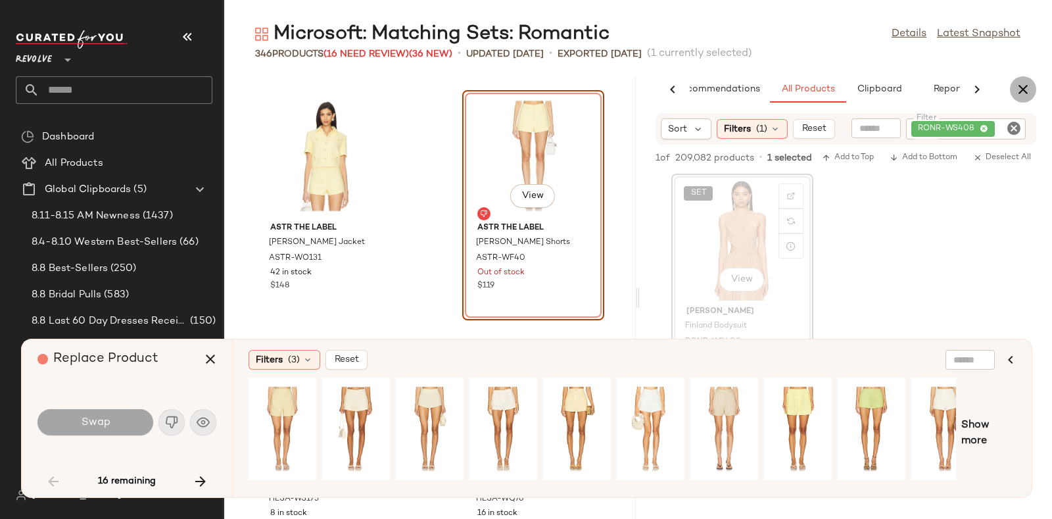
click at [1019, 86] on icon "button" at bounding box center [1023, 90] width 16 height 16
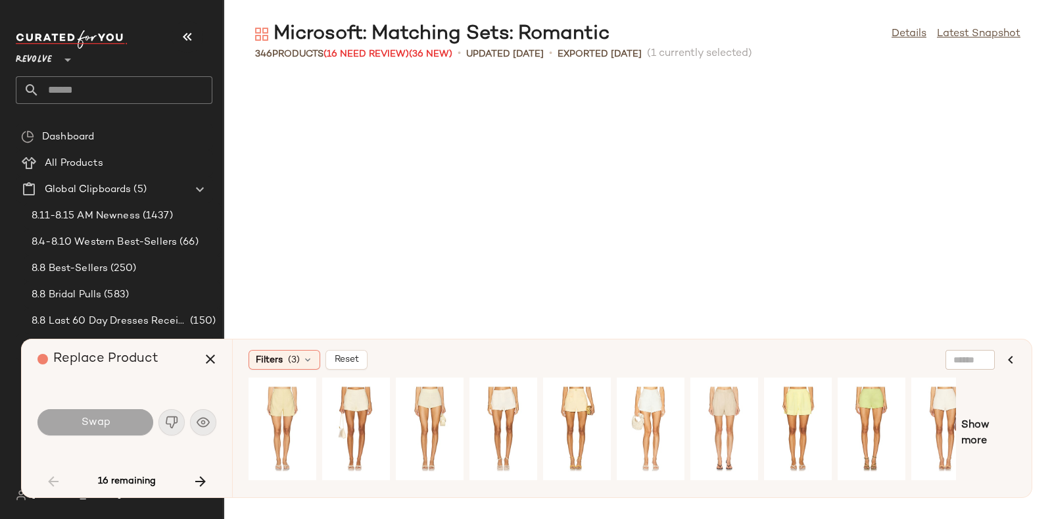
scroll to position [2165, 0]
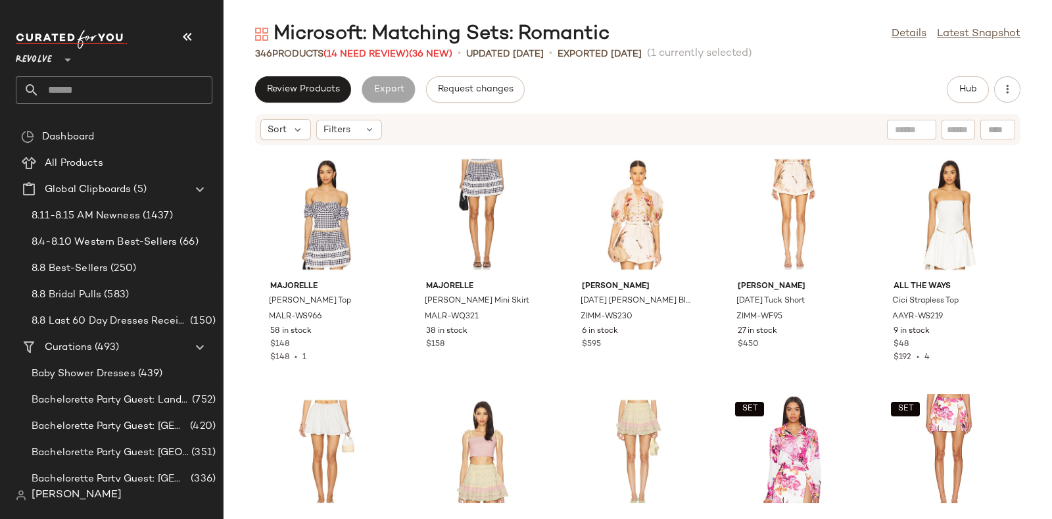
click at [805, 79] on div "Review Products Export Request changes Hub" at bounding box center [637, 89] width 765 height 26
click at [376, 57] on span "(14 Need Review)" at bounding box center [365, 54] width 85 height 10
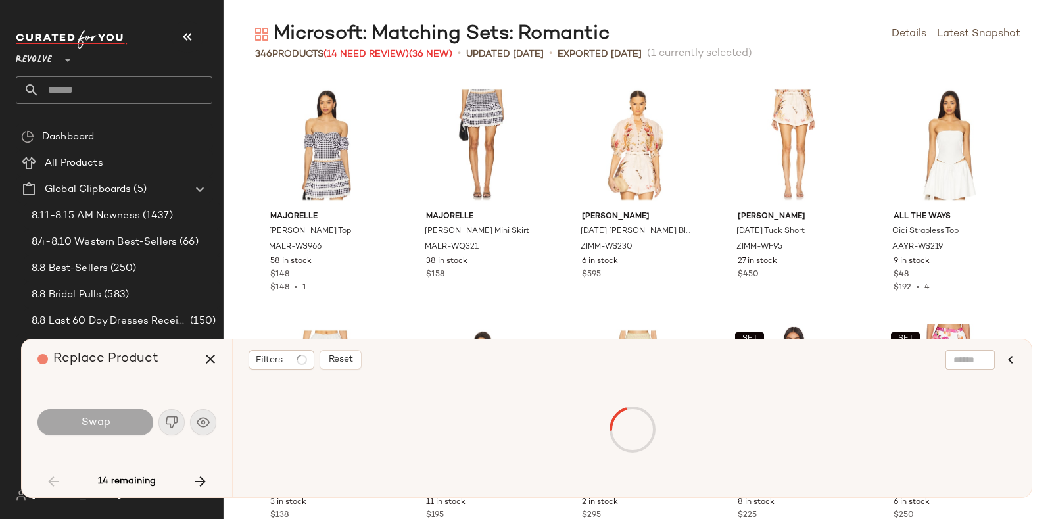
scroll to position [2165, 0]
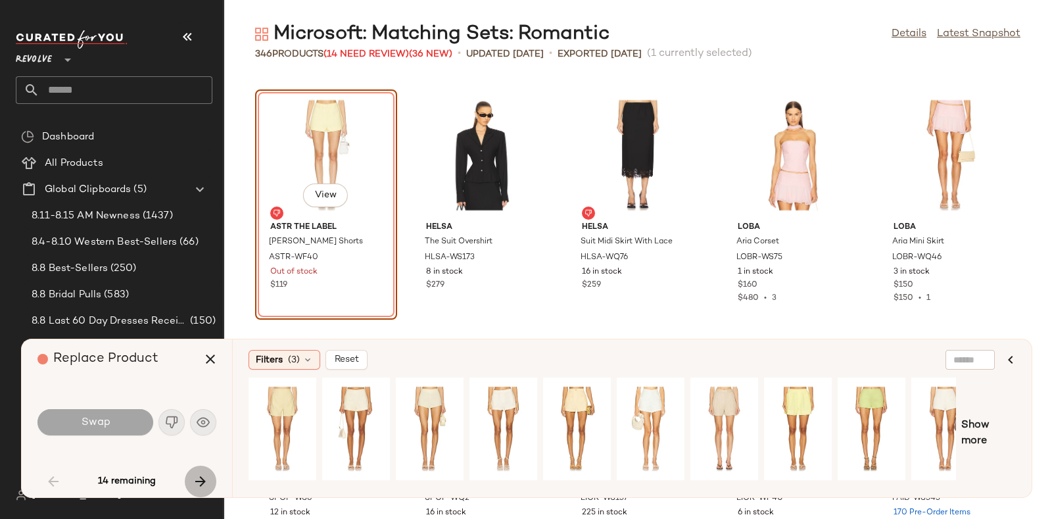
click at [197, 481] on icon "button" at bounding box center [201, 481] width 16 height 16
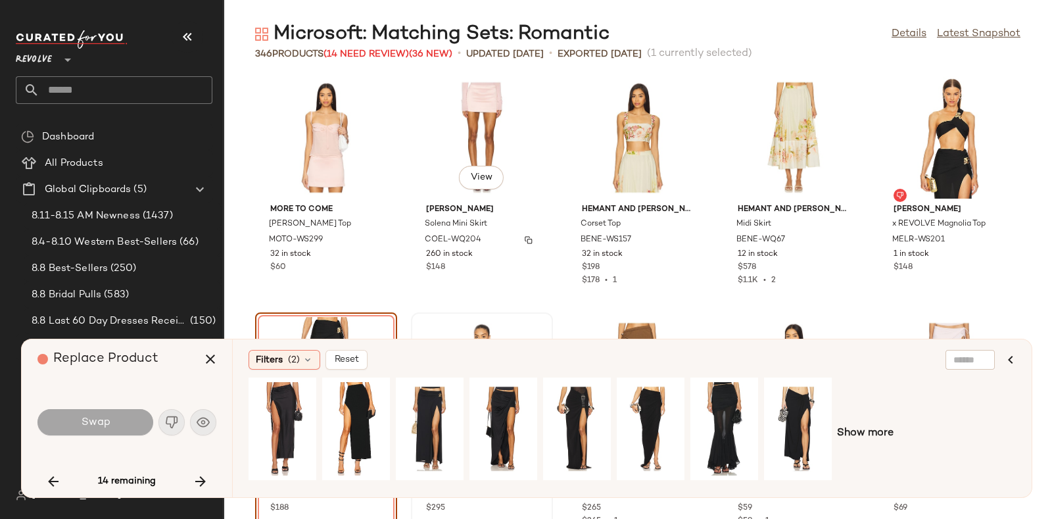
scroll to position [8687, 0]
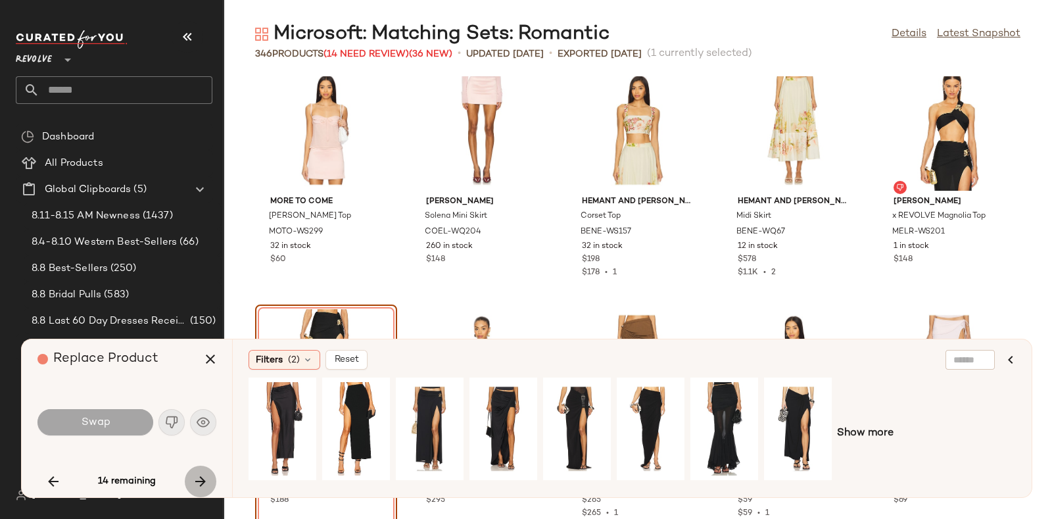
click at [200, 471] on button "button" at bounding box center [201, 481] width 32 height 32
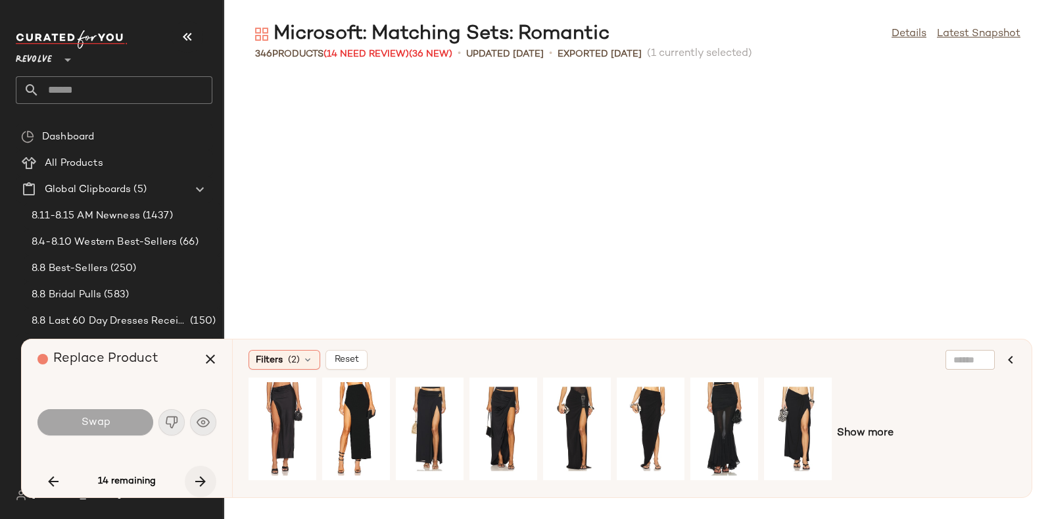
scroll to position [9863, 0]
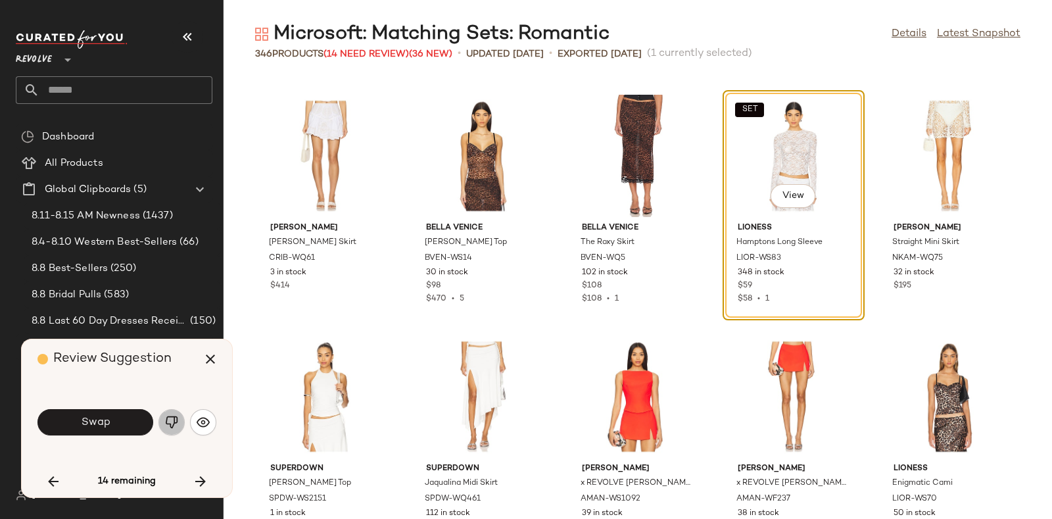
click at [167, 420] on img "button" at bounding box center [171, 421] width 13 height 13
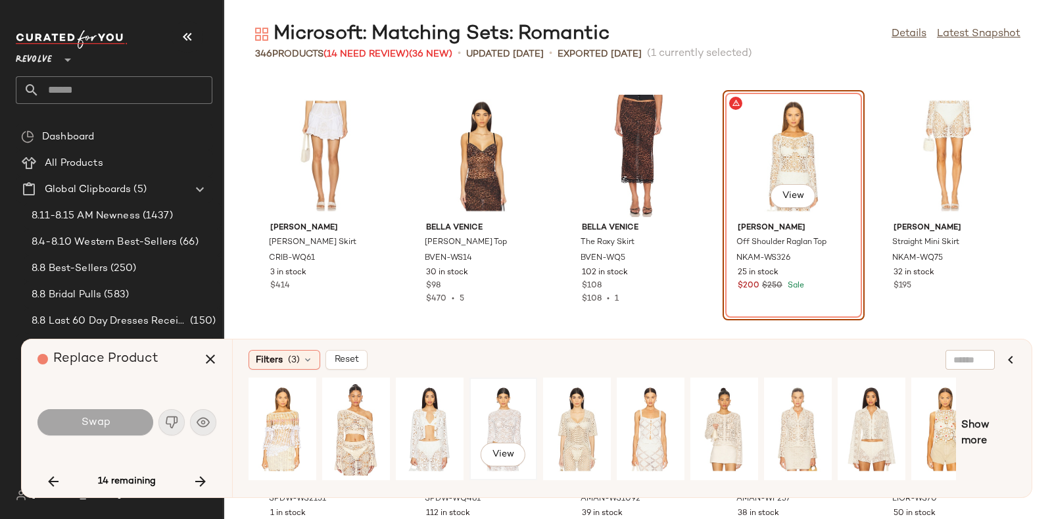
click at [493, 404] on div "View" at bounding box center [503, 428] width 59 height 93
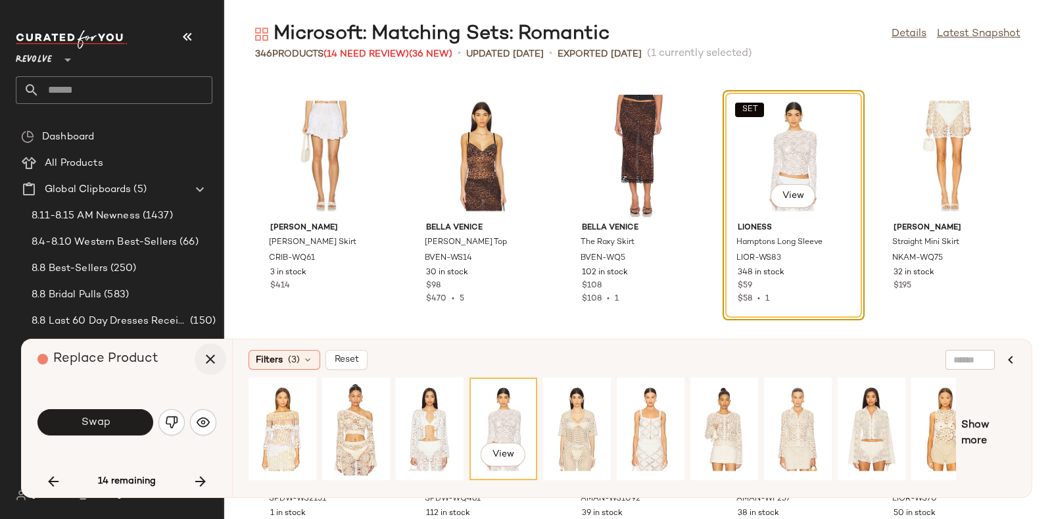
click at [206, 362] on icon "button" at bounding box center [210, 359] width 16 height 16
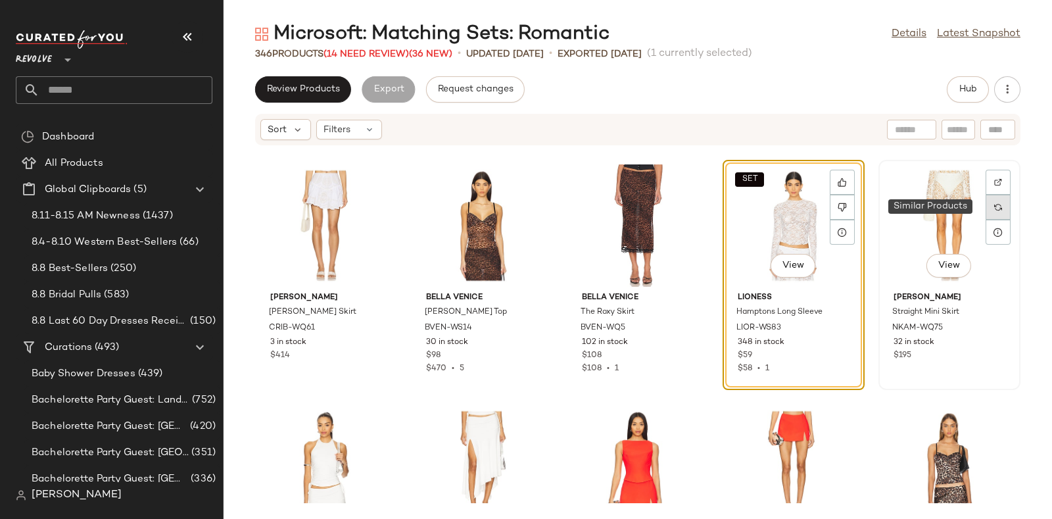
click at [985, 204] on div at bounding box center [997, 207] width 25 height 25
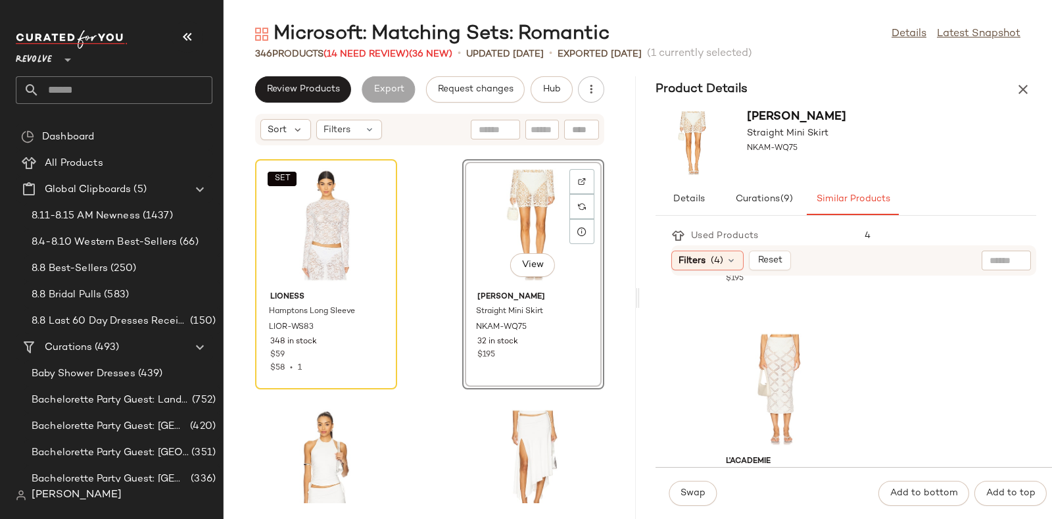
scroll to position [1884, 0]
click at [378, 200] on div at bounding box center [374, 206] width 25 height 25
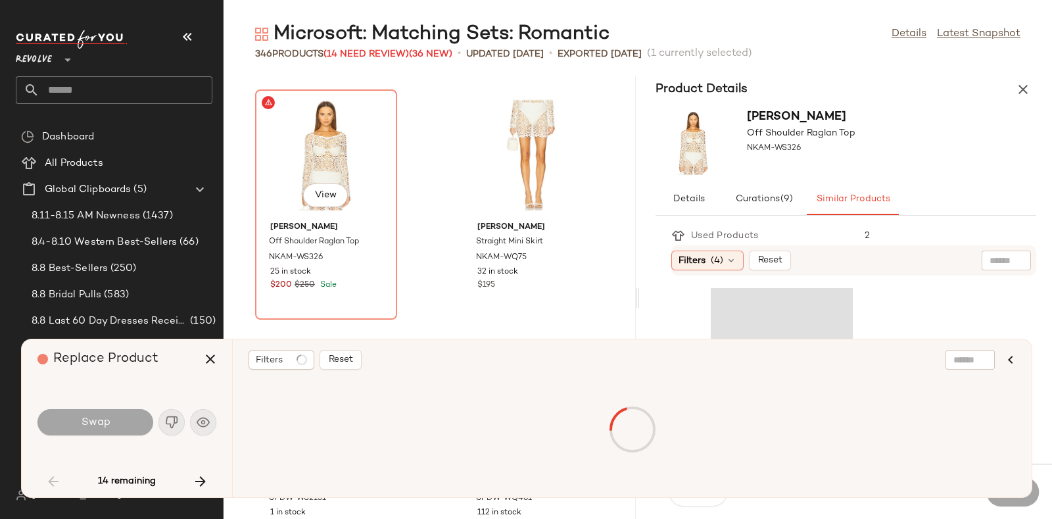
scroll to position [5292, 0]
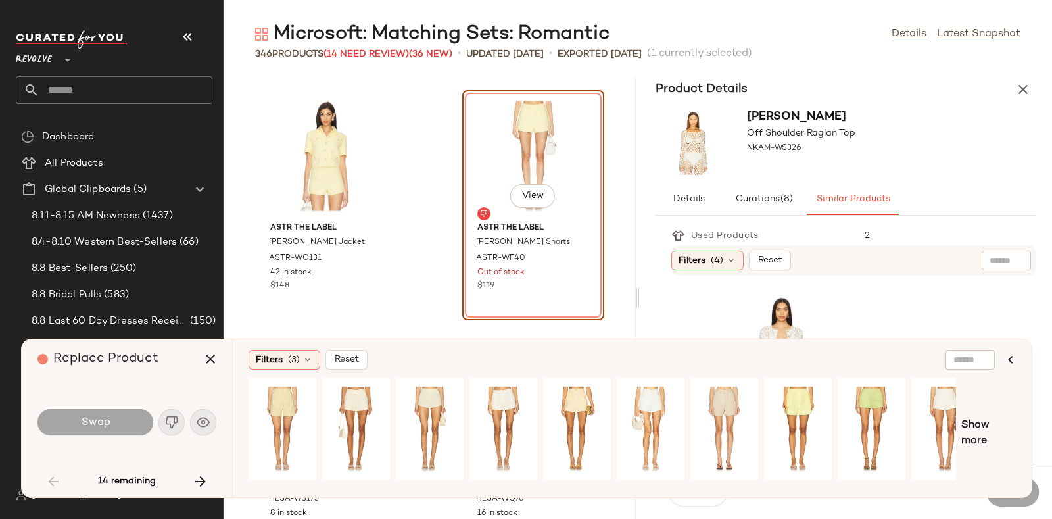
click at [197, 465] on div "Replace Product Swap 14 remaining" at bounding box center [127, 418] width 210 height 158
click at [199, 471] on button "button" at bounding box center [201, 481] width 32 height 32
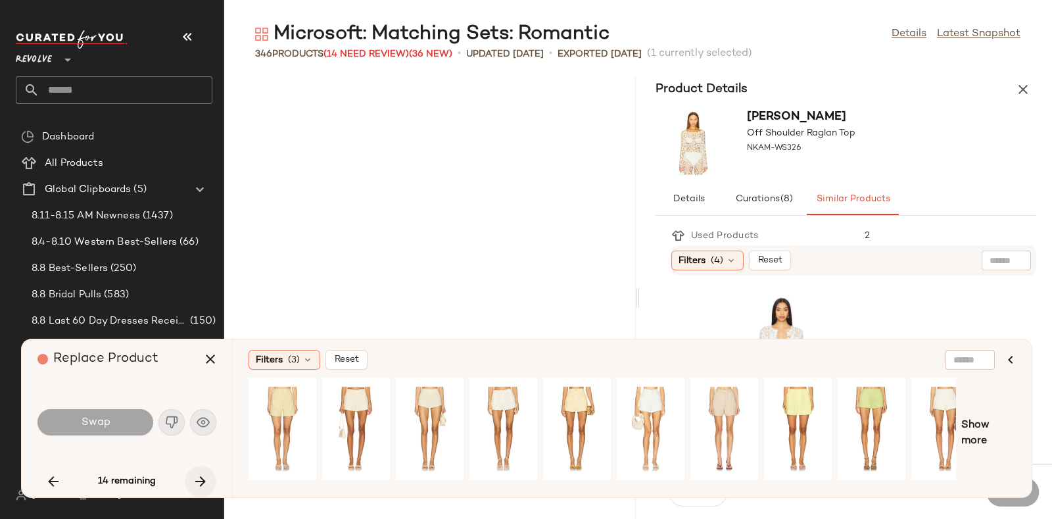
scroll to position [22133, 0]
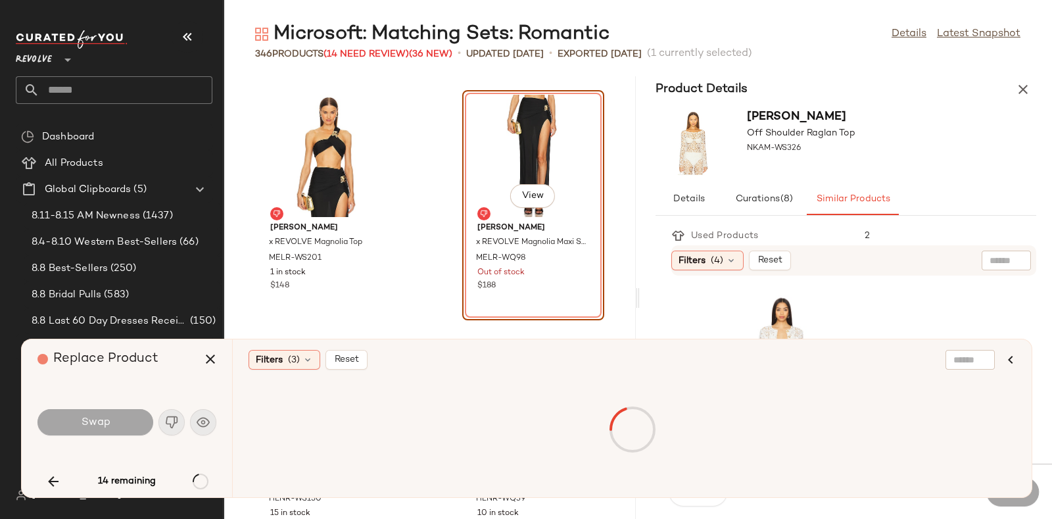
click at [199, 471] on div "14 remaining" at bounding box center [126, 481] width 179 height 32
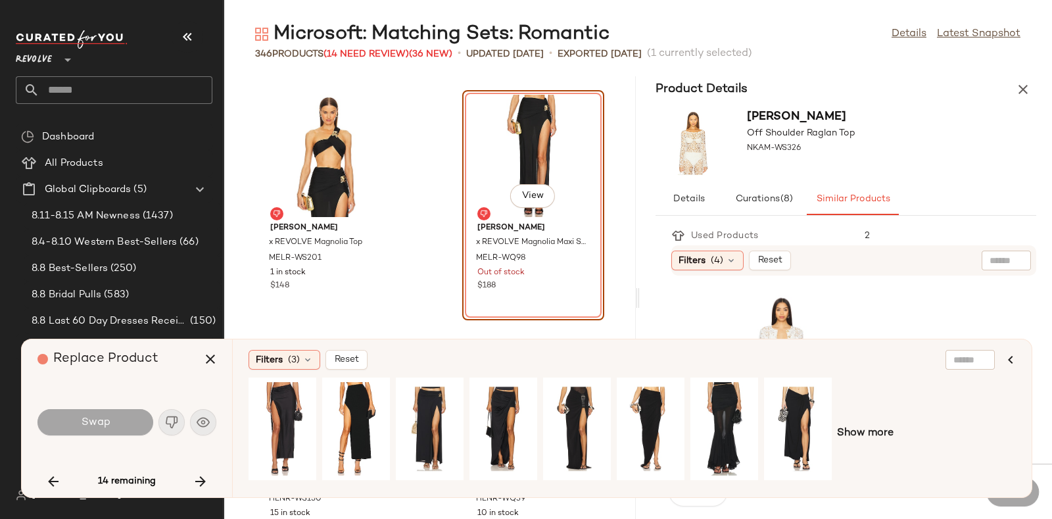
click at [199, 471] on button "button" at bounding box center [201, 481] width 32 height 32
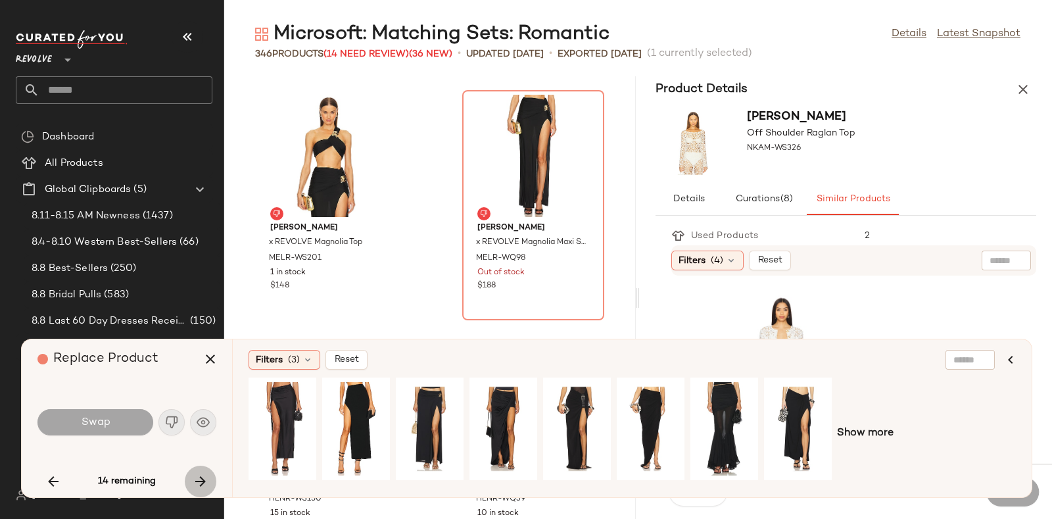
scroll to position [25020, 0]
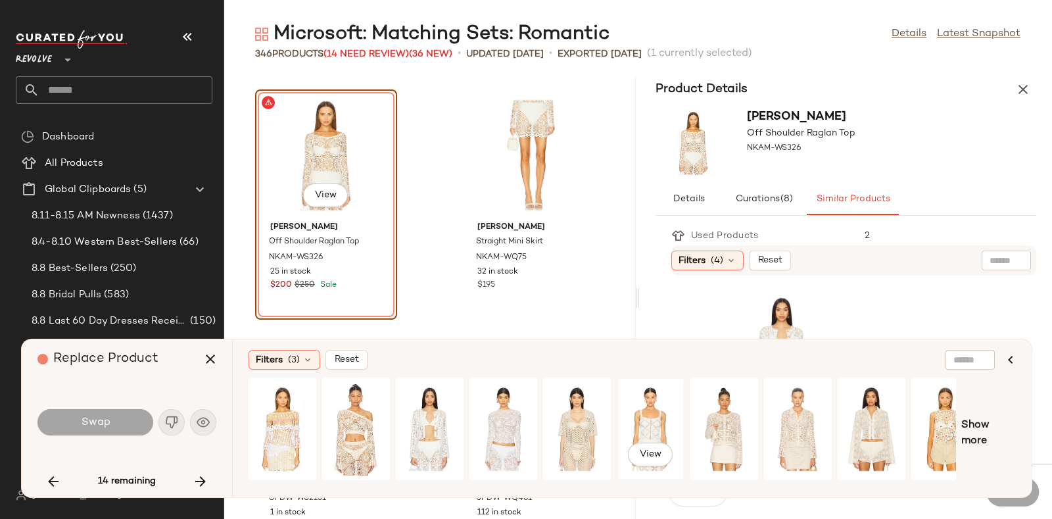
click at [657, 404] on div "View" at bounding box center [650, 428] width 59 height 93
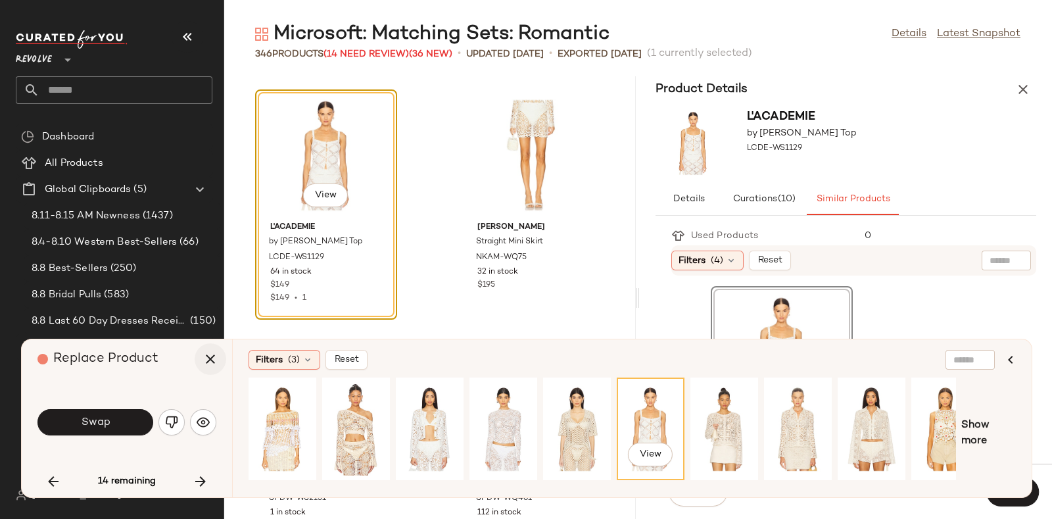
click at [211, 356] on icon "button" at bounding box center [210, 359] width 16 height 16
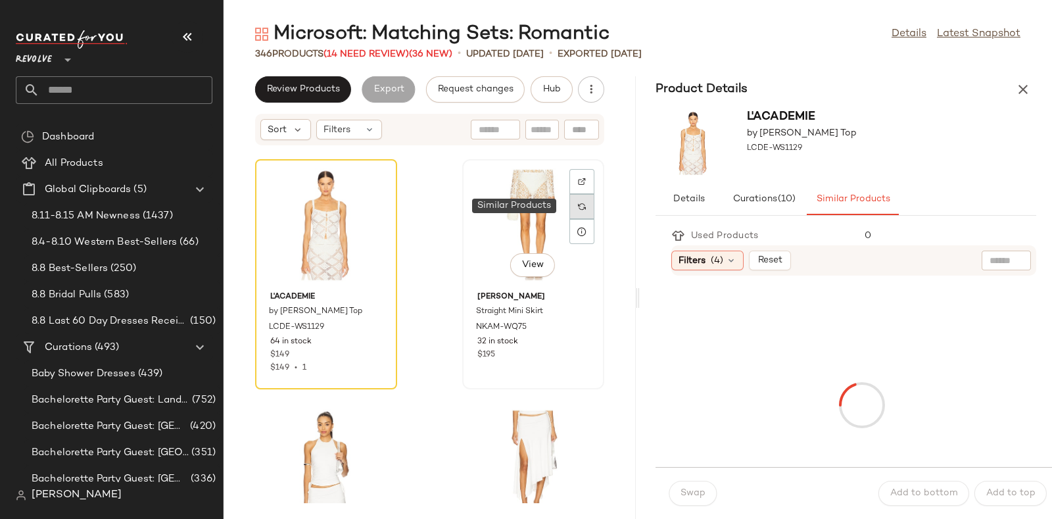
click at [569, 203] on div at bounding box center [581, 206] width 25 height 25
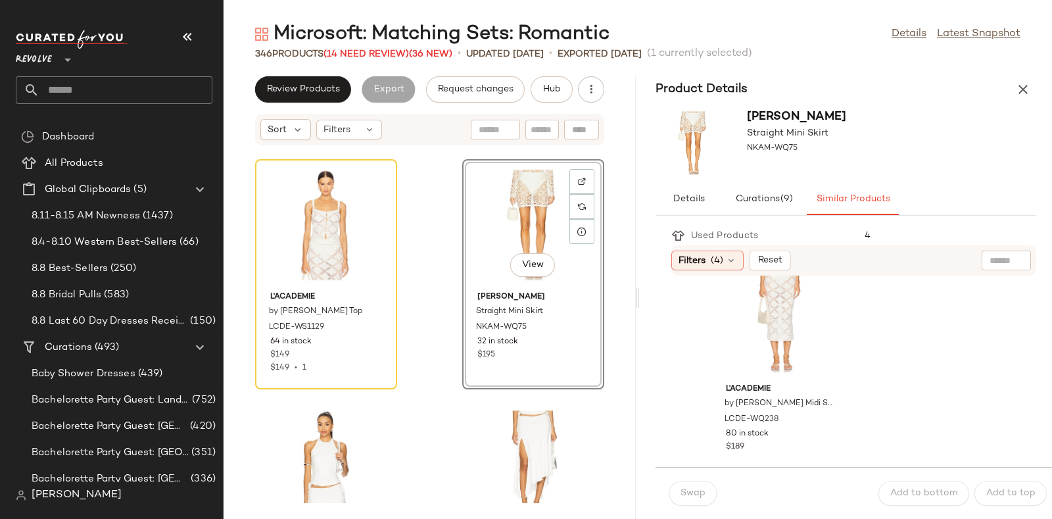
scroll to position [1930, 0]
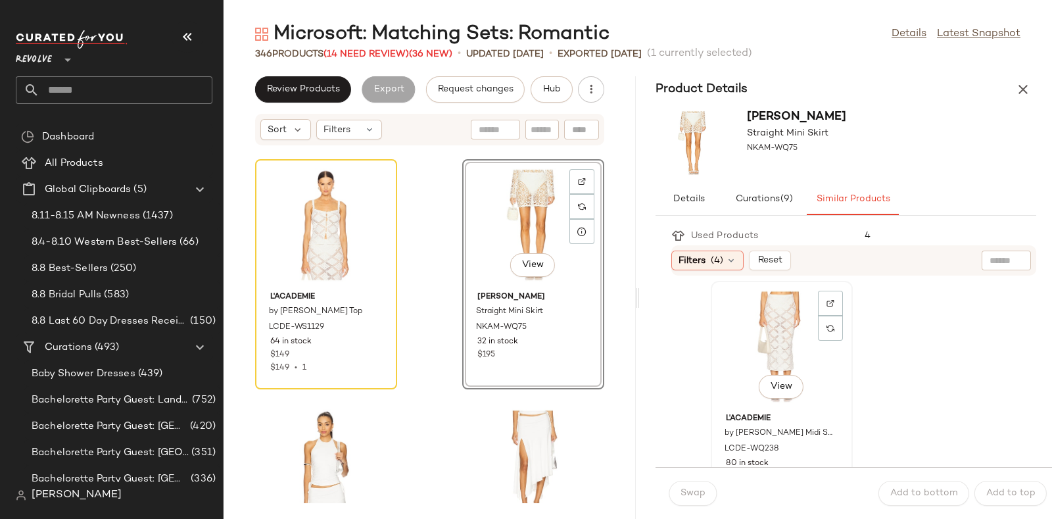
click at [807, 321] on div "View" at bounding box center [781, 346] width 133 height 122
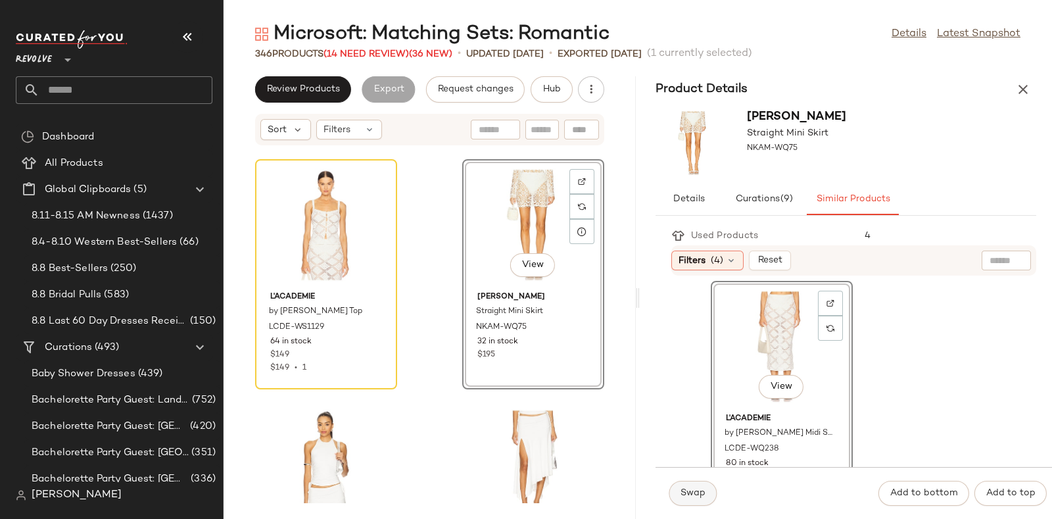
click at [697, 488] on span "Swap" at bounding box center [693, 493] width 26 height 11
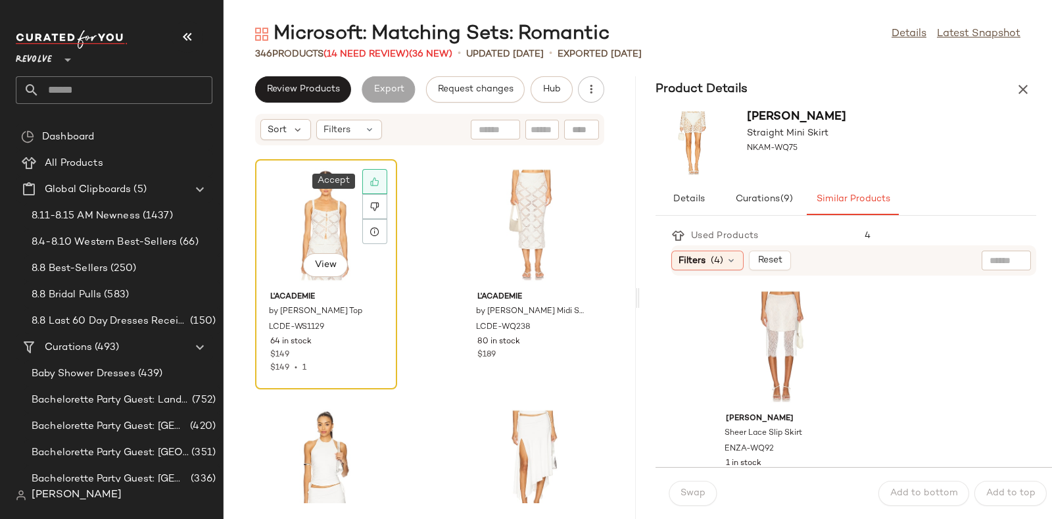
click at [381, 177] on div at bounding box center [374, 181] width 25 height 25
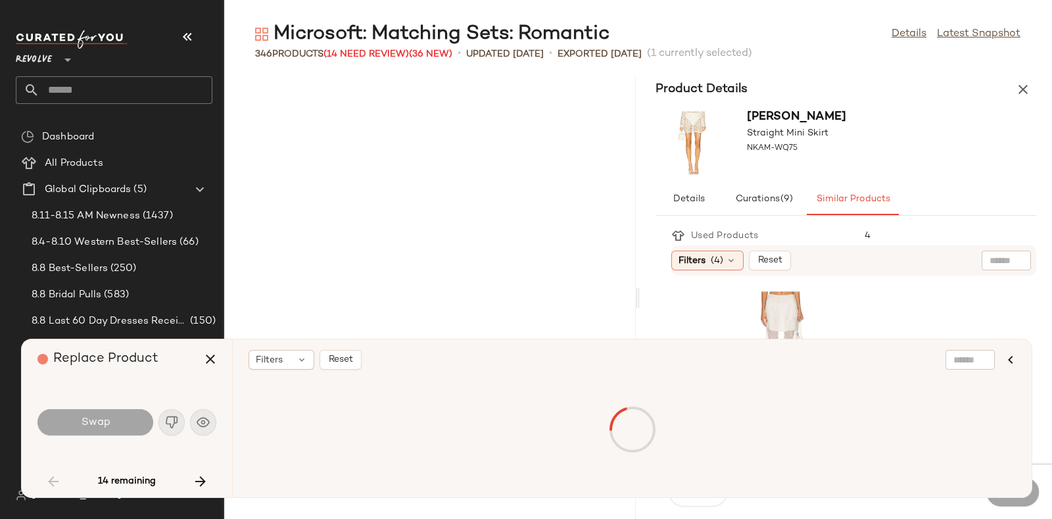
scroll to position [5292, 0]
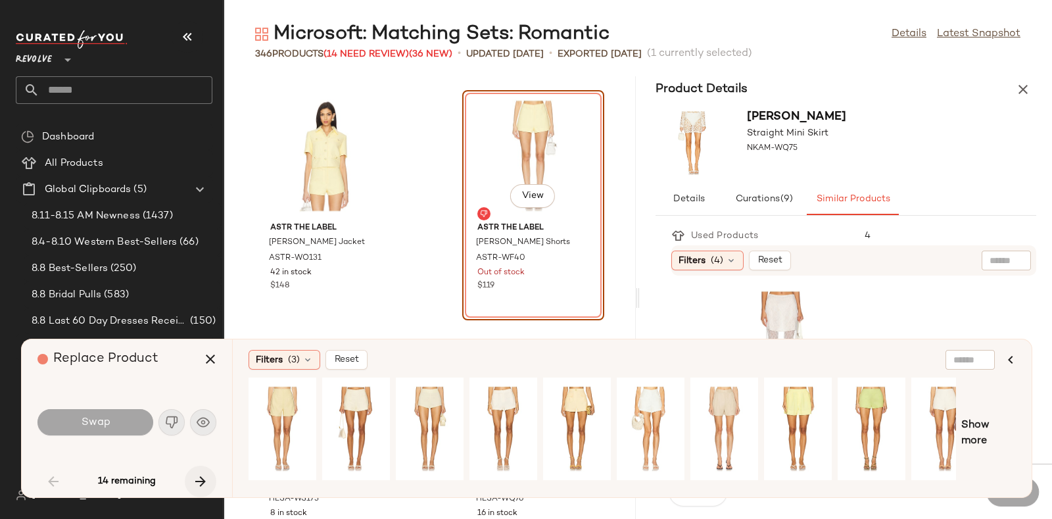
click at [195, 481] on icon "button" at bounding box center [201, 481] width 16 height 16
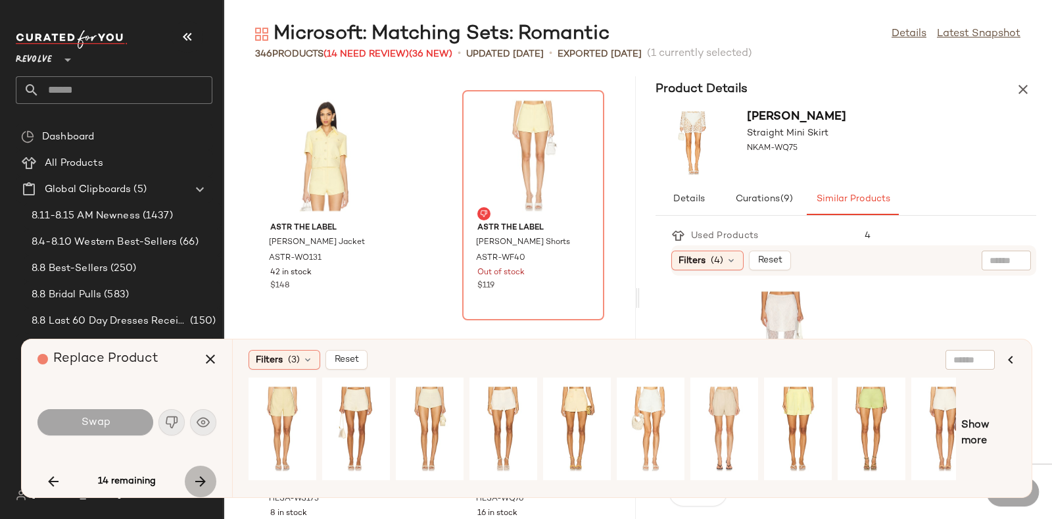
scroll to position [22133, 0]
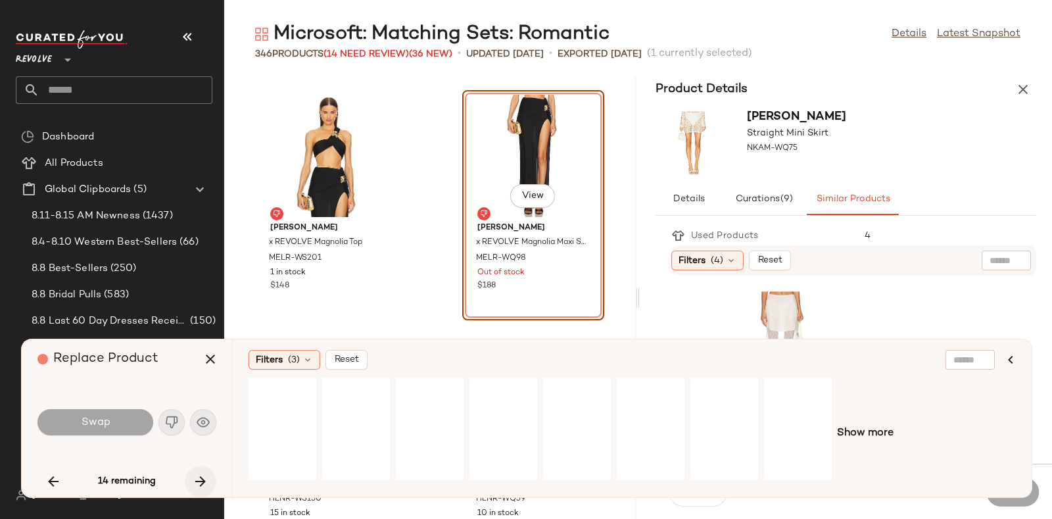
click at [195, 481] on div "14 remaining" at bounding box center [126, 481] width 179 height 32
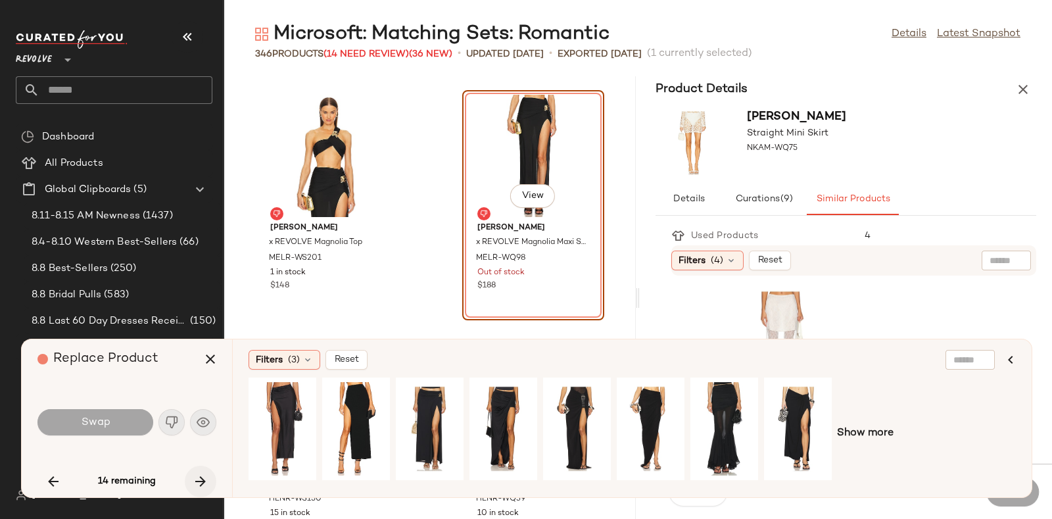
click at [195, 481] on icon "button" at bounding box center [201, 481] width 16 height 16
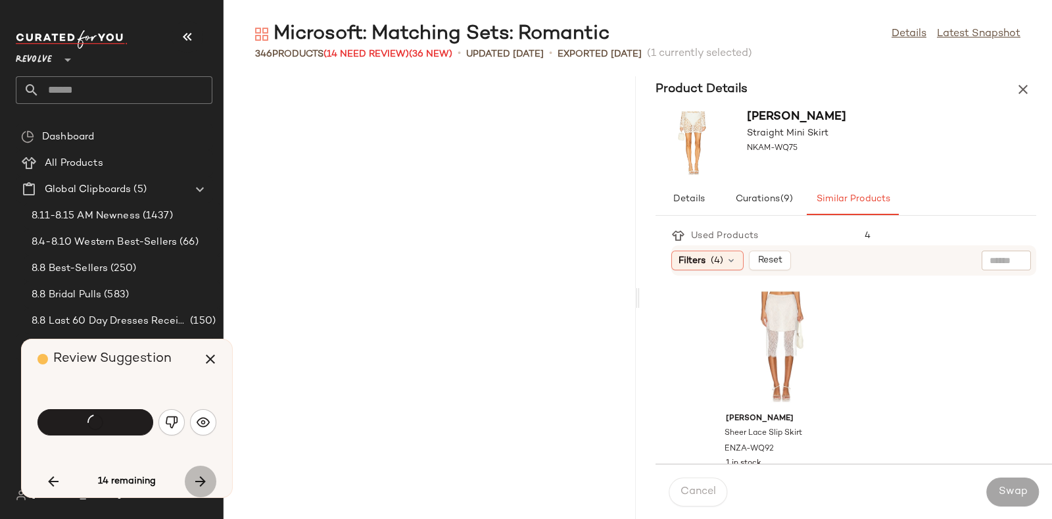
scroll to position [25020, 0]
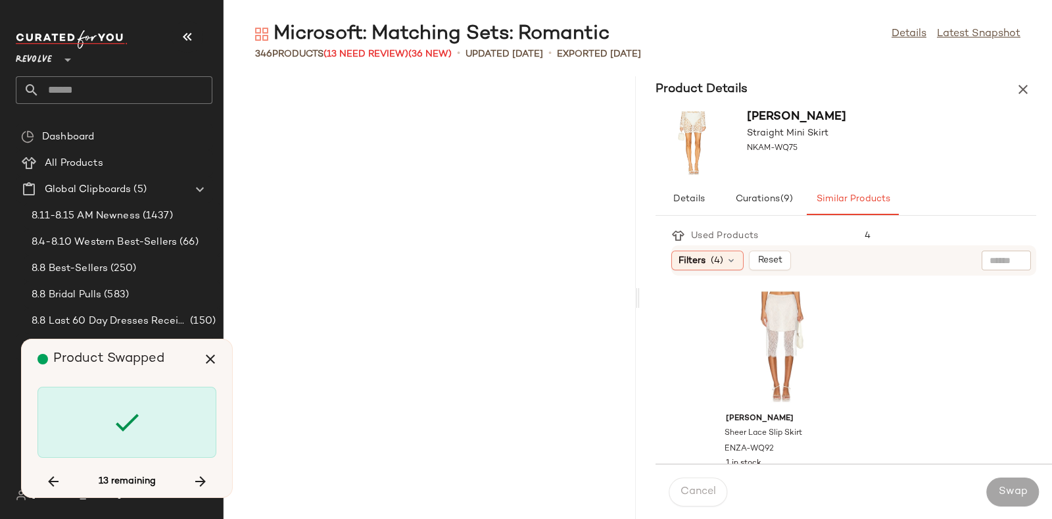
scroll to position [27186, 0]
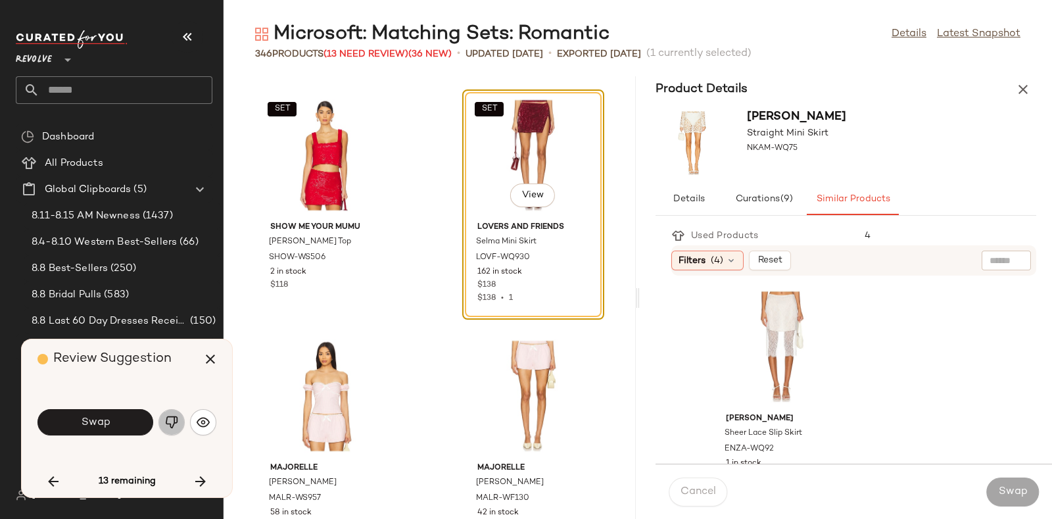
click at [174, 419] on img "button" at bounding box center [171, 421] width 13 height 13
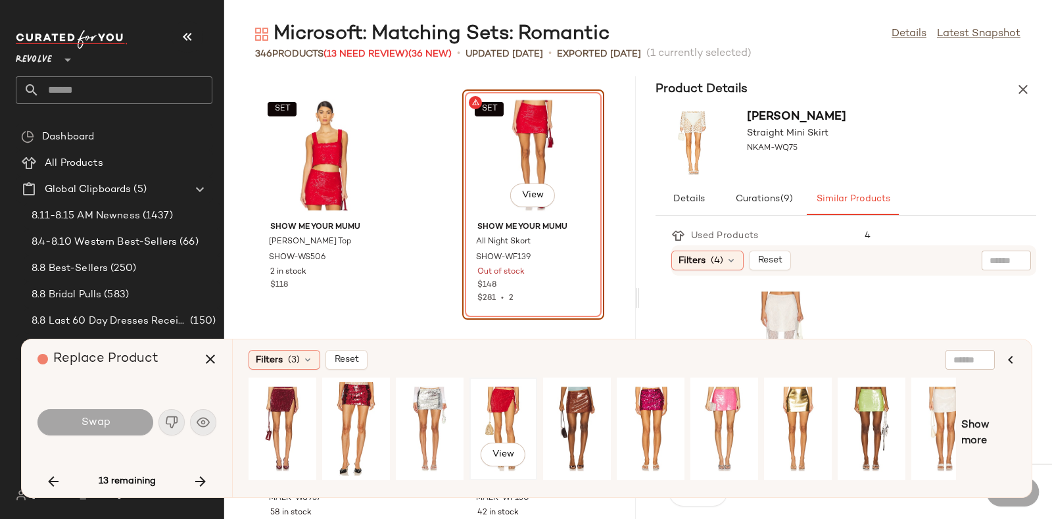
click at [496, 406] on div "View" at bounding box center [503, 428] width 59 height 93
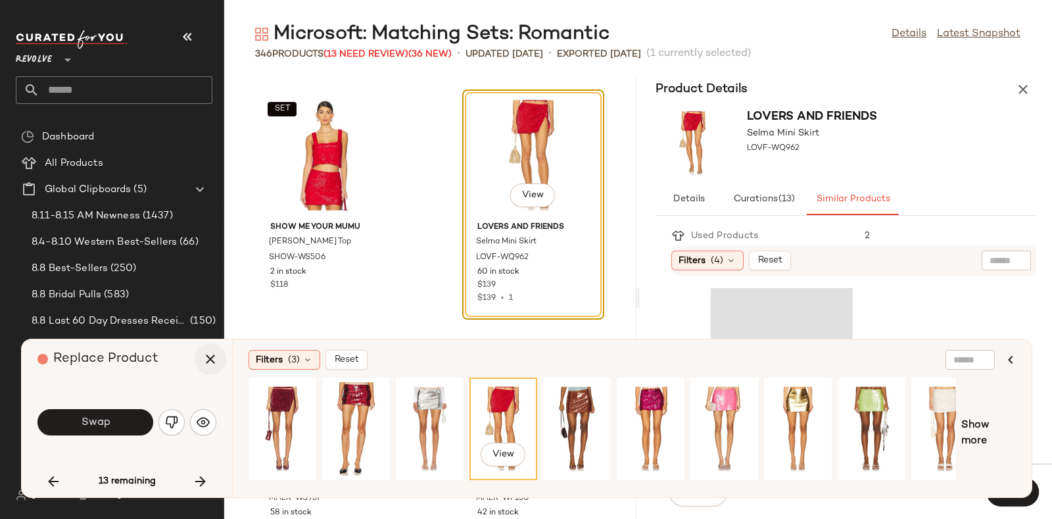
click at [206, 362] on icon "button" at bounding box center [210, 359] width 16 height 16
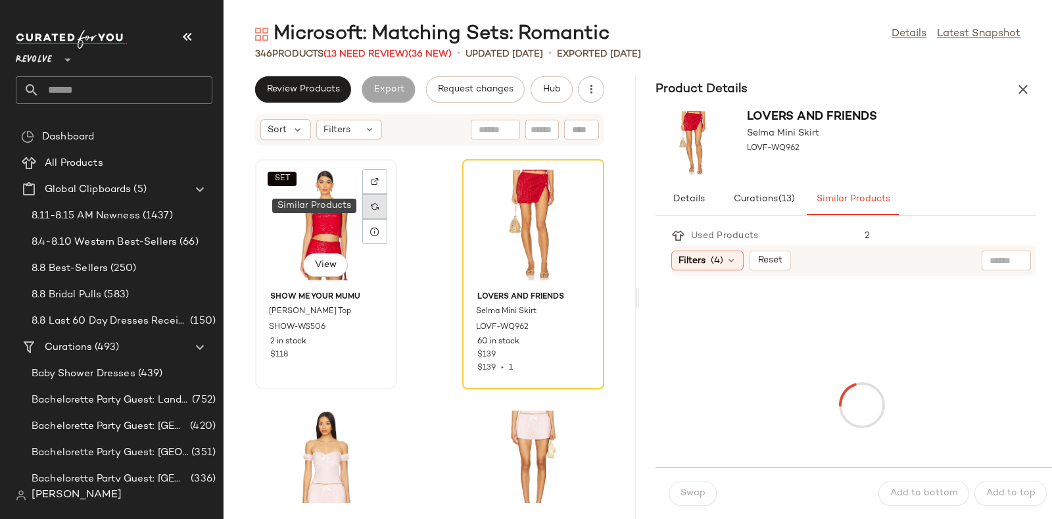
click at [368, 199] on div at bounding box center [374, 206] width 25 height 25
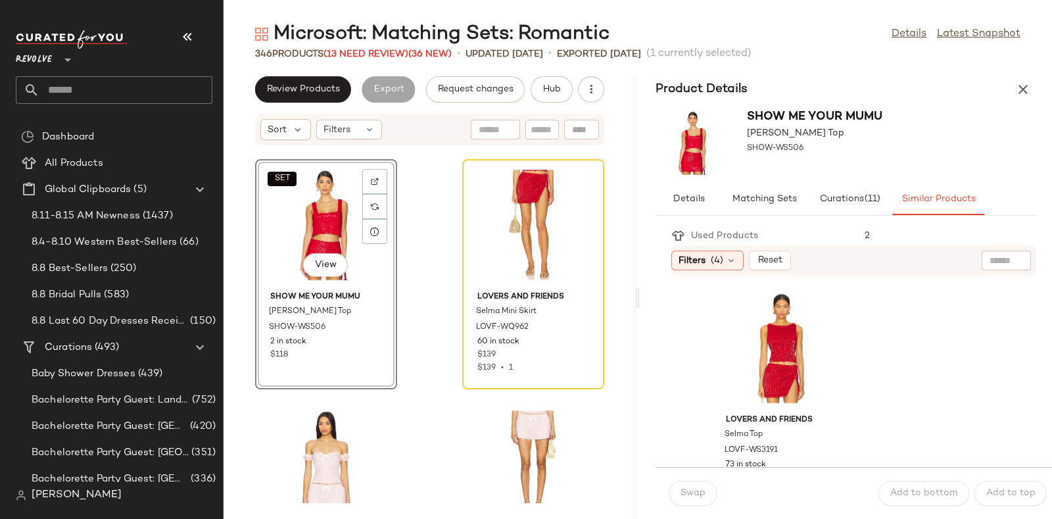
scroll to position [239, 0]
click at [780, 342] on div "View" at bounding box center [781, 353] width 133 height 122
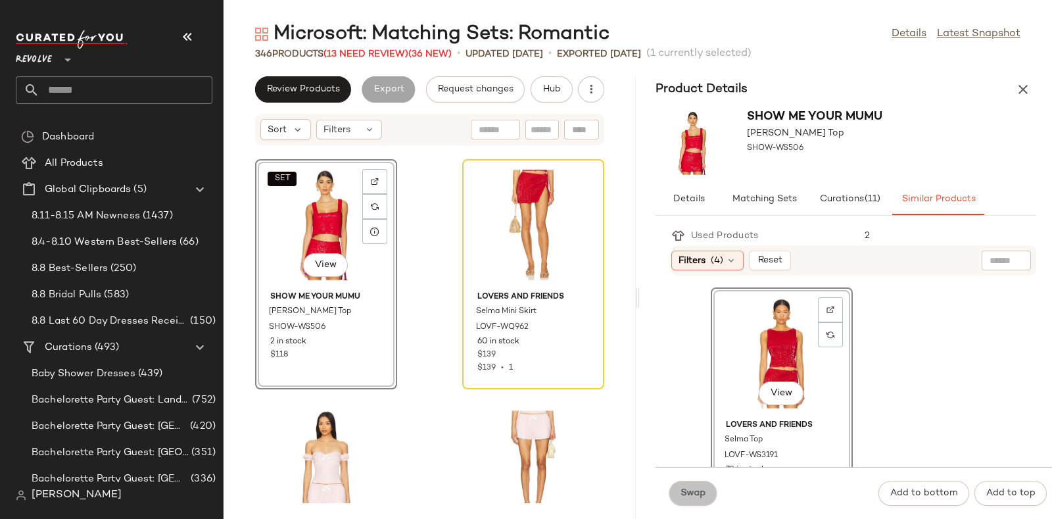
click at [695, 484] on button "Swap" at bounding box center [692, 493] width 48 height 25
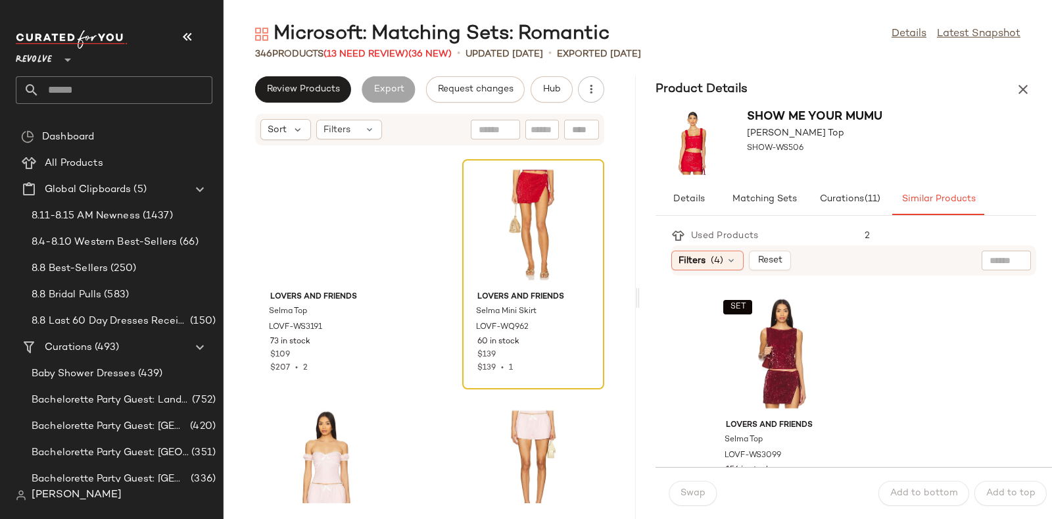
scroll to position [480, 0]
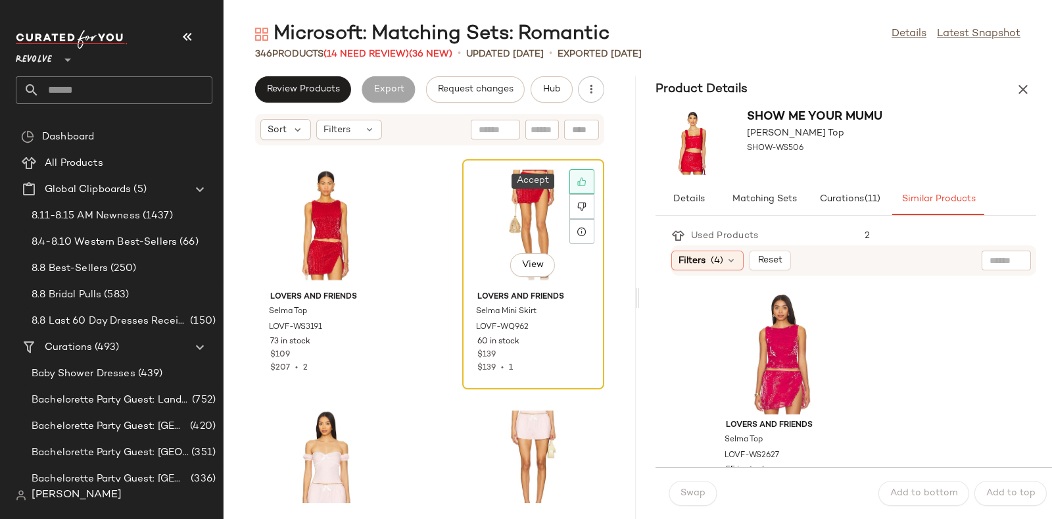
click at [577, 179] on icon at bounding box center [581, 181] width 9 height 9
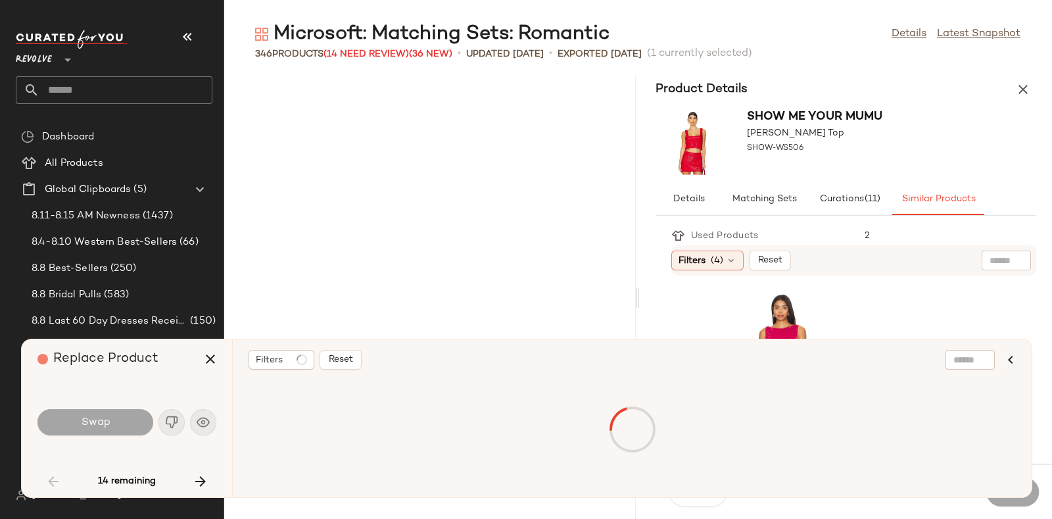
scroll to position [5292, 0]
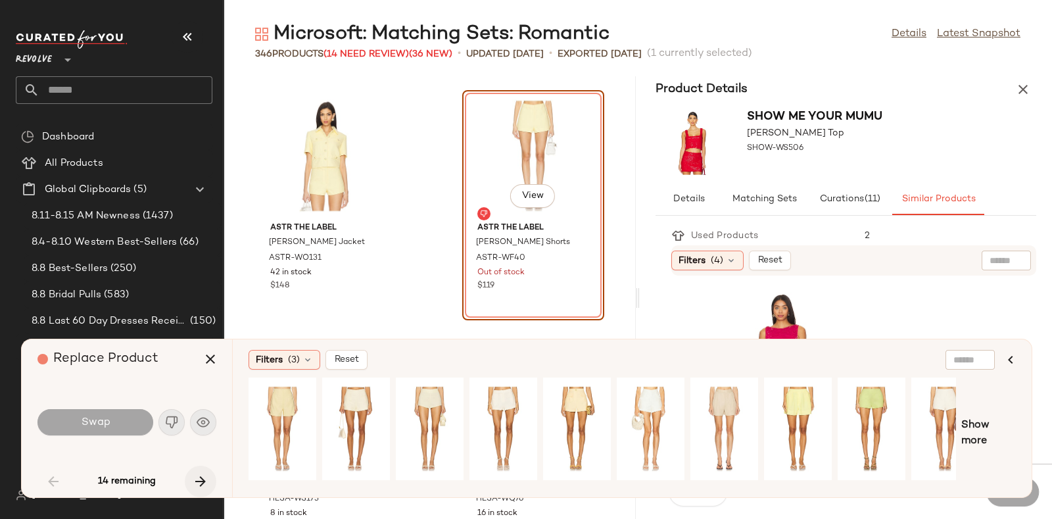
click at [198, 480] on icon "button" at bounding box center [201, 481] width 16 height 16
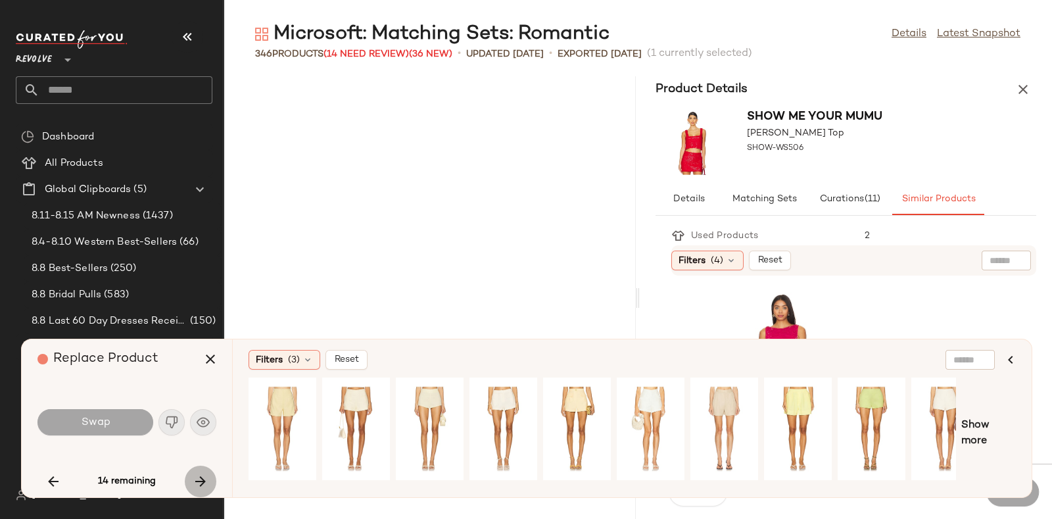
scroll to position [22133, 0]
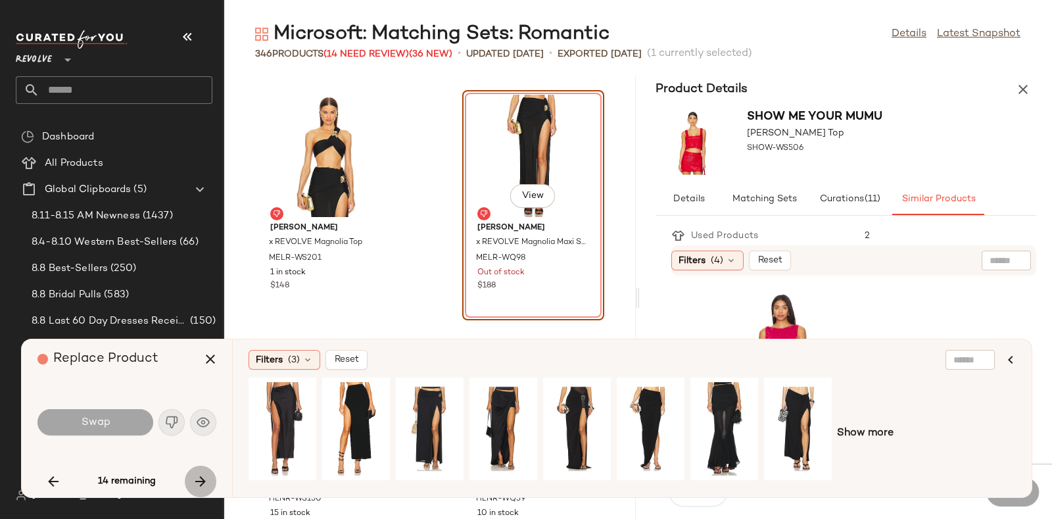
click at [198, 480] on icon "button" at bounding box center [201, 481] width 16 height 16
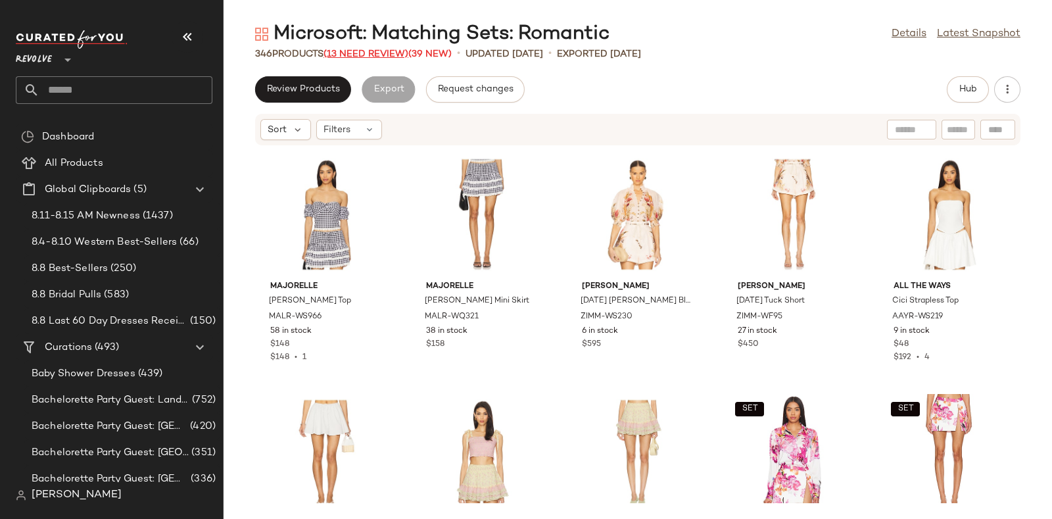
click at [357, 53] on span "(13 Need Review)" at bounding box center [365, 54] width 85 height 10
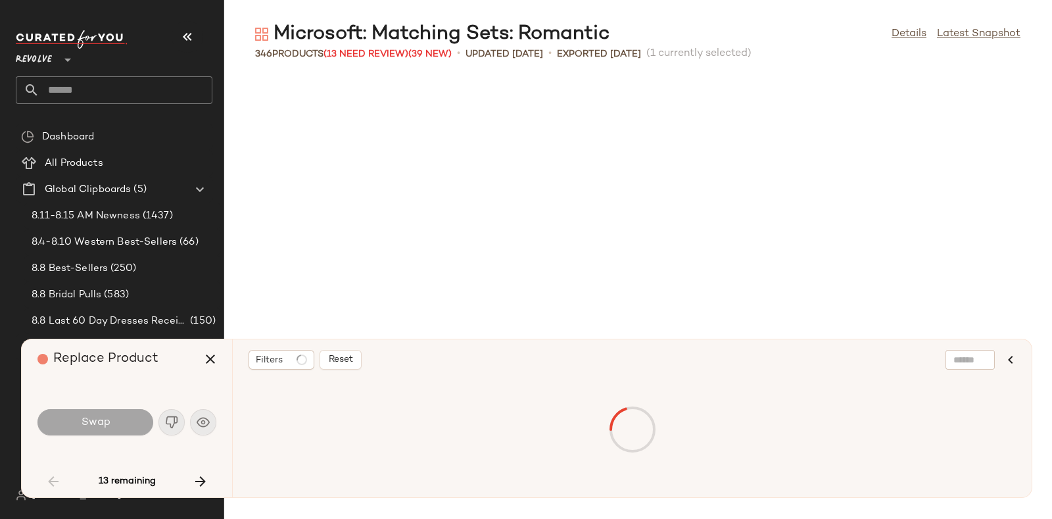
scroll to position [2165, 0]
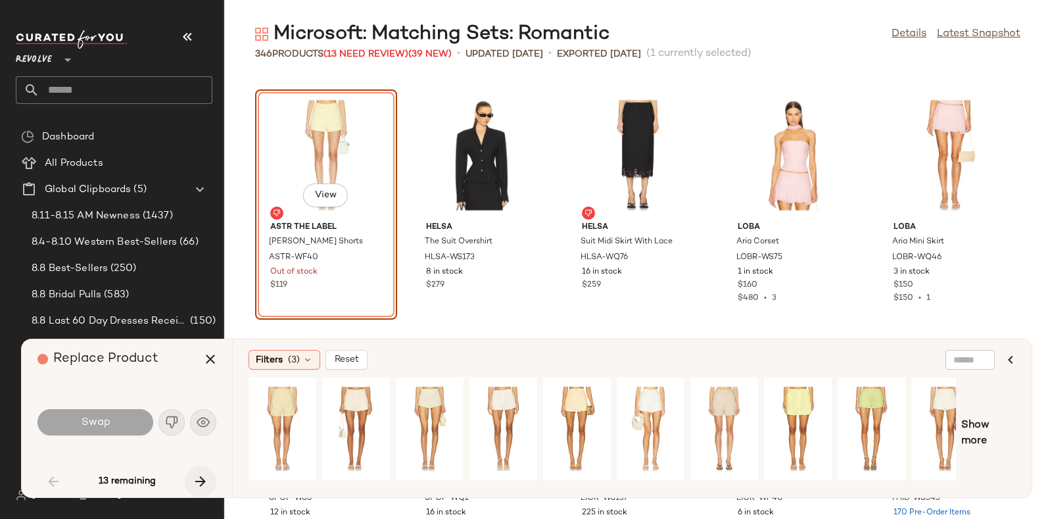
click at [196, 475] on icon "button" at bounding box center [201, 481] width 16 height 16
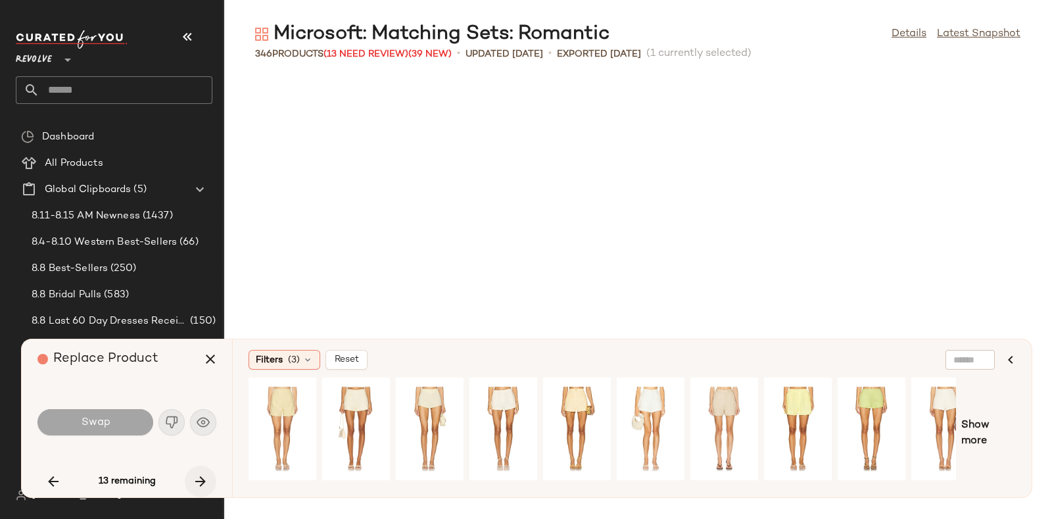
scroll to position [8901, 0]
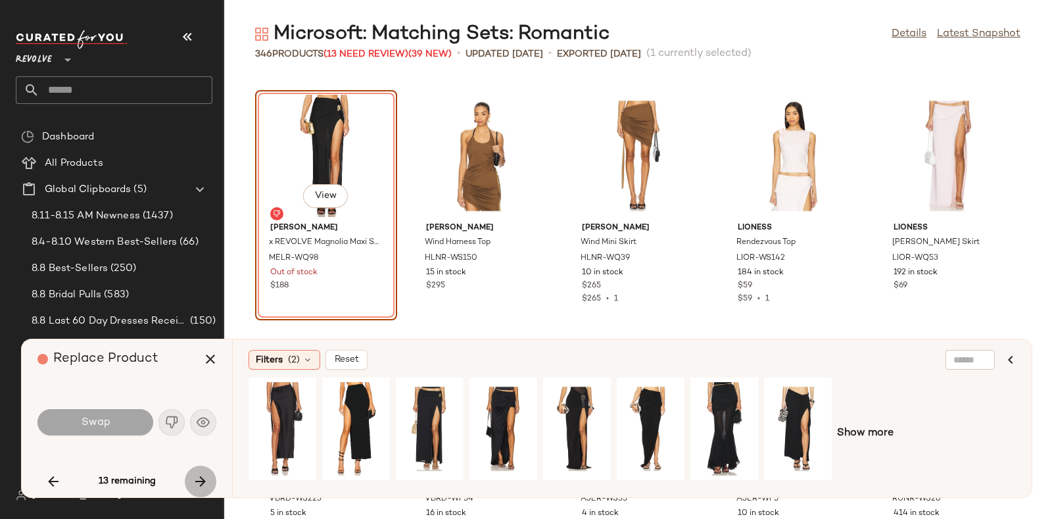
click at [196, 475] on icon "button" at bounding box center [201, 481] width 16 height 16
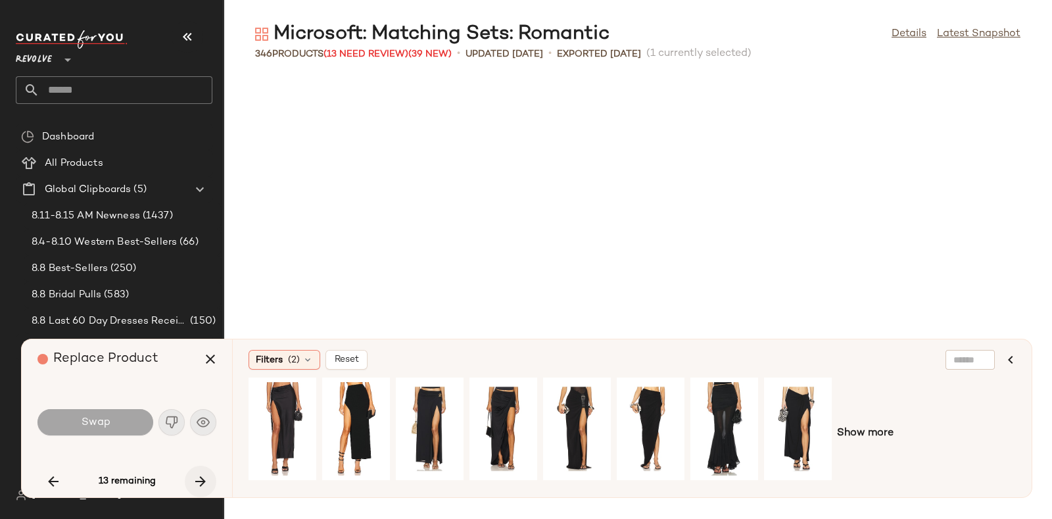
scroll to position [10826, 0]
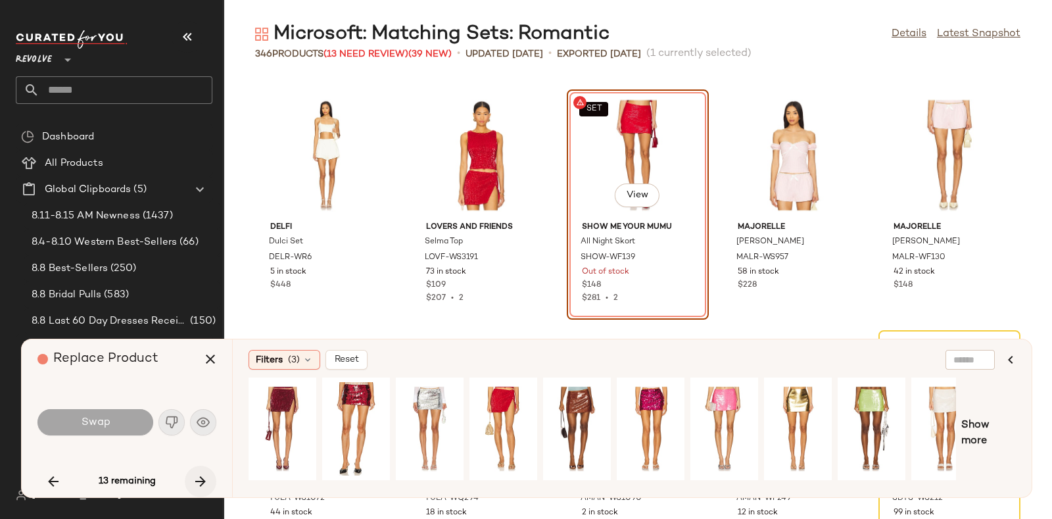
click at [195, 476] on icon "button" at bounding box center [201, 481] width 16 height 16
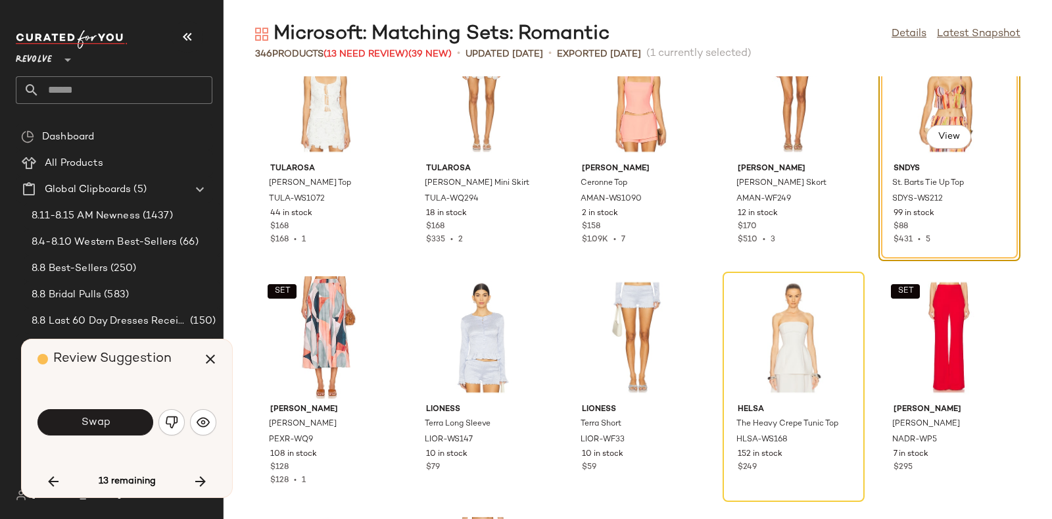
scroll to position [11048, 0]
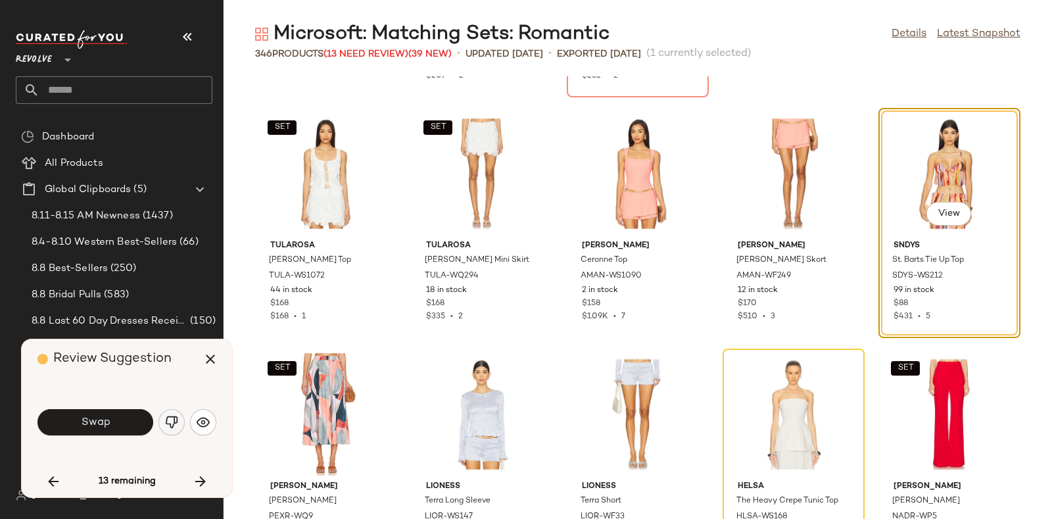
click at [166, 417] on img "button" at bounding box center [171, 421] width 13 height 13
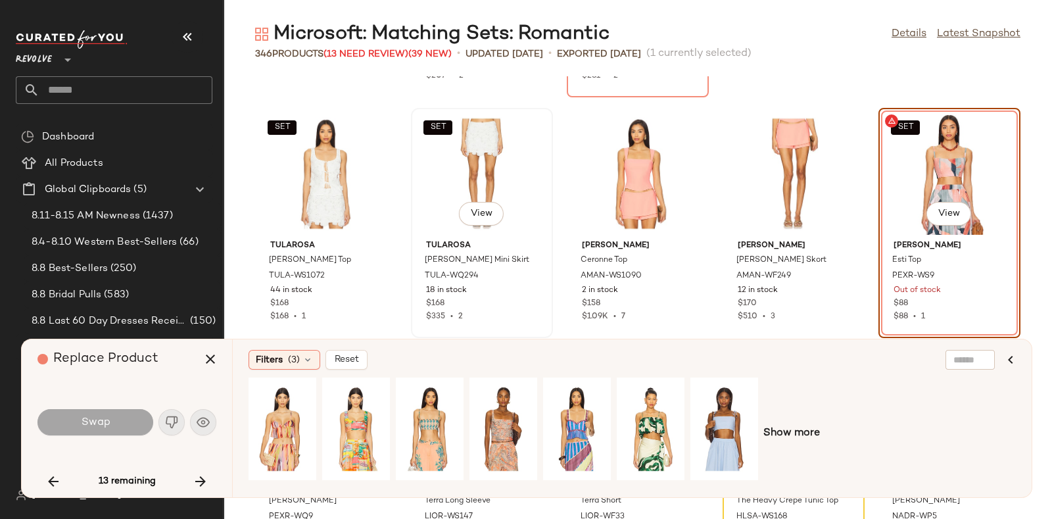
scroll to position [11119, 0]
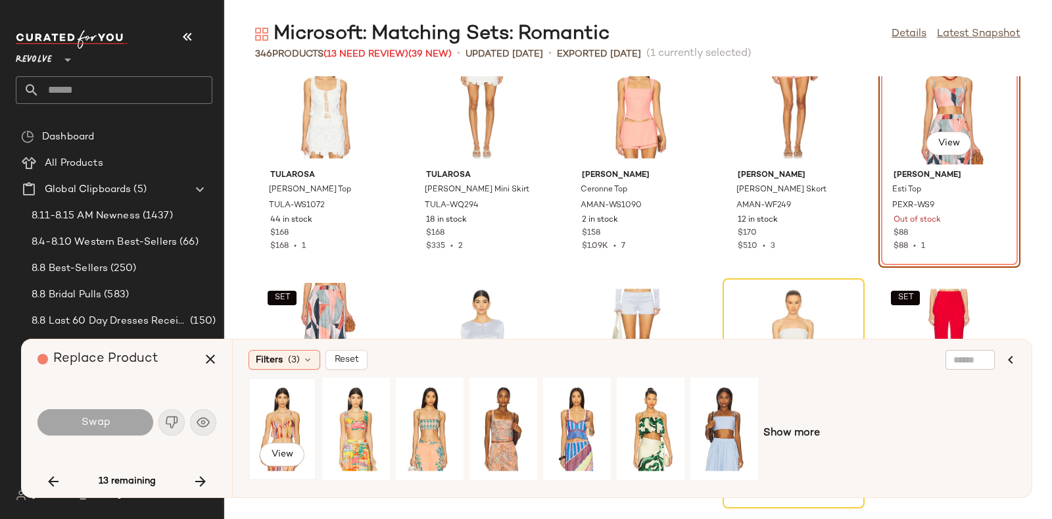
click at [272, 417] on div "View" at bounding box center [282, 428] width 59 height 93
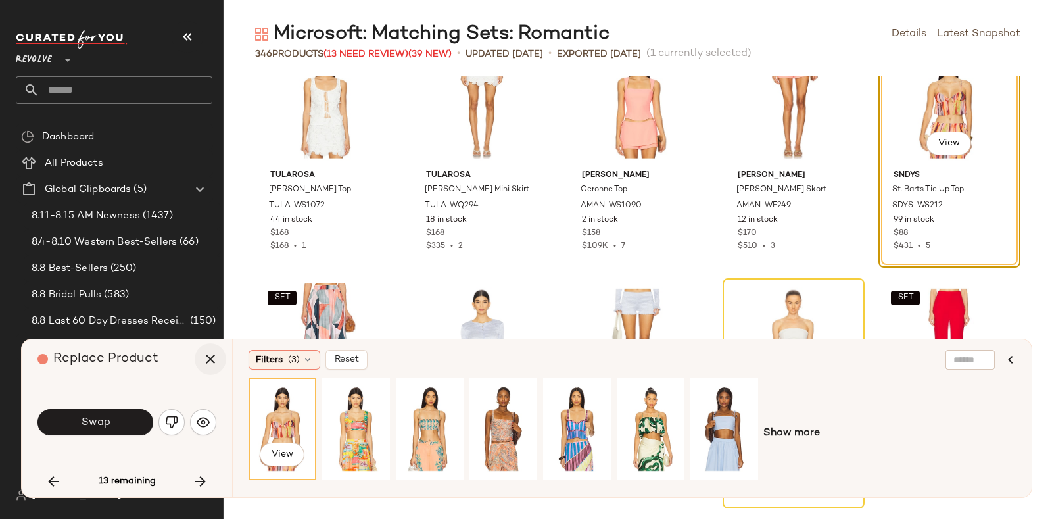
click at [212, 366] on icon "button" at bounding box center [210, 359] width 16 height 16
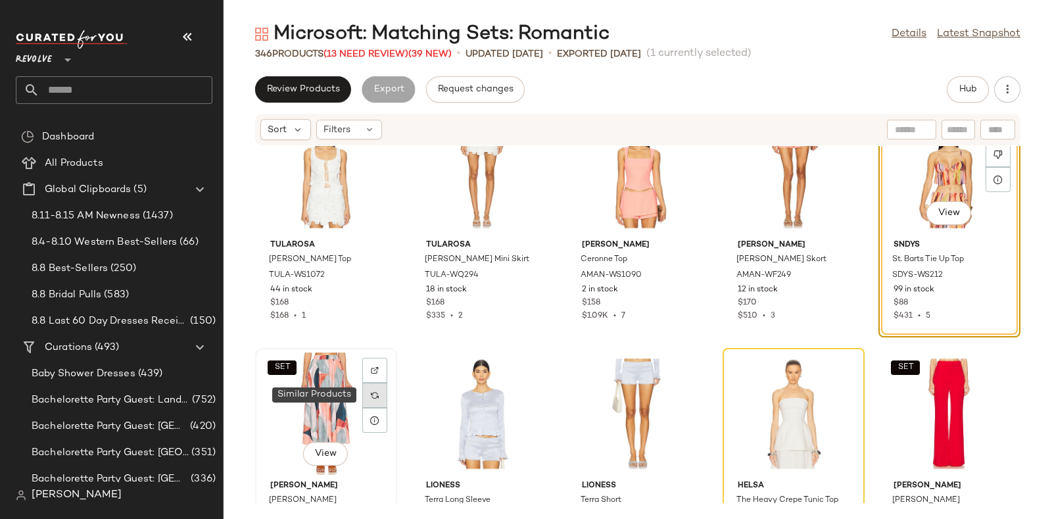
click at [375, 394] on img at bounding box center [375, 395] width 8 height 8
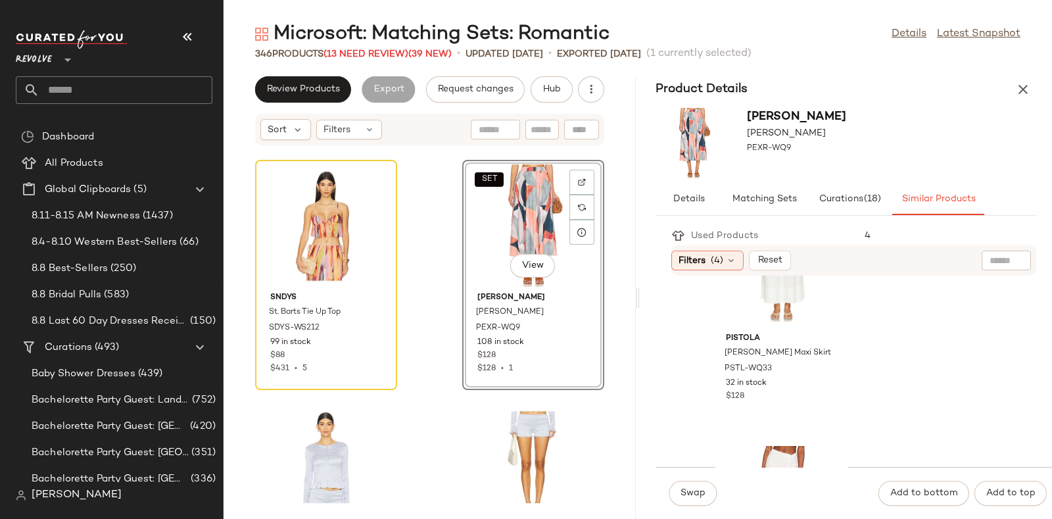
scroll to position [4860, 0]
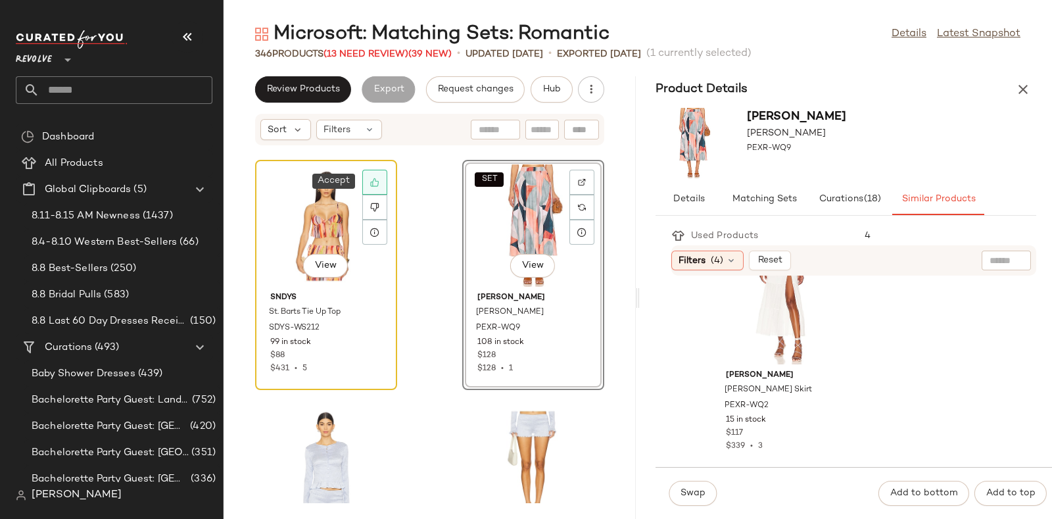
click at [375, 178] on icon at bounding box center [374, 182] width 9 height 9
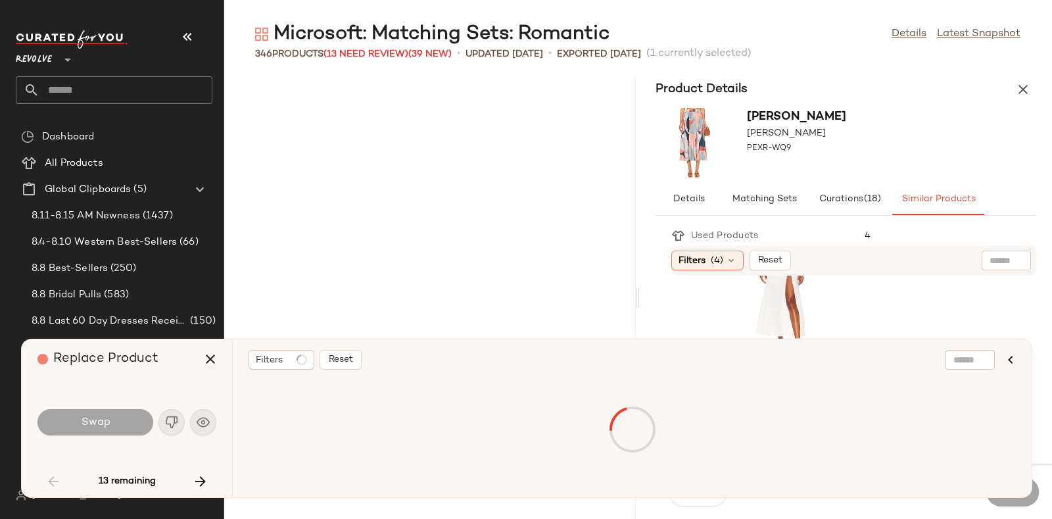
scroll to position [5292, 0]
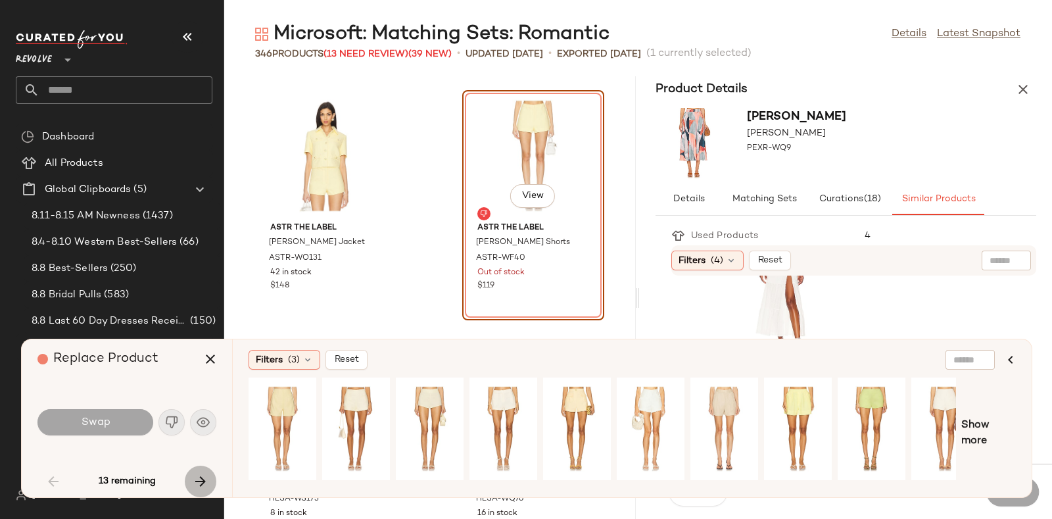
click at [191, 475] on button "button" at bounding box center [201, 481] width 32 height 32
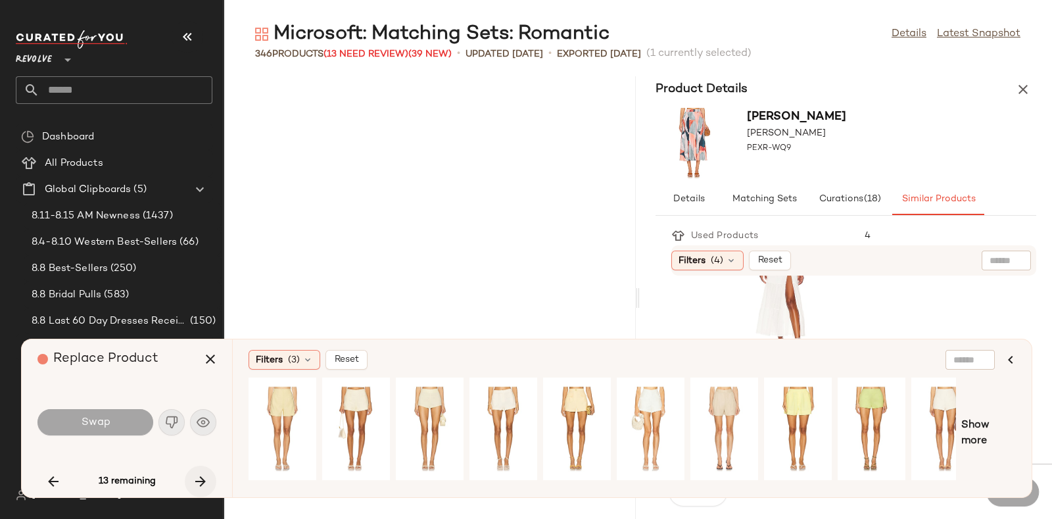
scroll to position [22133, 0]
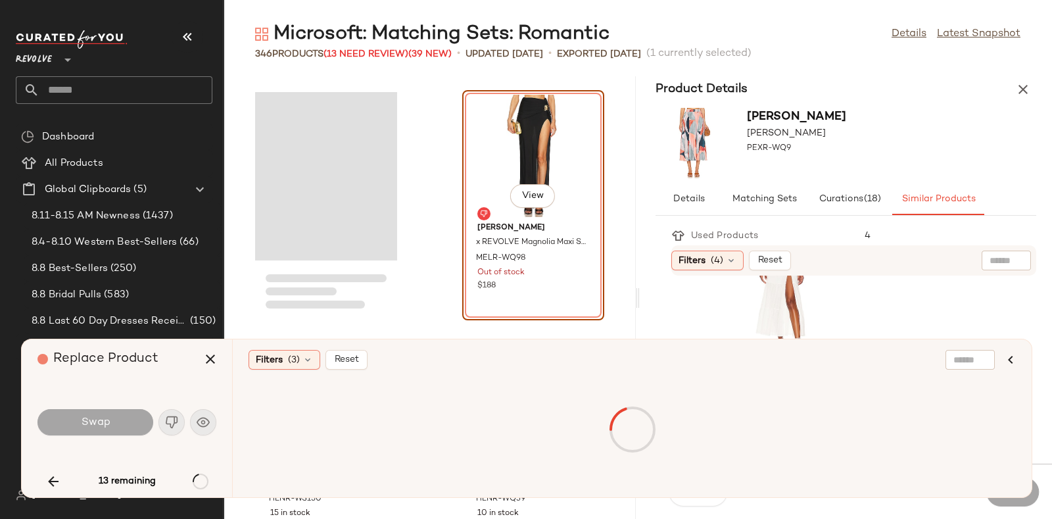
click at [192, 475] on div "13 remaining" at bounding box center [126, 481] width 179 height 32
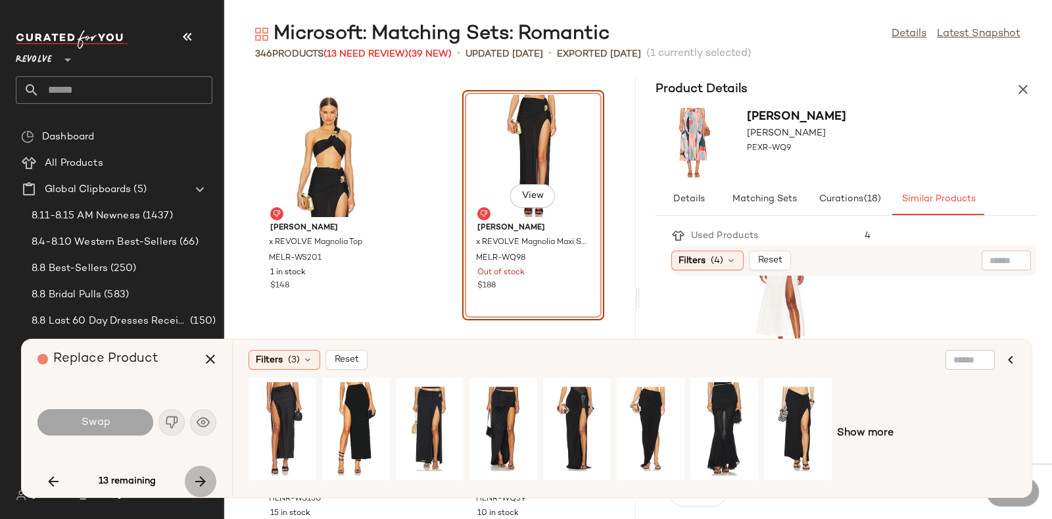
click at [198, 476] on icon "button" at bounding box center [201, 481] width 16 height 16
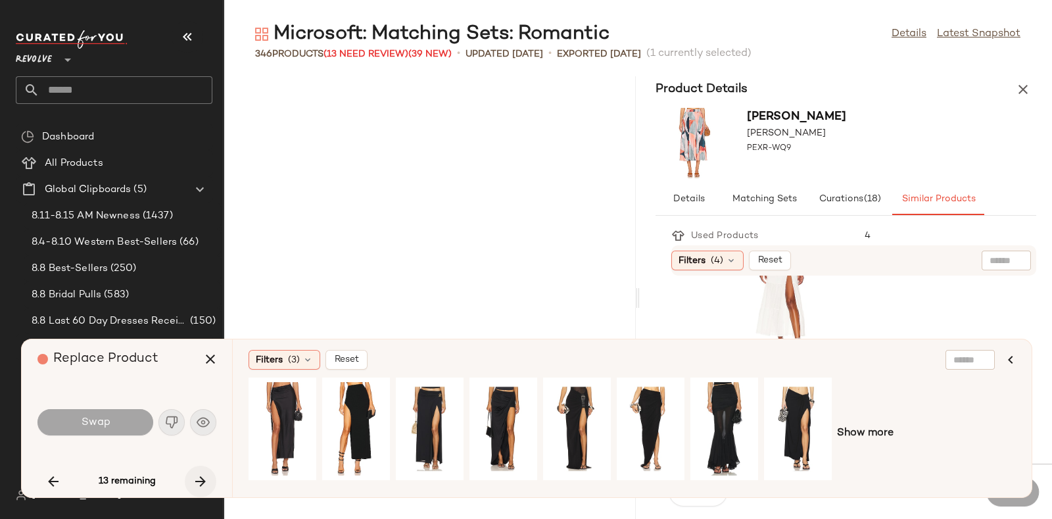
scroll to position [27186, 0]
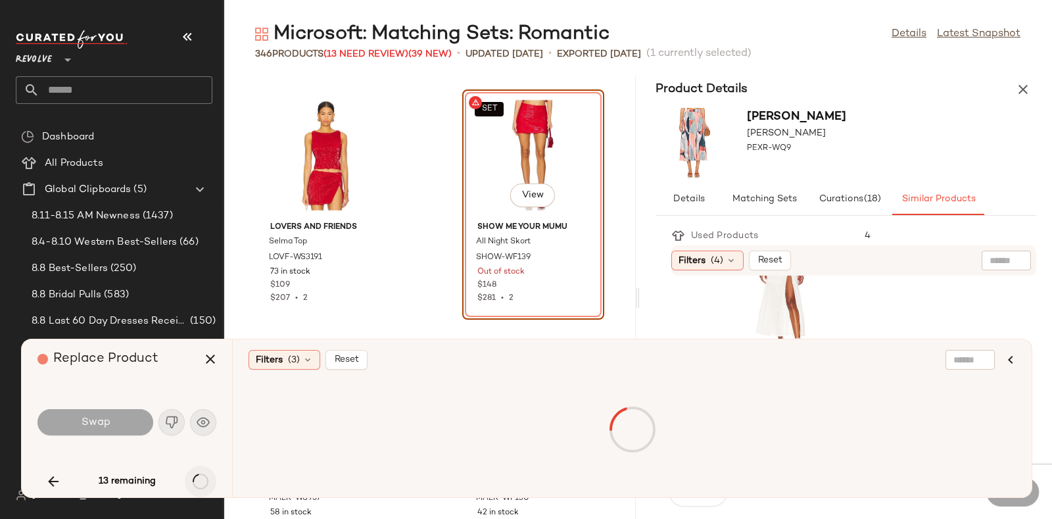
click at [198, 476] on div "13 remaining" at bounding box center [126, 481] width 179 height 32
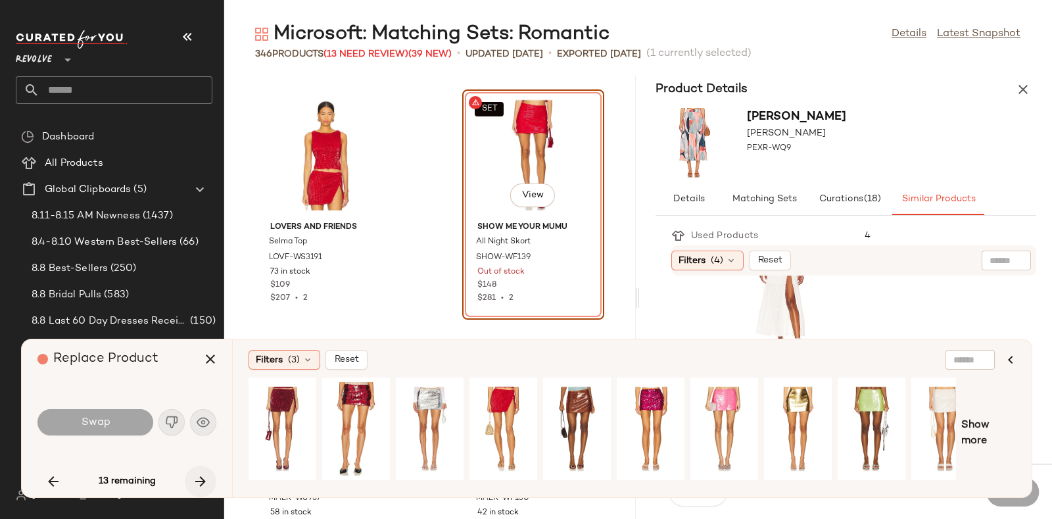
click at [198, 476] on icon "button" at bounding box center [201, 481] width 16 height 16
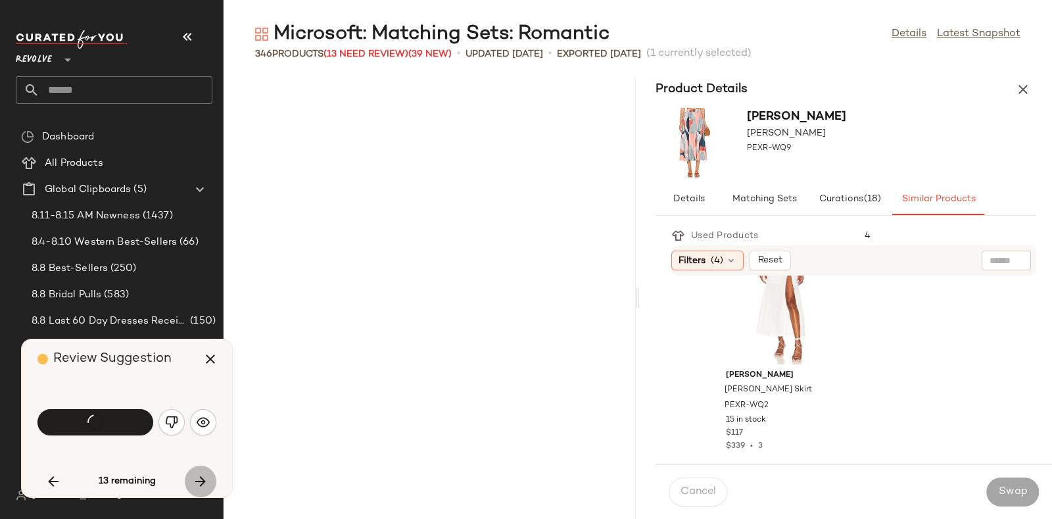
scroll to position [28147, 0]
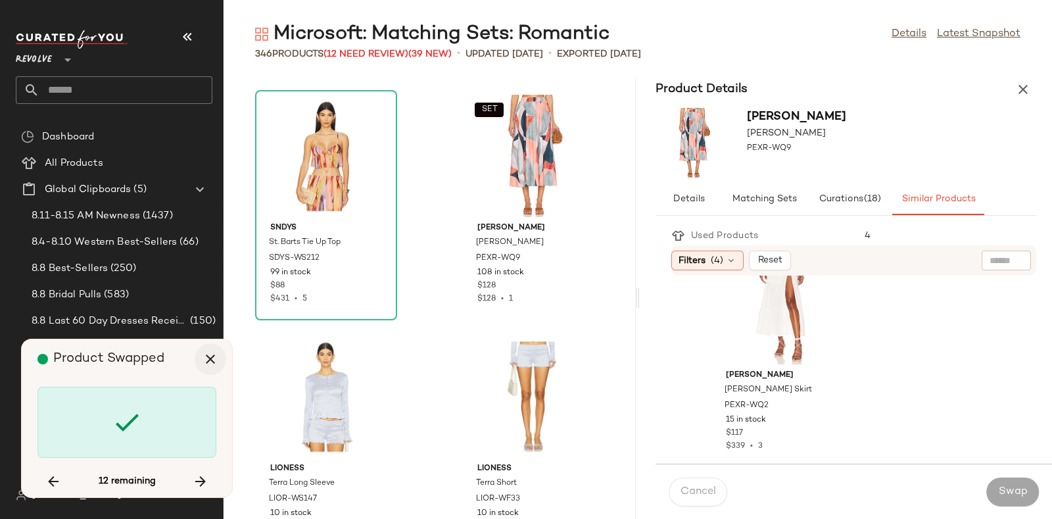
click at [204, 348] on button "button" at bounding box center [211, 359] width 32 height 32
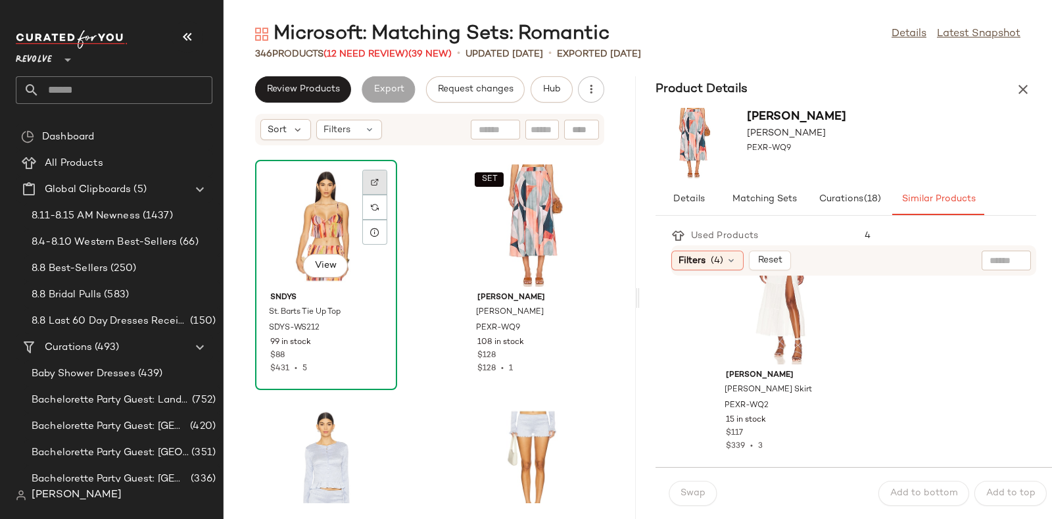
click at [377, 195] on div at bounding box center [374, 207] width 25 height 25
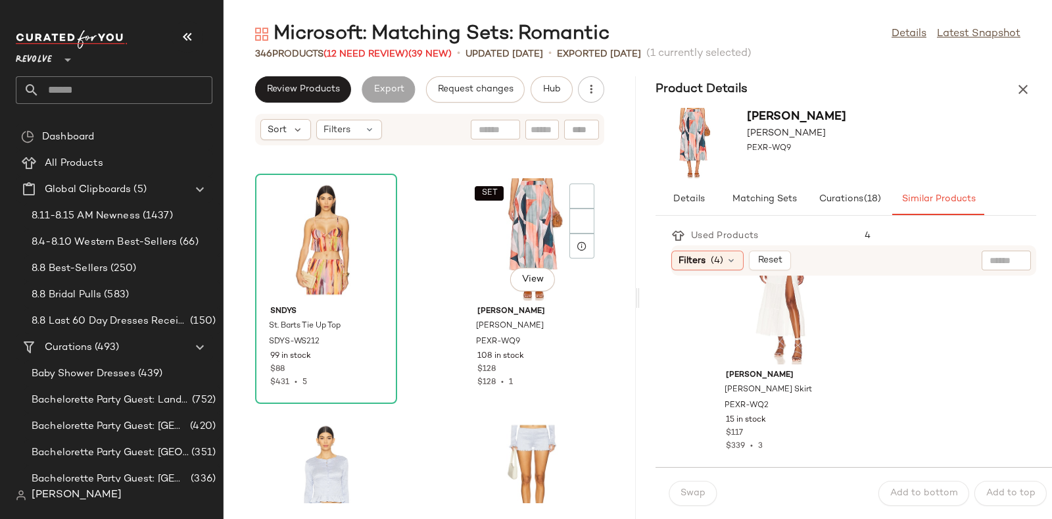
scroll to position [28130, 0]
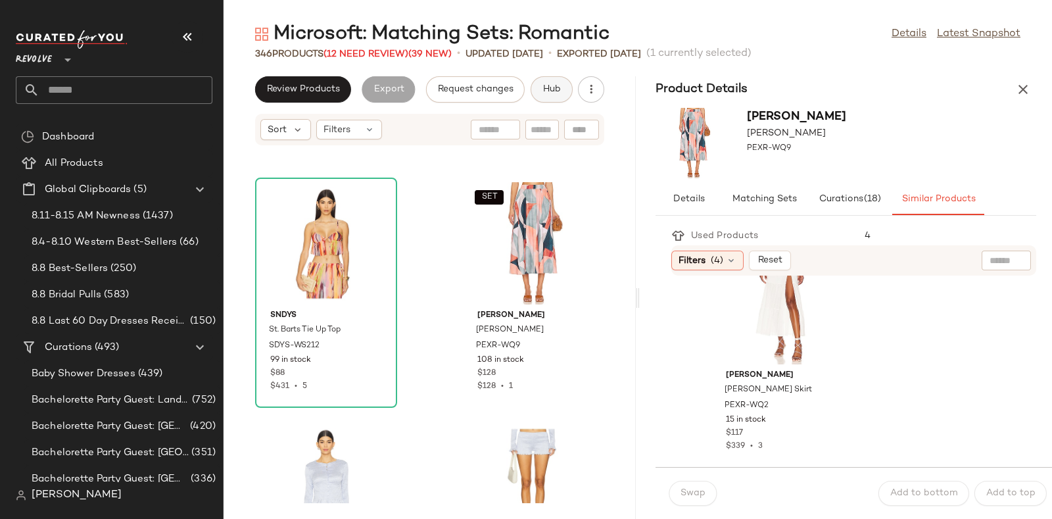
click at [544, 88] on span "Hub" at bounding box center [551, 89] width 18 height 11
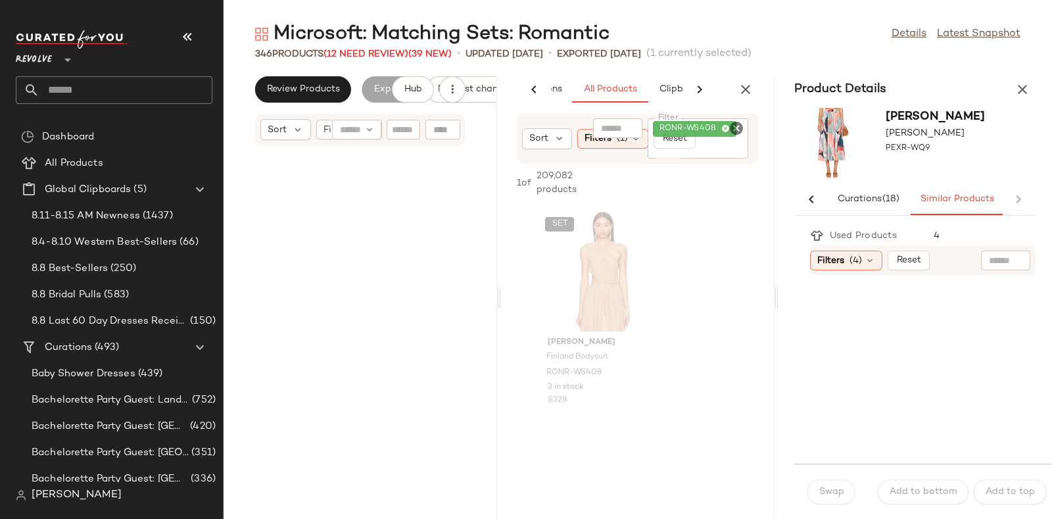
scroll to position [57258, 0]
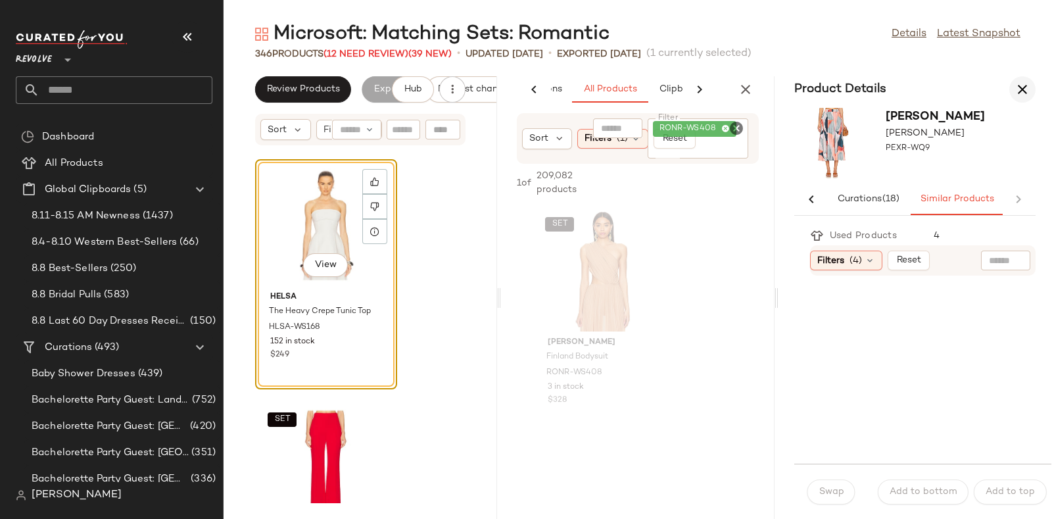
click at [1025, 85] on icon "button" at bounding box center [1022, 90] width 16 height 16
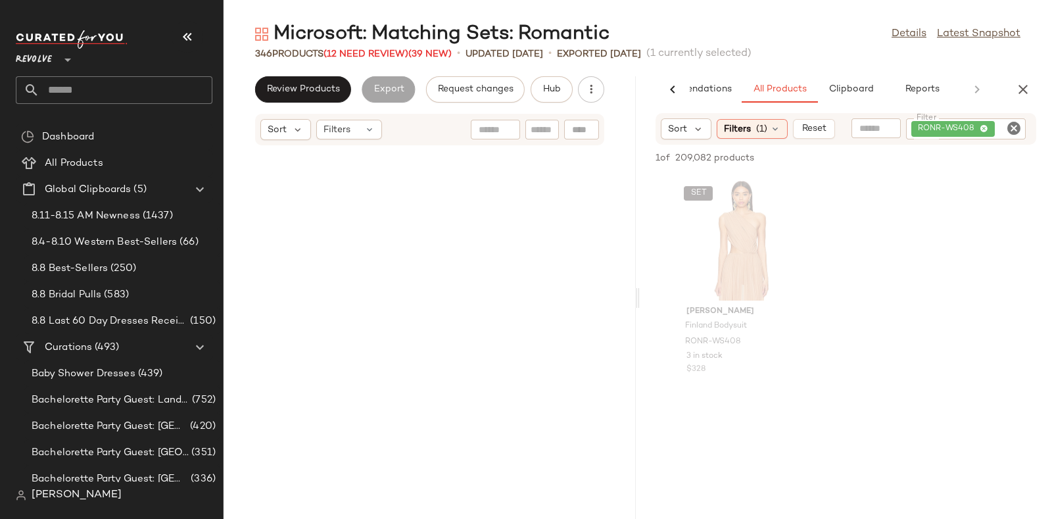
scroll to position [28629, 0]
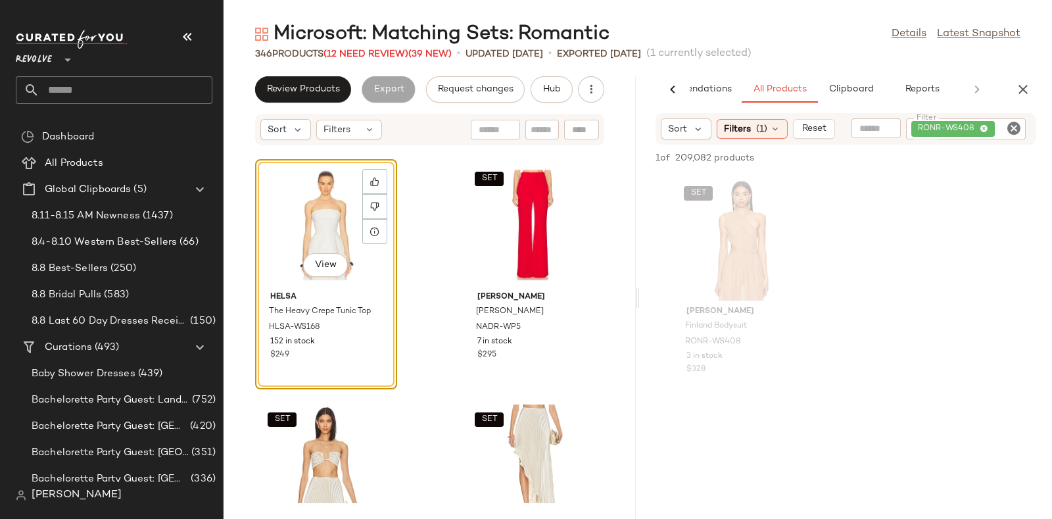
click at [1013, 127] on icon "Clear Filter" at bounding box center [1014, 128] width 16 height 16
paste input "*********"
type input "*********"
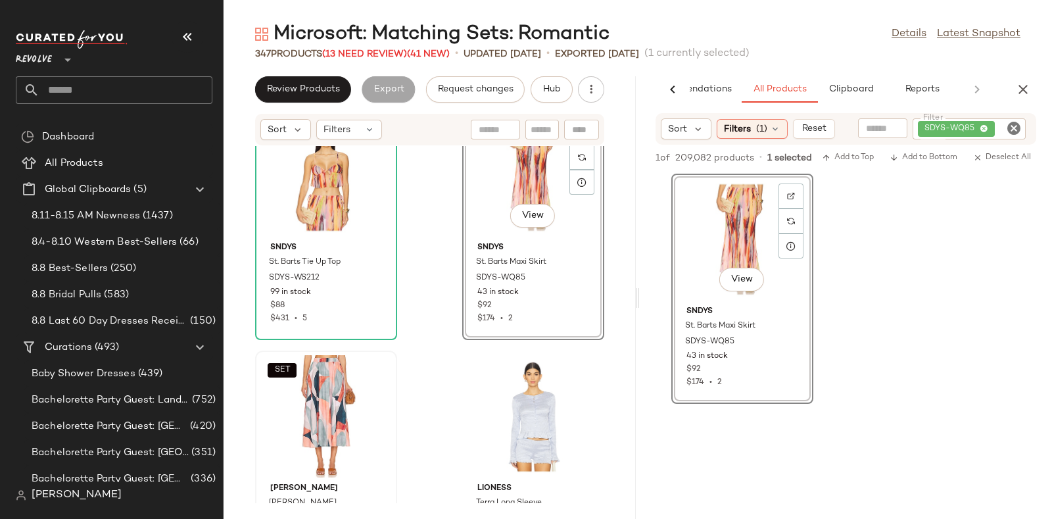
scroll to position [28201, 0]
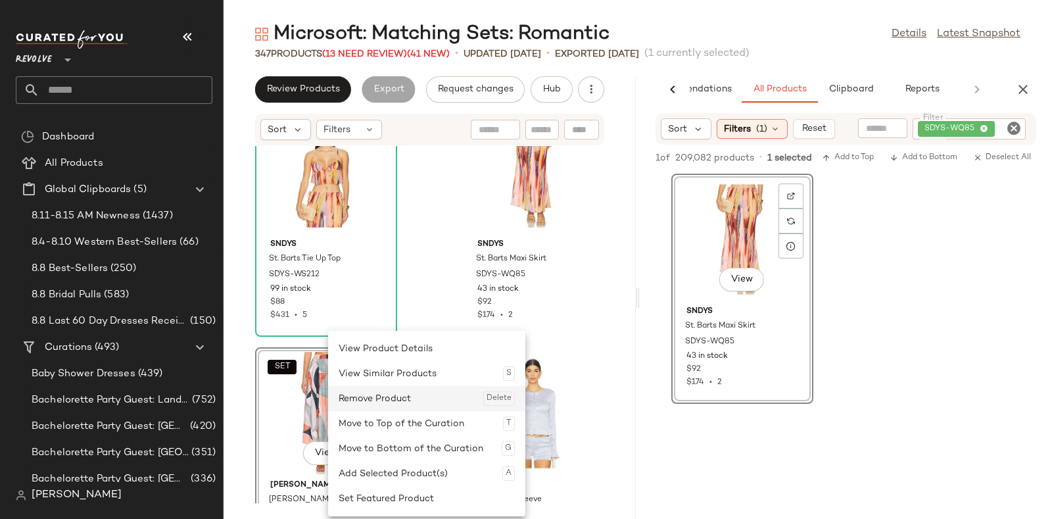
click at [362, 401] on div "Remove Product Delete" at bounding box center [427, 398] width 176 height 25
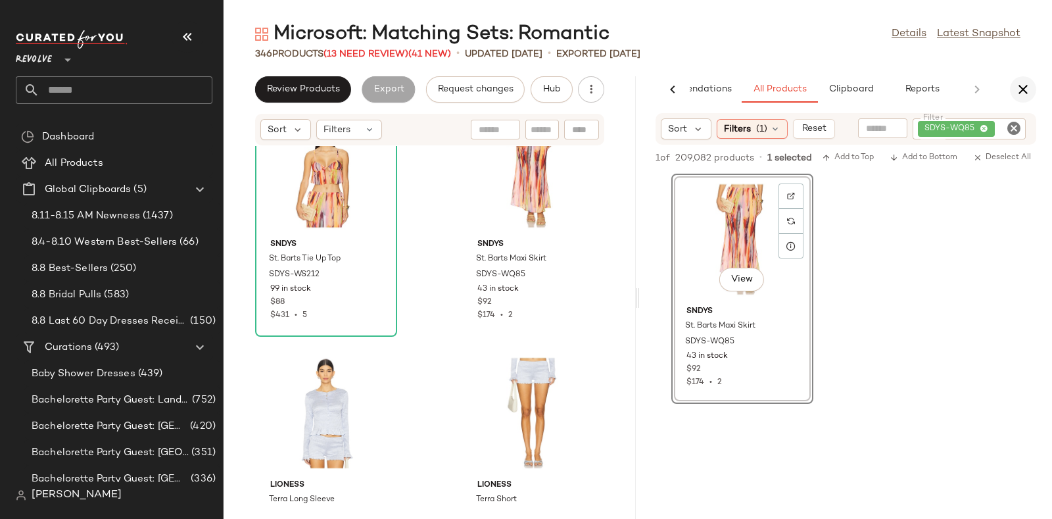
click at [1029, 87] on icon "button" at bounding box center [1023, 90] width 16 height 16
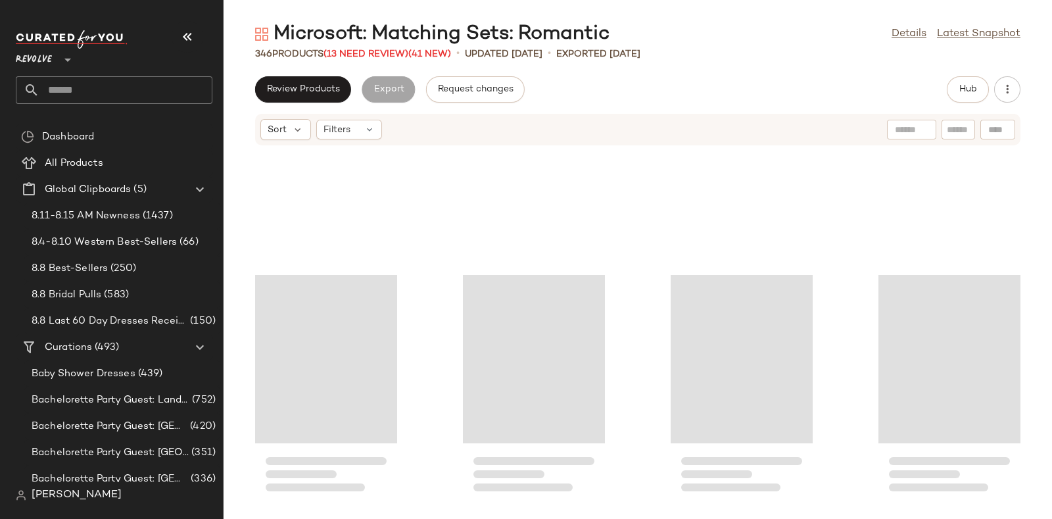
scroll to position [16486, 0]
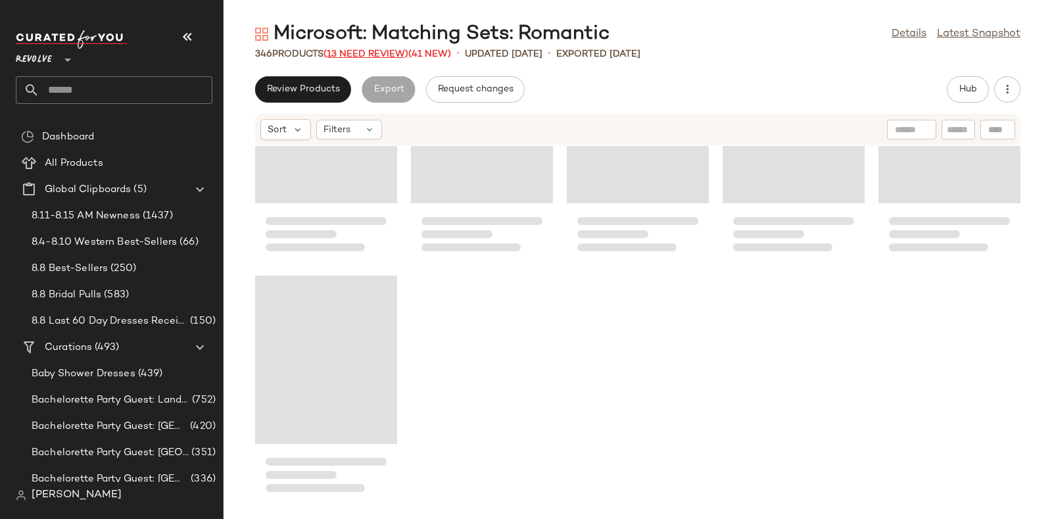
click at [369, 53] on span "(13 Need Review)" at bounding box center [365, 54] width 85 height 10
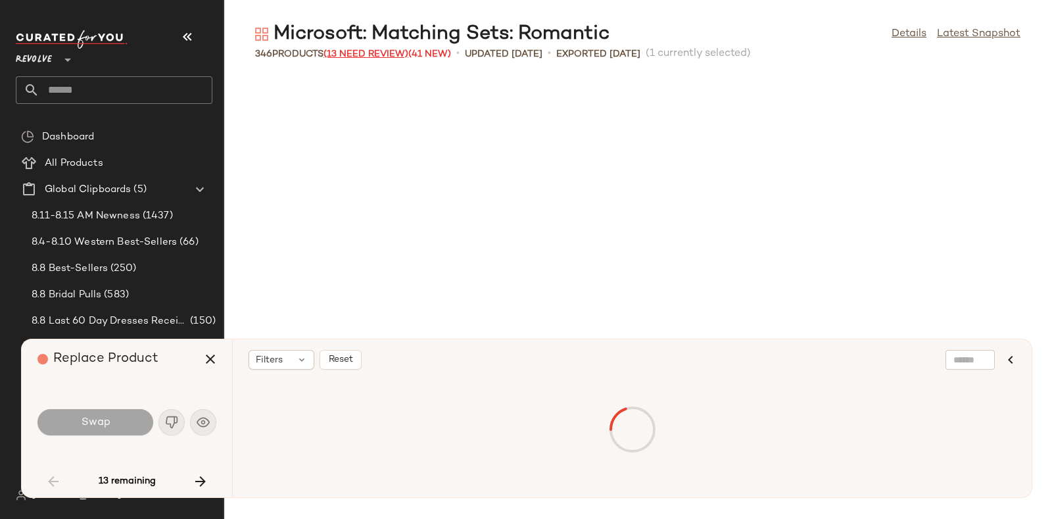
scroll to position [2165, 0]
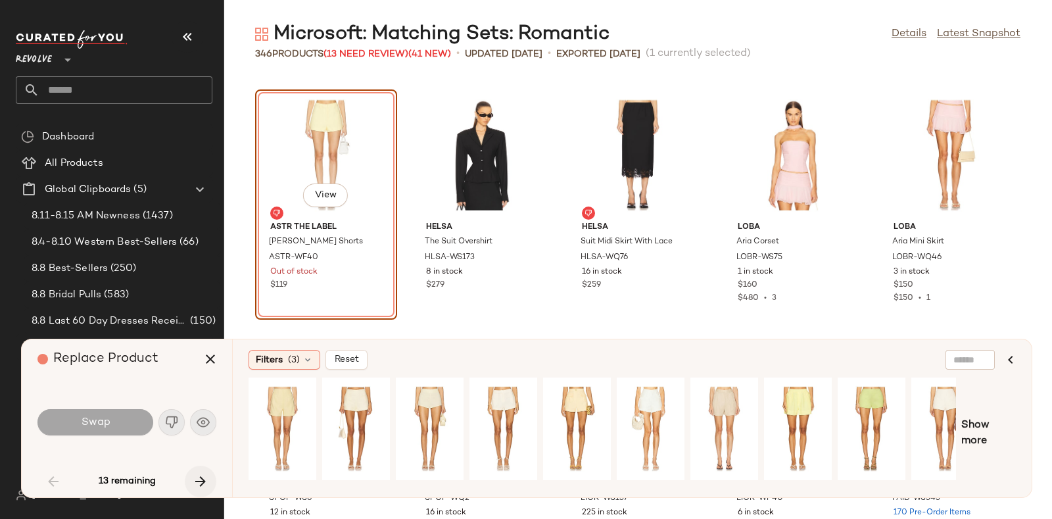
click at [200, 473] on icon "button" at bounding box center [201, 481] width 16 height 16
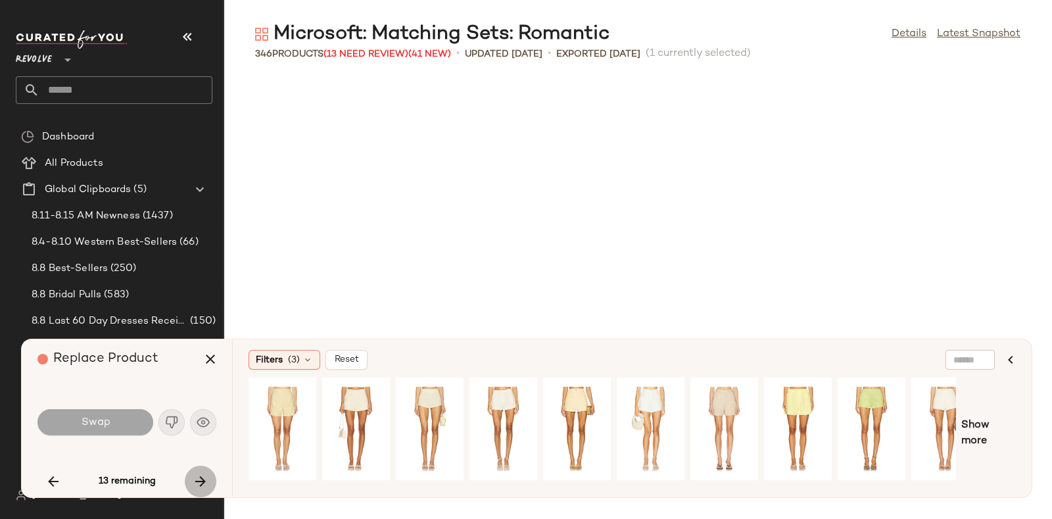
scroll to position [8901, 0]
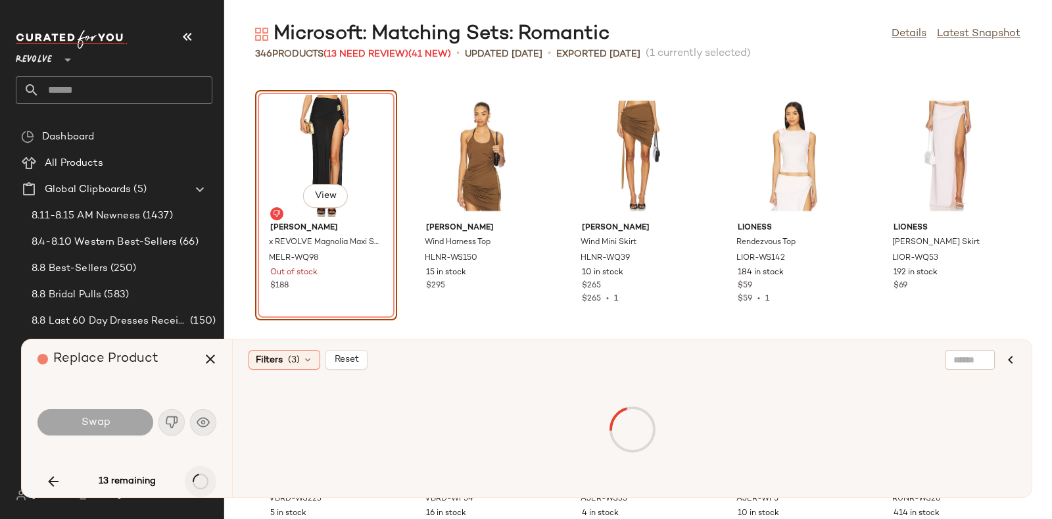
click at [200, 472] on div "13 remaining" at bounding box center [126, 481] width 179 height 32
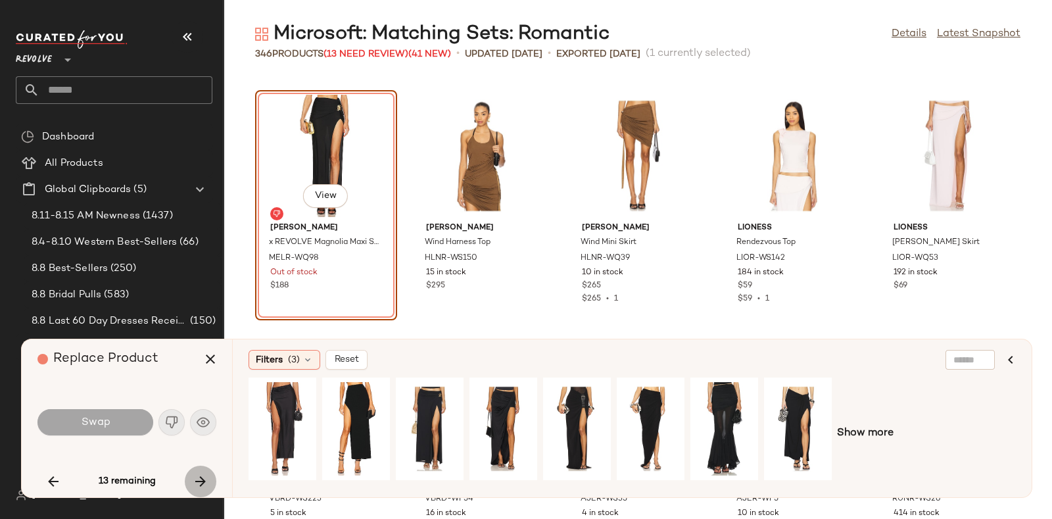
click at [200, 473] on icon "button" at bounding box center [201, 481] width 16 height 16
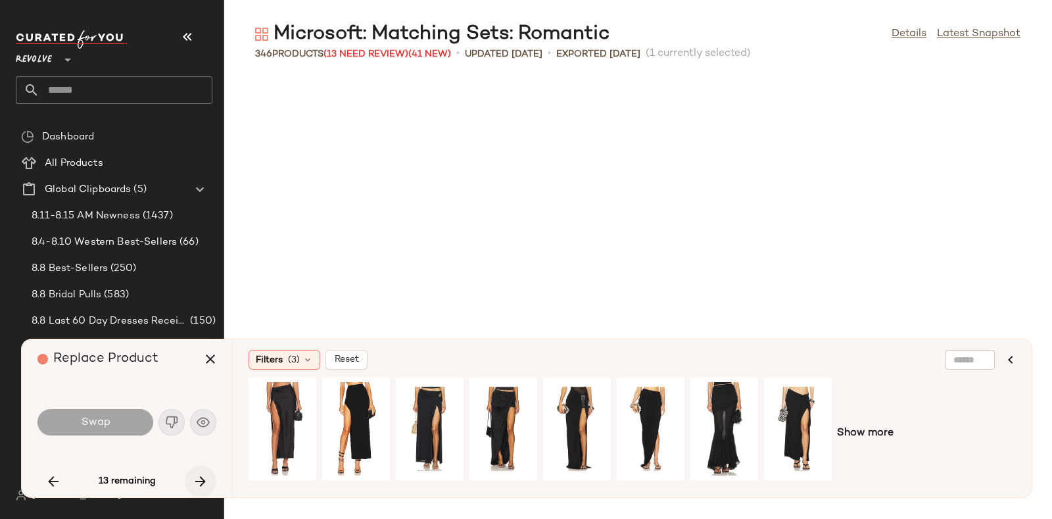
scroll to position [10826, 0]
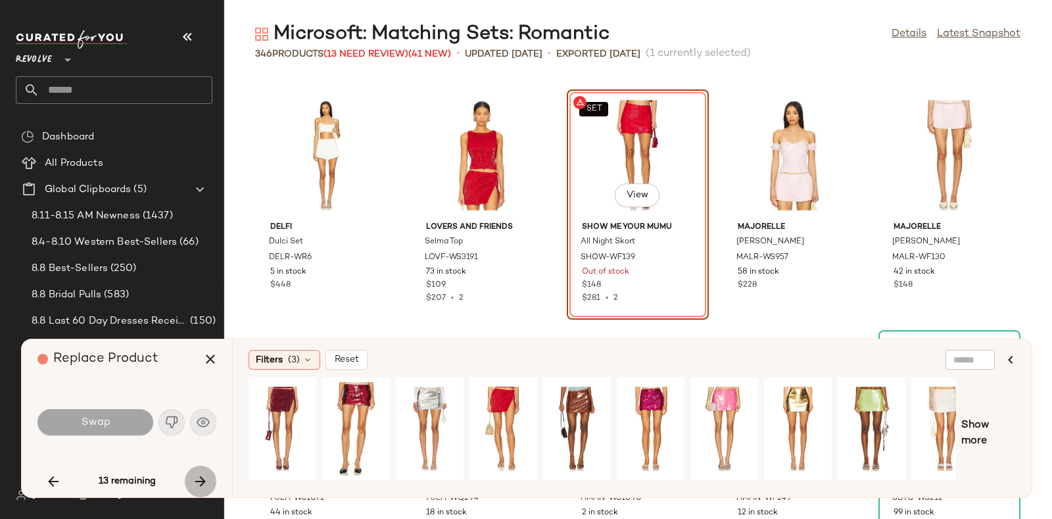
click at [200, 471] on button "button" at bounding box center [201, 481] width 32 height 32
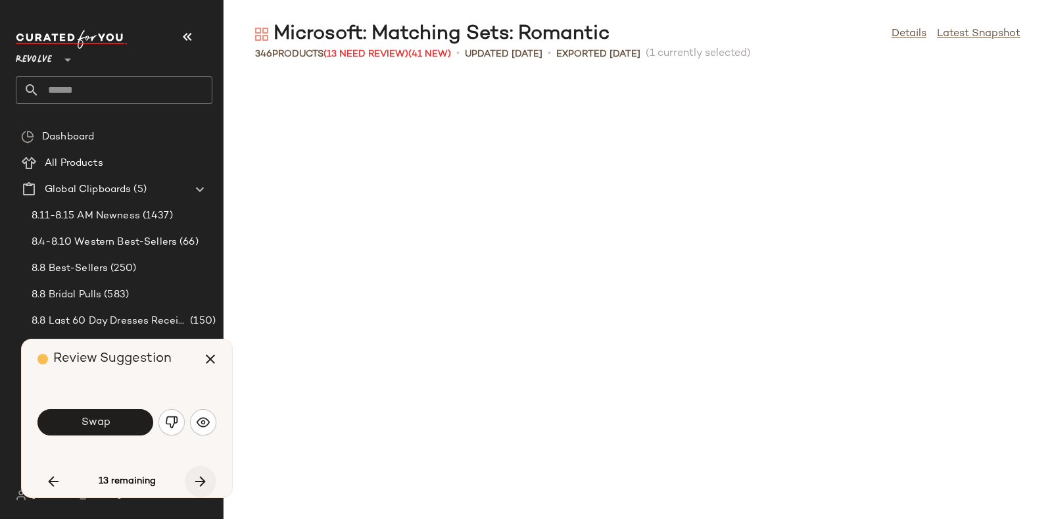
scroll to position [11307, 0]
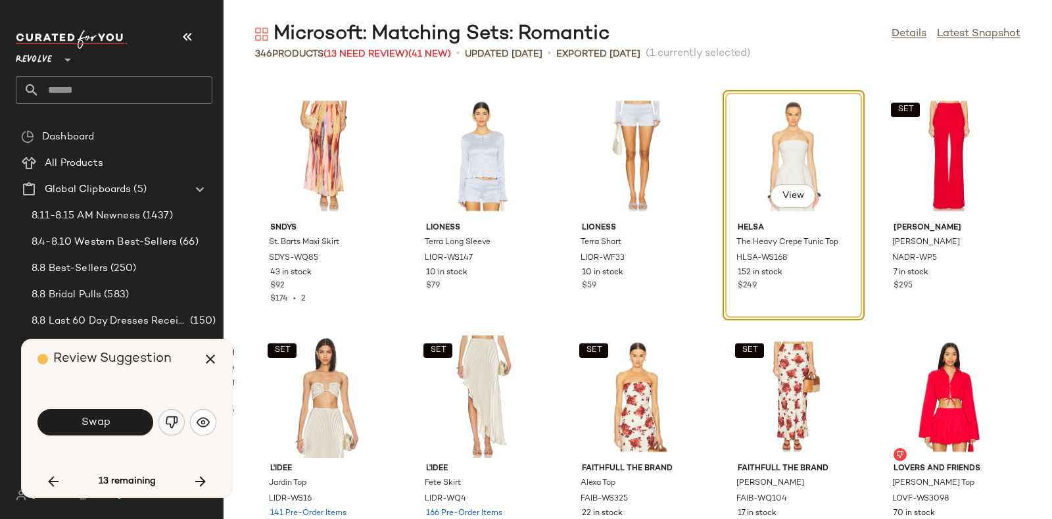
click at [170, 422] on img "button" at bounding box center [171, 421] width 13 height 13
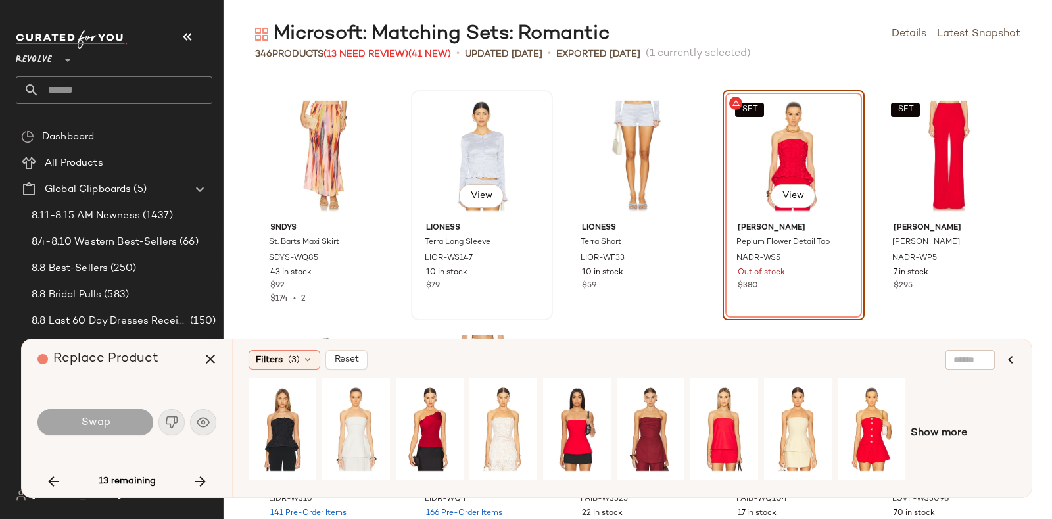
scroll to position [11398, 0]
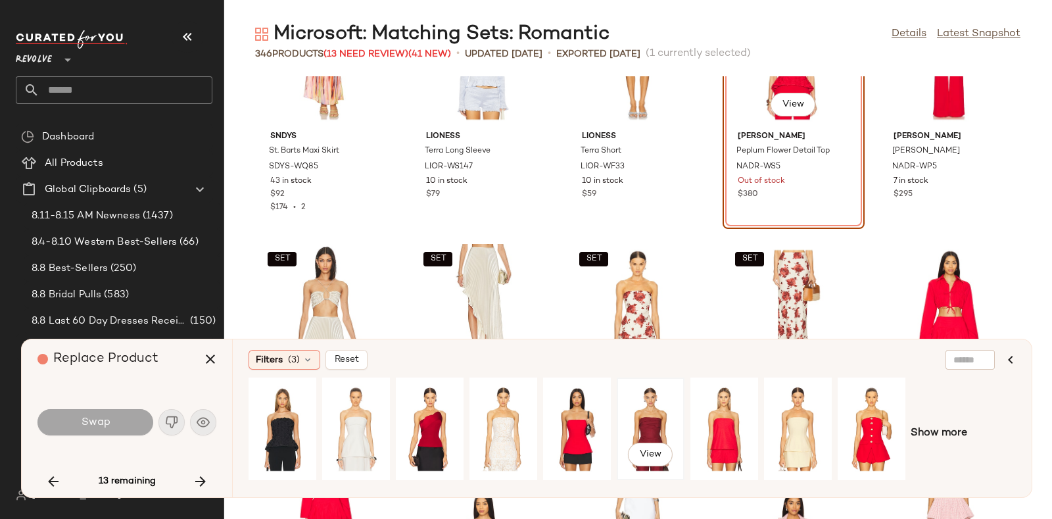
click at [648, 407] on div "View" at bounding box center [650, 428] width 59 height 93
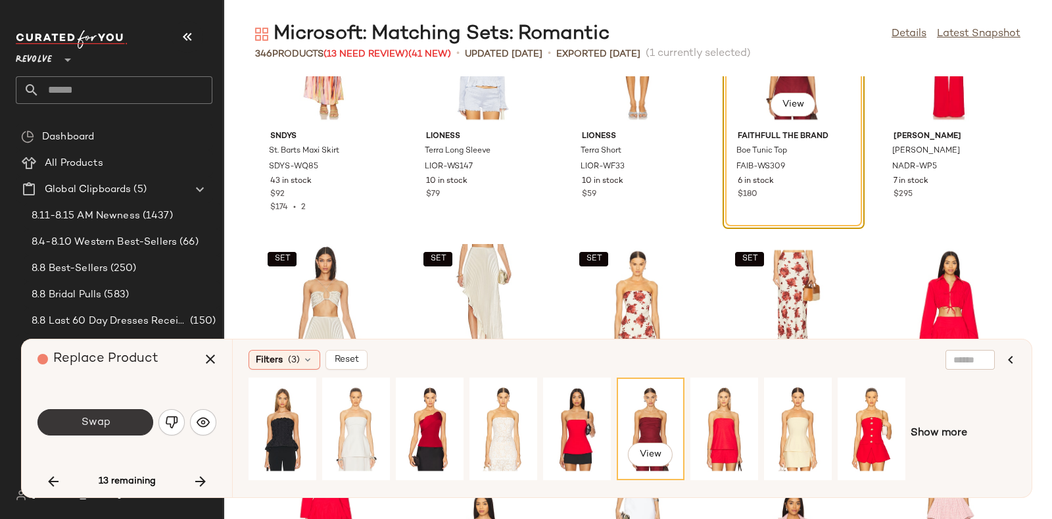
click at [129, 416] on button "Swap" at bounding box center [95, 422] width 116 height 26
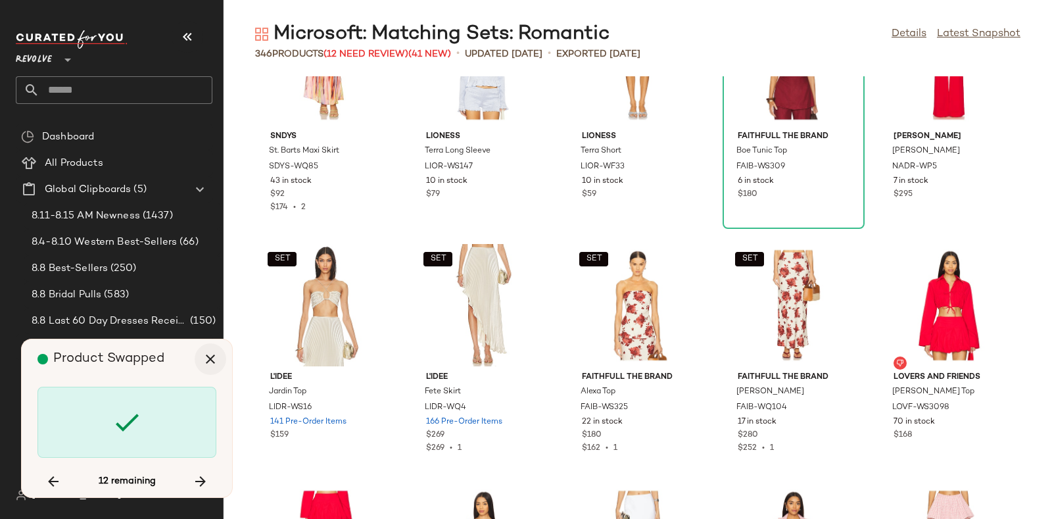
click at [207, 363] on icon "button" at bounding box center [210, 359] width 16 height 16
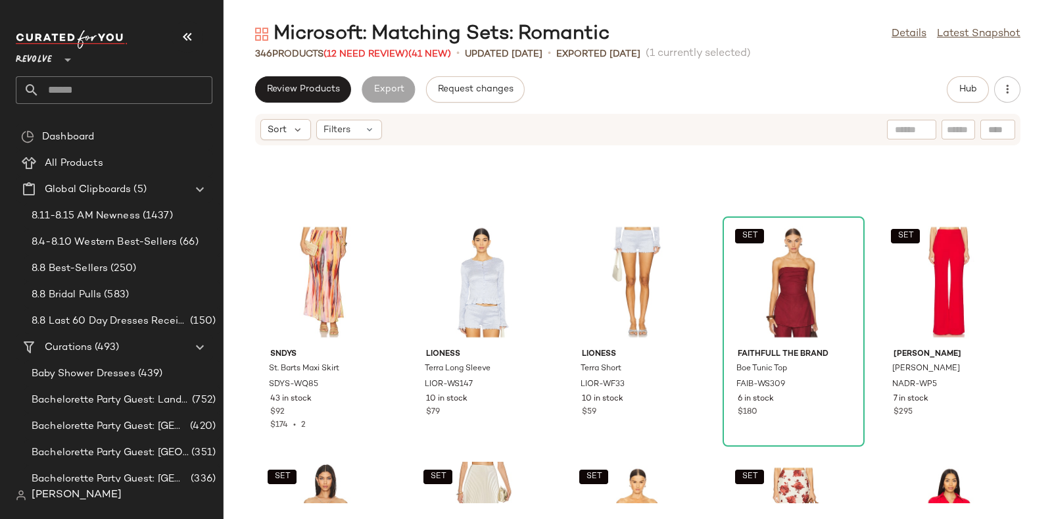
scroll to position [11251, 0]
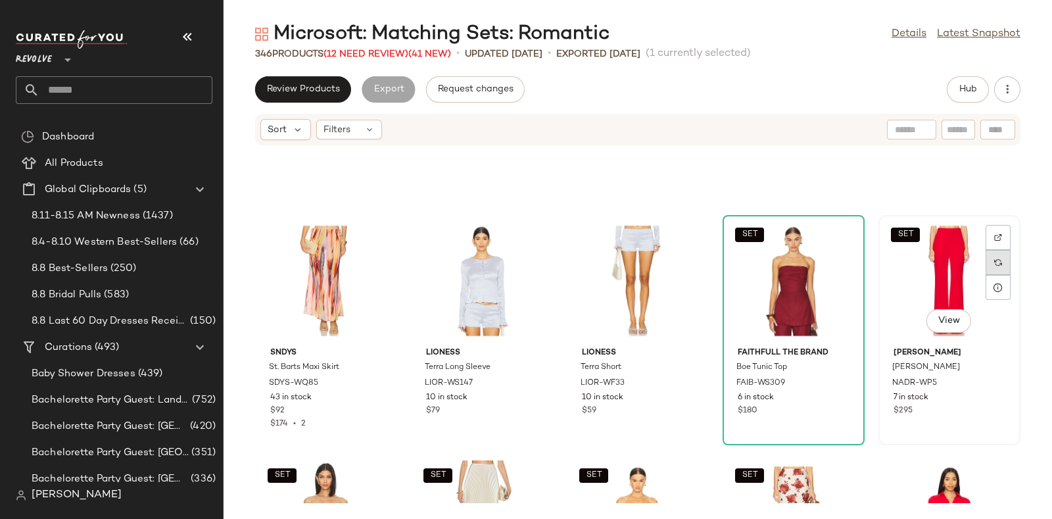
click at [989, 256] on div at bounding box center [997, 262] width 25 height 25
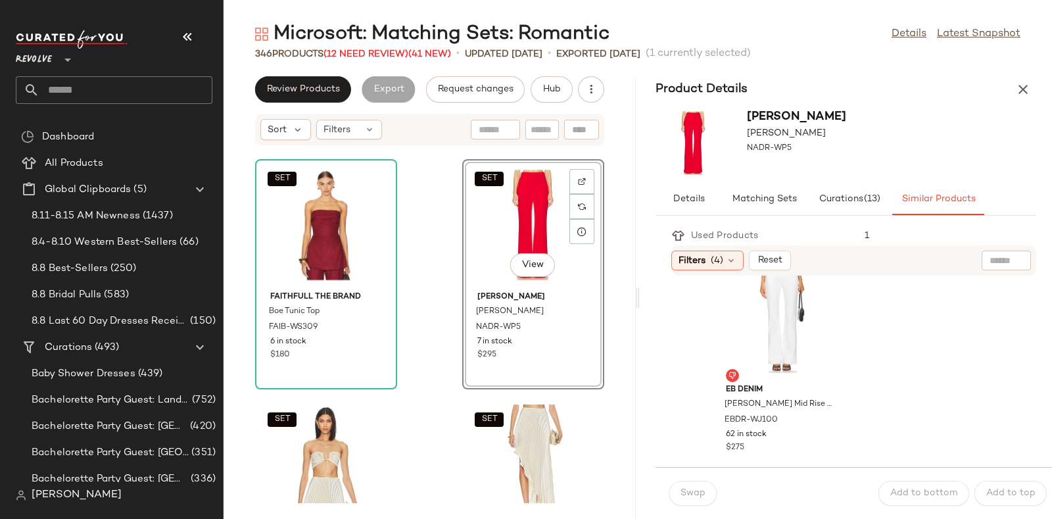
scroll to position [5582, 0]
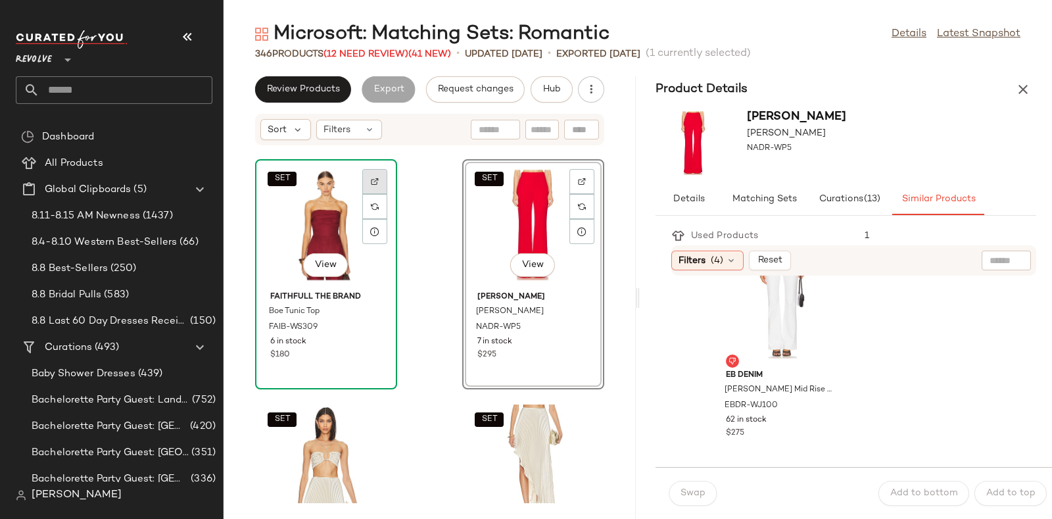
click at [375, 177] on img at bounding box center [375, 181] width 8 height 8
click at [550, 92] on span "Hub" at bounding box center [551, 89] width 18 height 11
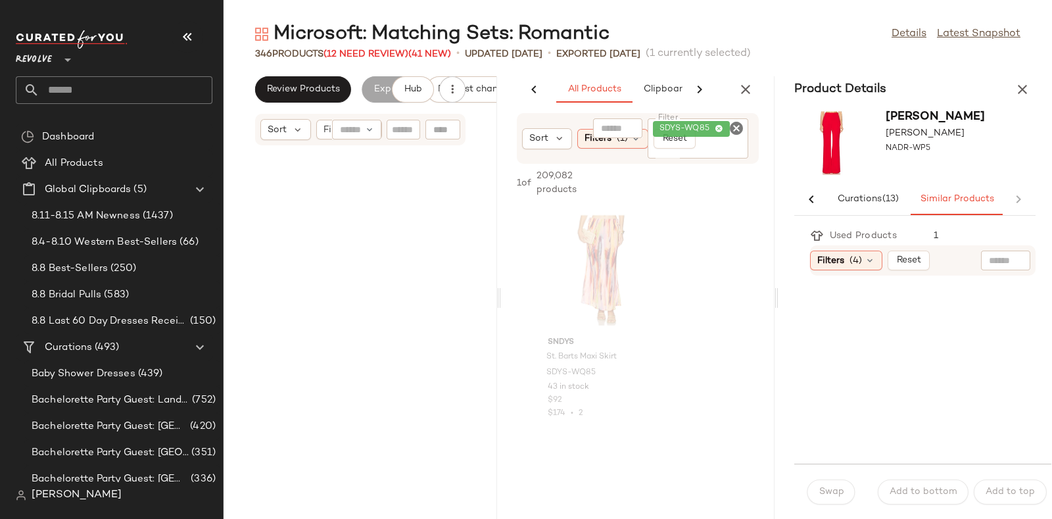
scroll to position [57499, 0]
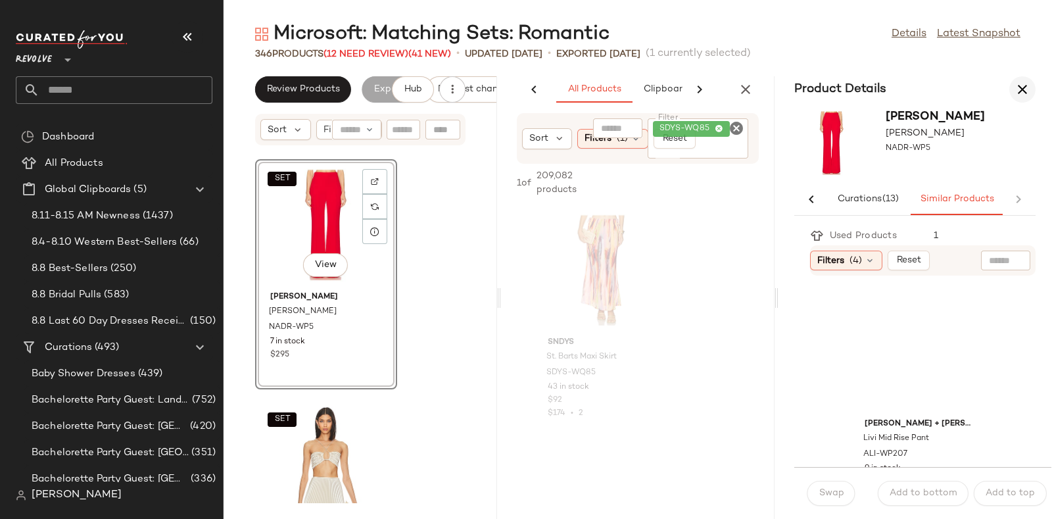
click at [1010, 87] on button "button" at bounding box center [1022, 89] width 26 height 26
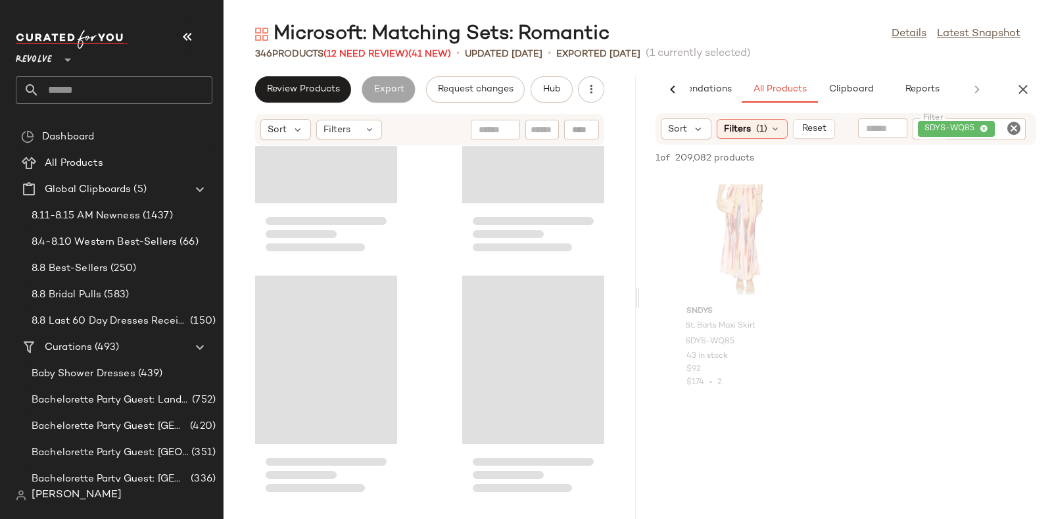
scroll to position [28629, 0]
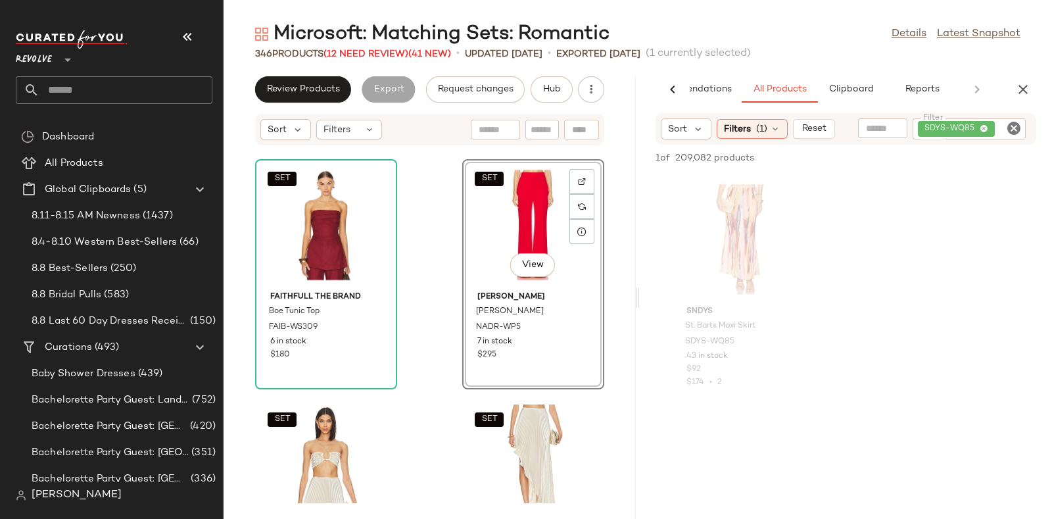
click at [1018, 126] on icon "Clear Filter" at bounding box center [1014, 128] width 16 height 16
paste input "*********"
type input "*********"
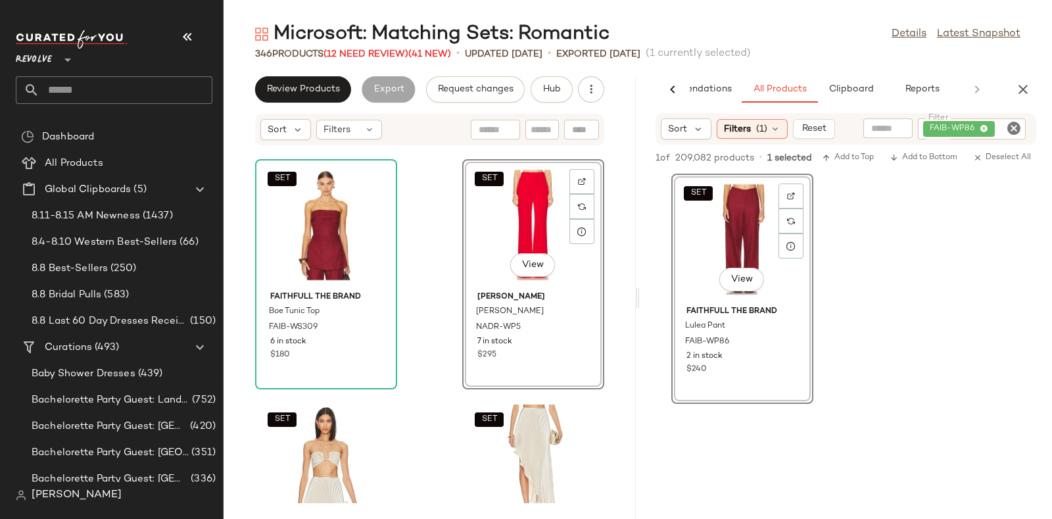
scroll to position [28626, 0]
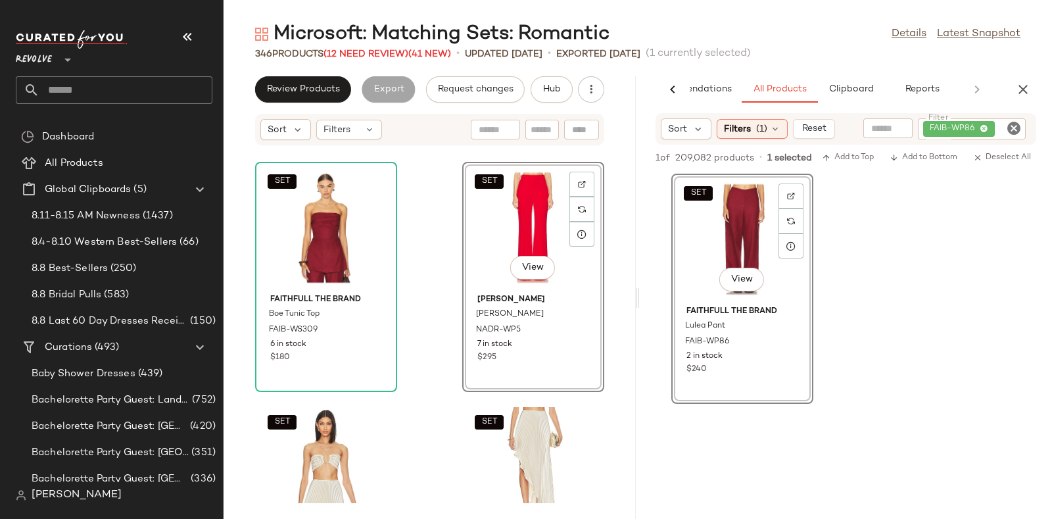
click at [411, 290] on div "SET FAITHFULL THE BRAND Boe Tunic Top FAIB-WS309 6 in stock $180 SET View Nadin…" at bounding box center [429, 324] width 412 height 357
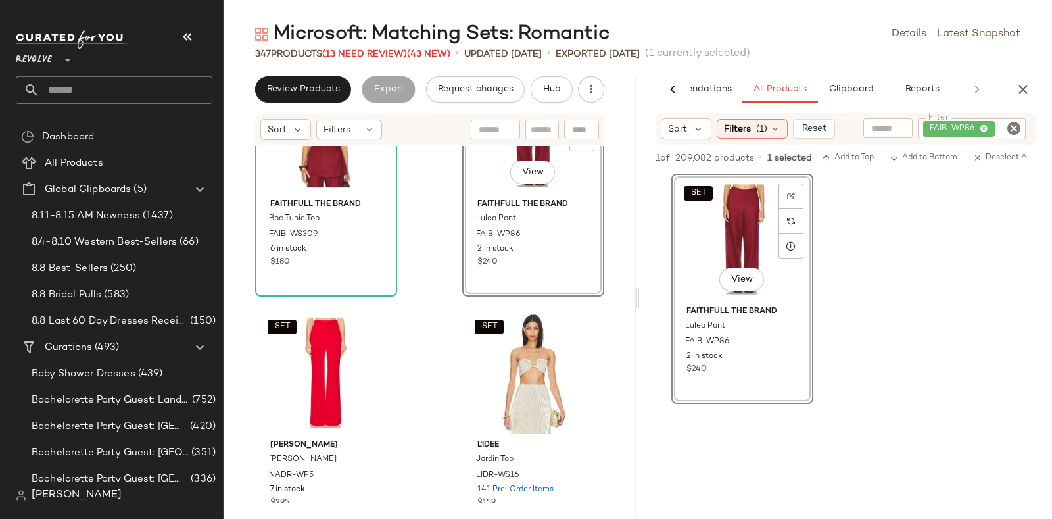
scroll to position [28728, 0]
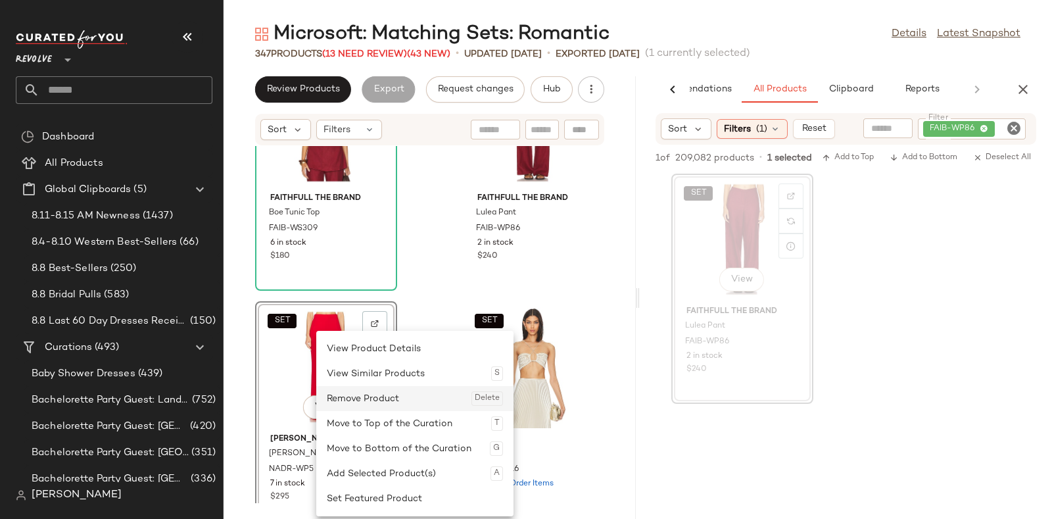
click at [346, 394] on div "Remove Product Delete" at bounding box center [415, 398] width 176 height 25
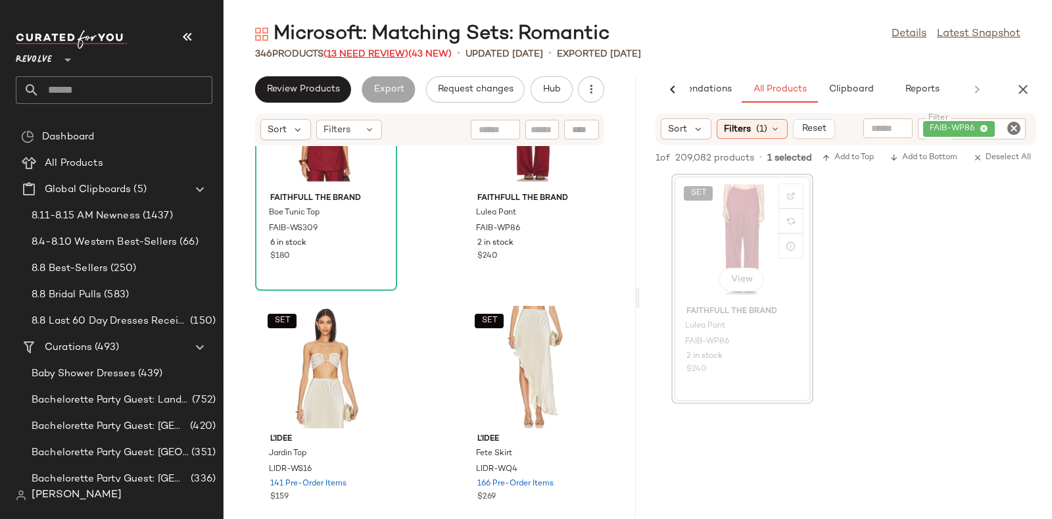
click at [371, 51] on span "(13 Need Review)" at bounding box center [365, 54] width 85 height 10
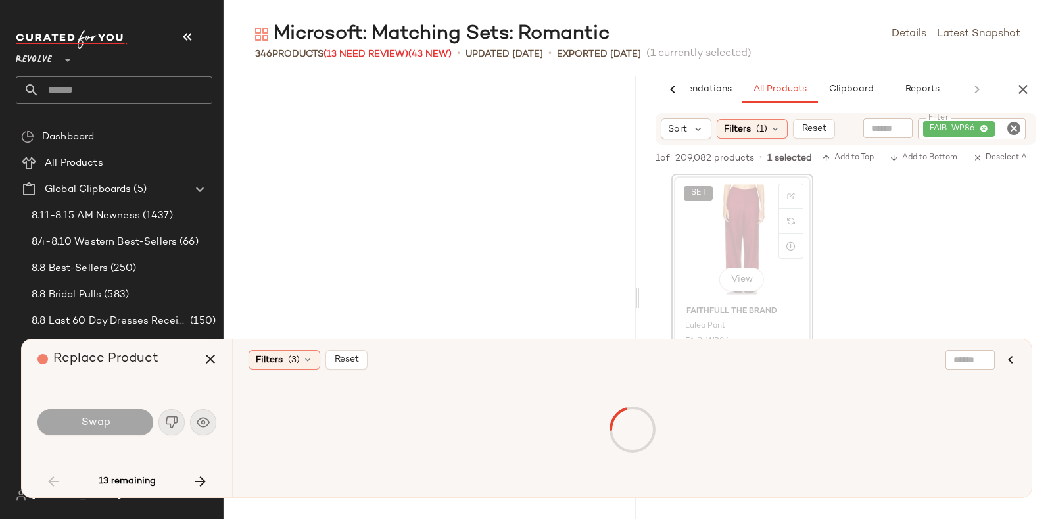
scroll to position [5292, 0]
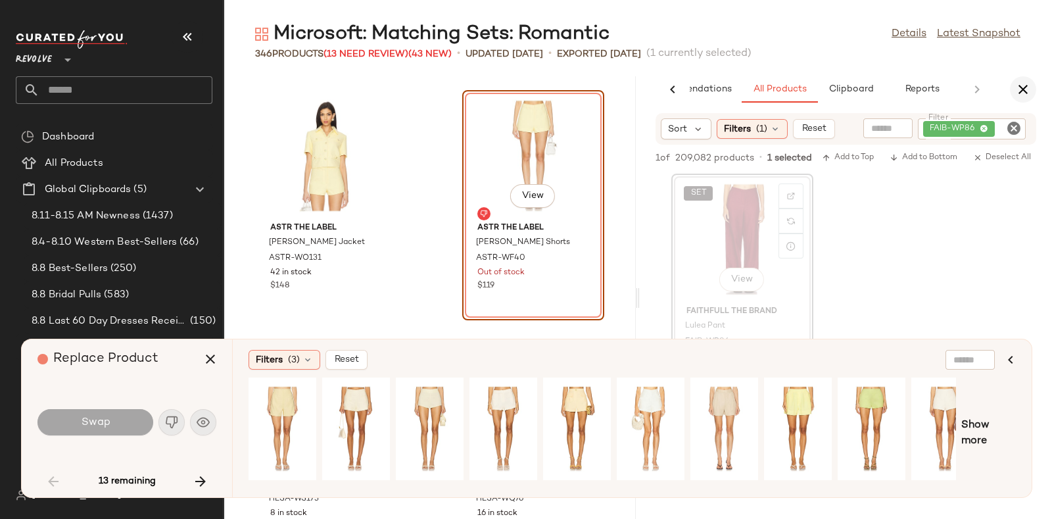
click at [1016, 87] on icon "button" at bounding box center [1023, 90] width 16 height 16
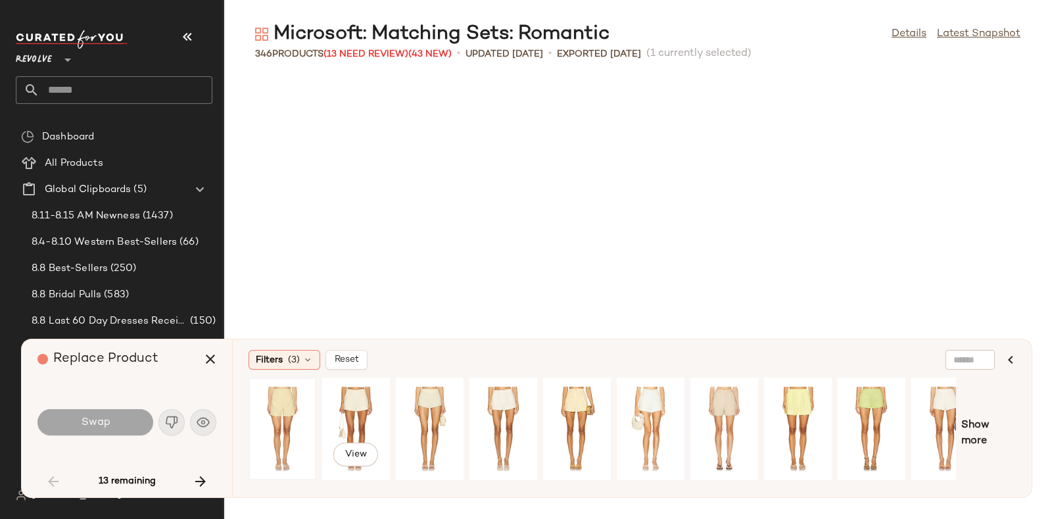
scroll to position [2165, 0]
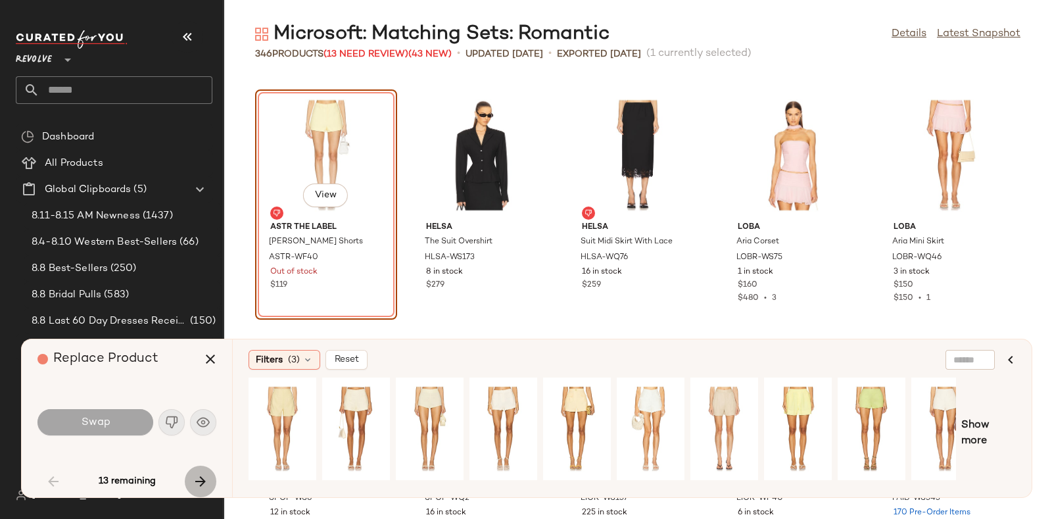
click at [201, 475] on icon "button" at bounding box center [201, 481] width 16 height 16
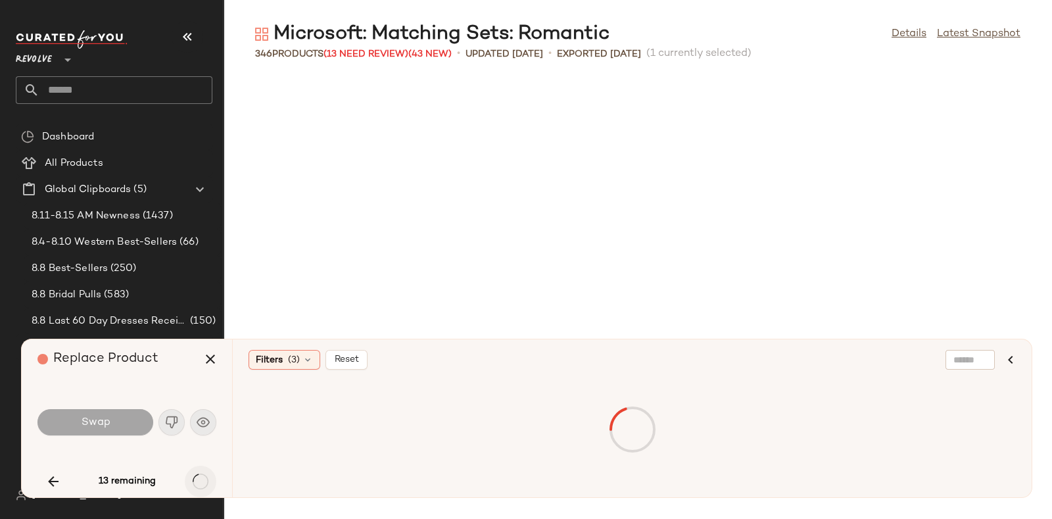
scroll to position [8901, 0]
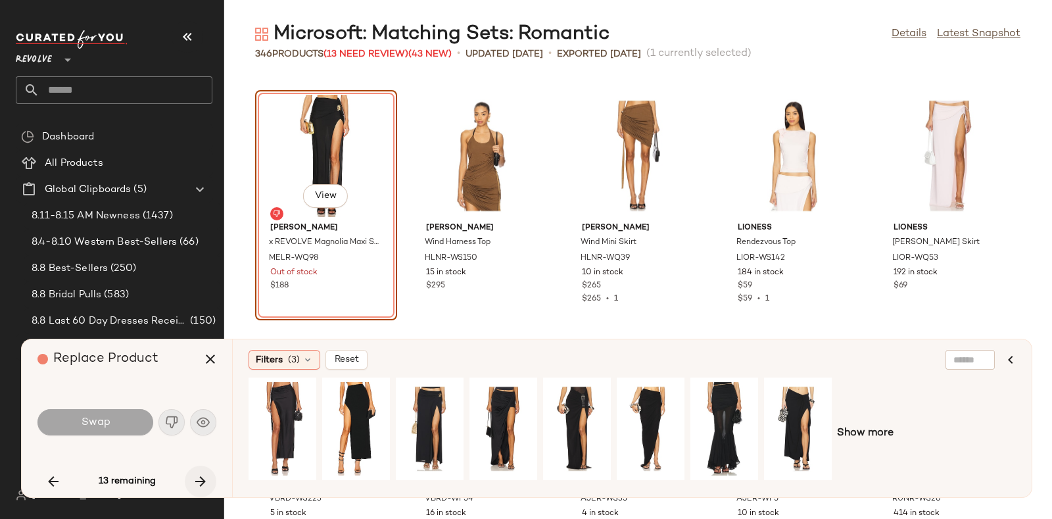
click at [201, 475] on div "13 remaining" at bounding box center [126, 481] width 179 height 32
click at [201, 475] on icon "button" at bounding box center [201, 481] width 16 height 16
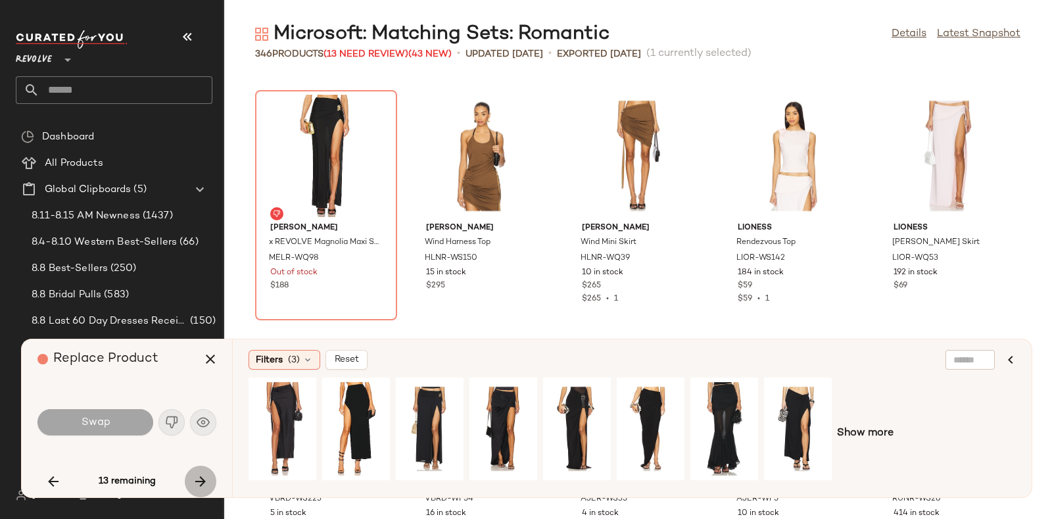
scroll to position [10826, 0]
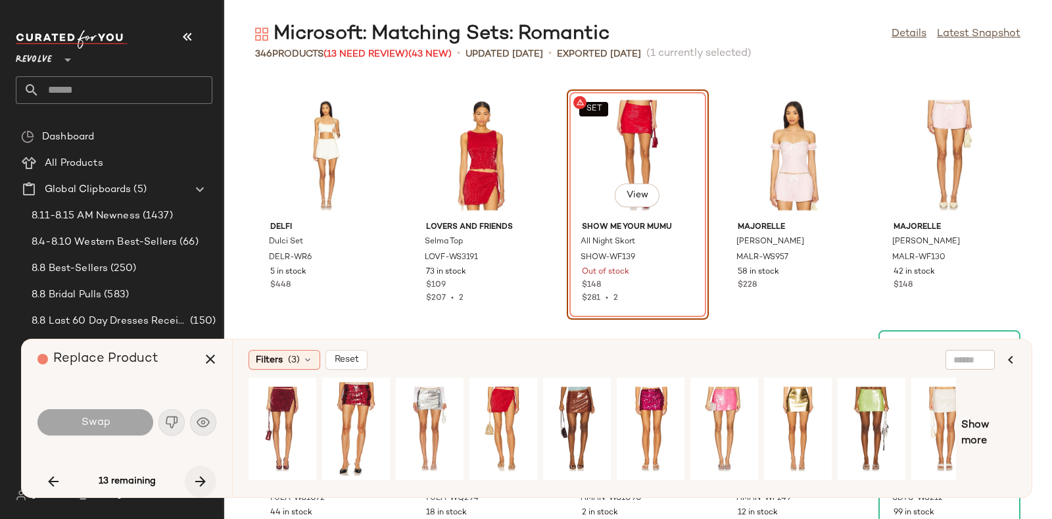
click at [201, 475] on icon "button" at bounding box center [201, 481] width 16 height 16
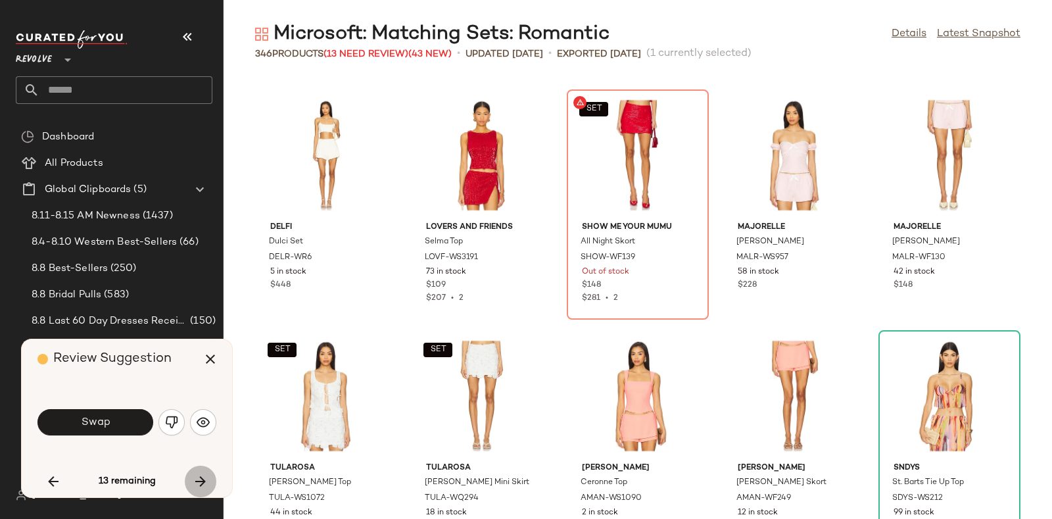
scroll to position [12029, 0]
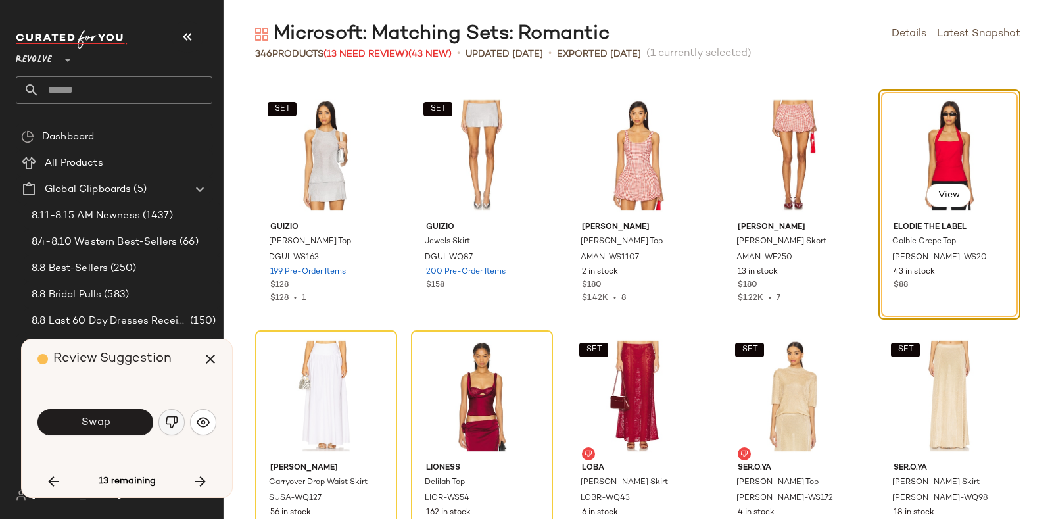
click at [172, 424] on img "button" at bounding box center [171, 421] width 13 height 13
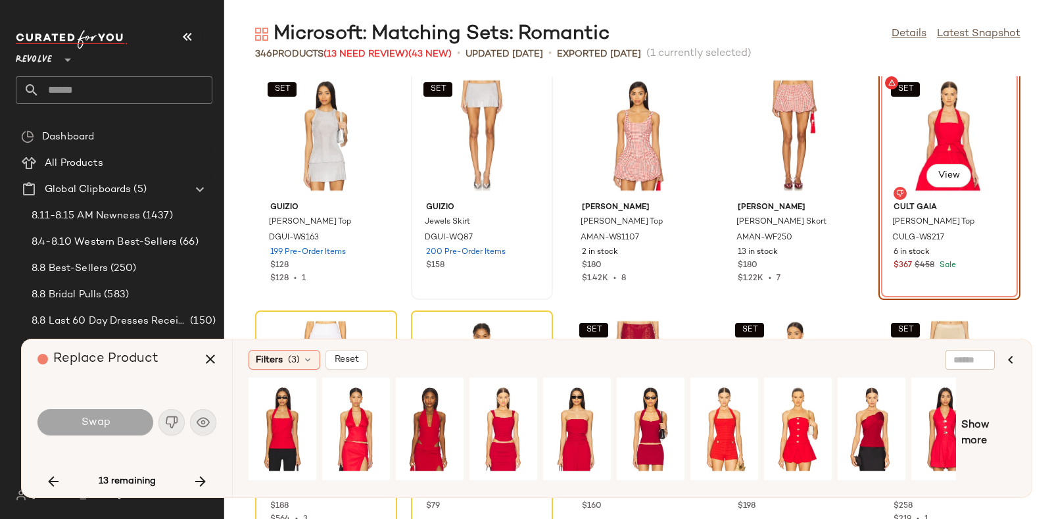
scroll to position [12037, 0]
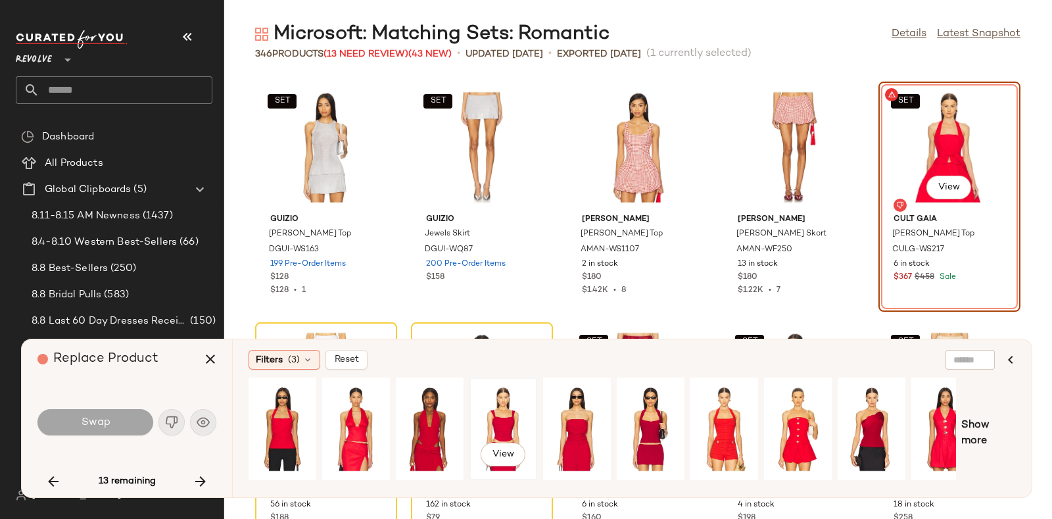
click at [497, 415] on div "View" at bounding box center [503, 428] width 59 height 93
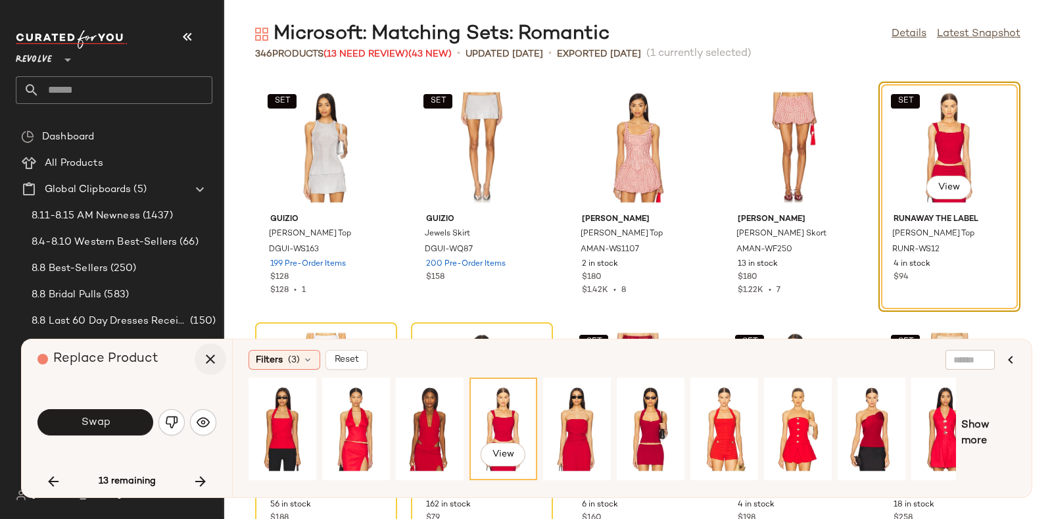
click at [206, 364] on icon "button" at bounding box center [210, 359] width 16 height 16
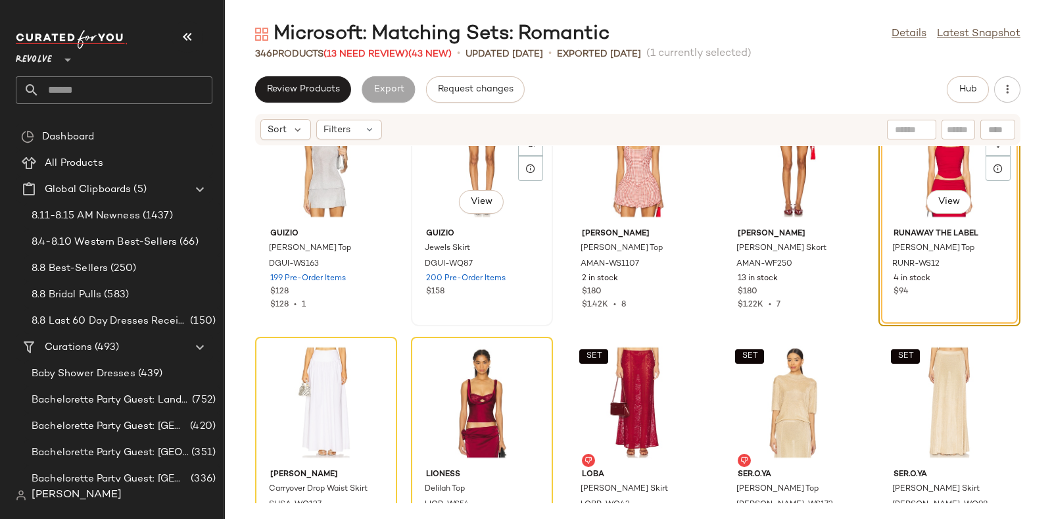
scroll to position [12093, 0]
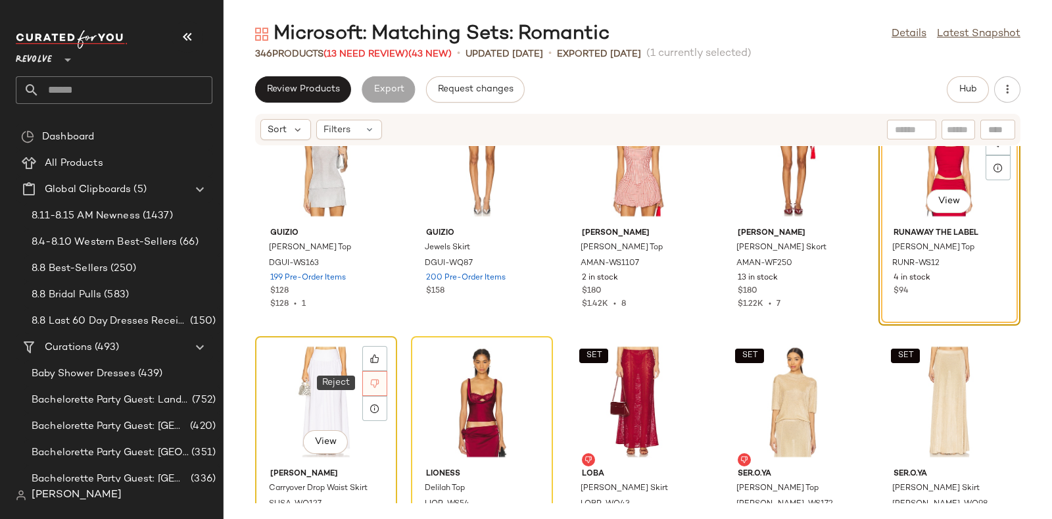
click at [377, 379] on icon at bounding box center [375, 383] width 9 height 9
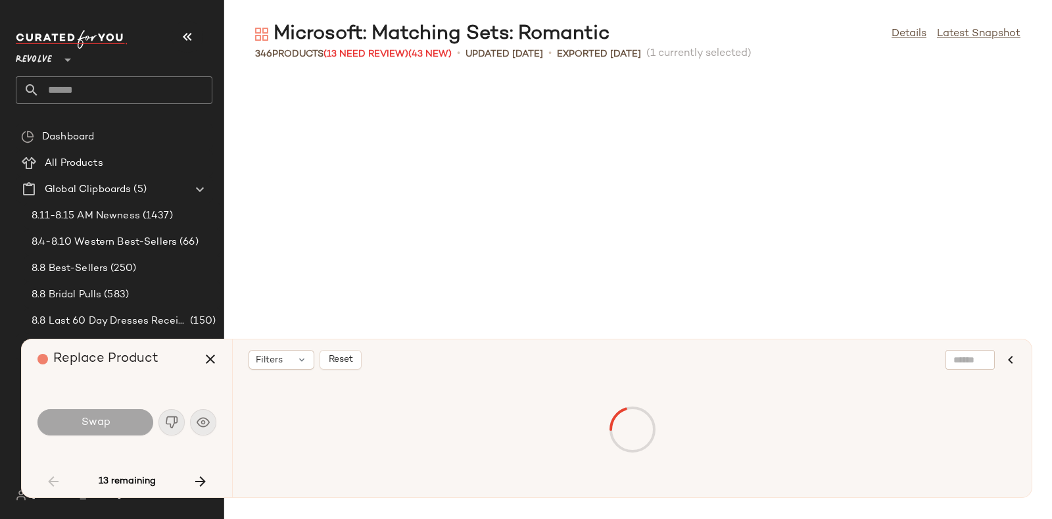
scroll to position [2165, 0]
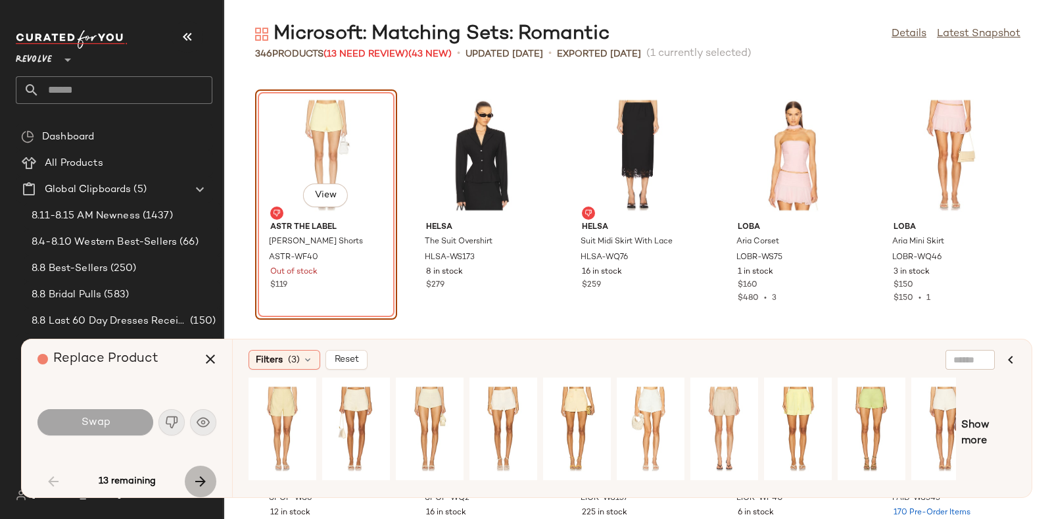
click at [199, 473] on icon "button" at bounding box center [201, 481] width 16 height 16
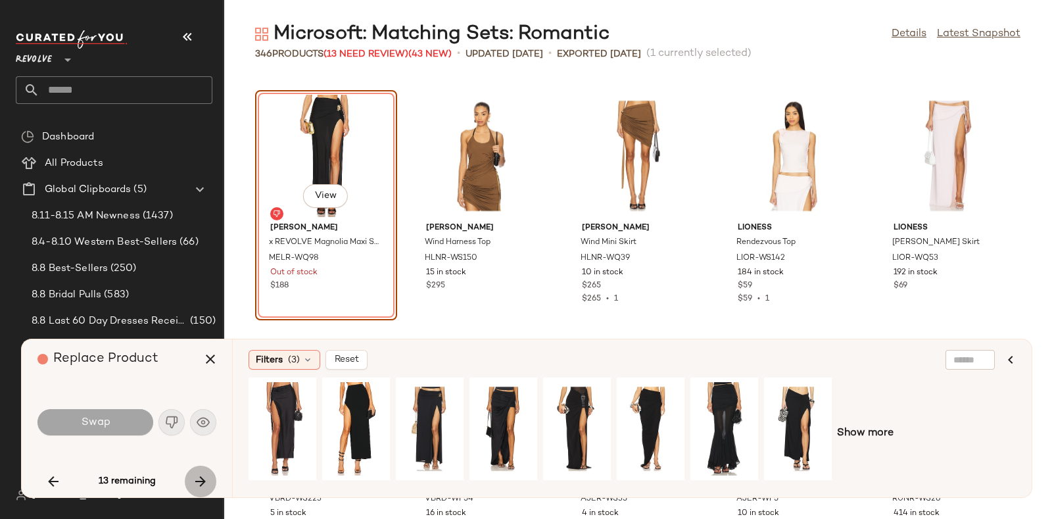
click at [199, 473] on icon "button" at bounding box center [201, 481] width 16 height 16
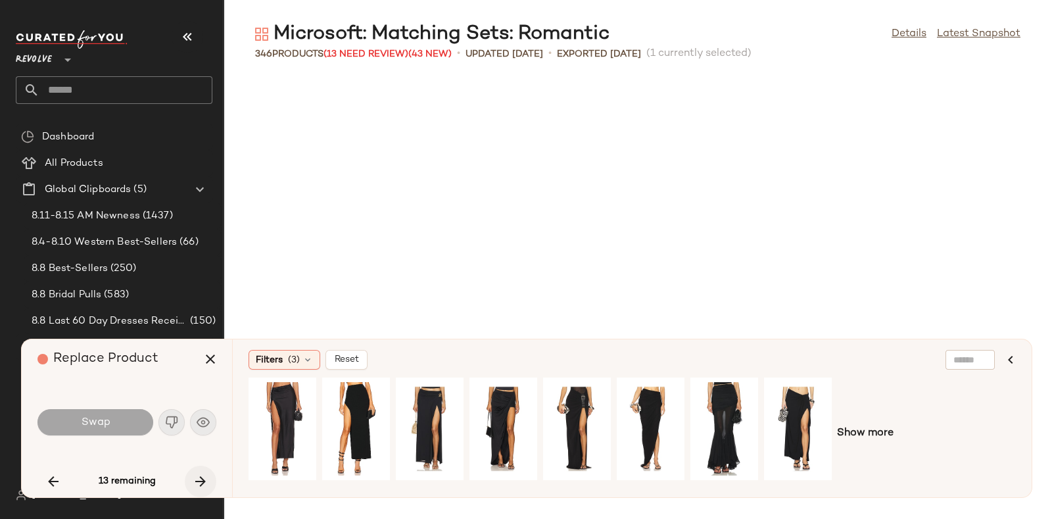
scroll to position [10826, 0]
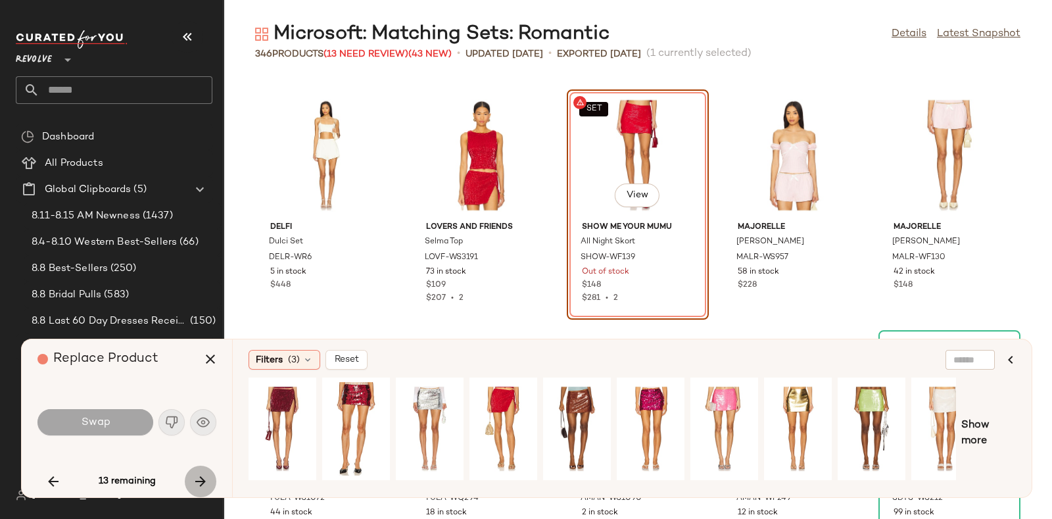
click at [198, 473] on icon "button" at bounding box center [201, 481] width 16 height 16
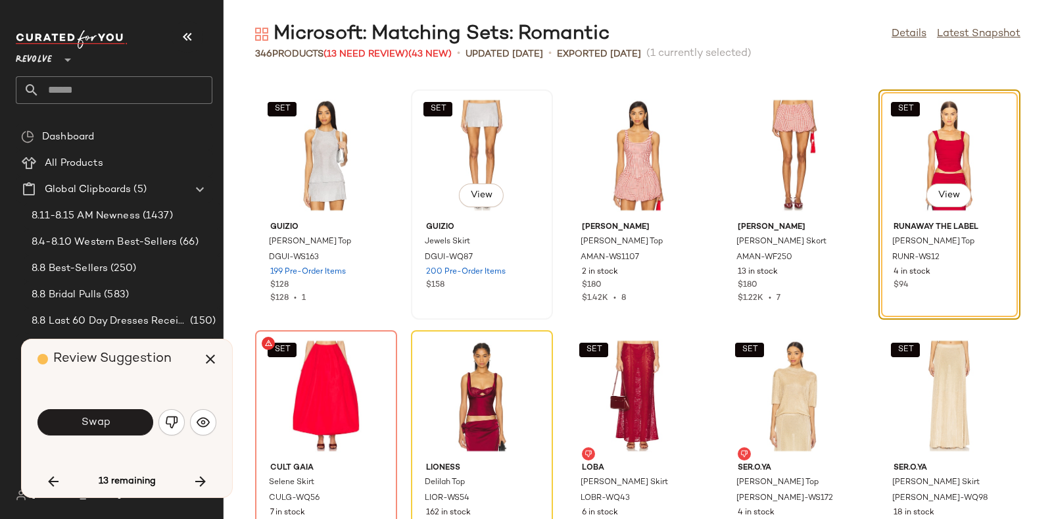
scroll to position [12138, 0]
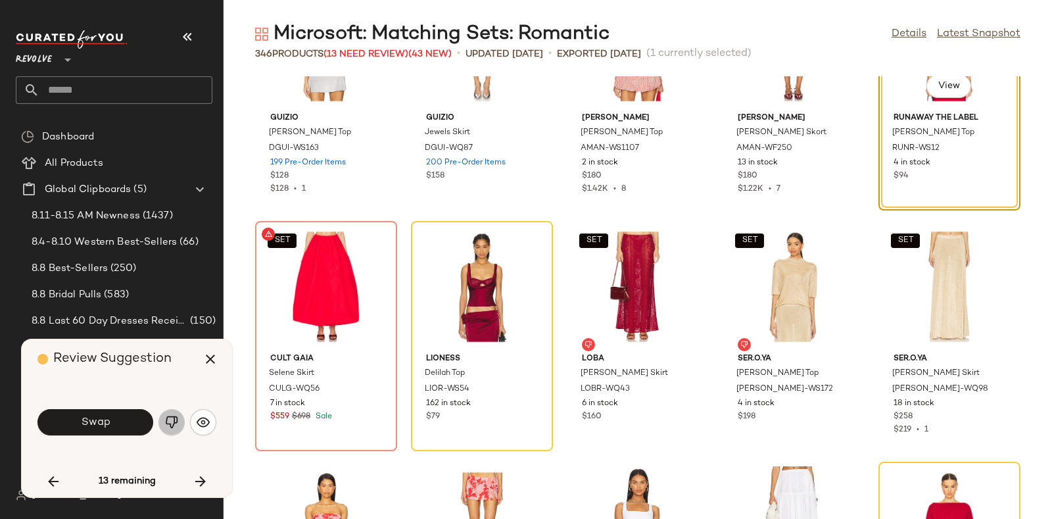
click at [177, 419] on img "button" at bounding box center [171, 421] width 13 height 13
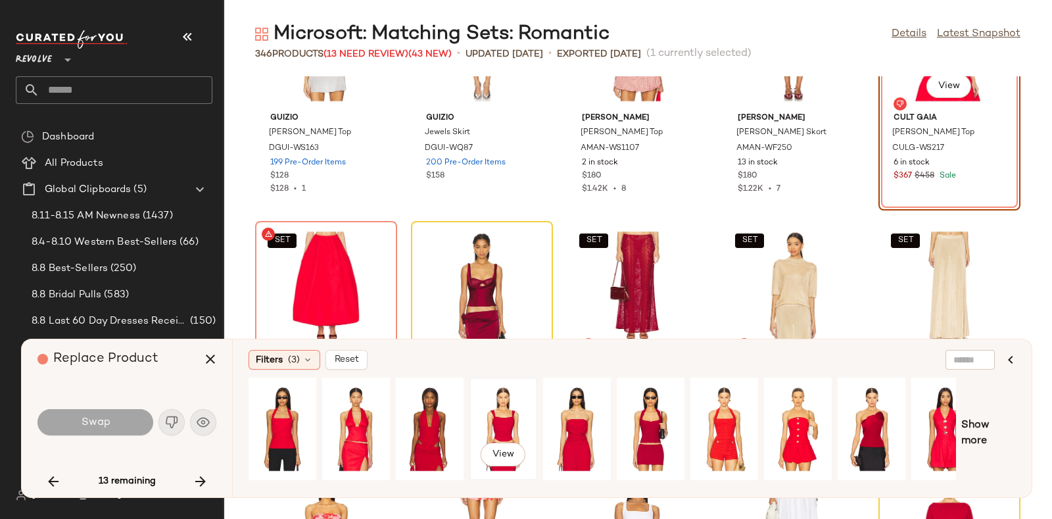
click at [517, 415] on div "View" at bounding box center [503, 428] width 59 height 93
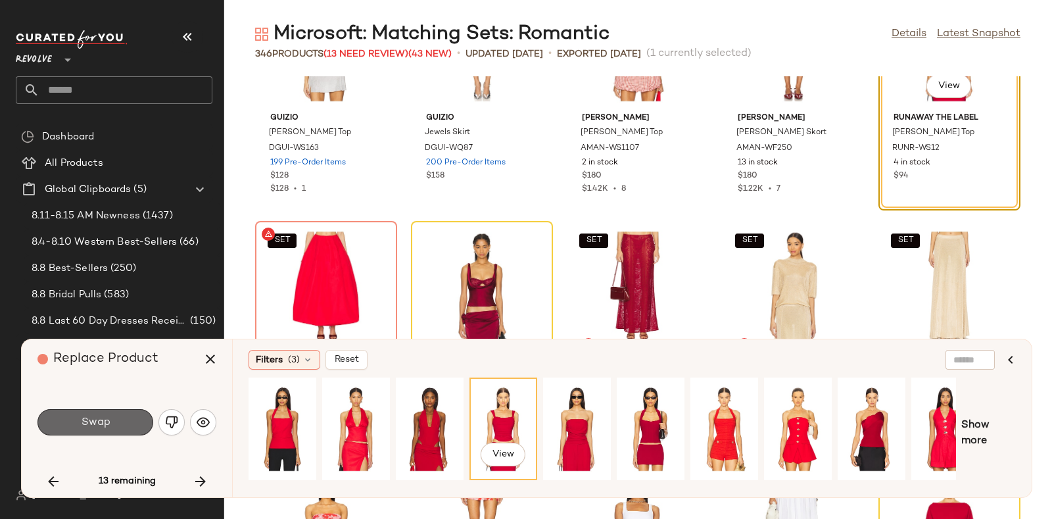
click at [92, 423] on span "Swap" at bounding box center [95, 422] width 30 height 12
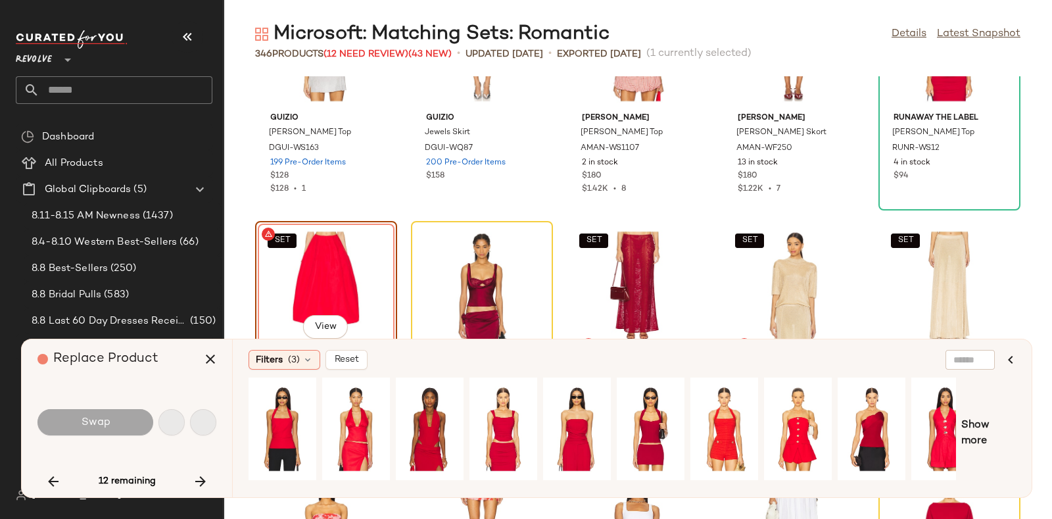
scroll to position [12269, 0]
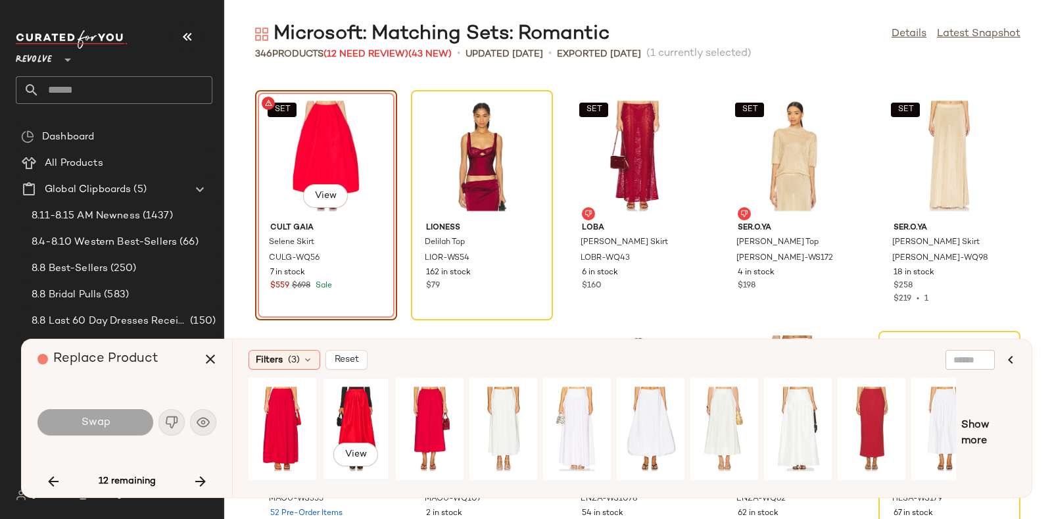
click at [371, 415] on div "View" at bounding box center [356, 428] width 59 height 93
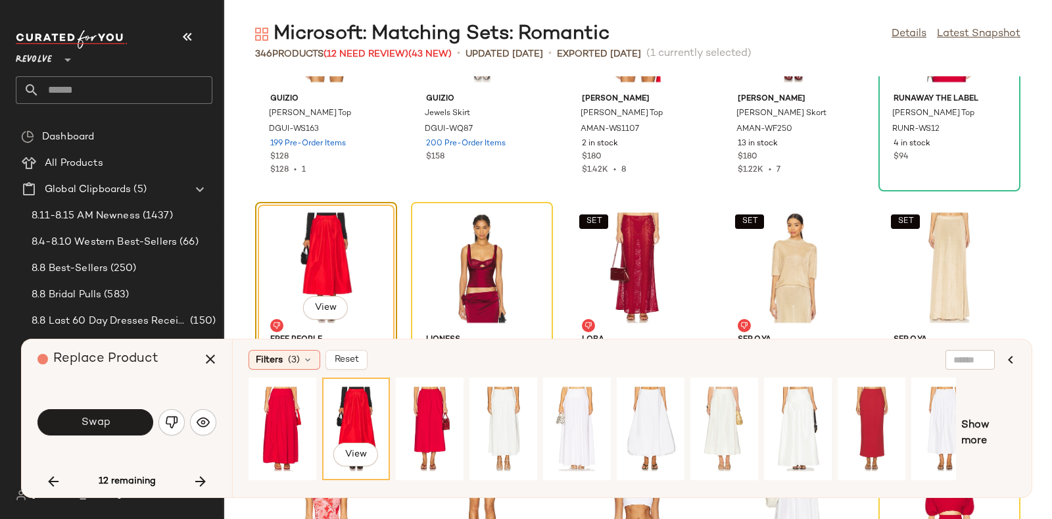
scroll to position [12187, 0]
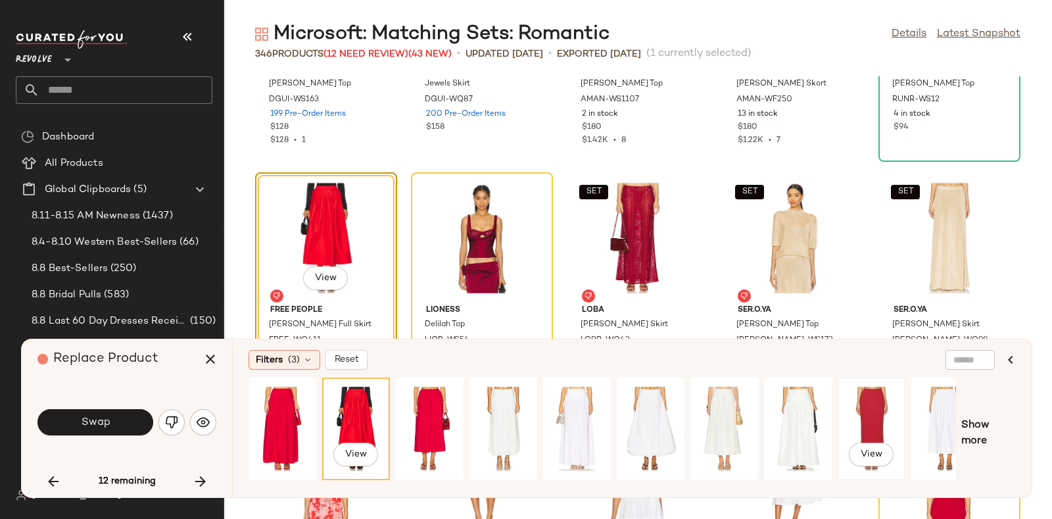
click at [855, 396] on div "View" at bounding box center [871, 428] width 59 height 93
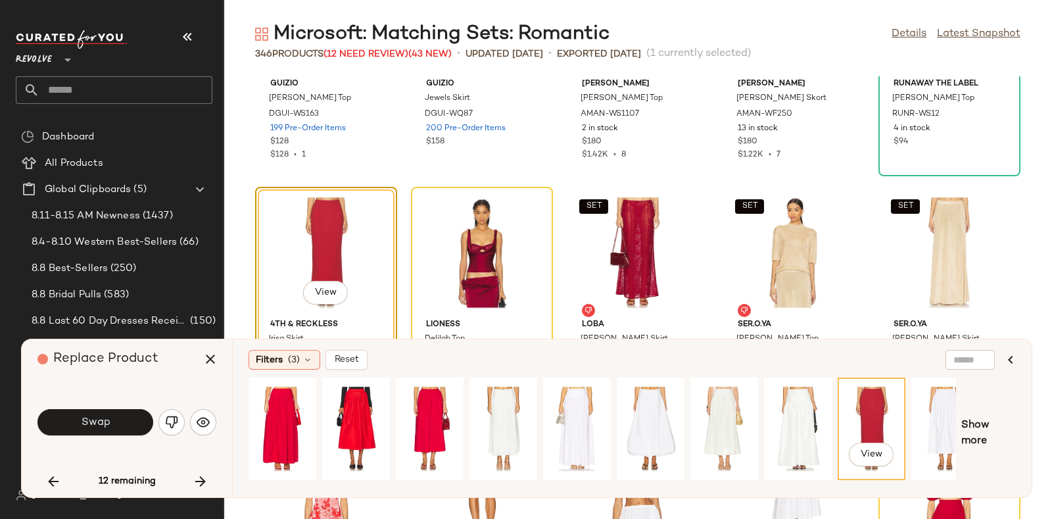
scroll to position [0, 22]
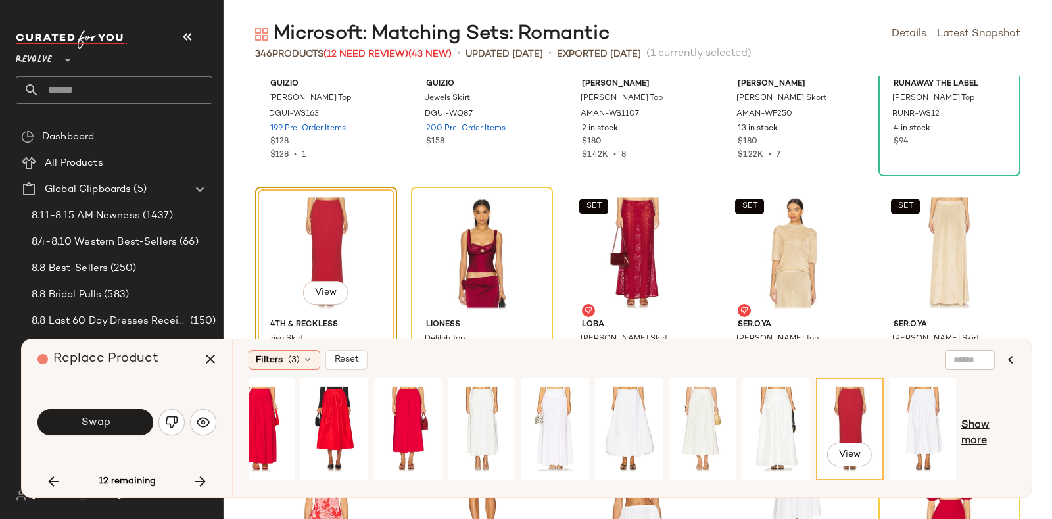
click at [976, 423] on span "Show more" at bounding box center [988, 433] width 55 height 32
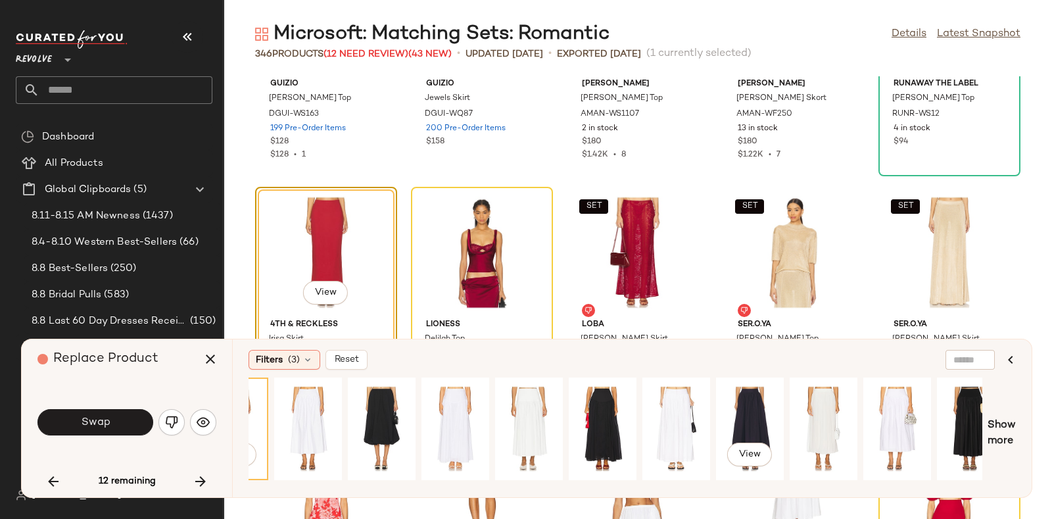
scroll to position [0, 732]
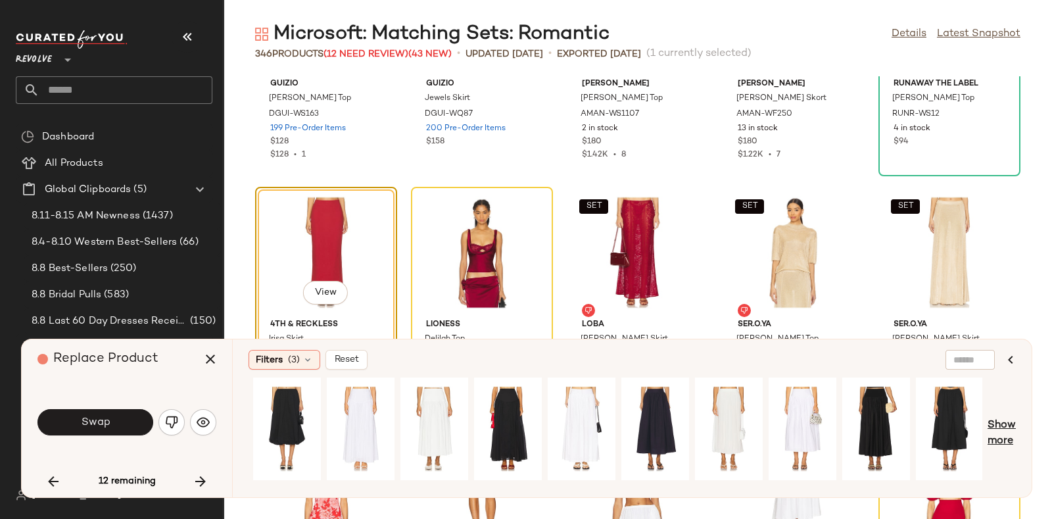
click at [1005, 423] on span "Show more" at bounding box center [1001, 433] width 28 height 32
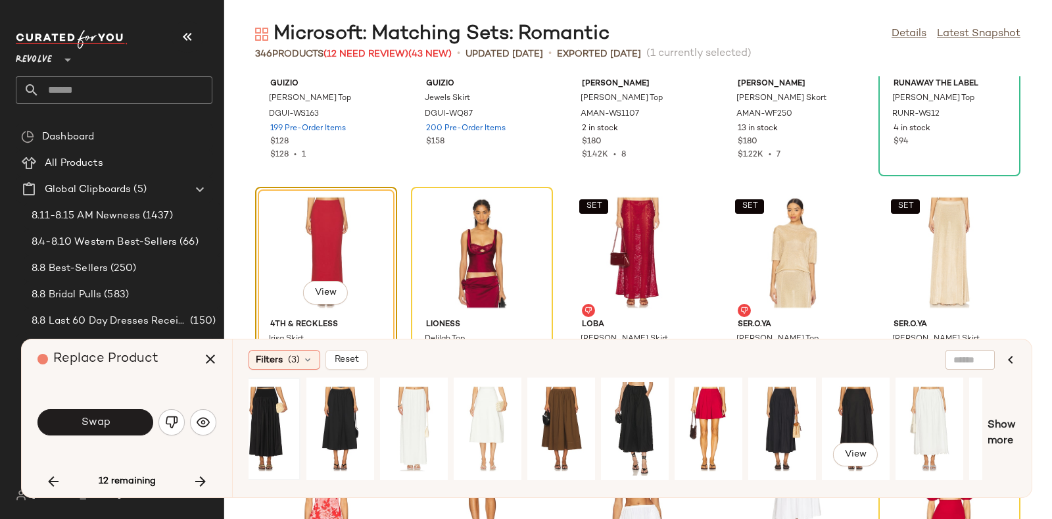
scroll to position [0, 1394]
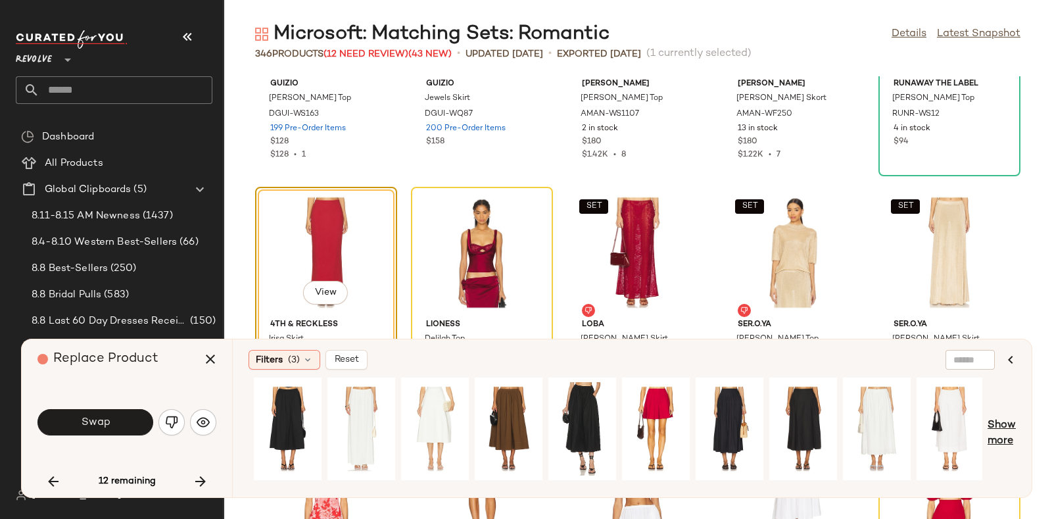
click at [1000, 423] on span "Show more" at bounding box center [1001, 433] width 28 height 32
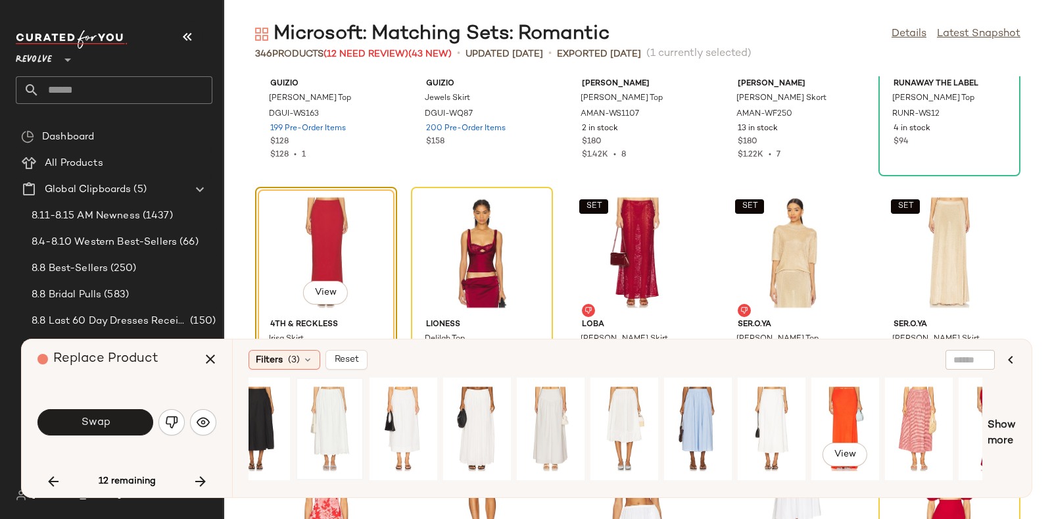
scroll to position [0, 1982]
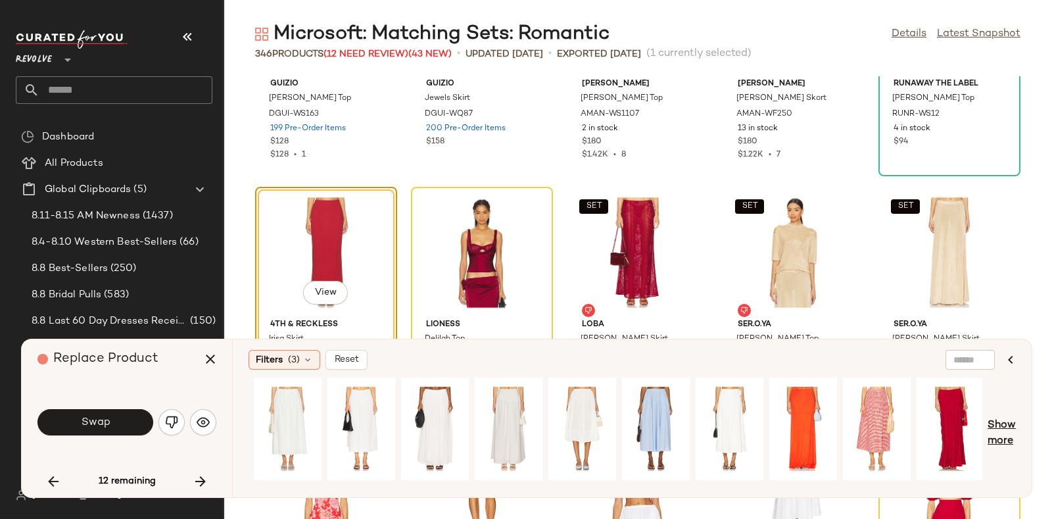
click at [1002, 426] on span "Show more" at bounding box center [1001, 433] width 28 height 32
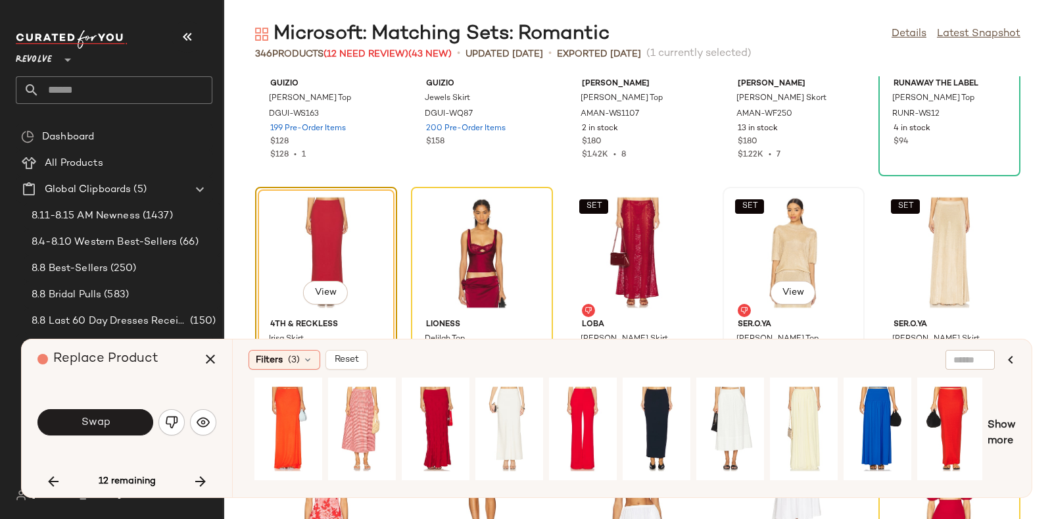
scroll to position [12171, 0]
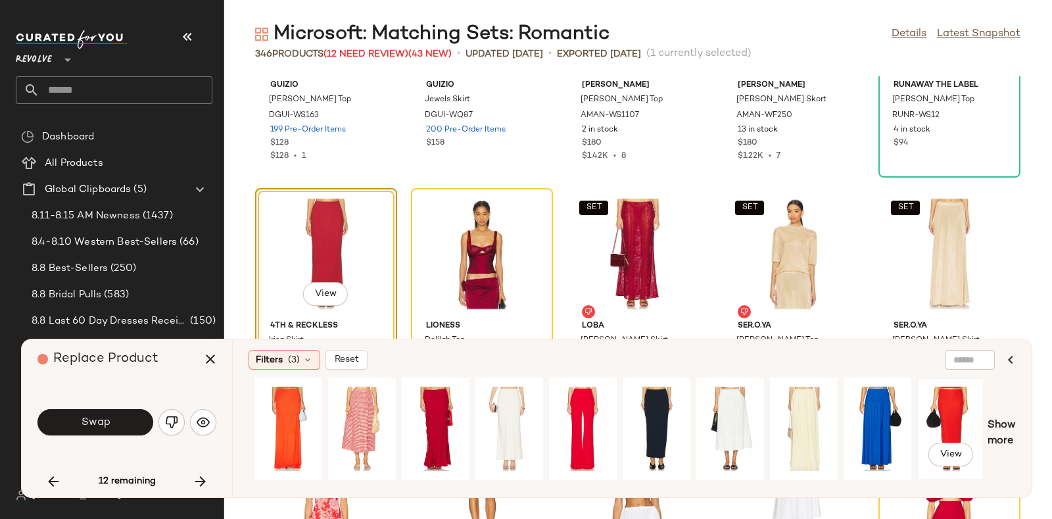
click at [940, 403] on div "View" at bounding box center [951, 428] width 59 height 93
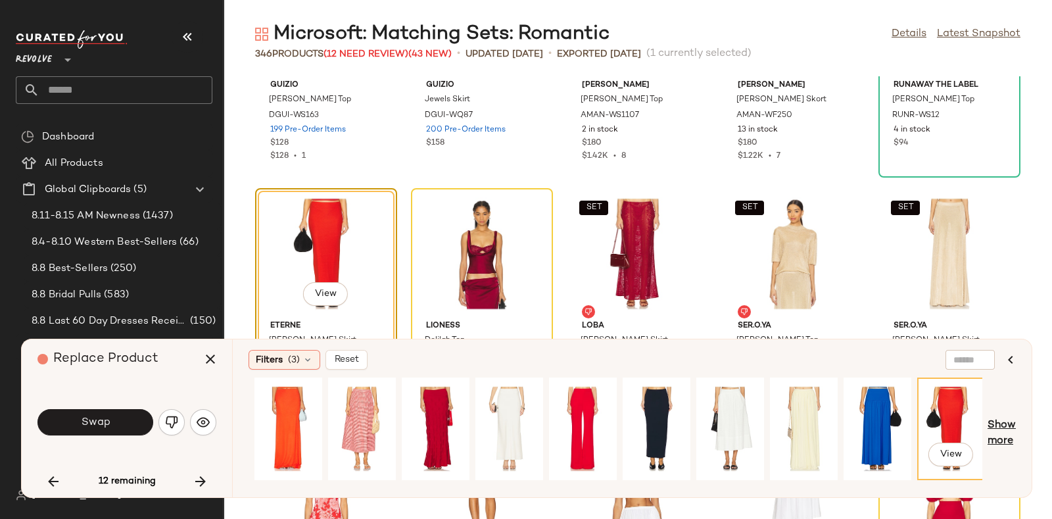
click at [1001, 429] on span "Show more" at bounding box center [1001, 433] width 28 height 32
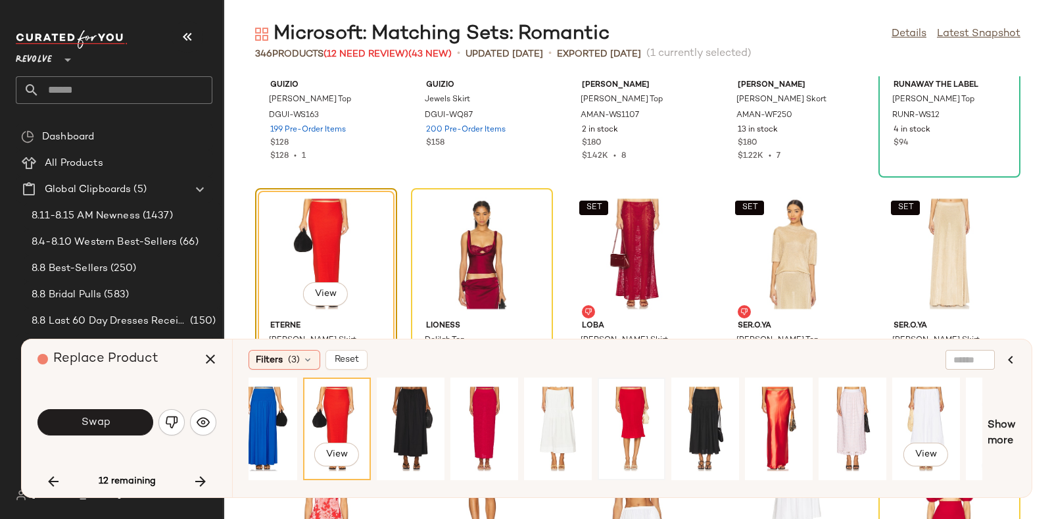
scroll to position [0, 3112]
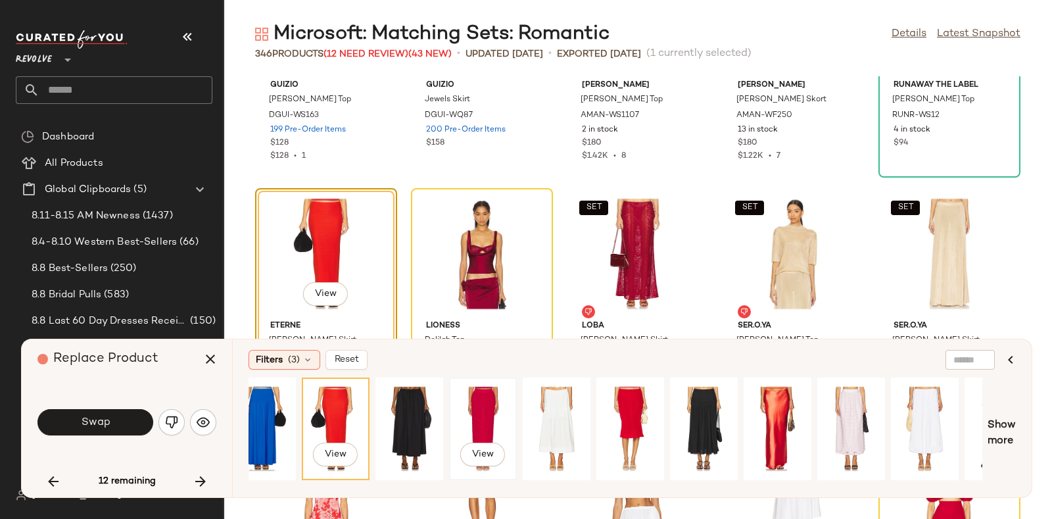
click at [480, 406] on div "View" at bounding box center [483, 428] width 59 height 93
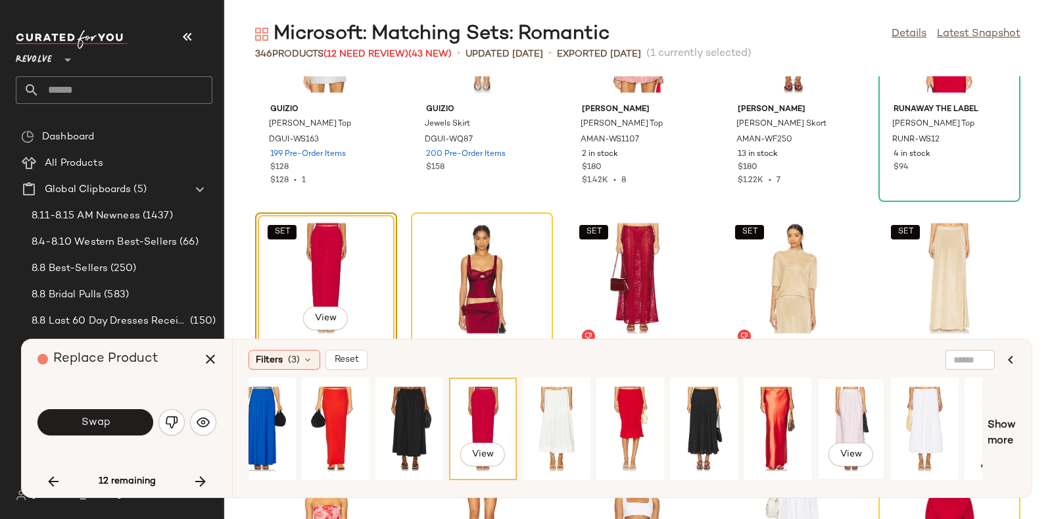
scroll to position [0, 3160]
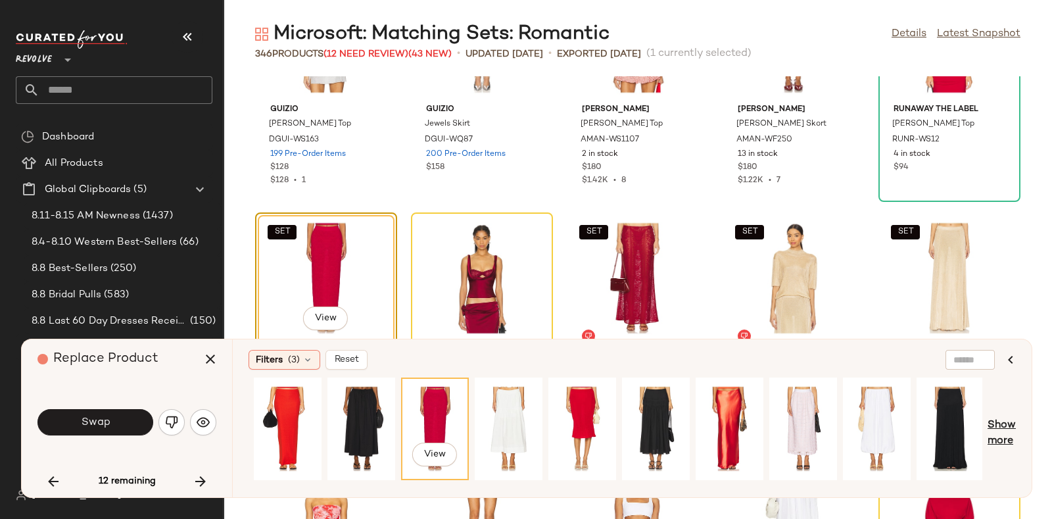
click at [996, 421] on span "Show more" at bounding box center [1001, 433] width 28 height 32
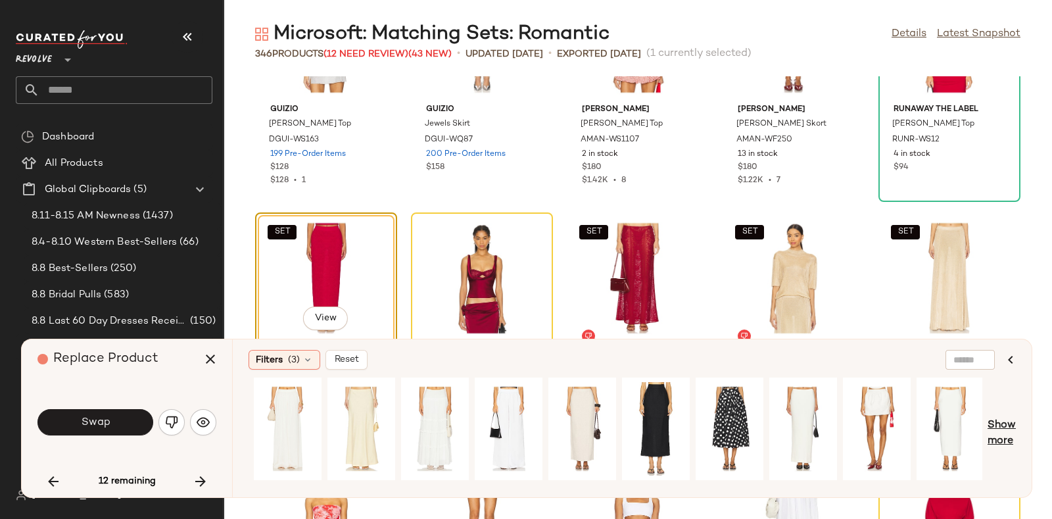
click at [1002, 427] on span "Show more" at bounding box center [1001, 433] width 28 height 32
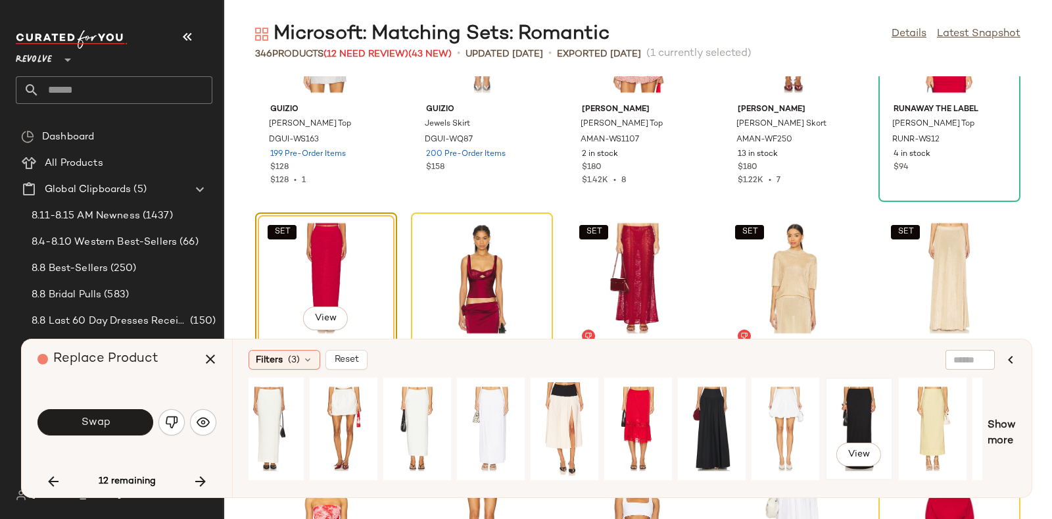
scroll to position [0, 4633]
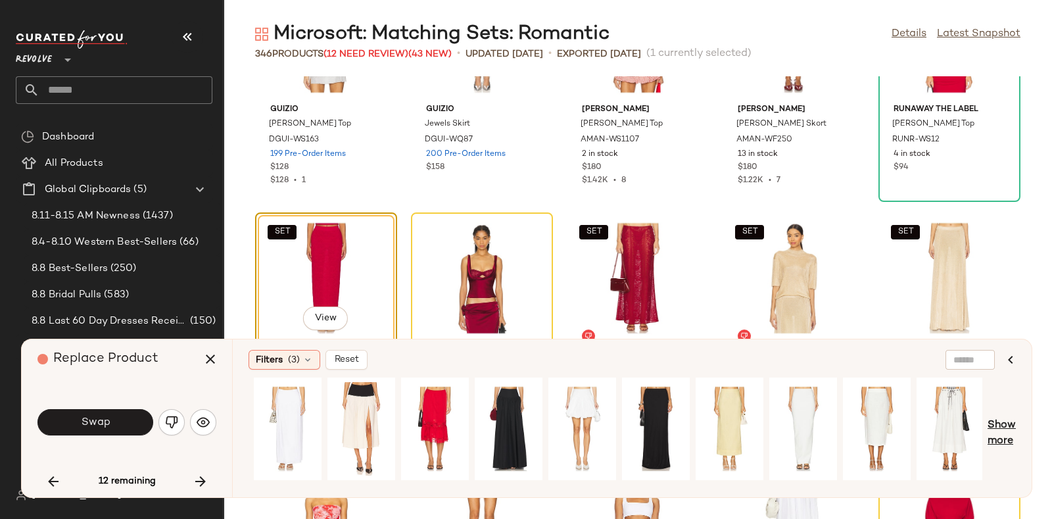
click at [995, 423] on span "Show more" at bounding box center [1001, 433] width 28 height 32
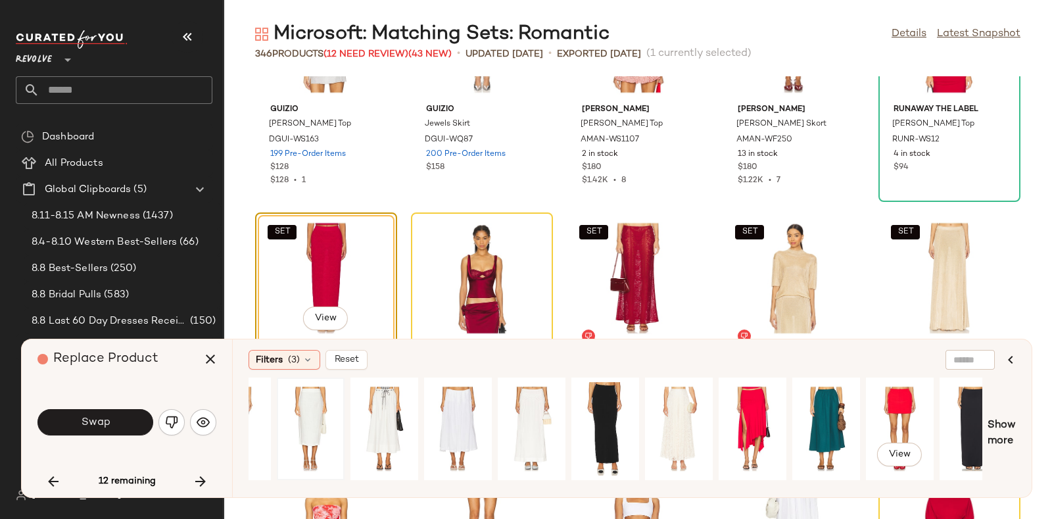
scroll to position [0, 5222]
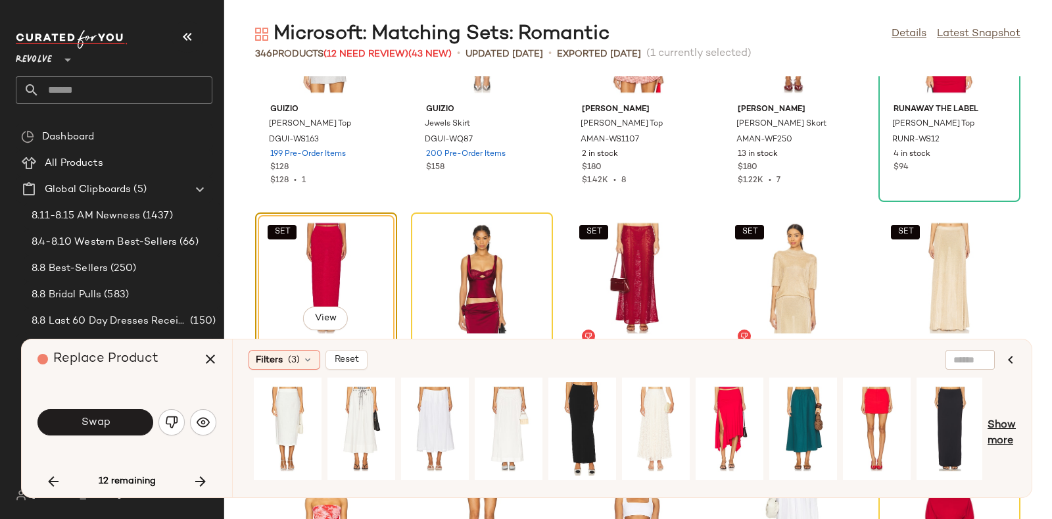
click at [1003, 422] on span "Show more" at bounding box center [1001, 433] width 28 height 32
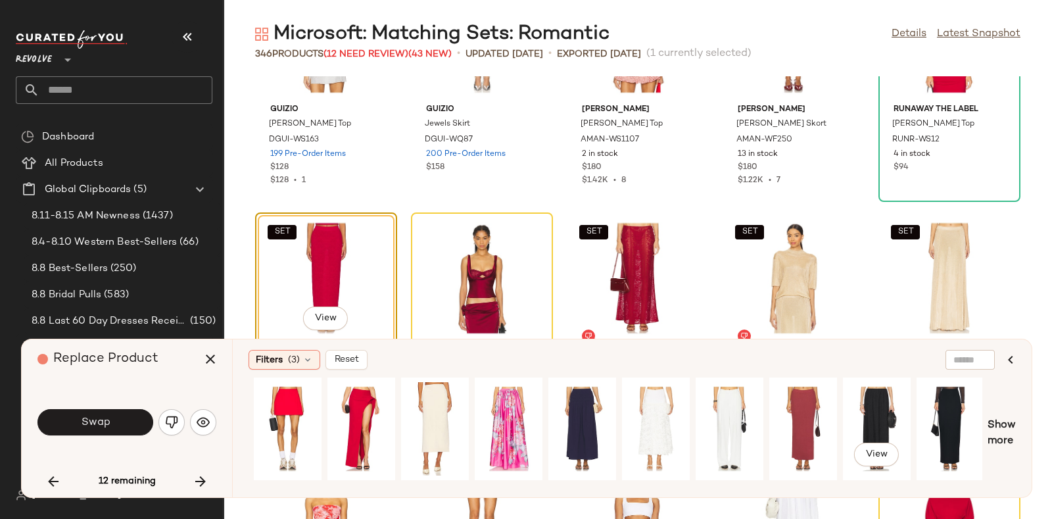
scroll to position [0, 5829]
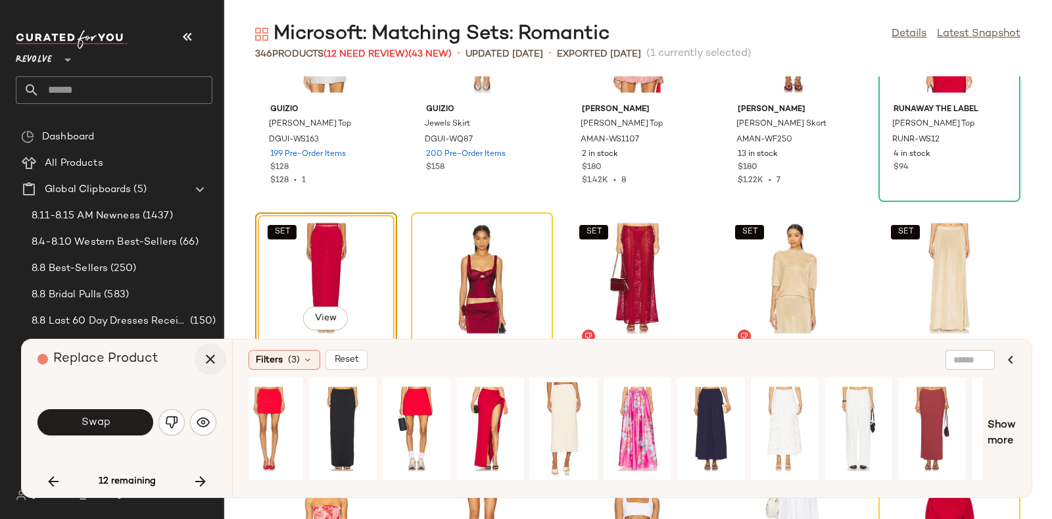
click at [202, 360] on icon "button" at bounding box center [210, 359] width 16 height 16
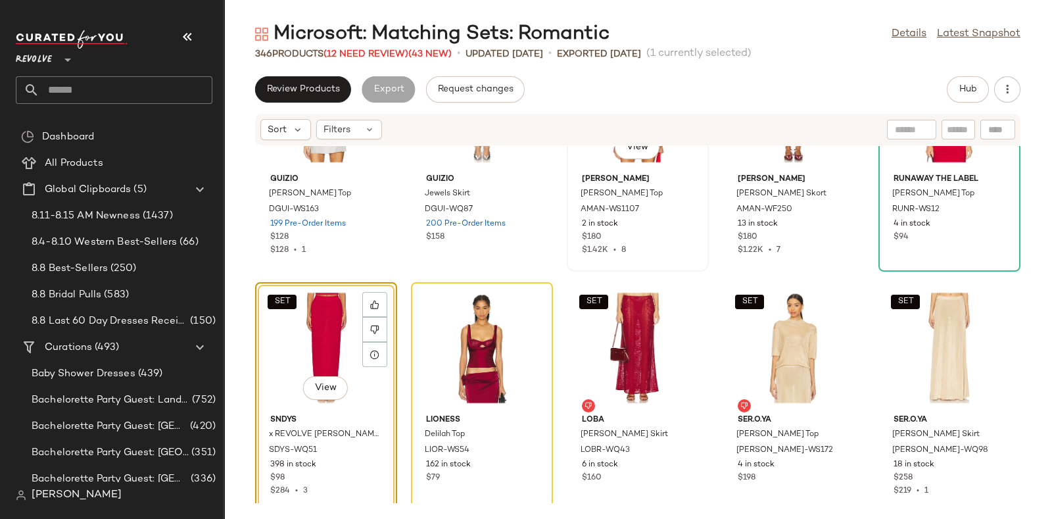
scroll to position [11966, 0]
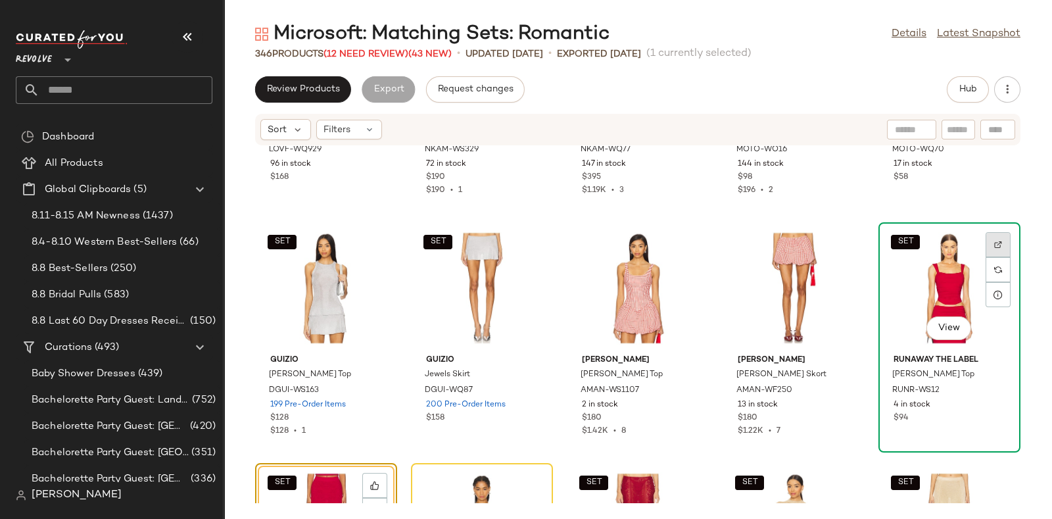
click at [994, 243] on img at bounding box center [998, 245] width 8 height 8
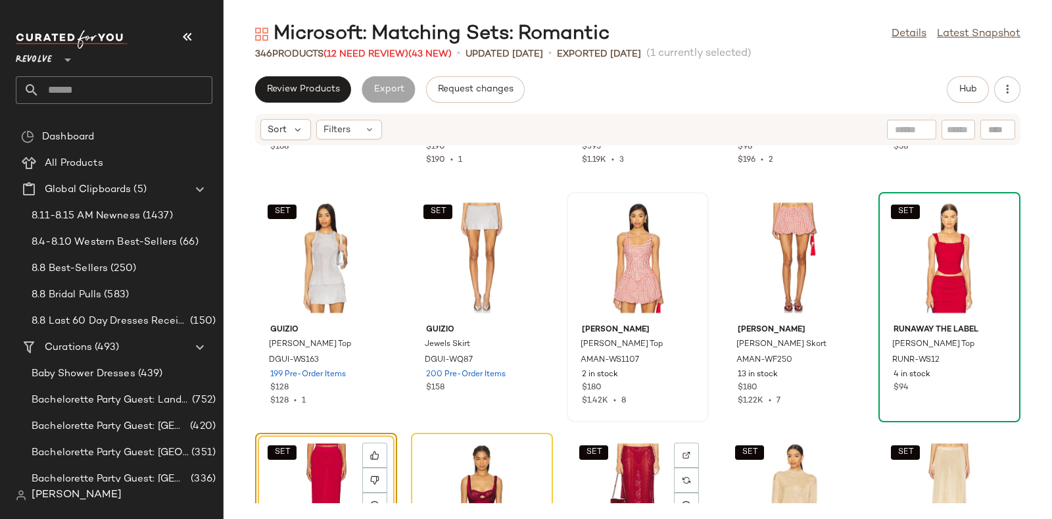
scroll to position [11982, 0]
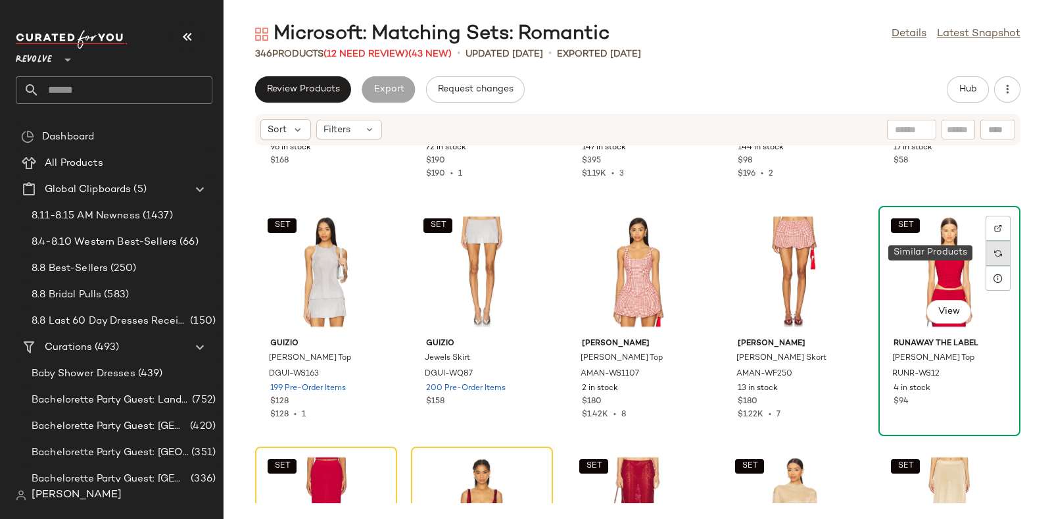
click at [994, 249] on img at bounding box center [998, 253] width 8 height 8
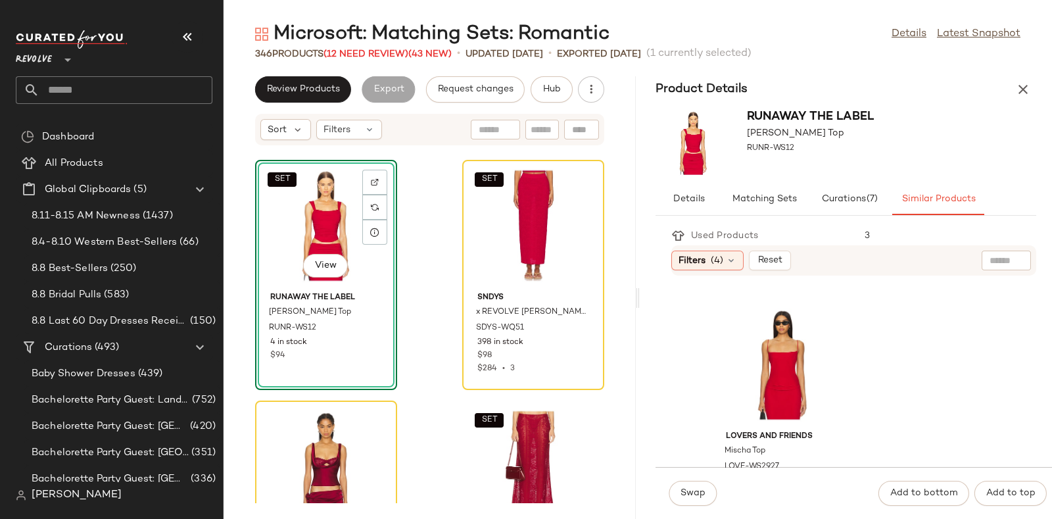
scroll to position [231, 0]
click at [762, 346] on div "View" at bounding box center [781, 361] width 133 height 122
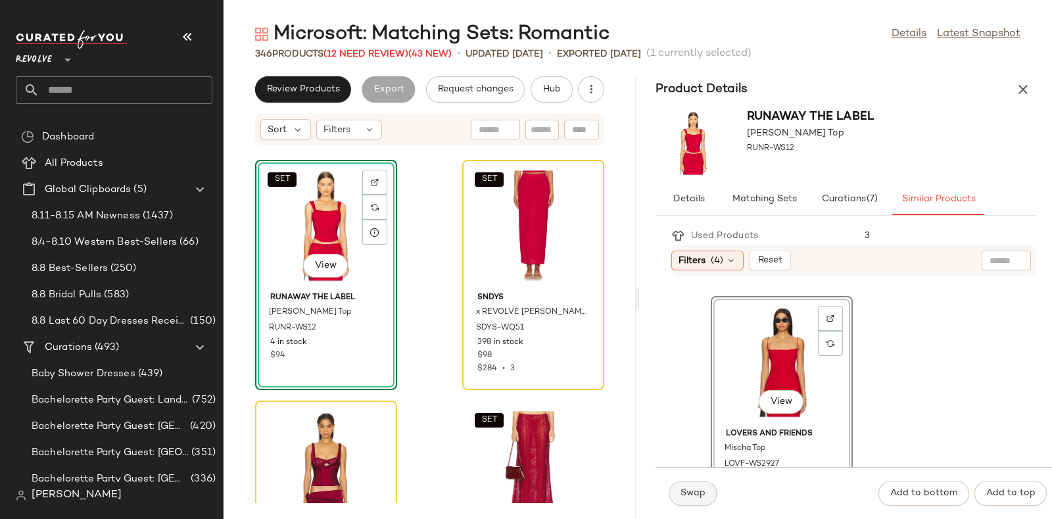
click at [690, 494] on span "Swap" at bounding box center [693, 493] width 26 height 11
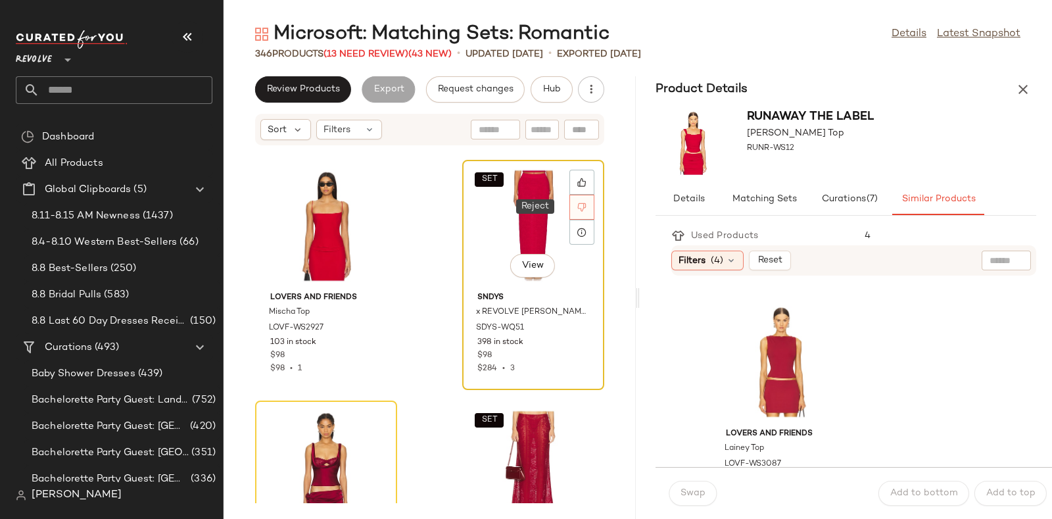
click at [578, 209] on icon at bounding box center [582, 207] width 9 height 9
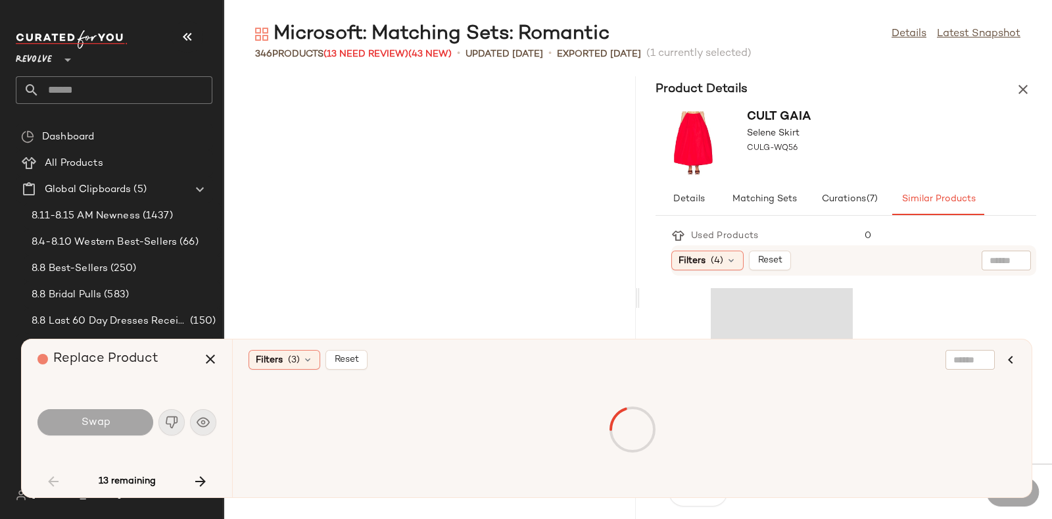
scroll to position [5292, 0]
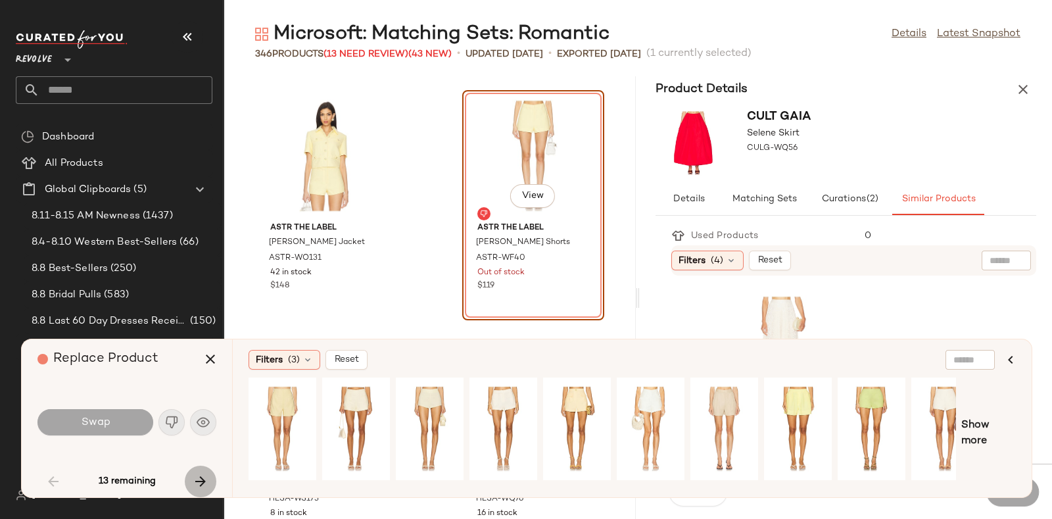
click at [199, 475] on icon "button" at bounding box center [201, 481] width 16 height 16
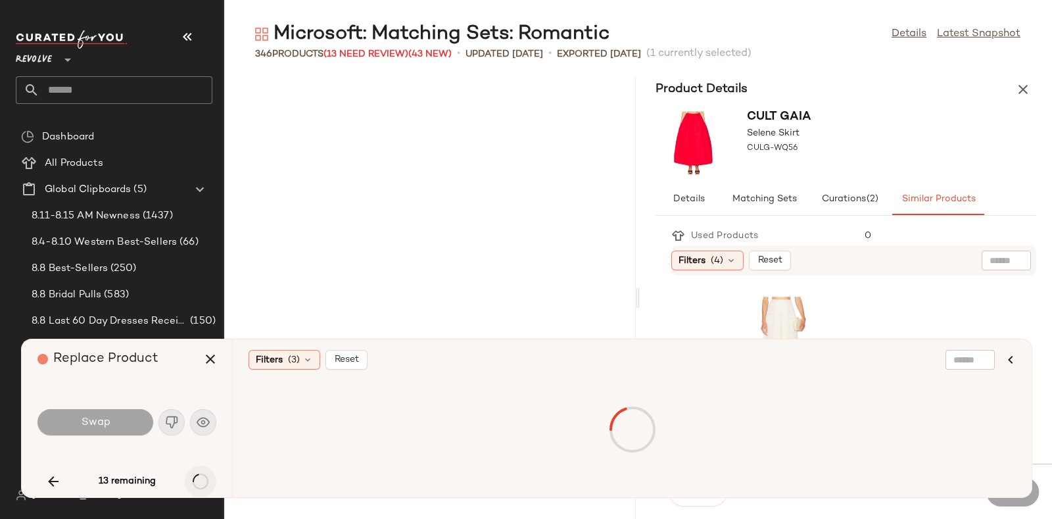
scroll to position [22133, 0]
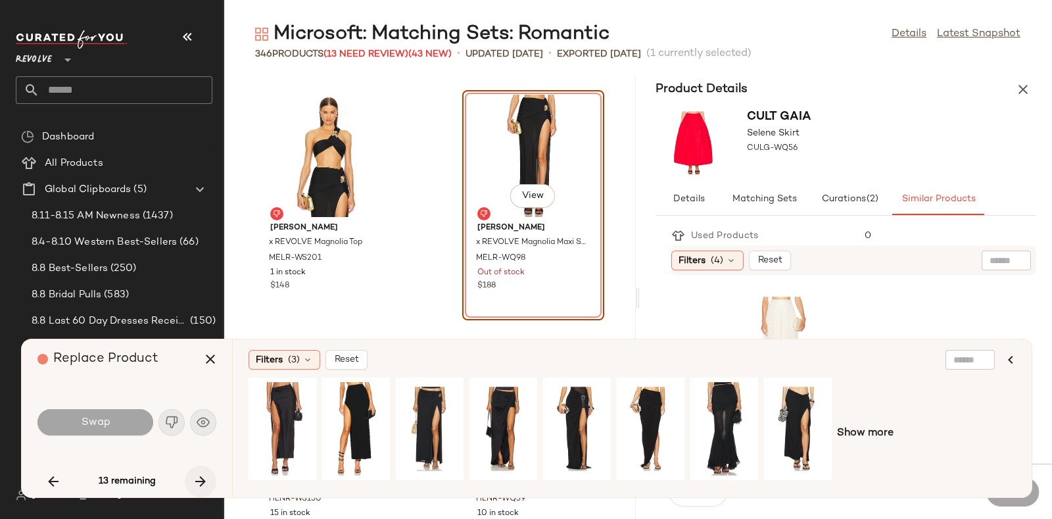
click at [199, 475] on icon "button" at bounding box center [201, 481] width 16 height 16
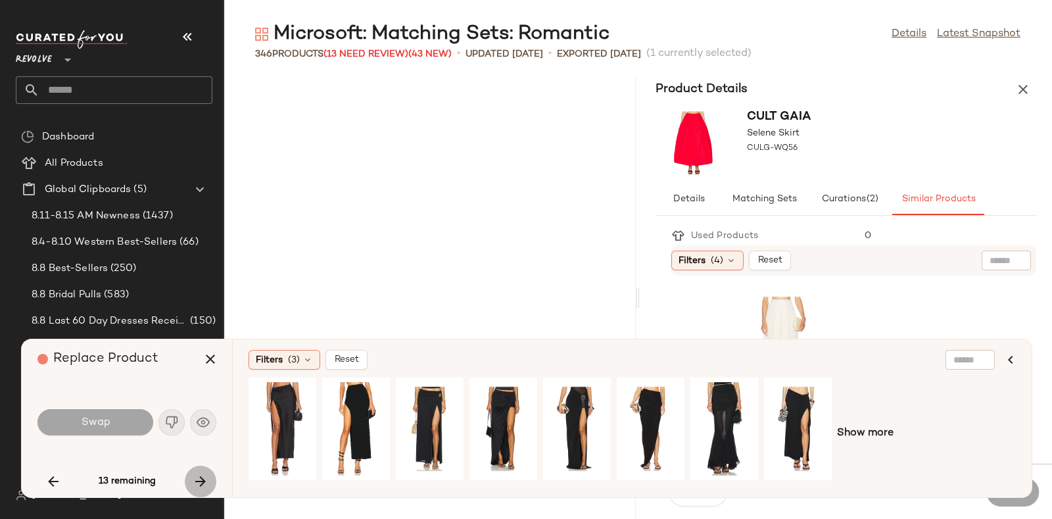
scroll to position [27186, 0]
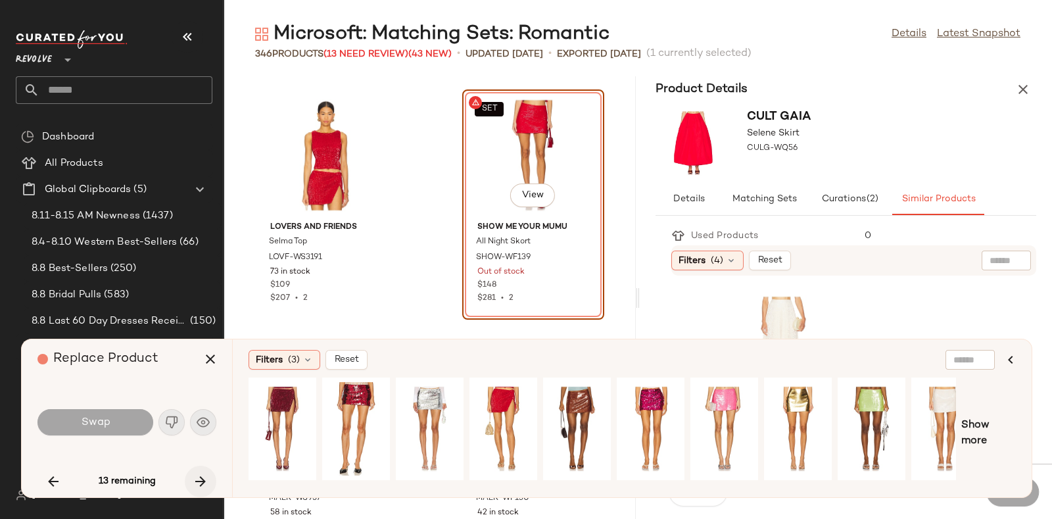
click at [199, 475] on icon "button" at bounding box center [201, 481] width 16 height 16
click at [188, 478] on button "button" at bounding box center [201, 481] width 32 height 32
click at [200, 478] on icon "button" at bounding box center [201, 481] width 16 height 16
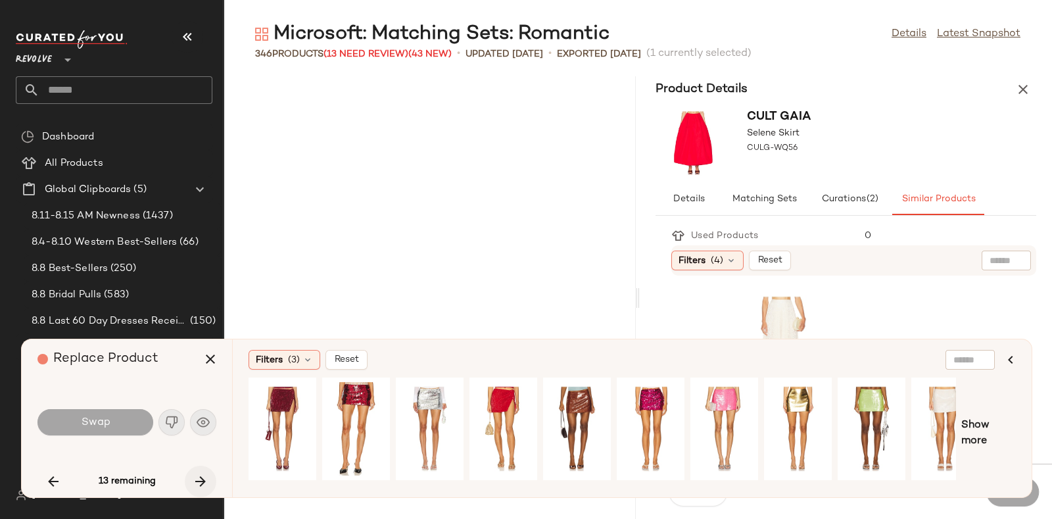
scroll to position [30553, 0]
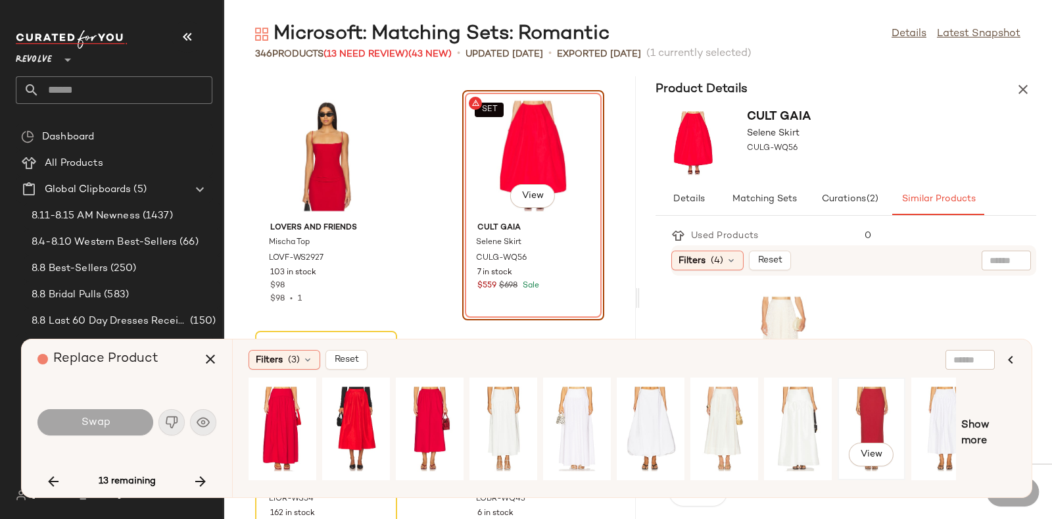
click at [876, 419] on div "View" at bounding box center [871, 428] width 59 height 93
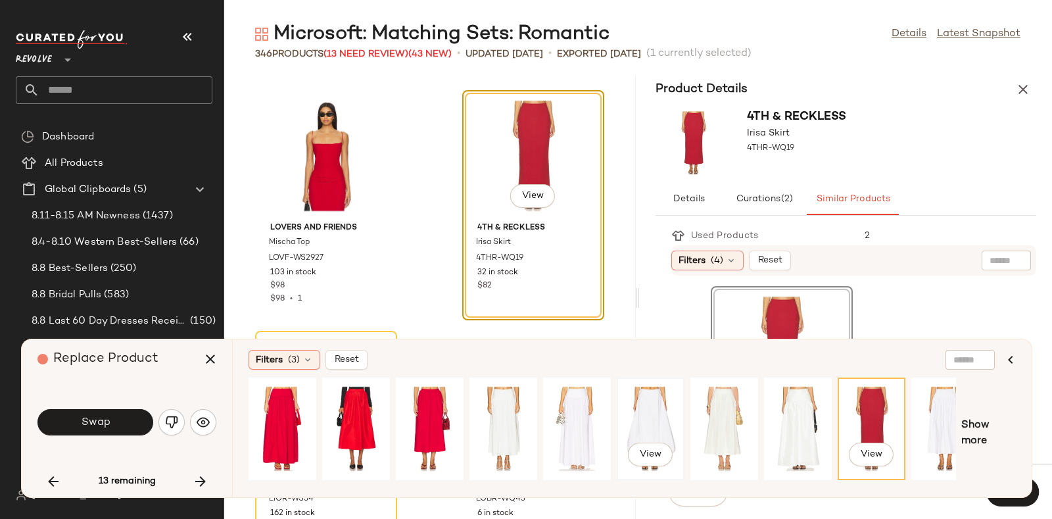
scroll to position [0, 22]
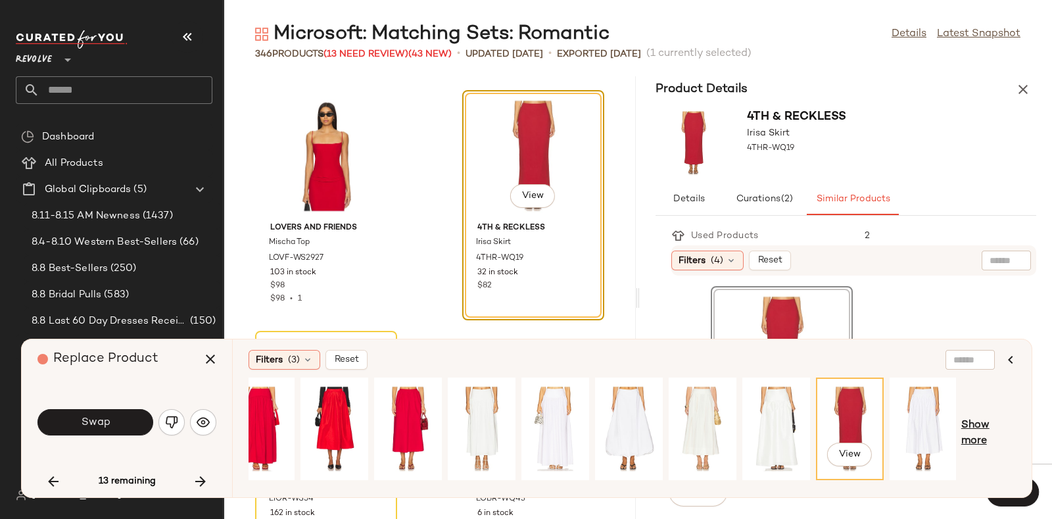
click at [964, 431] on span "Show more" at bounding box center [988, 433] width 55 height 32
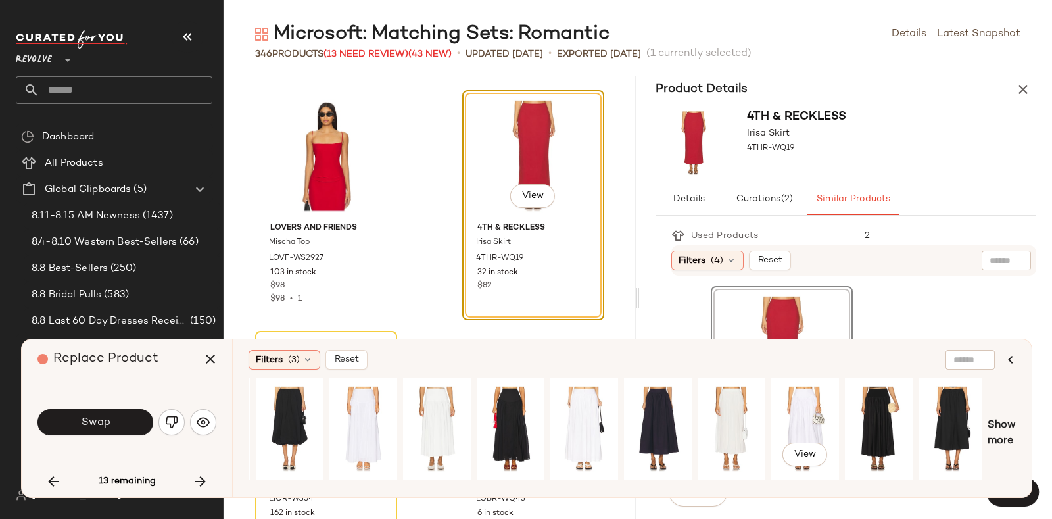
scroll to position [0, 732]
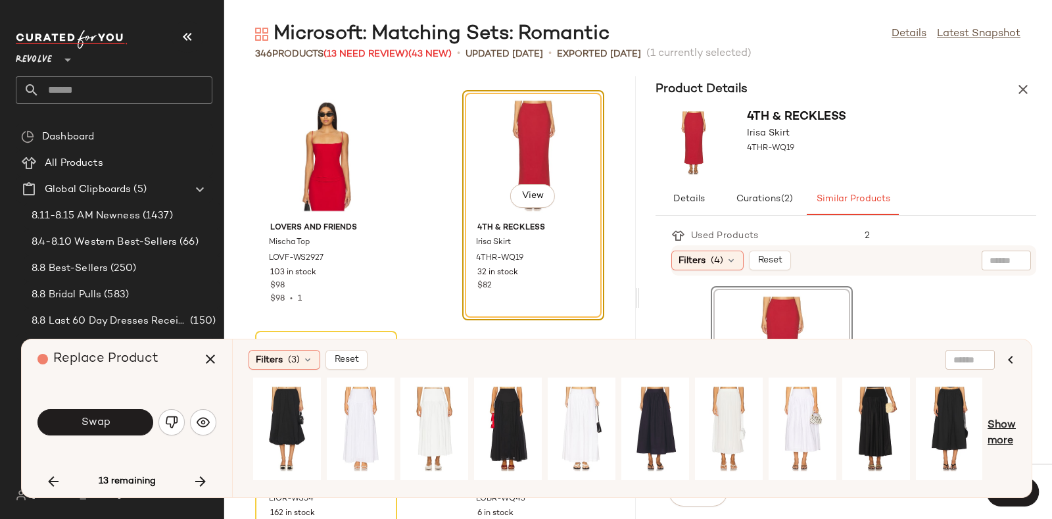
click at [999, 423] on span "Show more" at bounding box center [1001, 433] width 28 height 32
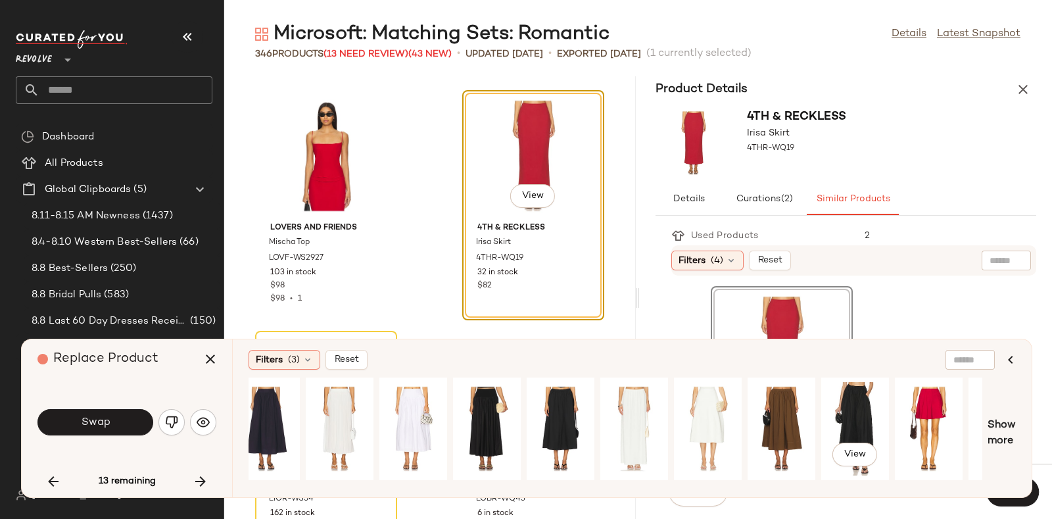
scroll to position [0, 1394]
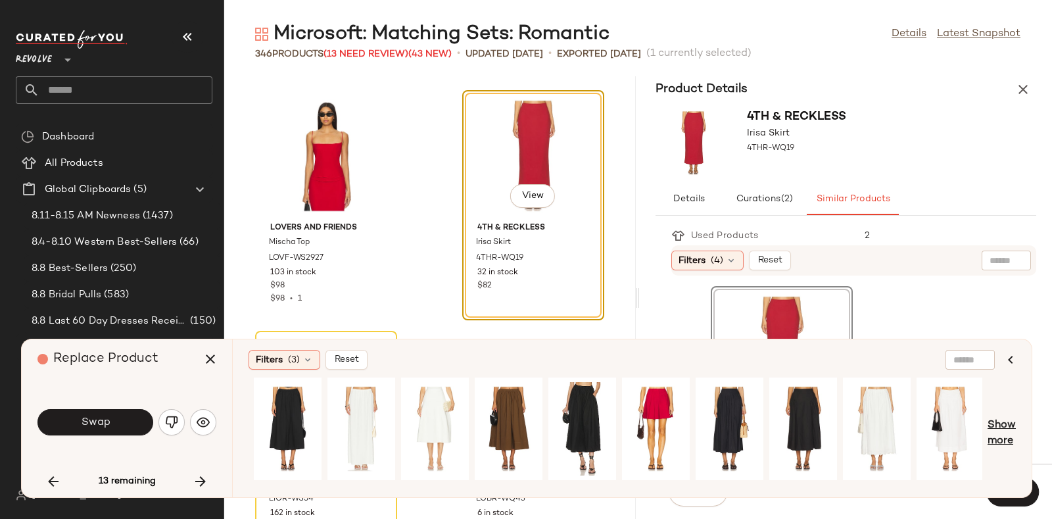
click at [1000, 426] on span "Show more" at bounding box center [1001, 433] width 28 height 32
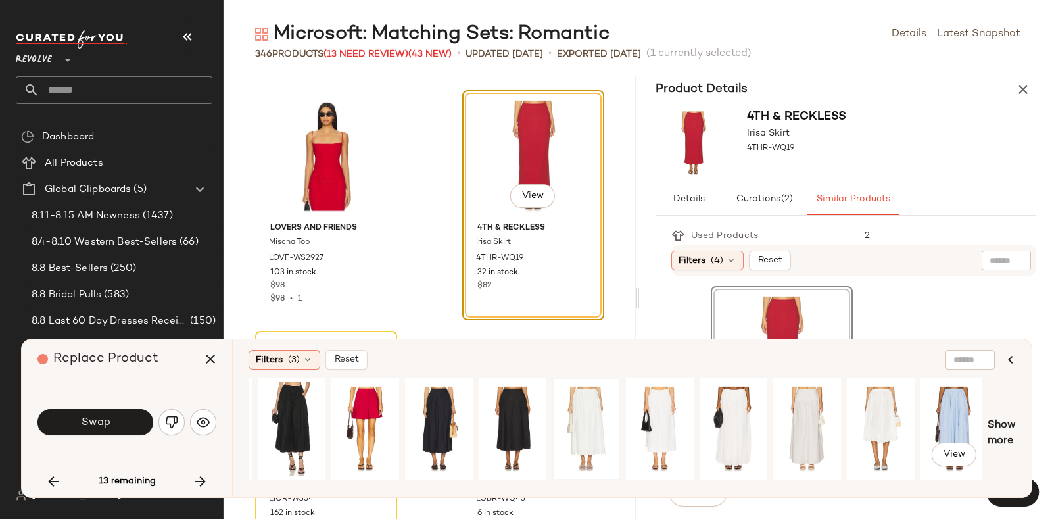
scroll to position [0, 1982]
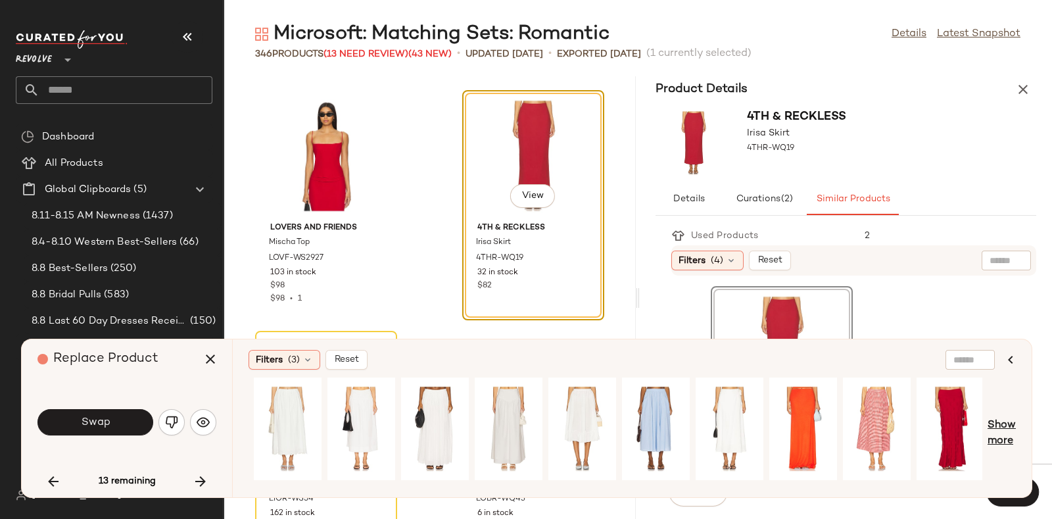
click at [1000, 425] on span "Show more" at bounding box center [1001, 433] width 28 height 32
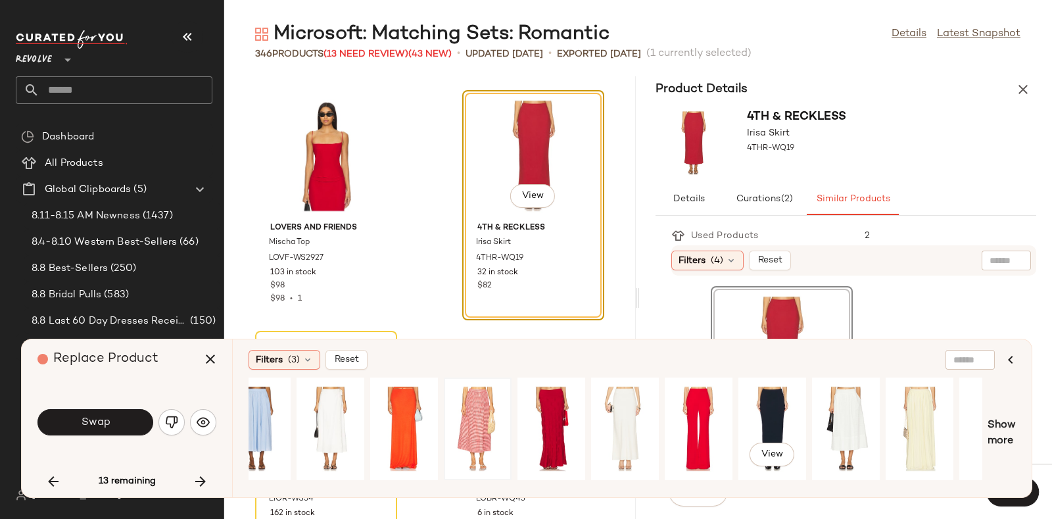
scroll to position [0, 2497]
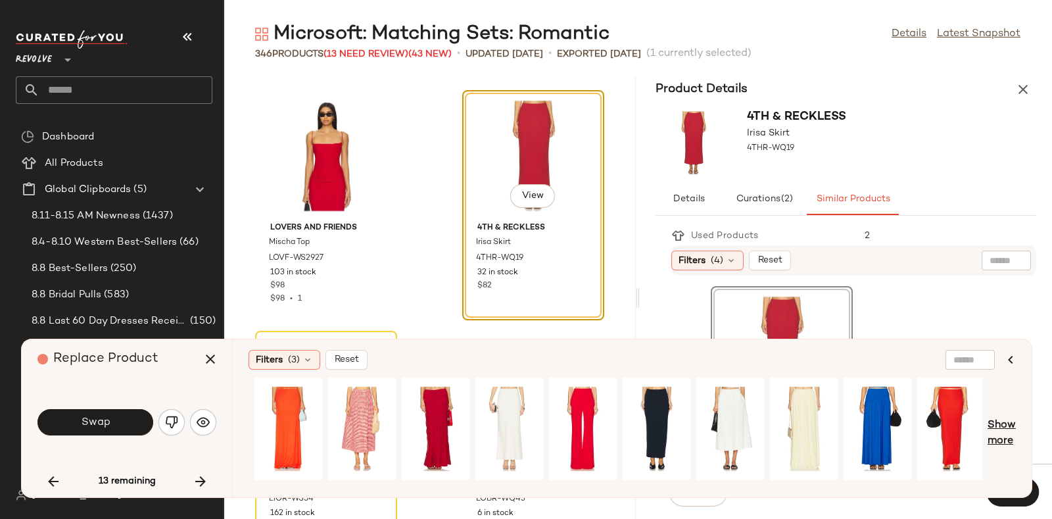
click at [996, 431] on span "Show more" at bounding box center [1001, 433] width 28 height 32
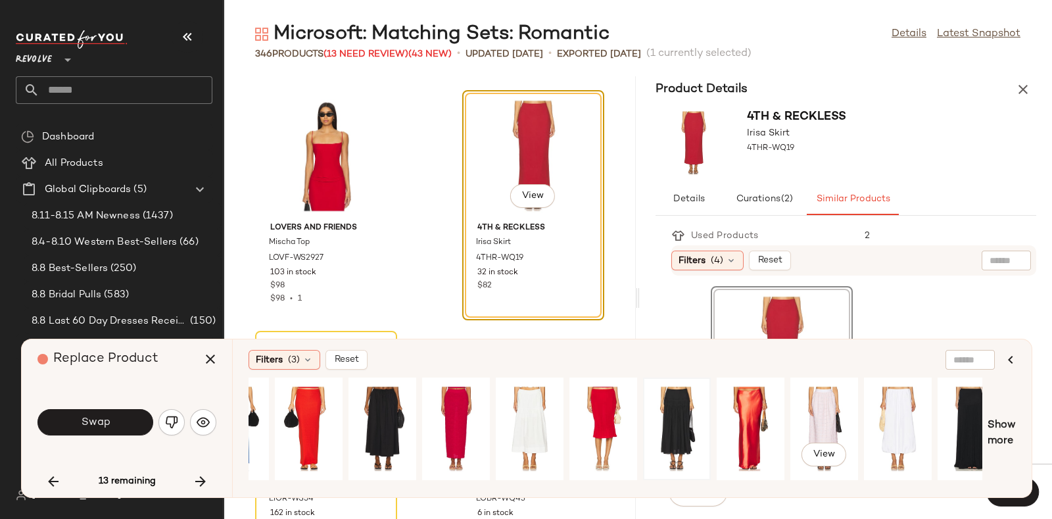
scroll to position [0, 3141]
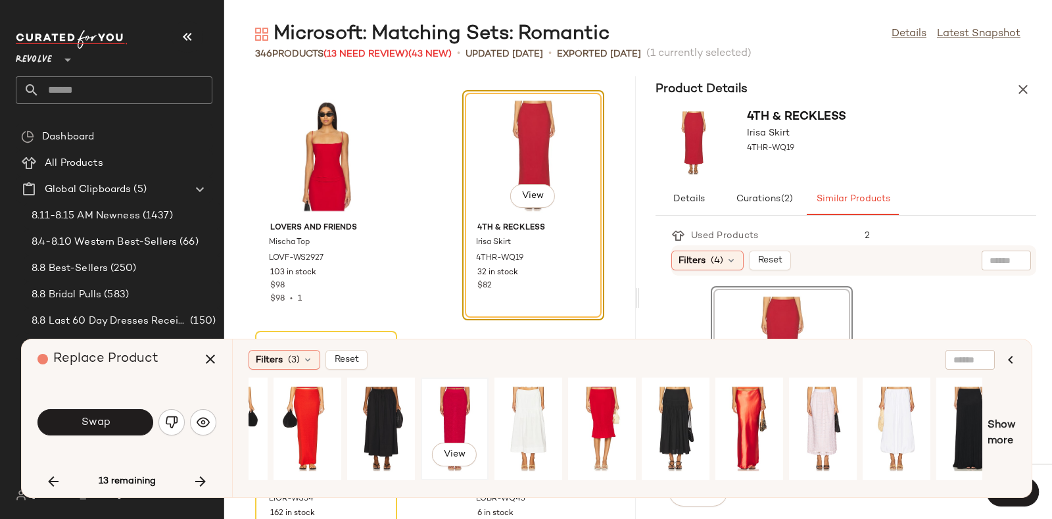
click at [453, 392] on div "View" at bounding box center [454, 428] width 59 height 93
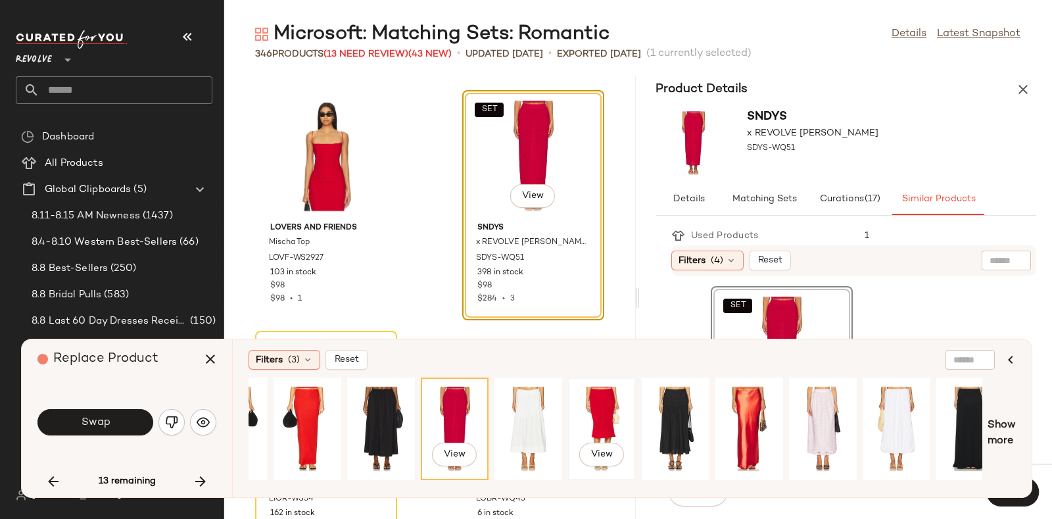
click at [598, 412] on div "View" at bounding box center [602, 428] width 59 height 93
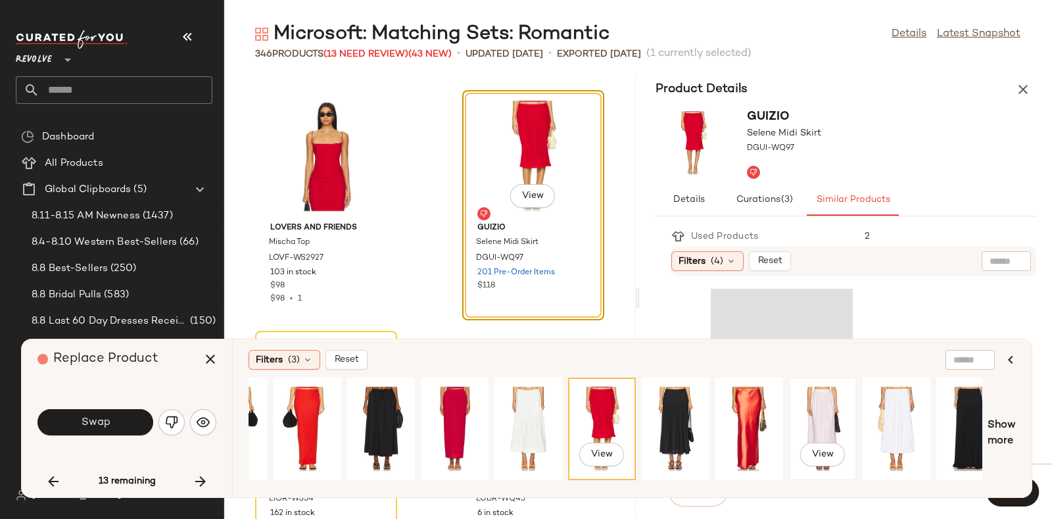
scroll to position [0, 3160]
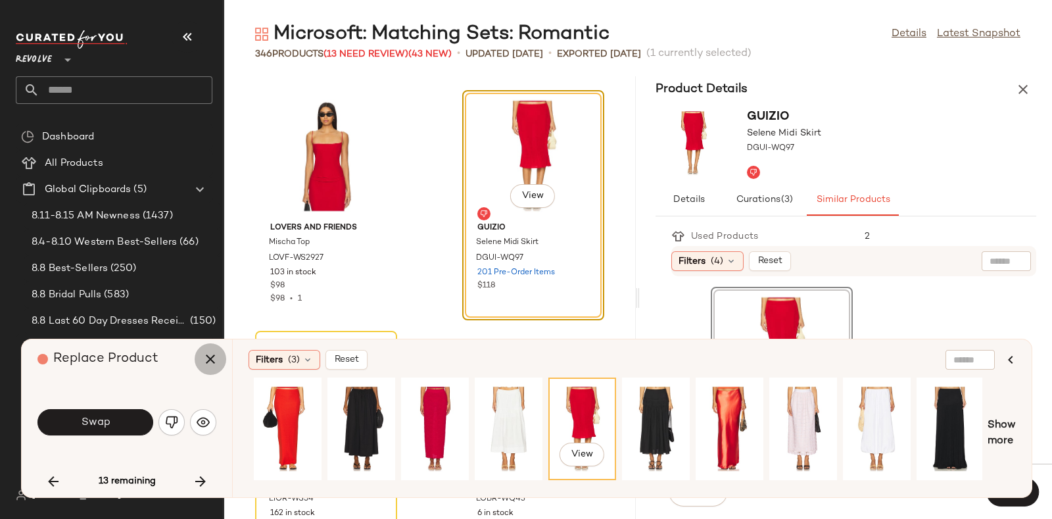
click at [202, 361] on icon "button" at bounding box center [210, 359] width 16 height 16
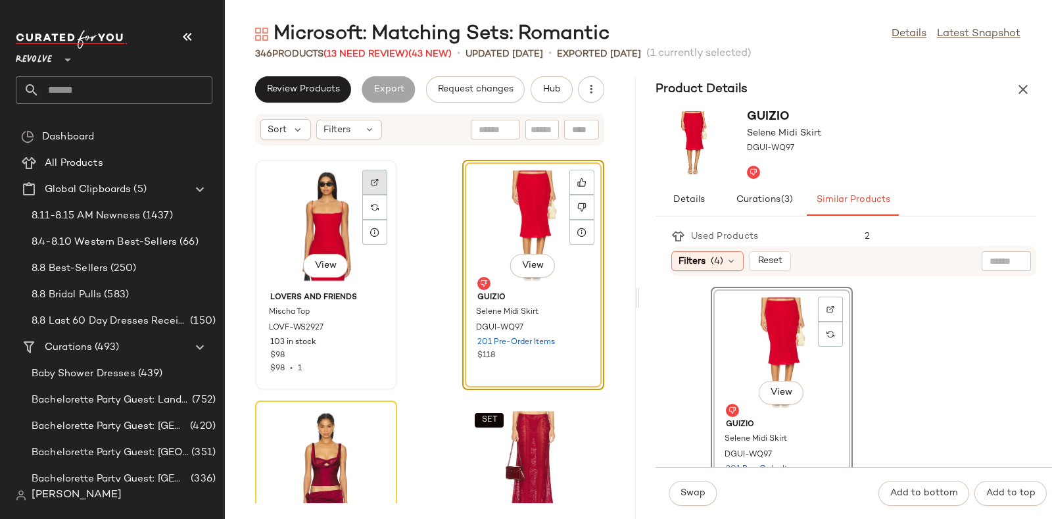
click at [372, 179] on img at bounding box center [375, 182] width 8 height 8
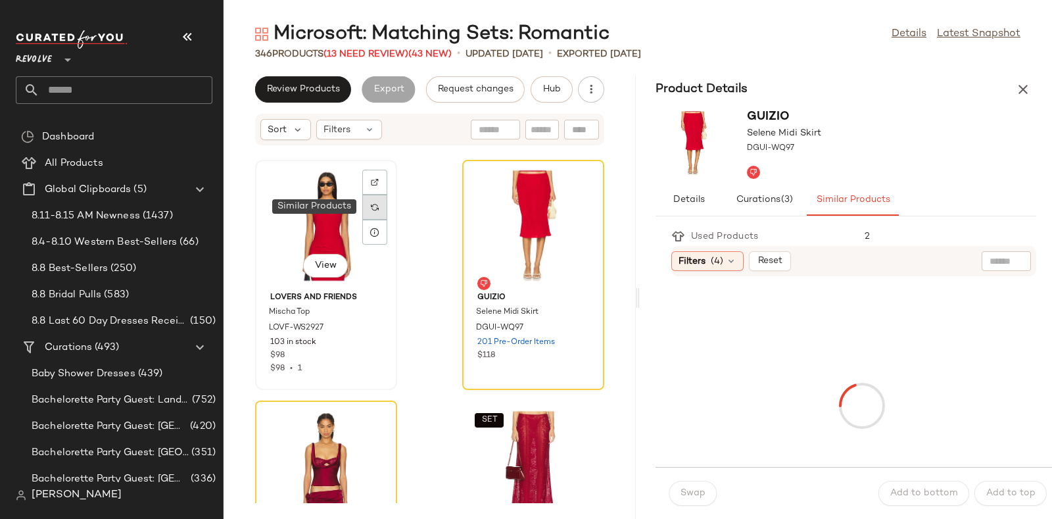
click at [369, 204] on div at bounding box center [374, 207] width 25 height 25
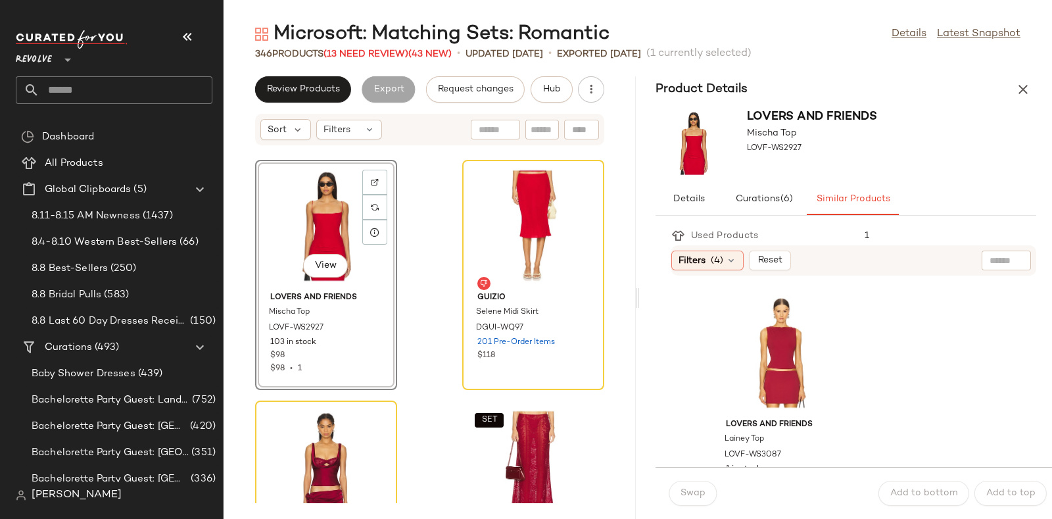
scroll to position [745, 0]
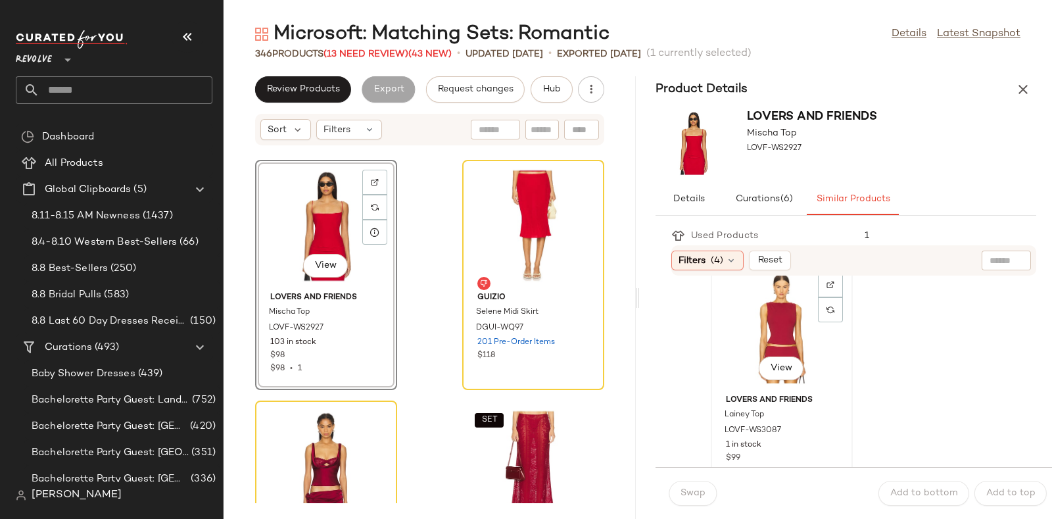
click at [776, 310] on div "View" at bounding box center [781, 328] width 133 height 122
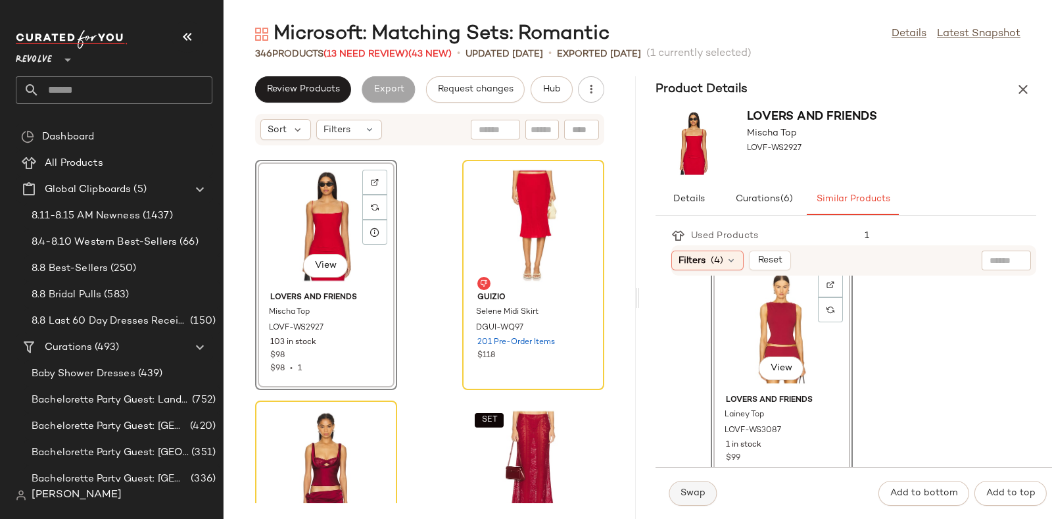
click at [690, 489] on span "Swap" at bounding box center [693, 493] width 26 height 11
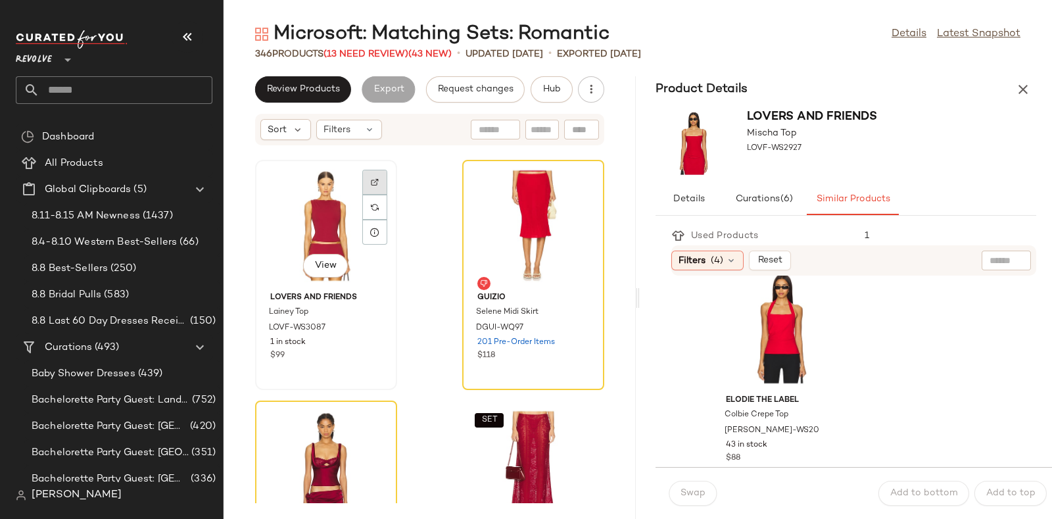
click at [376, 179] on img at bounding box center [375, 182] width 8 height 8
click at [545, 91] on span "Hub" at bounding box center [551, 89] width 18 height 11
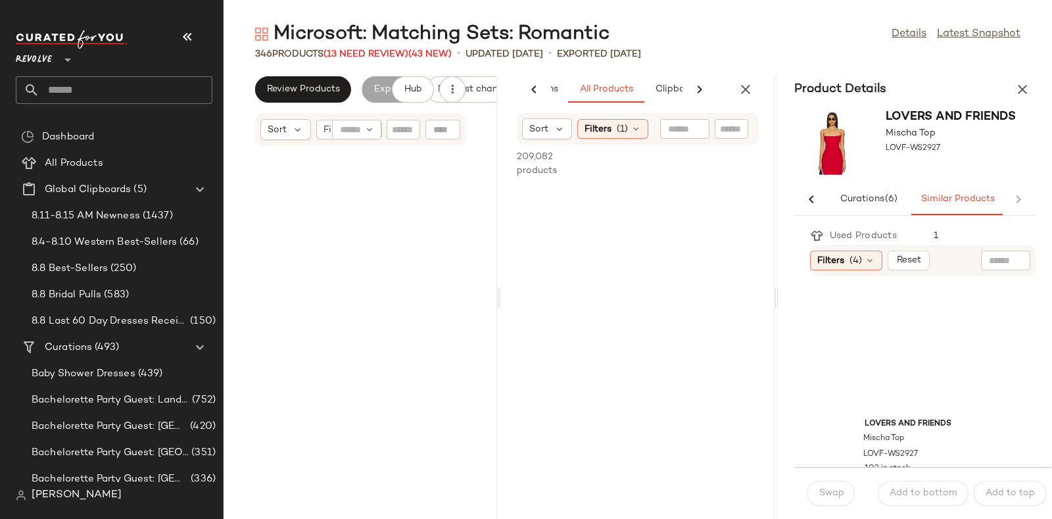
scroll to position [0, 69]
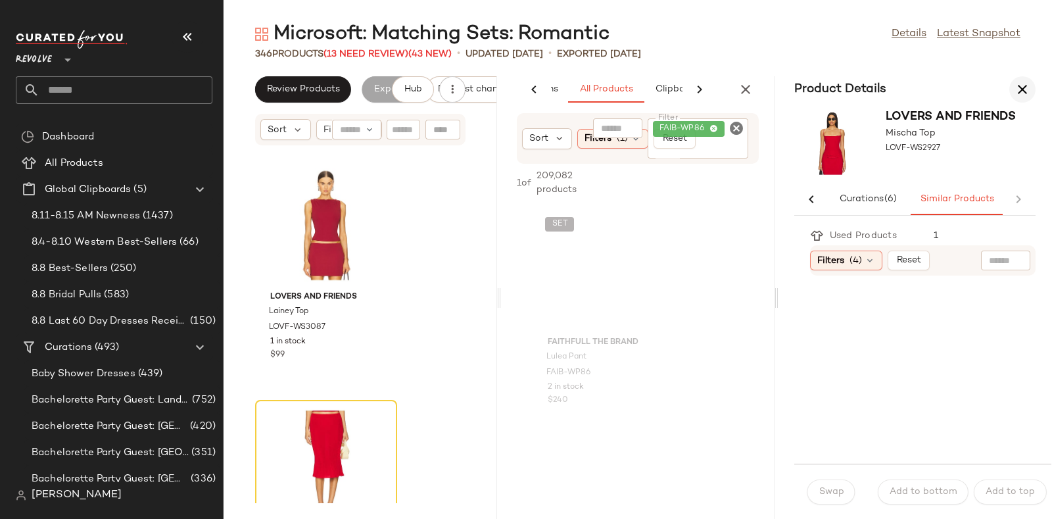
click at [1016, 88] on icon "button" at bounding box center [1022, 90] width 16 height 16
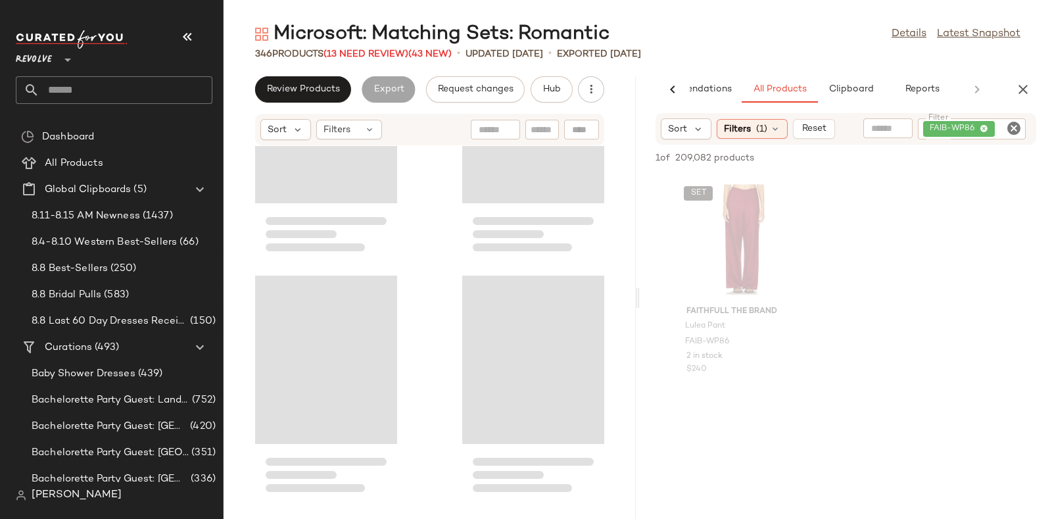
scroll to position [30553, 0]
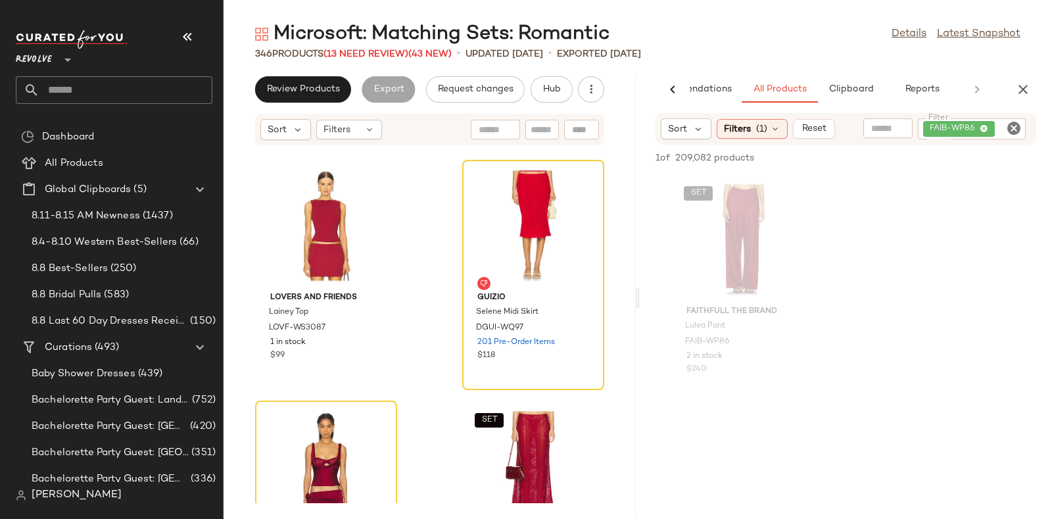
click at [1019, 129] on icon "Clear Filter" at bounding box center [1014, 128] width 16 height 16
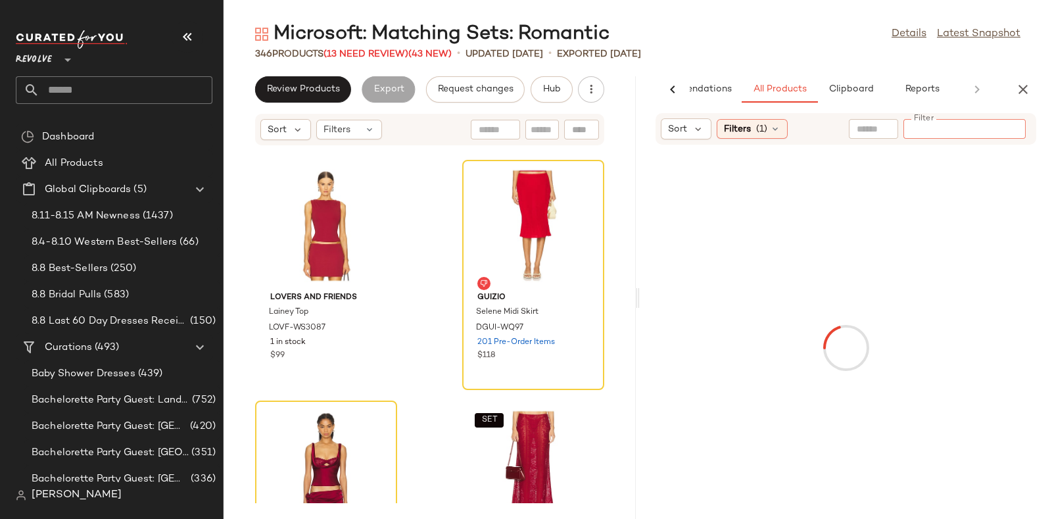
paste input "**********"
type input "**********"
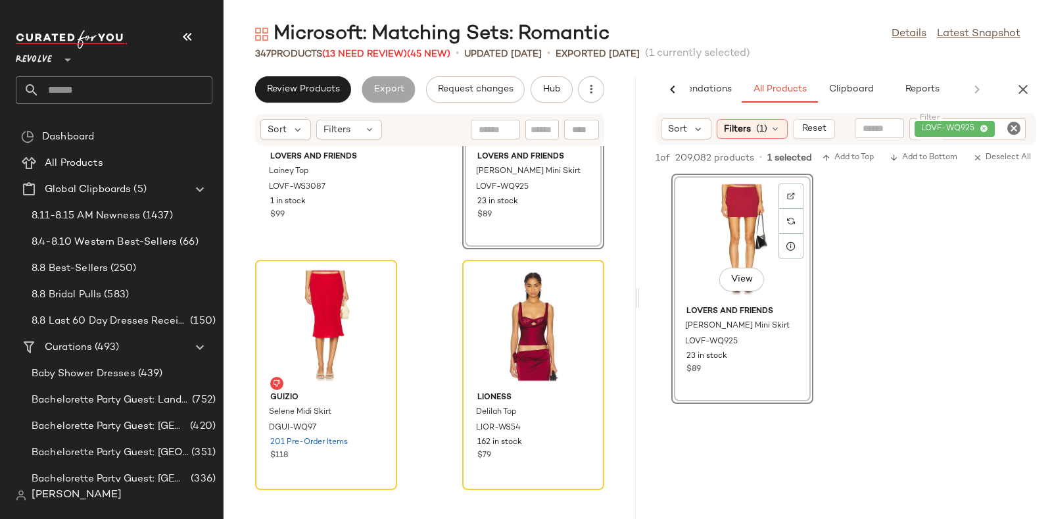
scroll to position [30696, 0]
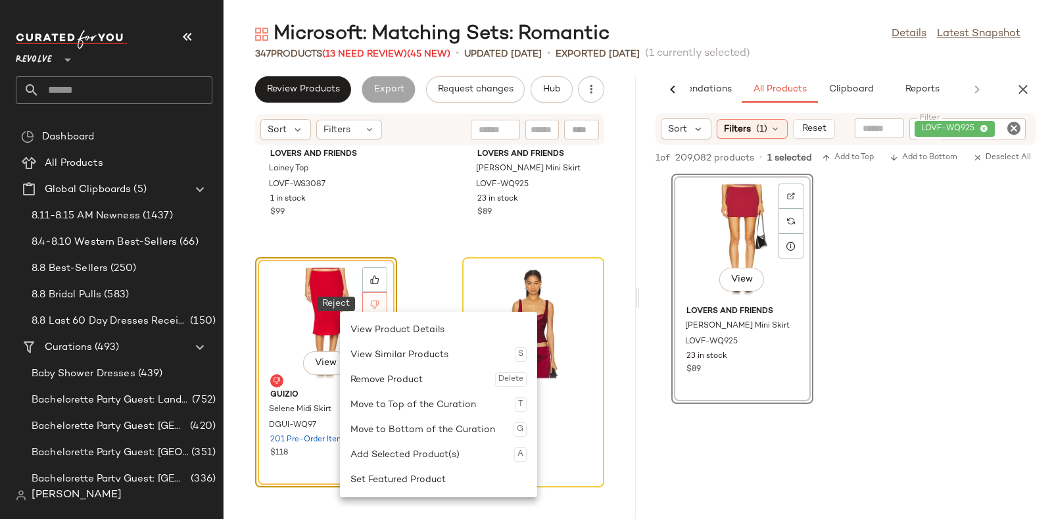
click at [373, 300] on icon at bounding box center [374, 304] width 9 height 9
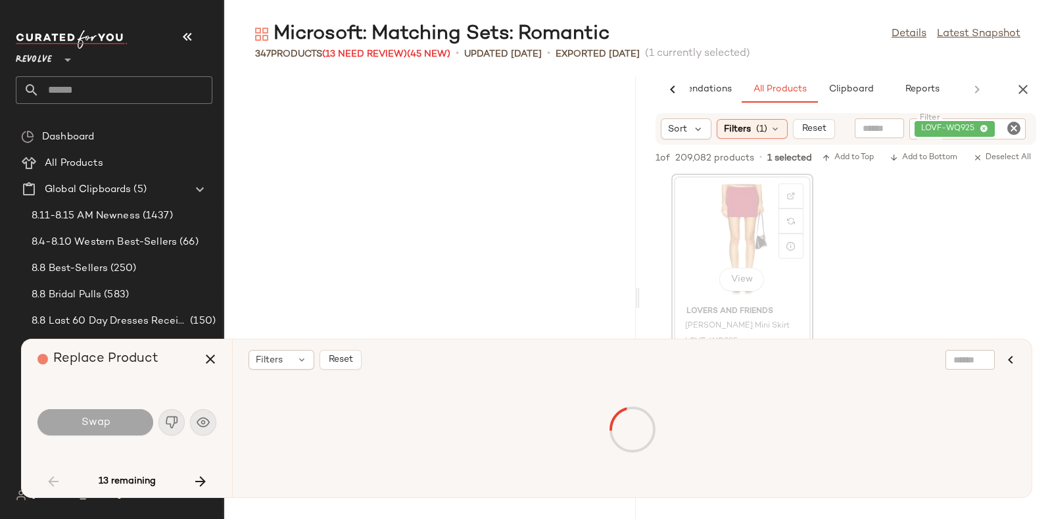
scroll to position [5292, 0]
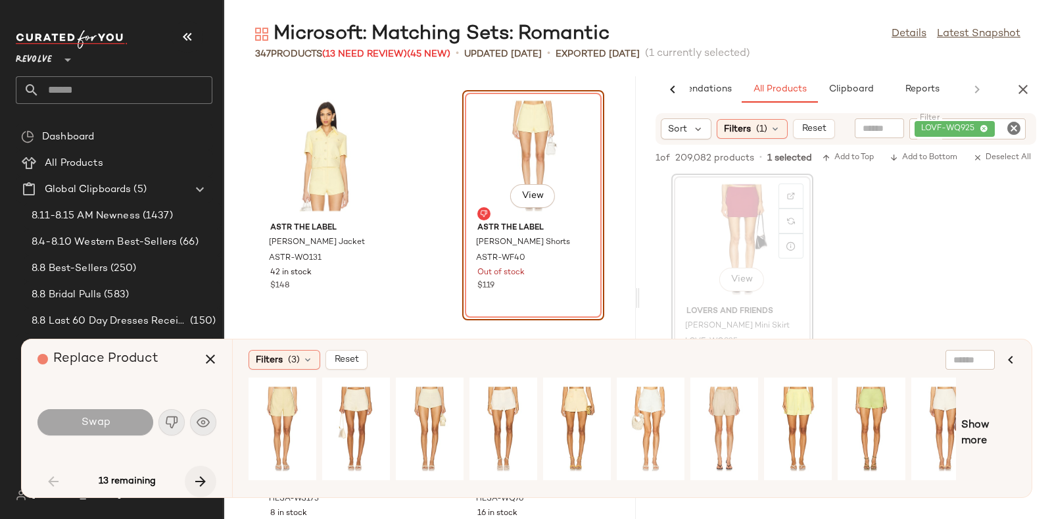
click at [198, 478] on icon "button" at bounding box center [201, 481] width 16 height 16
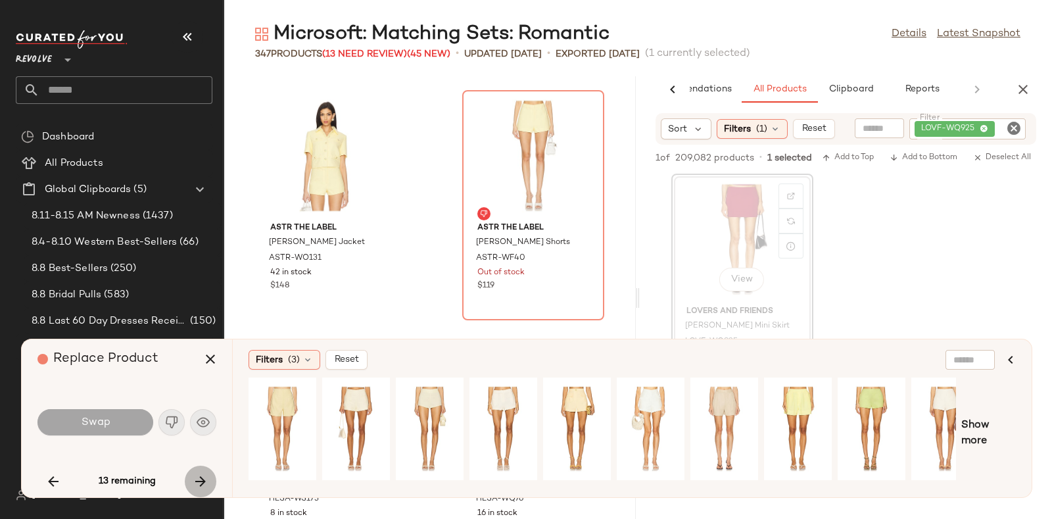
scroll to position [22133, 0]
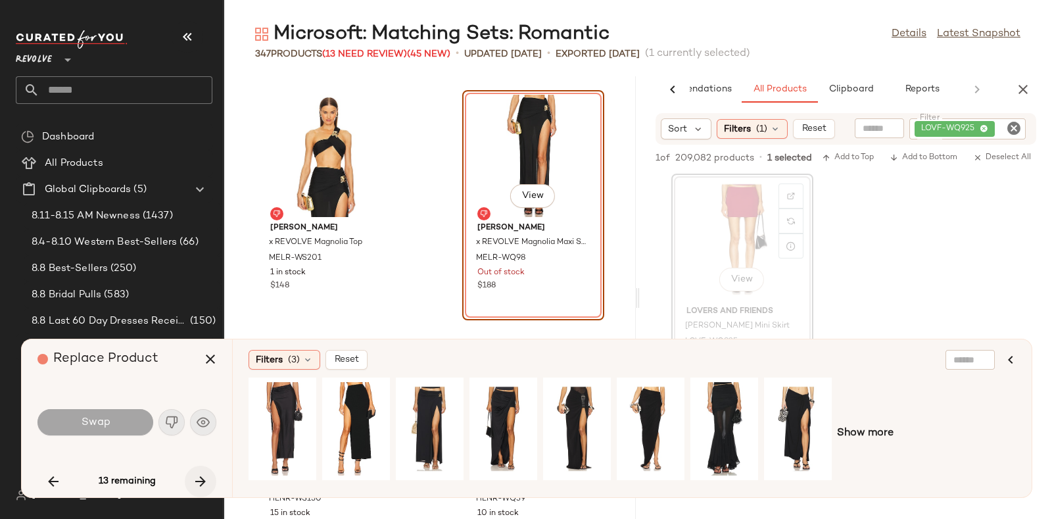
click at [200, 478] on icon "button" at bounding box center [201, 481] width 16 height 16
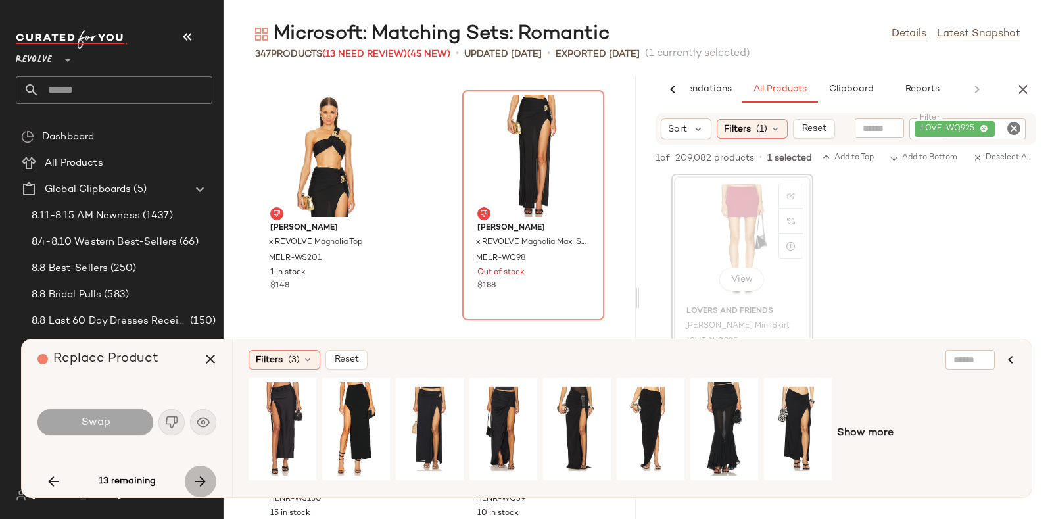
scroll to position [27186, 0]
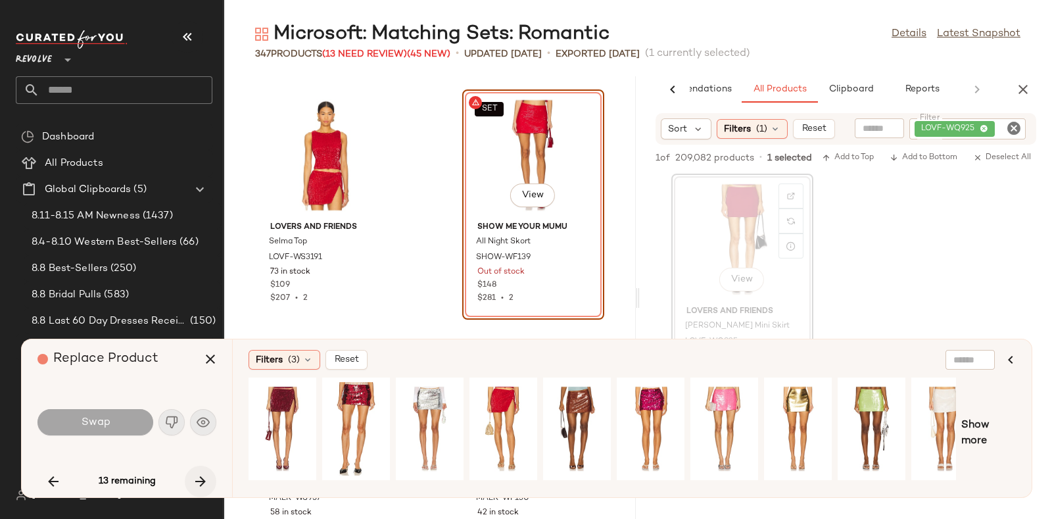
click at [200, 478] on icon "button" at bounding box center [201, 481] width 16 height 16
click at [197, 476] on icon "button" at bounding box center [201, 481] width 16 height 16
click at [199, 473] on icon "button" at bounding box center [201, 481] width 16 height 16
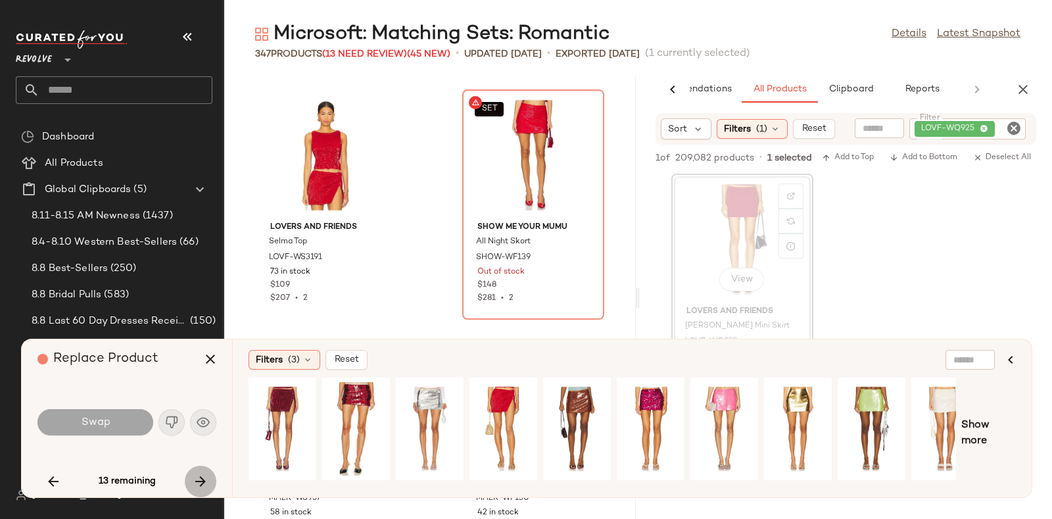
scroll to position [30794, 0]
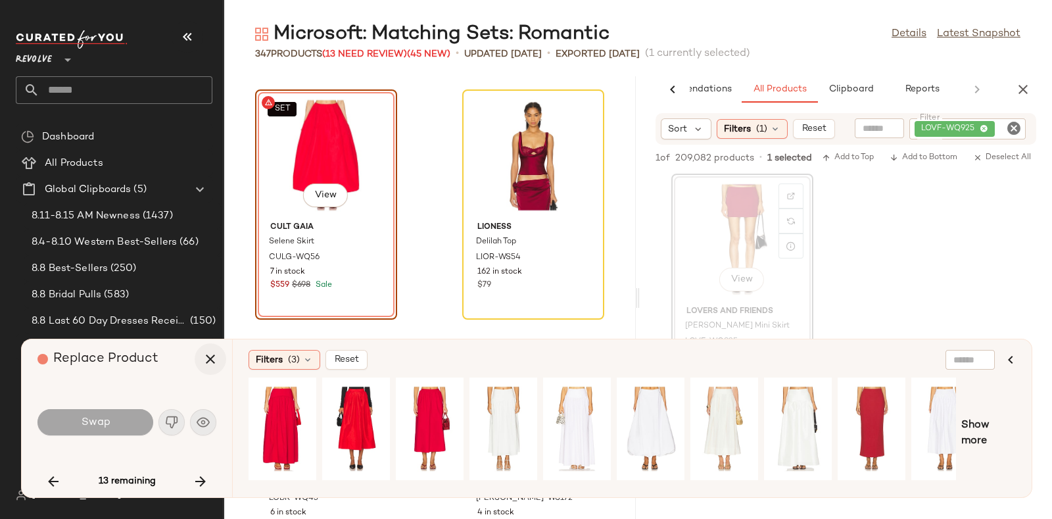
click at [205, 356] on icon "button" at bounding box center [210, 359] width 16 height 16
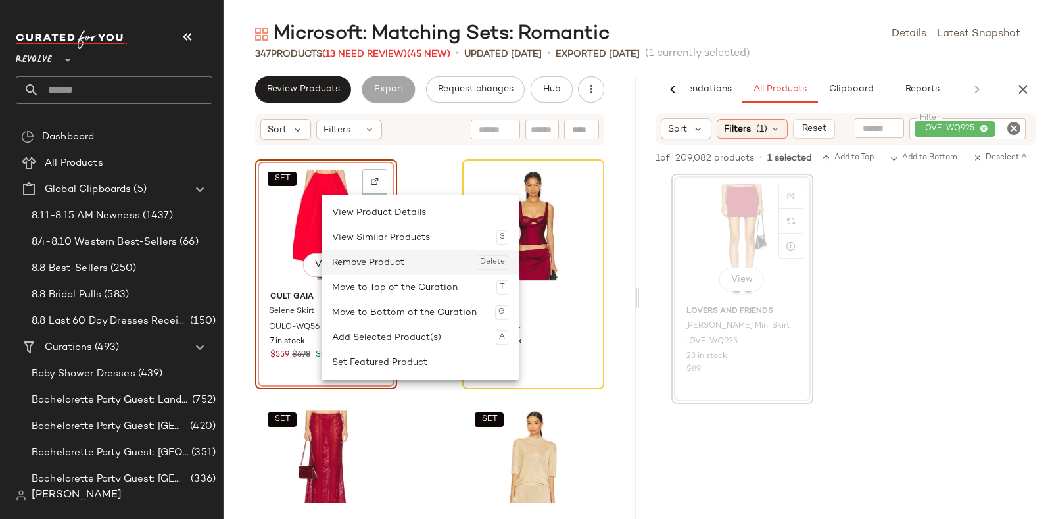
click at [360, 256] on div "Remove Product Delete" at bounding box center [420, 262] width 176 height 25
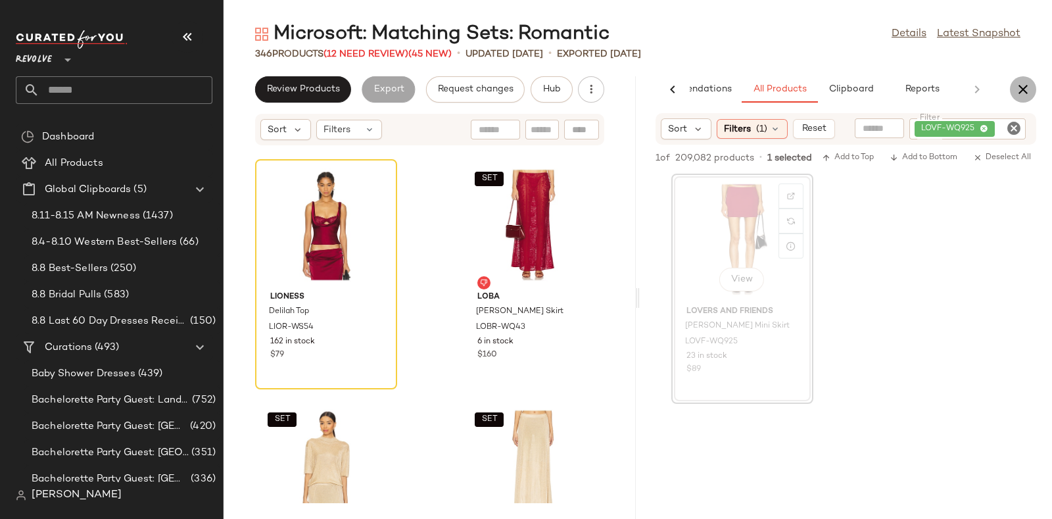
click at [1019, 87] on icon "button" at bounding box center [1023, 90] width 16 height 16
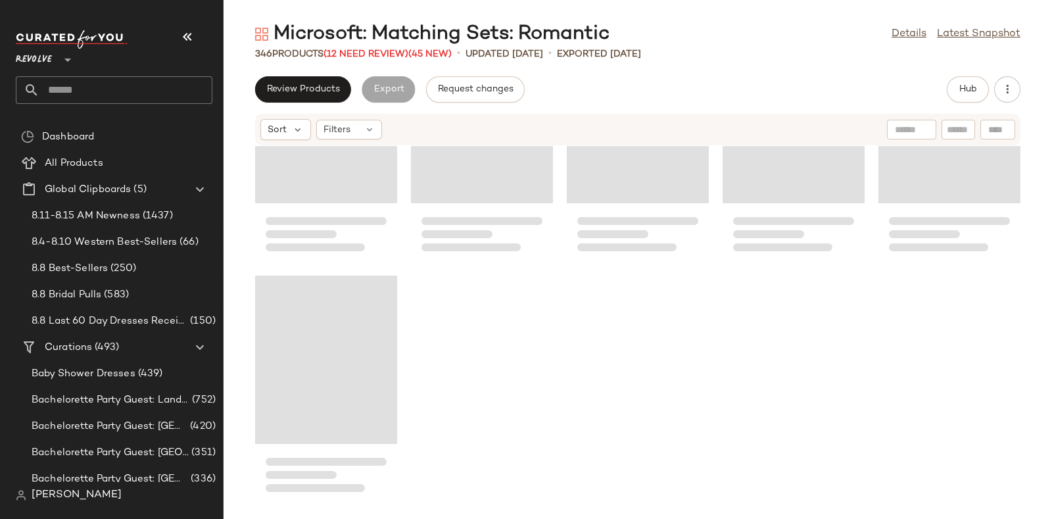
scroll to position [12269, 0]
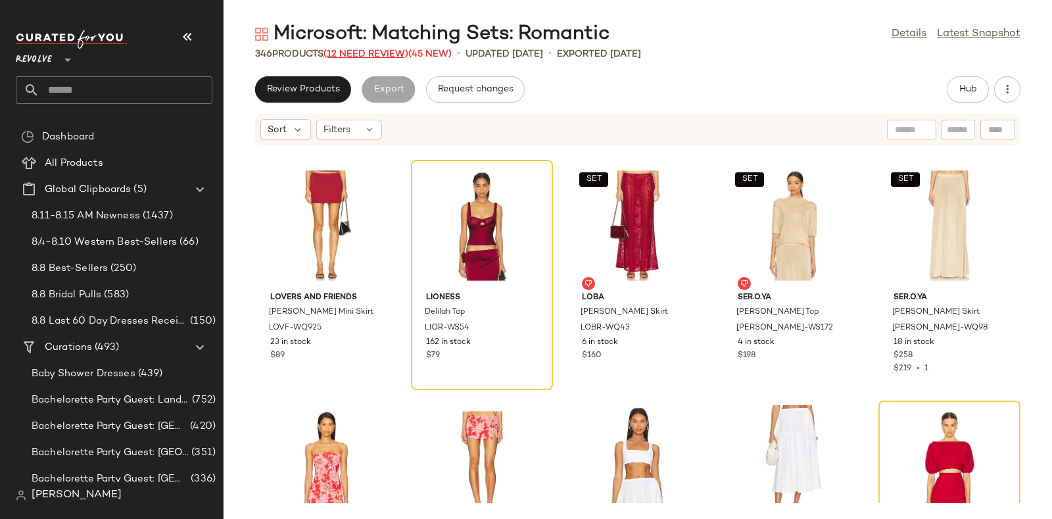
click at [352, 53] on span "(12 Need Review)" at bounding box center [365, 54] width 85 height 10
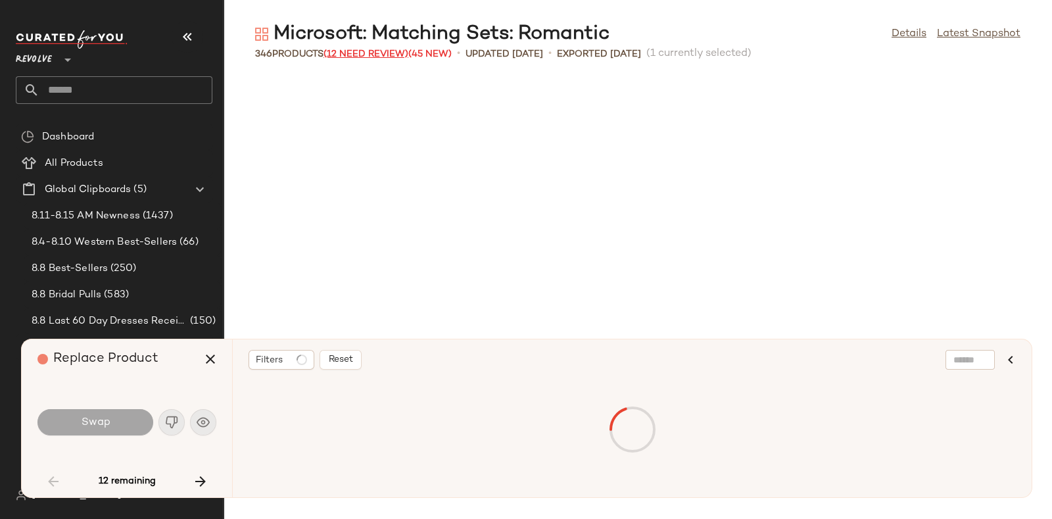
scroll to position [2165, 0]
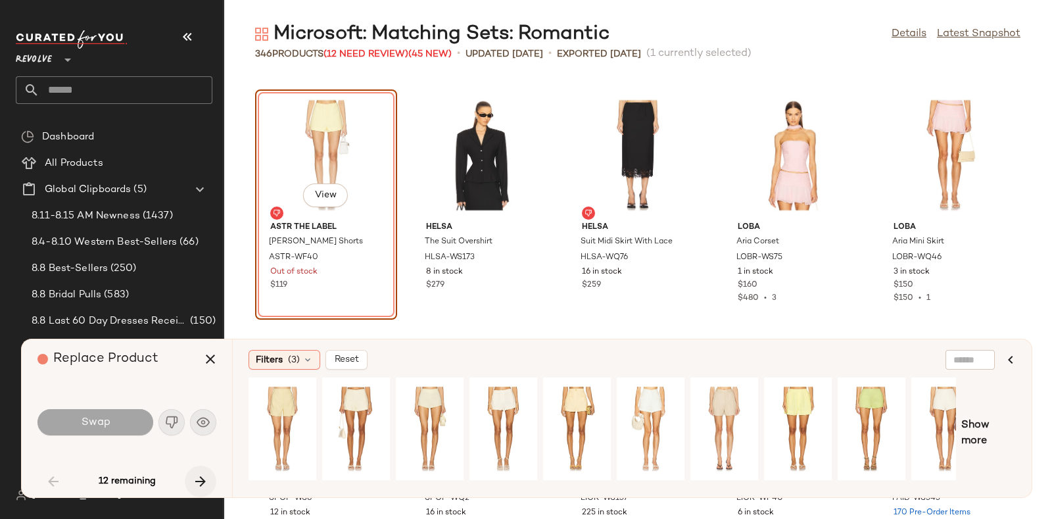
click at [197, 479] on icon "button" at bounding box center [201, 481] width 16 height 16
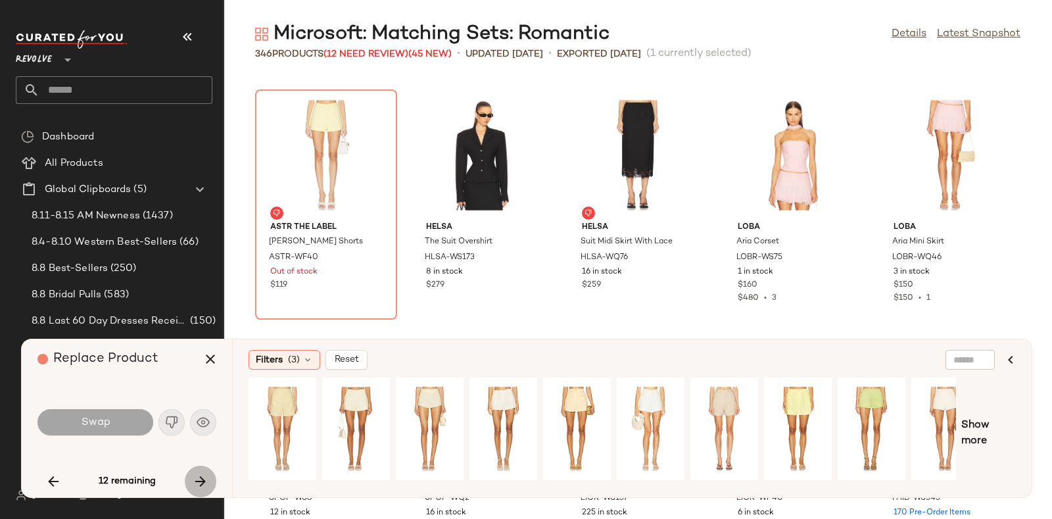
scroll to position [8901, 0]
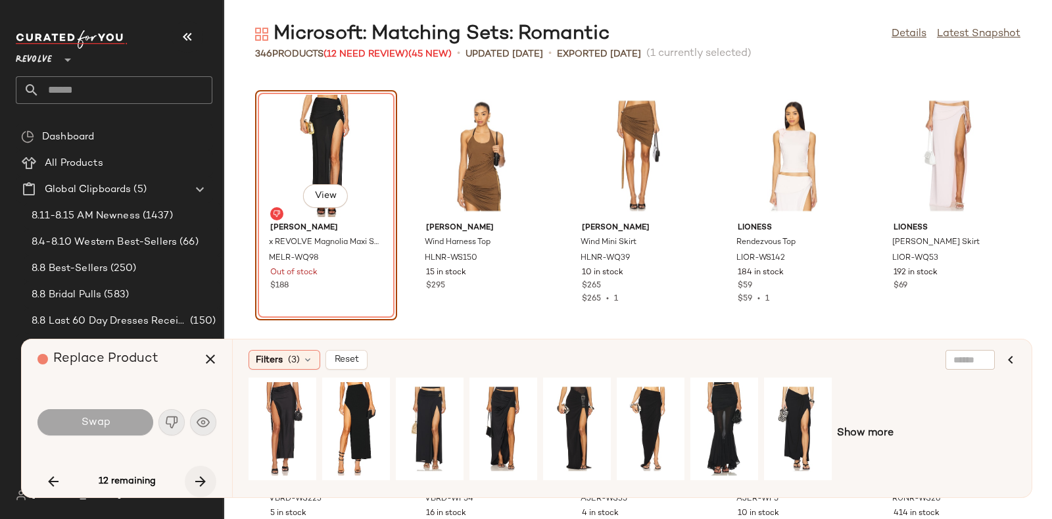
click at [199, 478] on icon "button" at bounding box center [201, 481] width 16 height 16
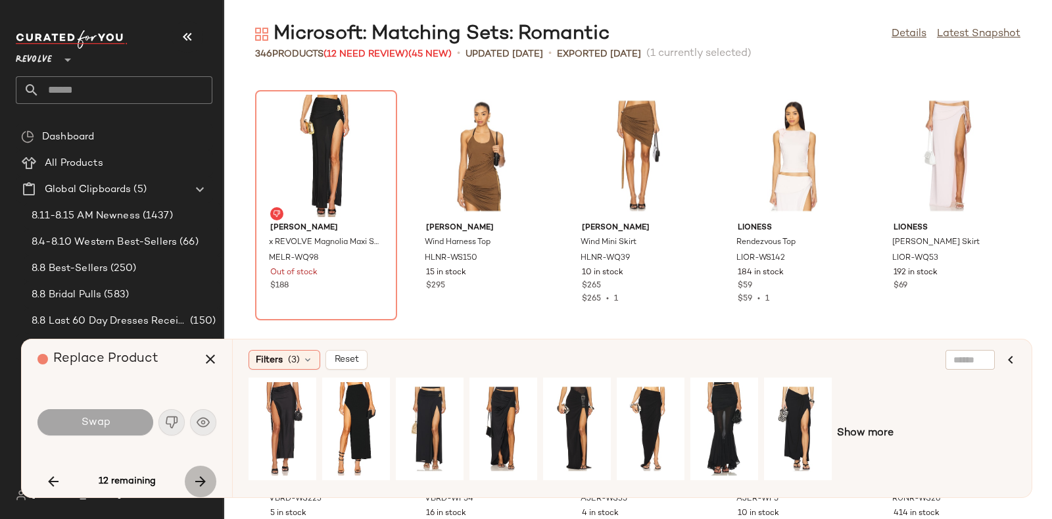
scroll to position [10826, 0]
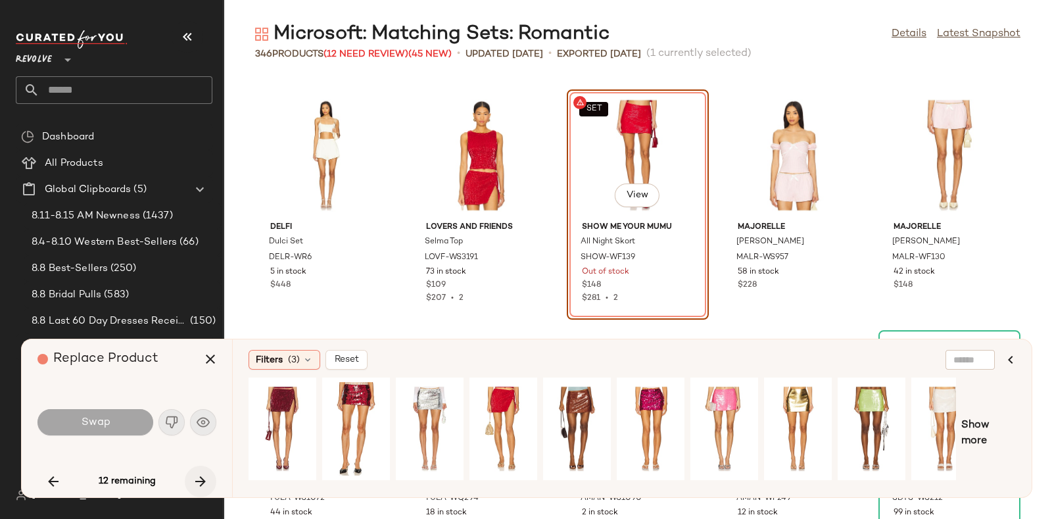
click at [204, 477] on icon "button" at bounding box center [201, 481] width 16 height 16
click at [200, 478] on icon "button" at bounding box center [201, 481] width 16 height 16
click at [195, 478] on icon "button" at bounding box center [201, 481] width 16 height 16
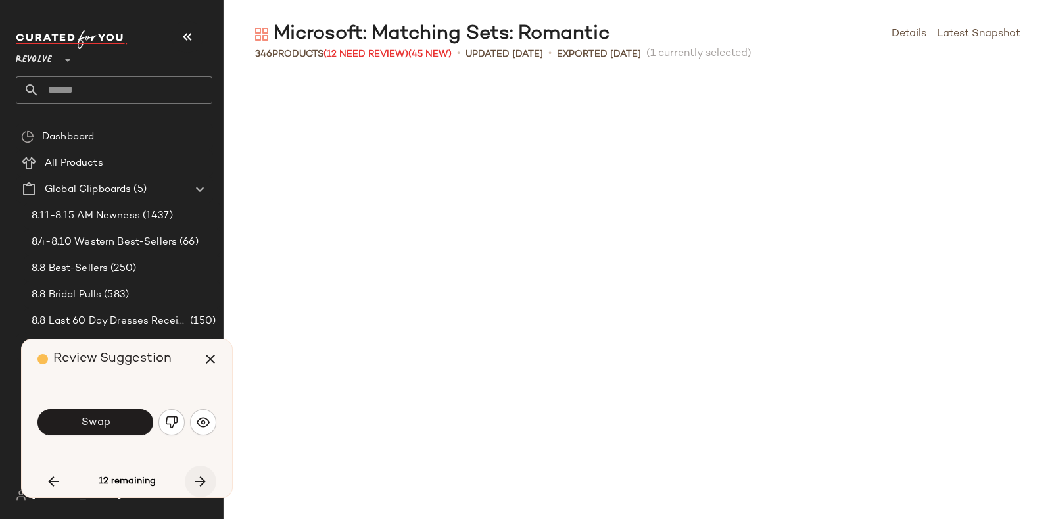
scroll to position [12269, 0]
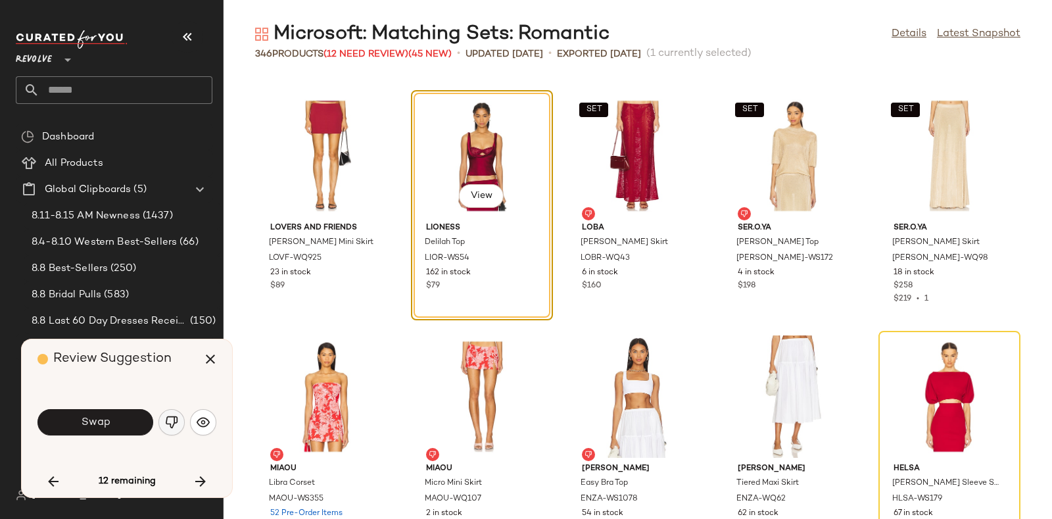
click at [170, 414] on button "button" at bounding box center [171, 422] width 26 height 26
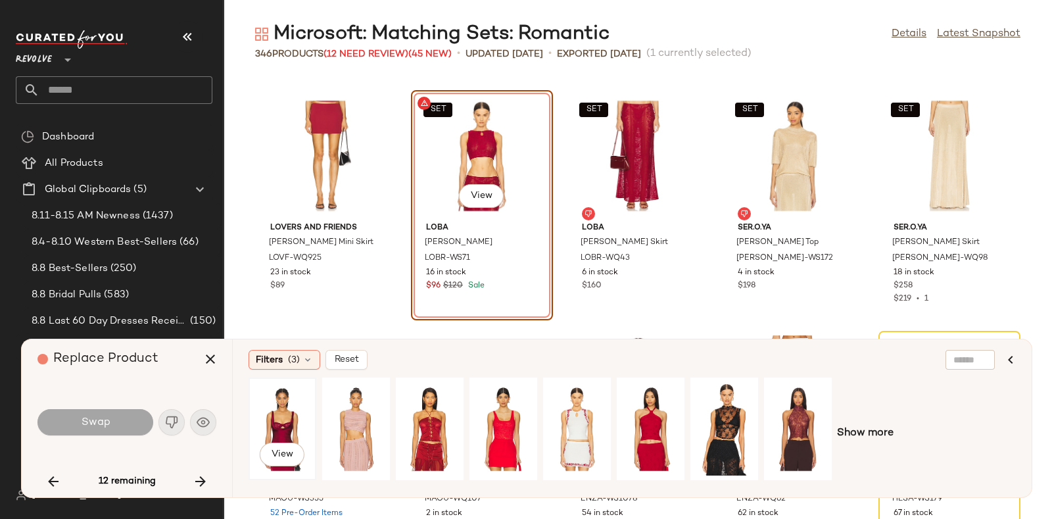
click at [277, 412] on div "View" at bounding box center [282, 428] width 59 height 93
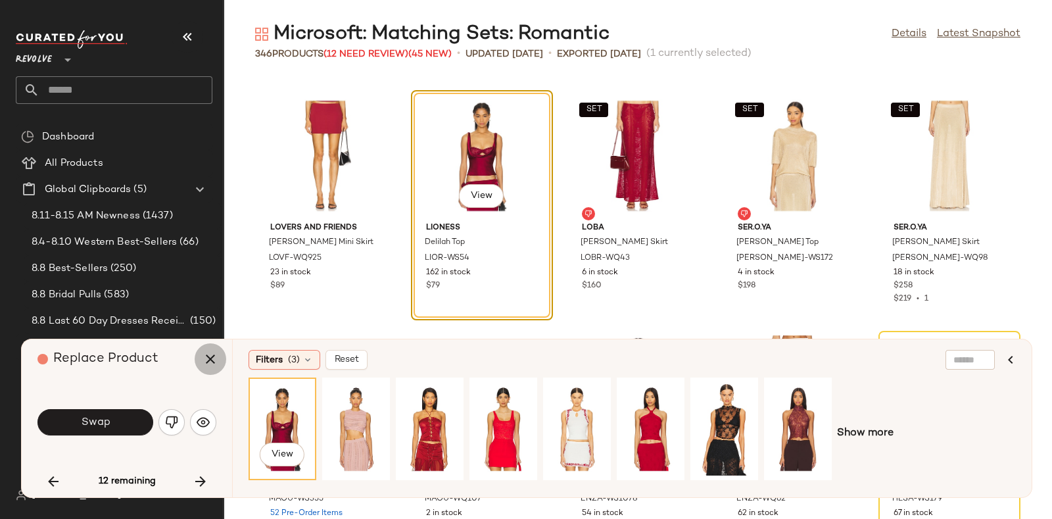
click at [206, 360] on icon "button" at bounding box center [210, 359] width 16 height 16
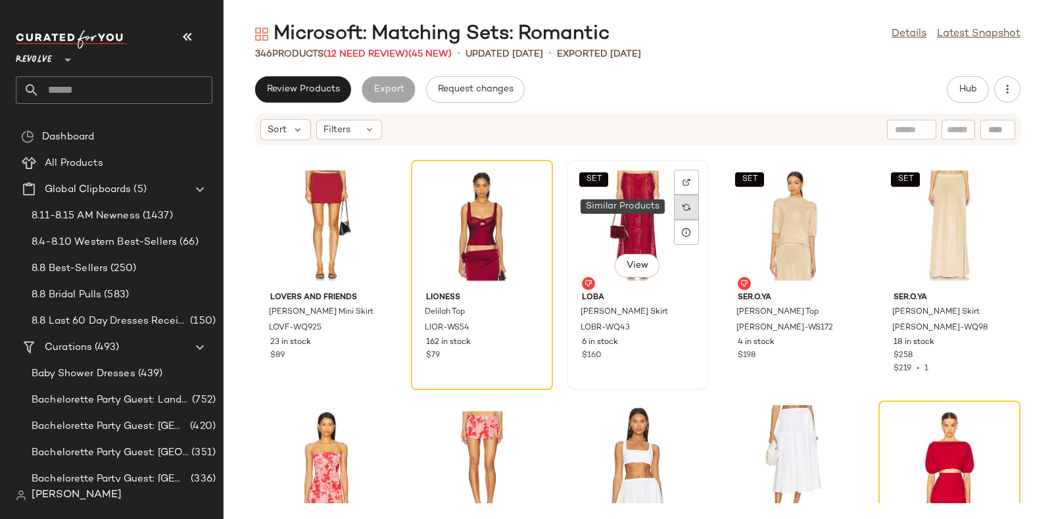
click at [686, 206] on img at bounding box center [686, 207] width 8 height 8
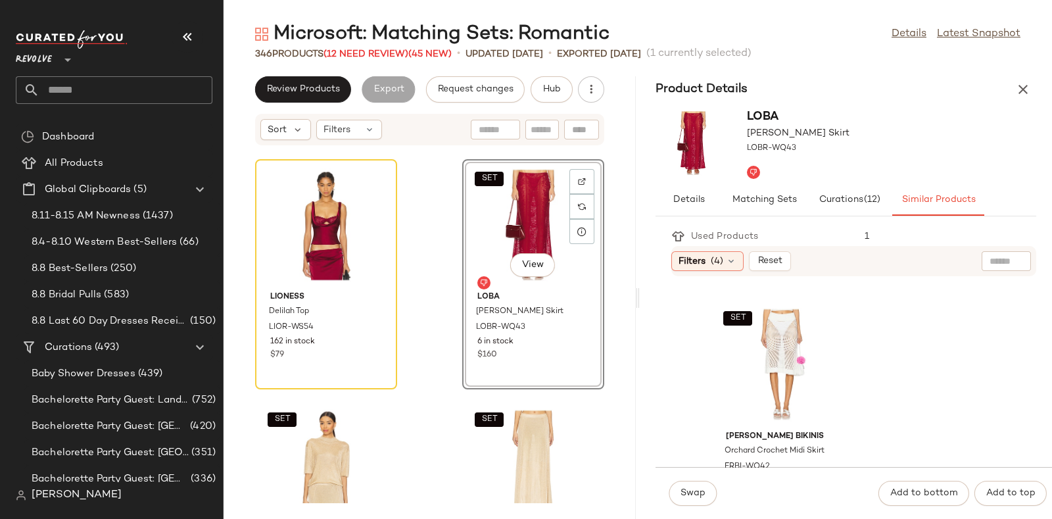
scroll to position [5583, 0]
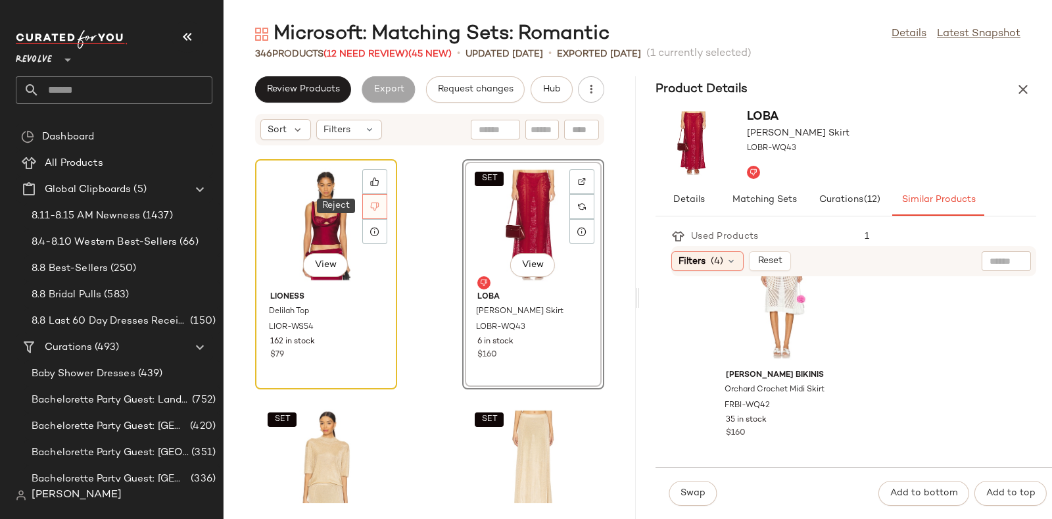
click at [377, 202] on icon at bounding box center [375, 206] width 9 height 9
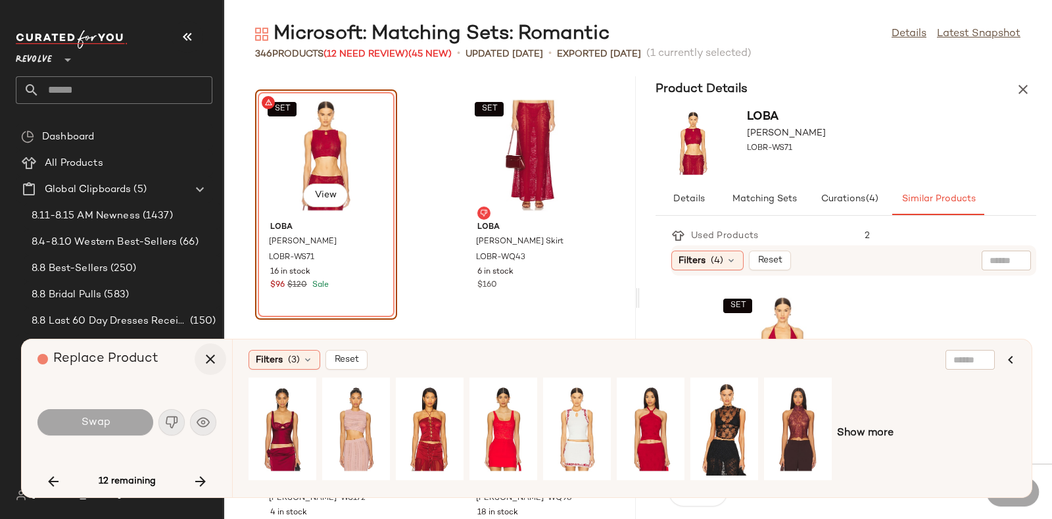
click at [203, 364] on icon "button" at bounding box center [210, 359] width 16 height 16
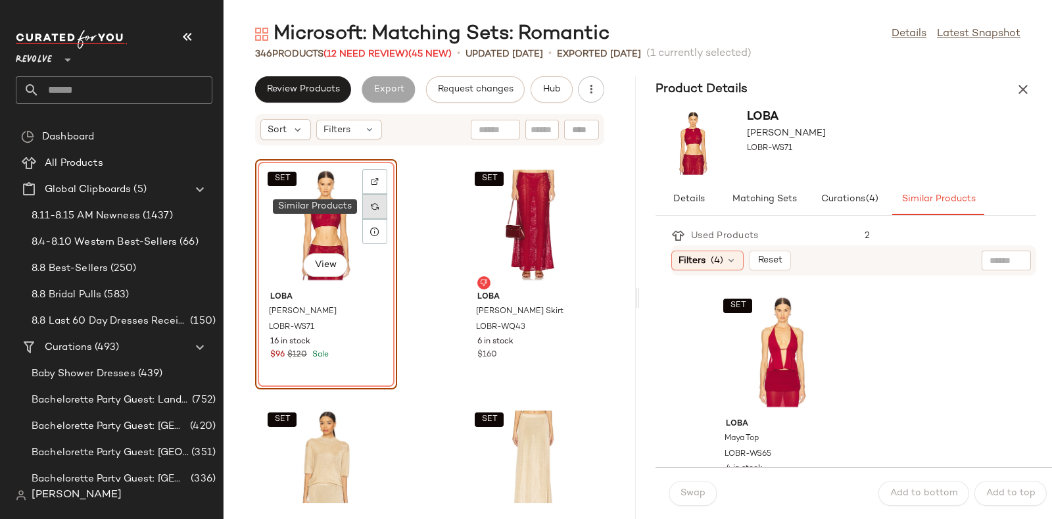
click at [375, 209] on img at bounding box center [375, 206] width 8 height 8
click at [789, 337] on div "SET View" at bounding box center [781, 352] width 133 height 122
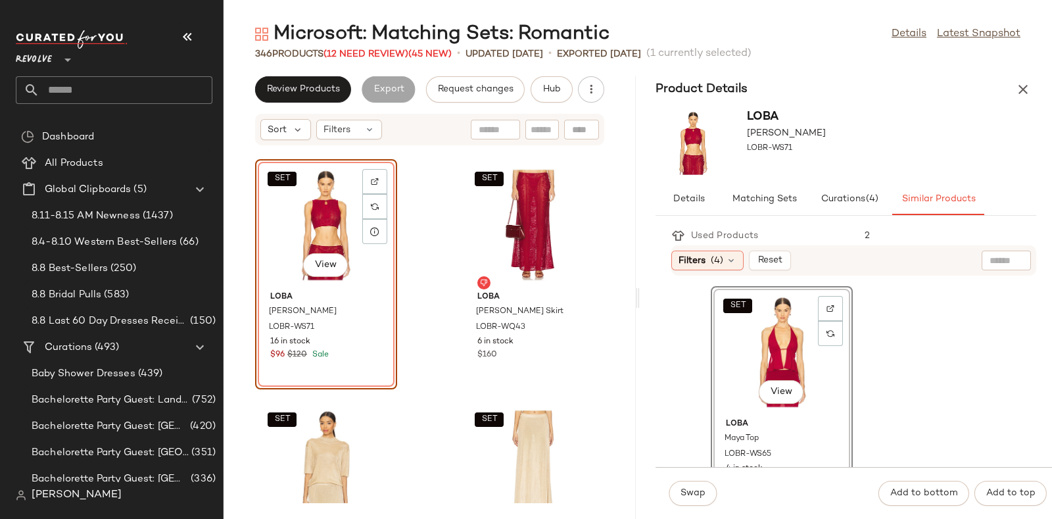
click at [693, 478] on div "Swap Add to bottom Add to top" at bounding box center [853, 493] width 396 height 52
click at [690, 491] on span "Swap" at bounding box center [693, 493] width 26 height 11
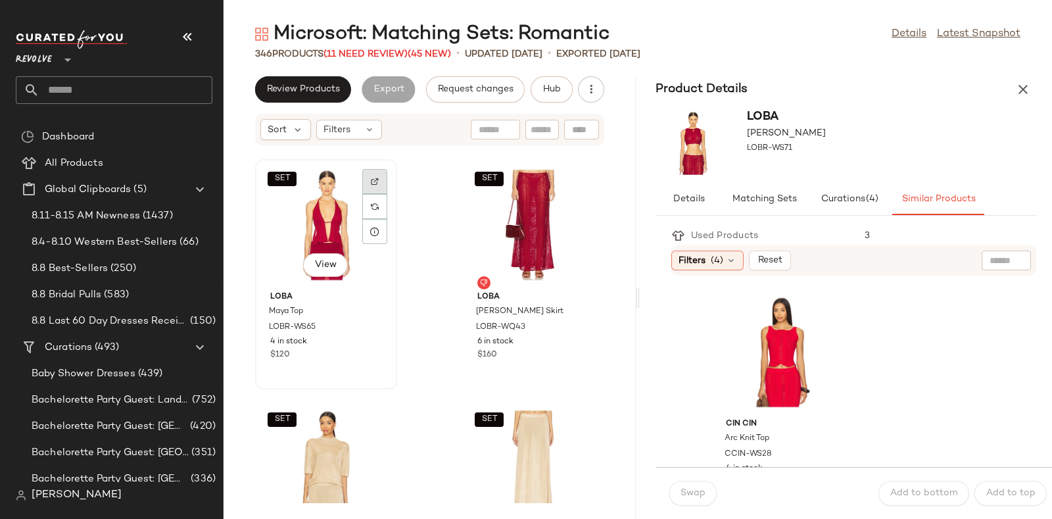
click at [373, 180] on img at bounding box center [375, 181] width 8 height 8
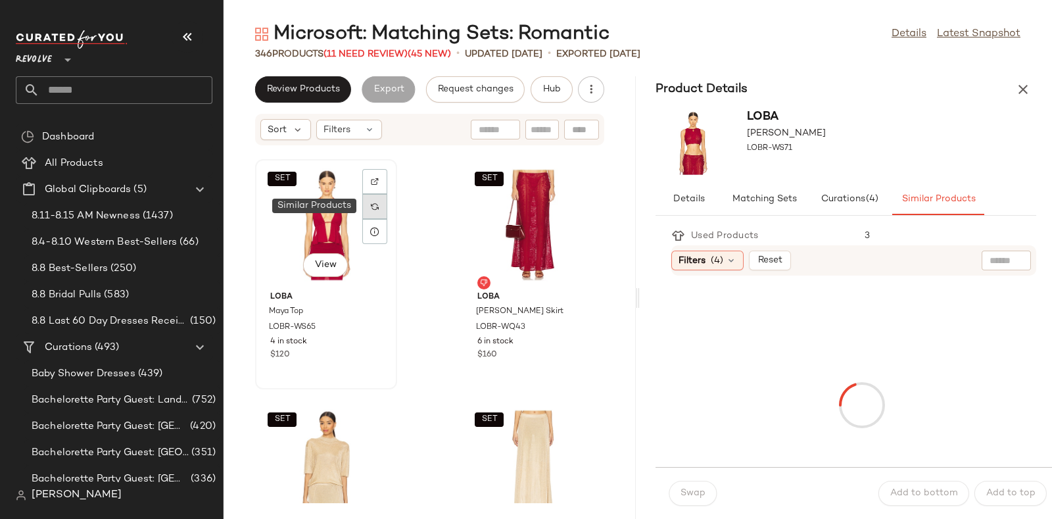
click at [368, 202] on div at bounding box center [374, 206] width 25 height 25
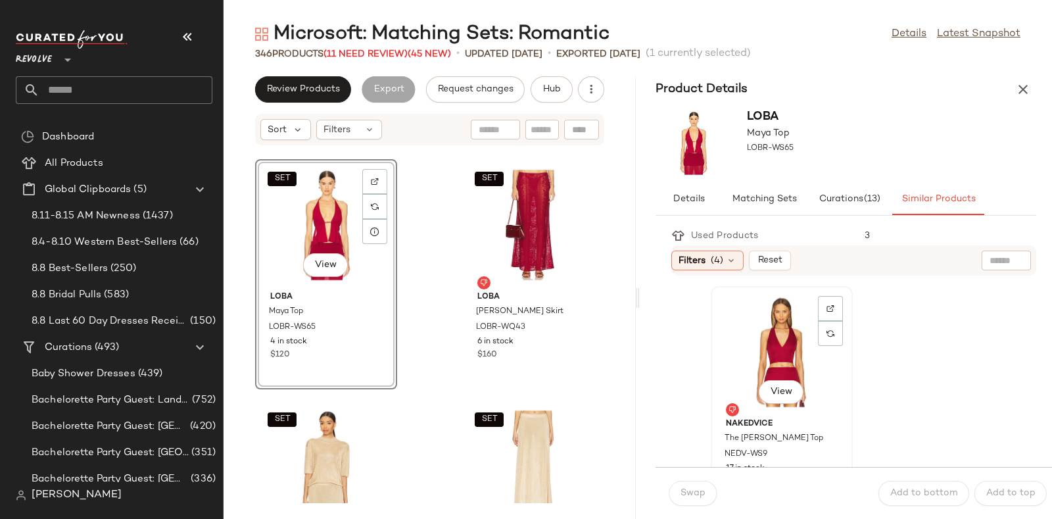
click at [772, 335] on div "View" at bounding box center [781, 352] width 133 height 122
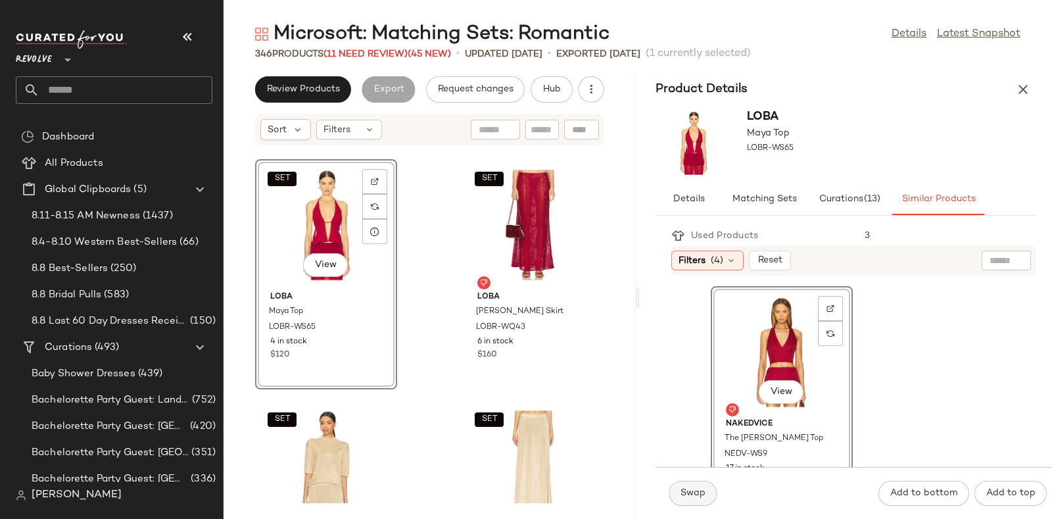
click at [699, 484] on button "Swap" at bounding box center [692, 493] width 48 height 25
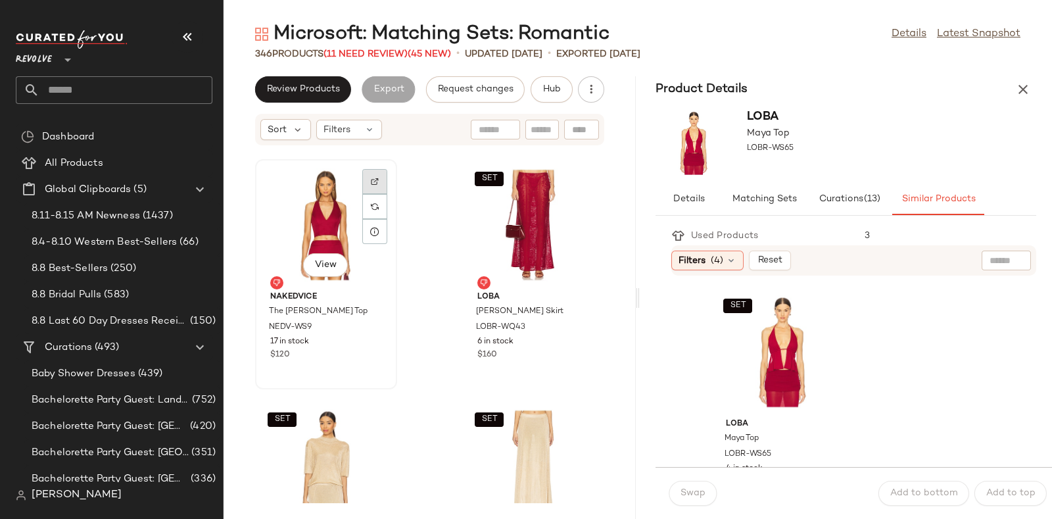
click at [378, 194] on div at bounding box center [374, 206] width 25 height 25
click at [548, 88] on span "Hub" at bounding box center [551, 89] width 18 height 11
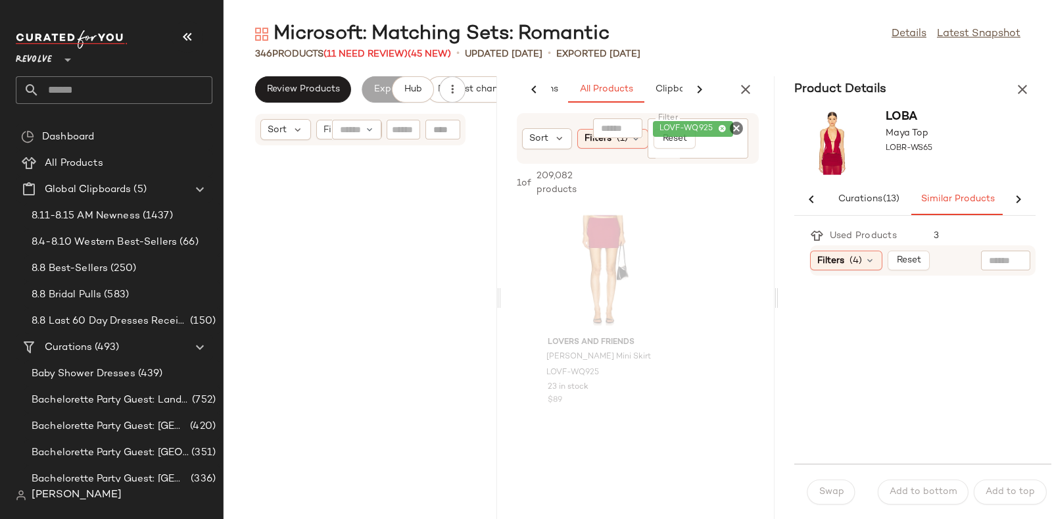
scroll to position [0, 154]
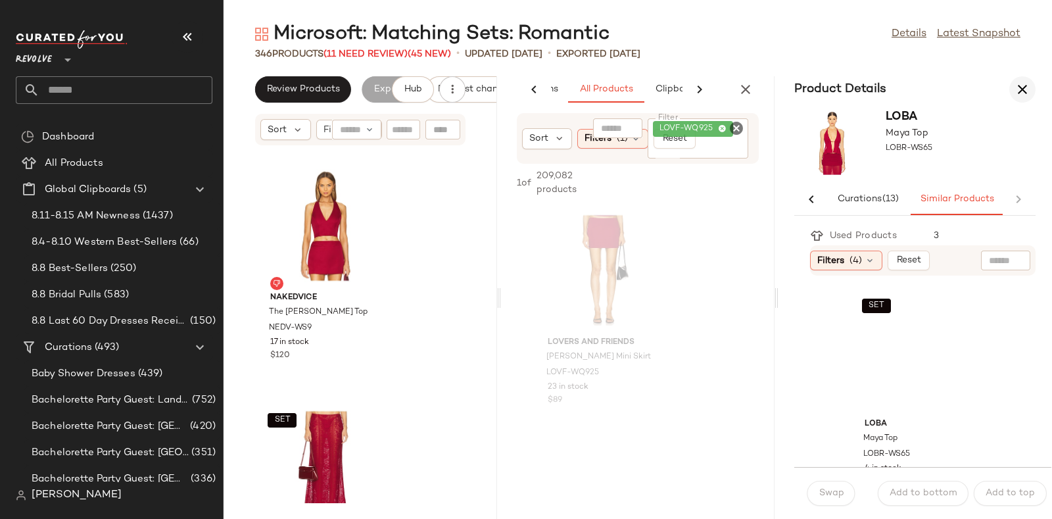
click at [1022, 86] on icon "button" at bounding box center [1022, 90] width 16 height 16
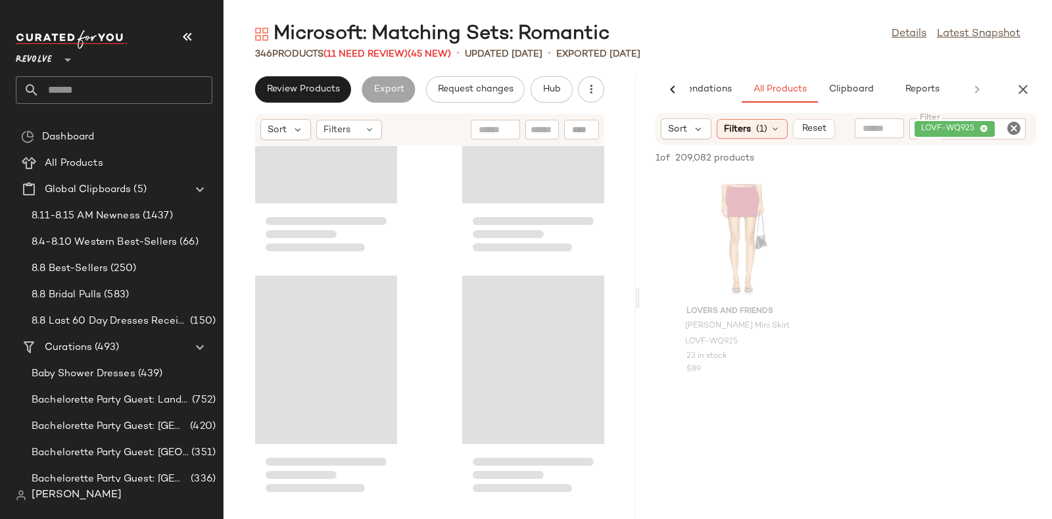
scroll to position [30794, 0]
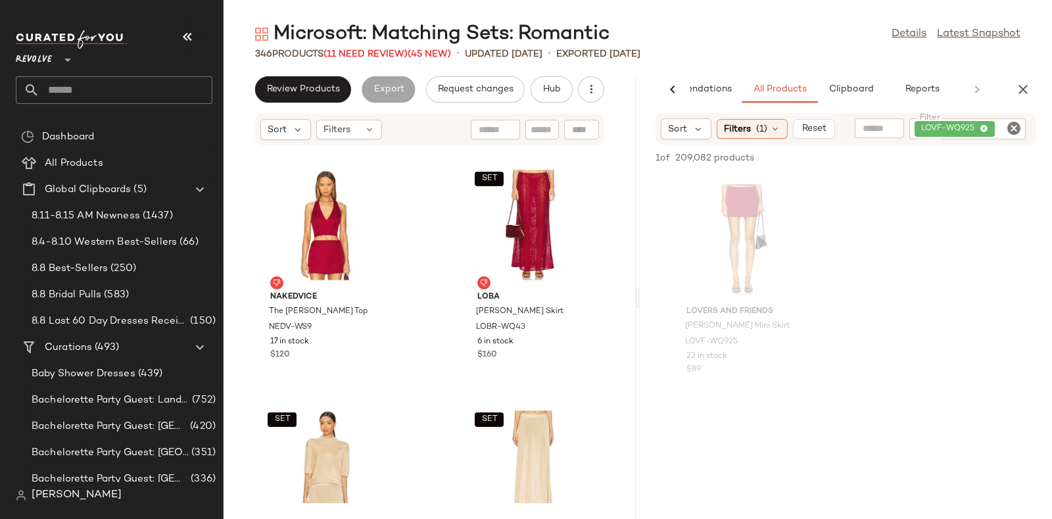
click at [1018, 130] on icon "Clear Filter" at bounding box center [1014, 128] width 16 height 16
paste input "********"
type input "********"
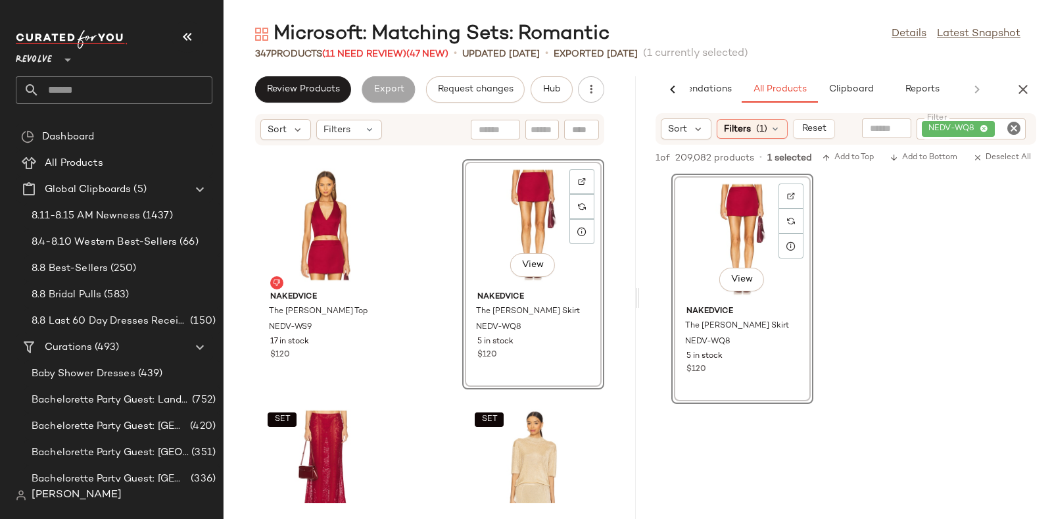
click at [1007, 282] on div "View Nakedvice The Quinn Skirt NEDV-WQ8 5 in stock $120" at bounding box center [846, 289] width 412 height 230
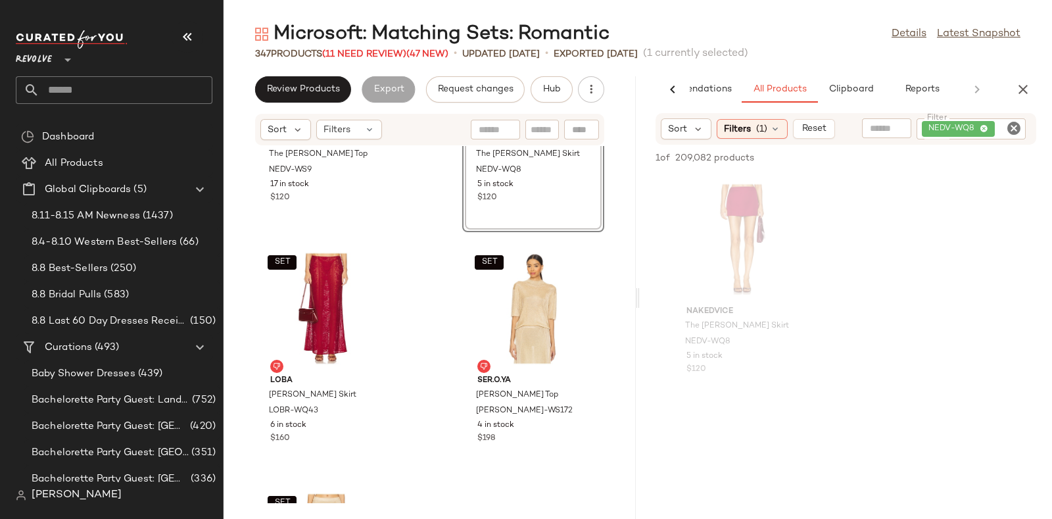
scroll to position [30953, 0]
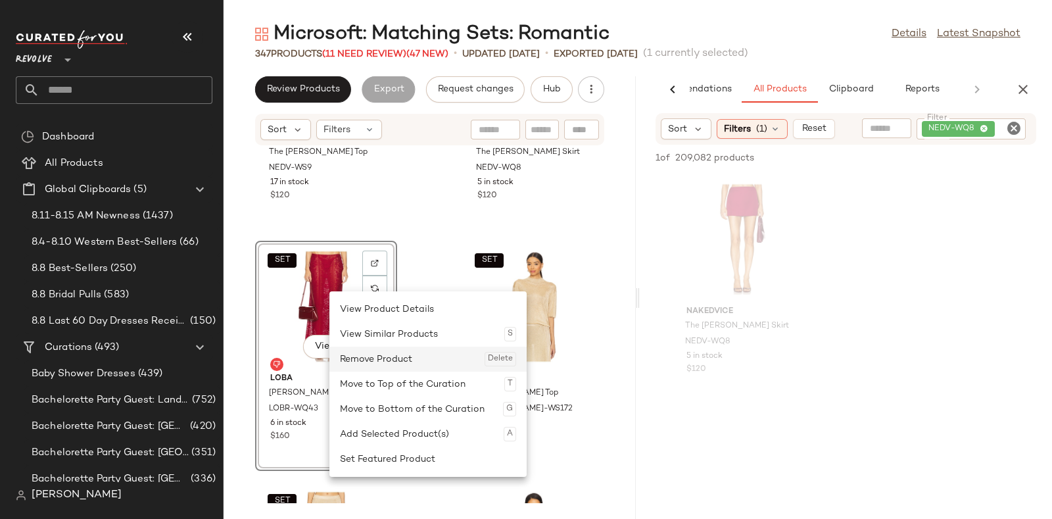
click at [392, 358] on div "Remove Product Delete" at bounding box center [428, 358] width 176 height 25
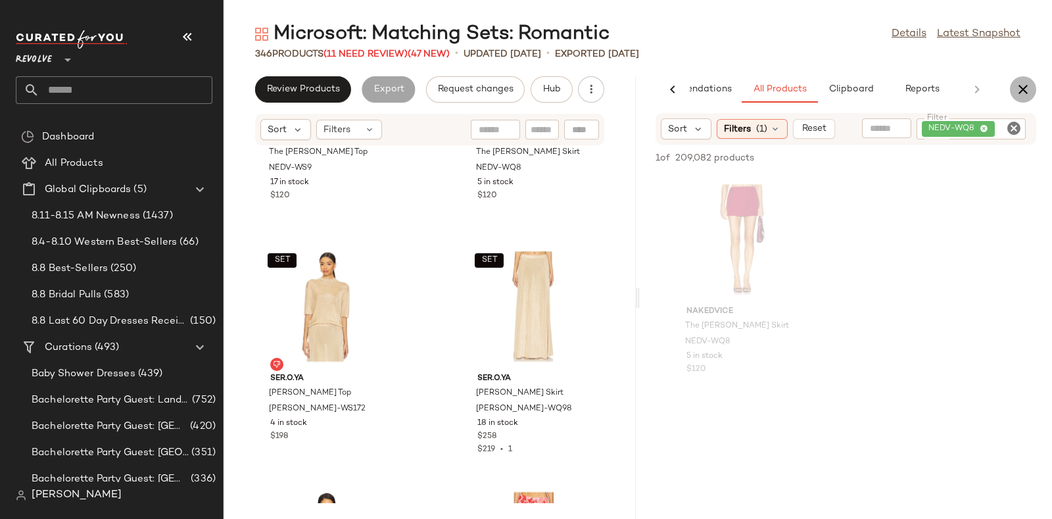
click at [1023, 87] on icon "button" at bounding box center [1023, 90] width 16 height 16
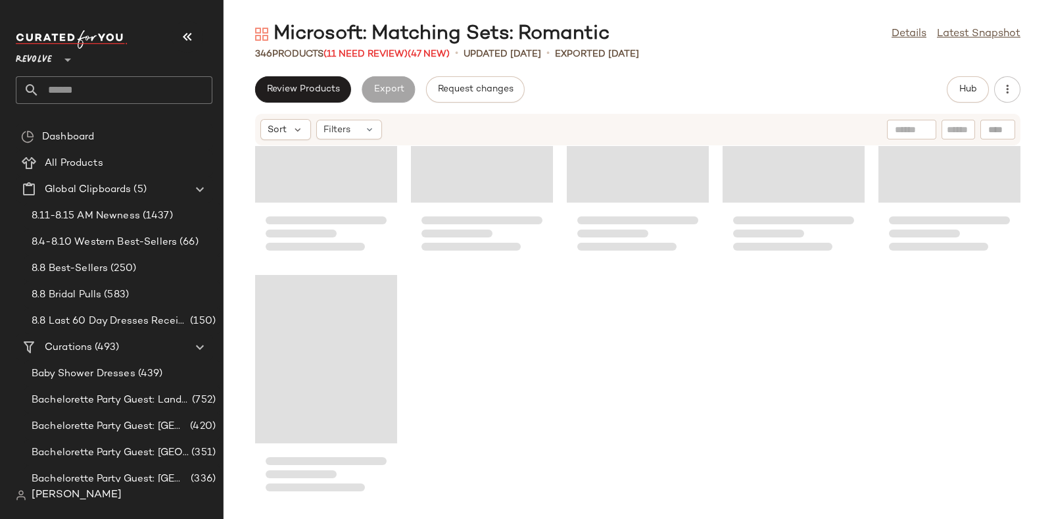
scroll to position [16486, 0]
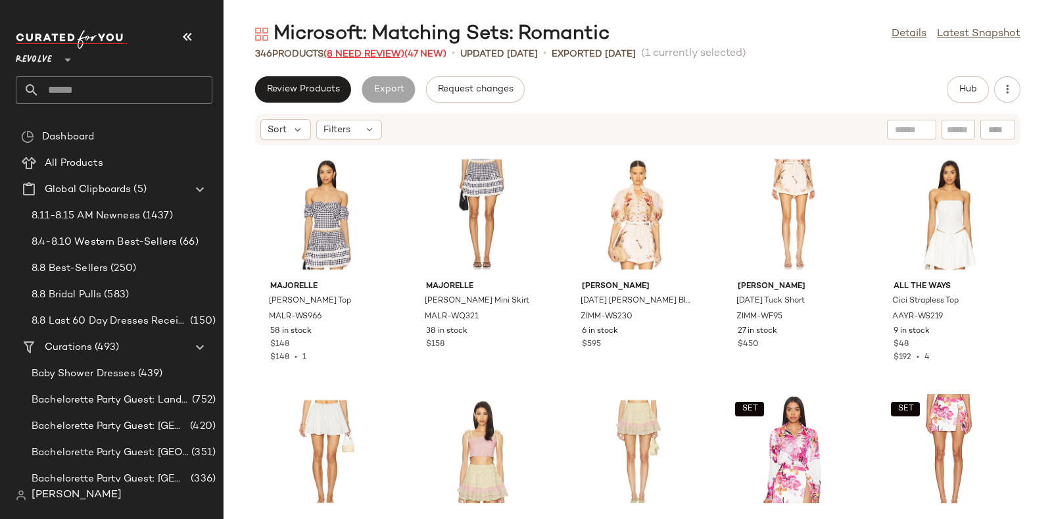
click at [374, 53] on span "(8 Need Review)" at bounding box center [363, 54] width 81 height 10
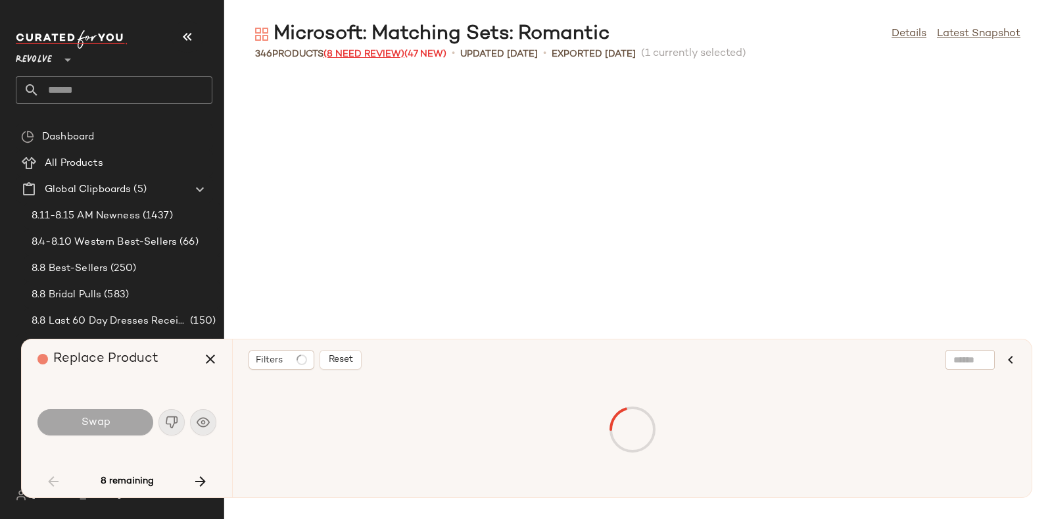
scroll to position [2165, 0]
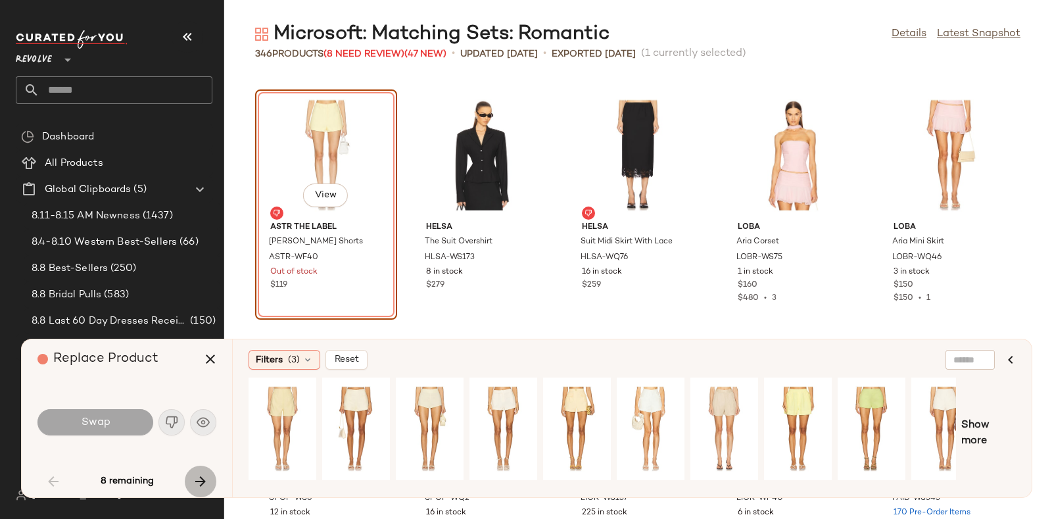
click at [197, 477] on icon "button" at bounding box center [201, 481] width 16 height 16
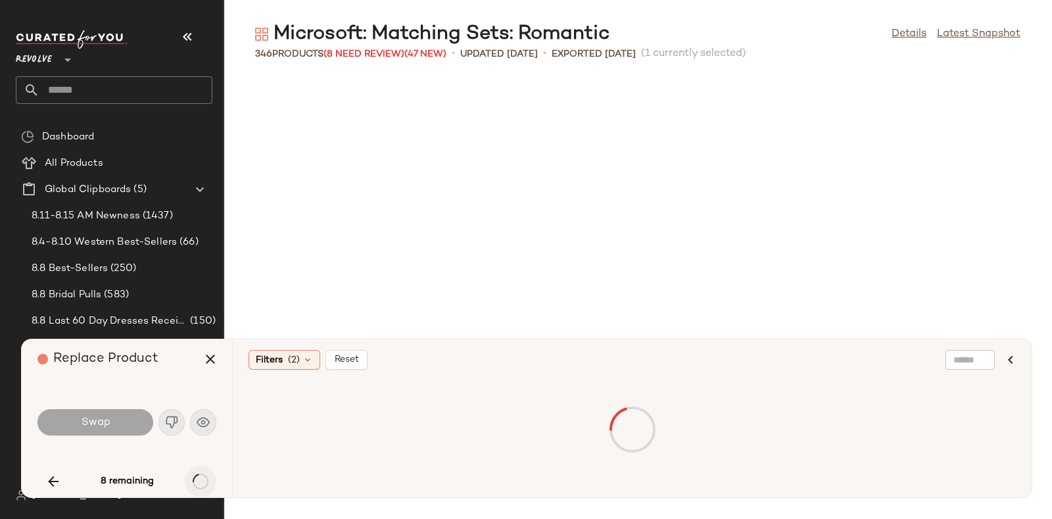
scroll to position [8901, 0]
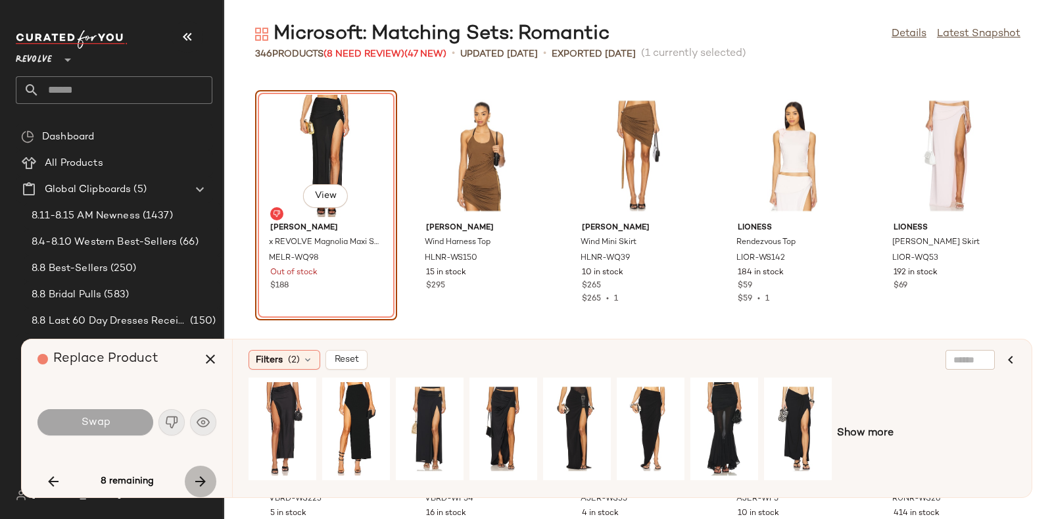
click at [196, 480] on icon "button" at bounding box center [201, 481] width 16 height 16
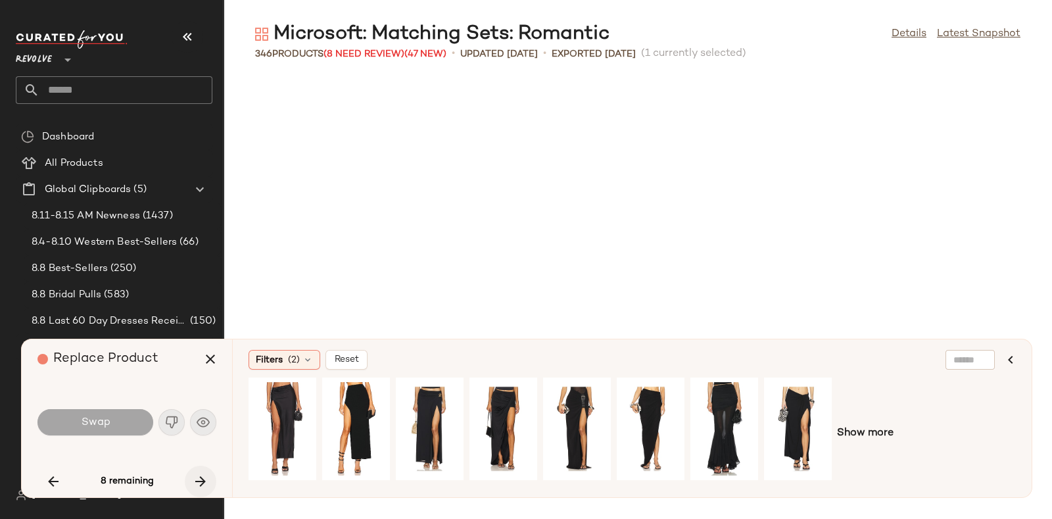
scroll to position [10826, 0]
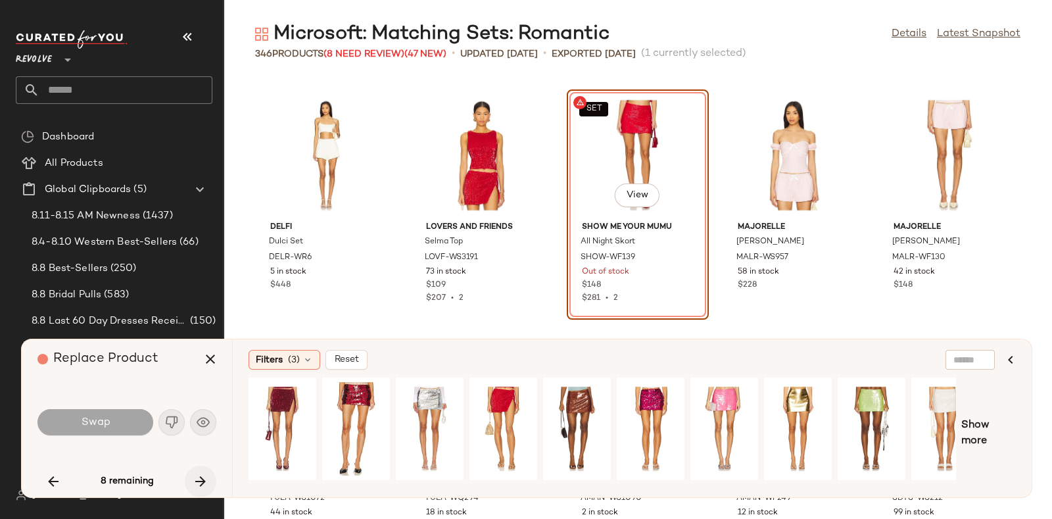
click at [199, 475] on icon "button" at bounding box center [201, 481] width 16 height 16
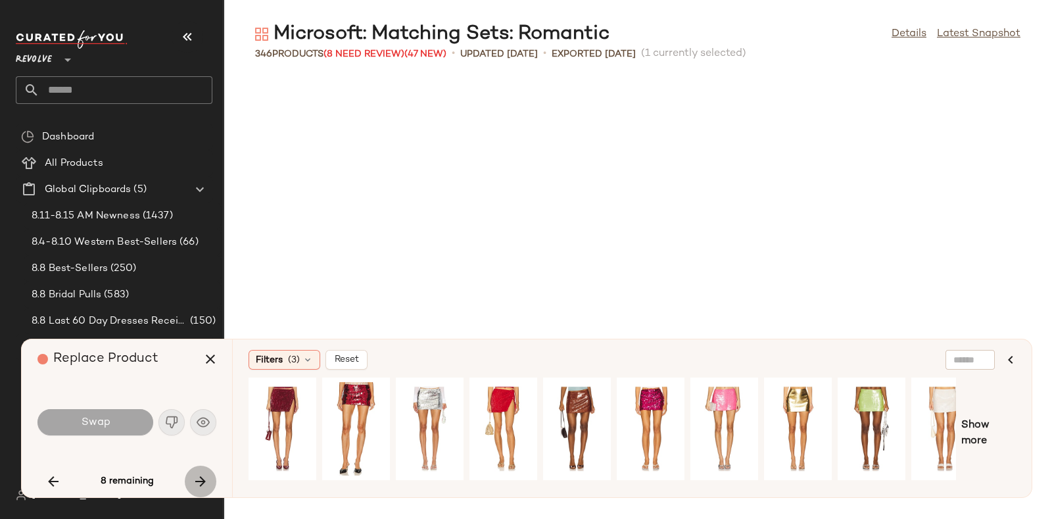
scroll to position [12510, 0]
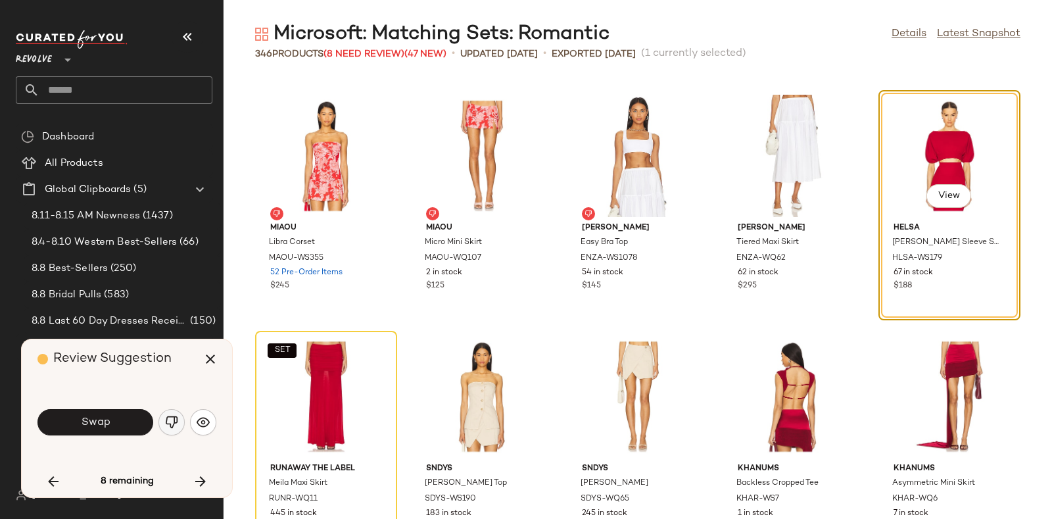
click at [162, 422] on button "button" at bounding box center [171, 422] width 26 height 26
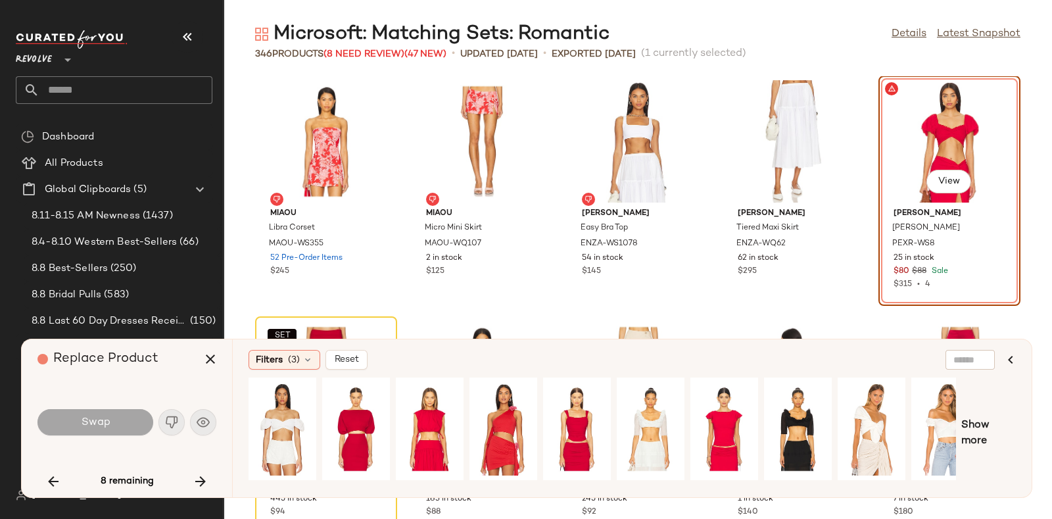
scroll to position [12522, 0]
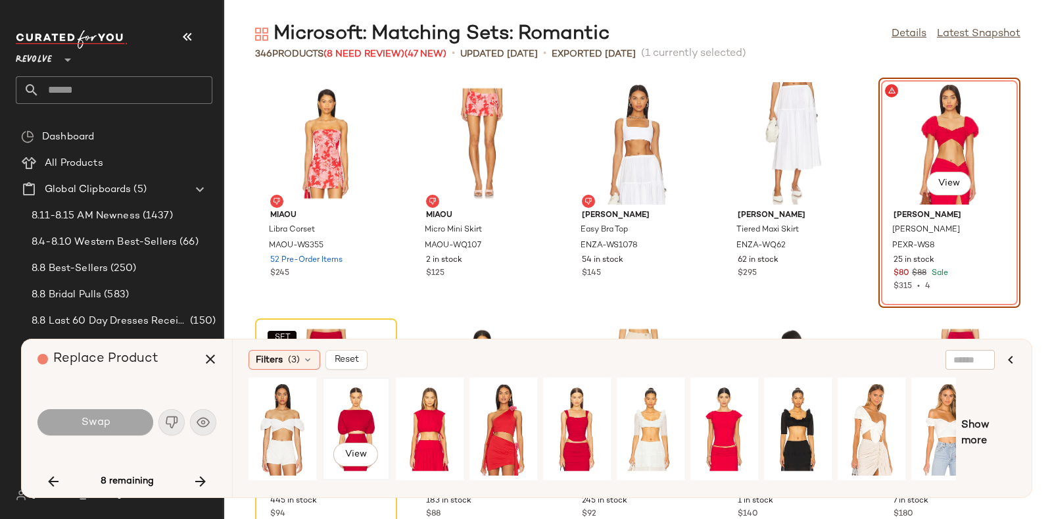
click at [355, 410] on div "View" at bounding box center [356, 428] width 59 height 93
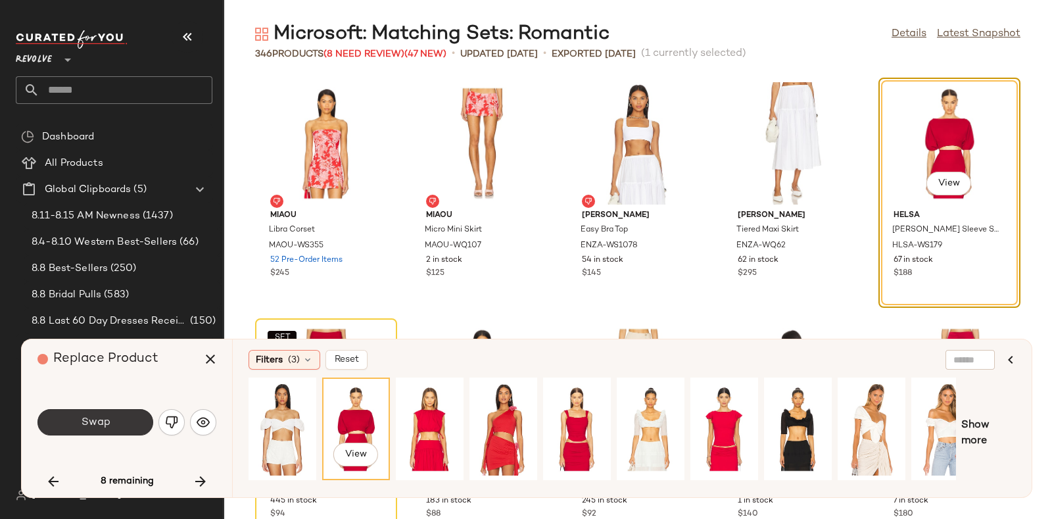
click at [108, 416] on span "Swap" at bounding box center [95, 422] width 30 height 12
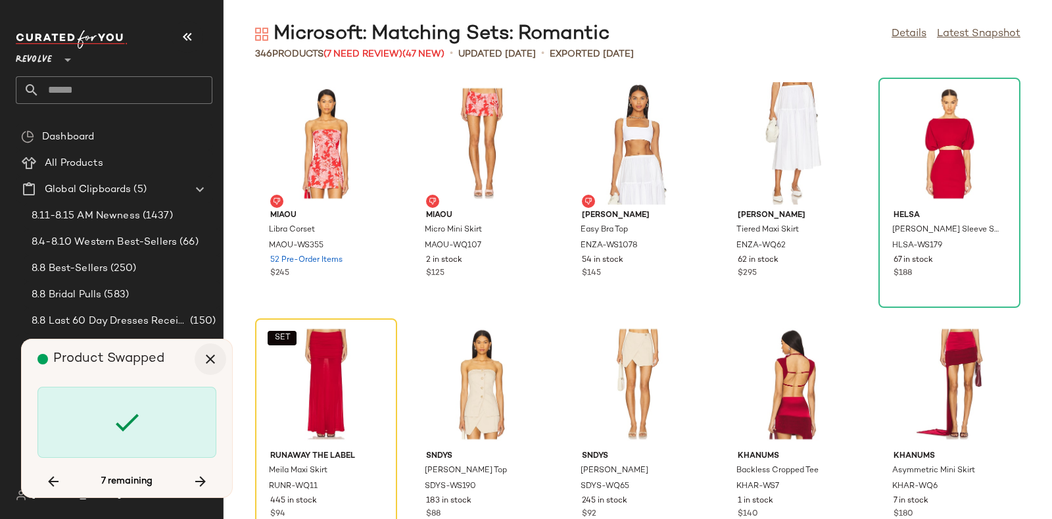
click at [210, 356] on icon "button" at bounding box center [210, 359] width 16 height 16
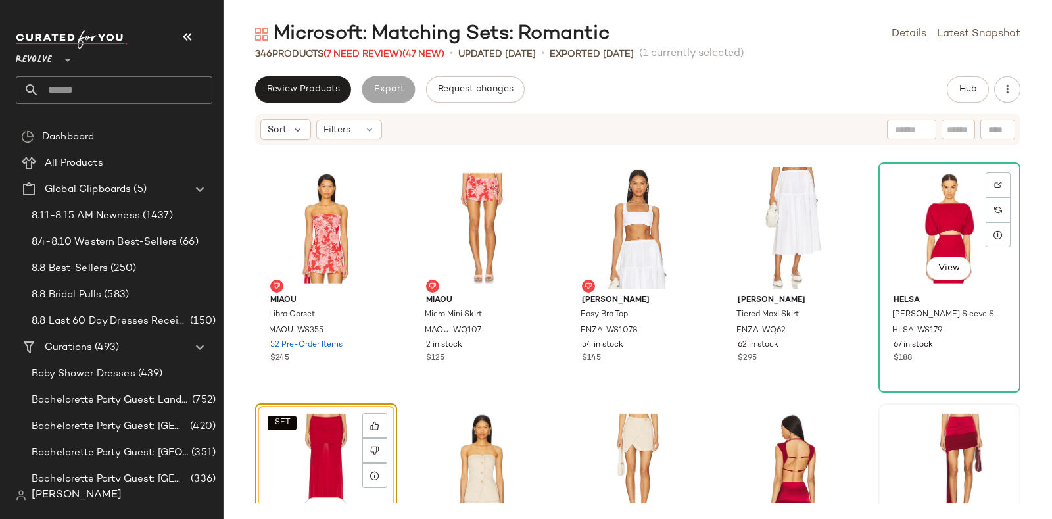
scroll to position [12502, 0]
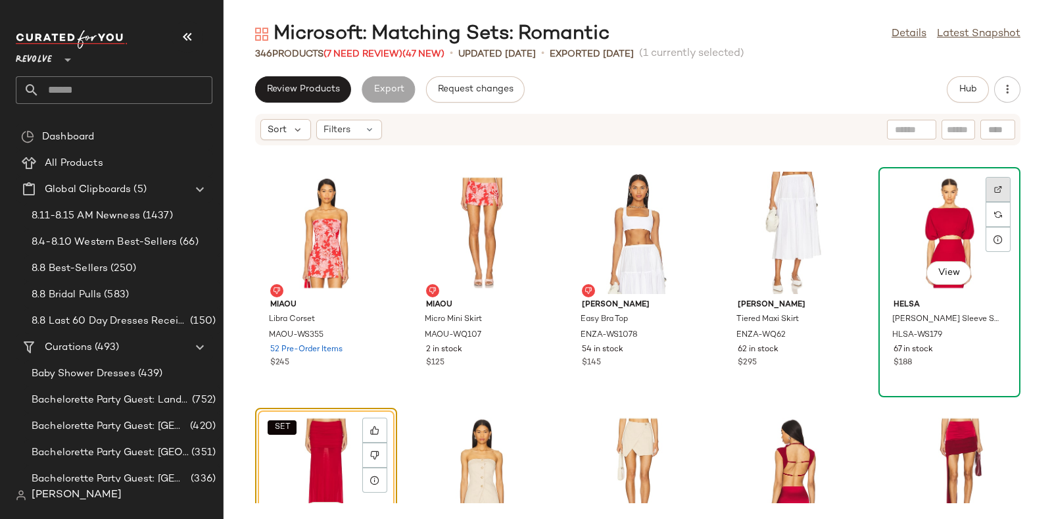
click at [994, 187] on img at bounding box center [998, 189] width 8 height 8
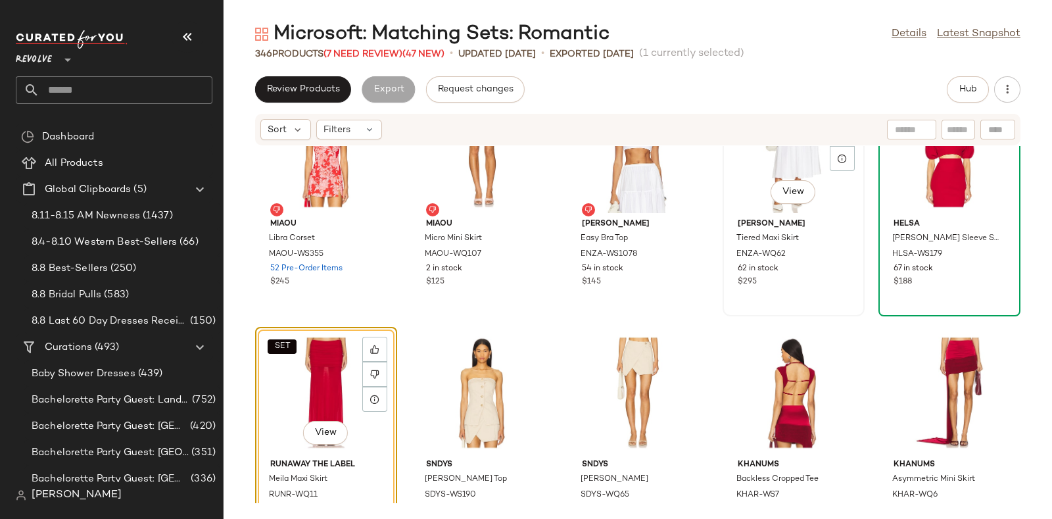
click at [755, 304] on div "View [PERSON_NAME] Tiered Maxi Skirt ENZA-WQ62 62 in stock $295" at bounding box center [793, 200] width 139 height 227
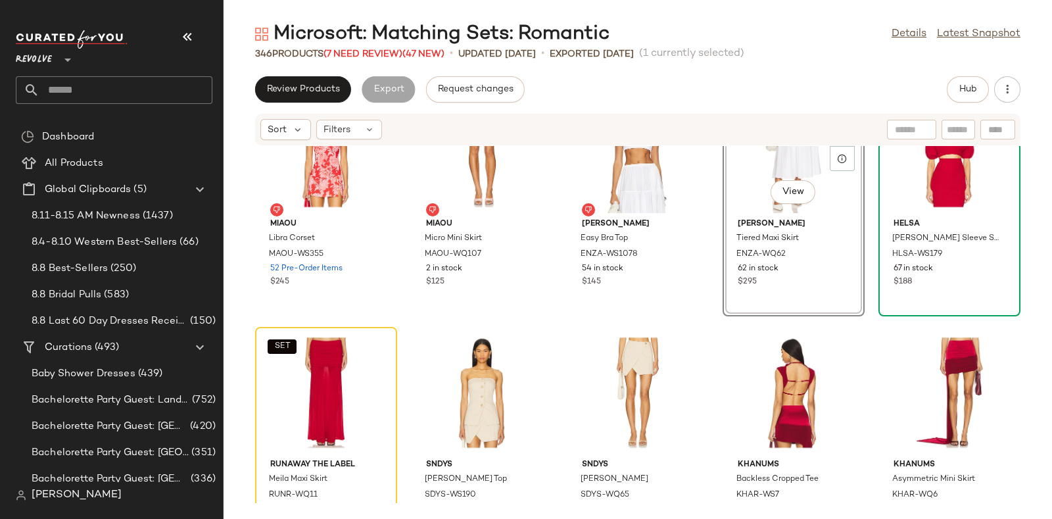
click at [755, 304] on div "View [PERSON_NAME] Tiered Maxi Skirt ENZA-WQ62 62 in stock $295" at bounding box center [793, 201] width 142 height 230
click at [970, 87] on span "Hub" at bounding box center [967, 89] width 18 height 11
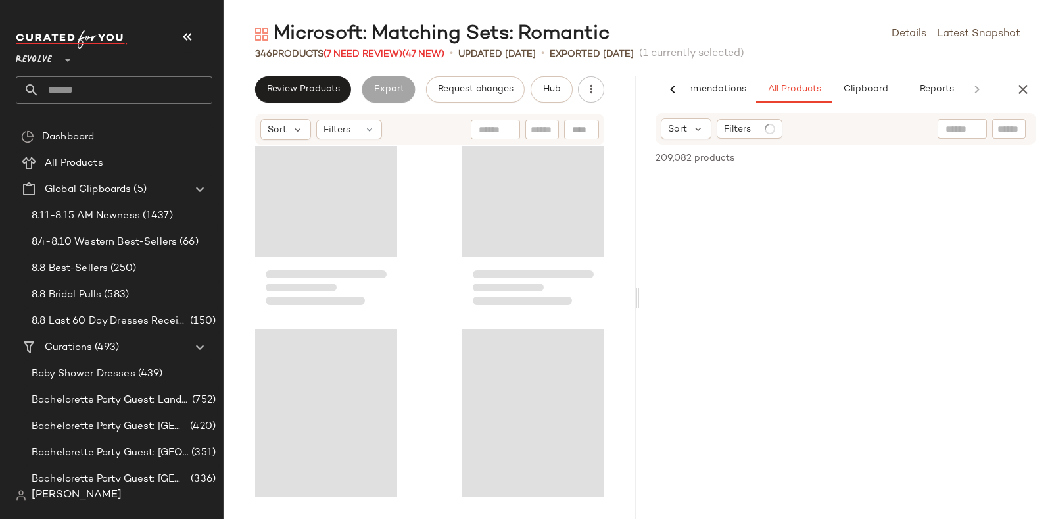
scroll to position [0, 64]
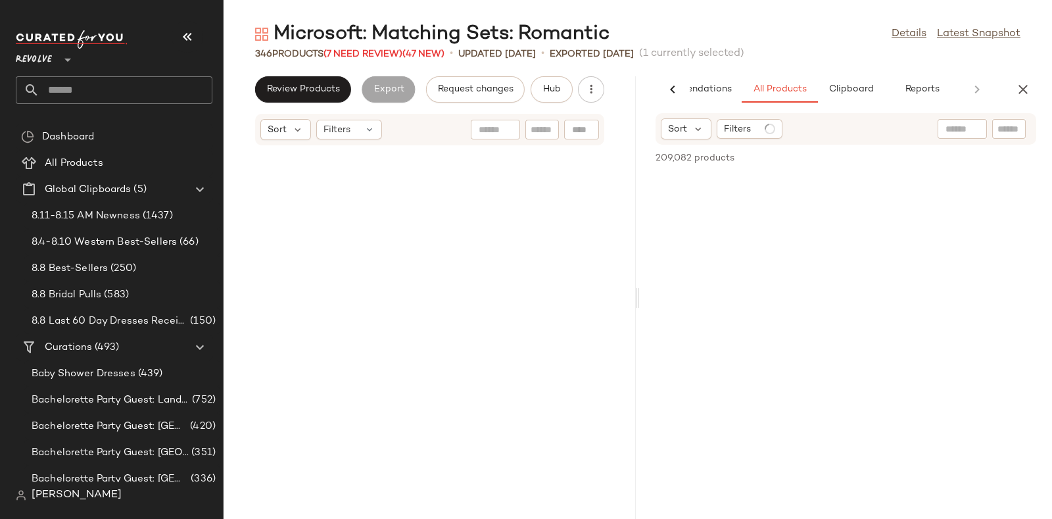
click at [999, 124] on input "text" at bounding box center [1008, 129] width 23 height 14
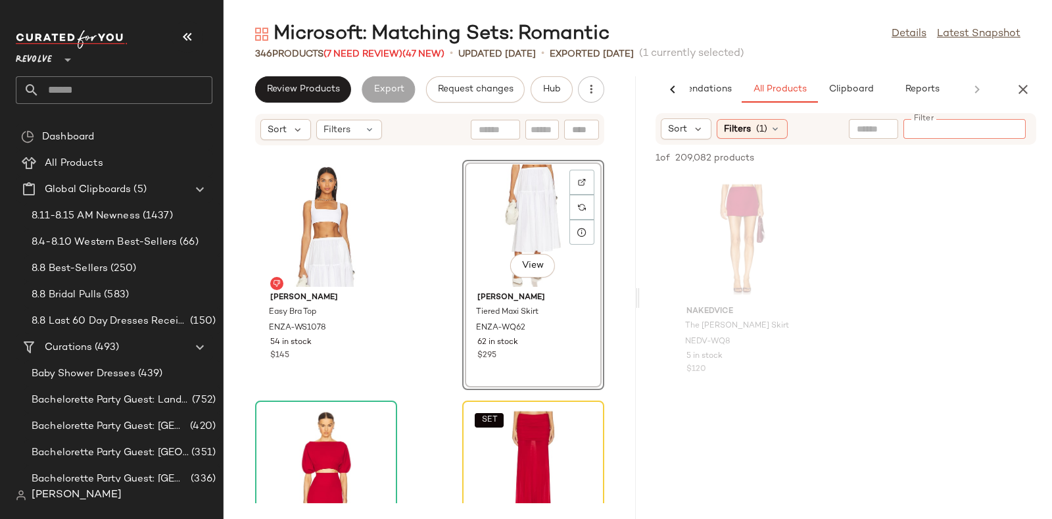
paste input "*********"
type input "*********"
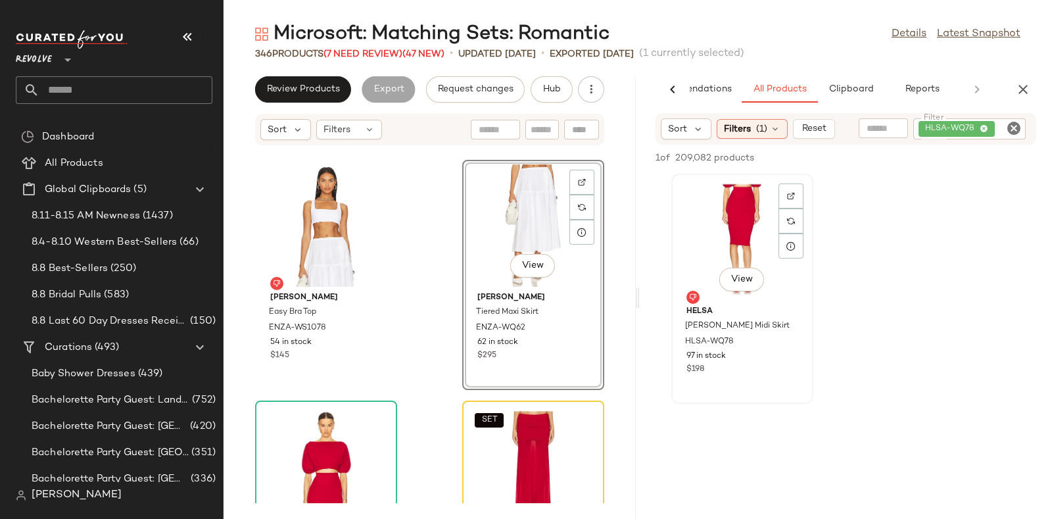
click at [726, 233] on div "View" at bounding box center [742, 239] width 133 height 122
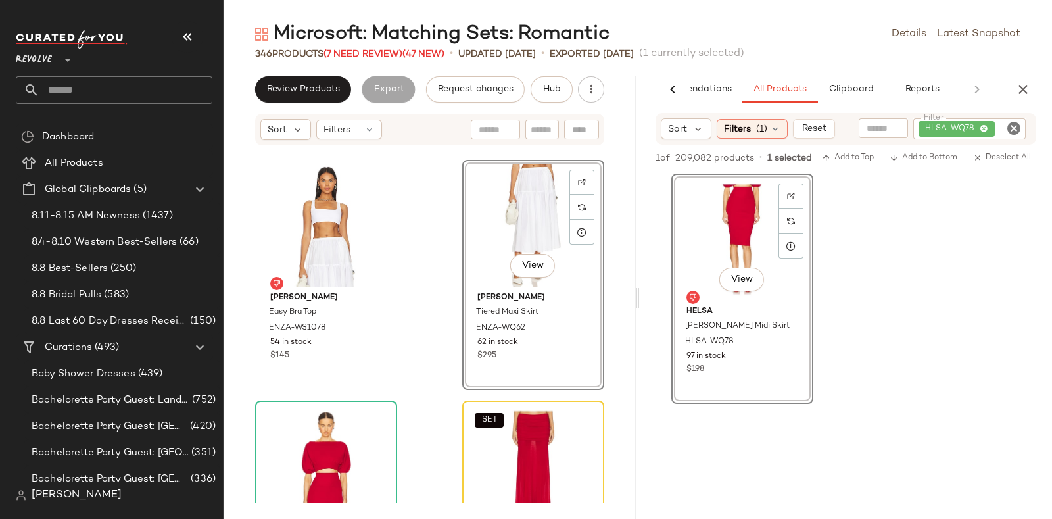
click at [726, 233] on div "View" at bounding box center [742, 239] width 133 height 122
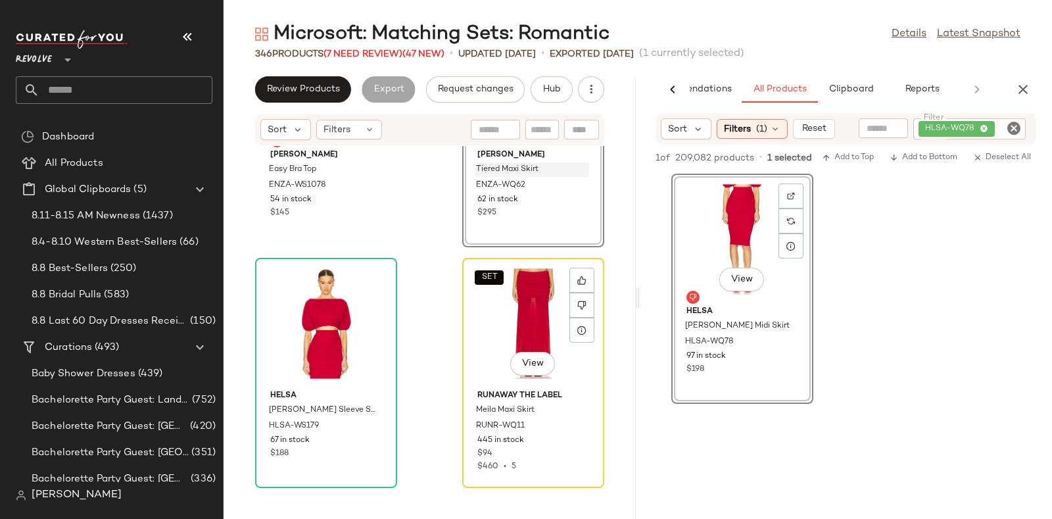
scroll to position [31676, 0]
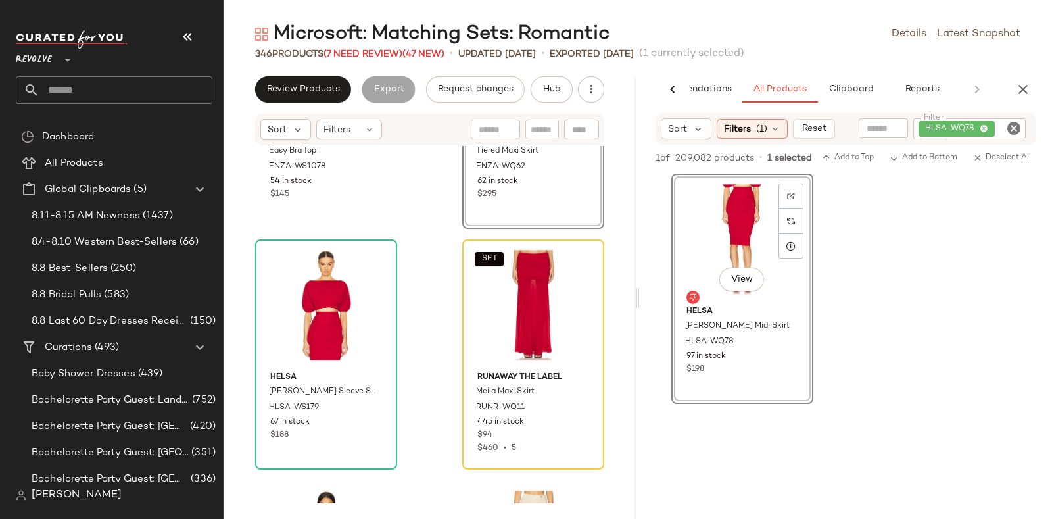
click at [747, 241] on div "View" at bounding box center [742, 239] width 133 height 122
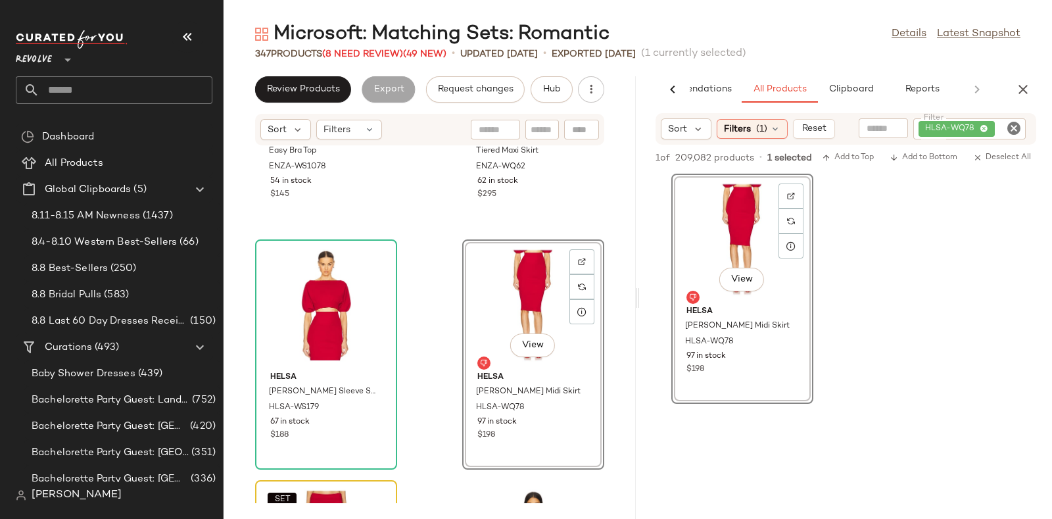
click at [473, 334] on div "View" at bounding box center [533, 305] width 133 height 122
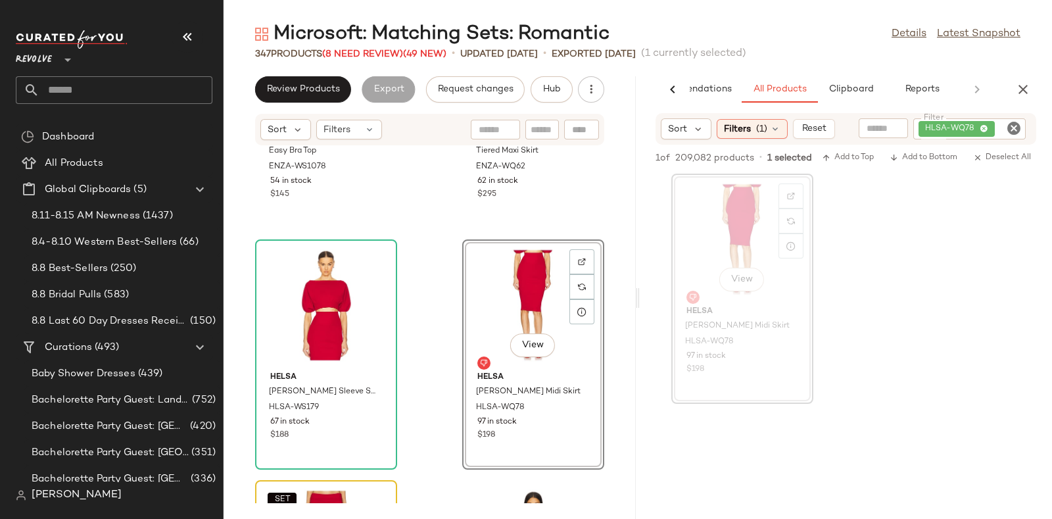
click at [473, 334] on div "View" at bounding box center [533, 305] width 133 height 122
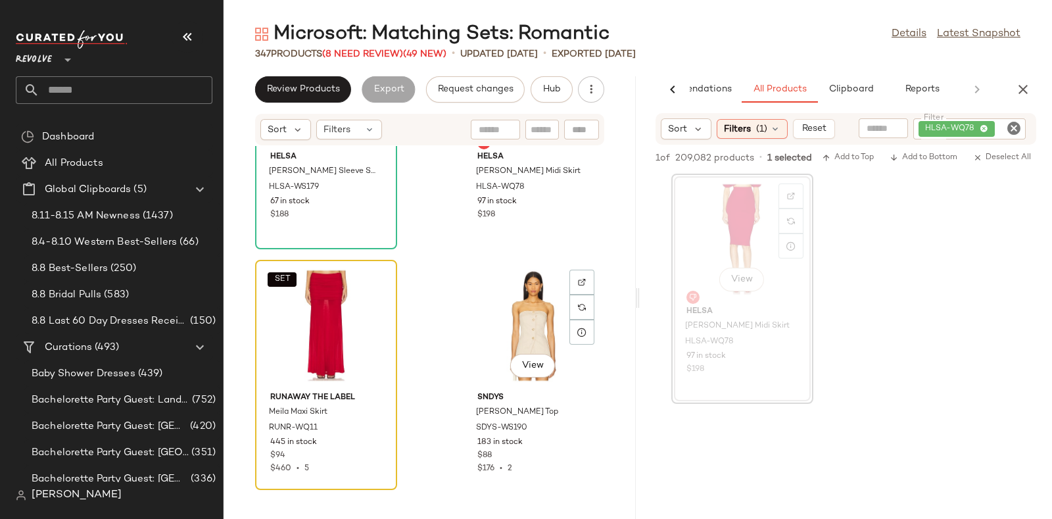
click at [473, 334] on div "View" at bounding box center [533, 325] width 133 height 122
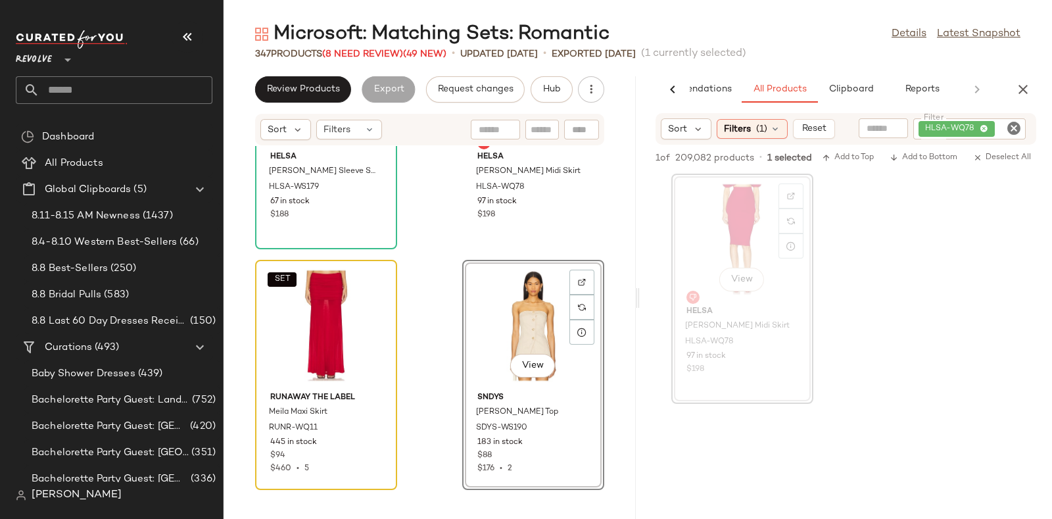
click at [473, 334] on div "View" at bounding box center [533, 325] width 133 height 122
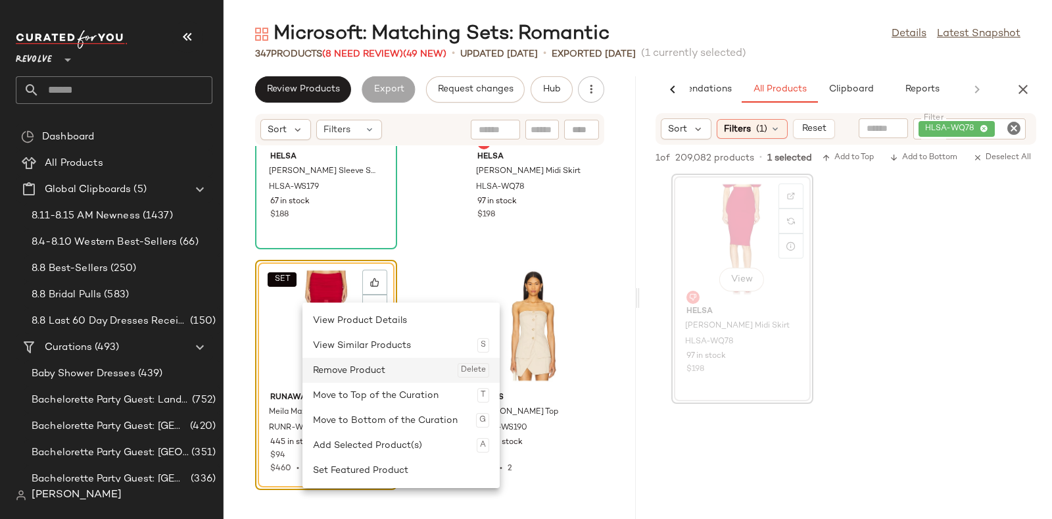
click at [347, 363] on div "Remove Product Delete" at bounding box center [401, 370] width 176 height 25
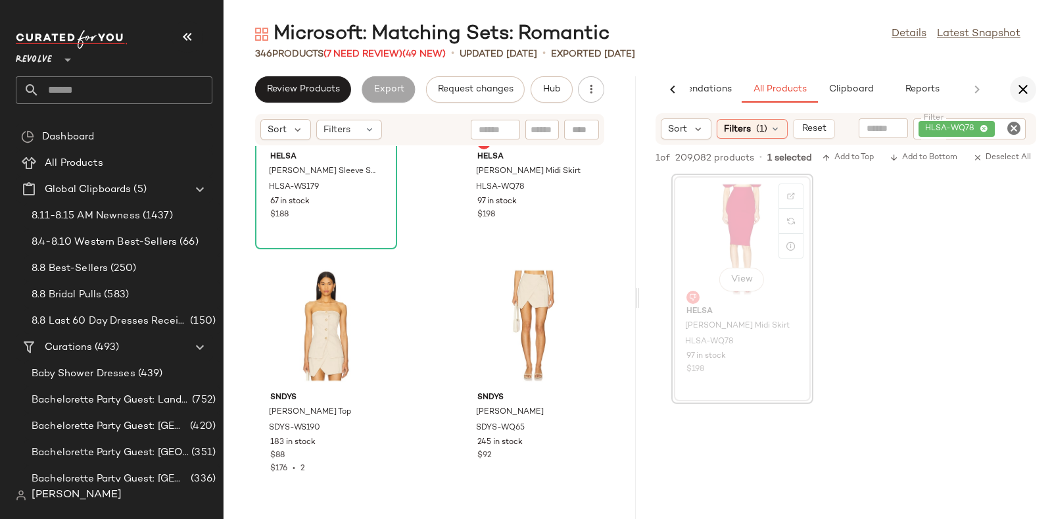
click at [1019, 83] on icon "button" at bounding box center [1023, 90] width 16 height 16
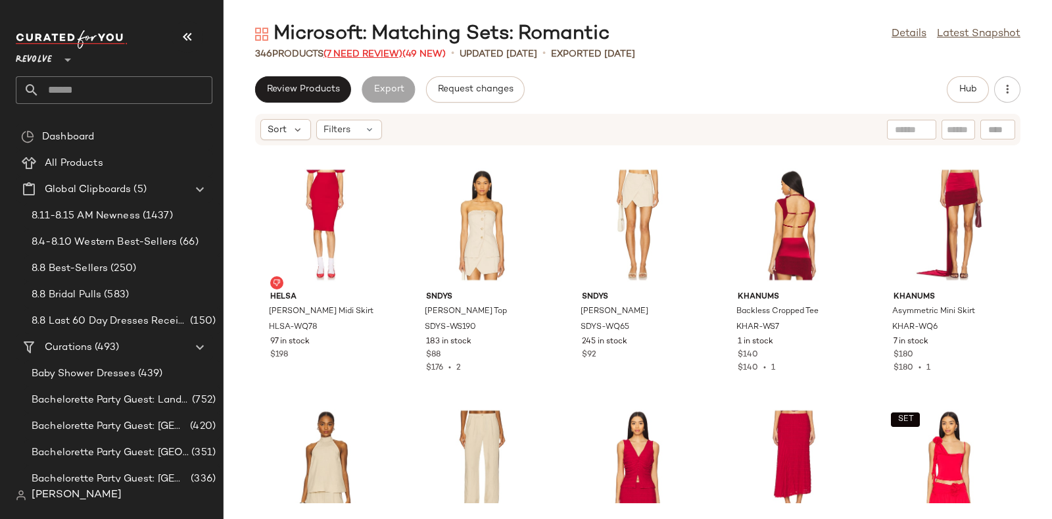
click at [372, 53] on span "(7 Need Review)" at bounding box center [362, 54] width 79 height 10
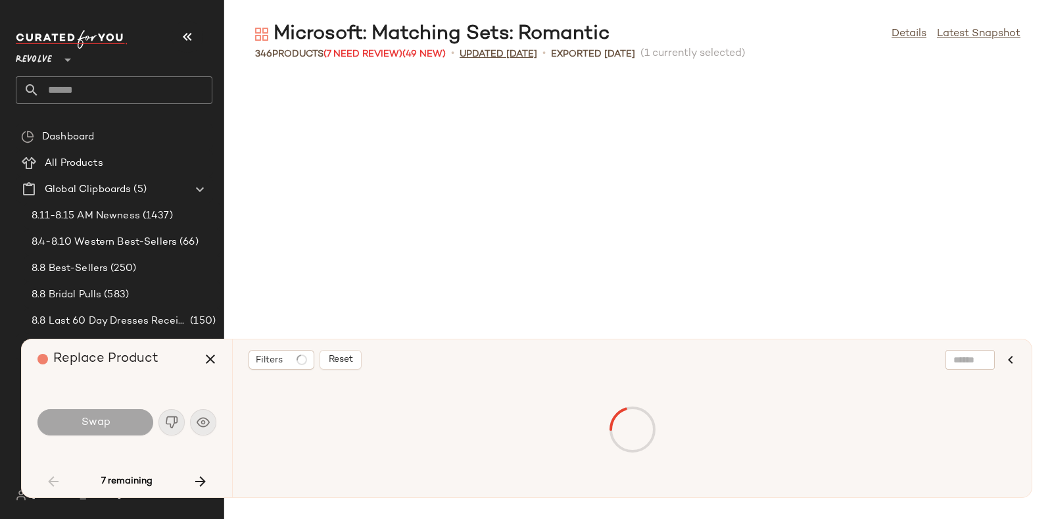
scroll to position [2165, 0]
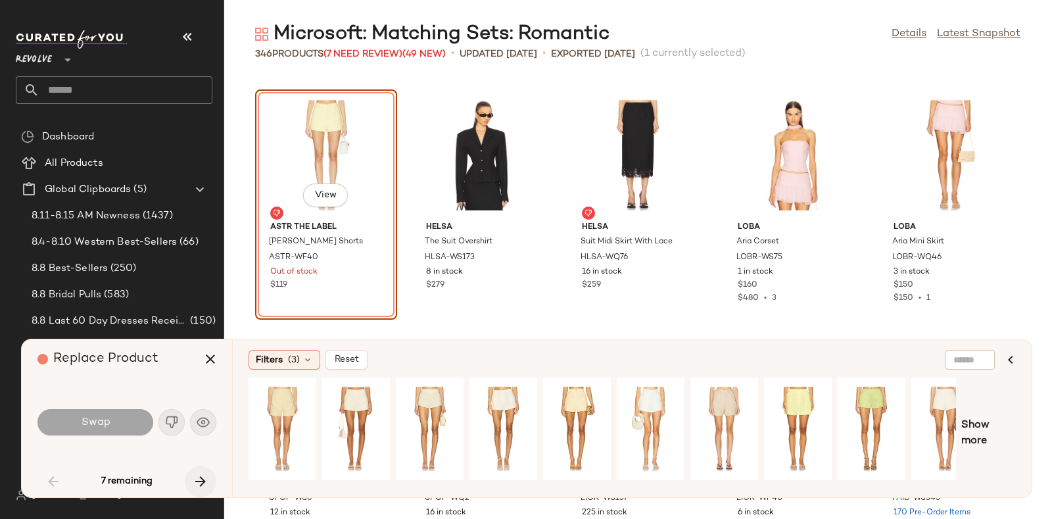
click at [196, 474] on icon "button" at bounding box center [201, 481] width 16 height 16
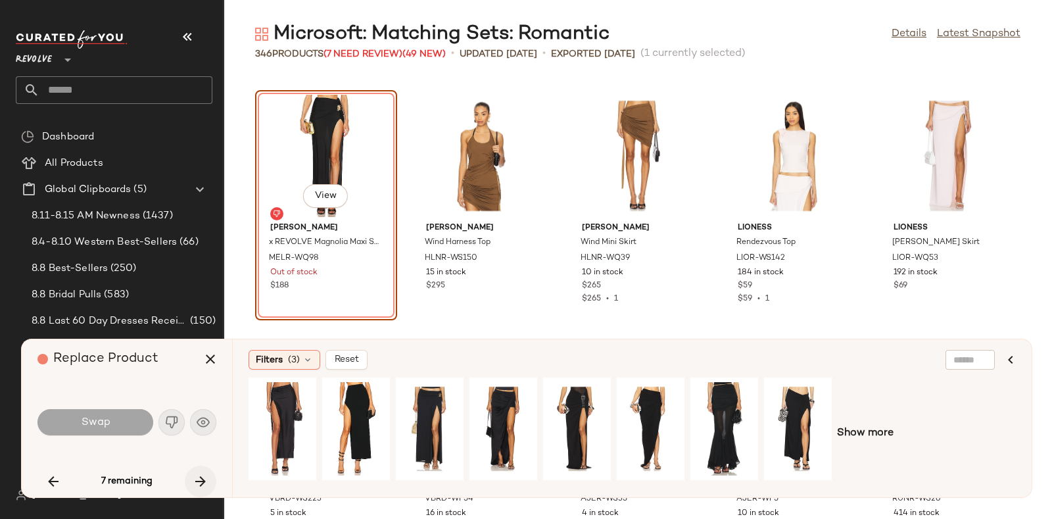
click at [196, 474] on icon "button" at bounding box center [201, 481] width 16 height 16
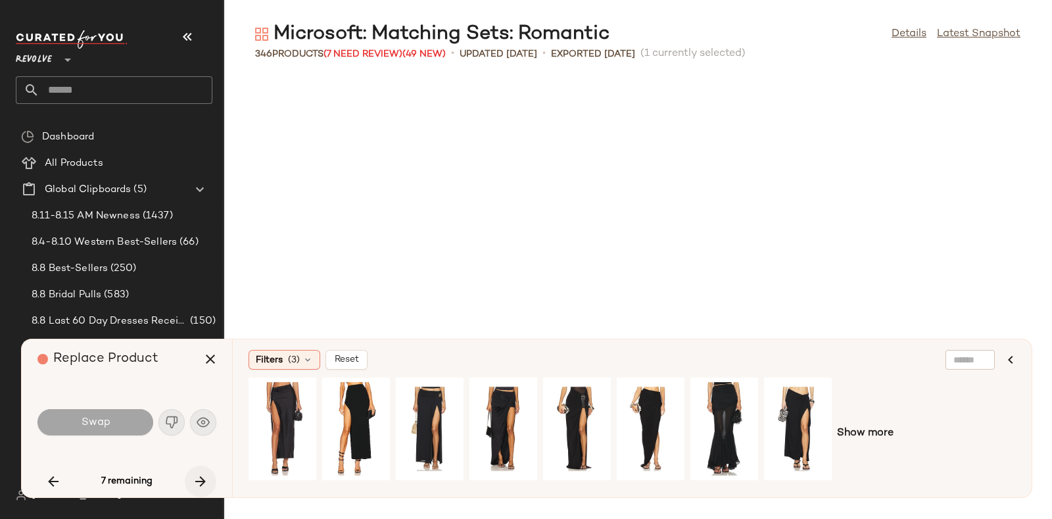
scroll to position [10826, 0]
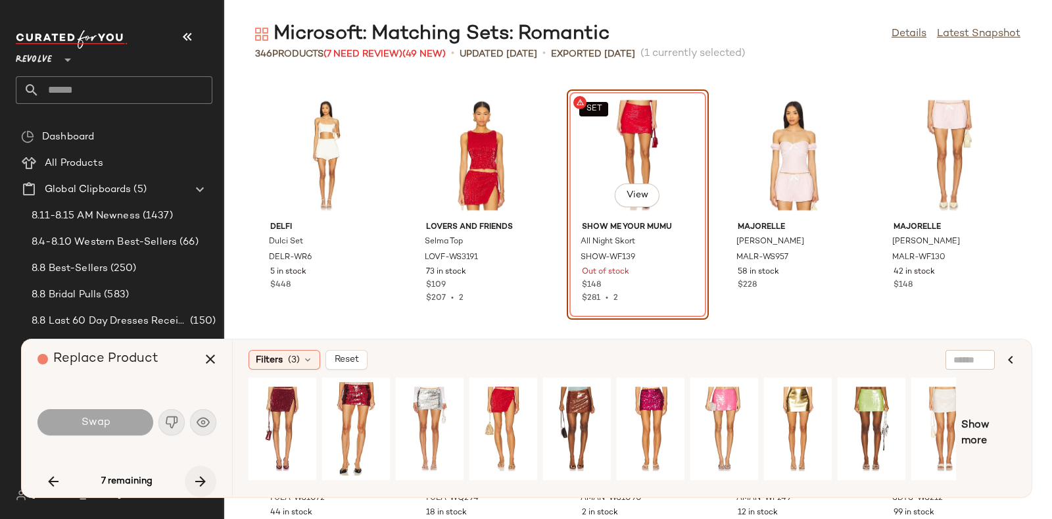
click at [196, 474] on icon "button" at bounding box center [201, 481] width 16 height 16
click at [197, 479] on icon "button" at bounding box center [201, 481] width 16 height 16
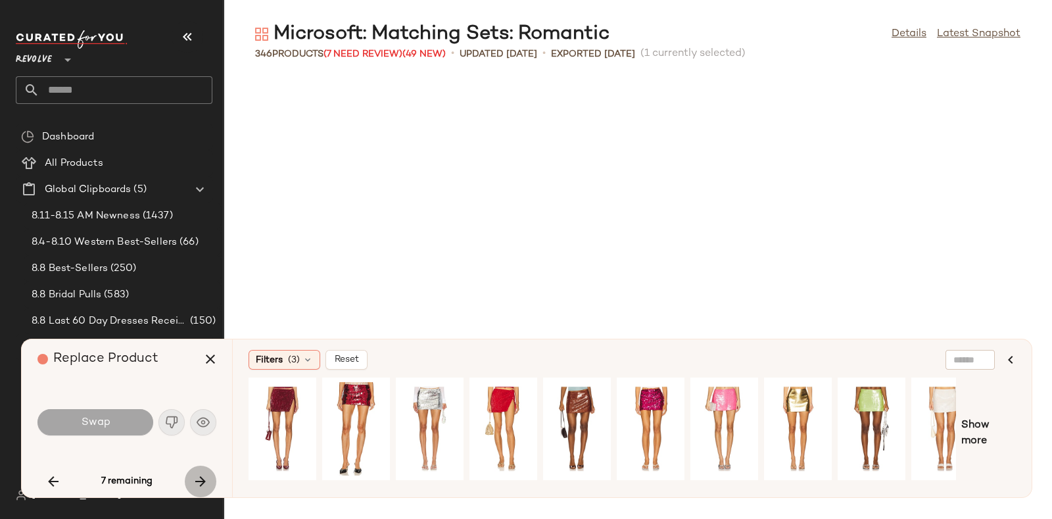
scroll to position [13712, 0]
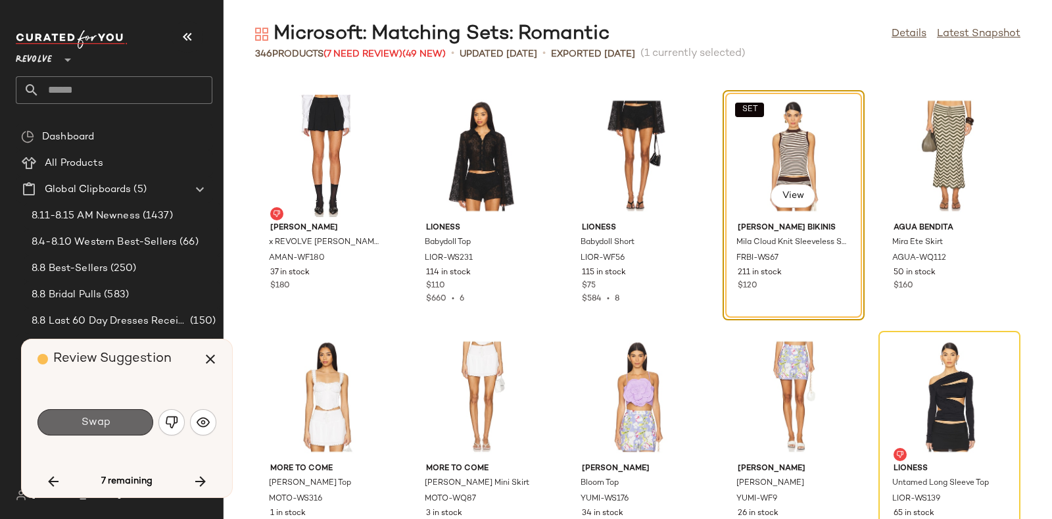
click at [131, 415] on button "Swap" at bounding box center [95, 422] width 116 height 26
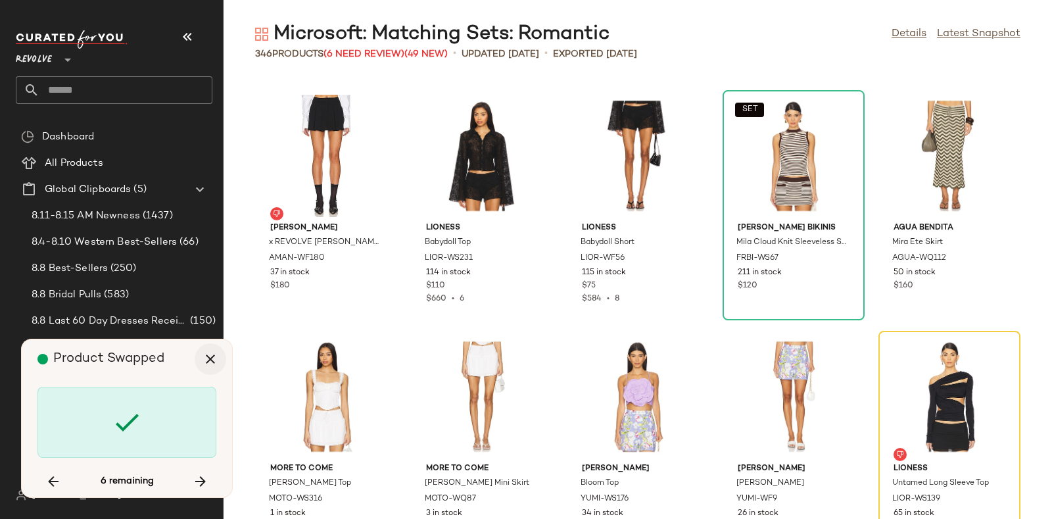
click at [210, 358] on icon "button" at bounding box center [210, 359] width 16 height 16
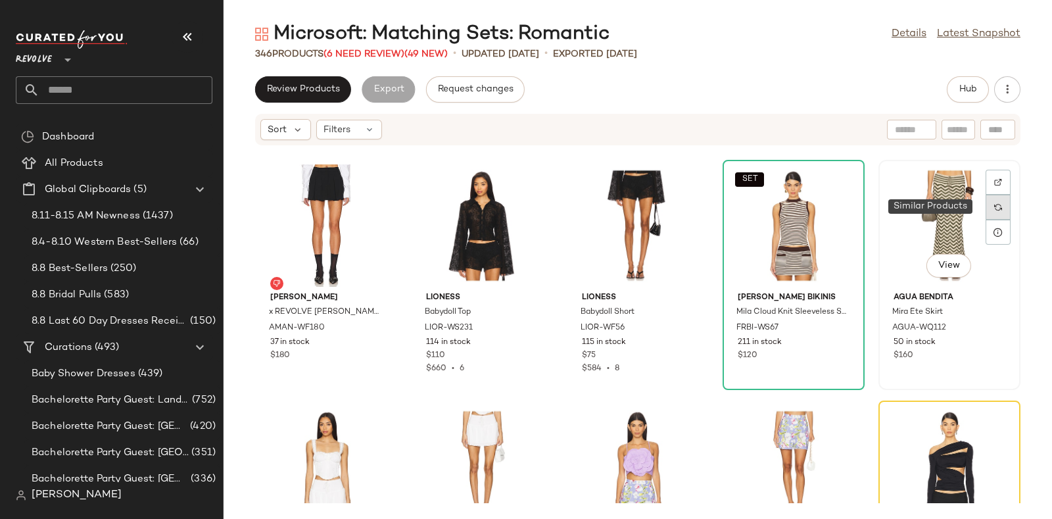
click at [994, 204] on img at bounding box center [998, 207] width 8 height 8
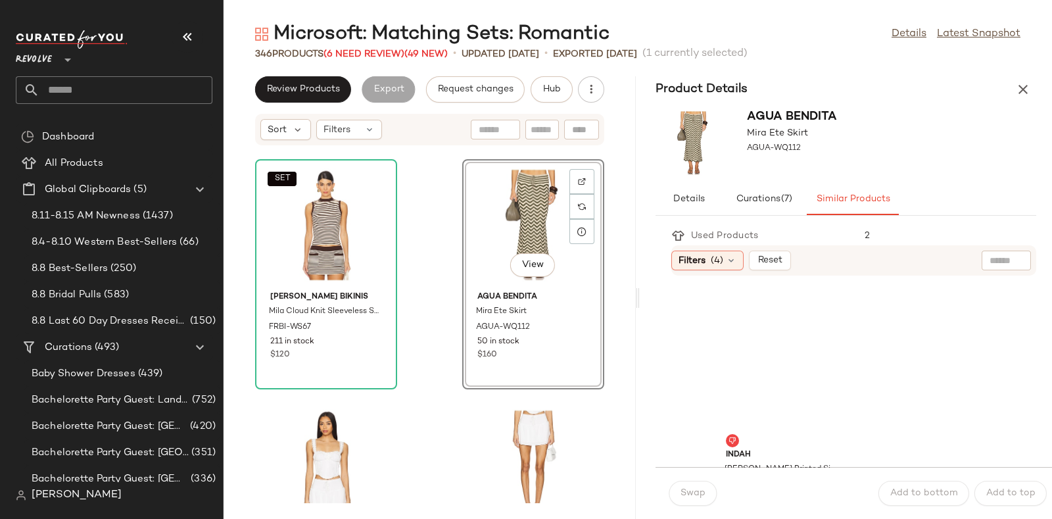
scroll to position [939, 0]
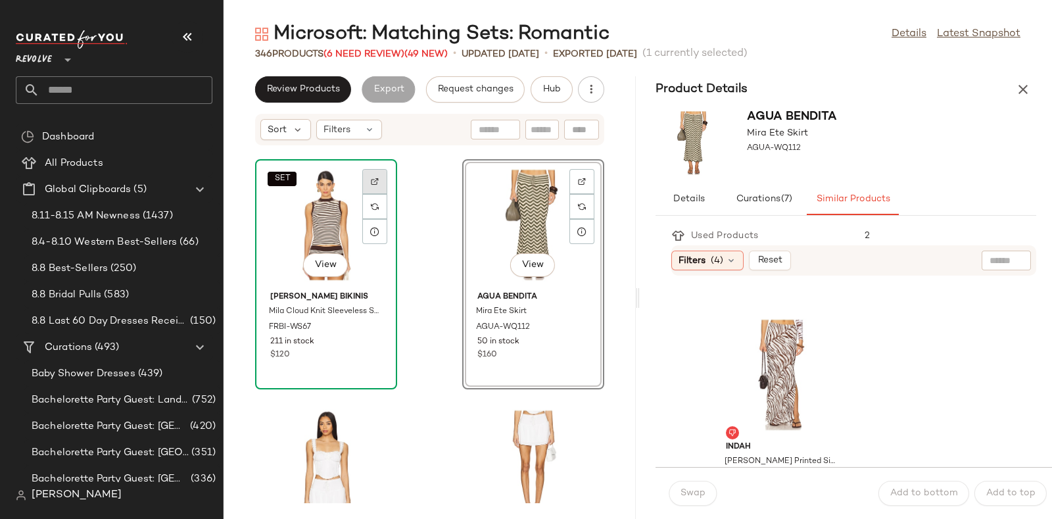
click at [377, 177] on img at bounding box center [375, 181] width 8 height 8
click at [534, 91] on button "Hub" at bounding box center [551, 89] width 42 height 26
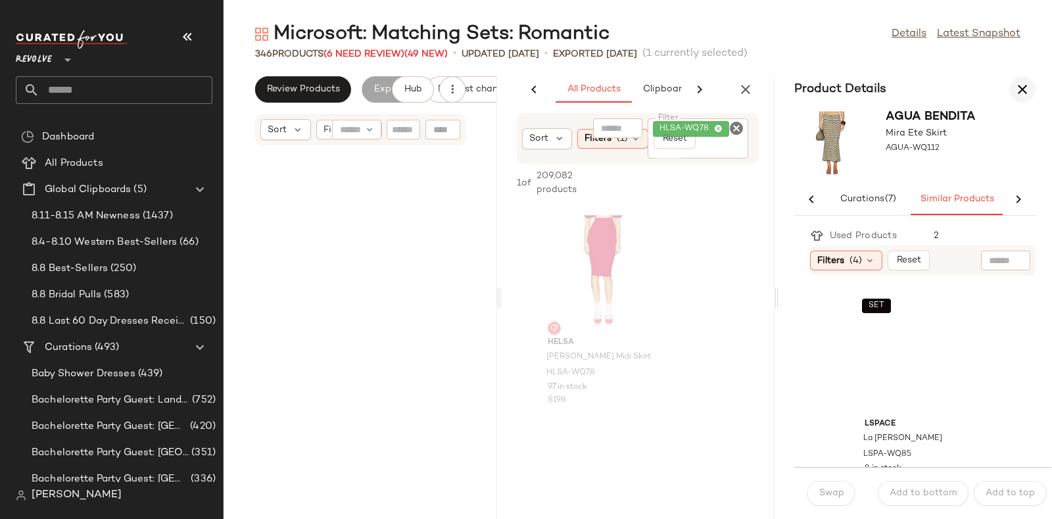
scroll to position [69528, 0]
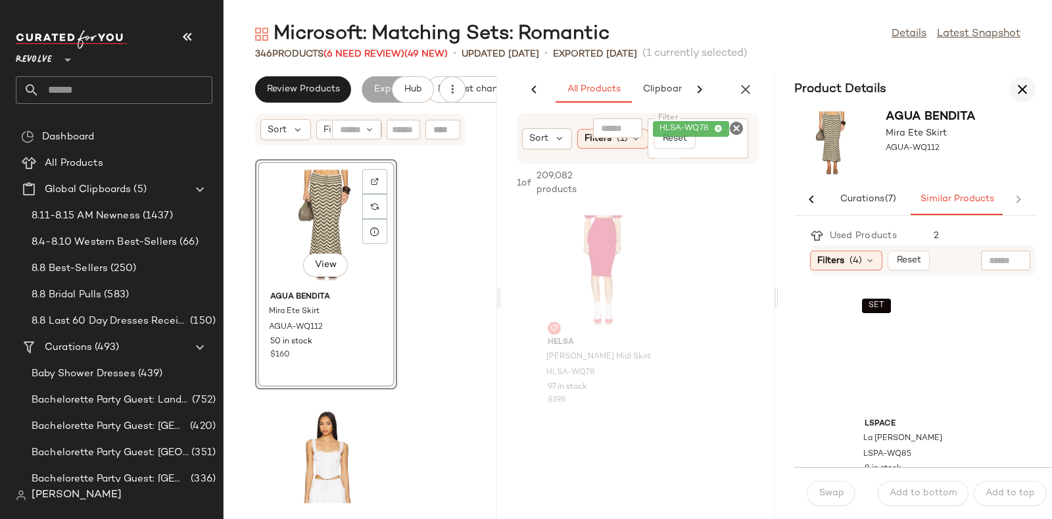
click at [1030, 87] on button "button" at bounding box center [1022, 89] width 26 height 26
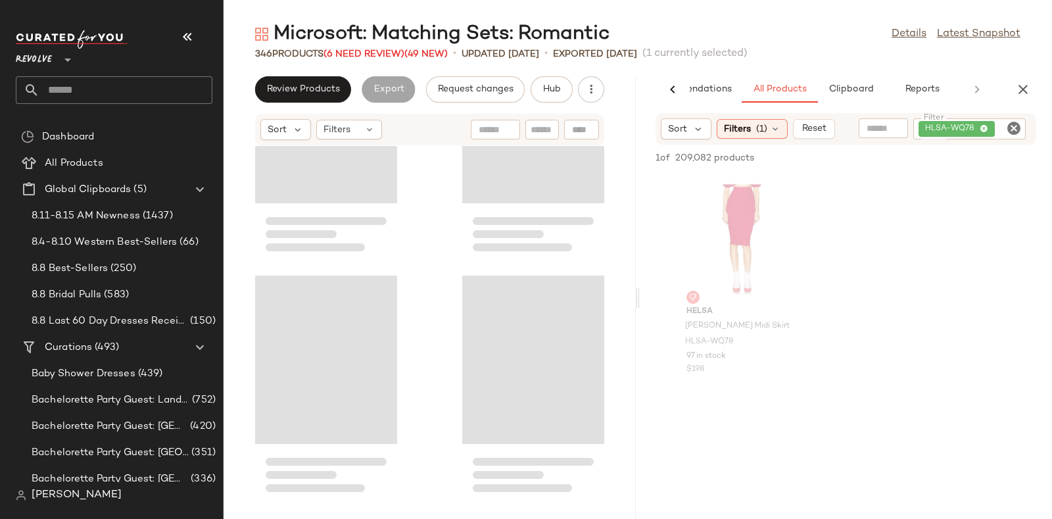
scroll to position [34644, 0]
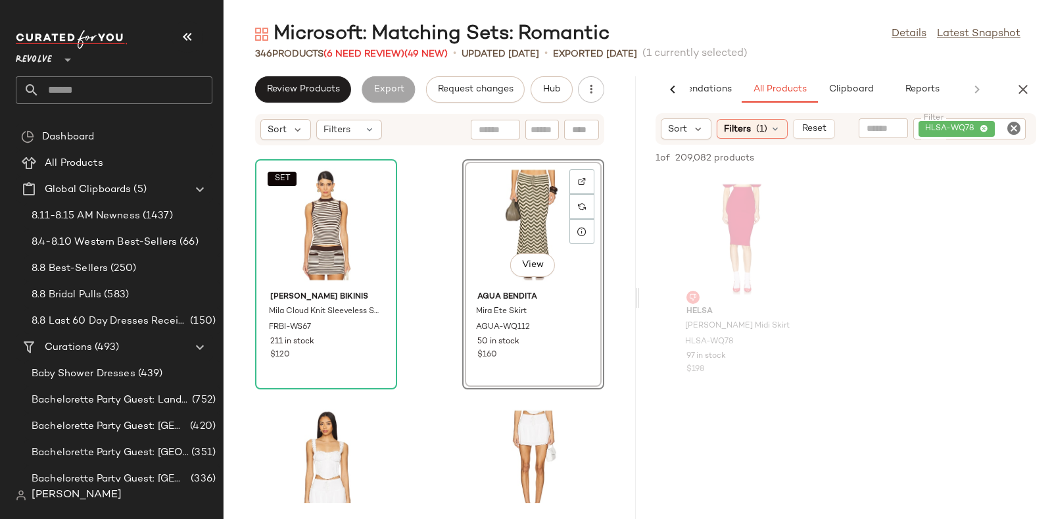
click at [1011, 130] on icon "Clear Filter" at bounding box center [1014, 128] width 16 height 16
paste input "*********"
type input "*********"
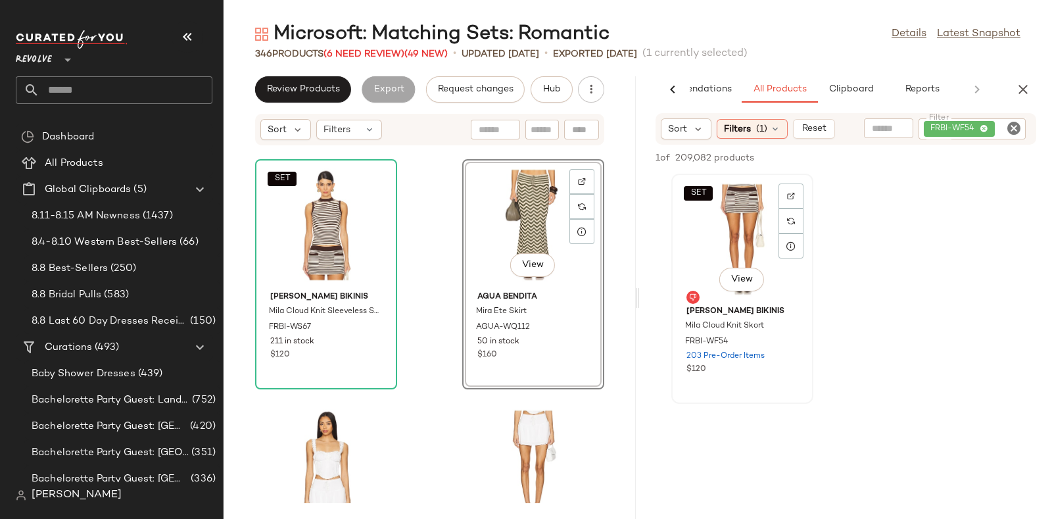
click at [749, 252] on div "SET View" at bounding box center [742, 239] width 133 height 122
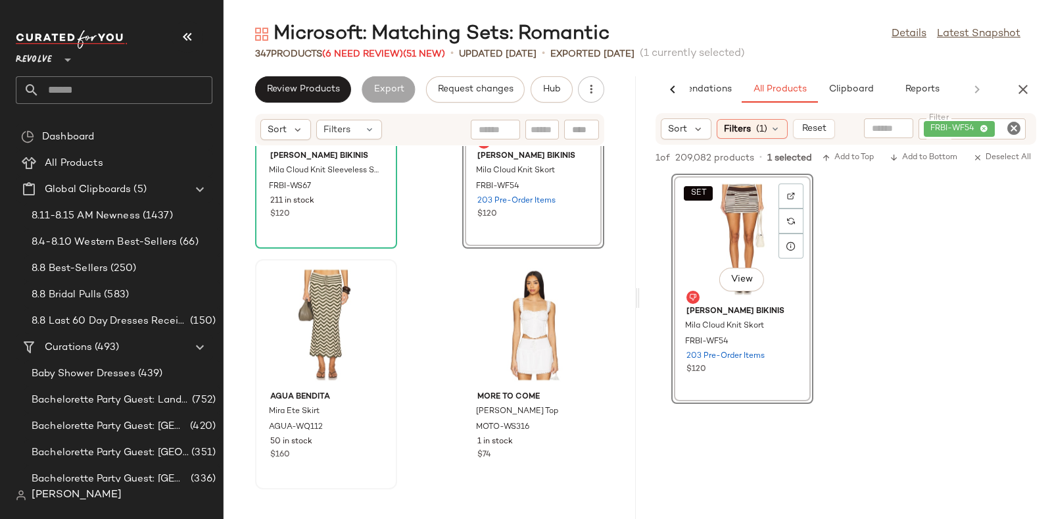
scroll to position [34786, 0]
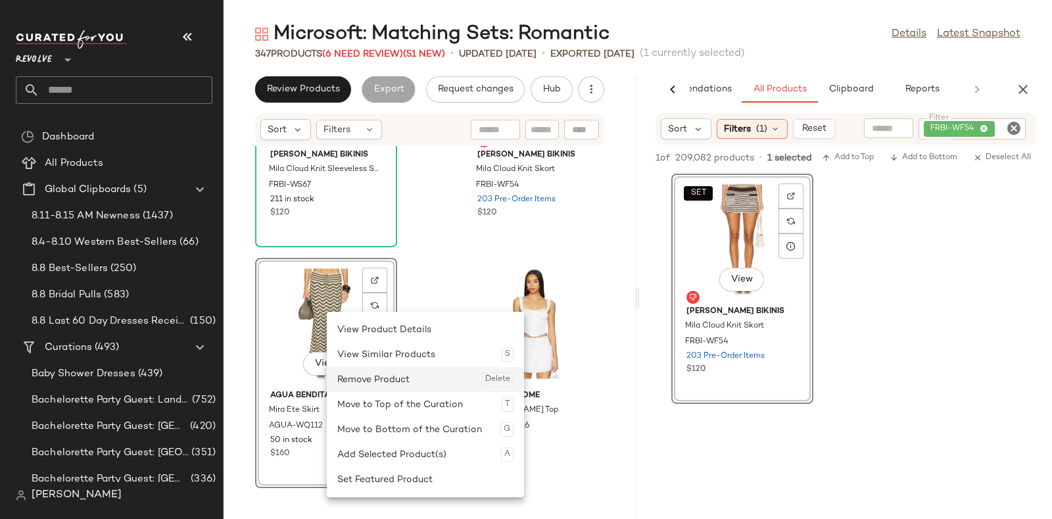
click at [364, 371] on div "Remove Product Delete" at bounding box center [425, 379] width 176 height 25
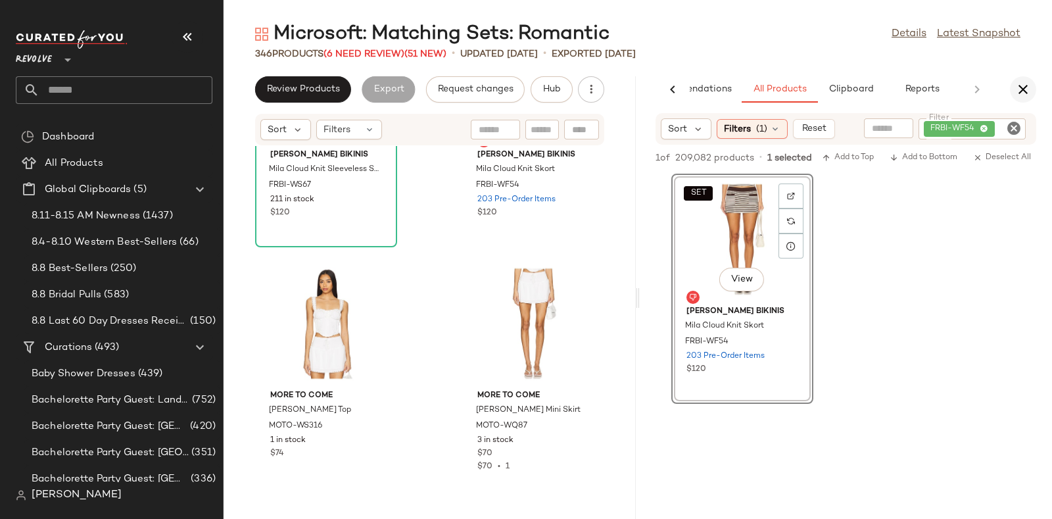
click at [1021, 91] on icon "button" at bounding box center [1023, 90] width 16 height 16
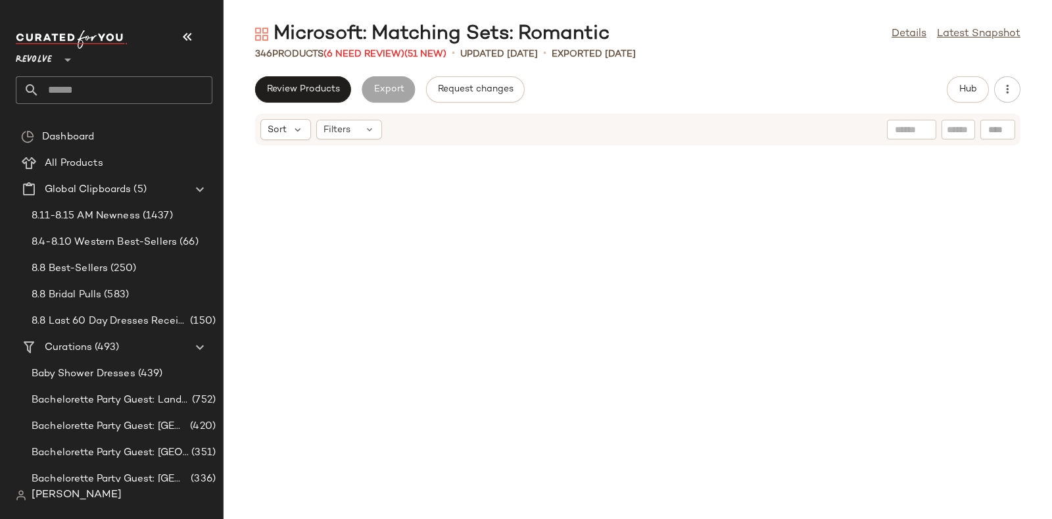
scroll to position [16486, 0]
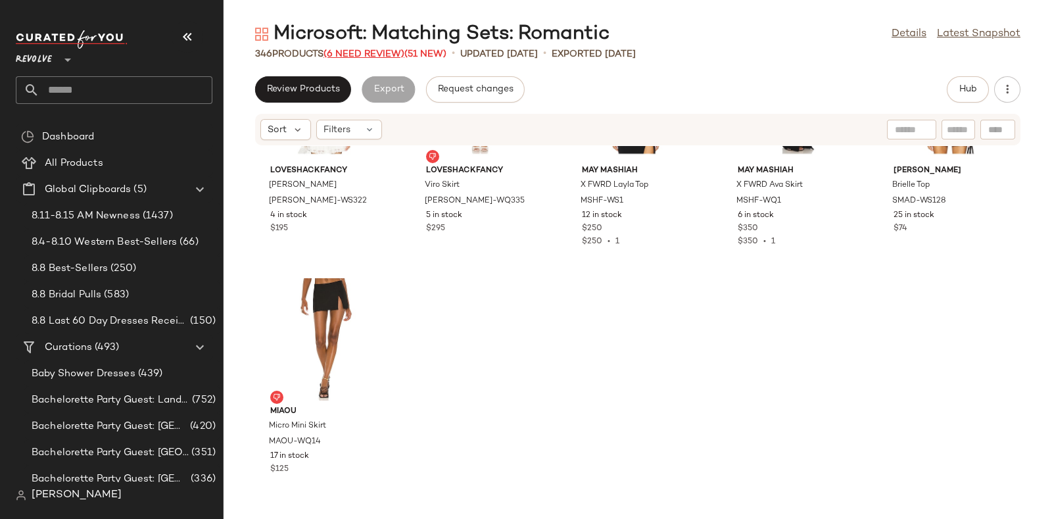
click at [365, 53] on span "(6 Need Review)" at bounding box center [363, 54] width 81 height 10
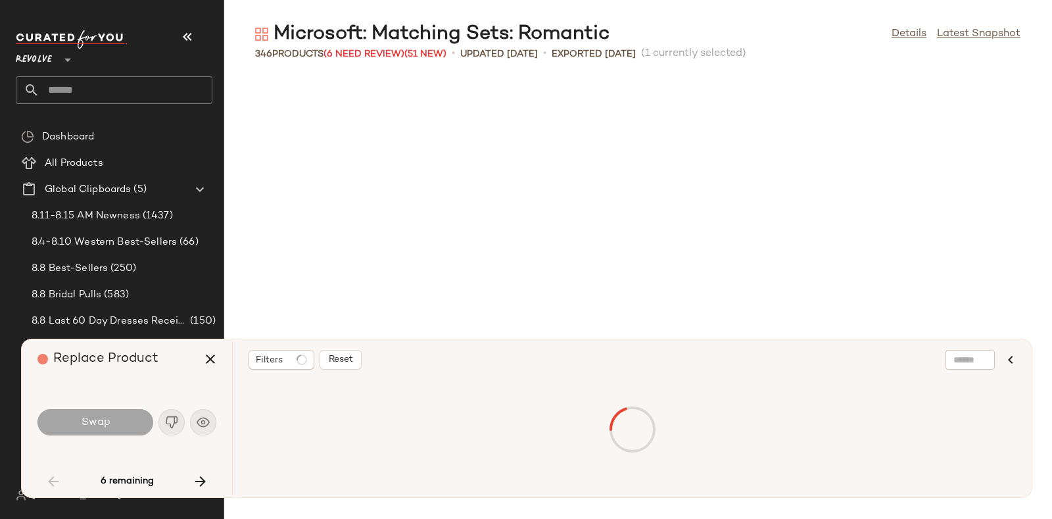
scroll to position [2165, 0]
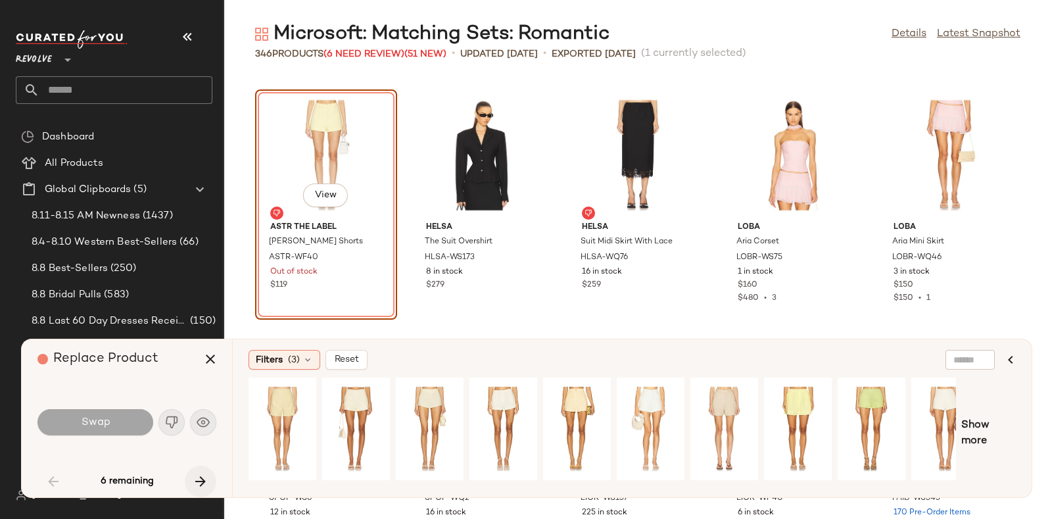
click at [195, 473] on icon "button" at bounding box center [201, 481] width 16 height 16
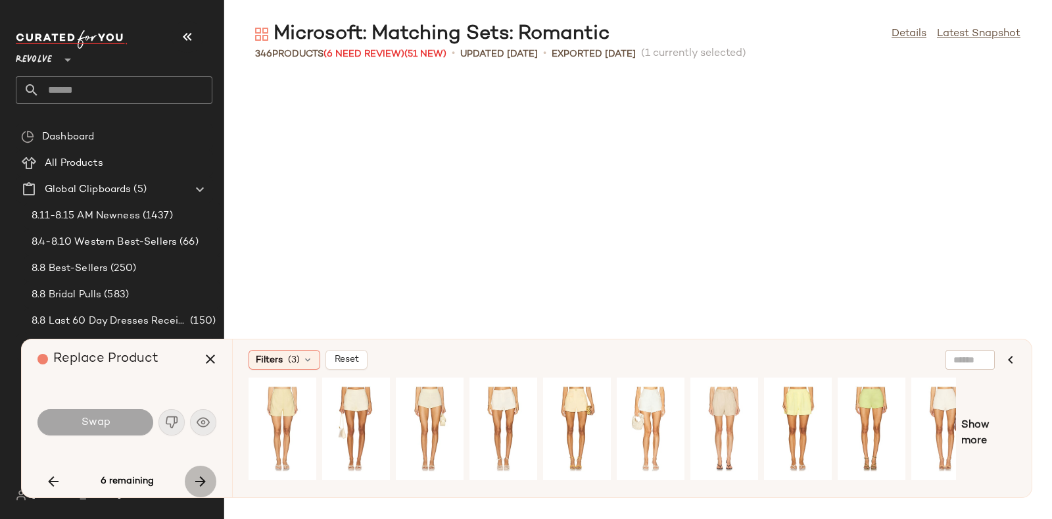
scroll to position [8901, 0]
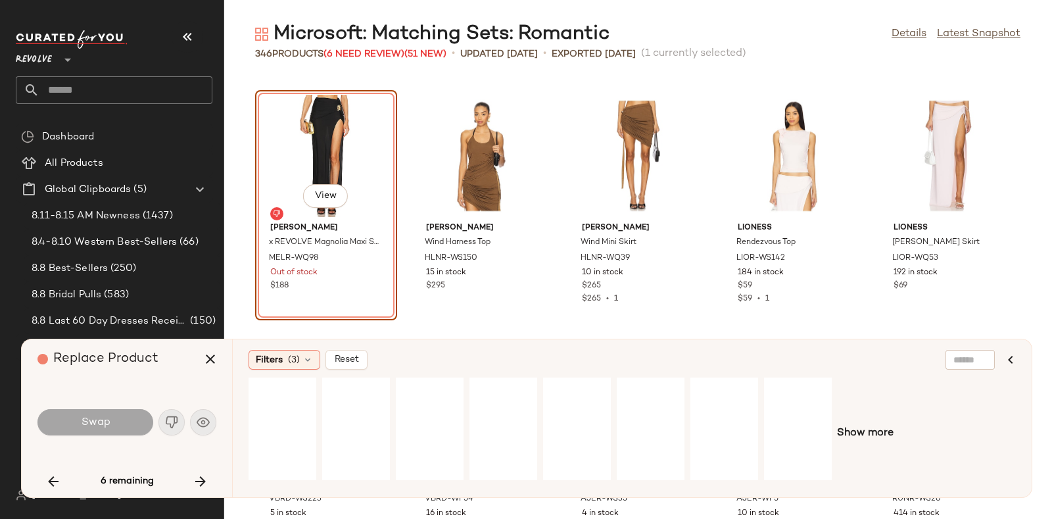
click at [201, 479] on div "6 remaining" at bounding box center [126, 481] width 179 height 32
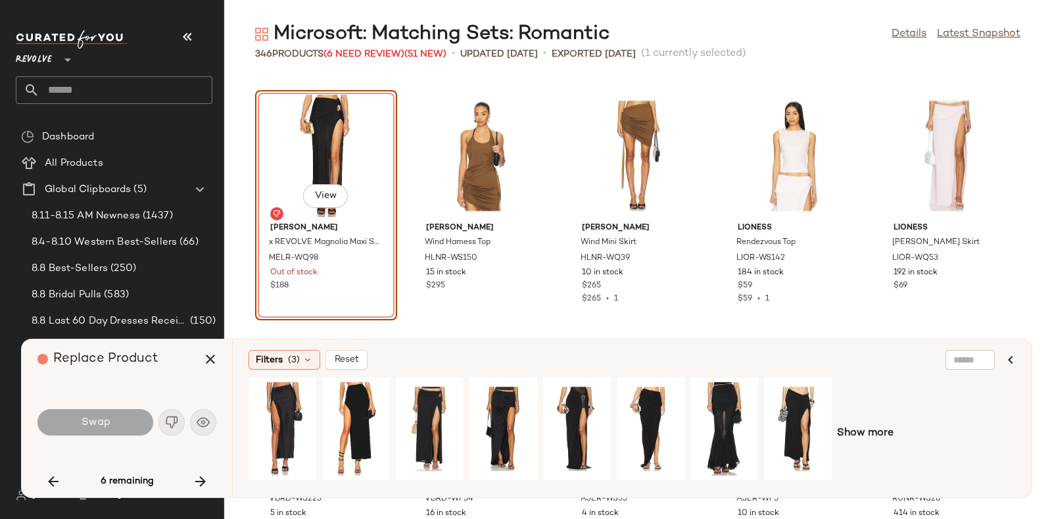
click at [201, 479] on icon "button" at bounding box center [201, 481] width 16 height 16
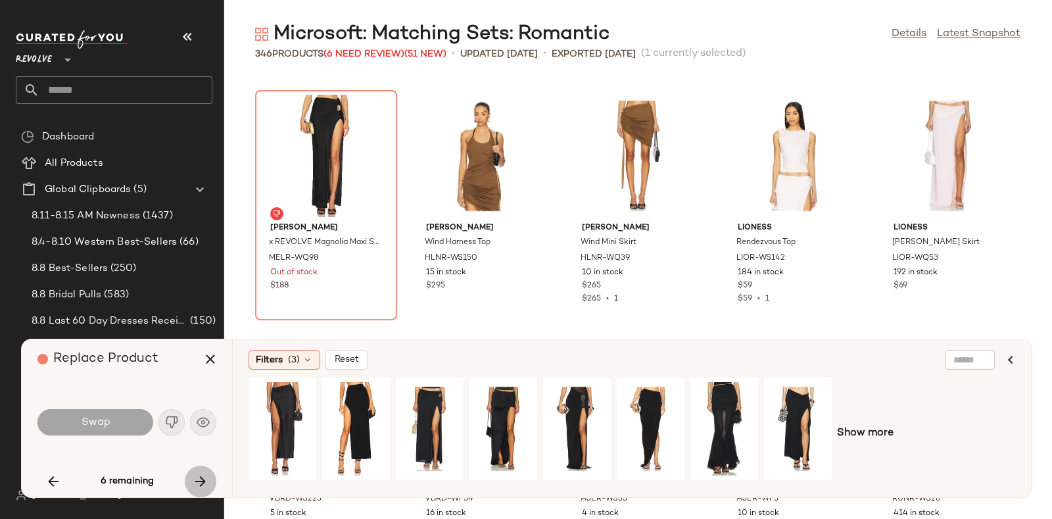
scroll to position [10826, 0]
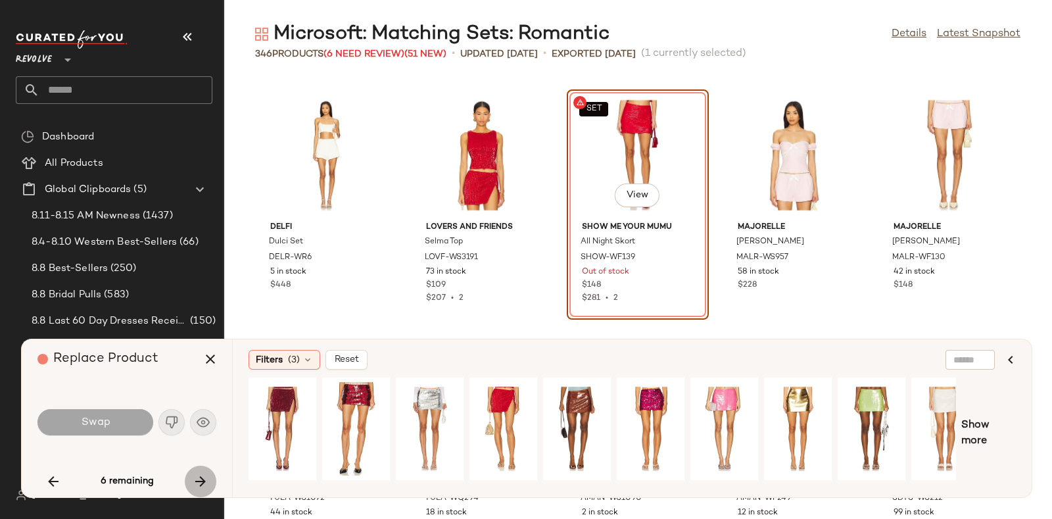
click at [200, 477] on icon "button" at bounding box center [201, 481] width 16 height 16
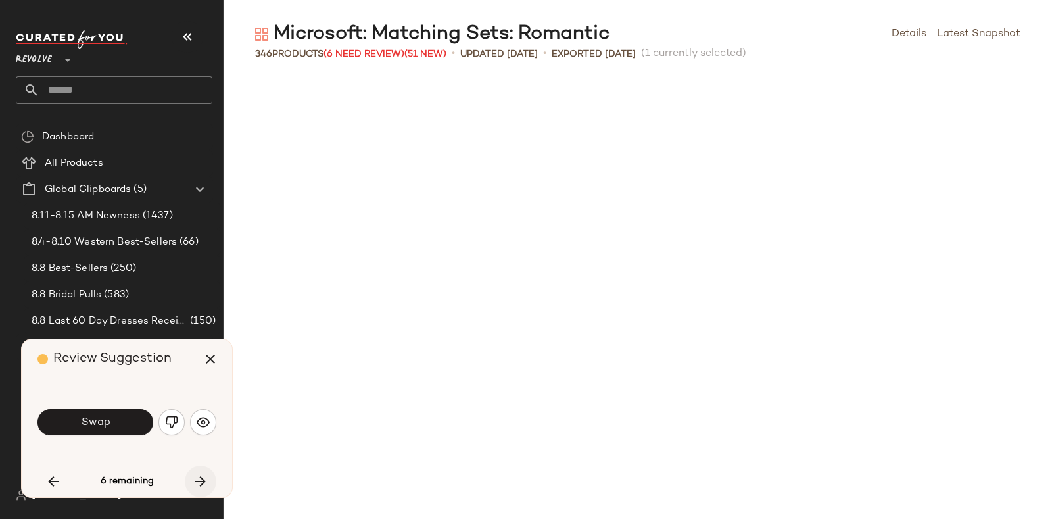
scroll to position [13954, 0]
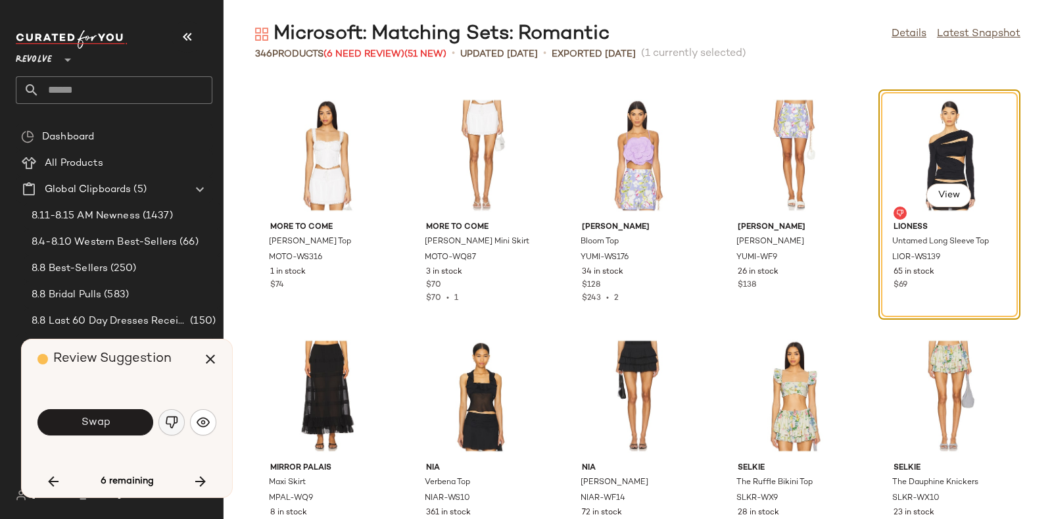
click at [166, 421] on img "button" at bounding box center [171, 421] width 13 height 13
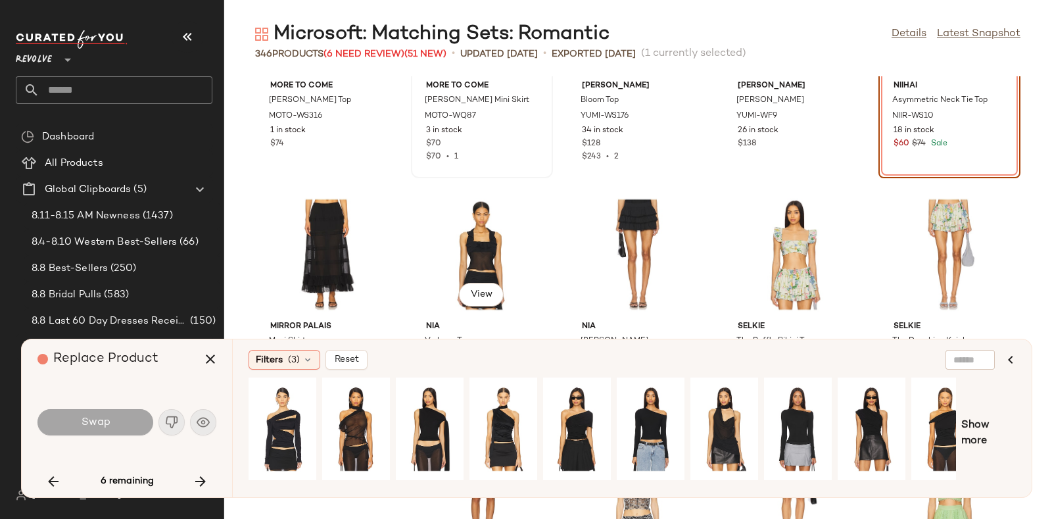
scroll to position [14098, 0]
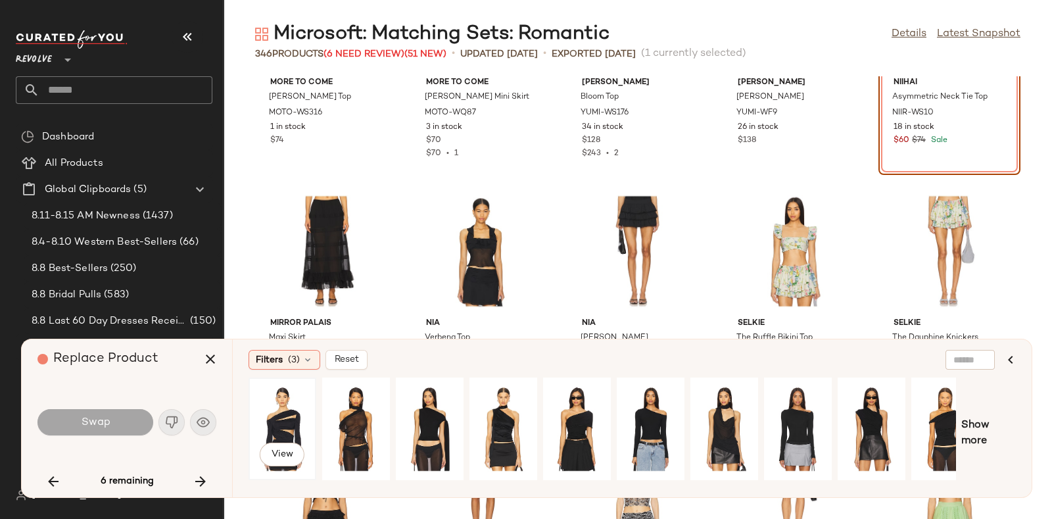
click at [274, 410] on div "View" at bounding box center [282, 428] width 59 height 93
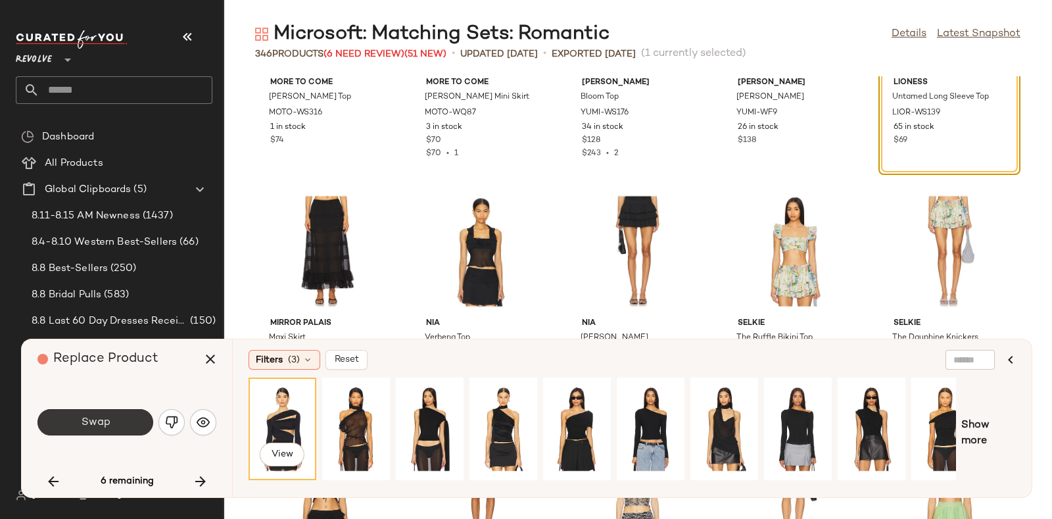
click at [103, 410] on button "Swap" at bounding box center [95, 422] width 116 height 26
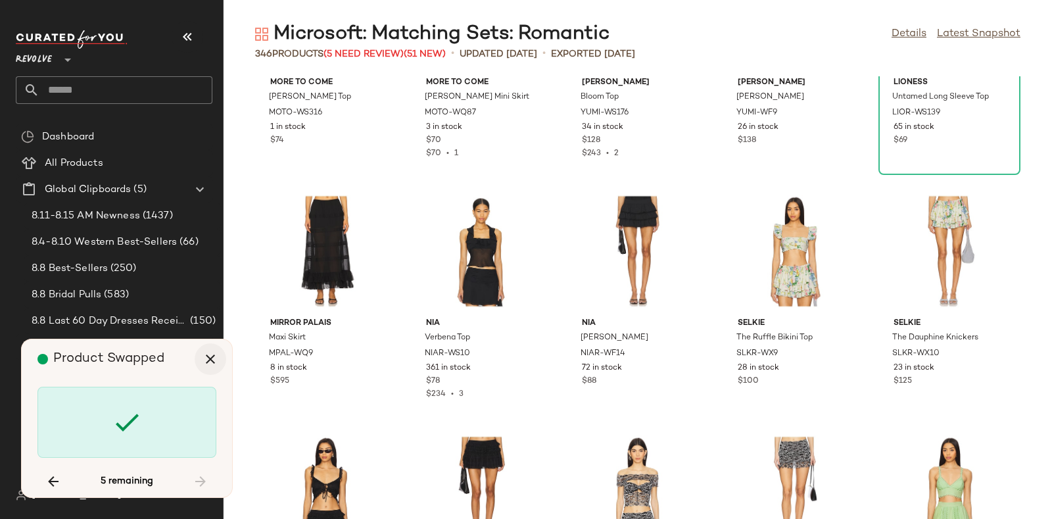
click at [205, 359] on icon "button" at bounding box center [210, 359] width 16 height 16
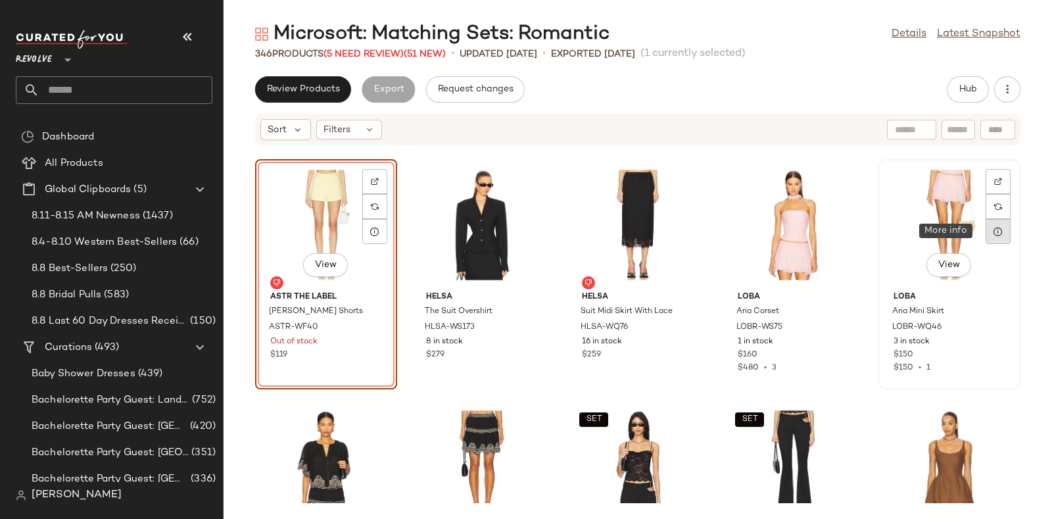
click at [988, 239] on div at bounding box center [997, 231] width 25 height 25
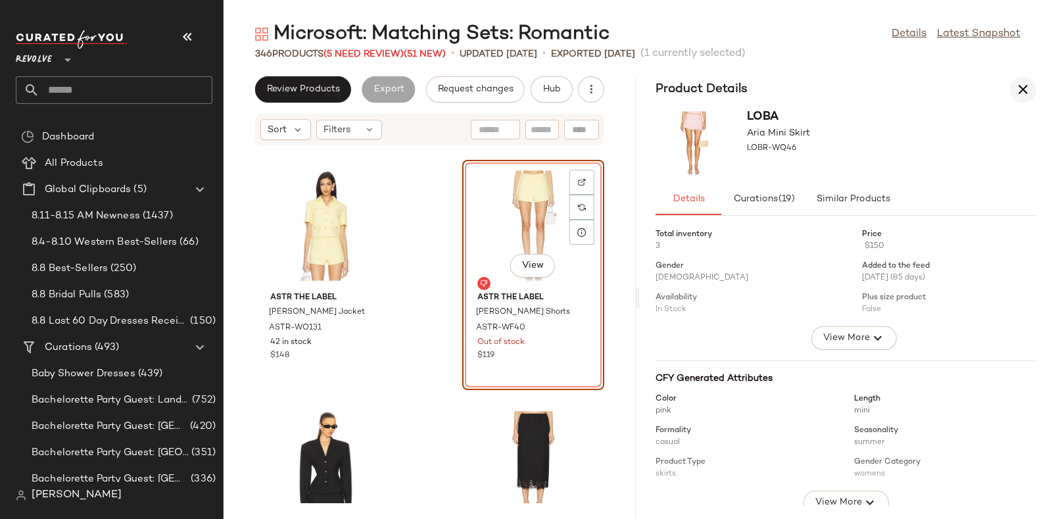
click at [1021, 92] on icon "button" at bounding box center [1023, 90] width 16 height 16
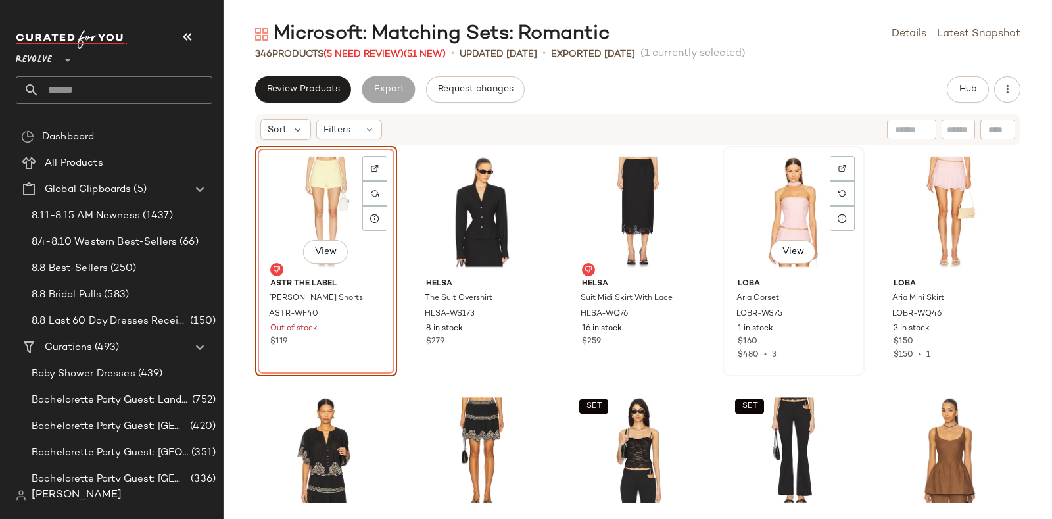
scroll to position [2198, 0]
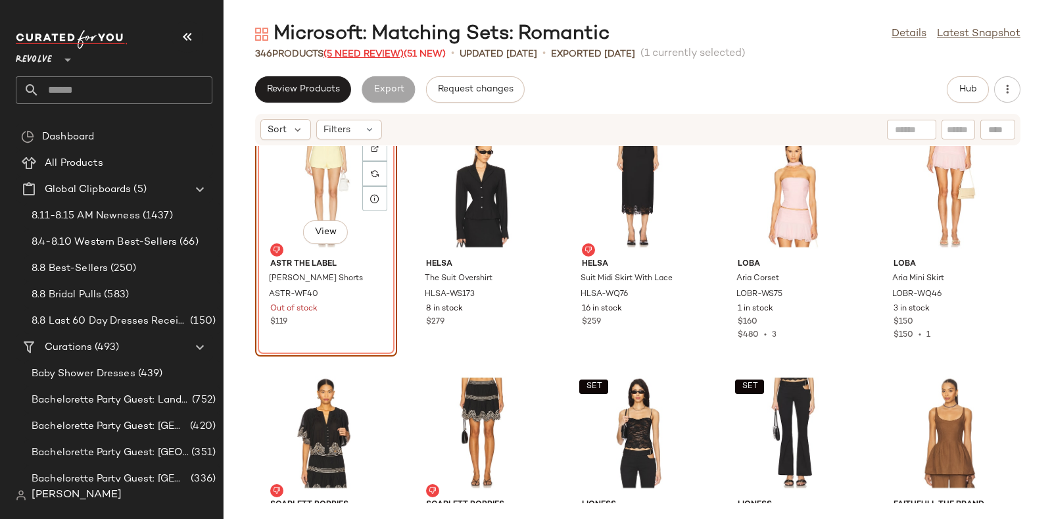
click at [371, 56] on span "(5 Need Review)" at bounding box center [363, 54] width 80 height 10
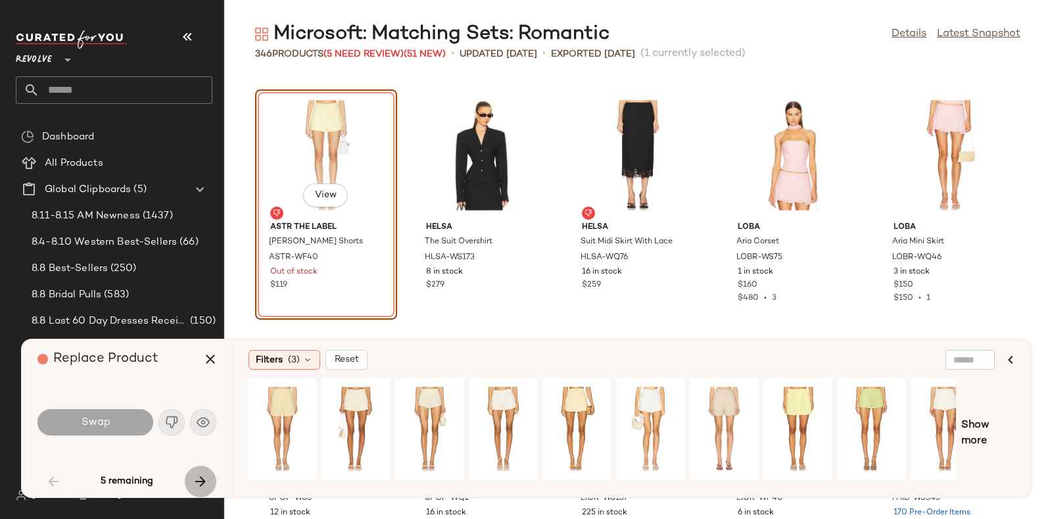
click at [200, 481] on icon "button" at bounding box center [201, 481] width 16 height 16
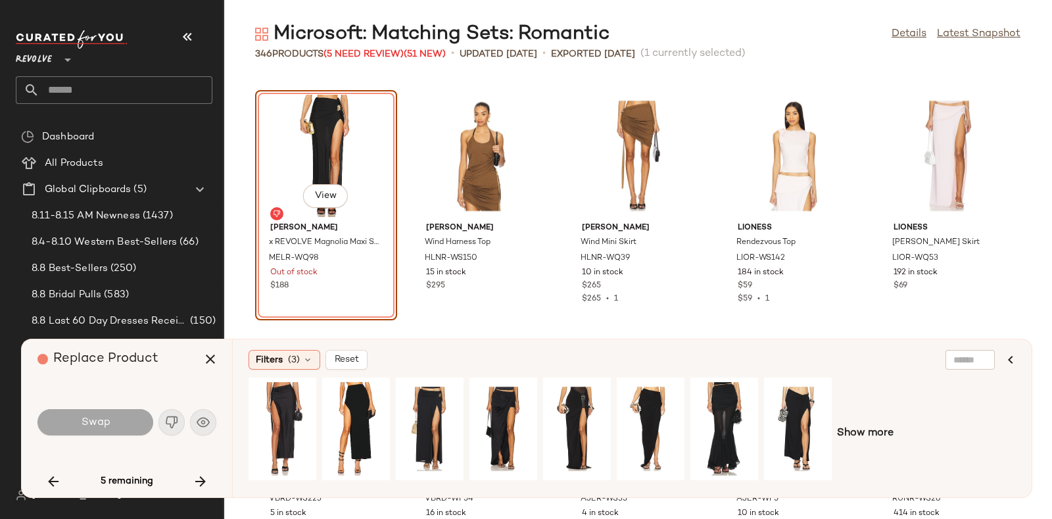
click at [199, 479] on icon "button" at bounding box center [201, 481] width 16 height 16
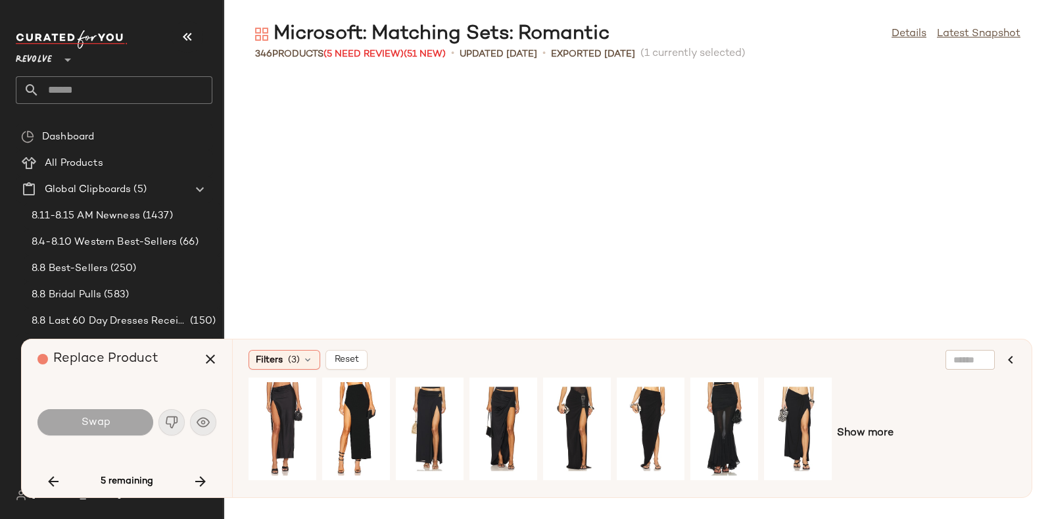
scroll to position [10826, 0]
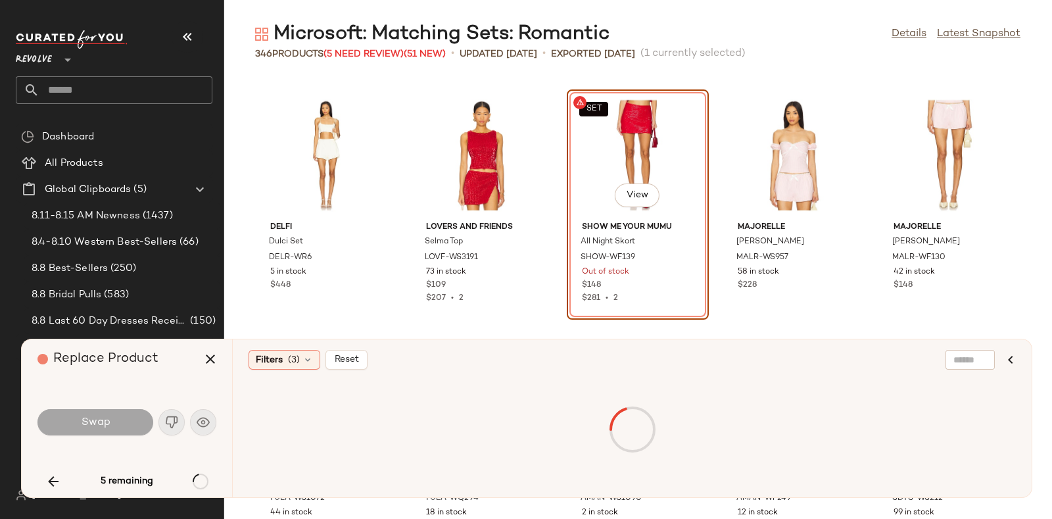
click at [199, 479] on div "5 remaining" at bounding box center [126, 481] width 179 height 32
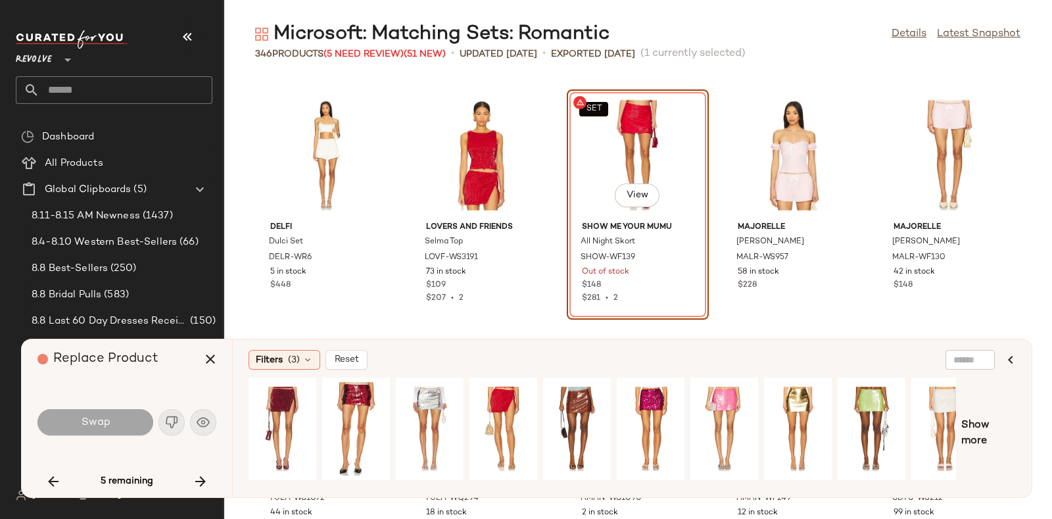
click at [199, 479] on icon "button" at bounding box center [201, 481] width 16 height 16
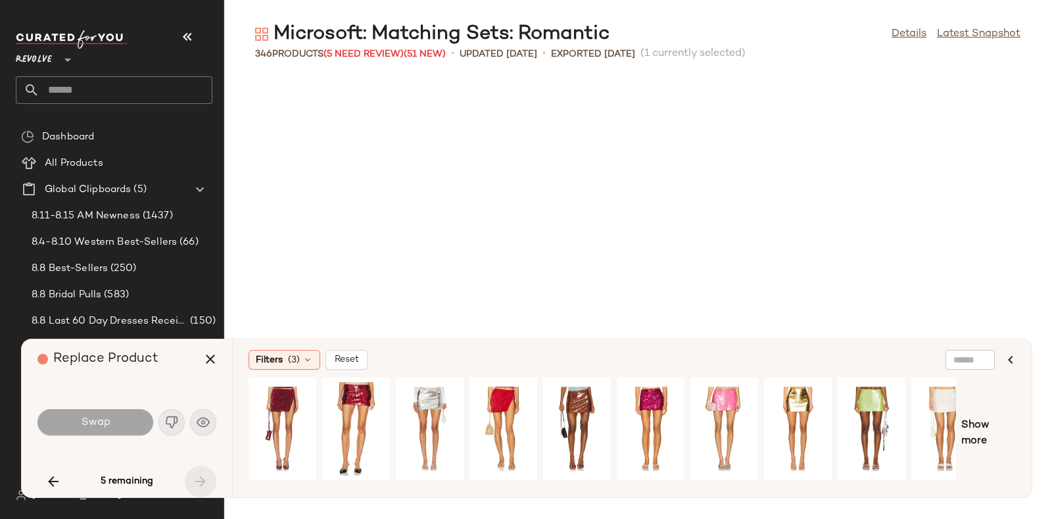
scroll to position [15157, 0]
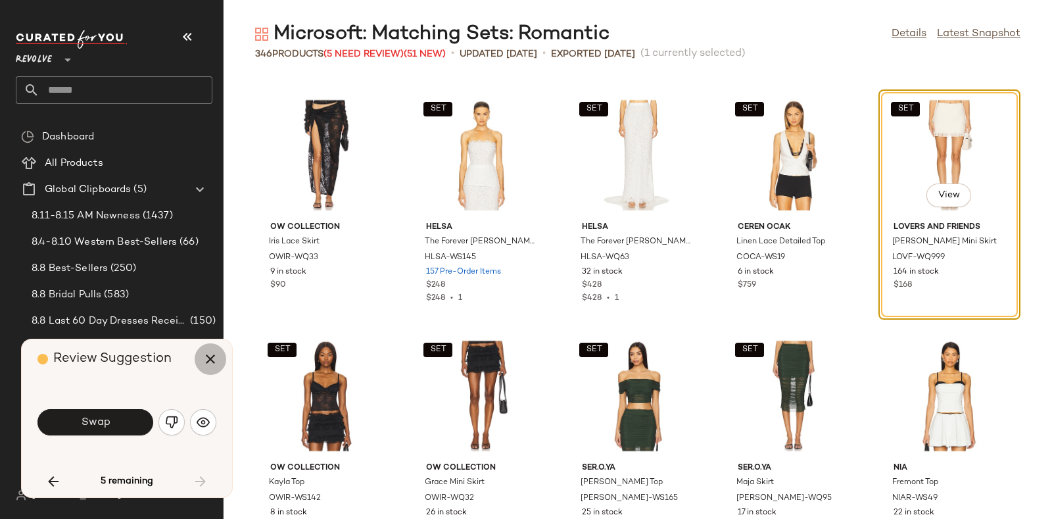
click at [206, 363] on icon "button" at bounding box center [210, 359] width 16 height 16
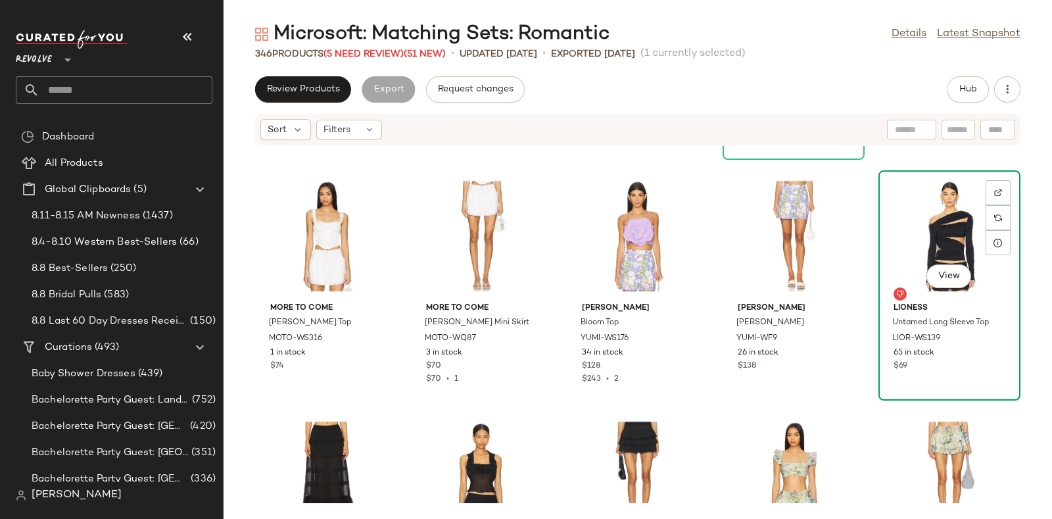
scroll to position [13942, 0]
click at [994, 193] on img at bounding box center [998, 193] width 8 height 8
click at [956, 89] on button "Hub" at bounding box center [968, 89] width 42 height 26
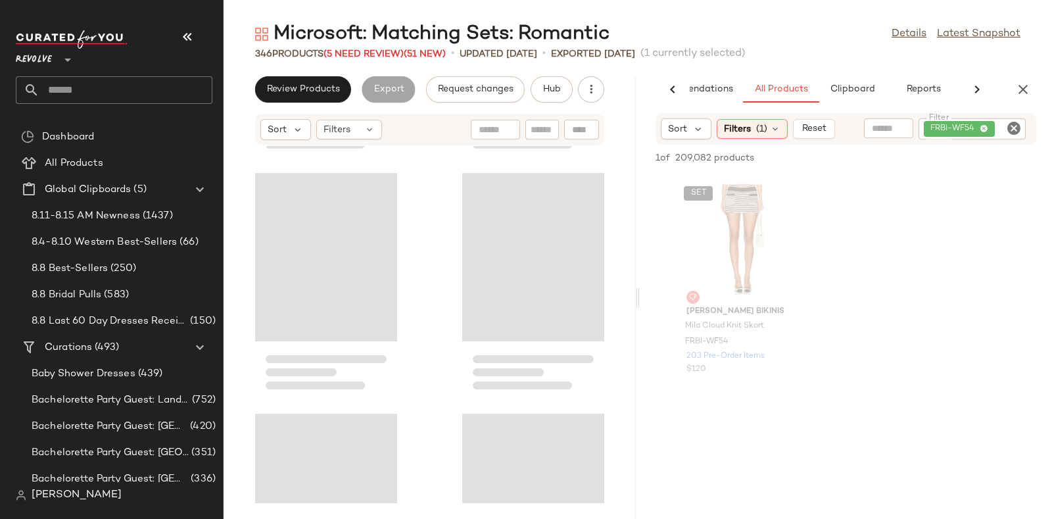
scroll to position [34884, 0]
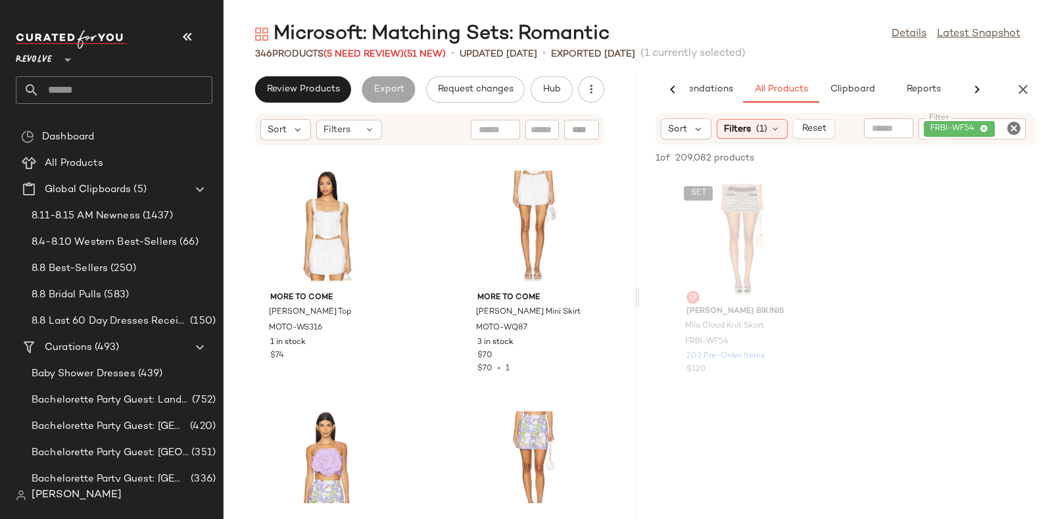
click at [1020, 125] on icon "Clear Filter" at bounding box center [1014, 128] width 16 height 16
paste input "*********"
type input "*********"
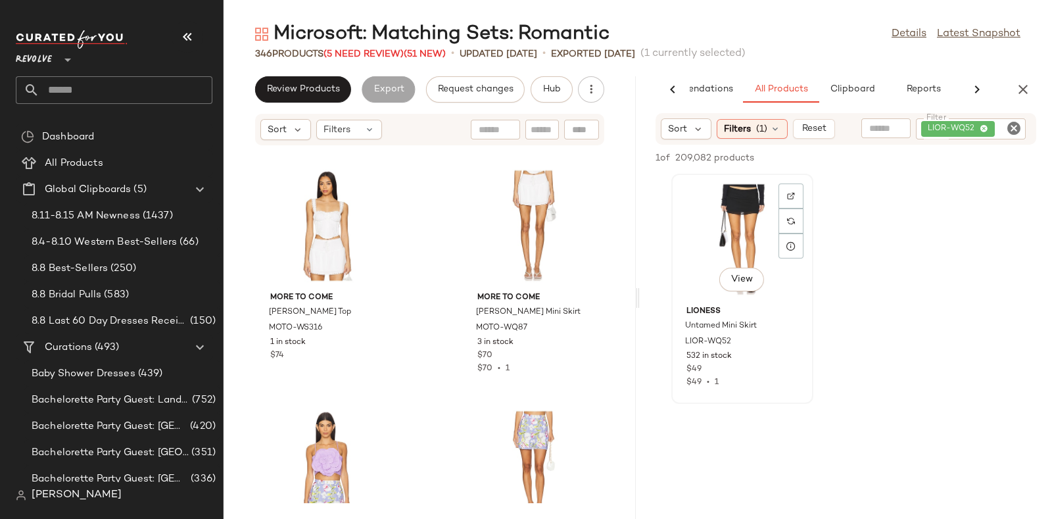
click at [734, 248] on div "View" at bounding box center [742, 239] width 133 height 122
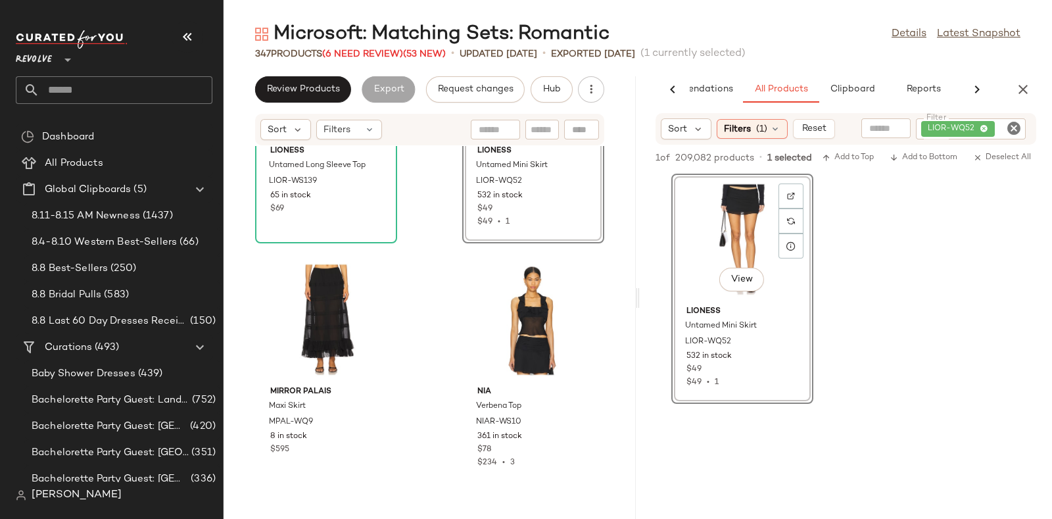
scroll to position [35522, 0]
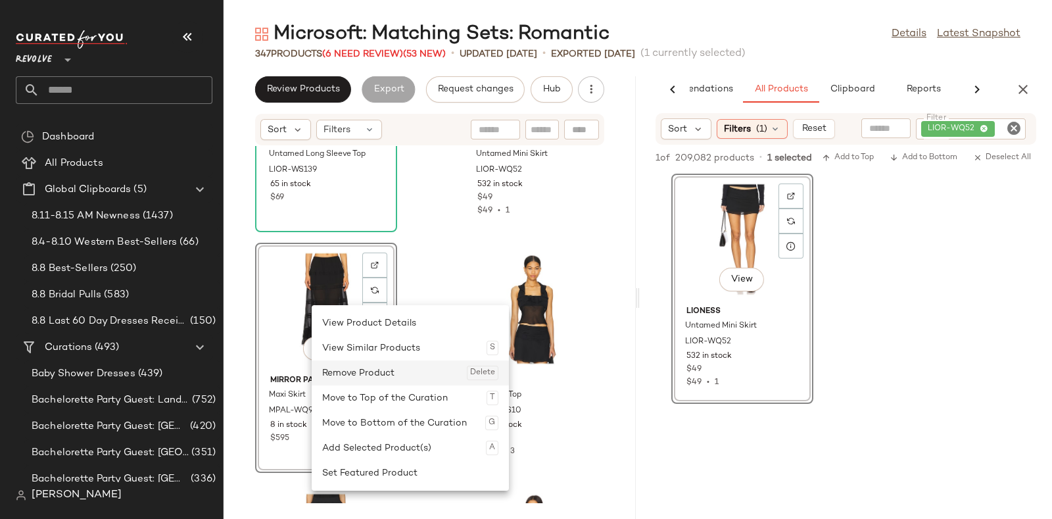
click at [353, 373] on div "Remove Product Delete" at bounding box center [410, 372] width 176 height 25
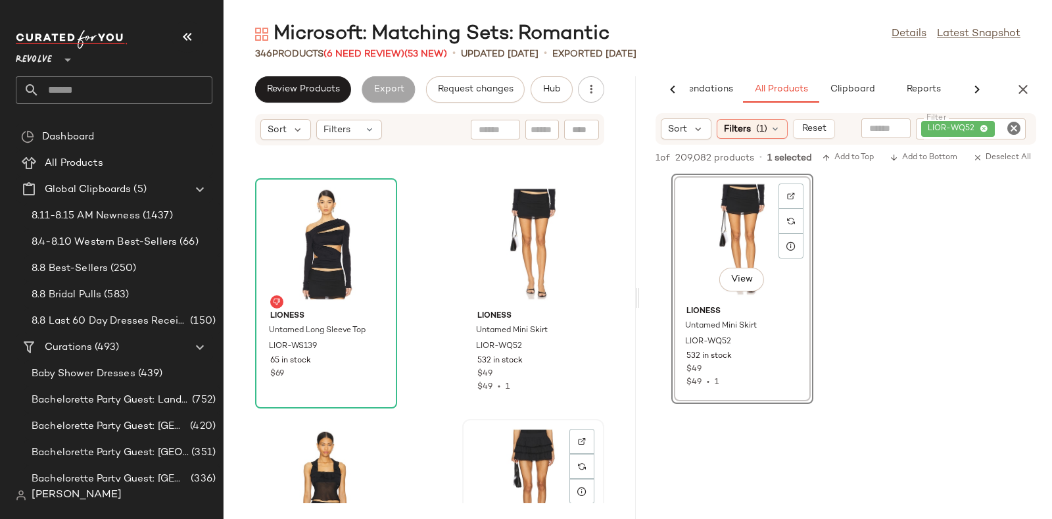
scroll to position [35345, 0]
click at [1027, 87] on icon "button" at bounding box center [1023, 90] width 16 height 16
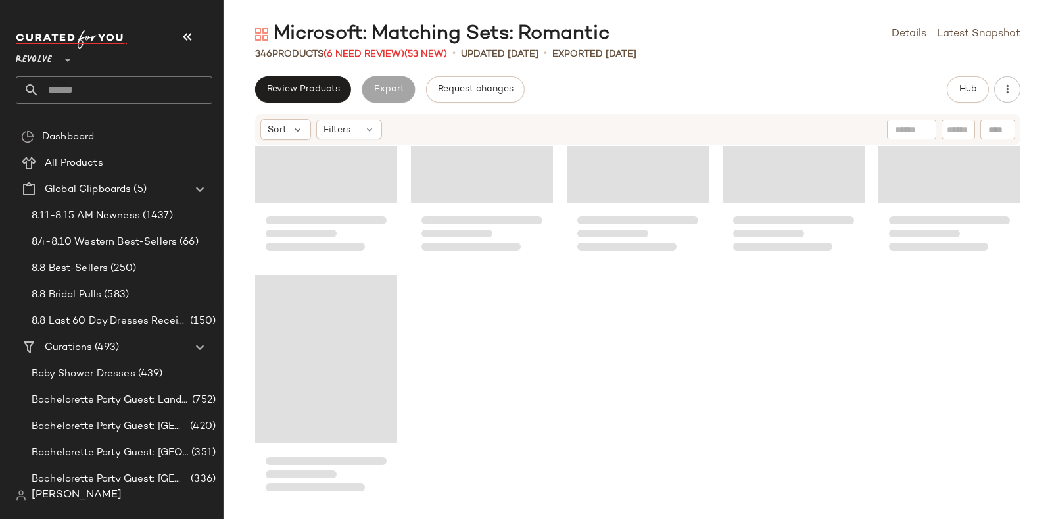
scroll to position [16486, 0]
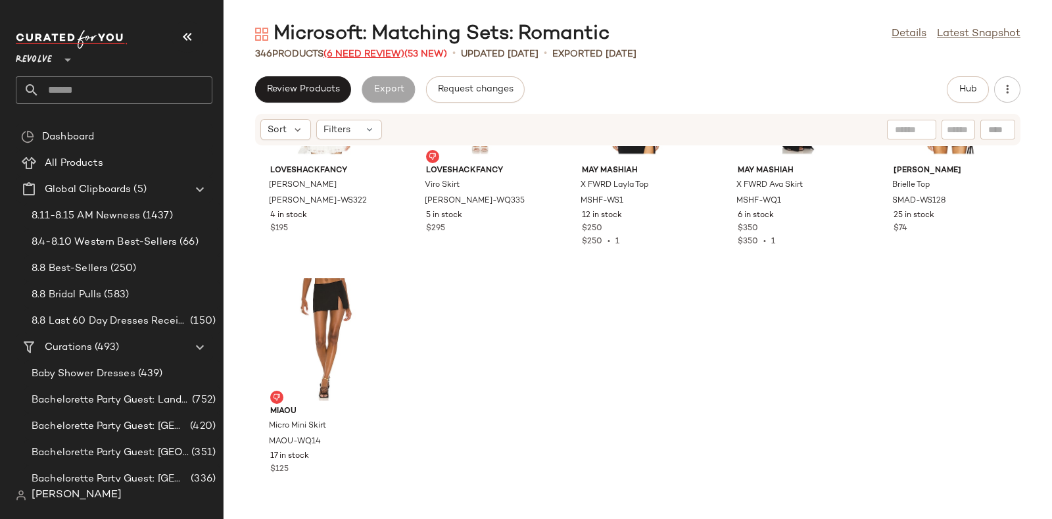
click at [365, 49] on span "(6 Need Review)" at bounding box center [363, 54] width 81 height 10
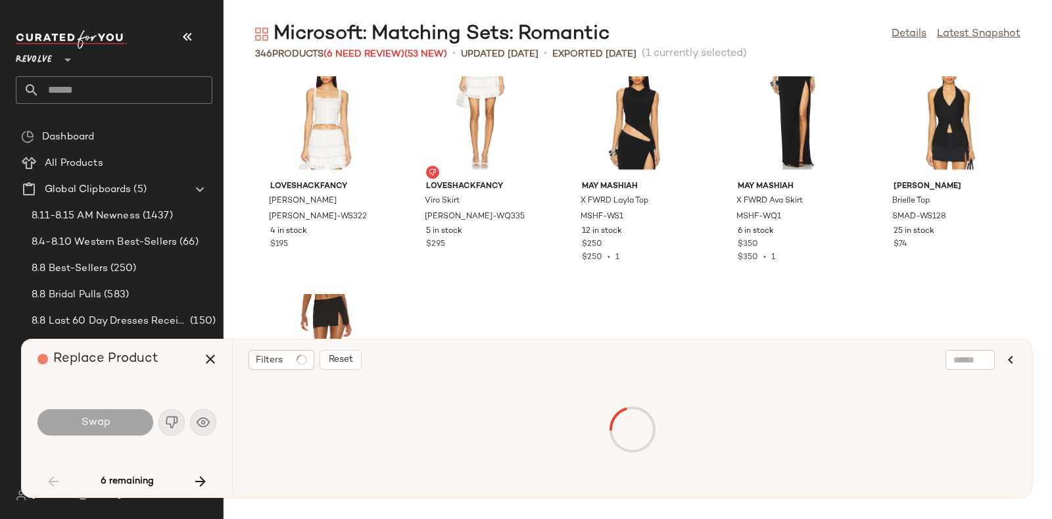
scroll to position [2165, 0]
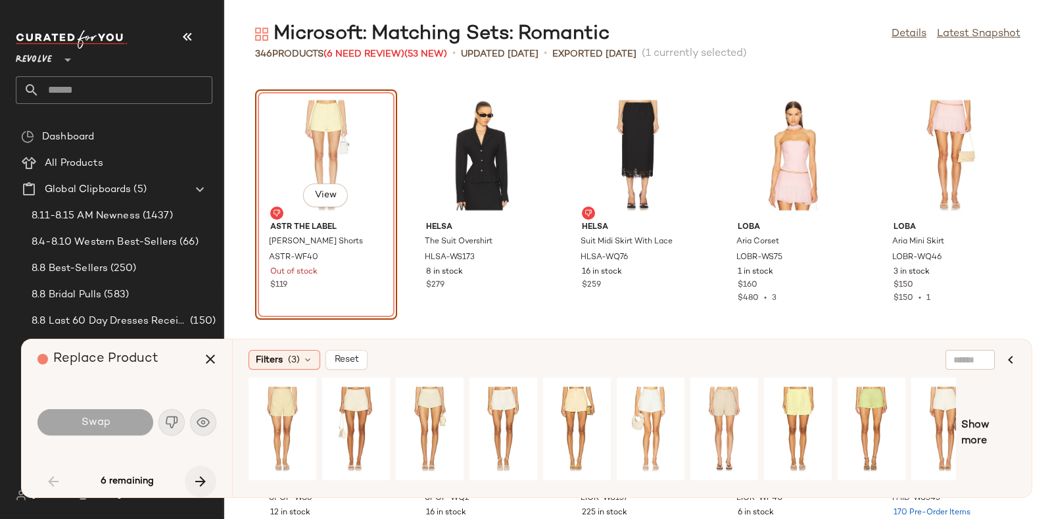
click at [201, 482] on icon "button" at bounding box center [201, 481] width 16 height 16
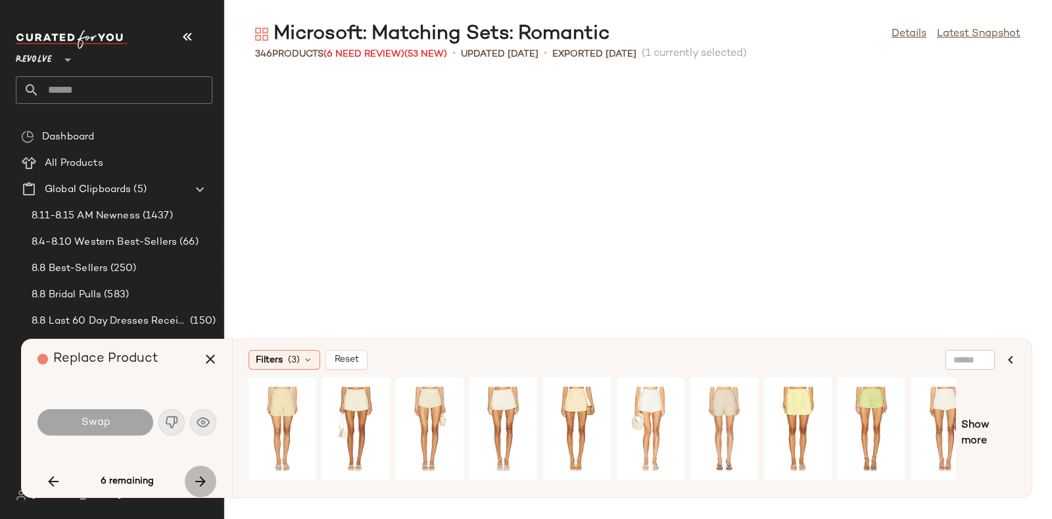
scroll to position [8901, 0]
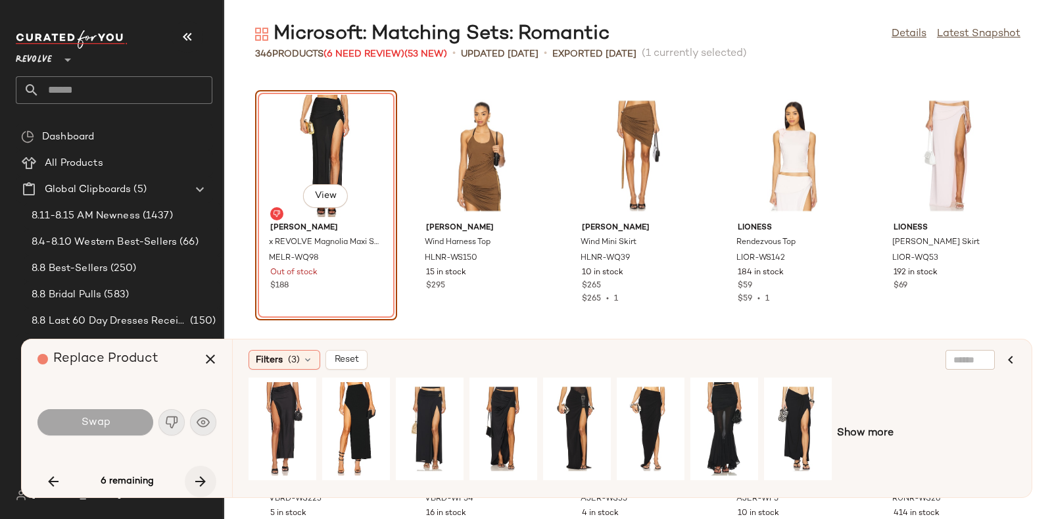
click at [197, 473] on icon "button" at bounding box center [201, 481] width 16 height 16
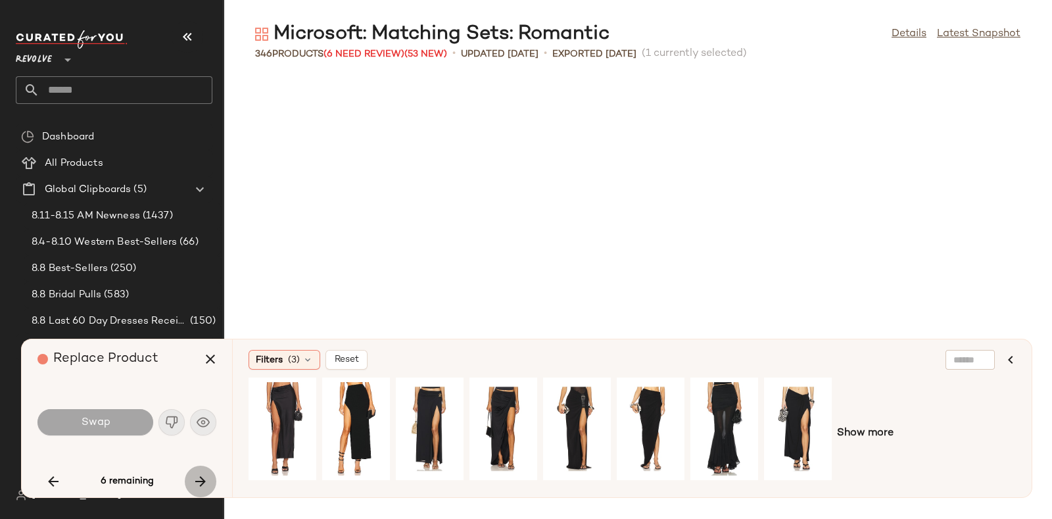
scroll to position [10826, 0]
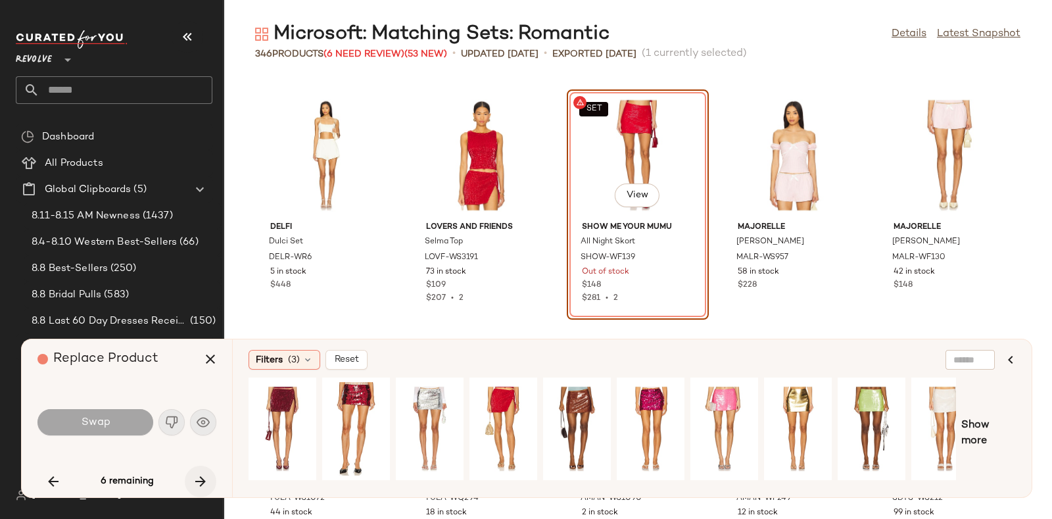
click at [197, 473] on icon "button" at bounding box center [201, 481] width 16 height 16
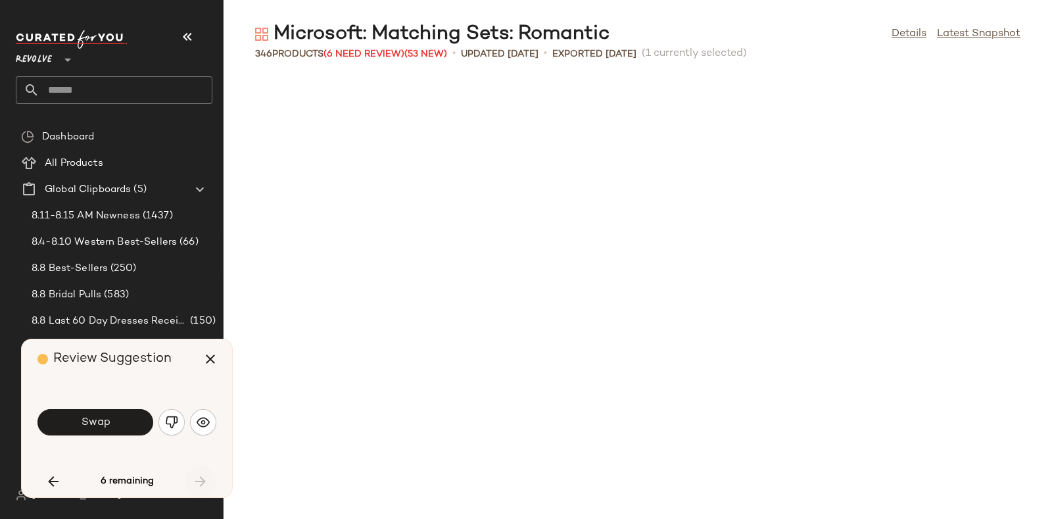
scroll to position [15157, 0]
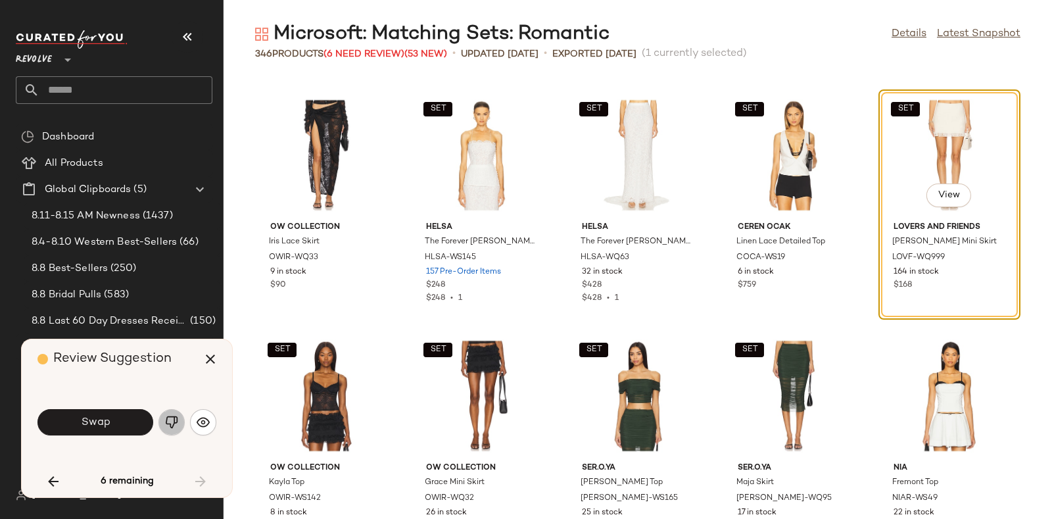
click at [168, 422] on img "button" at bounding box center [171, 421] width 13 height 13
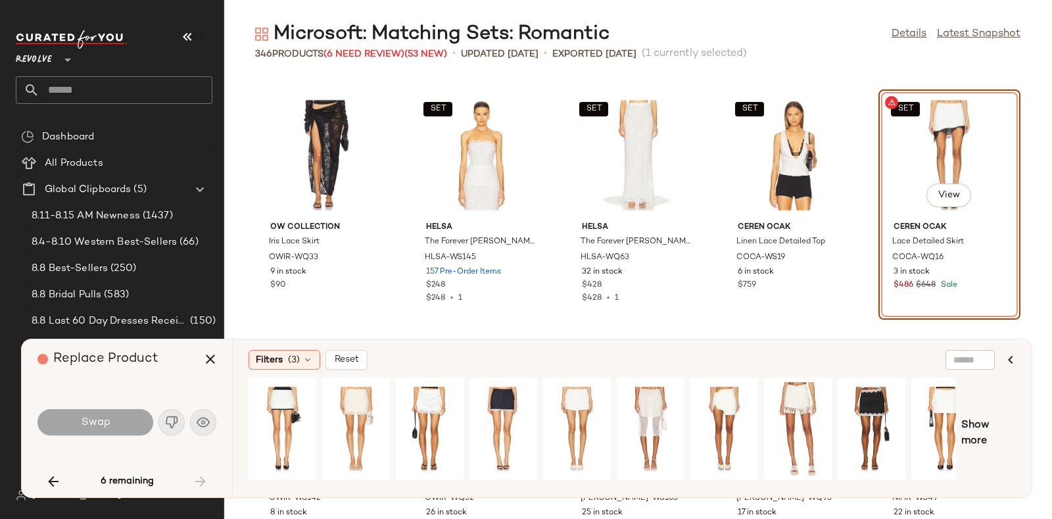
click at [171, 364] on div "Replace Product" at bounding box center [131, 358] width 189 height 39
click at [285, 399] on div "View" at bounding box center [282, 428] width 59 height 93
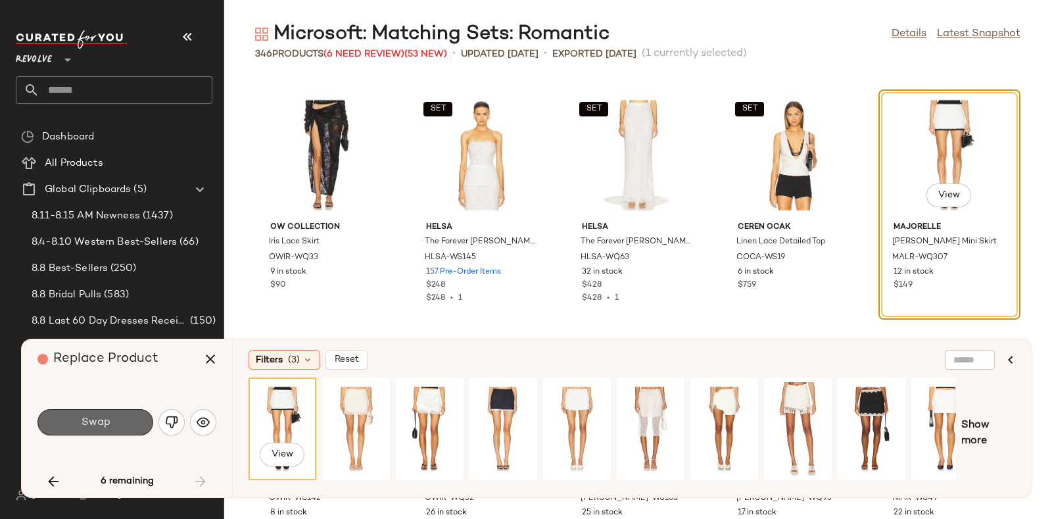
click at [121, 417] on button "Swap" at bounding box center [95, 422] width 116 height 26
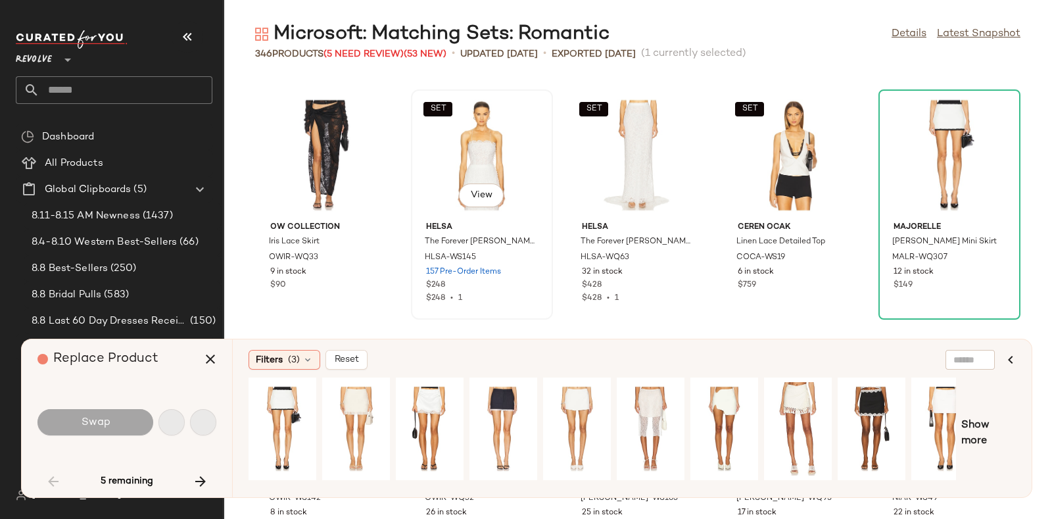
scroll to position [2165, 0]
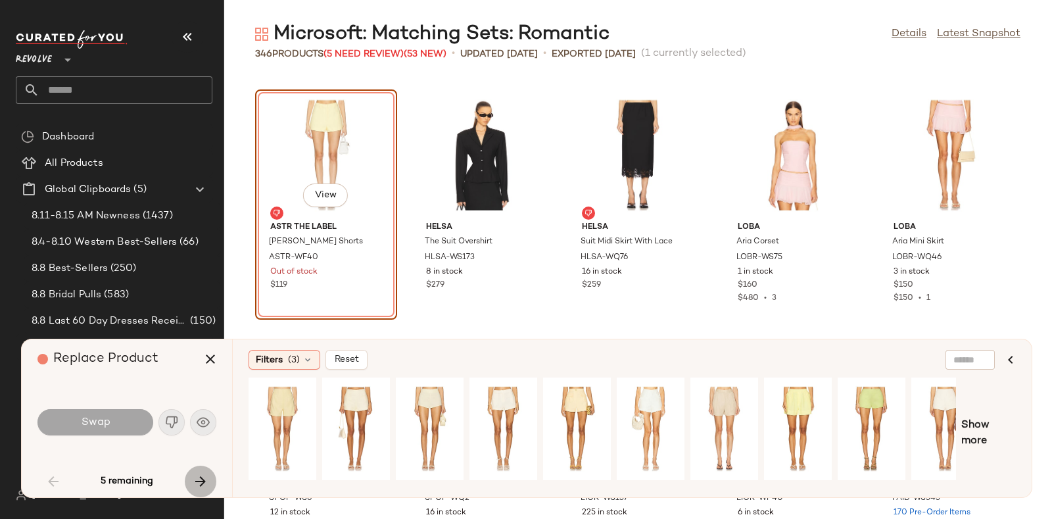
click at [197, 475] on icon "button" at bounding box center [201, 481] width 16 height 16
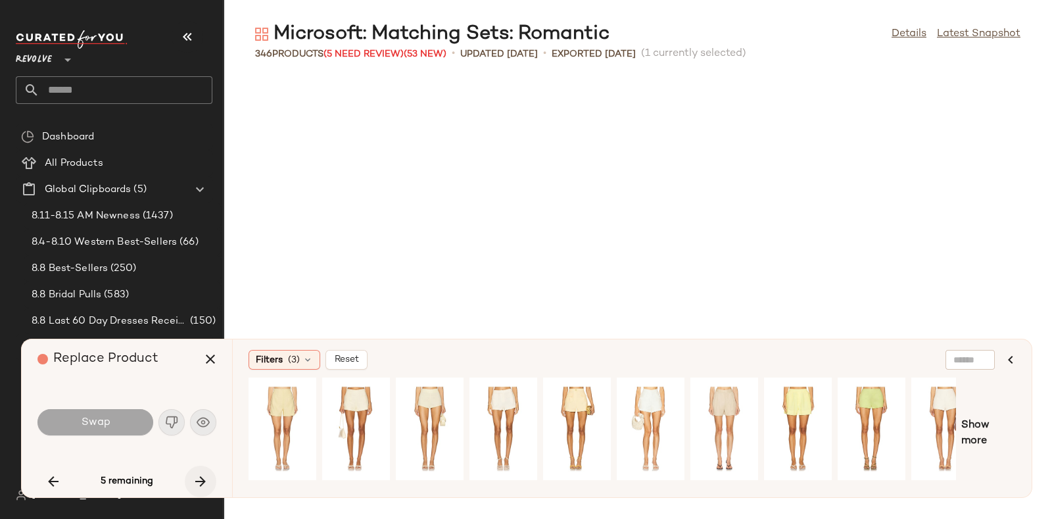
scroll to position [8901, 0]
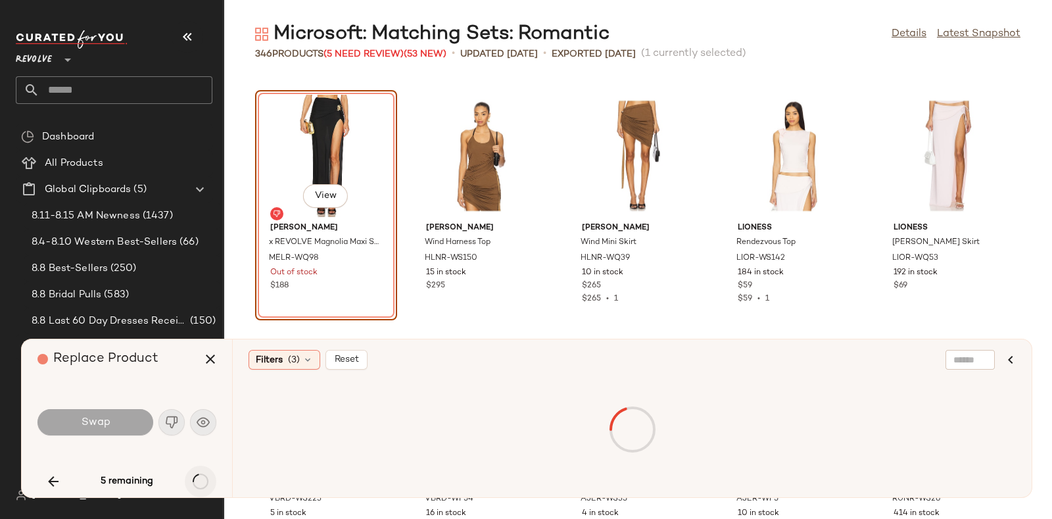
click at [197, 475] on div "5 remaining" at bounding box center [126, 481] width 179 height 32
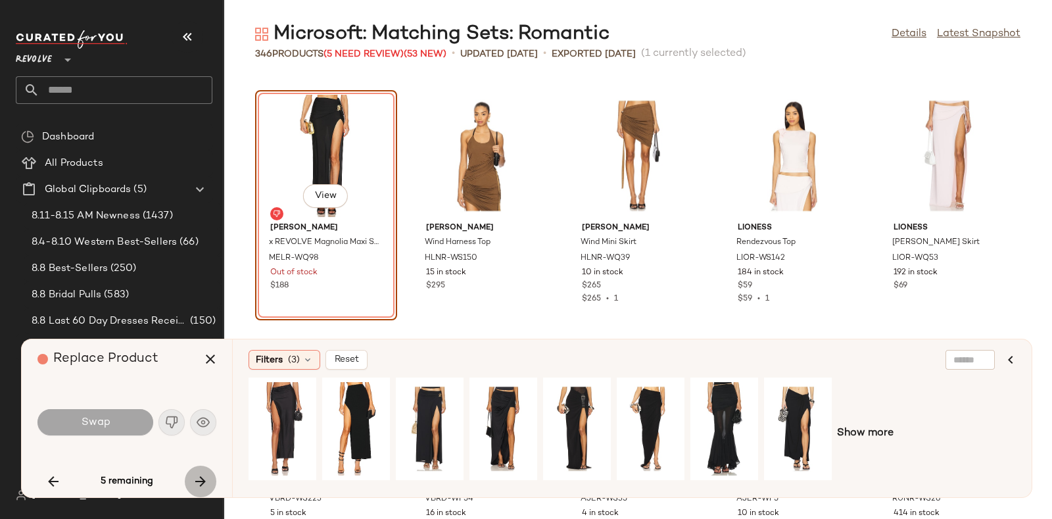
click at [197, 475] on icon "button" at bounding box center [201, 481] width 16 height 16
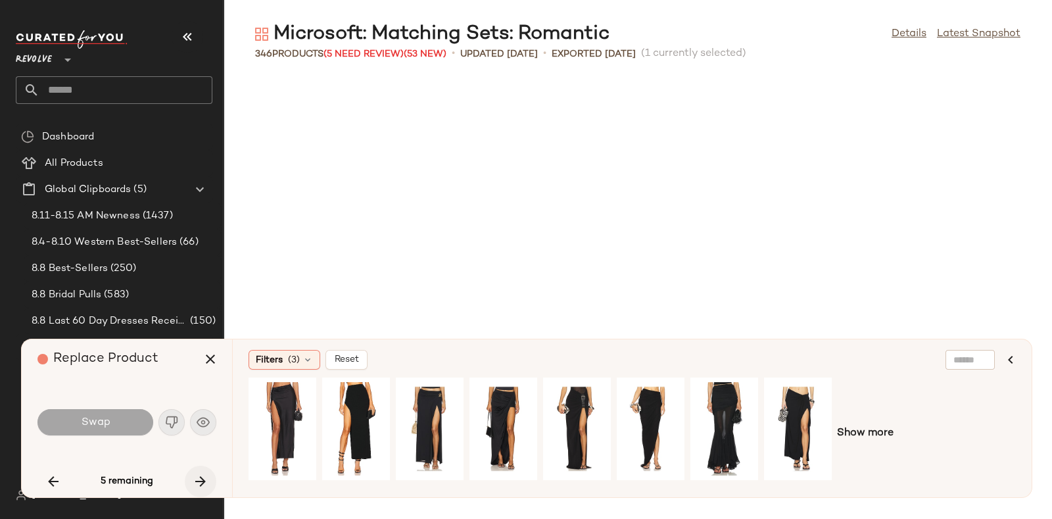
scroll to position [10826, 0]
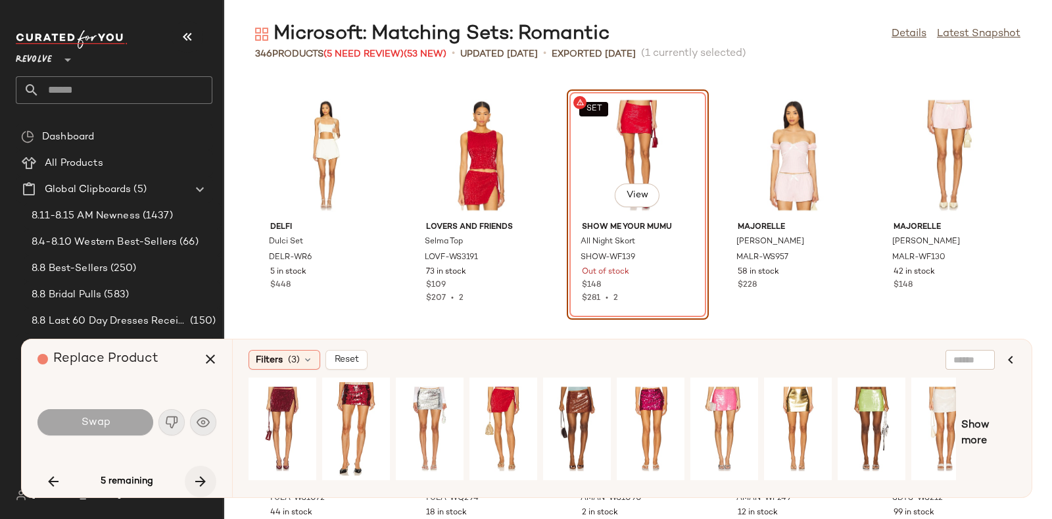
click at [197, 475] on icon "button" at bounding box center [201, 481] width 16 height 16
click at [195, 479] on div "5 remaining" at bounding box center [126, 481] width 179 height 32
click at [220, 358] on button "button" at bounding box center [211, 359] width 32 height 32
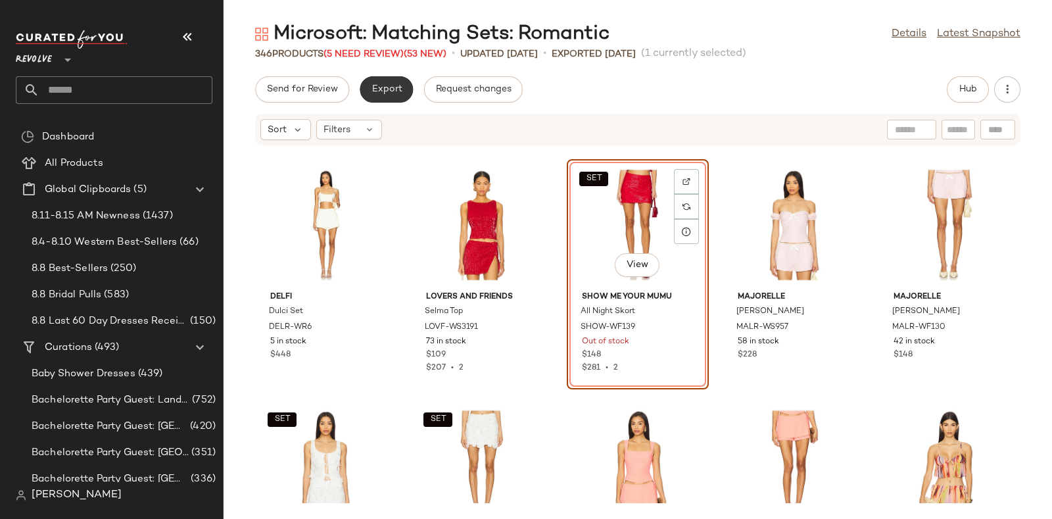
click at [384, 90] on span "Export" at bounding box center [386, 89] width 31 height 11
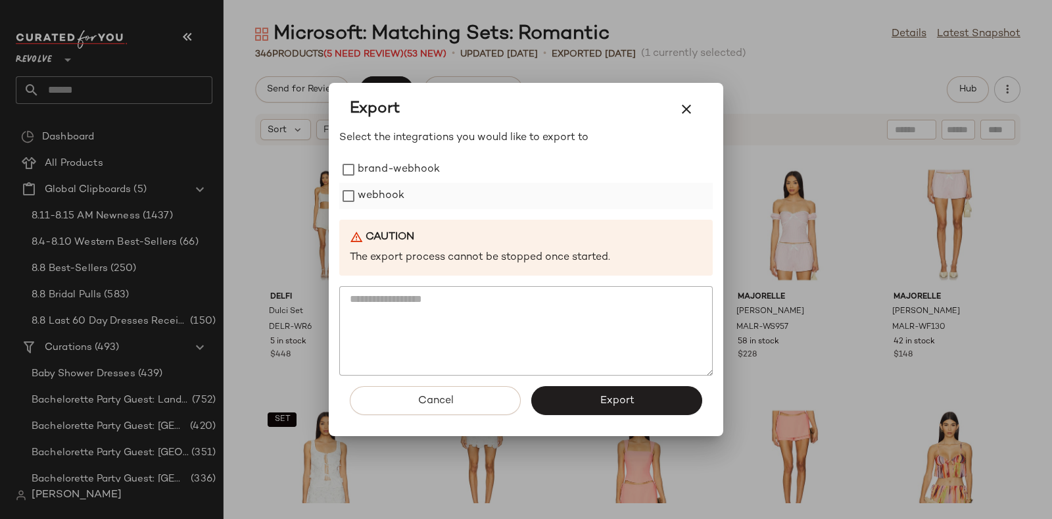
click at [385, 197] on label "webhook" at bounding box center [381, 196] width 47 height 26
click at [605, 402] on span "Export" at bounding box center [616, 400] width 35 height 12
